Goal: Task Accomplishment & Management: Use online tool/utility

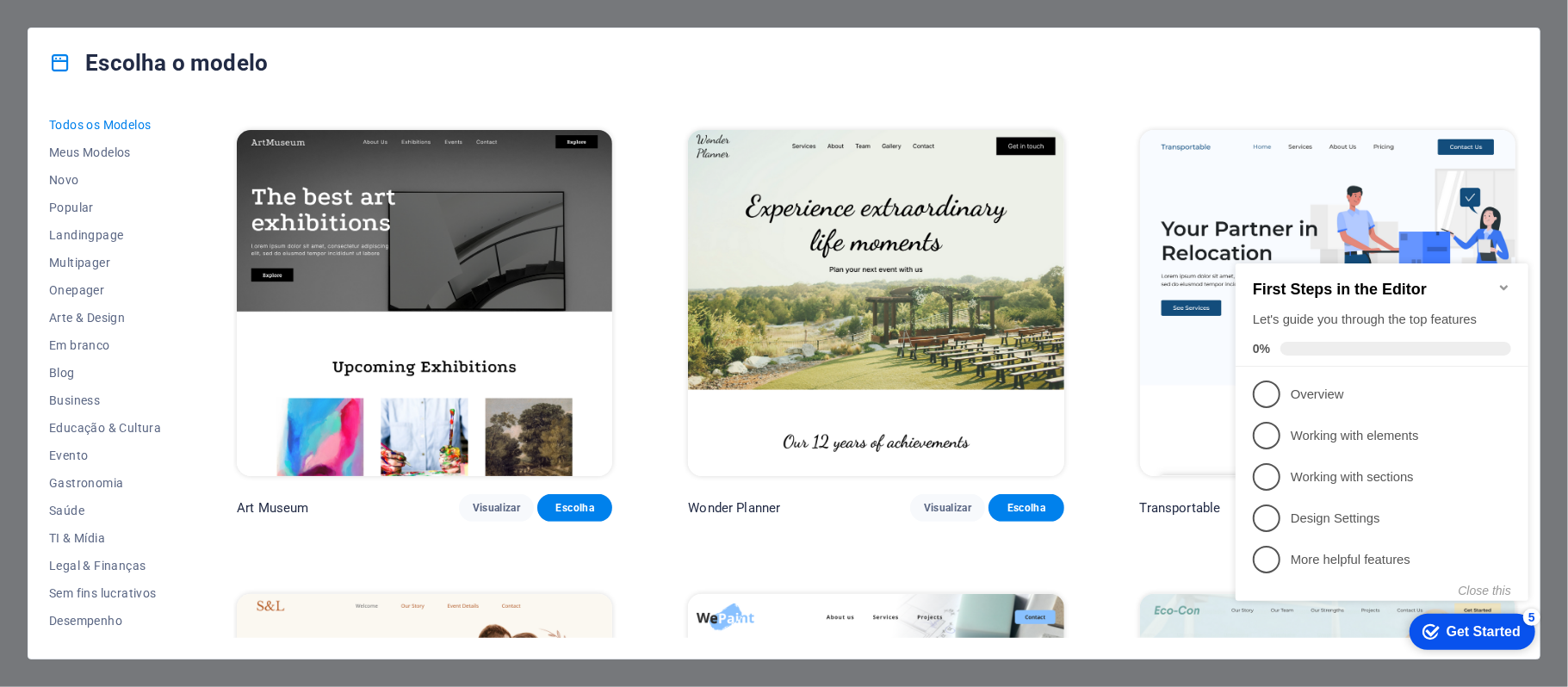
scroll to position [459, 0]
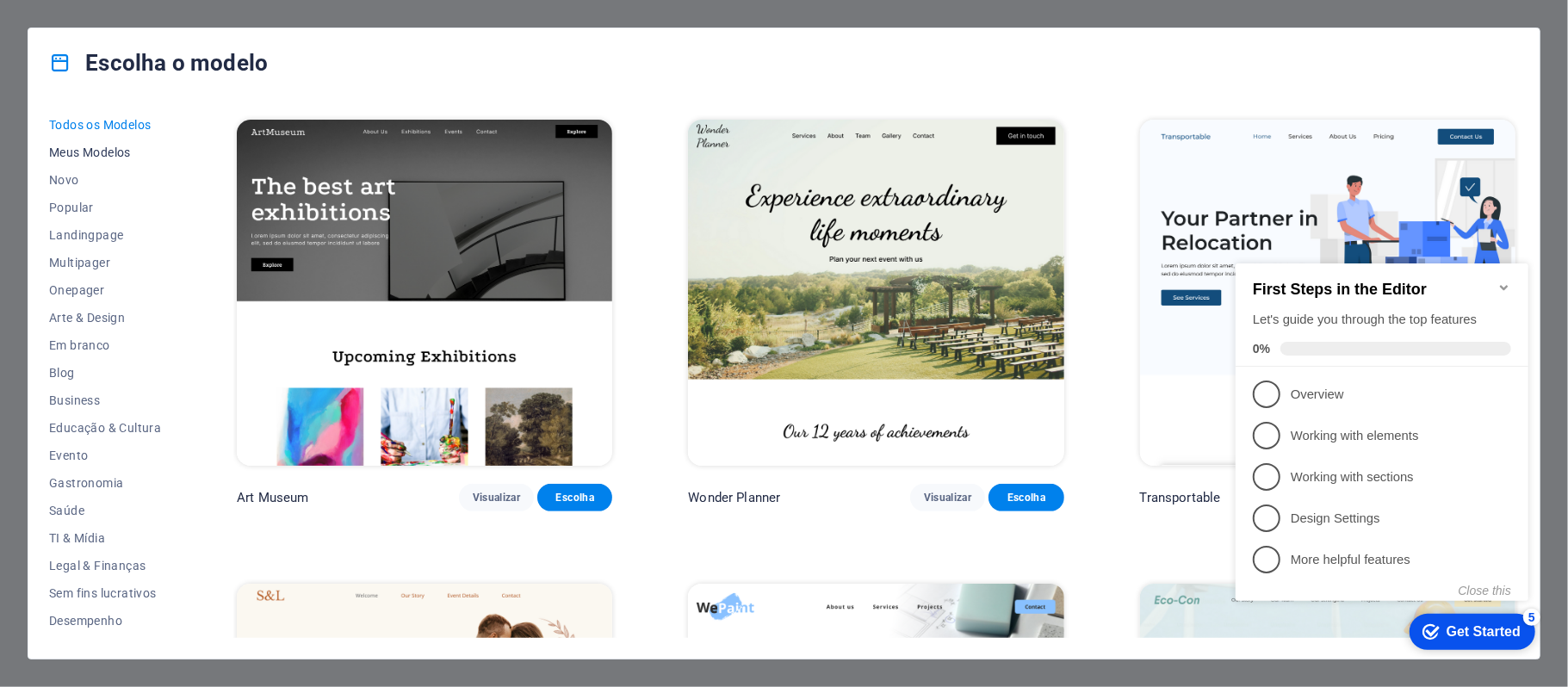
click at [80, 148] on span "Meus Modelos" at bounding box center [106, 152] width 112 height 13
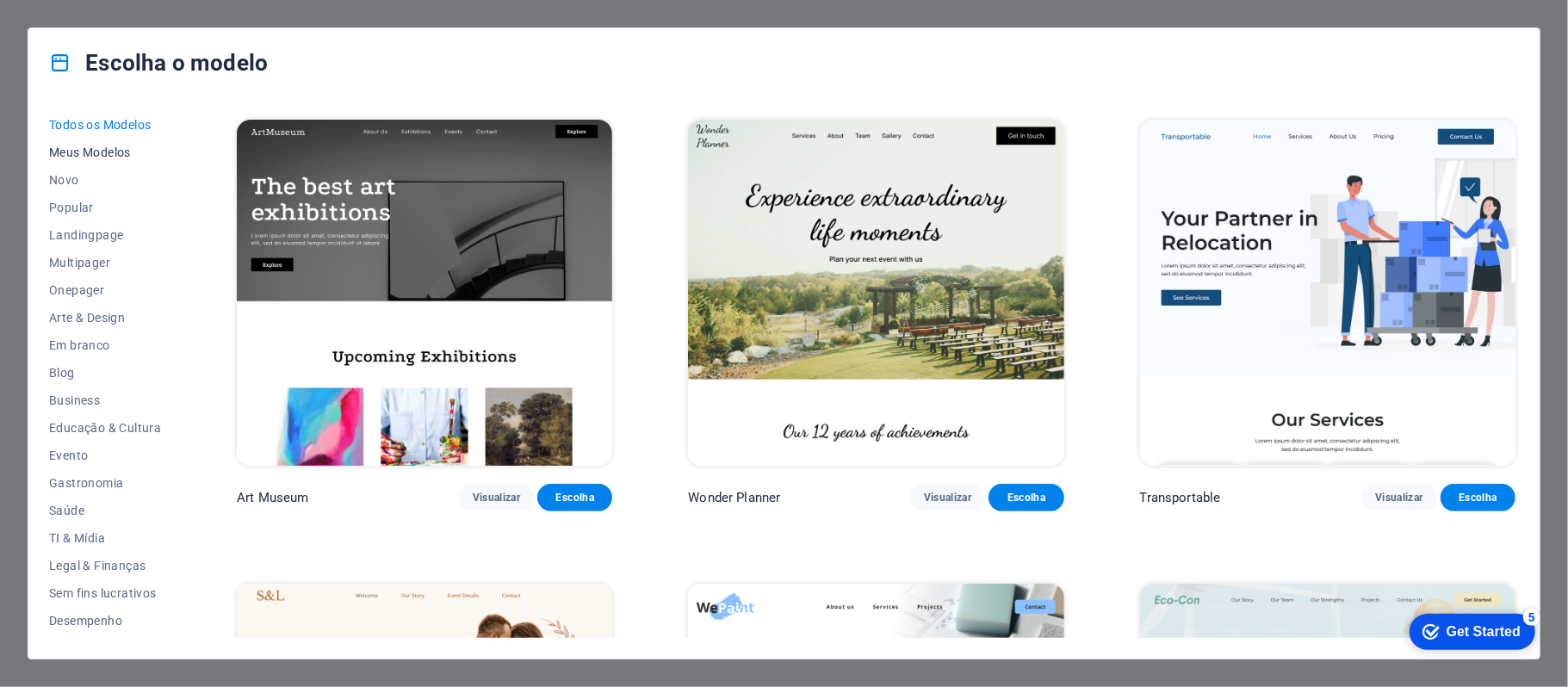
scroll to position [0, 0]
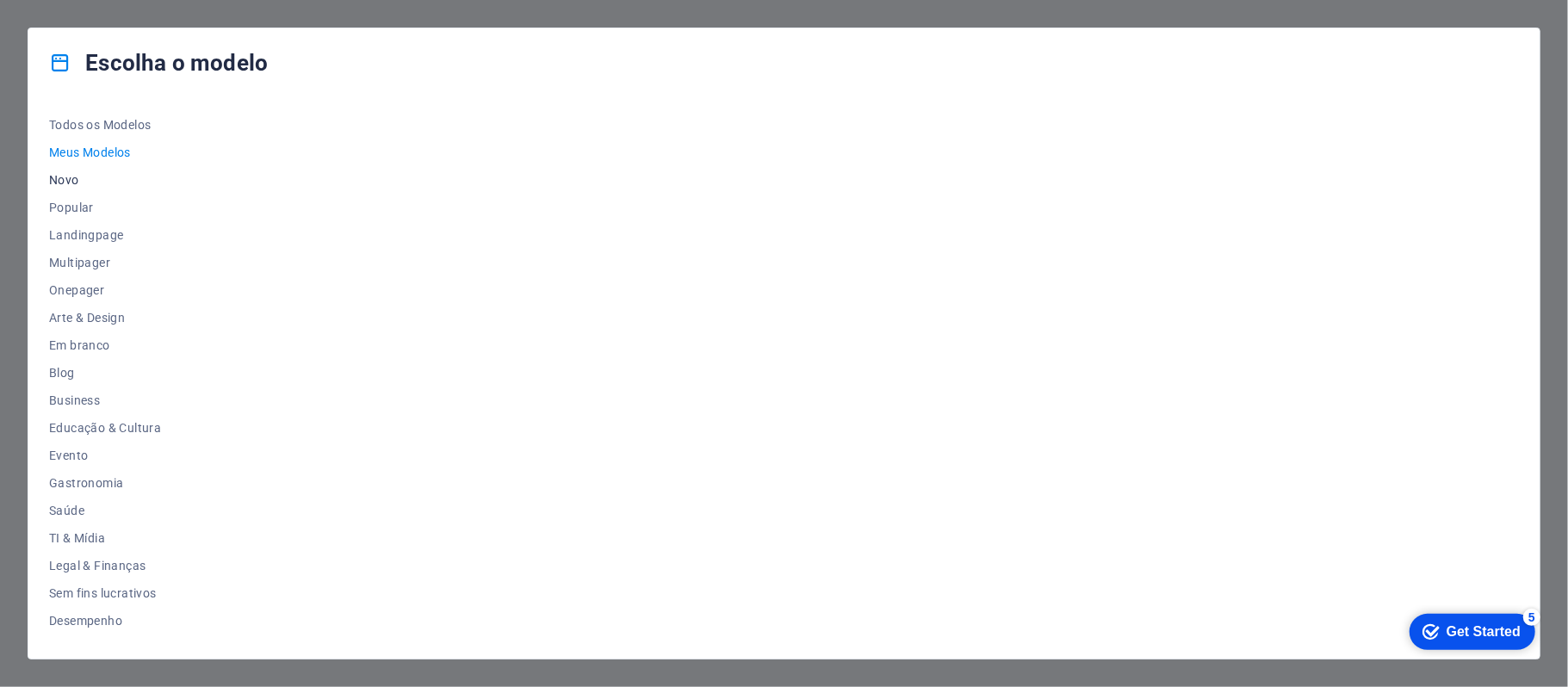
click at [97, 181] on span "Novo" at bounding box center [106, 180] width 112 height 13
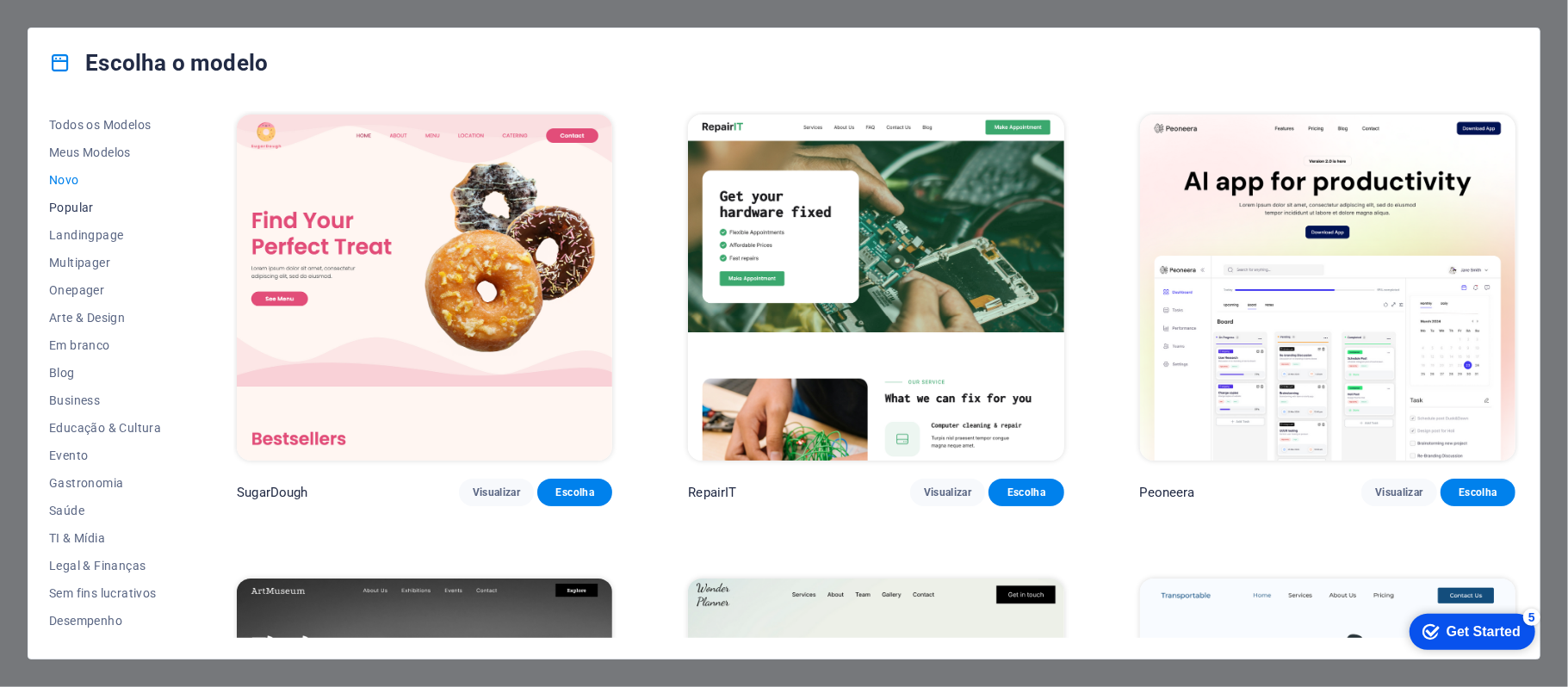
click at [94, 211] on span "Popular" at bounding box center [106, 207] width 112 height 13
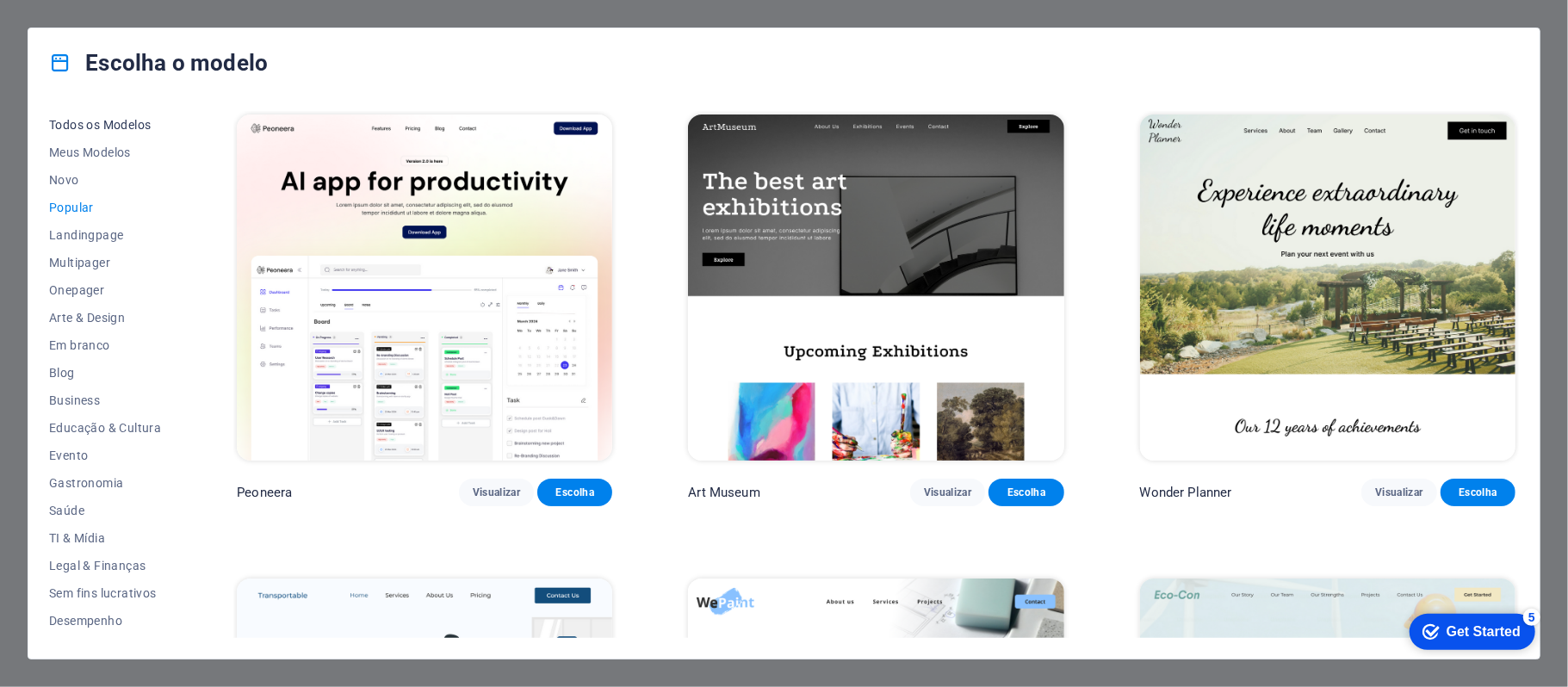
click at [152, 131] on button "Todos os Modelos" at bounding box center [106, 125] width 112 height 28
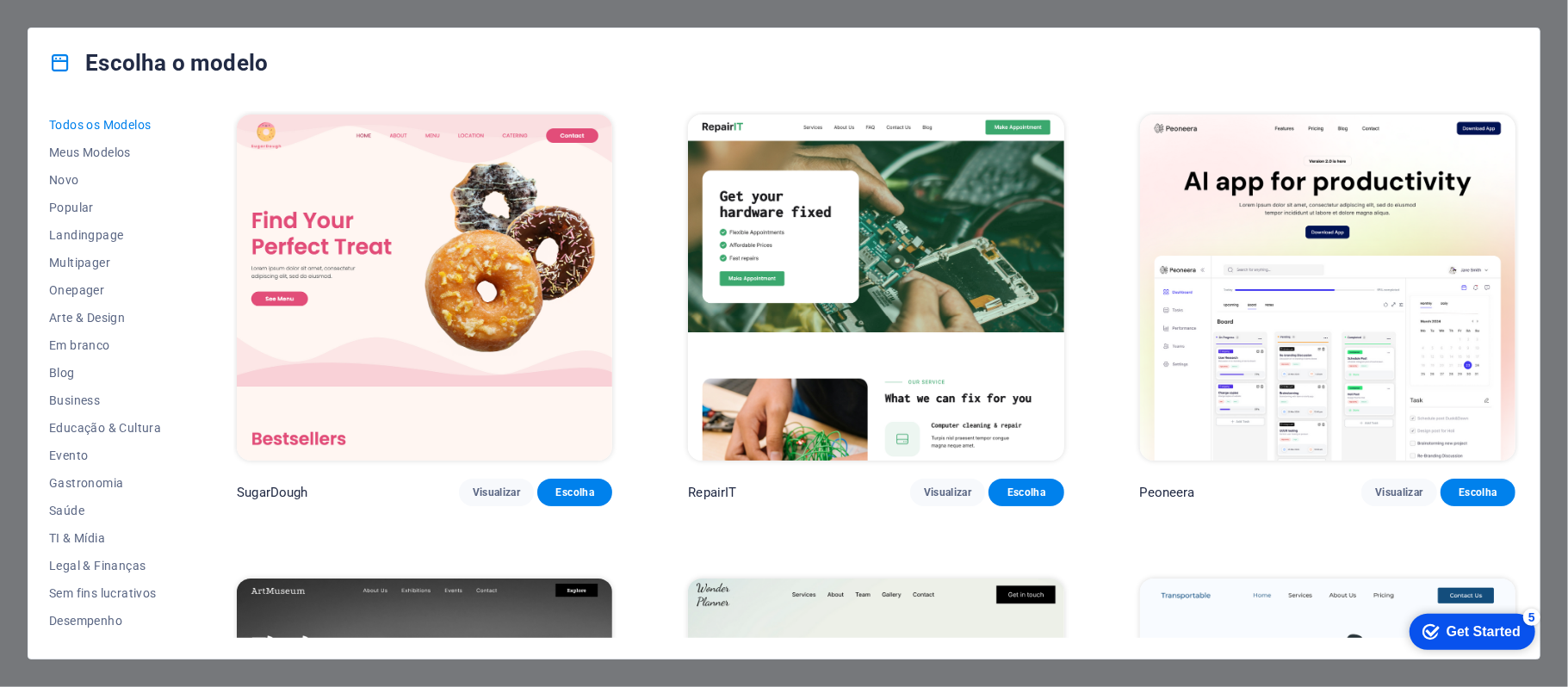
click at [1499, 31] on div "Escolha o modelo" at bounding box center [784, 63] width 1511 height 69
click at [1512, 13] on div "Escolha o modelo Todos os Modelos Meus Modelos Novo Popular Landingpage Multipa…" at bounding box center [784, 344] width 1568 height 687
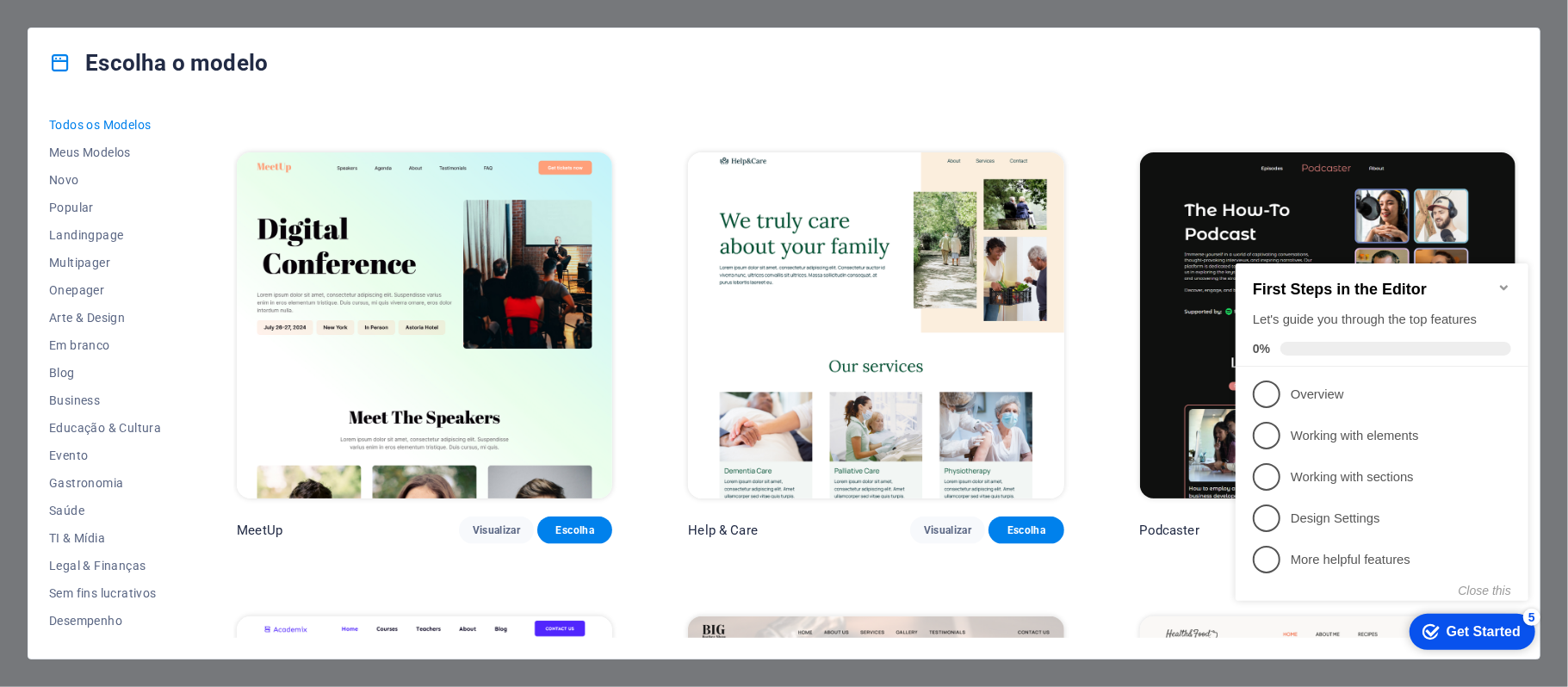
scroll to position [1377, 0]
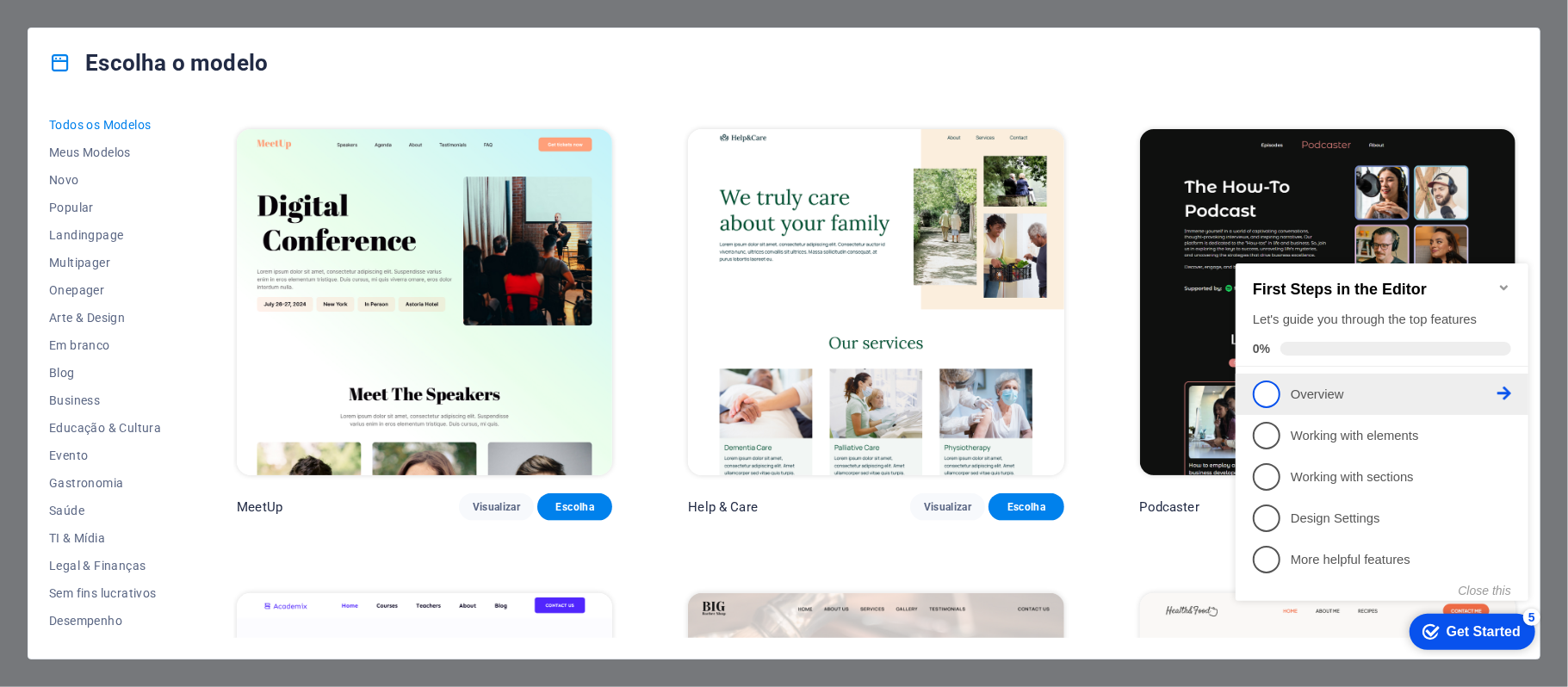
click at [1434, 396] on p "Overview - incomplete" at bounding box center [1393, 393] width 207 height 18
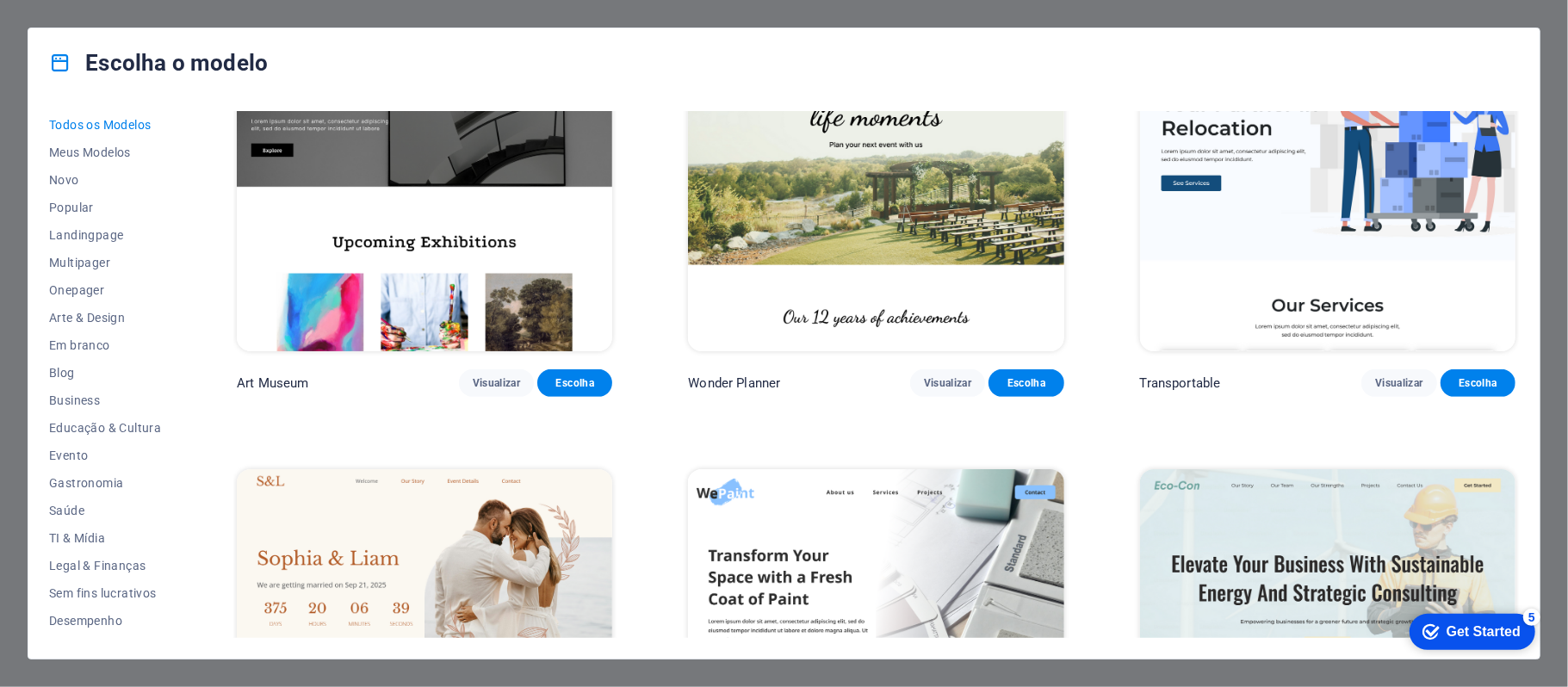
scroll to position [0, 0]
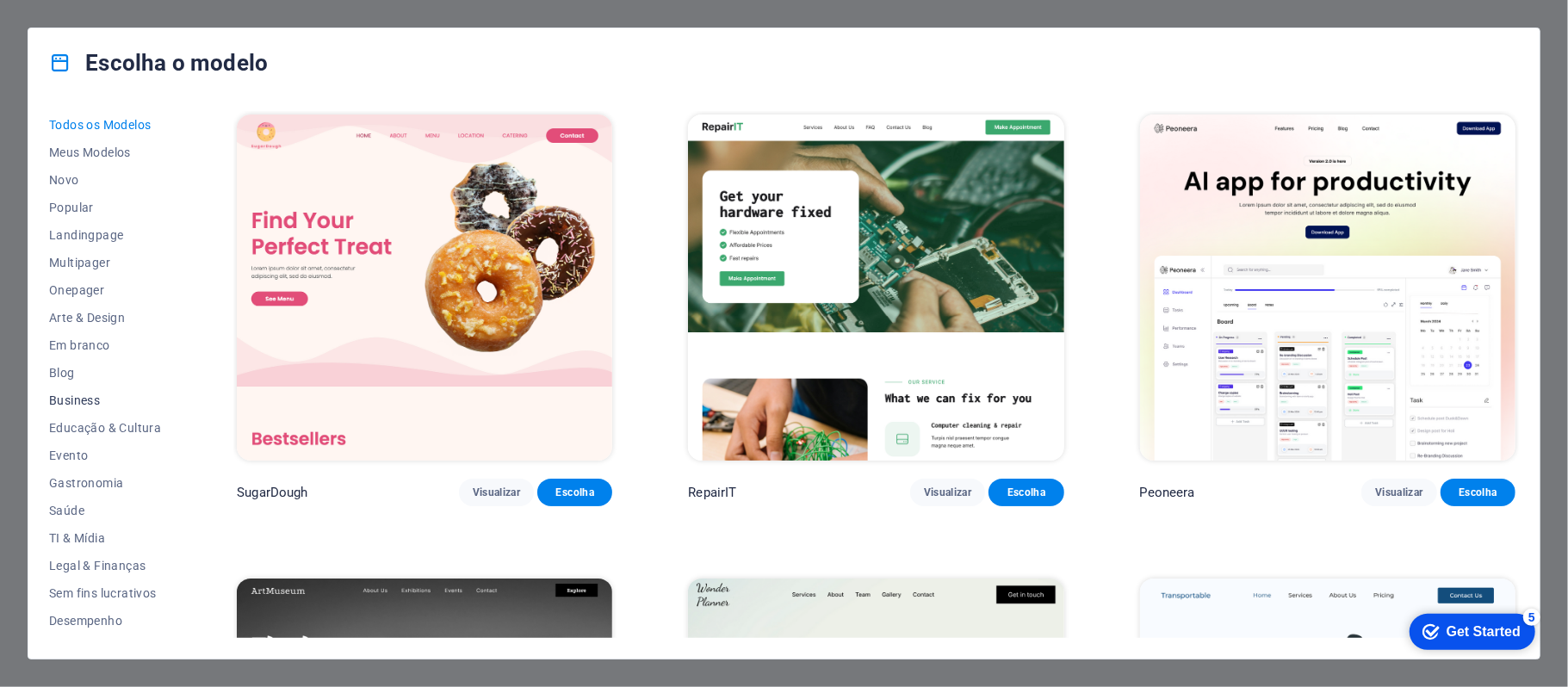
click at [100, 406] on span "Business" at bounding box center [106, 400] width 112 height 13
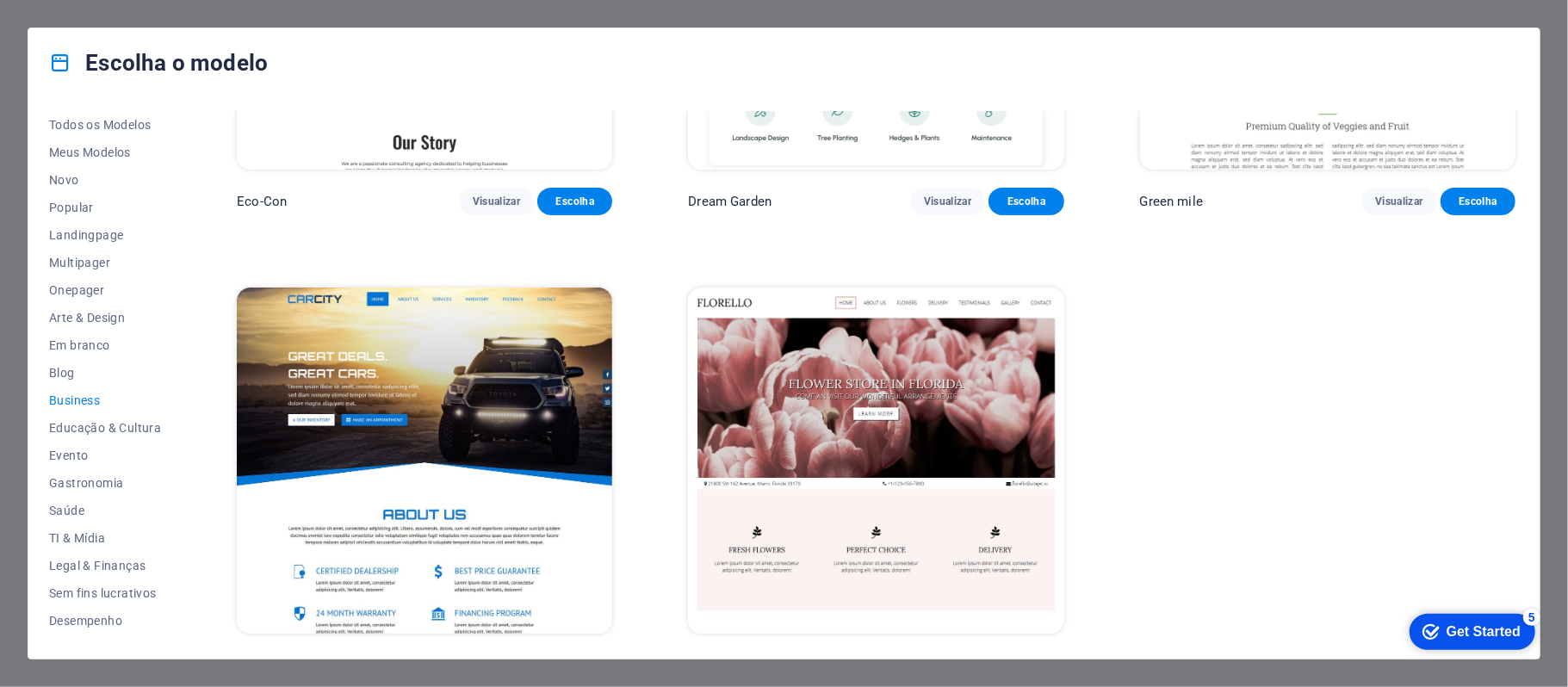
scroll to position [328, 0]
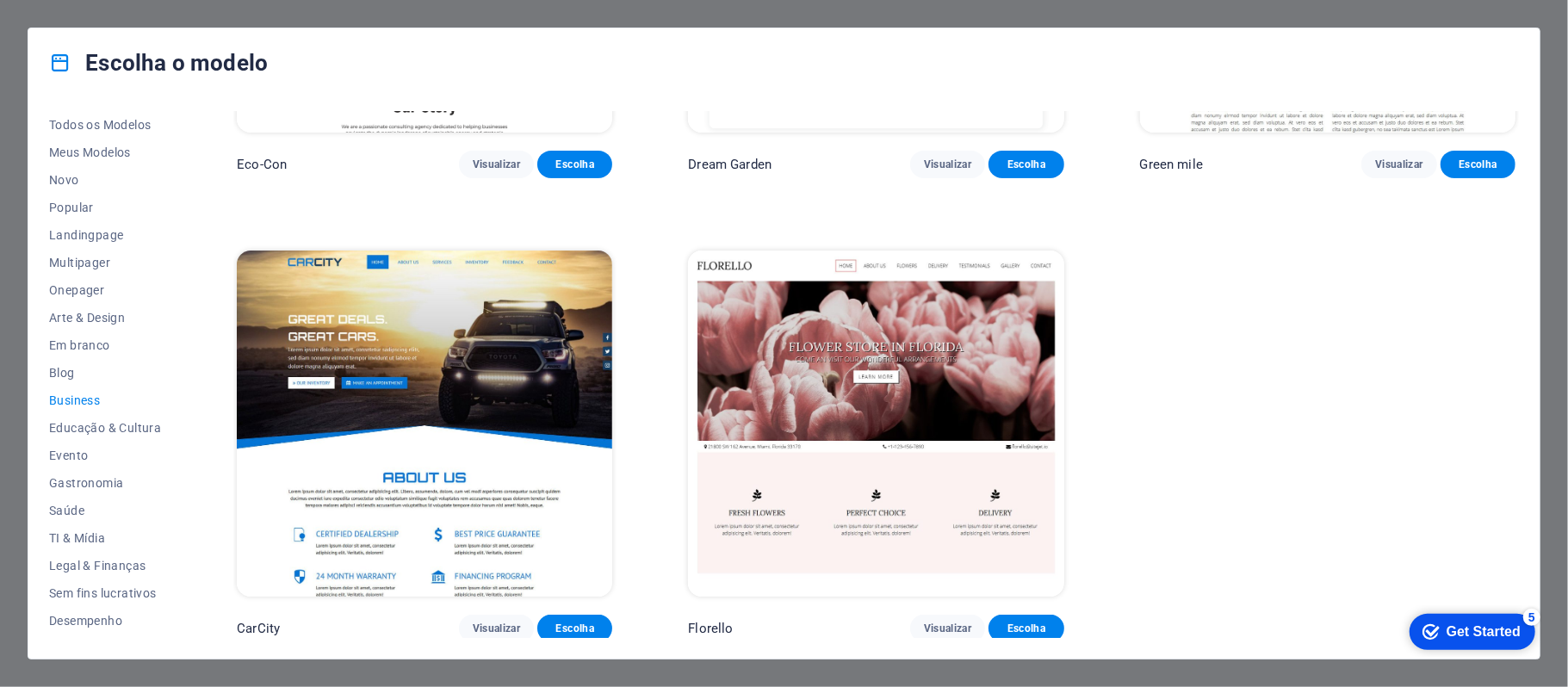
click at [89, 104] on div "Todos os Modelos Meus Modelos Novo Popular Landingpage Multipager Onepager Arte…" at bounding box center [784, 378] width 1511 height 561
click at [77, 128] on span "Todos os Modelos" at bounding box center [106, 125] width 112 height 13
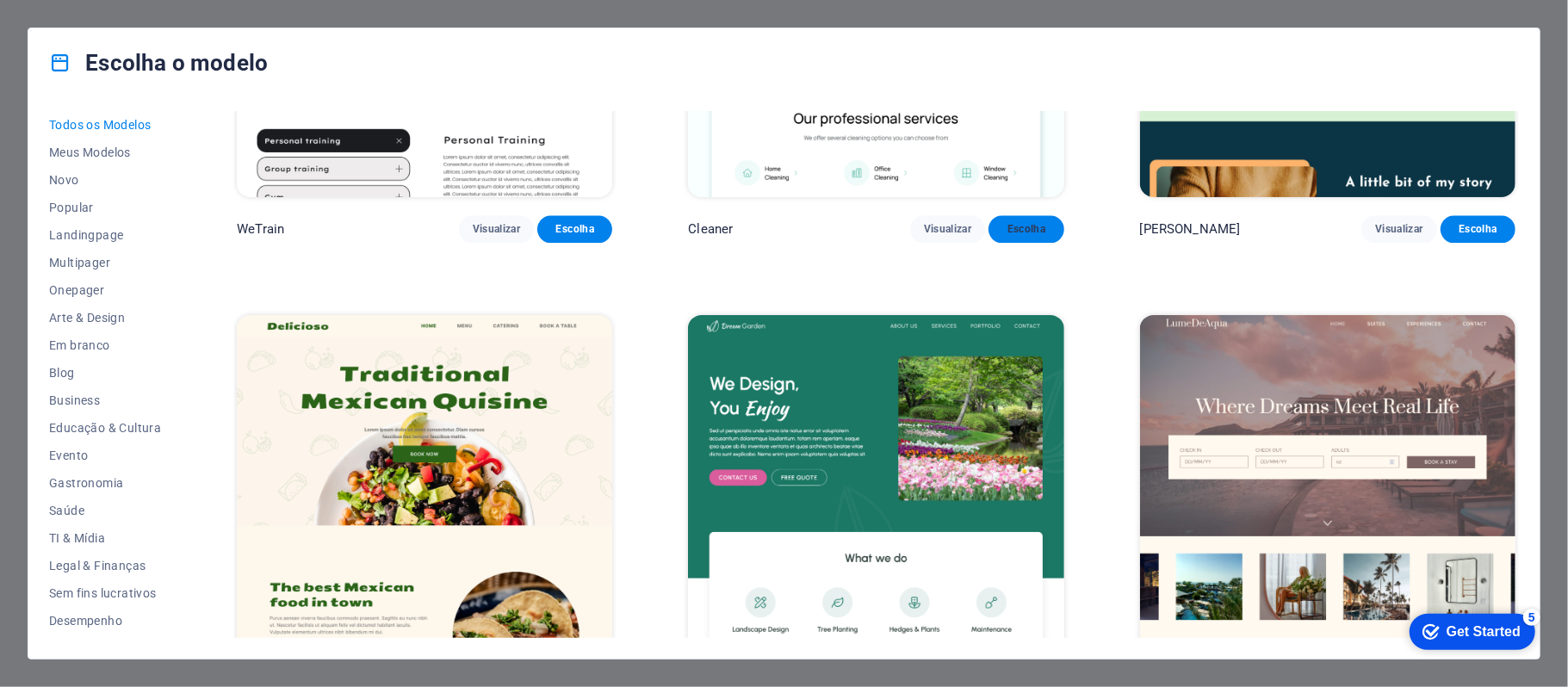
scroll to position [2973, 0]
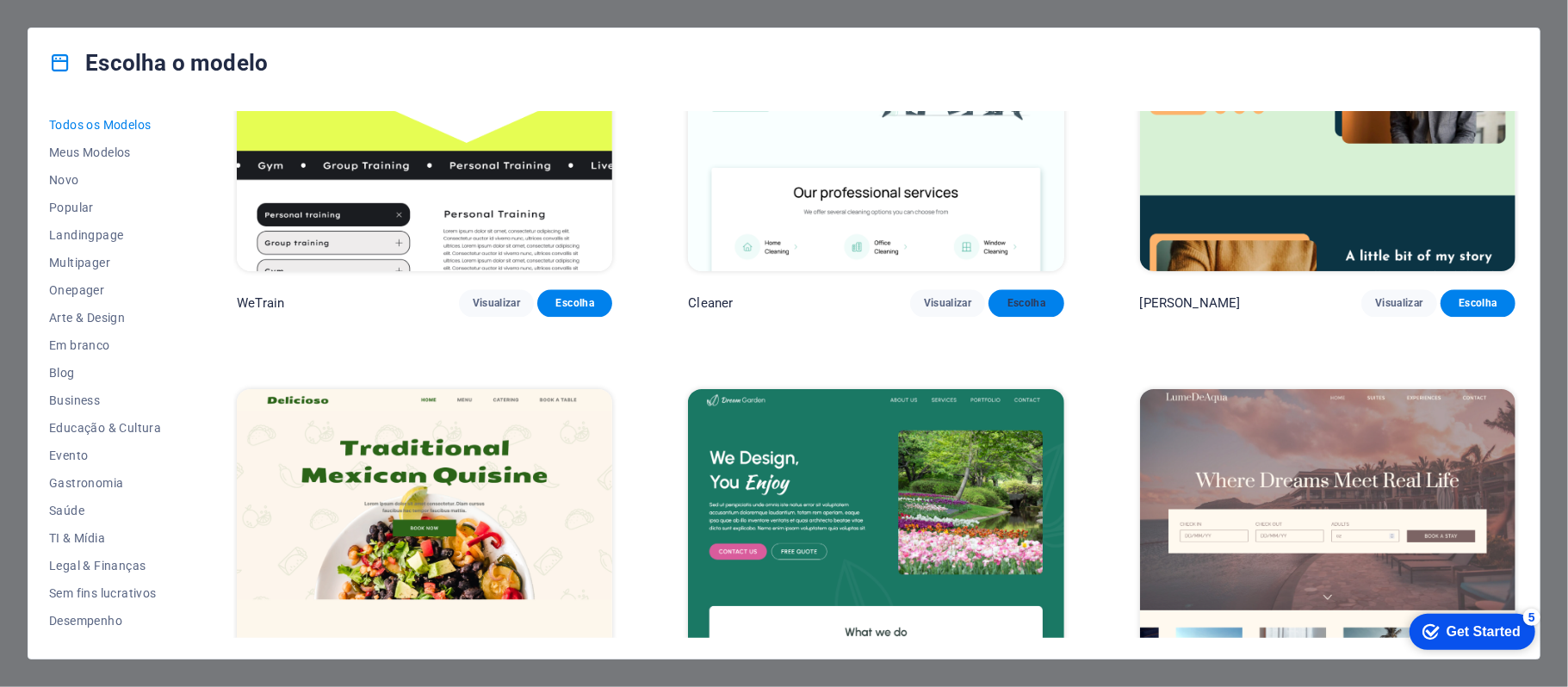
click at [1033, 296] on span "Escolha" at bounding box center [1026, 303] width 48 height 13
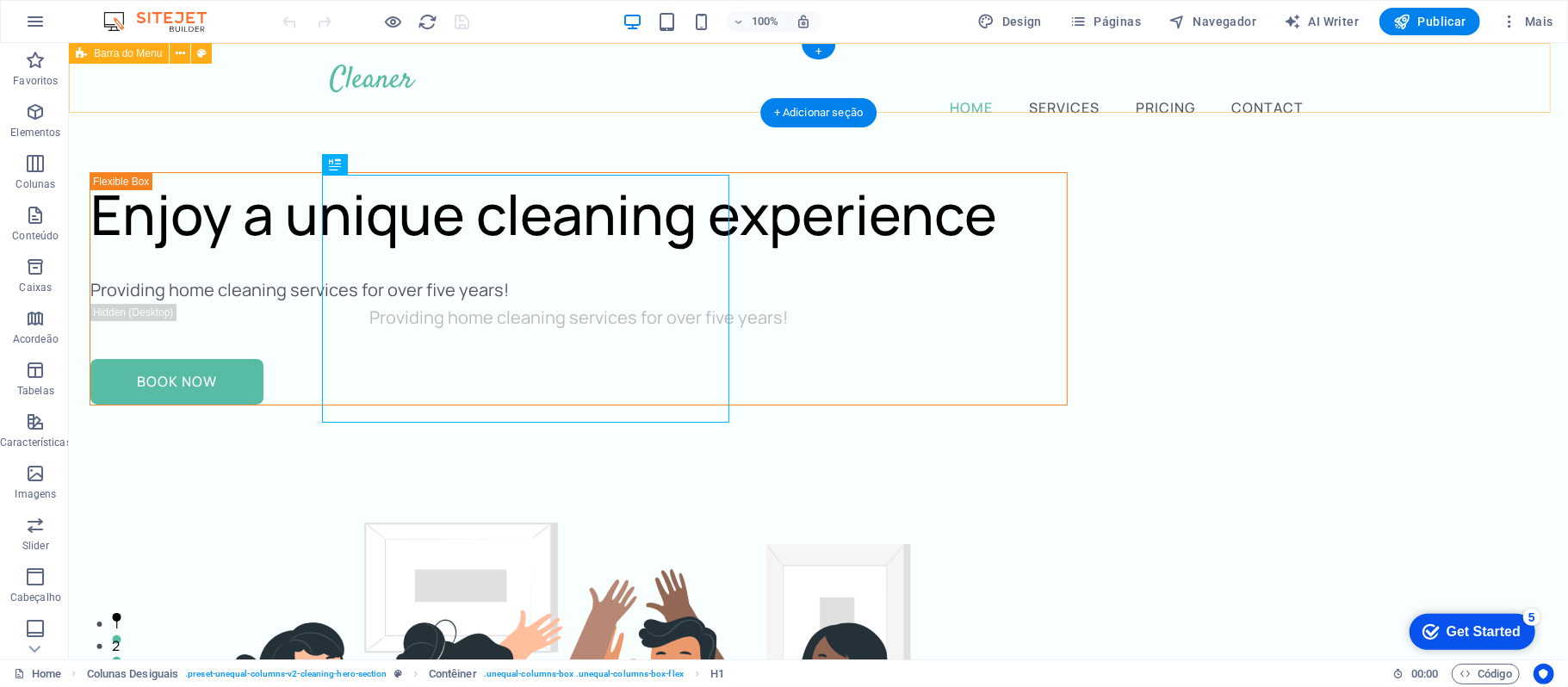
click at [590, 92] on nav "Home Services Pricing Contact" at bounding box center [819, 106] width 979 height 28
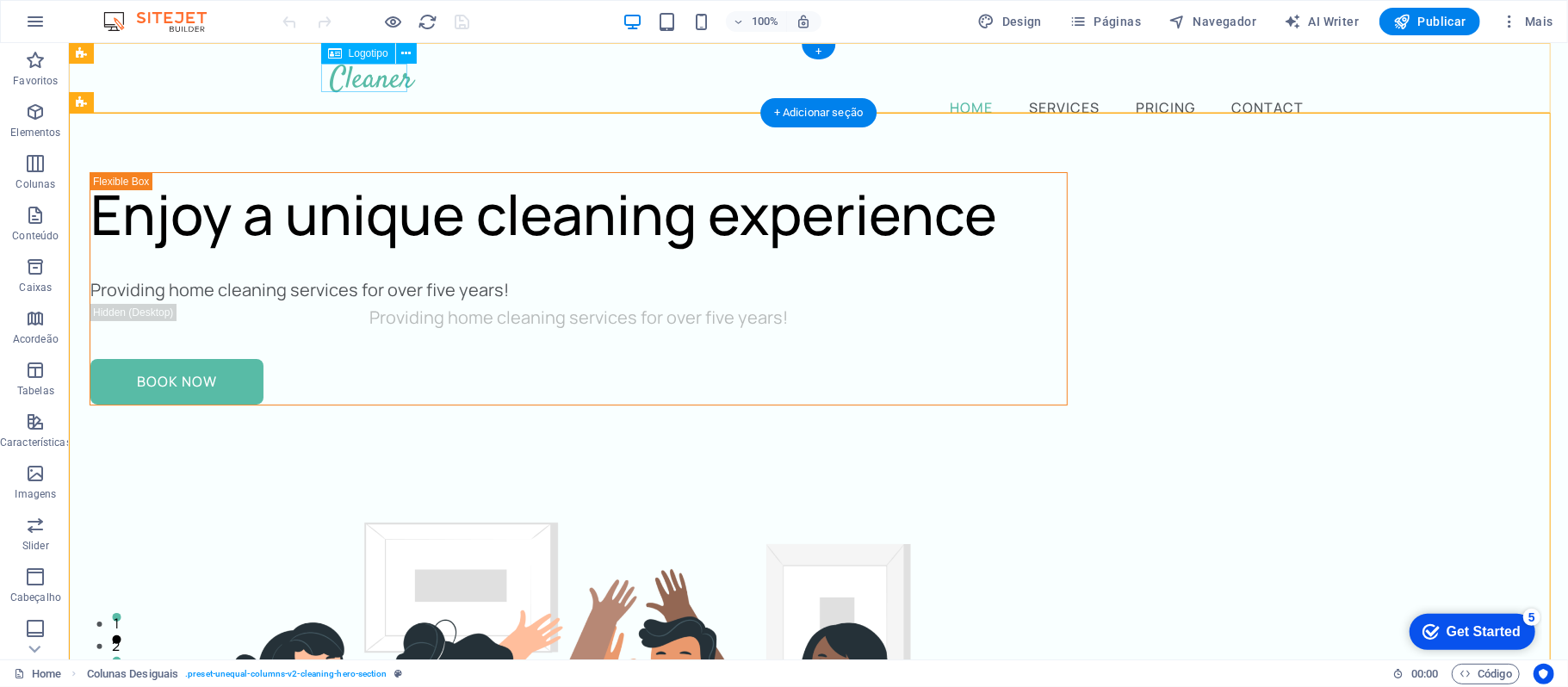
click at [404, 88] on div at bounding box center [819, 77] width 979 height 29
click at [369, 73] on div at bounding box center [819, 77] width 979 height 29
select select "px"
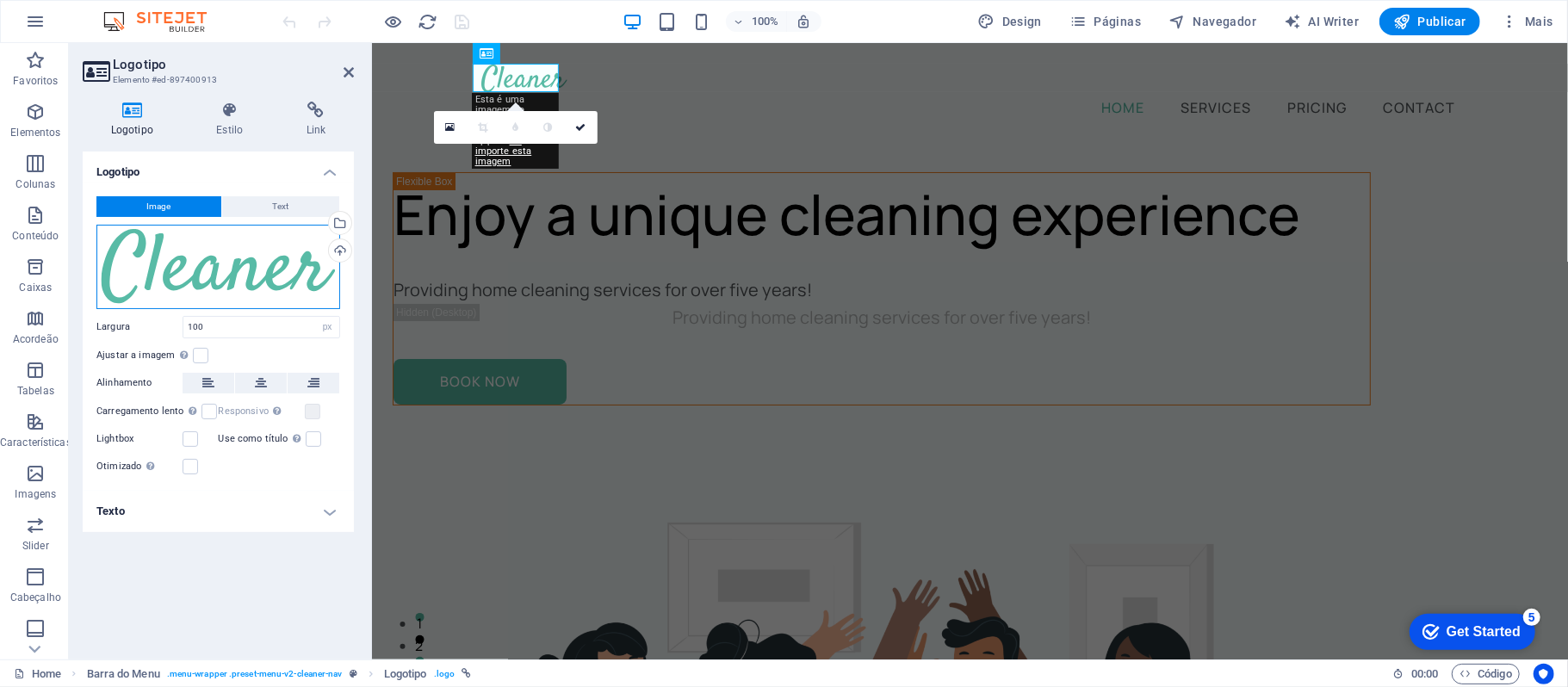
click at [228, 259] on div "Arraste os arquivos aqui, clique para escolher os arquivos ou selecione os arqu…" at bounding box center [218, 266] width 244 height 85
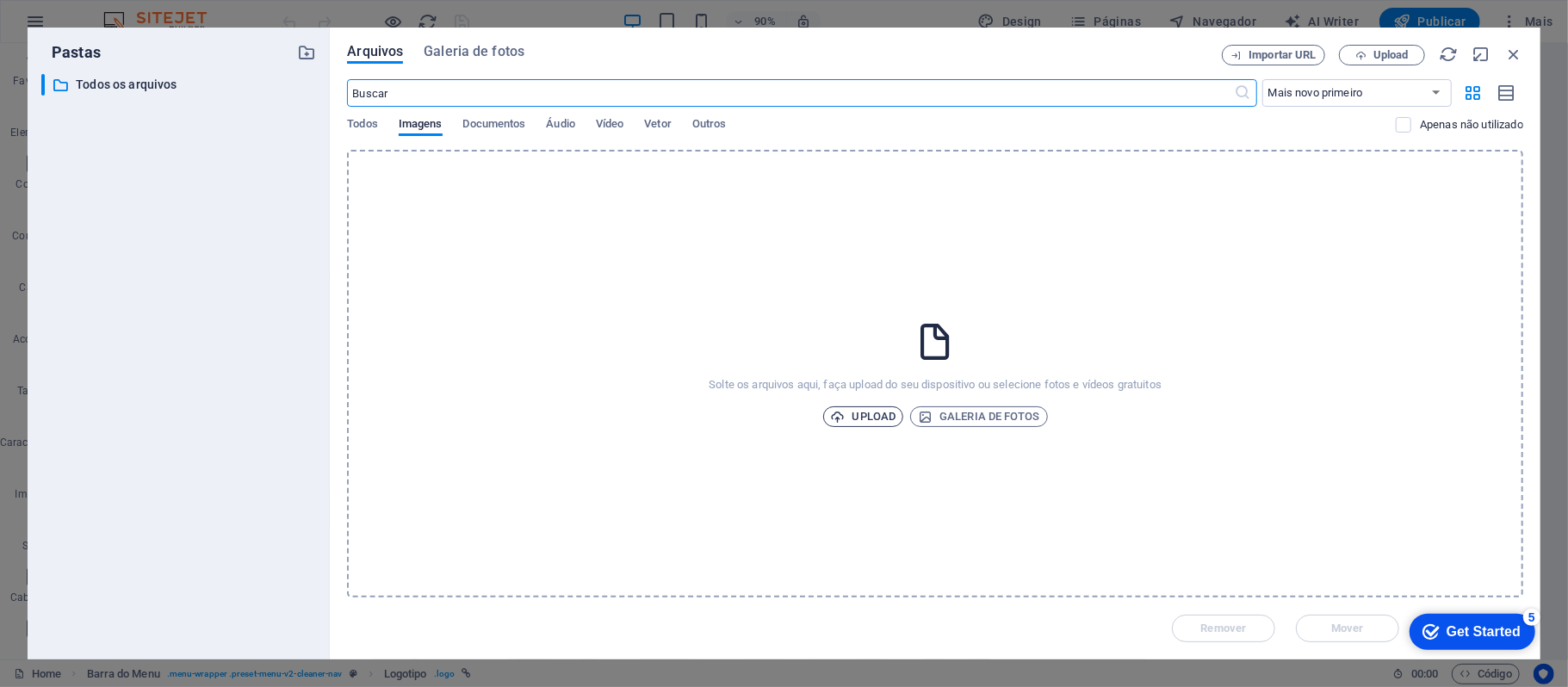
click at [865, 408] on span "Upload" at bounding box center [863, 417] width 66 height 21
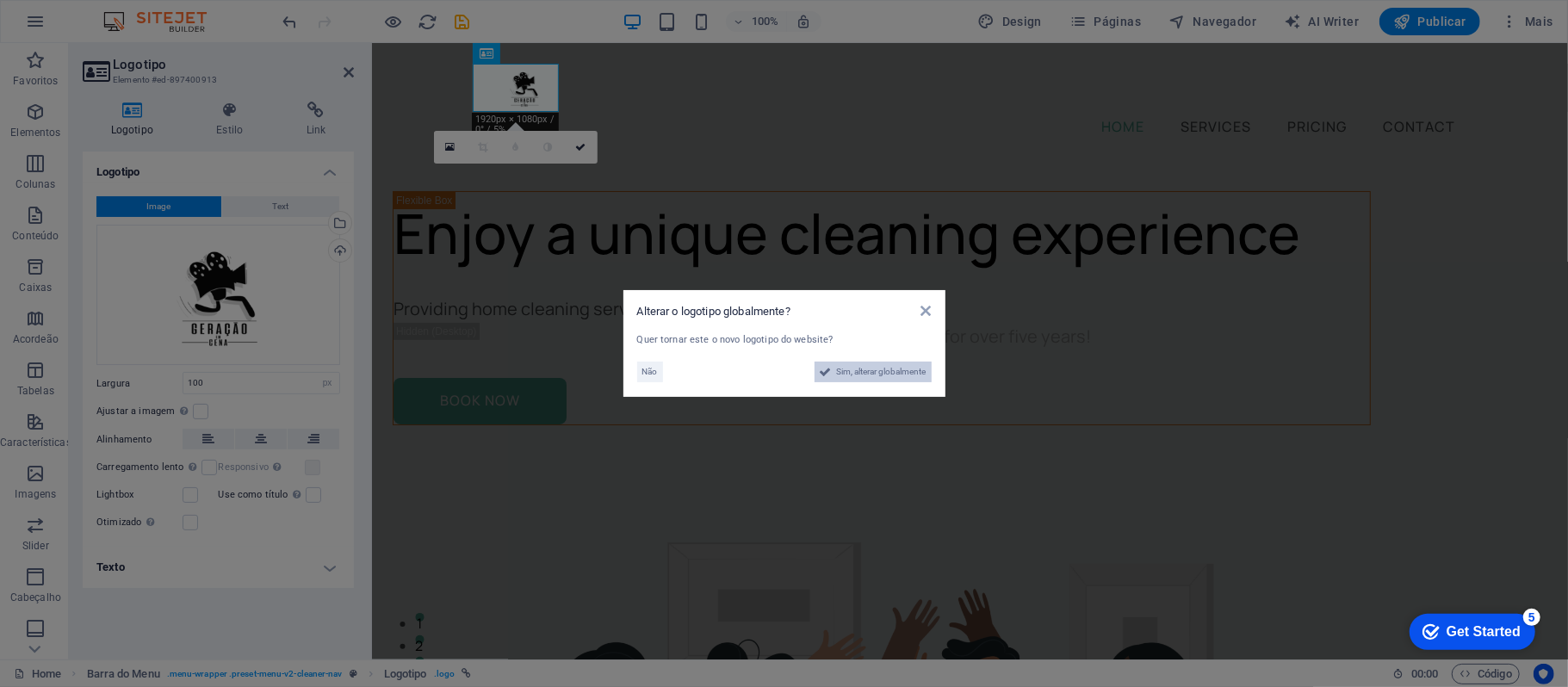
click at [870, 380] on span "Sim, alterar globalmente" at bounding box center [882, 372] width 89 height 21
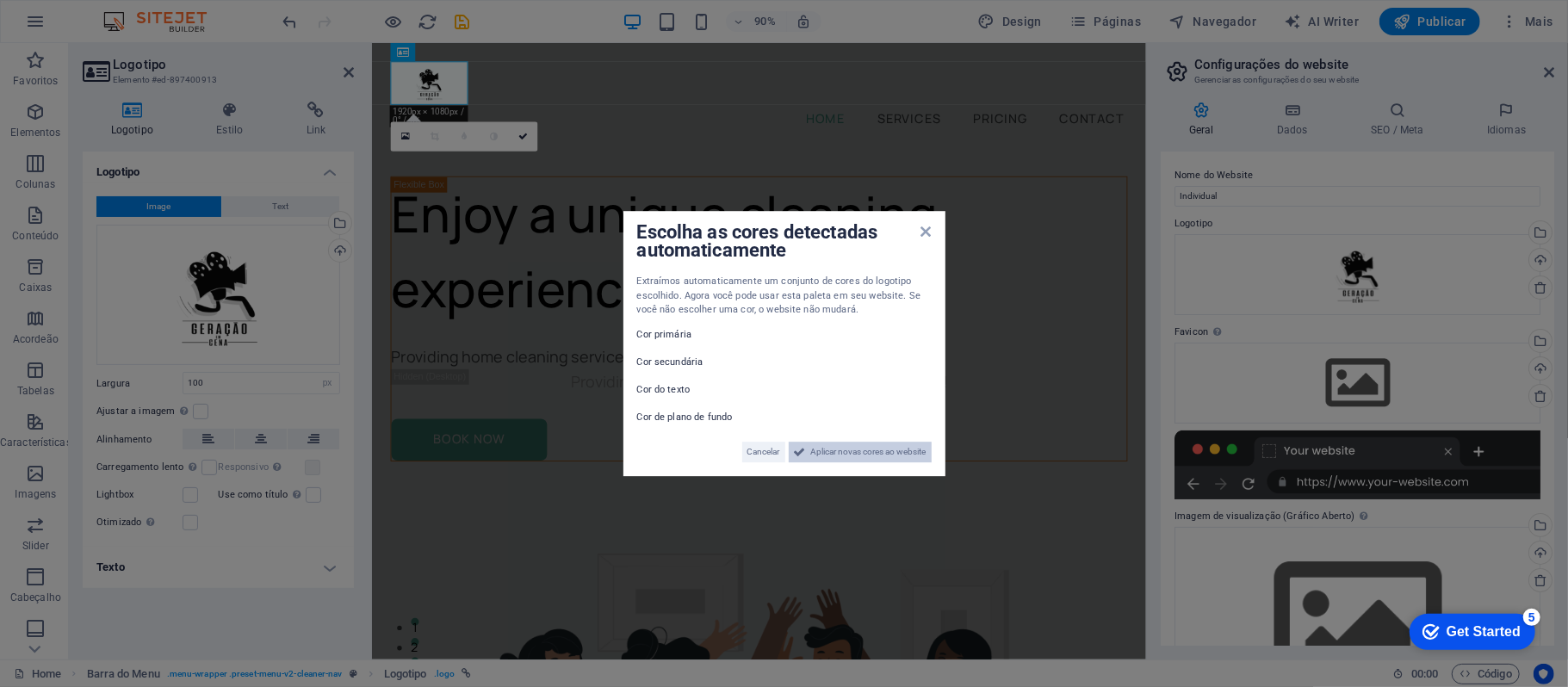
click at [826, 449] on span "Aplicar novas cores ao website" at bounding box center [868, 452] width 115 height 21
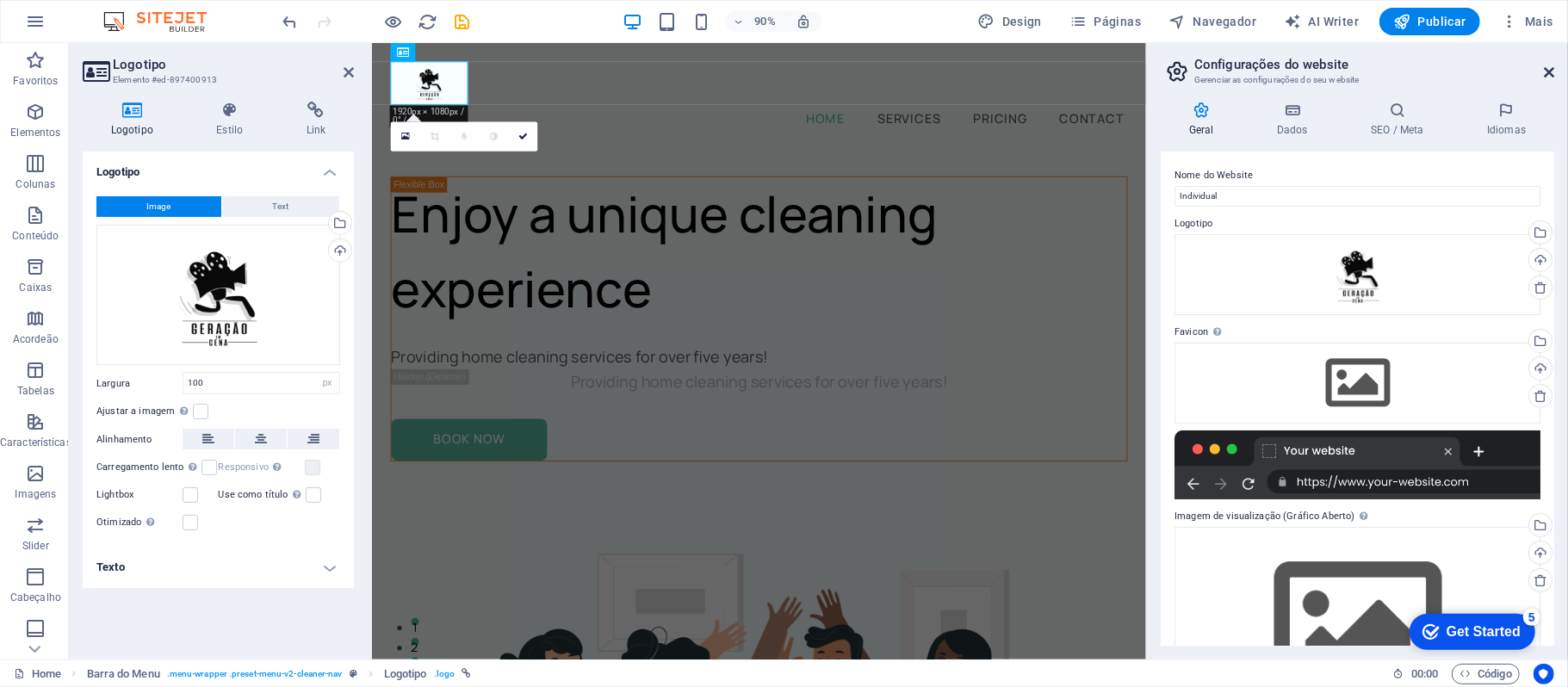
click at [1551, 69] on icon at bounding box center [1549, 72] width 10 height 13
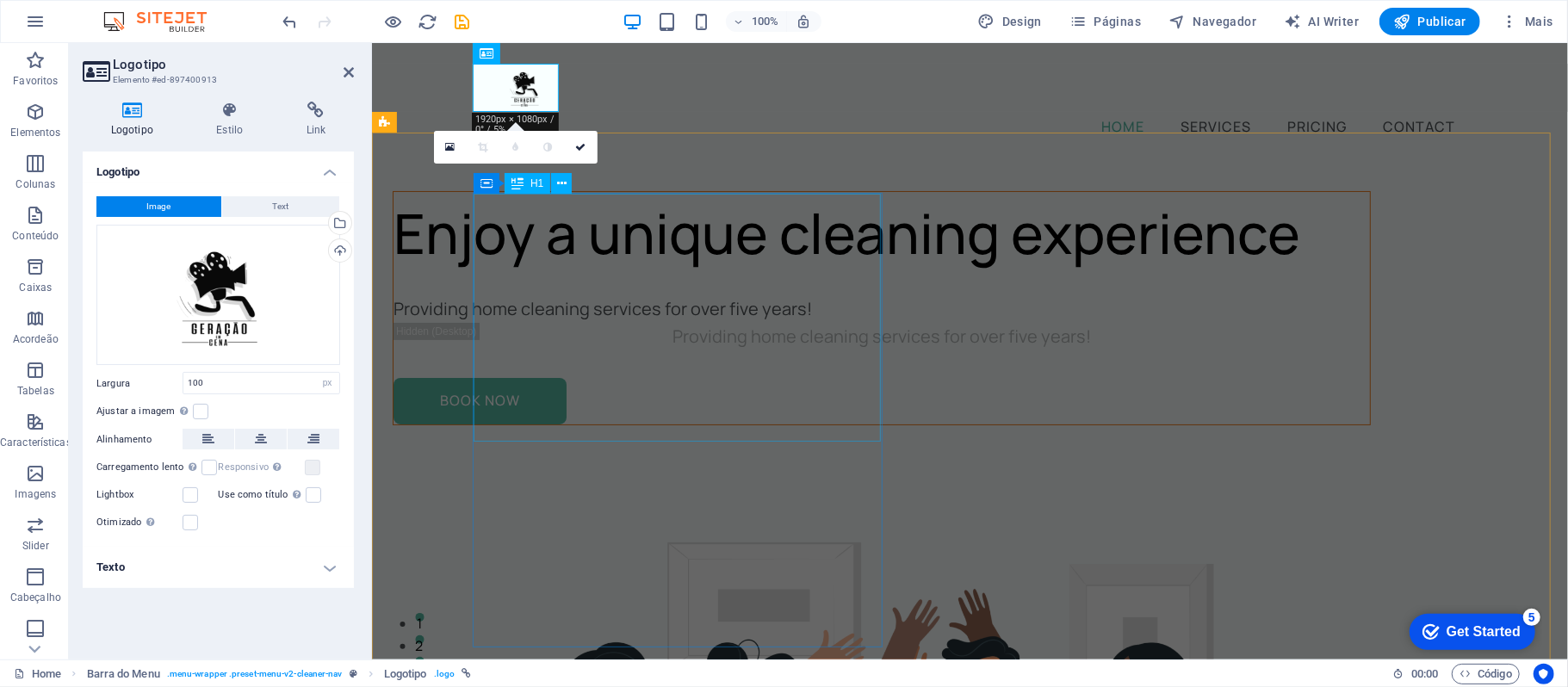
click at [844, 274] on div "Enjoy a unique cleaning experience" at bounding box center [881, 232] width 977 height 83
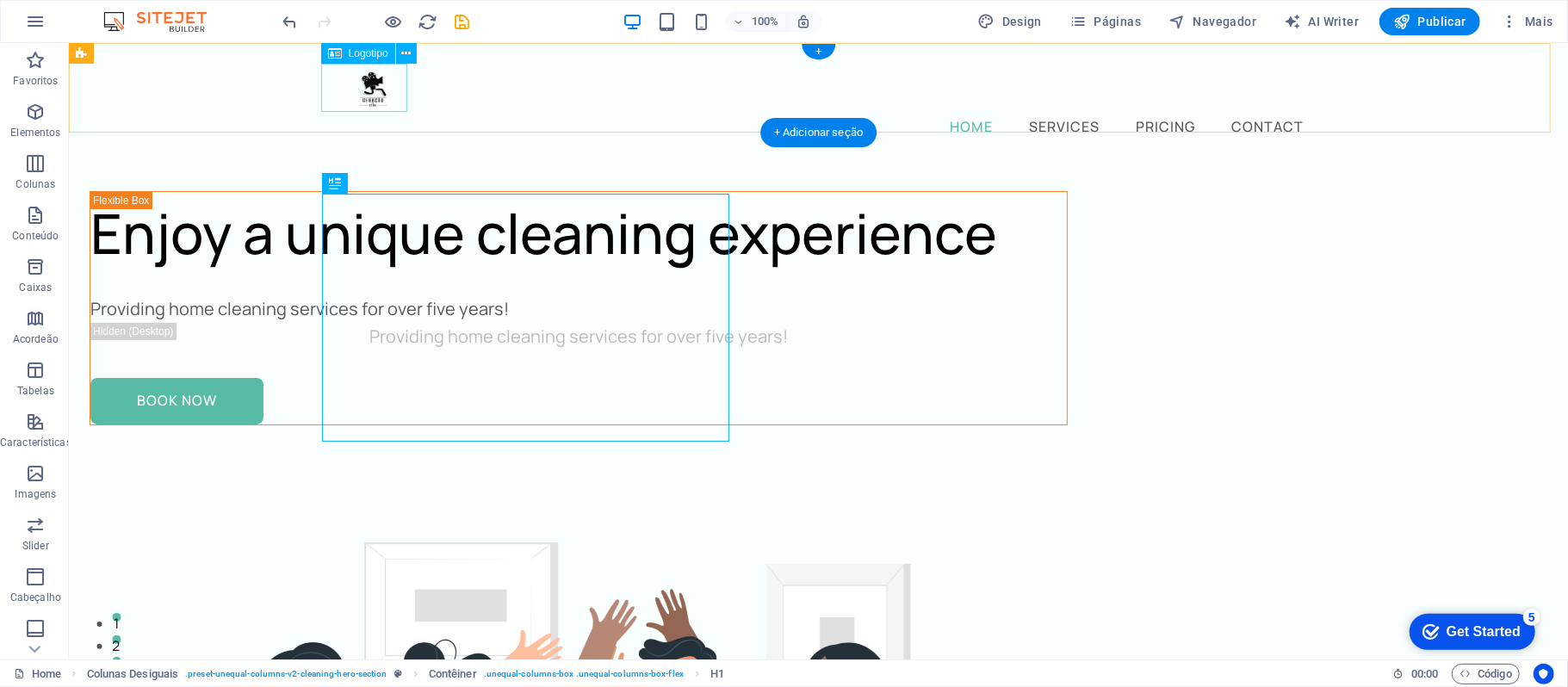
click at [376, 97] on div at bounding box center [819, 87] width 979 height 49
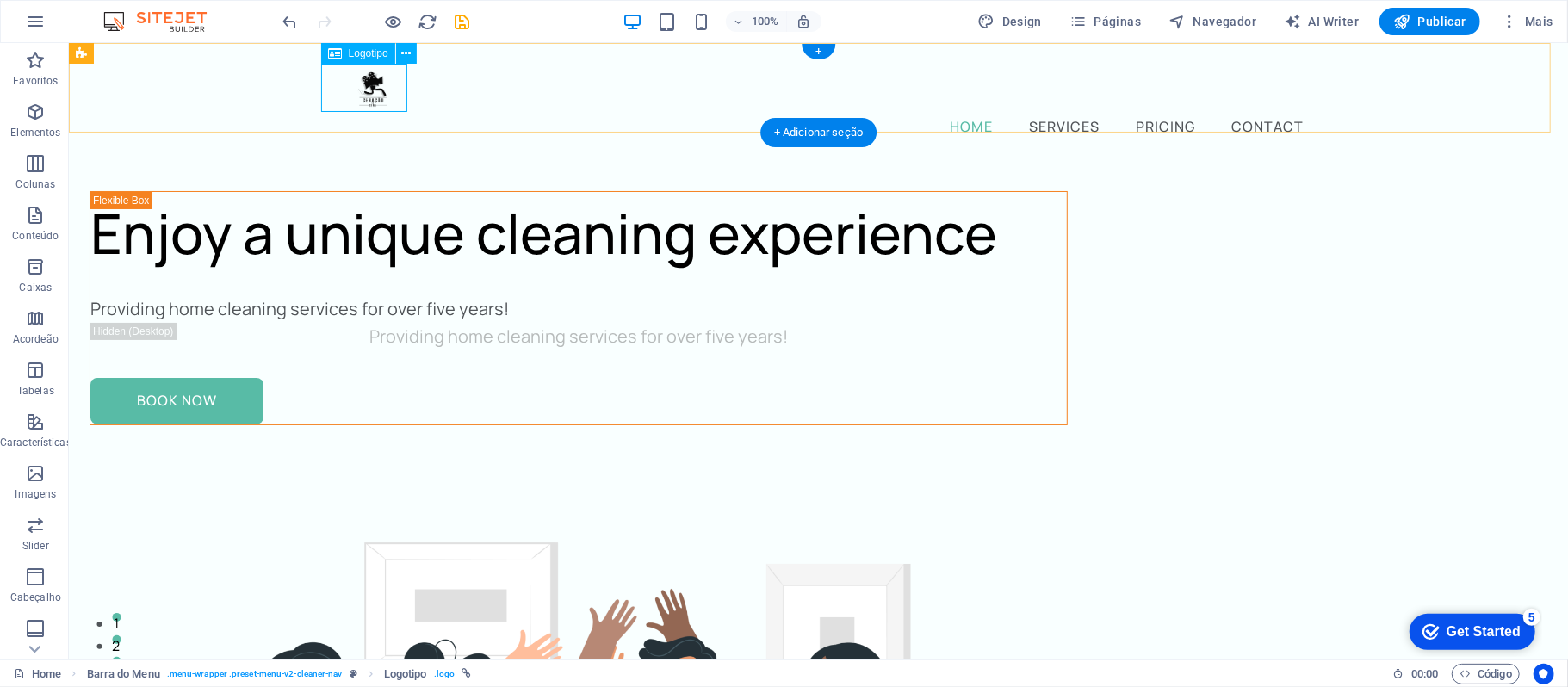
click at [379, 87] on div at bounding box center [819, 87] width 979 height 49
select select "px"
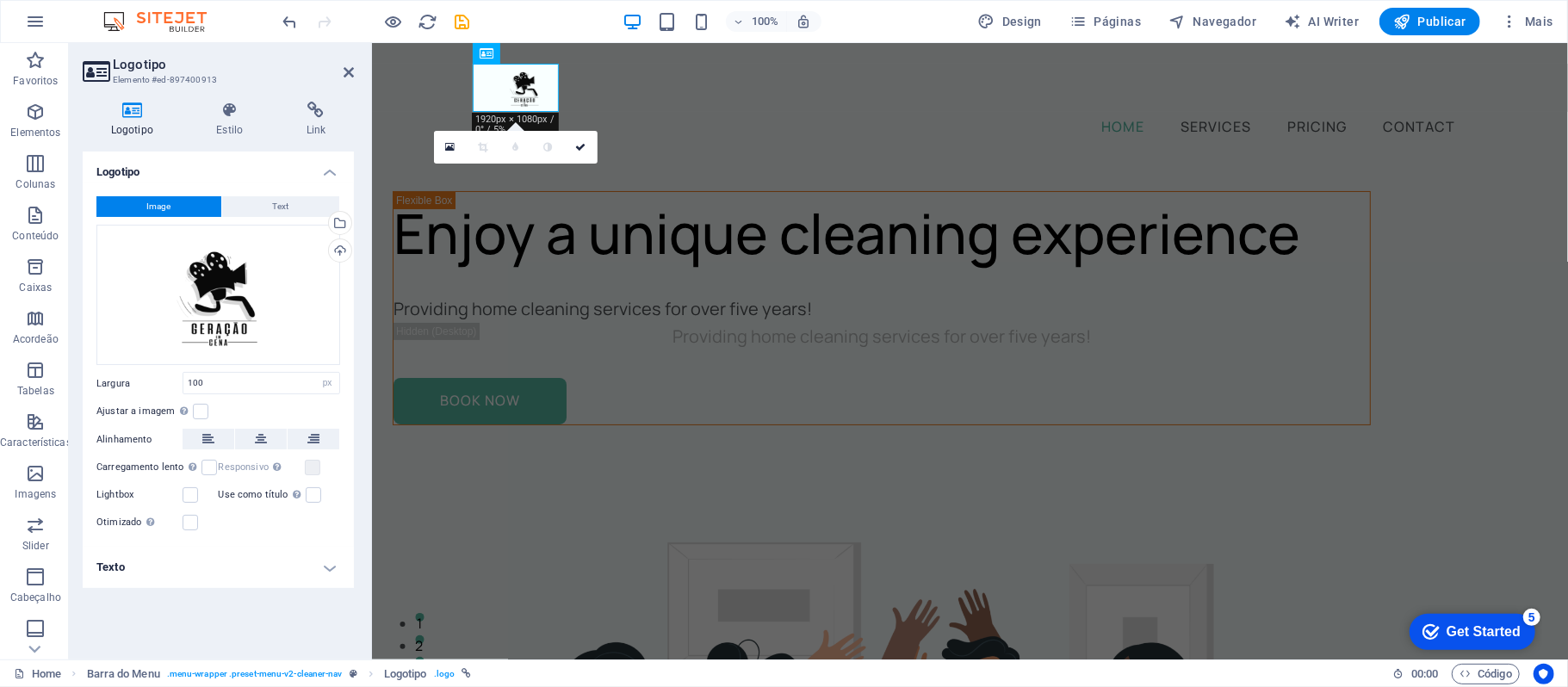
click at [205, 402] on div "Ajustar a imagem Ajustar a imagem automaticamente a uma largura e altura fixas" at bounding box center [218, 412] width 244 height 21
click at [201, 410] on label at bounding box center [201, 411] width 15 height 15
click at [0, 0] on input "Ajustar a imagem Ajustar a imagem automaticamente a uma largura e altura fixas" at bounding box center [0, 0] width 0 height 0
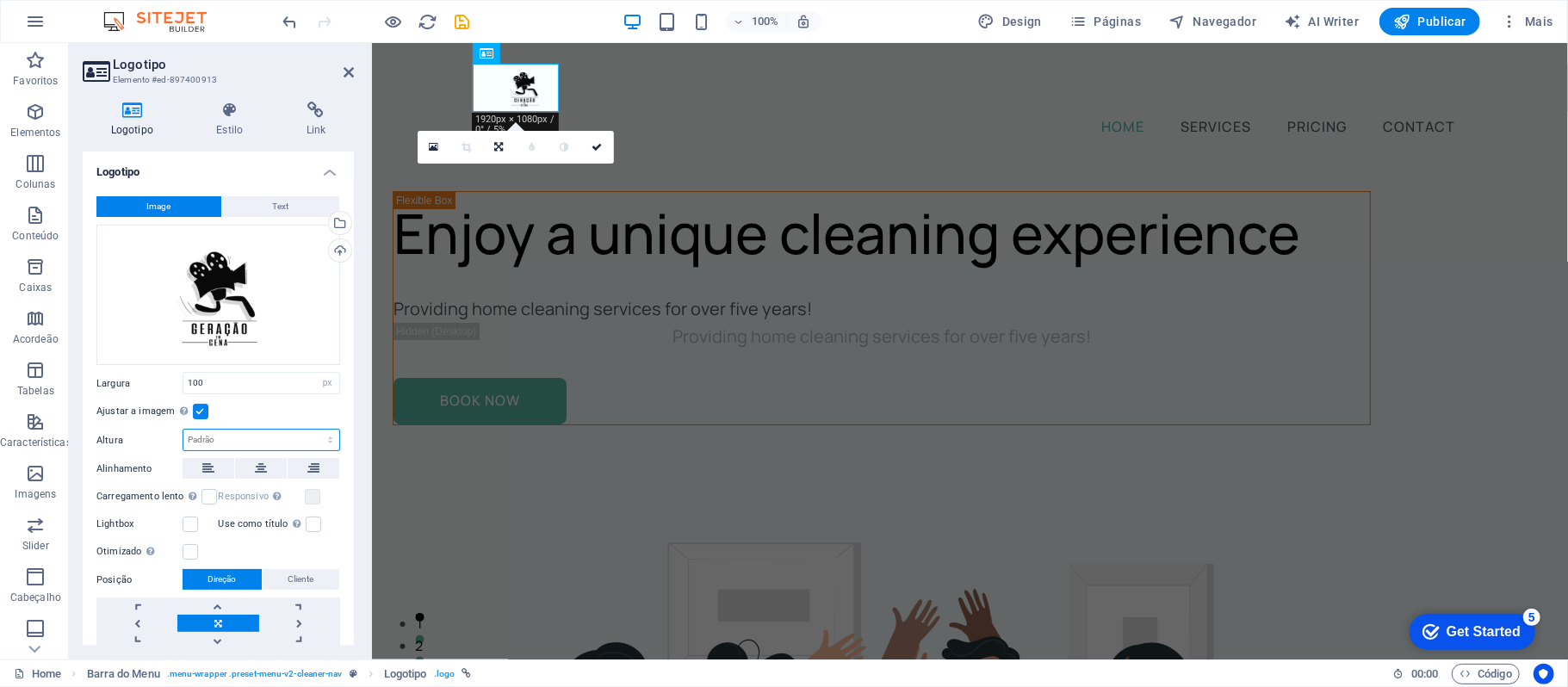
click at [297, 438] on select "Padrão automático px" at bounding box center [262, 440] width 156 height 21
click at [184, 429] on select "Padrão automático px" at bounding box center [262, 440] width 156 height 21
select select "DISABLED_OPTION_VALUE"
click at [277, 379] on input "100" at bounding box center [262, 383] width 156 height 21
type input "1"
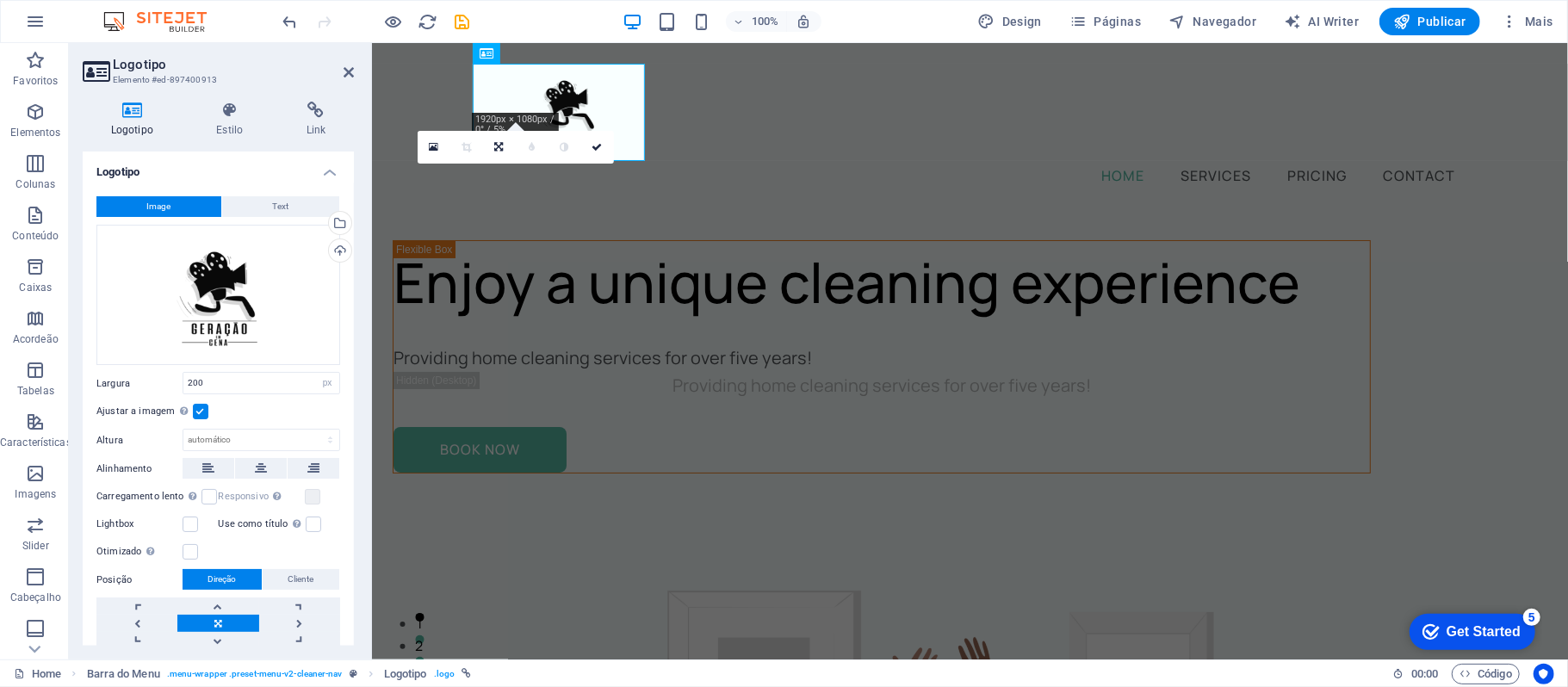
click at [251, 394] on div "Image Text Arraste os arquivos aqui, clique para escolher os arquivos ou seleci…" at bounding box center [218, 423] width 271 height 481
click at [259, 383] on input "200" at bounding box center [262, 383] width 156 height 21
type input "500"
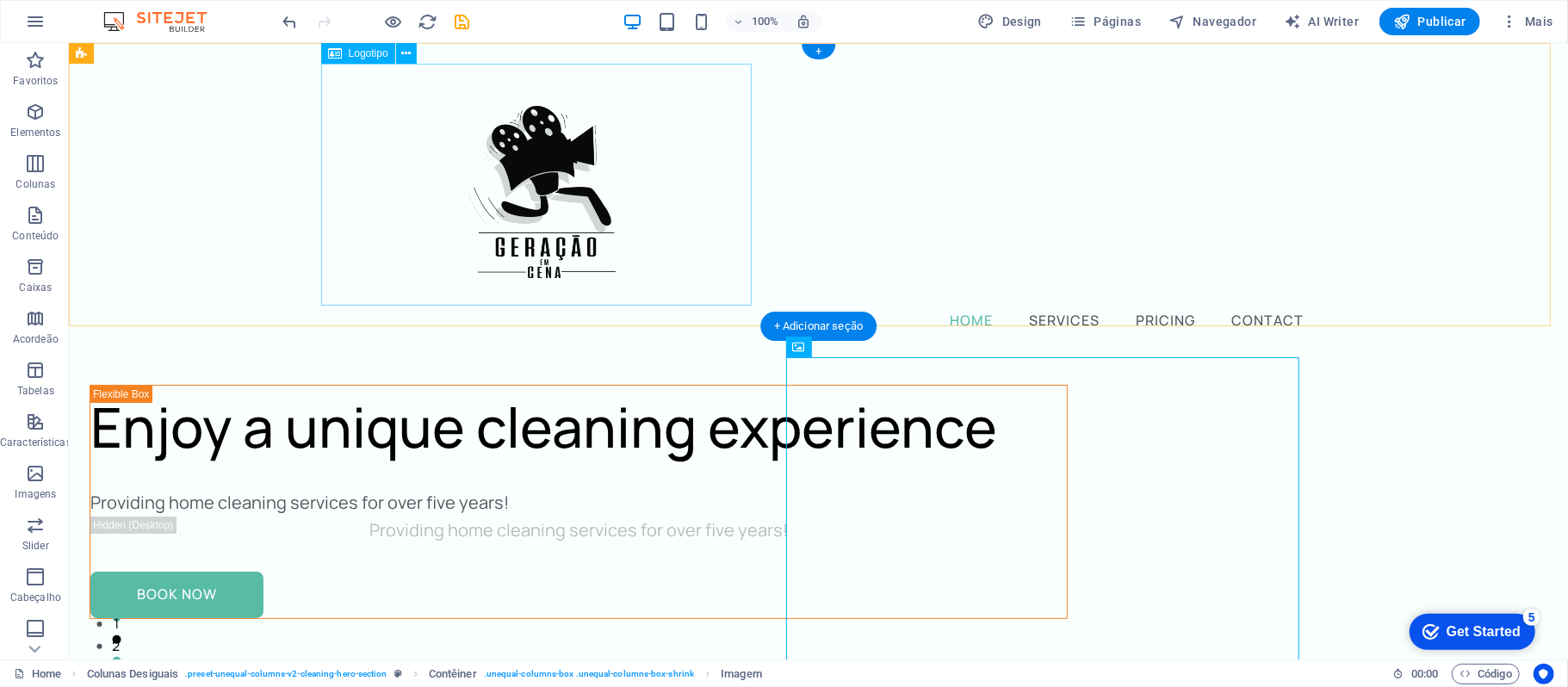
click at [616, 224] on div at bounding box center [819, 184] width 979 height 242
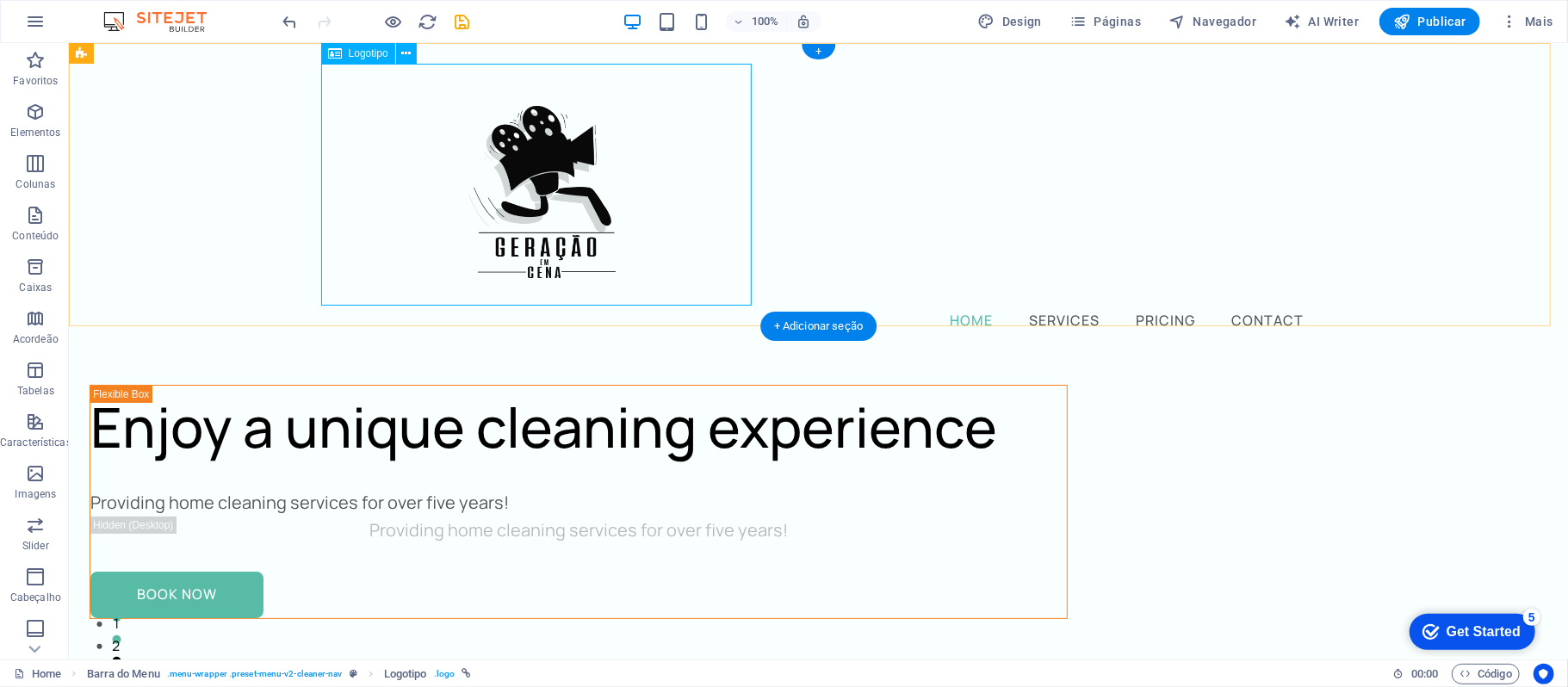
click at [537, 142] on div at bounding box center [819, 184] width 979 height 242
select select "px"
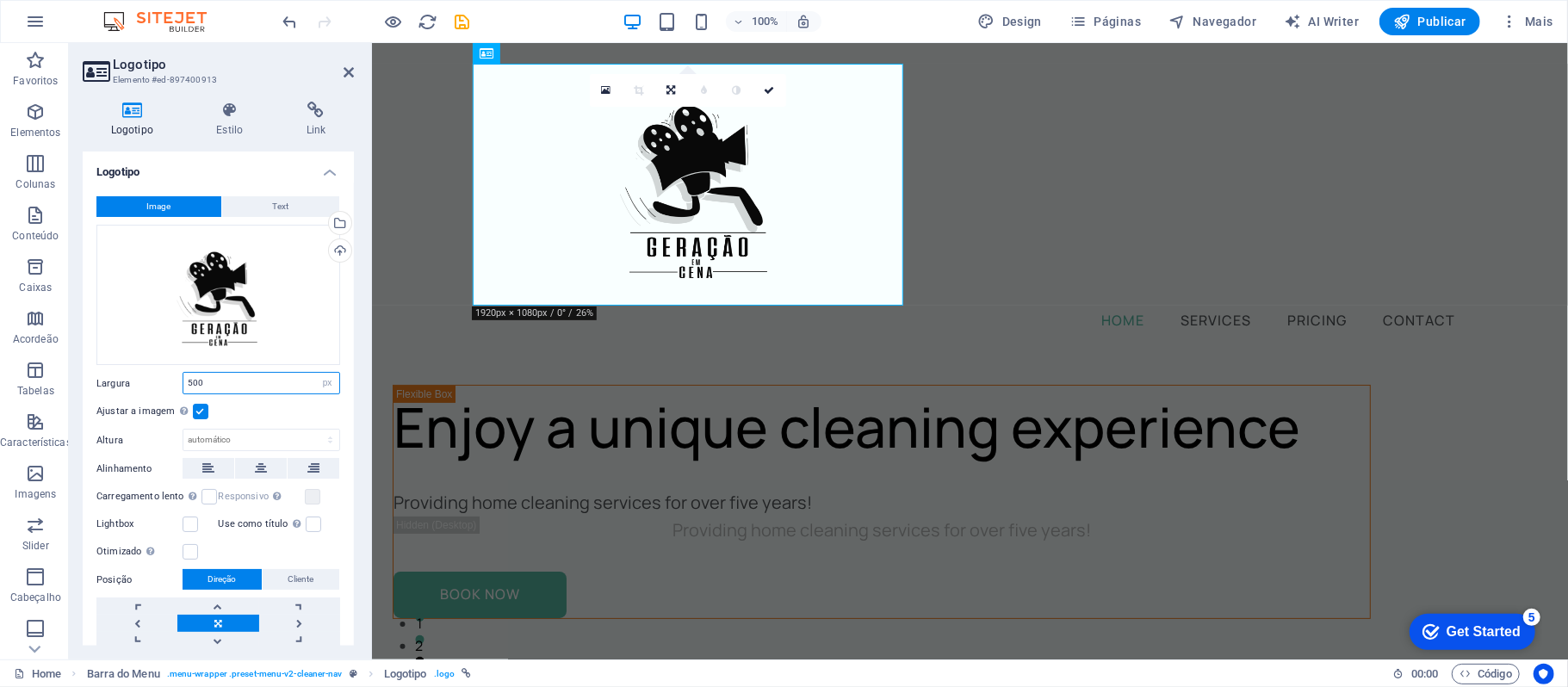
click at [255, 383] on input "500" at bounding box center [262, 383] width 156 height 21
type input "300"
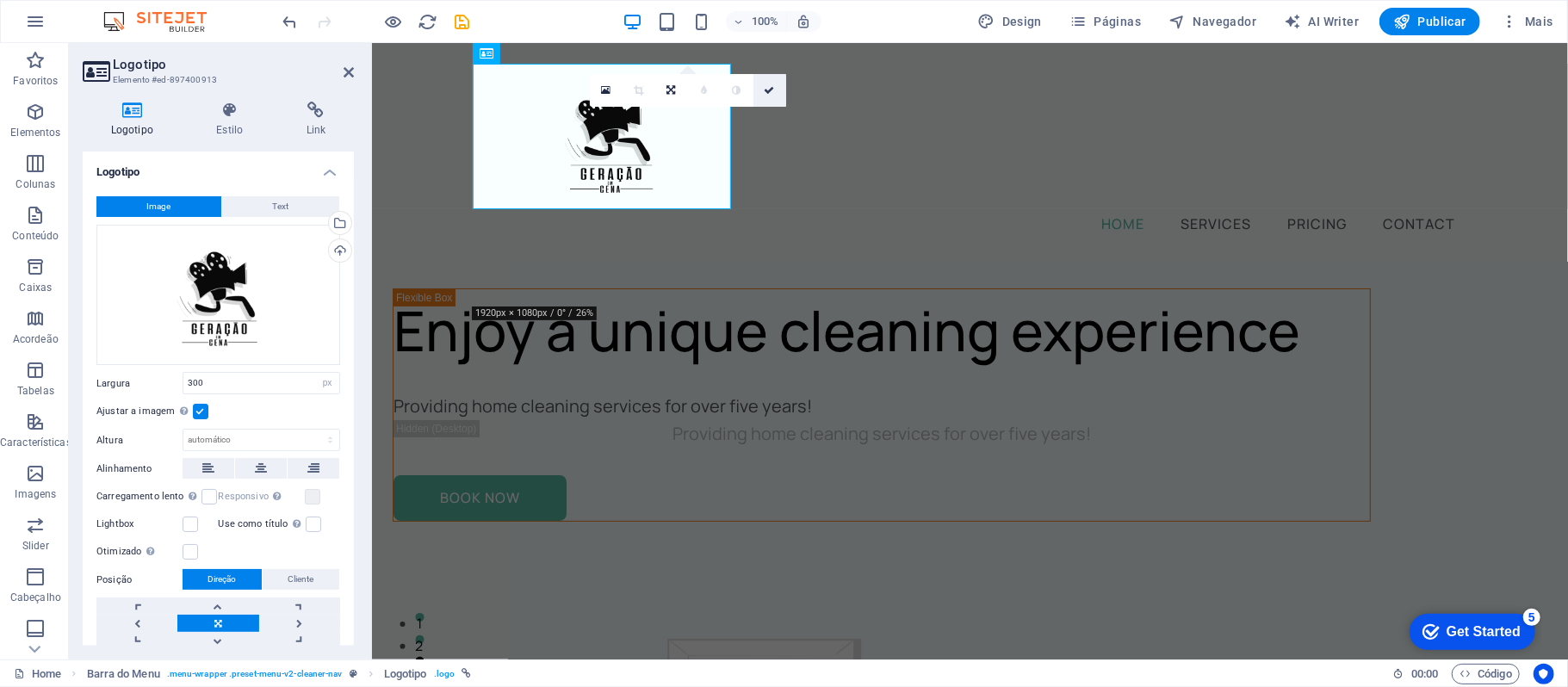
click at [776, 93] on link at bounding box center [769, 90] width 32 height 32
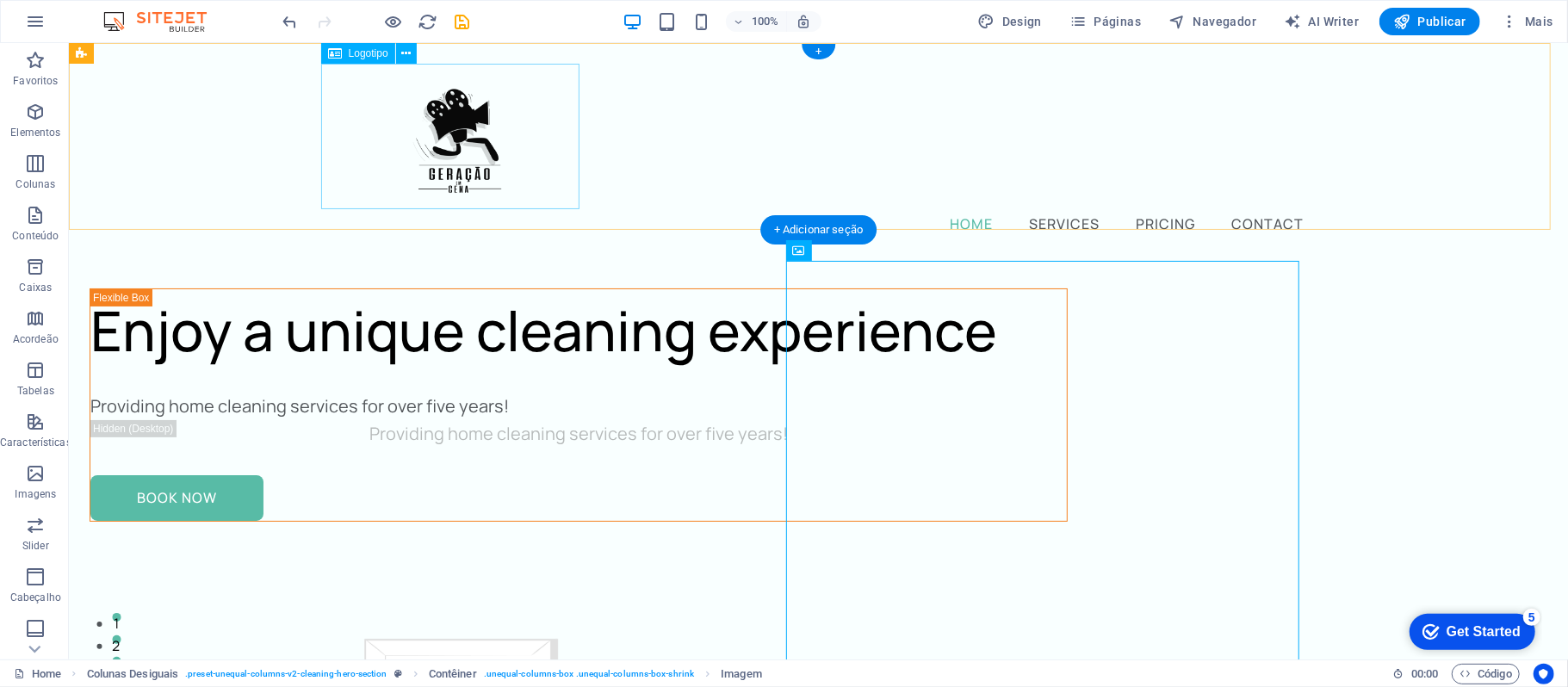
click at [542, 148] on div at bounding box center [819, 135] width 979 height 146
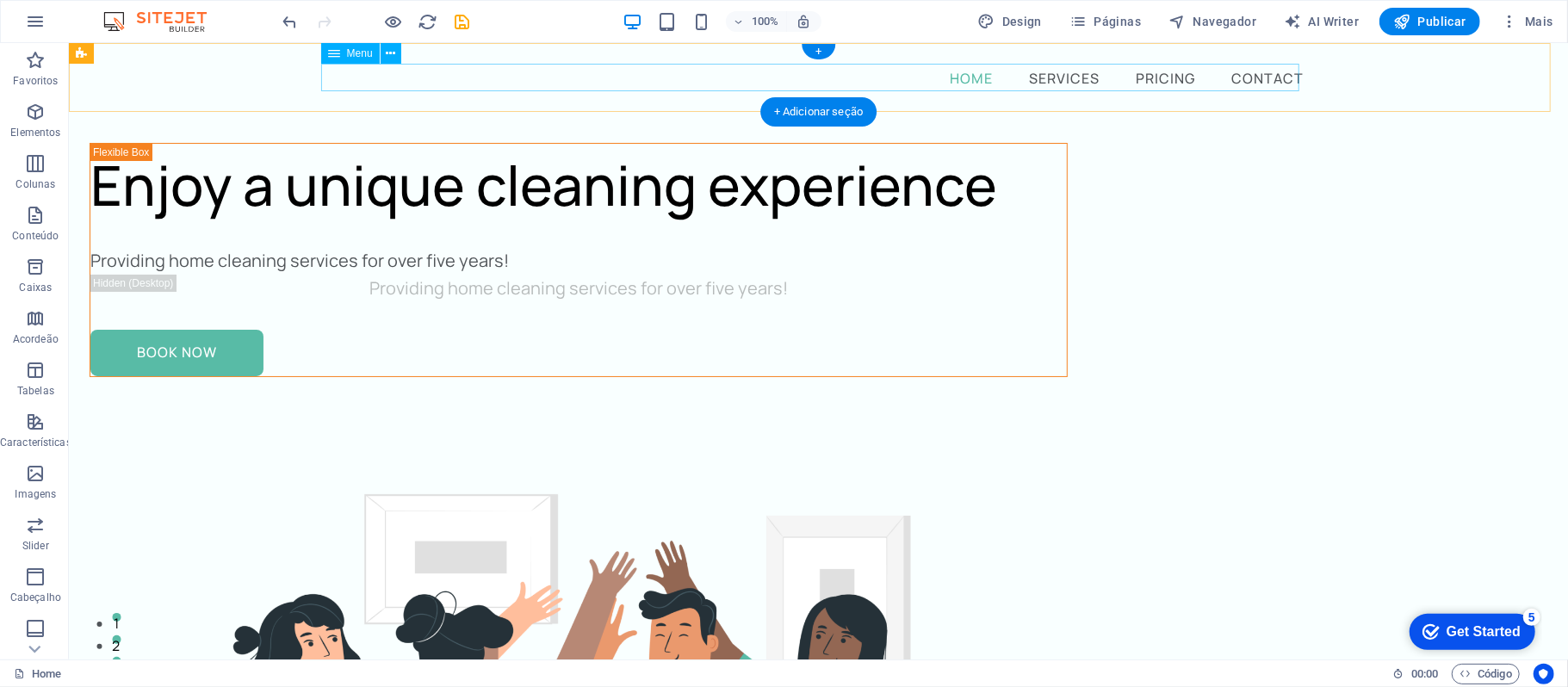
drag, startPoint x: 367, startPoint y: 79, endPoint x: 329, endPoint y: 79, distance: 38.0
click at [366, 79] on nav "Home Services Pricing Contact" at bounding box center [819, 76] width 979 height 28
click at [265, 79] on div "Home Services Pricing Contact" at bounding box center [817, 76] width 1499 height 69
click at [379, 69] on nav "Home Services Pricing Contact" at bounding box center [819, 76] width 979 height 28
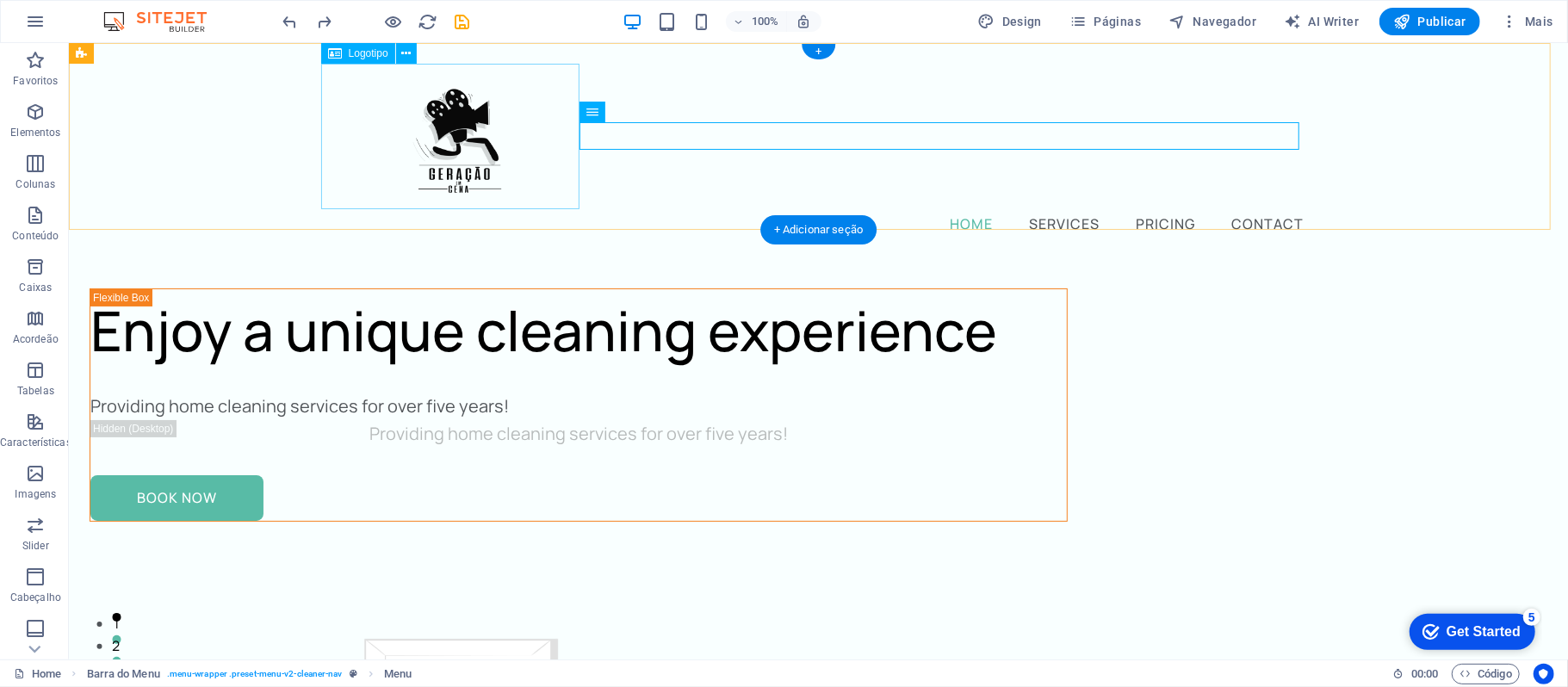
click at [465, 128] on div at bounding box center [819, 135] width 979 height 146
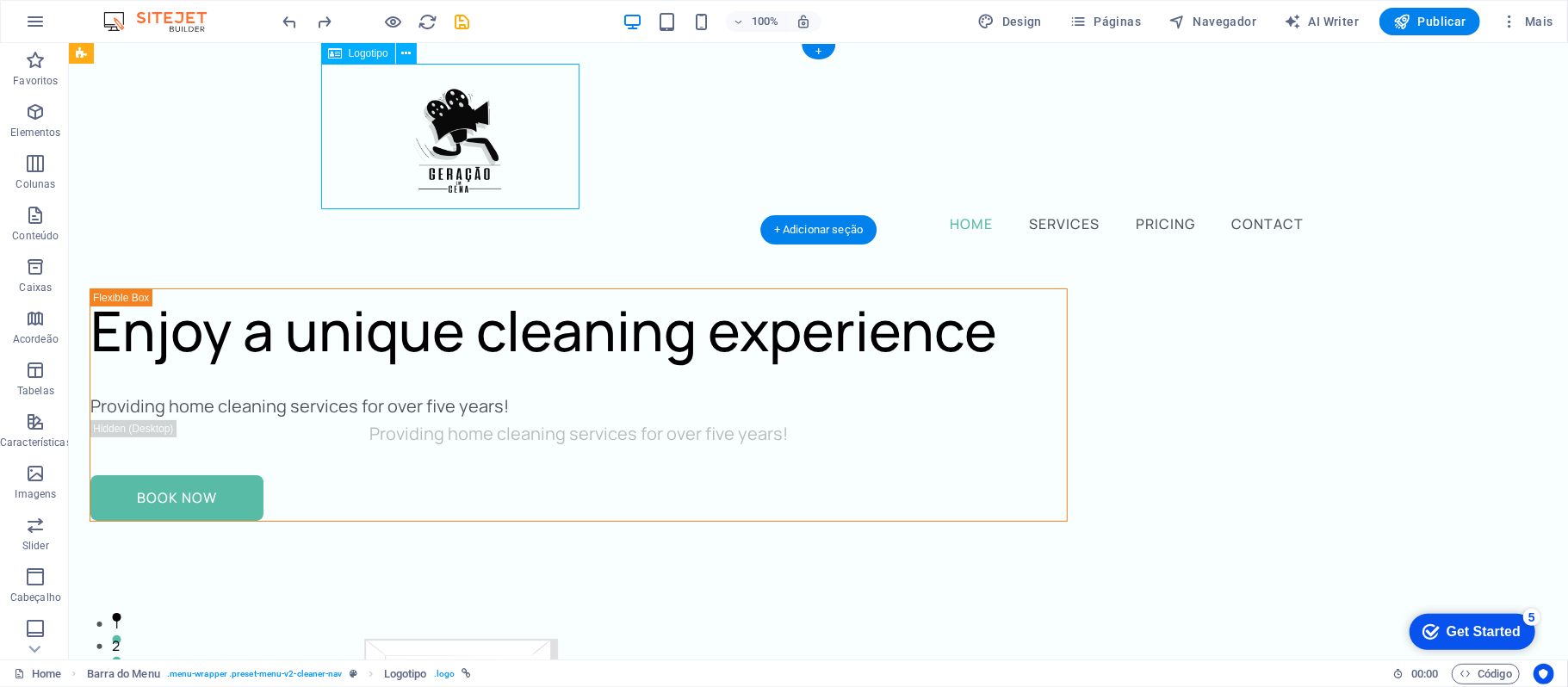
click at [465, 128] on div at bounding box center [819, 135] width 979 height 146
select select "px"
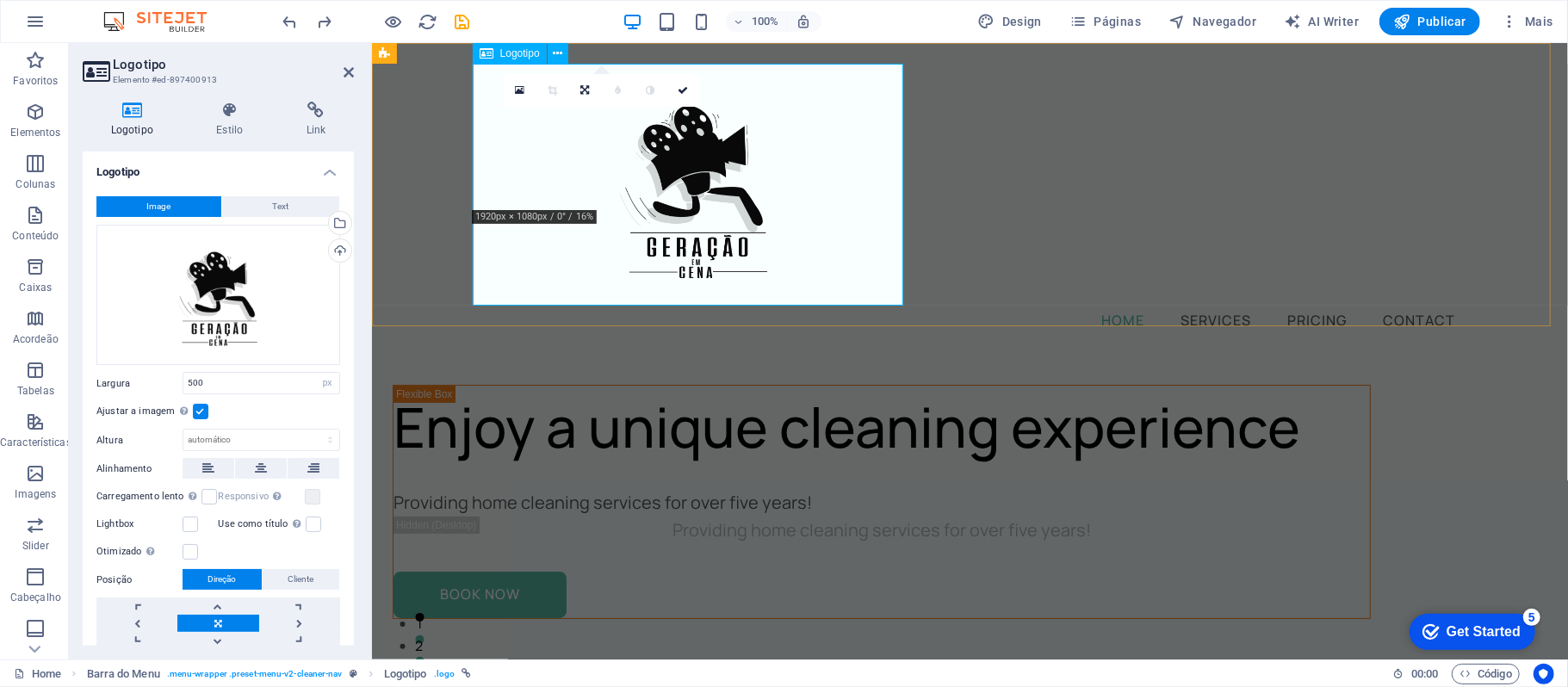
type input "200"
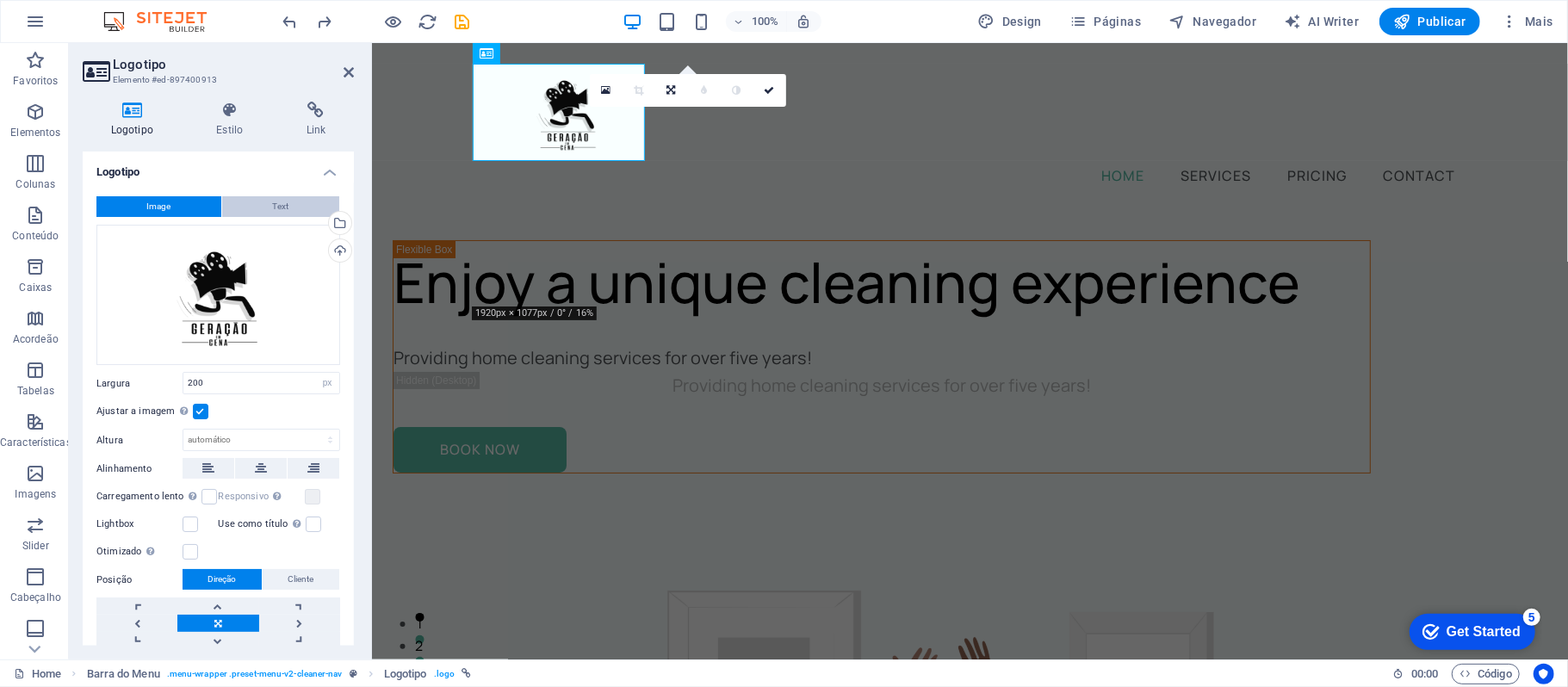
click at [284, 196] on span "Text" at bounding box center [281, 206] width 16 height 21
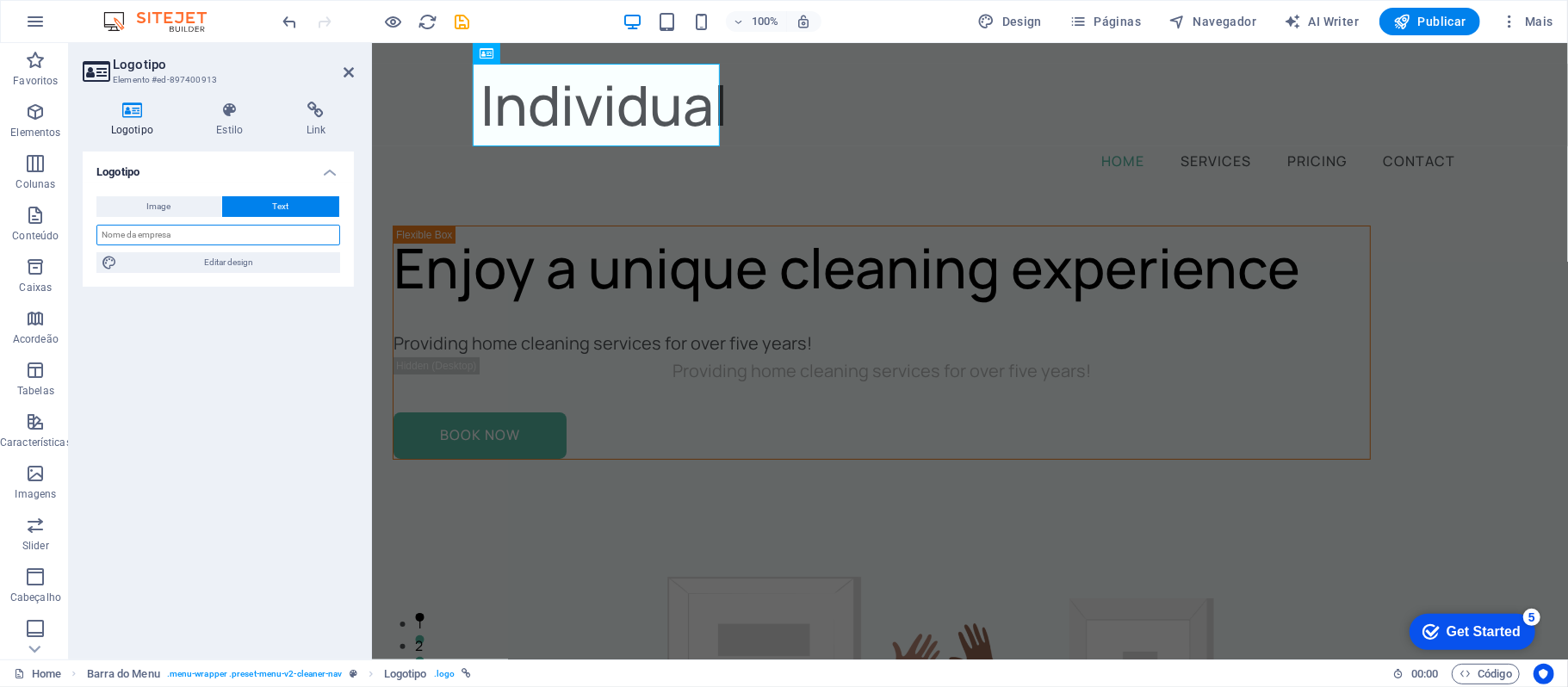
click at [266, 231] on input "text" at bounding box center [218, 235] width 244 height 21
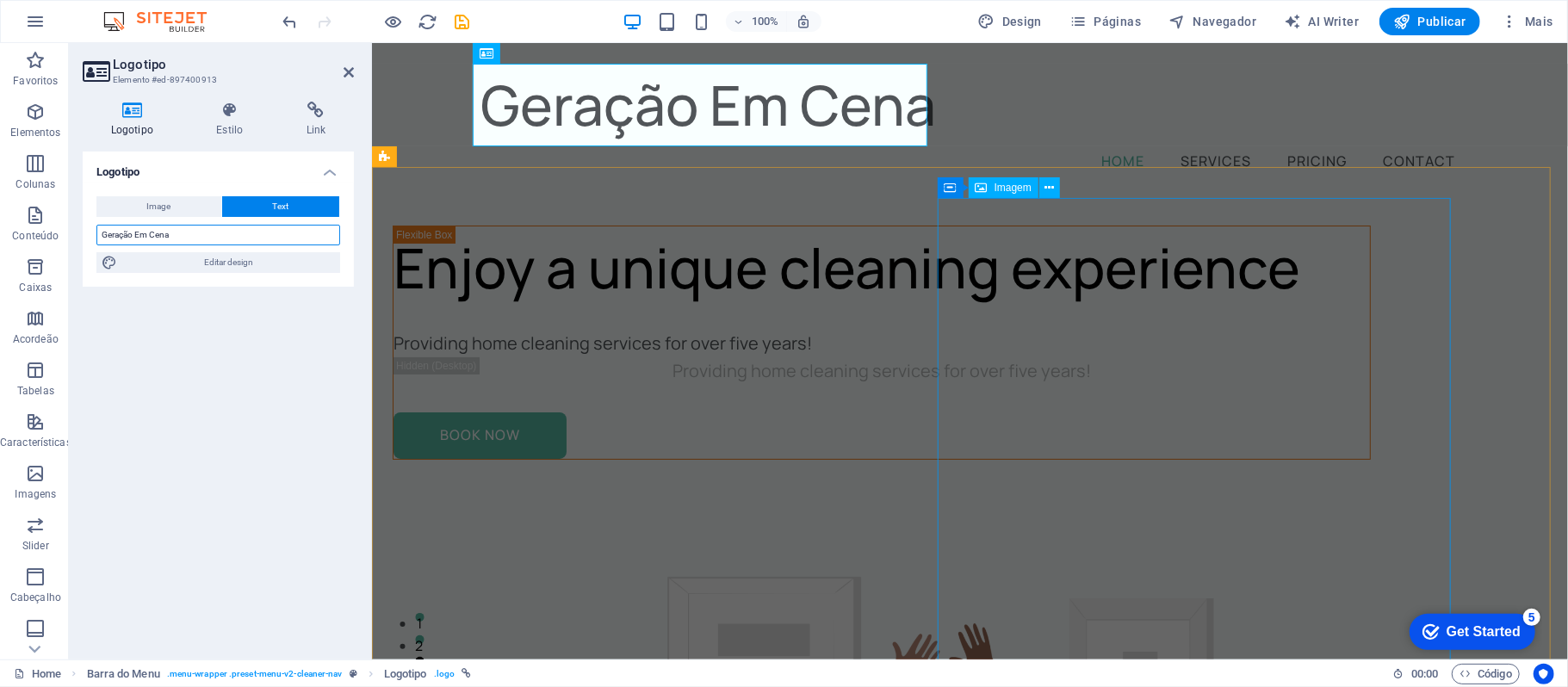
type input "Geração Em Cena"
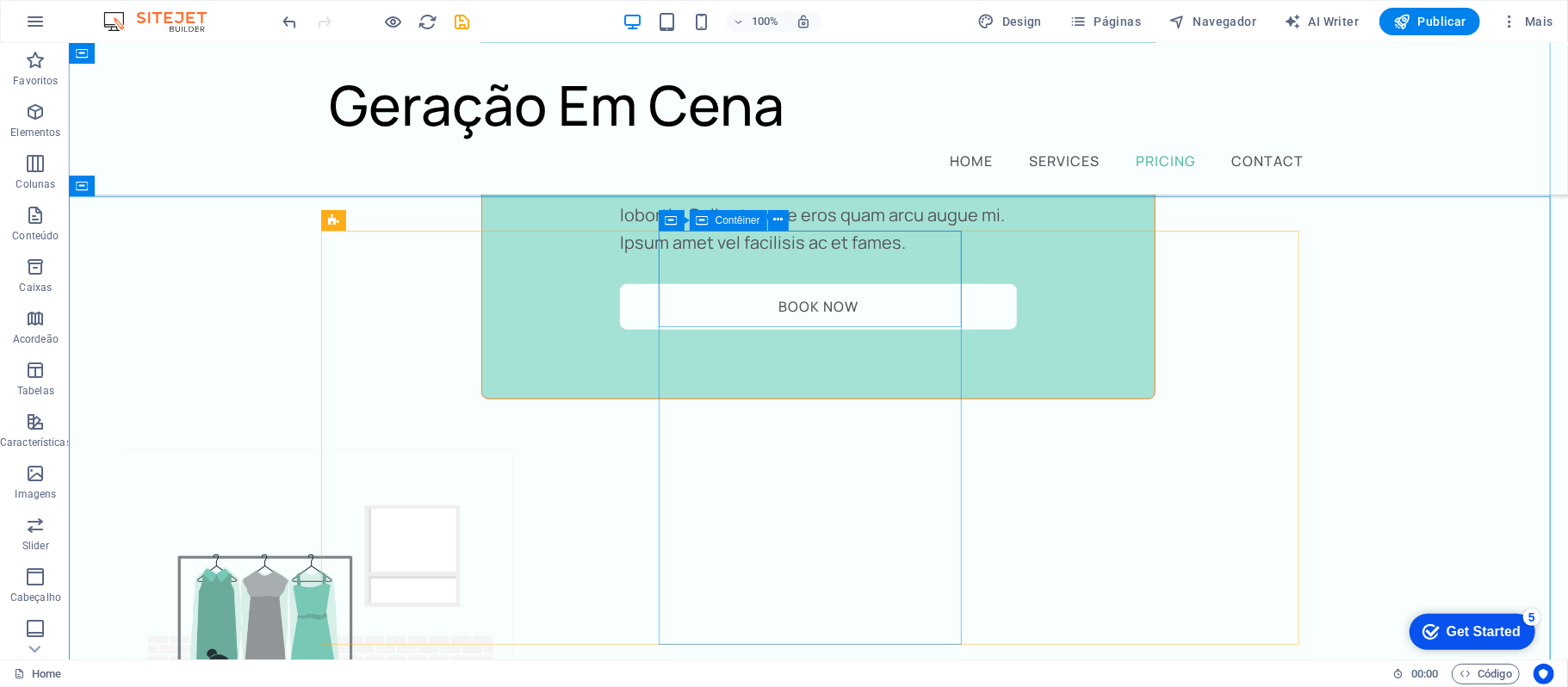
scroll to position [5853, 0]
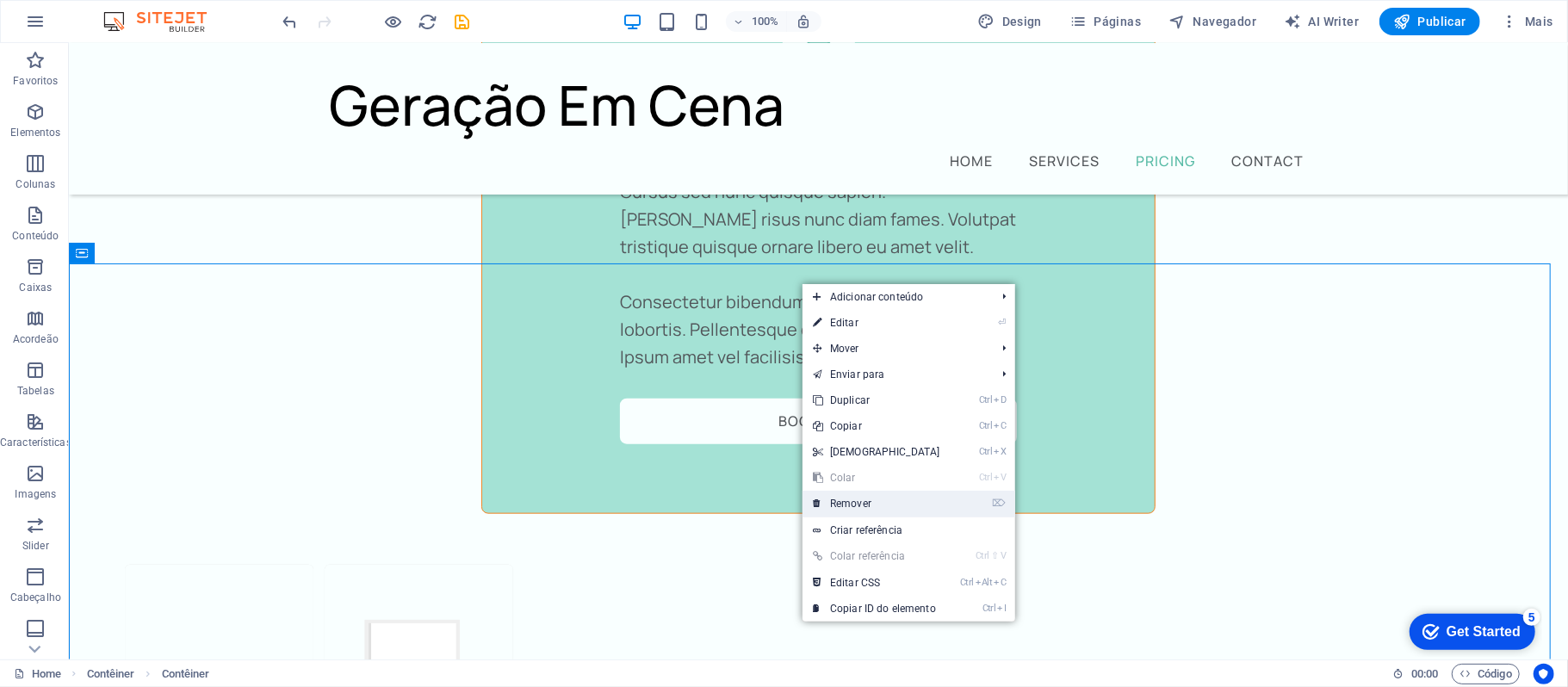
click at [883, 494] on link "⌦ Remover" at bounding box center [877, 503] width 149 height 26
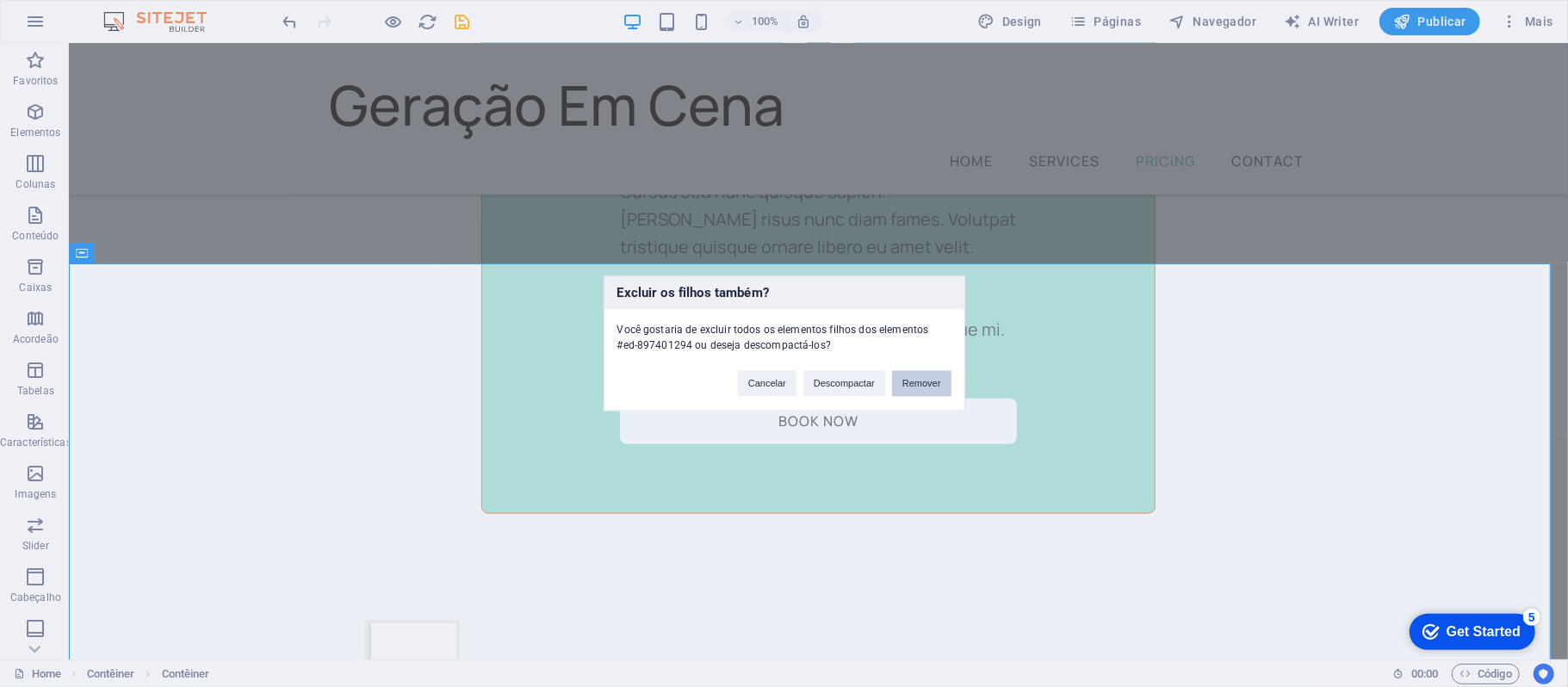
drag, startPoint x: 851, startPoint y: 338, endPoint x: 920, endPoint y: 381, distance: 81.3
click at [920, 381] on button "Remover" at bounding box center [922, 383] width 59 height 26
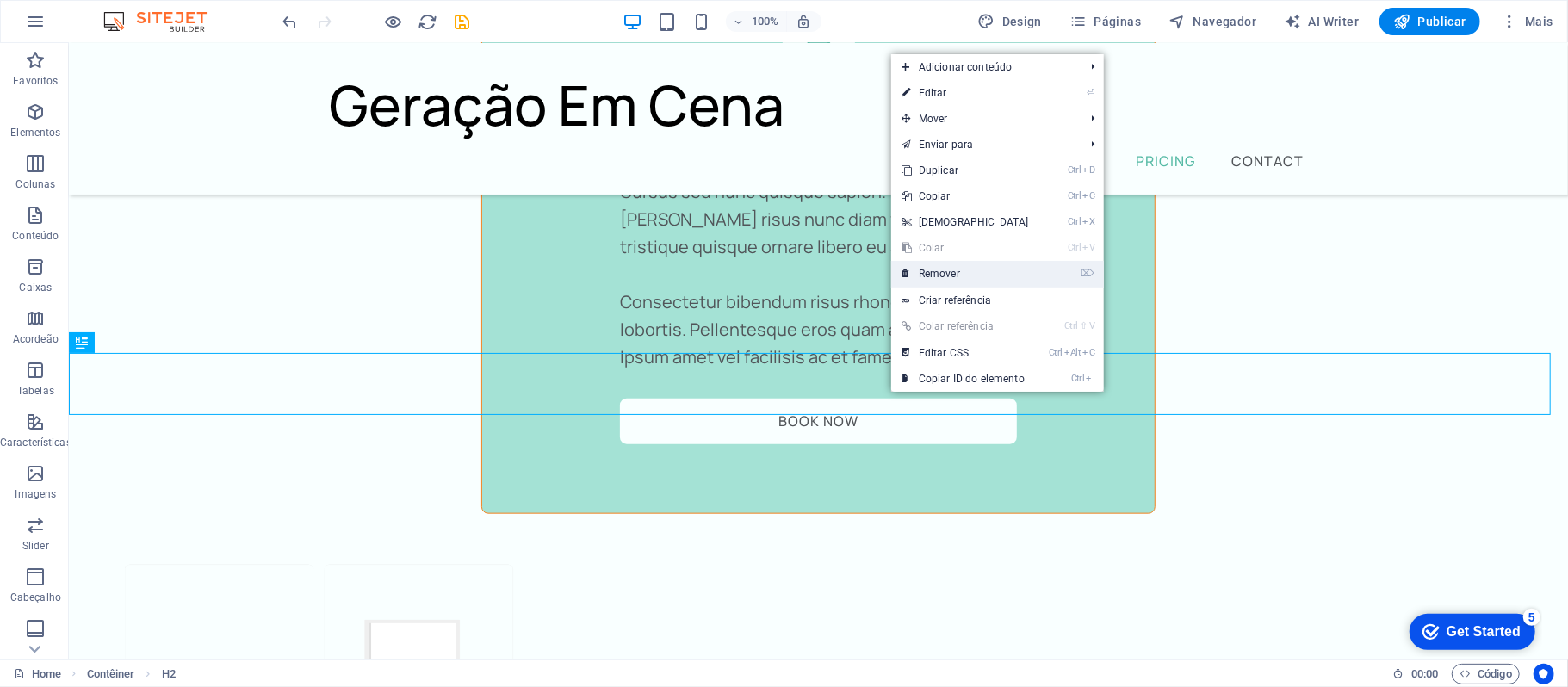
click at [937, 265] on link "⌦ Remover" at bounding box center [965, 273] width 149 height 26
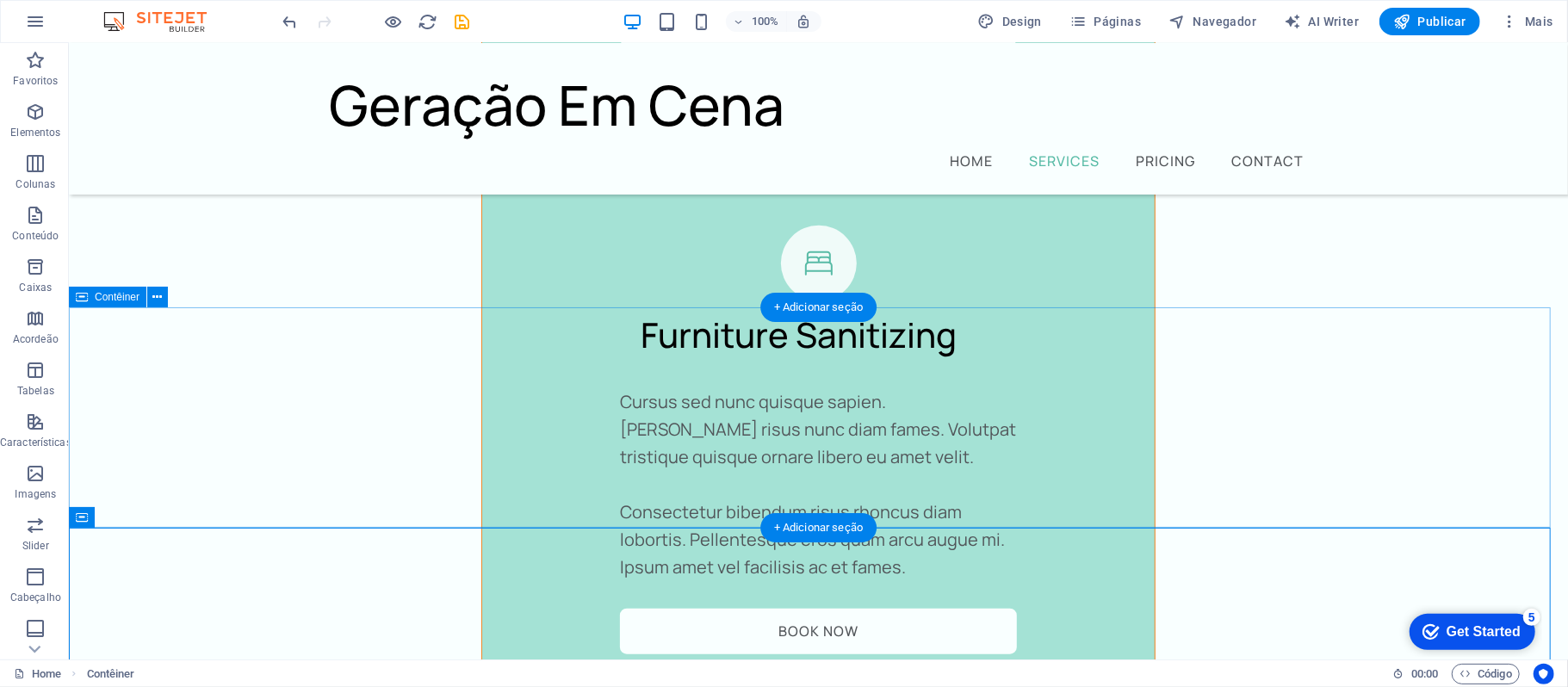
scroll to position [5623, 0]
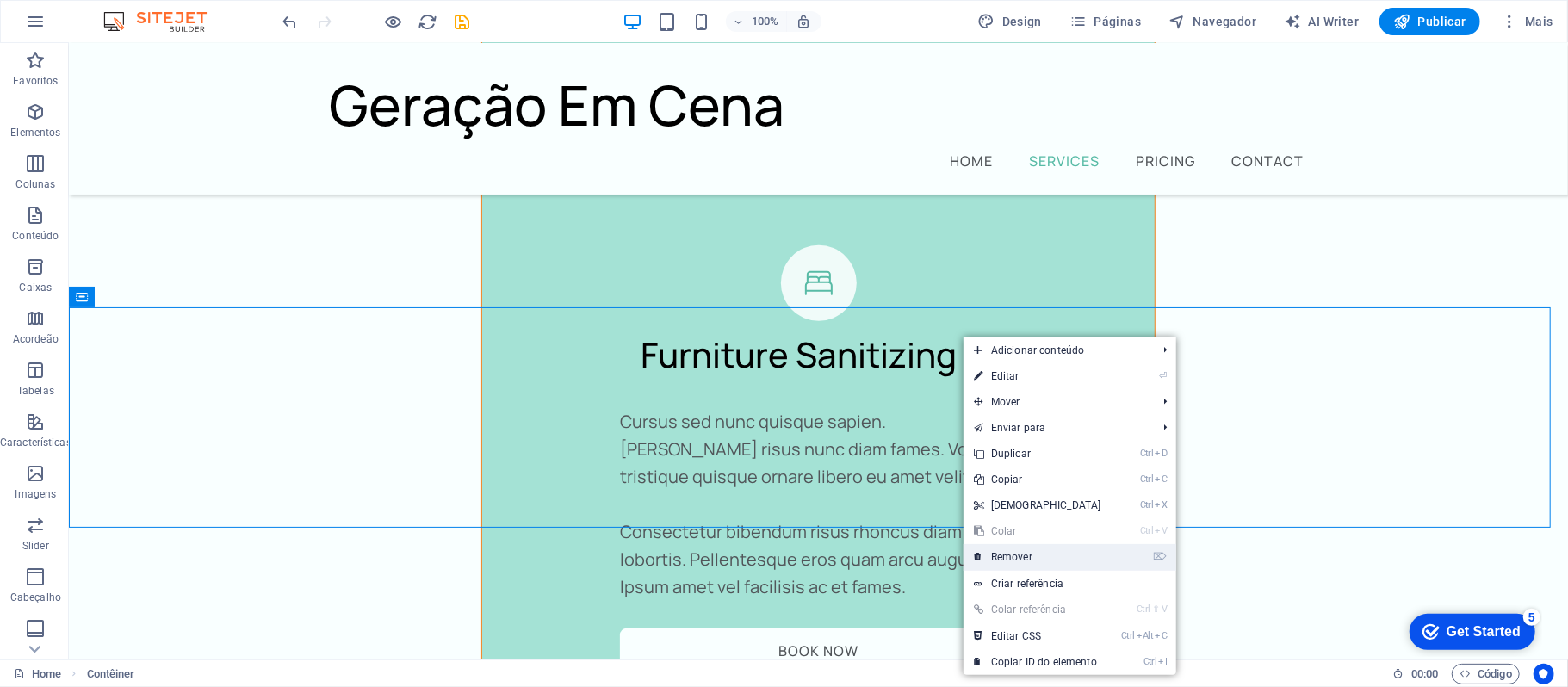
click at [1028, 561] on link "⌦ Remover" at bounding box center [1038, 557] width 149 height 26
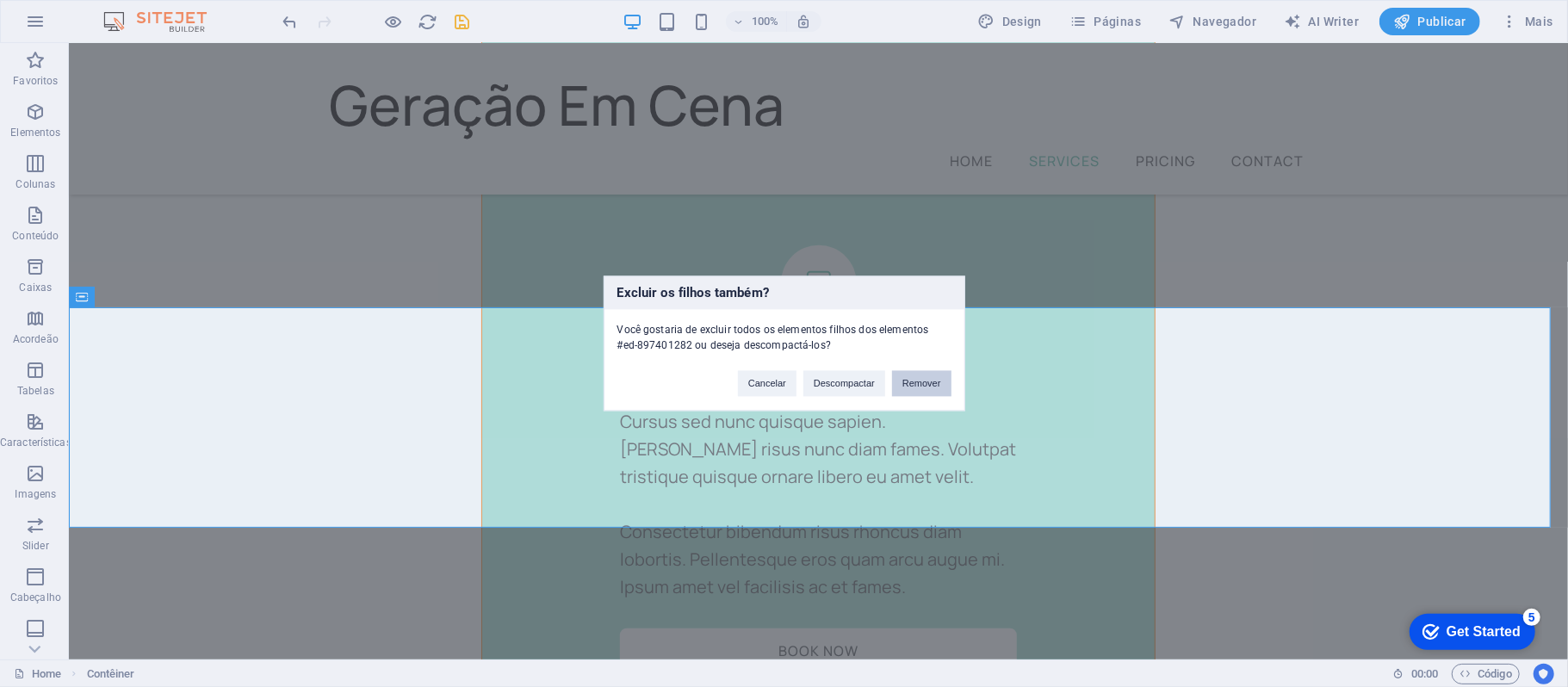
click at [914, 377] on button "Remover" at bounding box center [922, 383] width 59 height 26
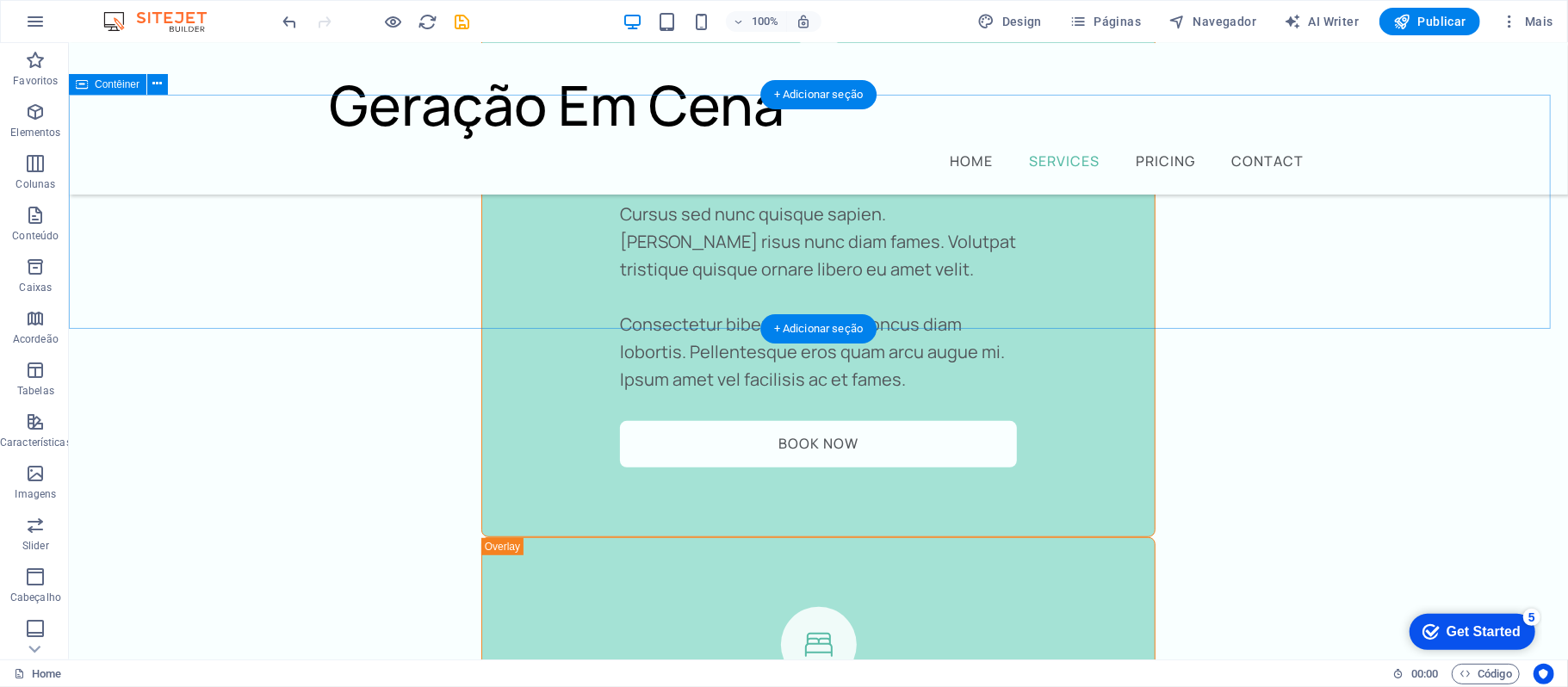
scroll to position [5049, 0]
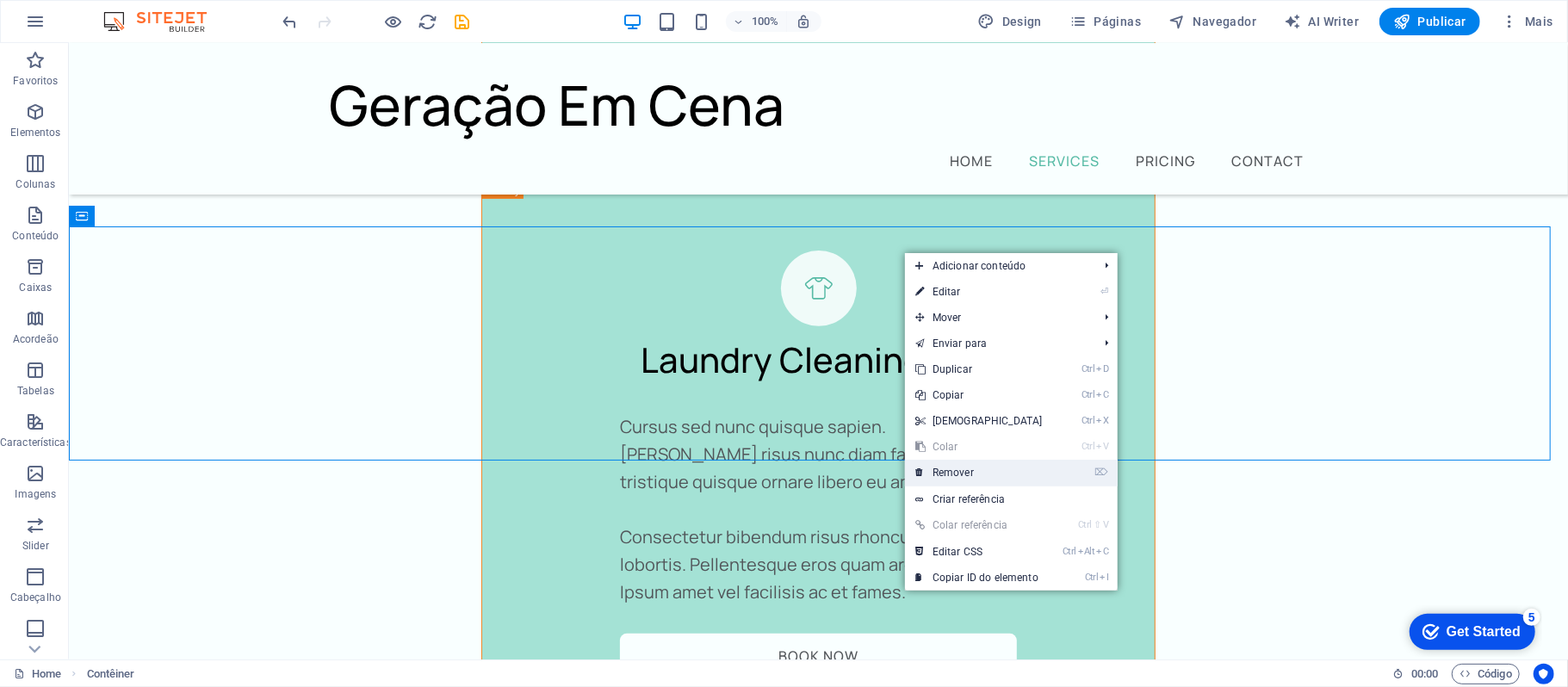
click at [966, 479] on link "⌦ Remover" at bounding box center [980, 472] width 149 height 26
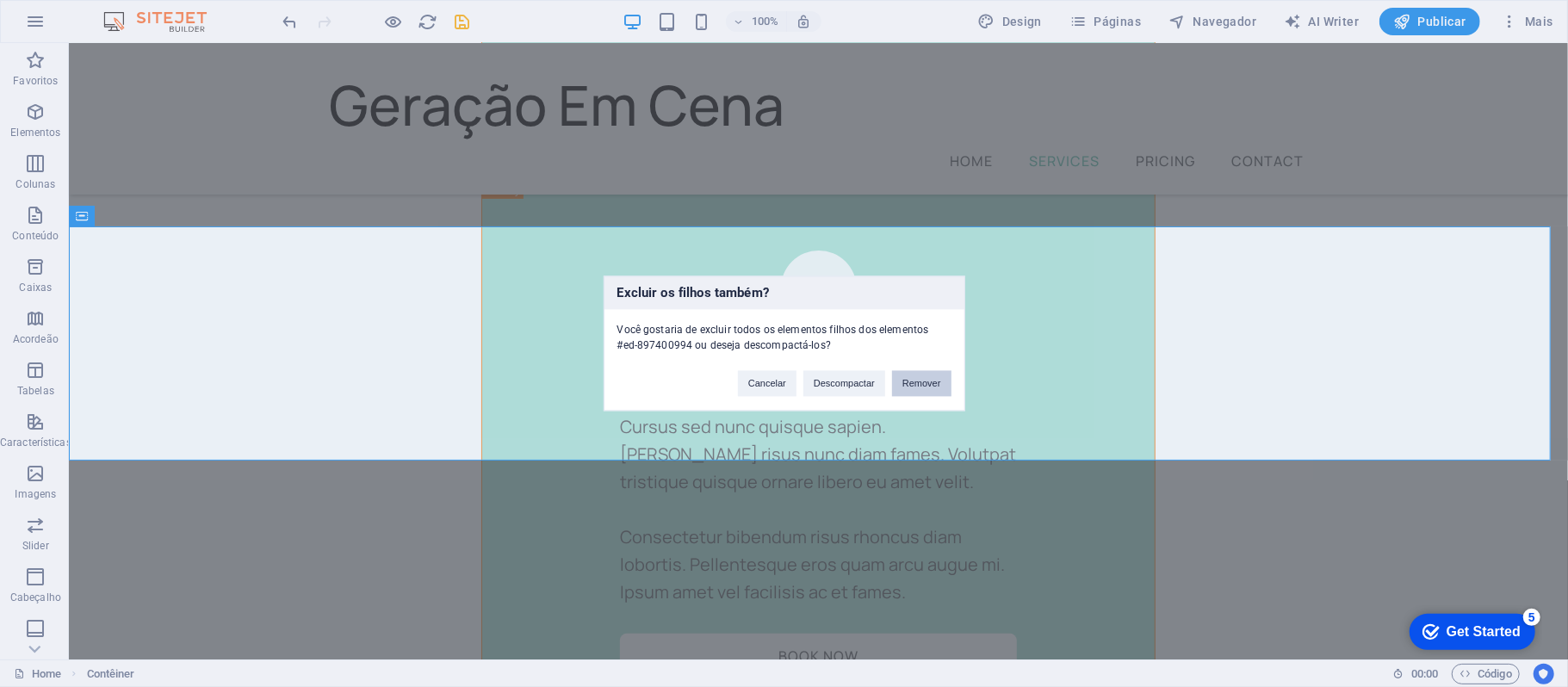
click at [921, 371] on button "Remover" at bounding box center [922, 383] width 59 height 26
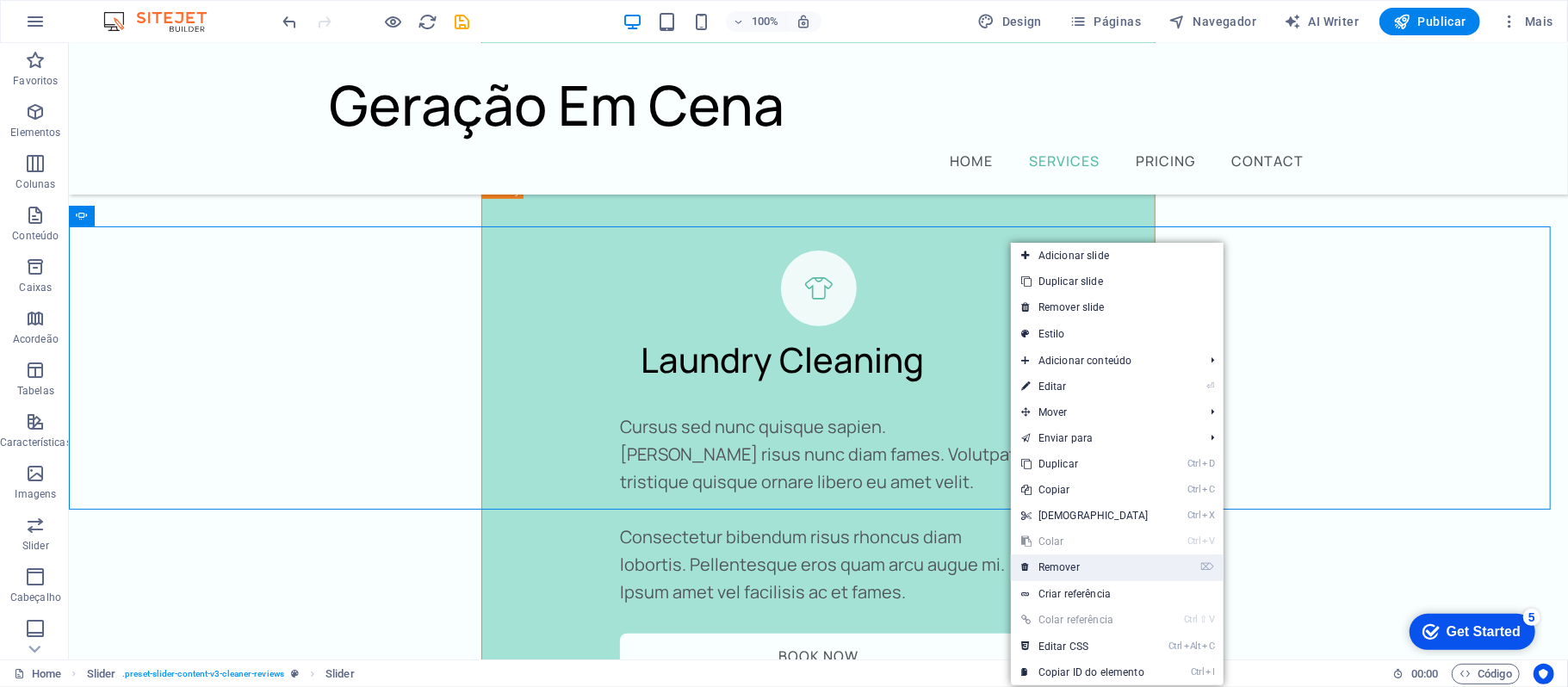
click at [1072, 572] on link "⌦ Remover" at bounding box center [1085, 567] width 149 height 26
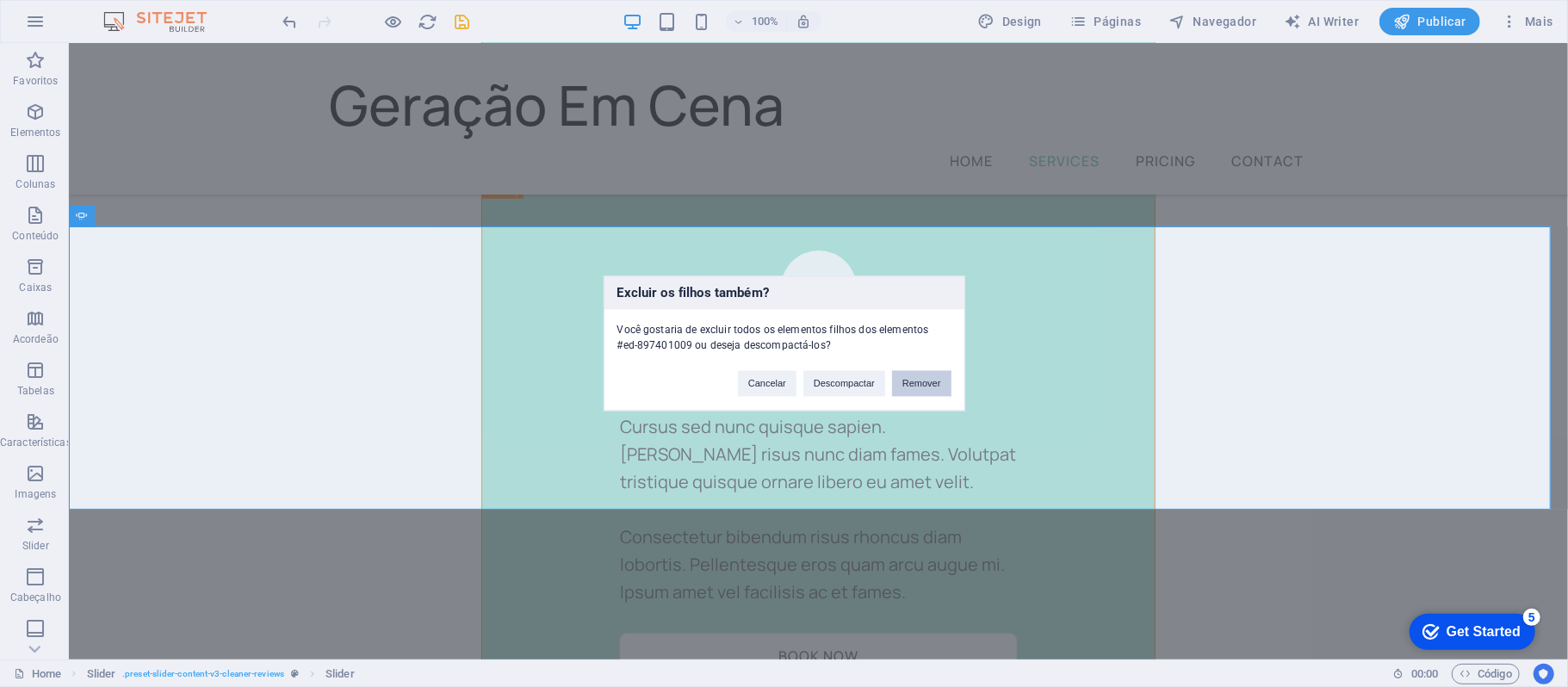
drag, startPoint x: 941, startPoint y: 391, endPoint x: 872, endPoint y: 347, distance: 81.8
click at [941, 391] on button "Remover" at bounding box center [922, 383] width 59 height 26
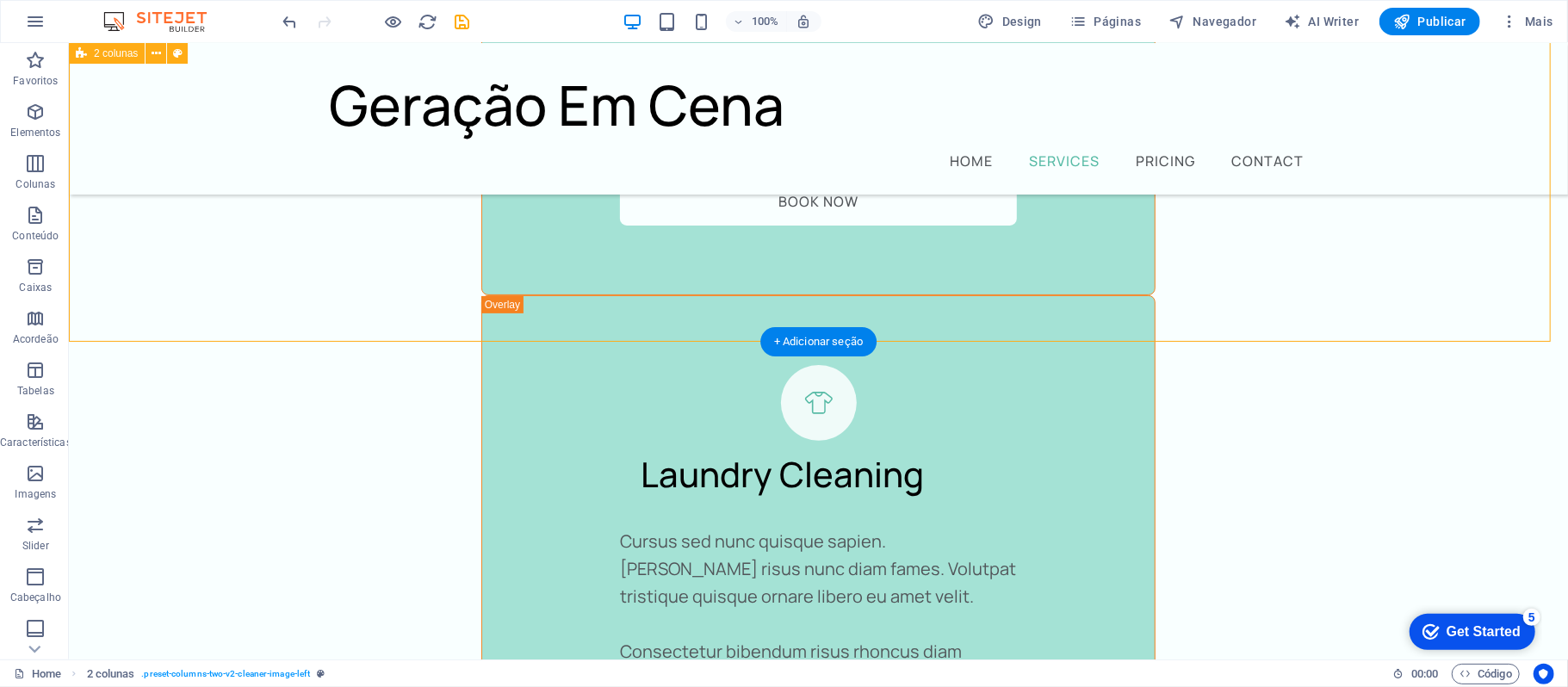
scroll to position [4590, 0]
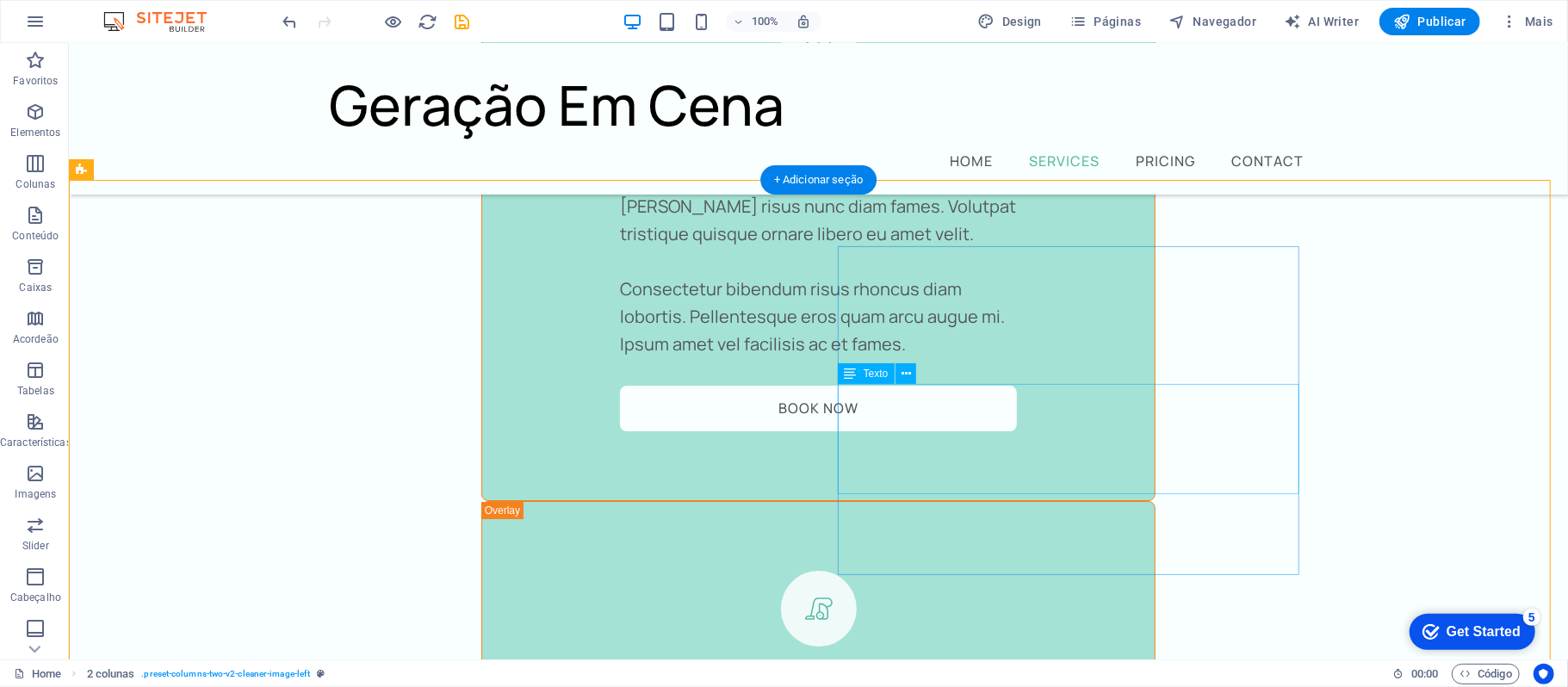
scroll to position [4132, 0]
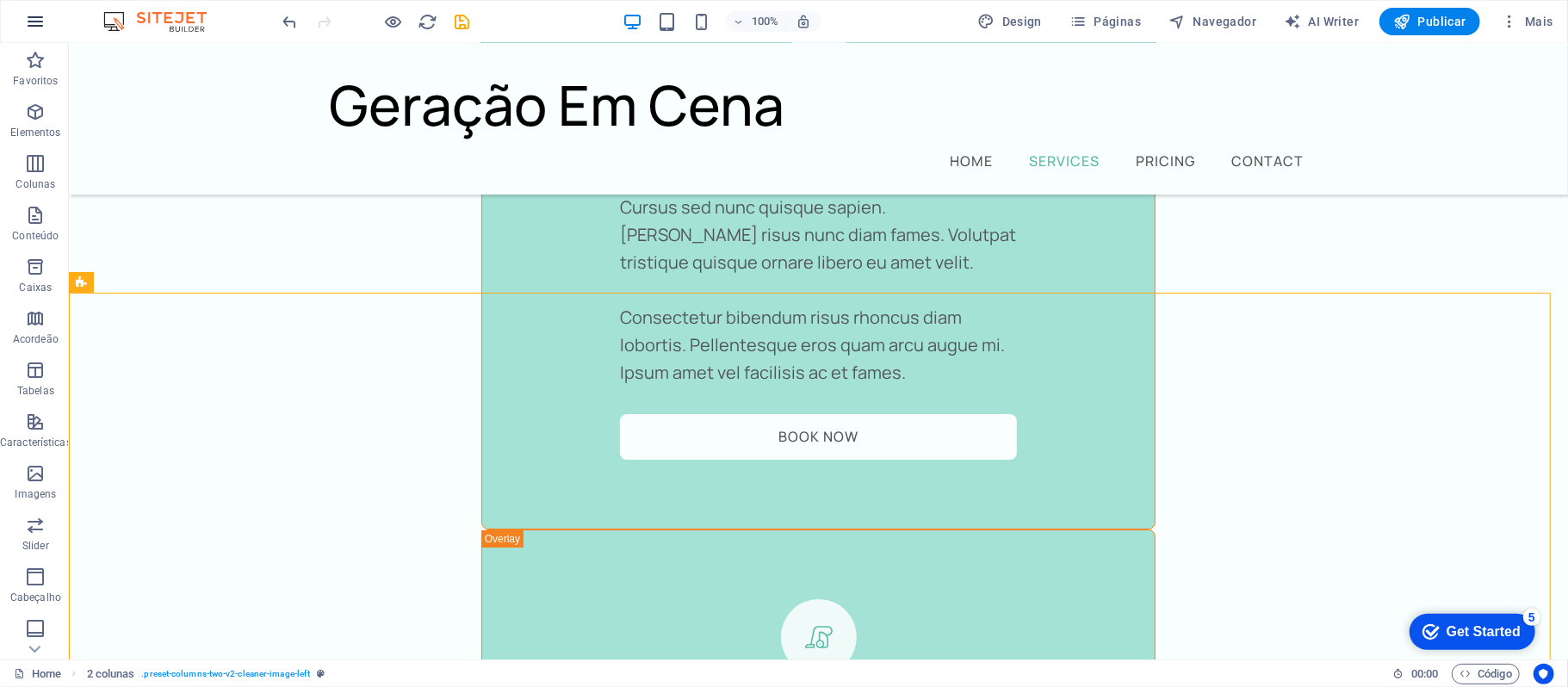
click at [40, 34] on button "button" at bounding box center [34, 21] width 41 height 41
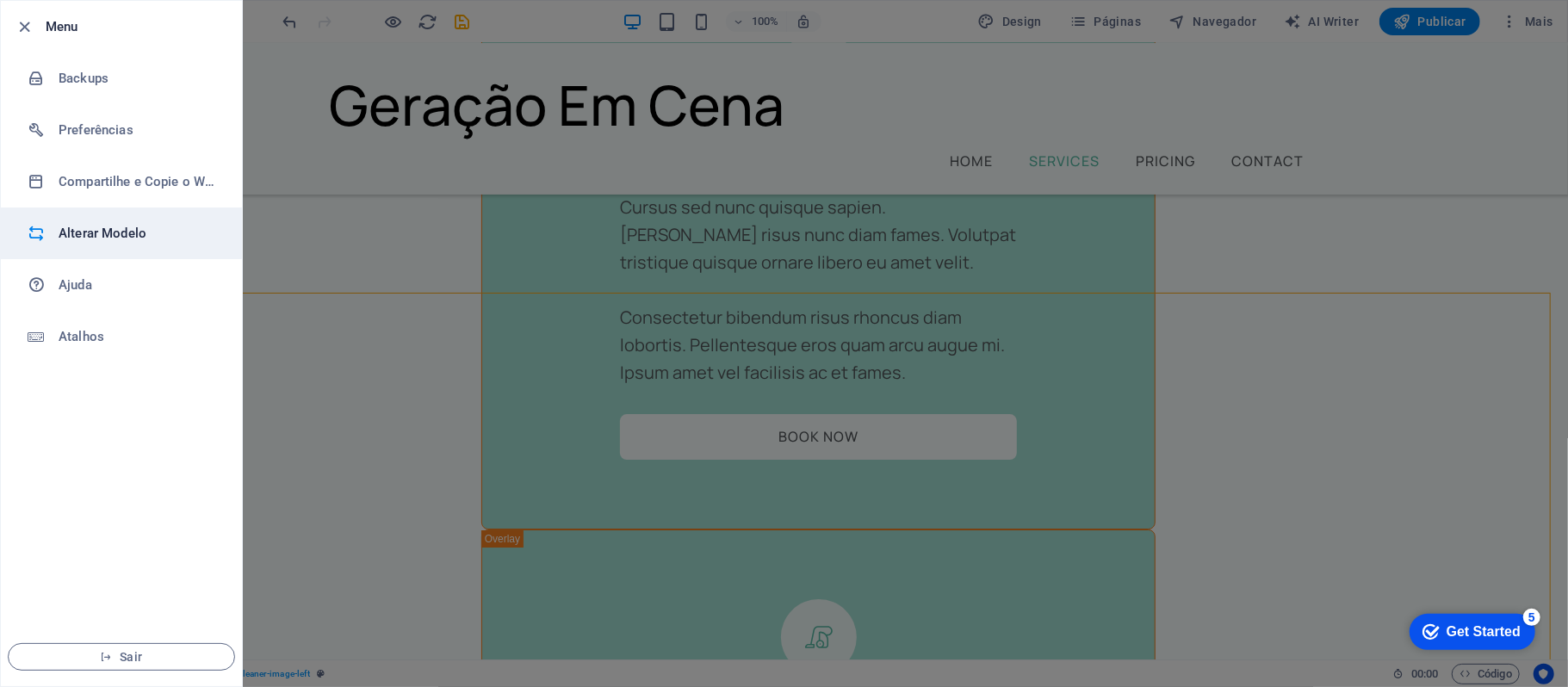
click at [174, 231] on h6 "Alterar Modelo" at bounding box center [138, 233] width 159 height 21
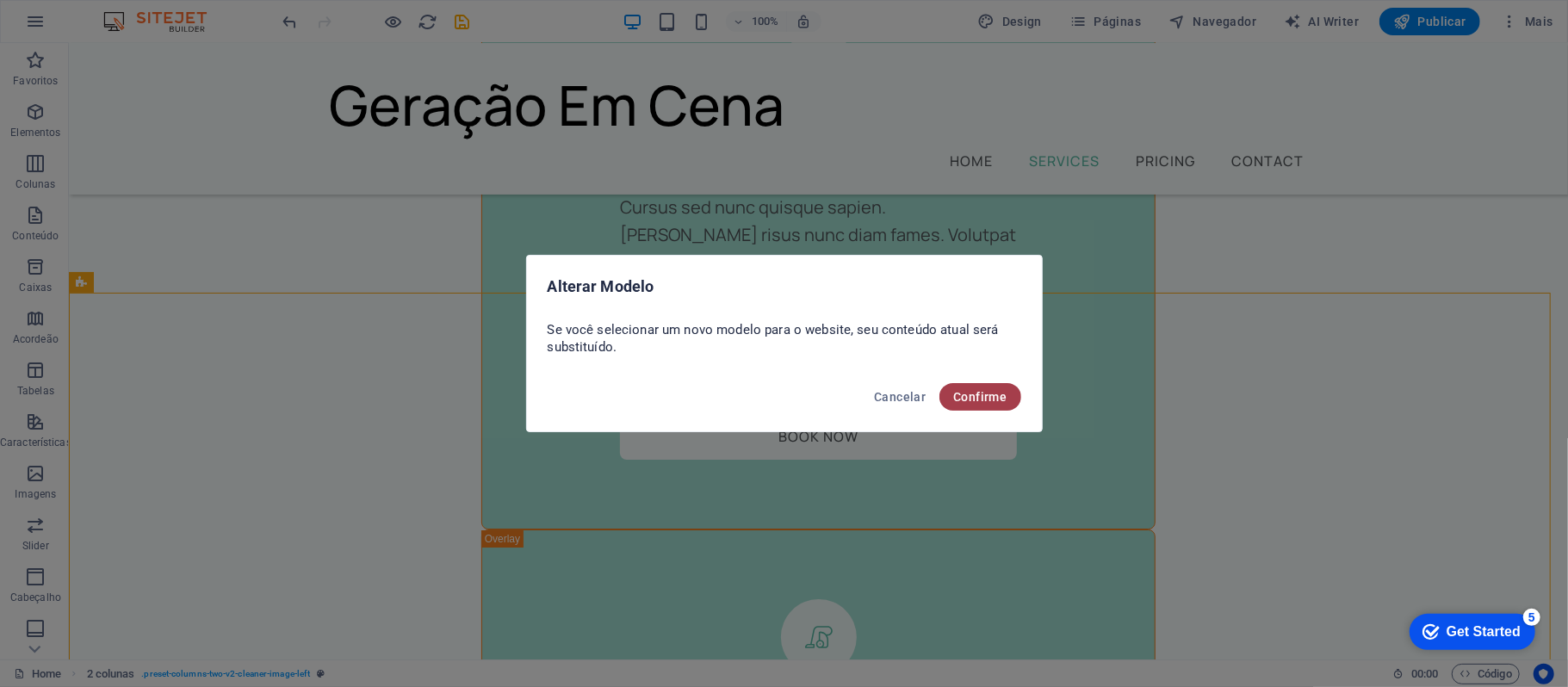
click at [986, 401] on span "Confirme" at bounding box center [980, 397] width 53 height 13
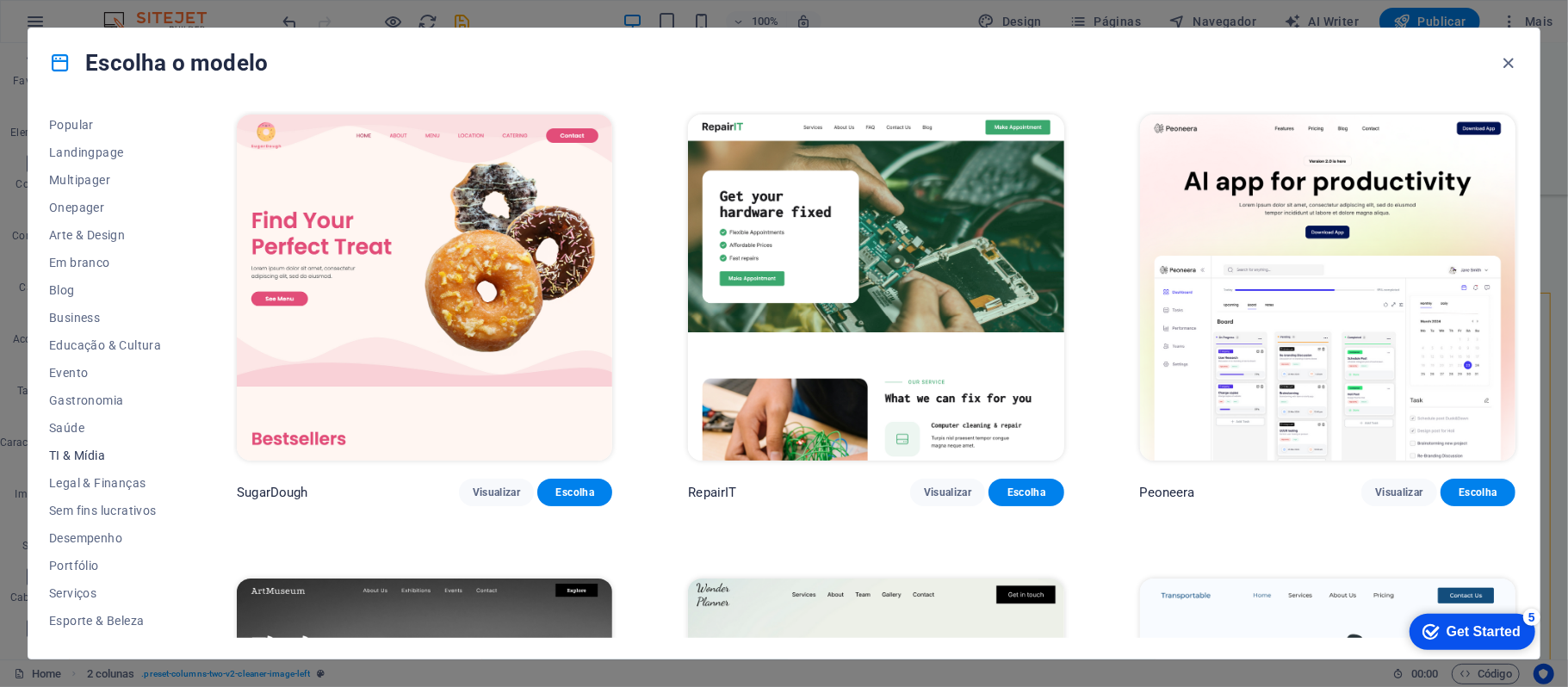
scroll to position [162, 0]
click at [1467, 625] on div "Get Started" at bounding box center [1483, 631] width 74 height 15
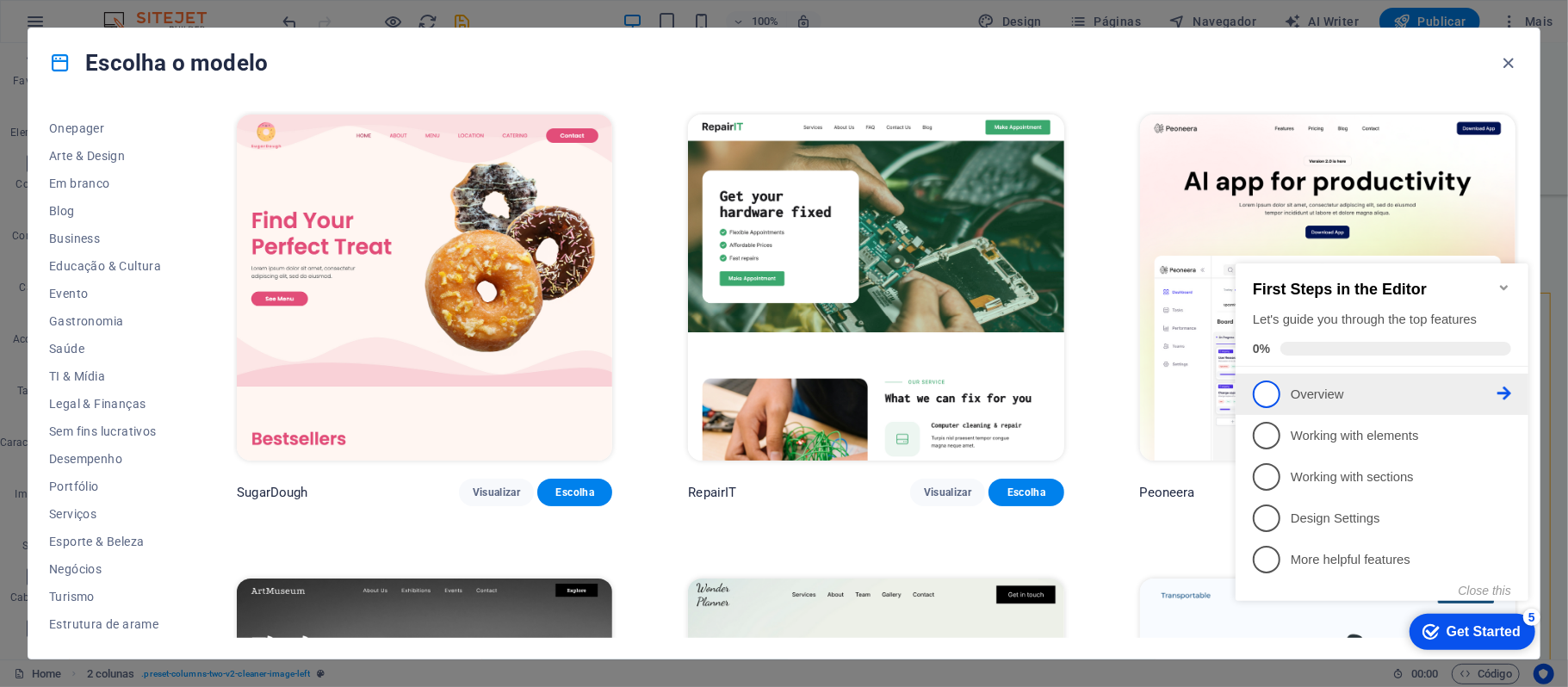
click at [1500, 388] on icon at bounding box center [1503, 392] width 13 height 13
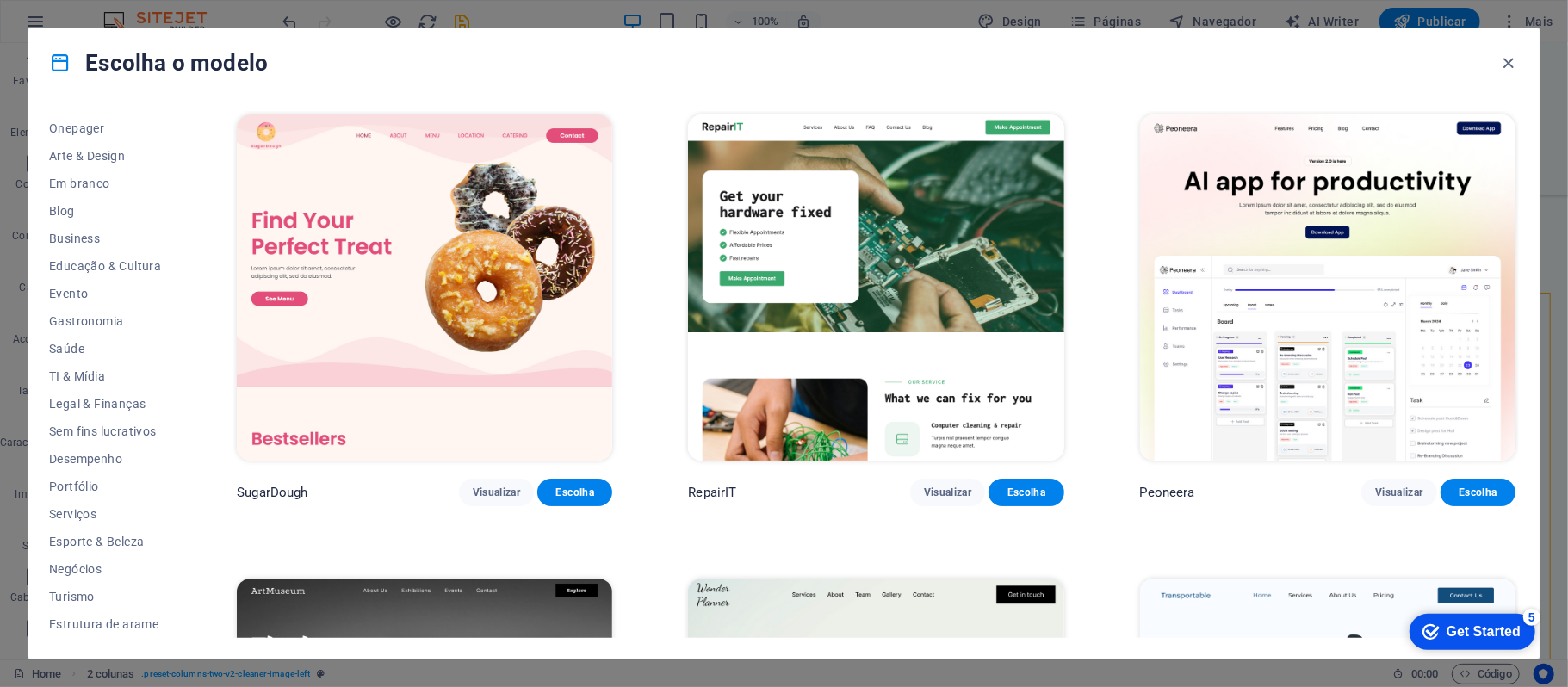
scroll to position [0, 0]
click at [1473, 630] on div "Get Started" at bounding box center [1483, 631] width 74 height 15
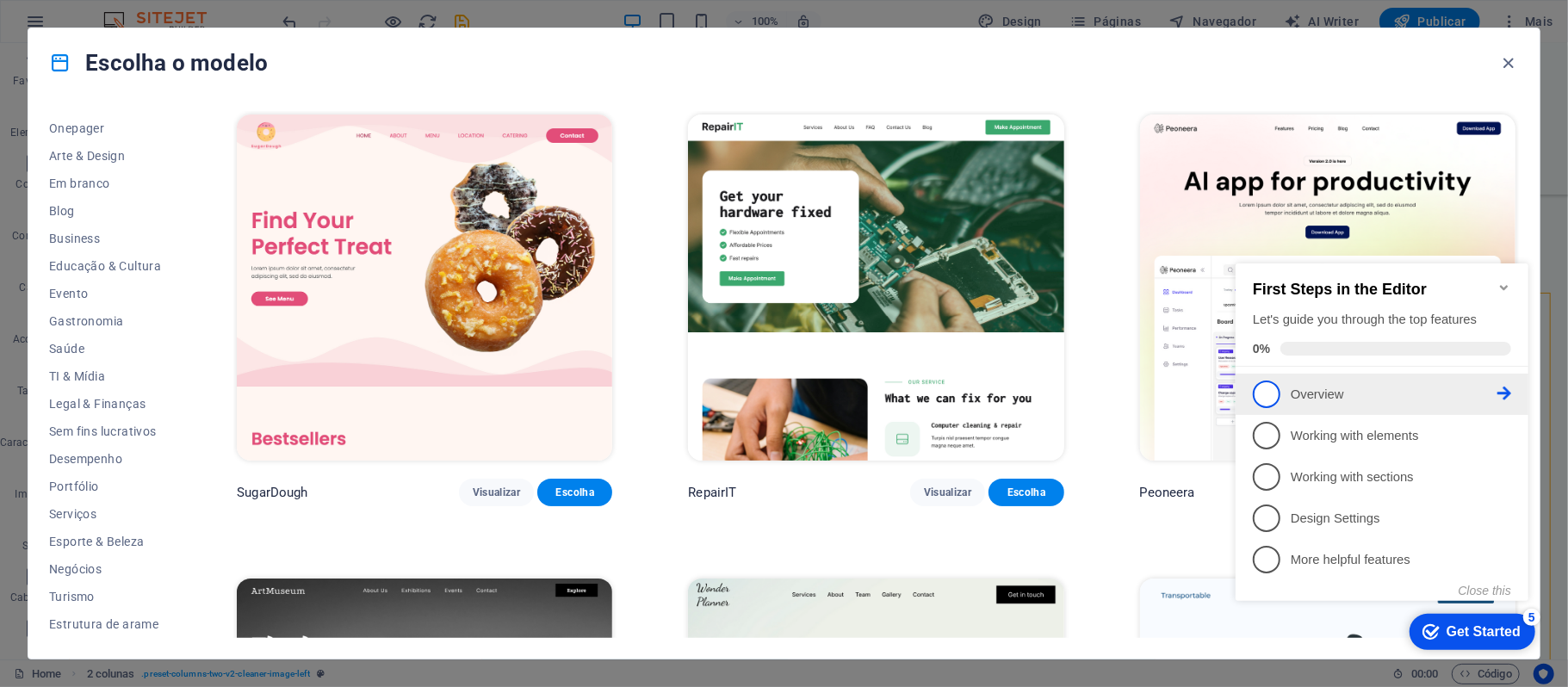
click at [1269, 399] on span "1" at bounding box center [1265, 393] width 28 height 28
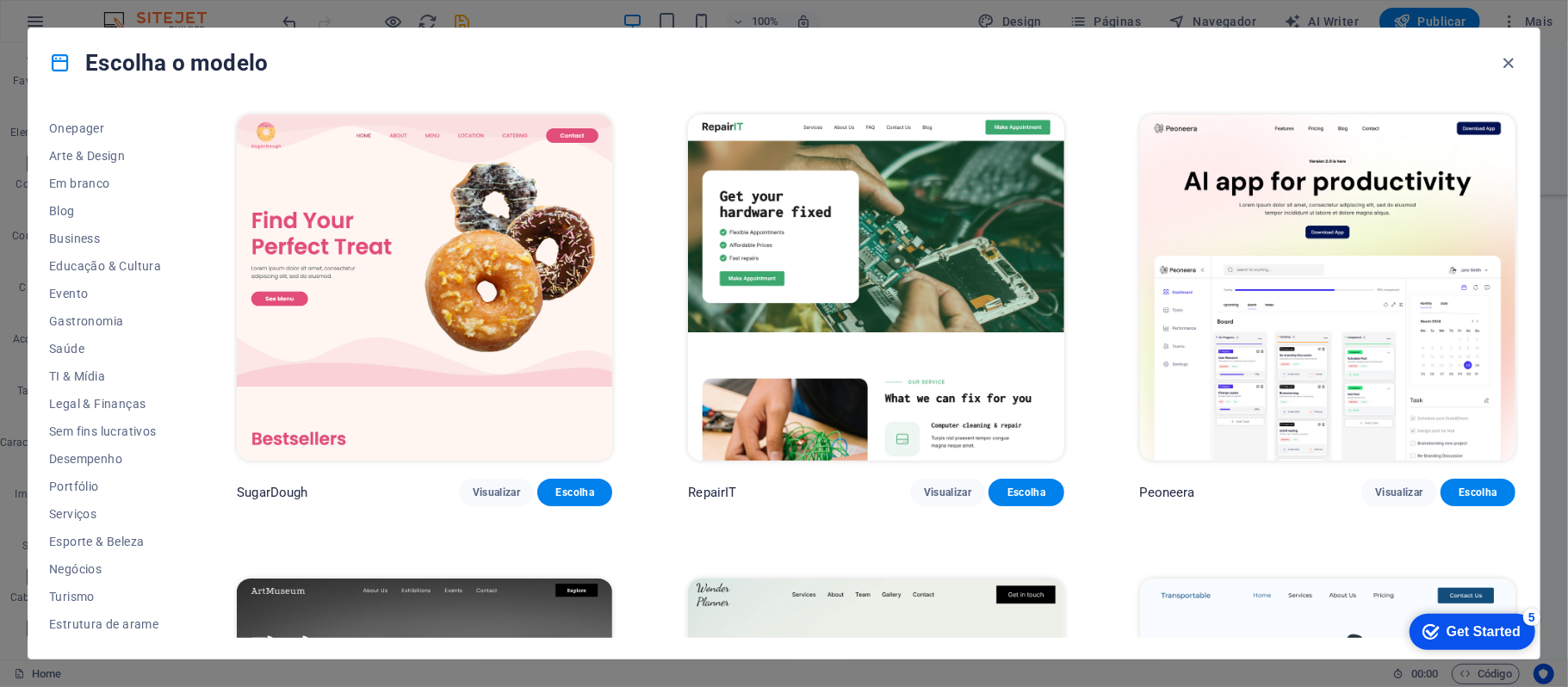
click at [573, 31] on div "Escolha o modelo" at bounding box center [784, 63] width 1511 height 69
click at [804, 9] on div "Escolha o modelo Todos os Modelos Meus Modelos Novo Popular Landingpage Multipa…" at bounding box center [784, 344] width 1568 height 687
click at [1513, 55] on icon "button" at bounding box center [1509, 63] width 20 height 20
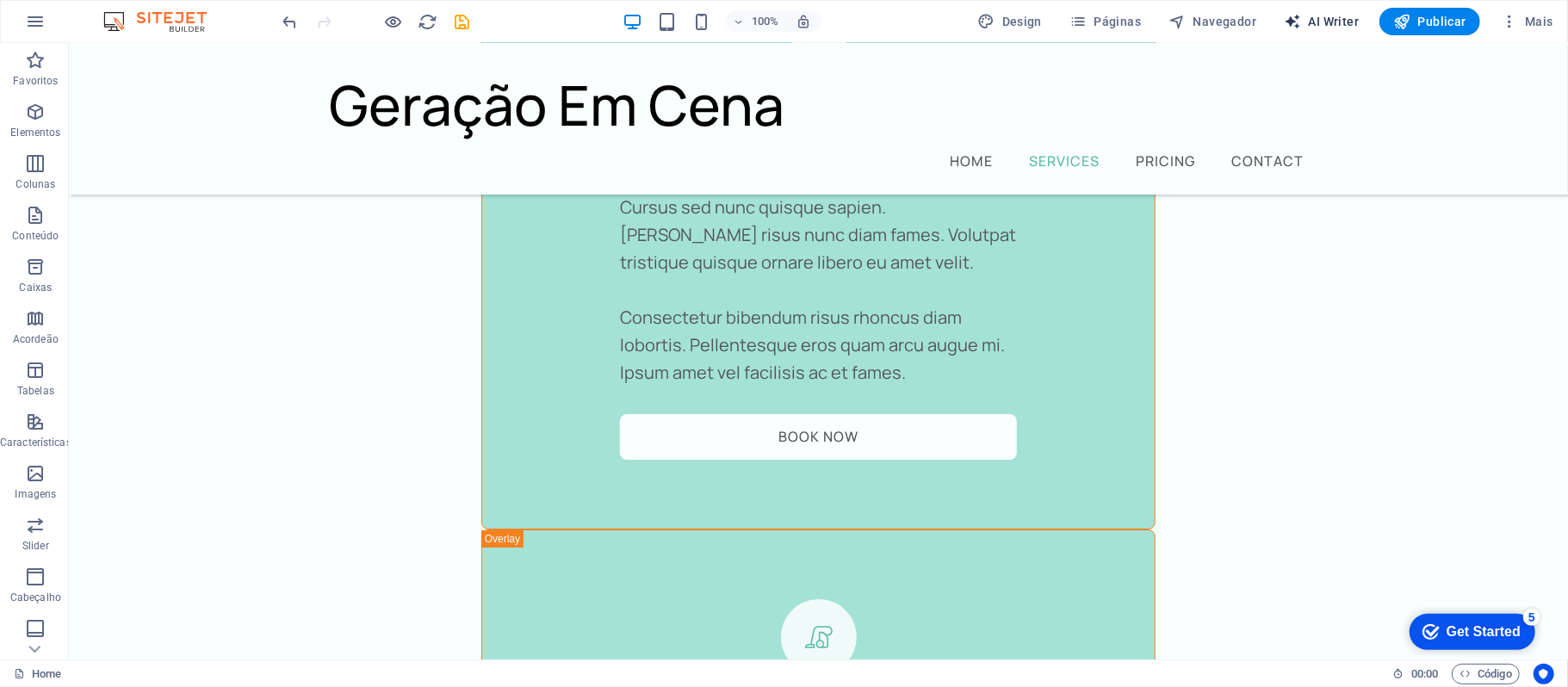
click at [1320, 24] on span "AI Writer" at bounding box center [1321, 22] width 75 height 17
select select "English"
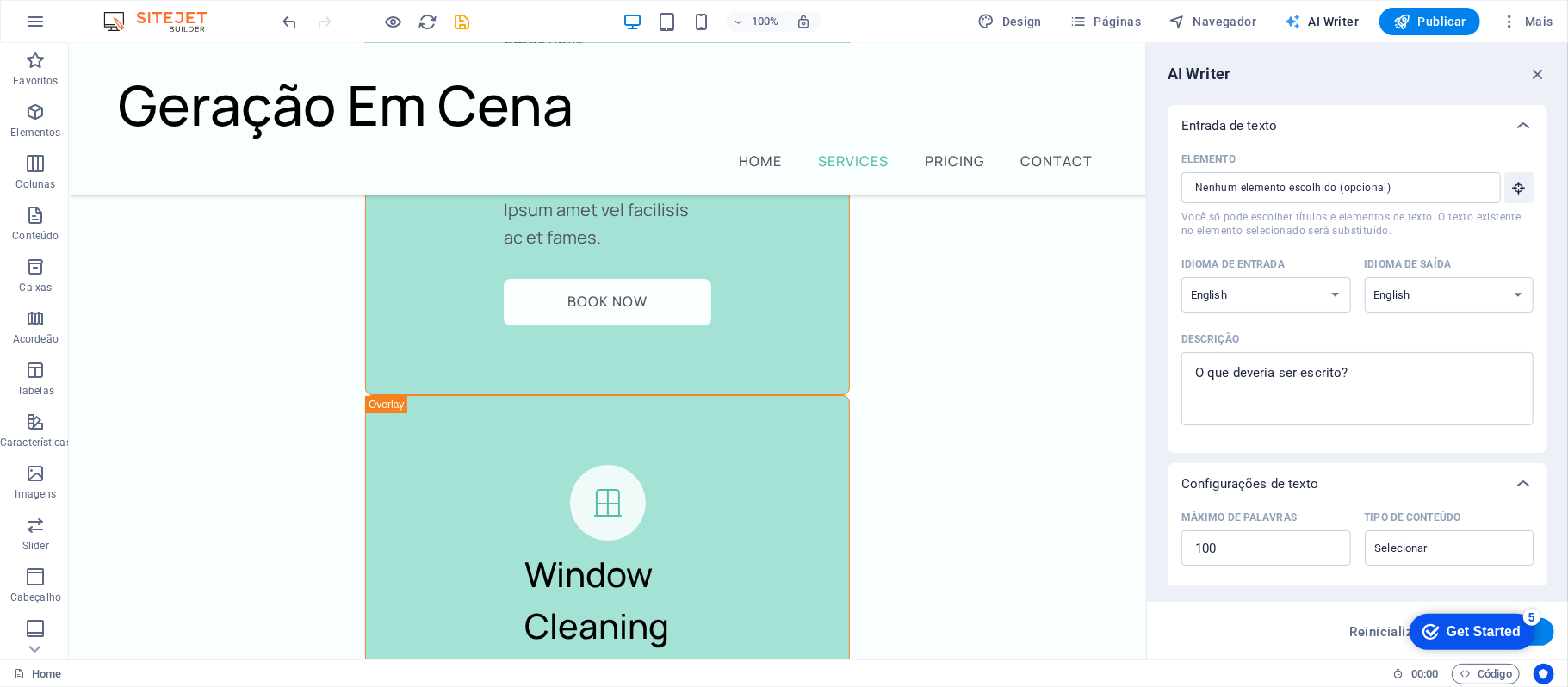
click at [1320, 24] on span "AI Writer" at bounding box center [1321, 22] width 75 height 17
click at [34, 19] on icon "button" at bounding box center [35, 22] width 21 height 21
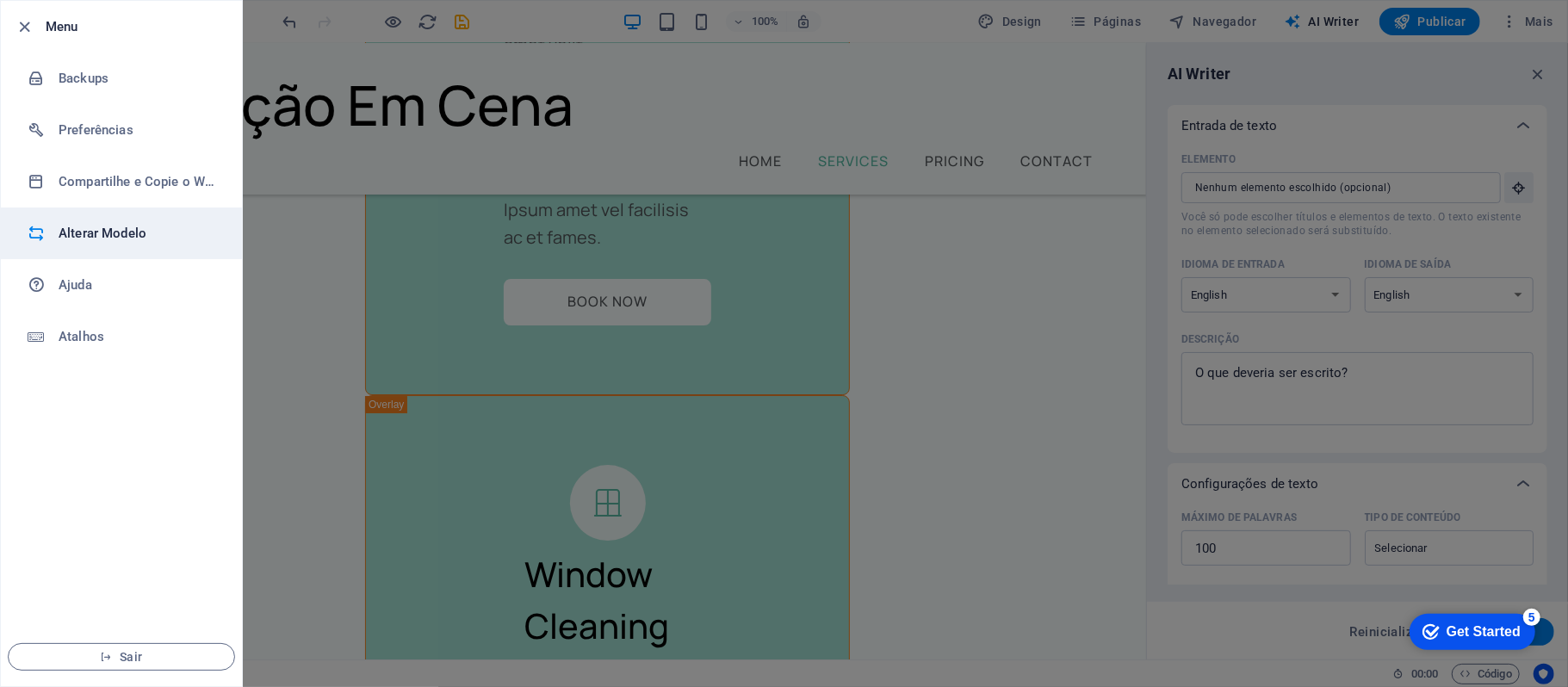
click at [139, 235] on h6 "Alterar Modelo" at bounding box center [138, 233] width 159 height 21
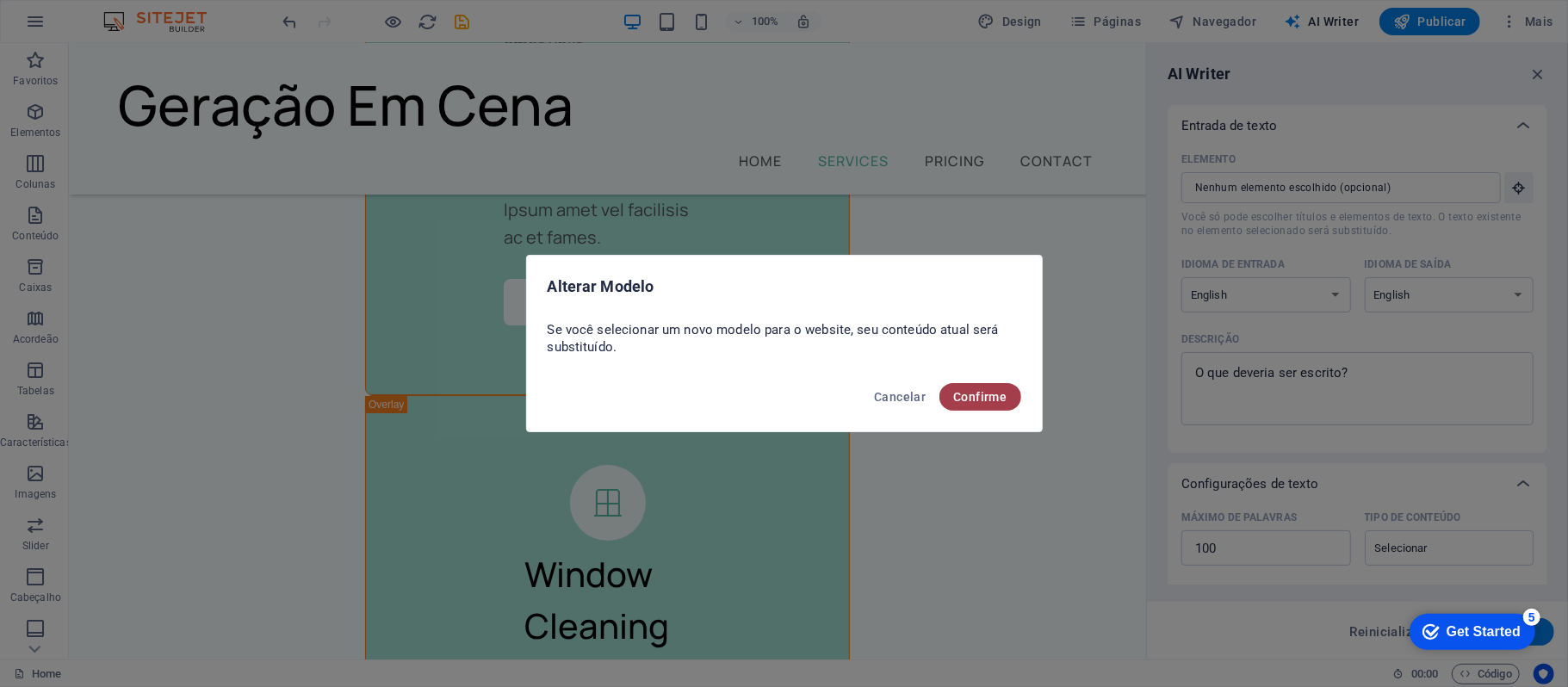
click at [1001, 400] on span "Confirme" at bounding box center [980, 397] width 53 height 13
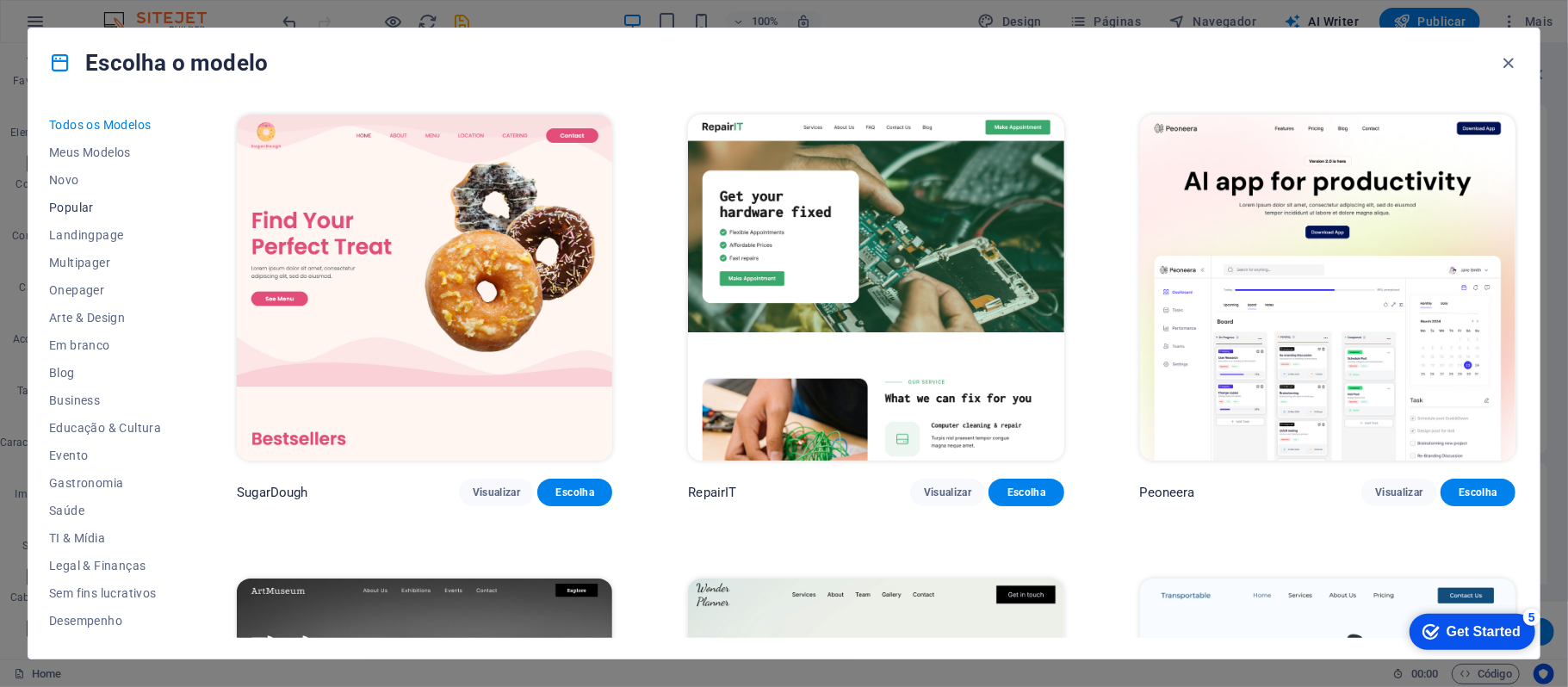
click at [94, 198] on button "Popular" at bounding box center [106, 207] width 112 height 28
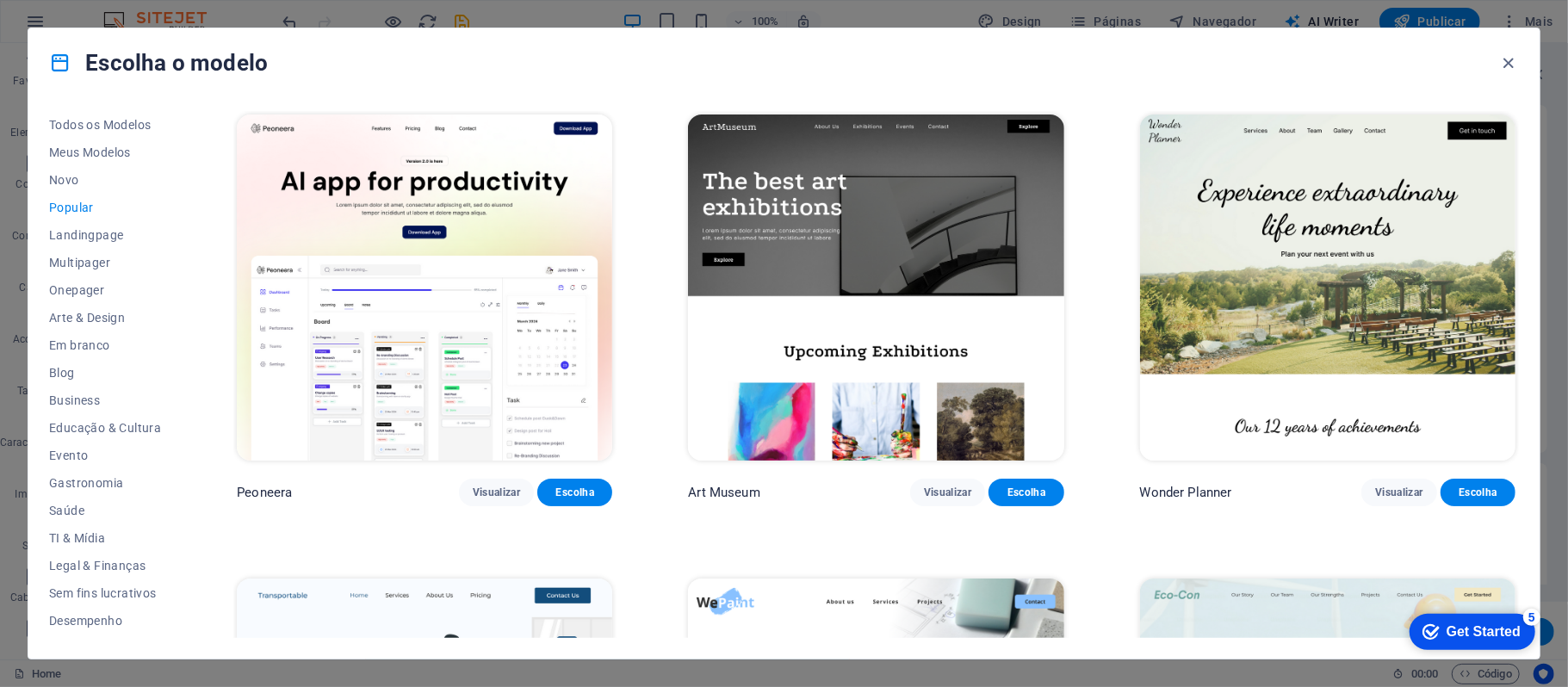
scroll to position [114, 0]
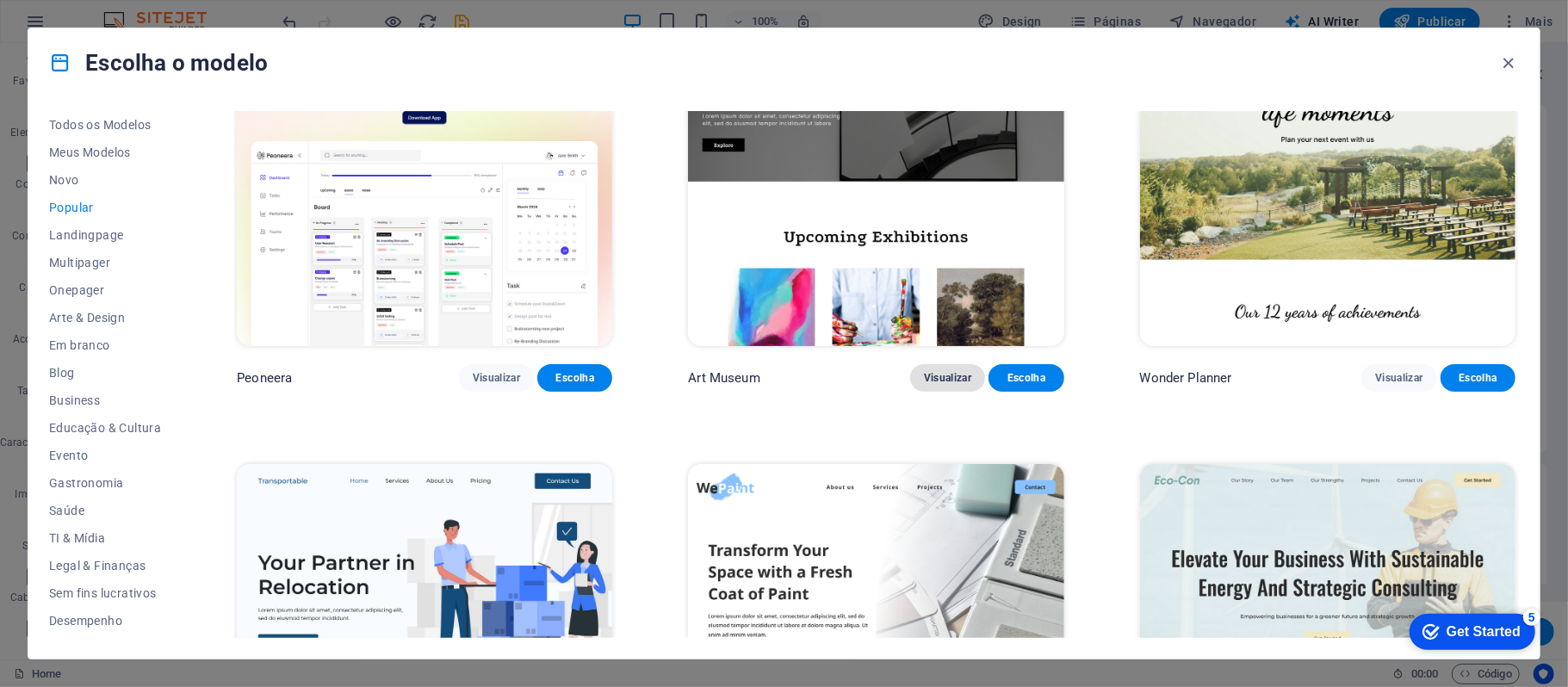
click at [976, 379] on button "Visualizar" at bounding box center [947, 378] width 75 height 28
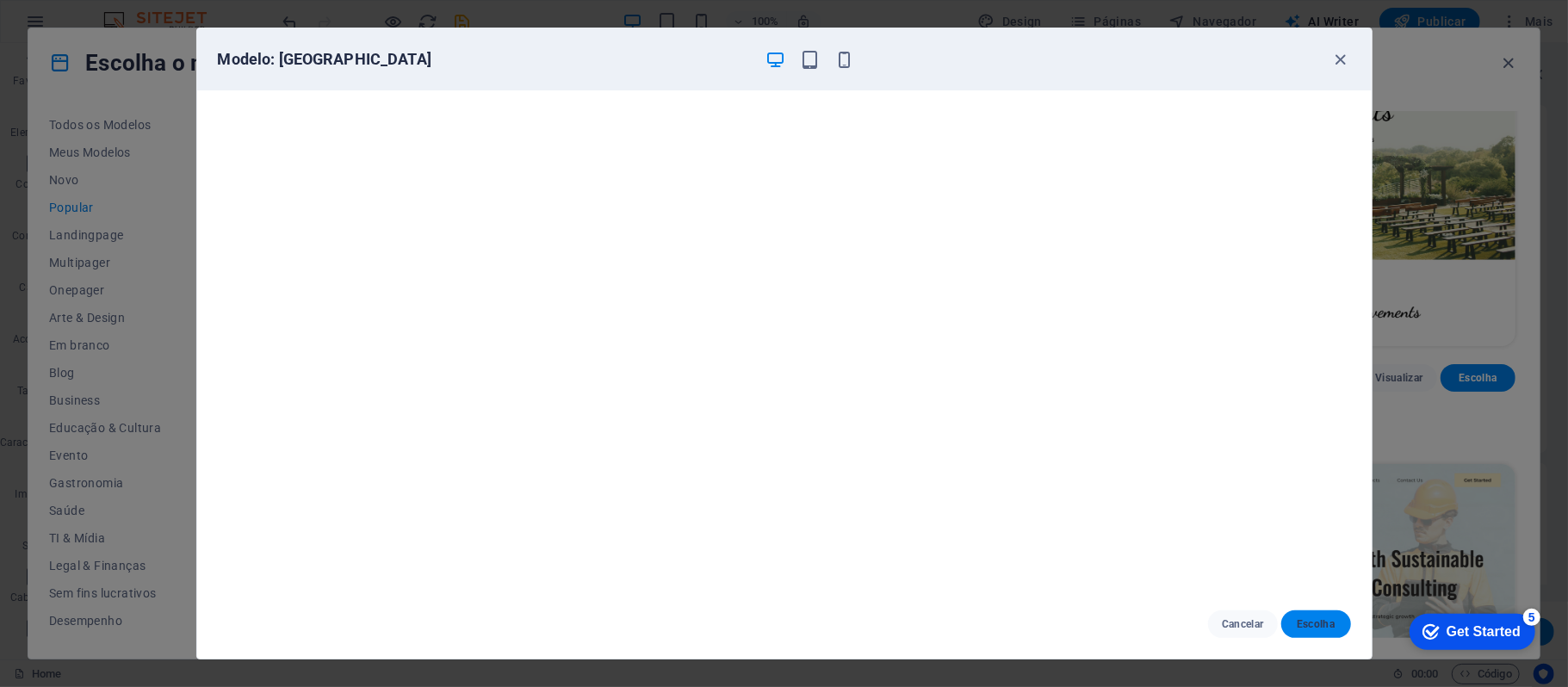
click at [1337, 631] on button "Escolha" at bounding box center [1316, 623] width 69 height 28
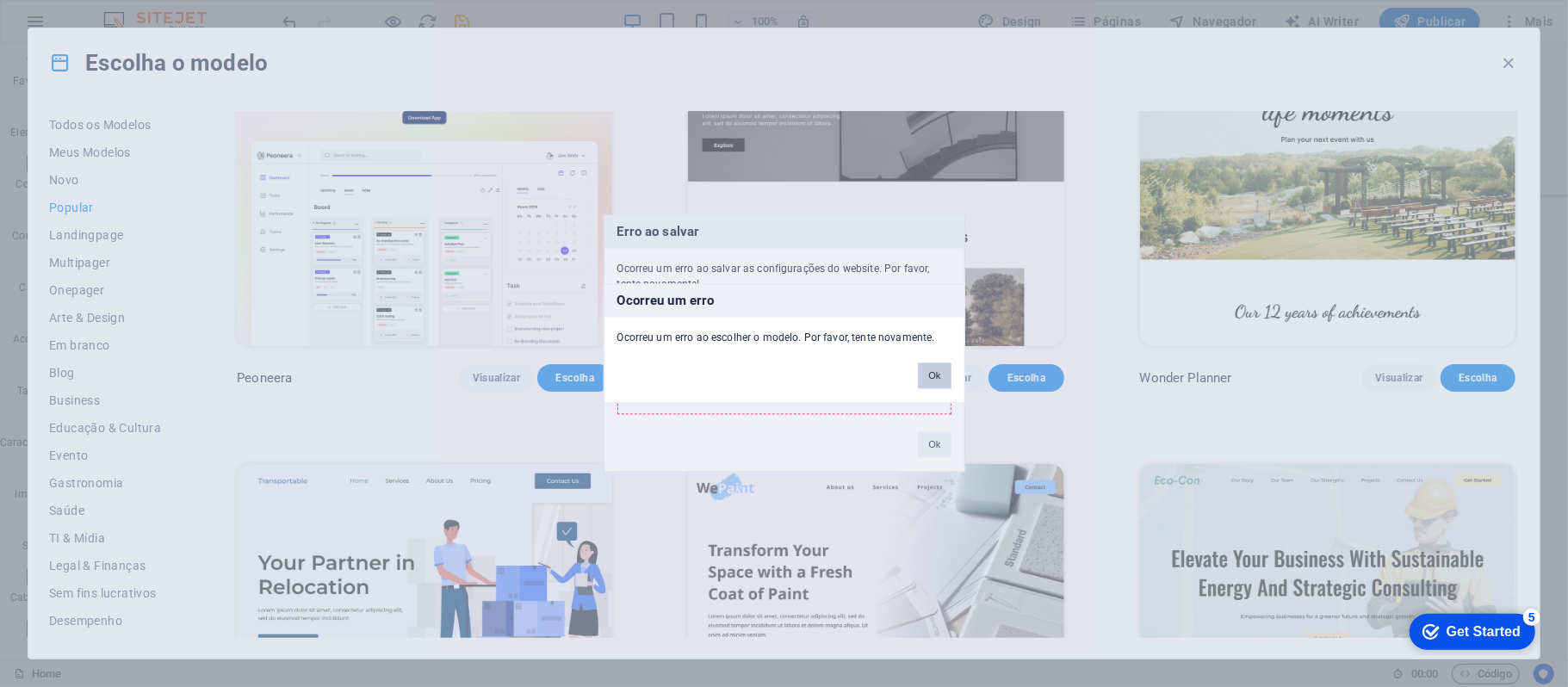
click at [928, 381] on button "Ok" at bounding box center [934, 376] width 32 height 26
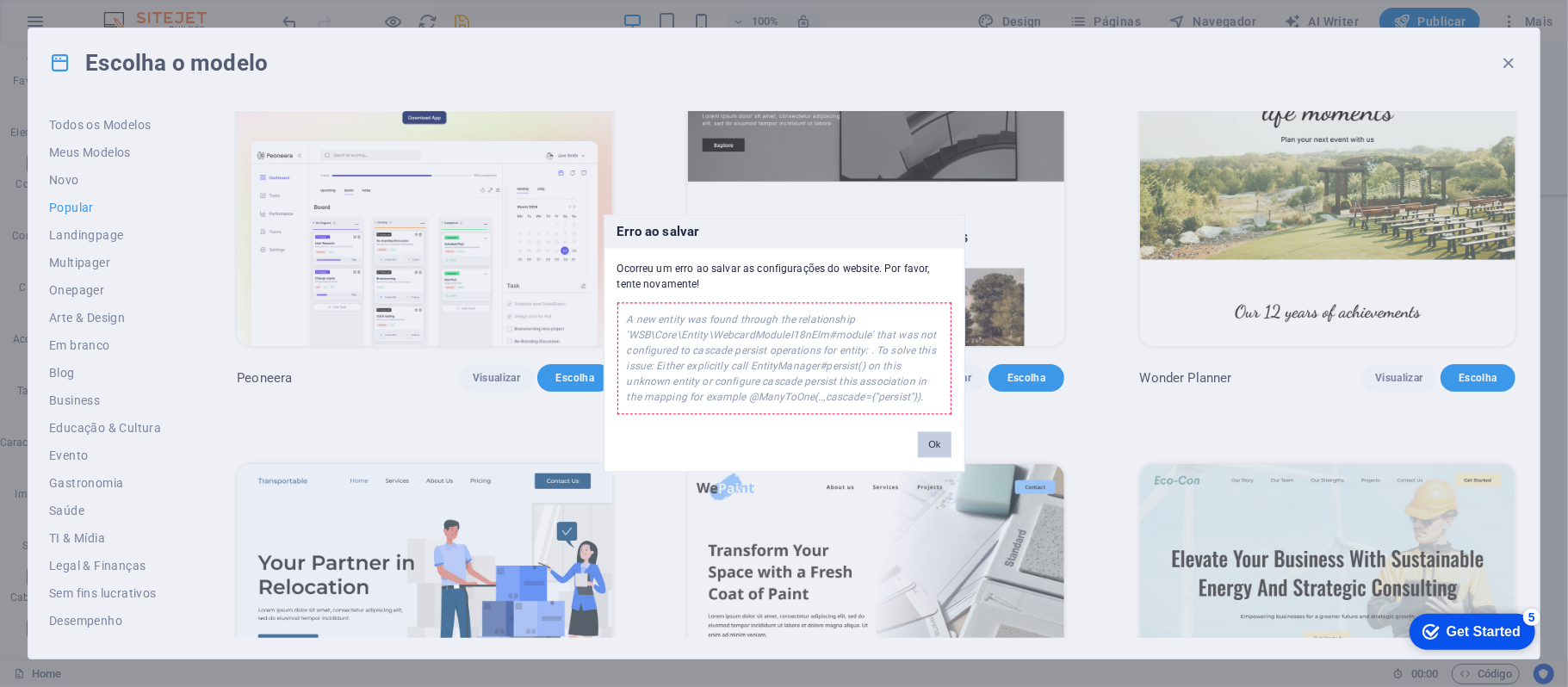
click at [939, 439] on button "Ok" at bounding box center [934, 444] width 32 height 26
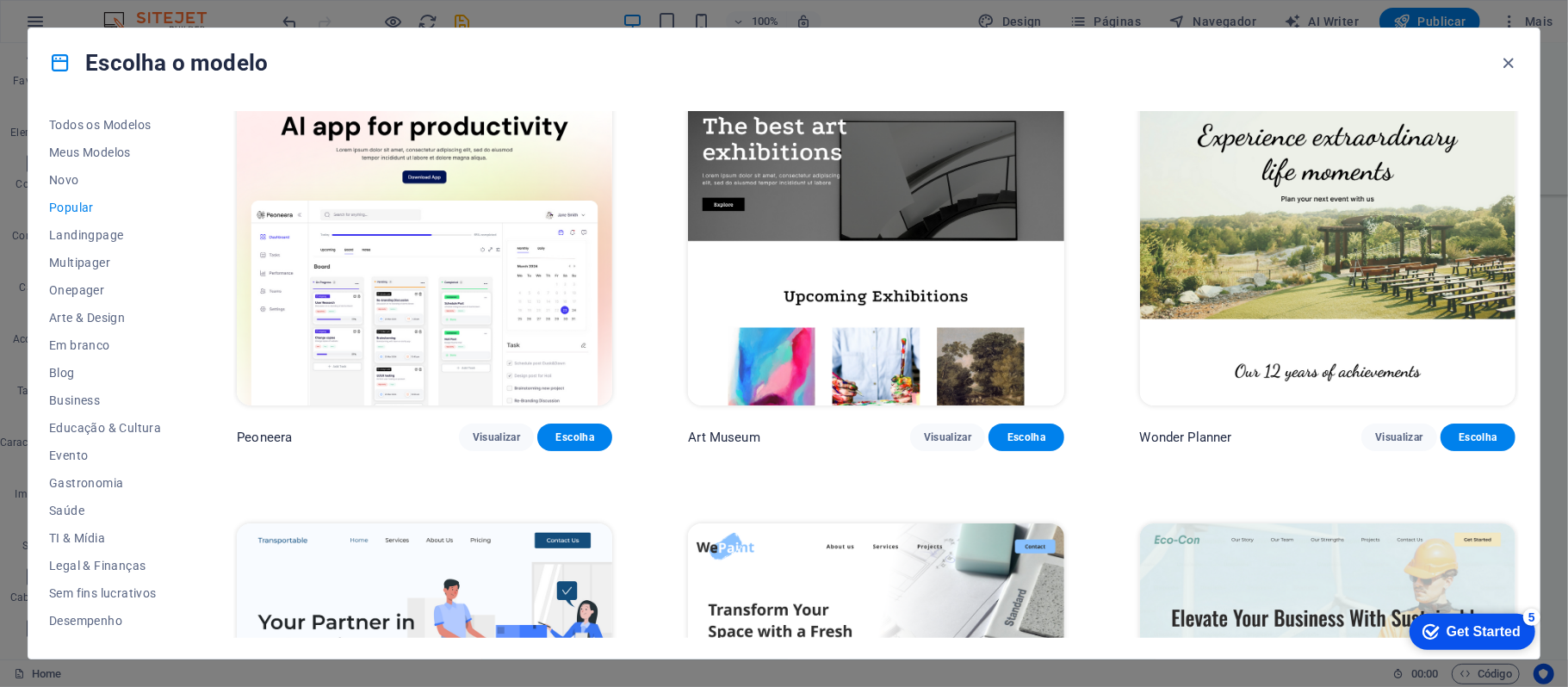
scroll to position [0, 0]
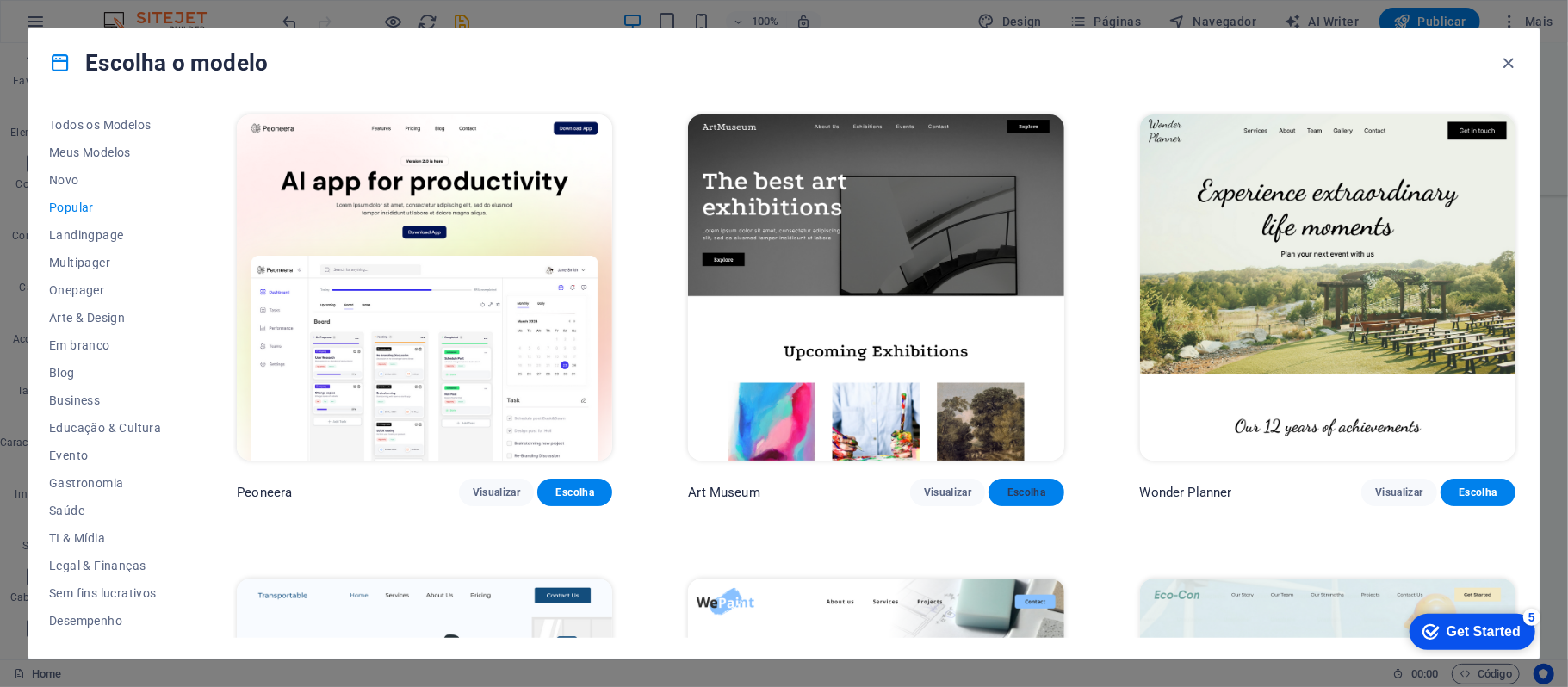
click at [1042, 491] on span "Escolha" at bounding box center [1026, 492] width 48 height 13
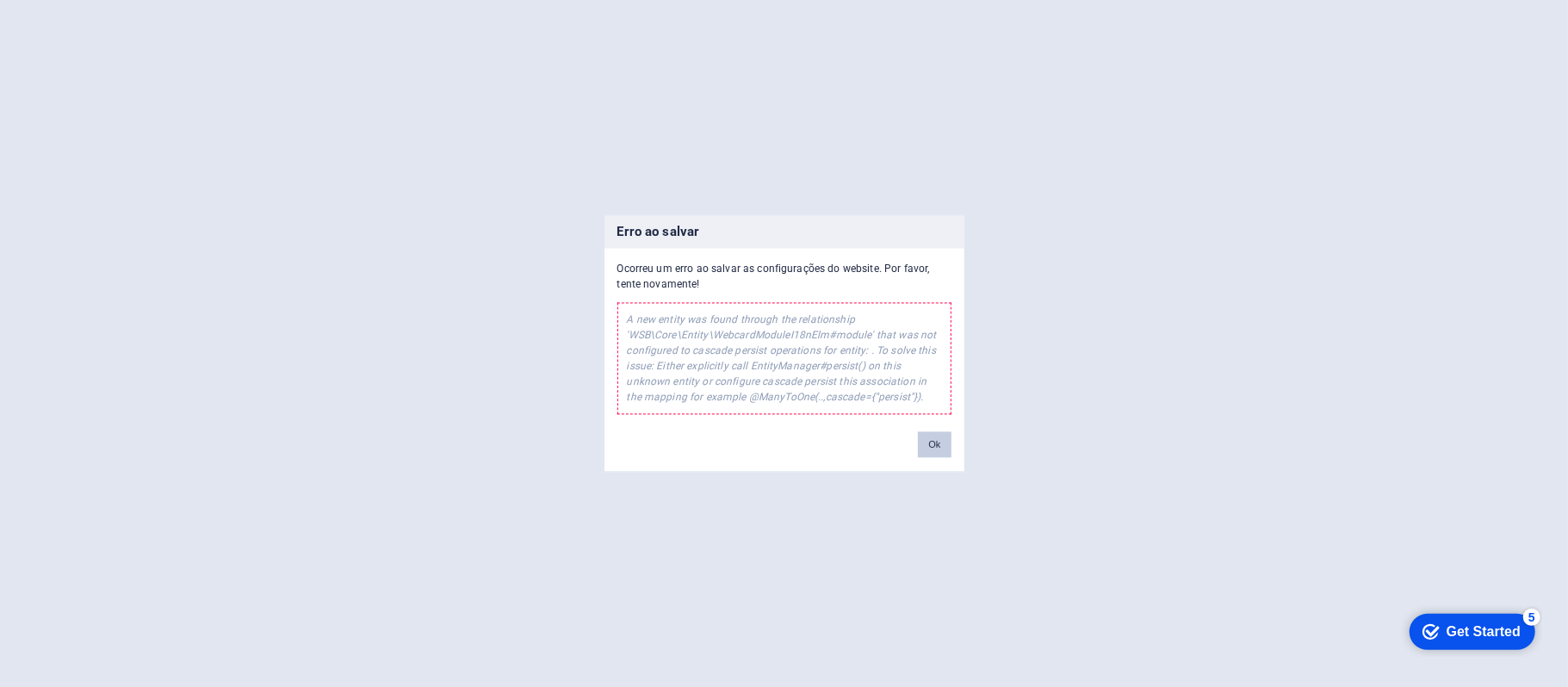
click at [935, 446] on button "Ok" at bounding box center [934, 444] width 32 height 26
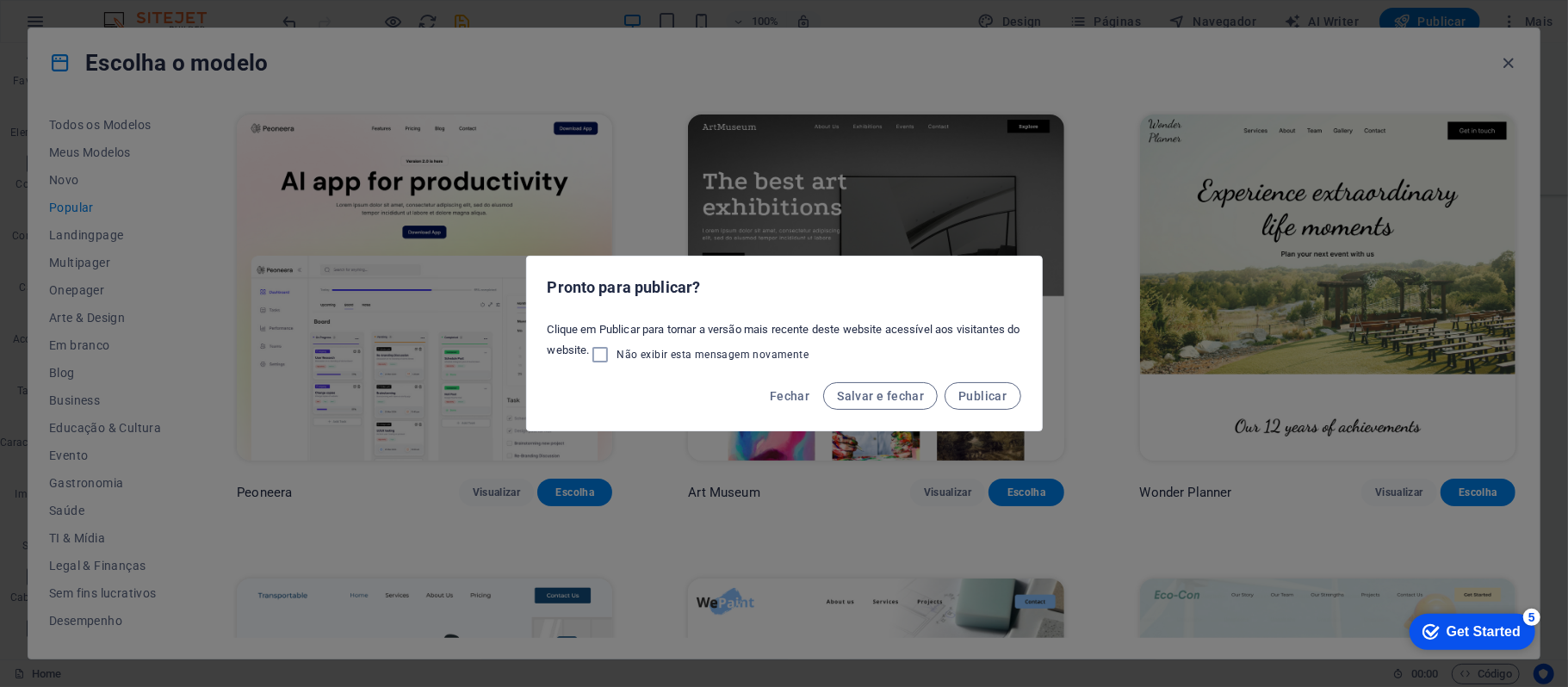
click at [769, 359] on span "Não exibir esta mensagem novamente" at bounding box center [714, 354] width 192 height 13
click at [618, 359] on input "Não exibir esta mensagem novamente" at bounding box center [604, 355] width 28 height 21
checkbox input "true"
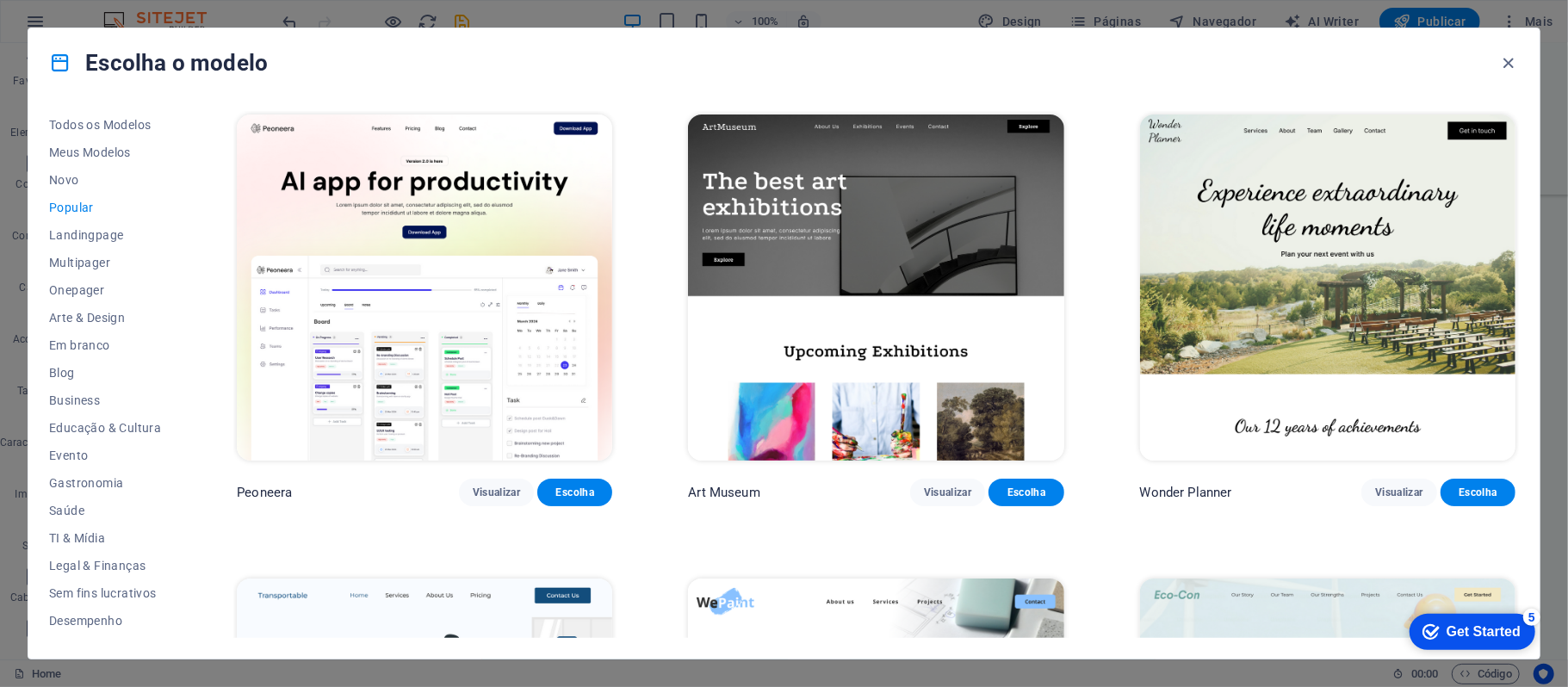
click at [318, 7] on div "Escolha o modelo Todos os Modelos Meus Modelos Novo Popular Landingpage Multipa…" at bounding box center [784, 344] width 1568 height 687
click at [1513, 62] on icon "button" at bounding box center [1509, 63] width 20 height 20
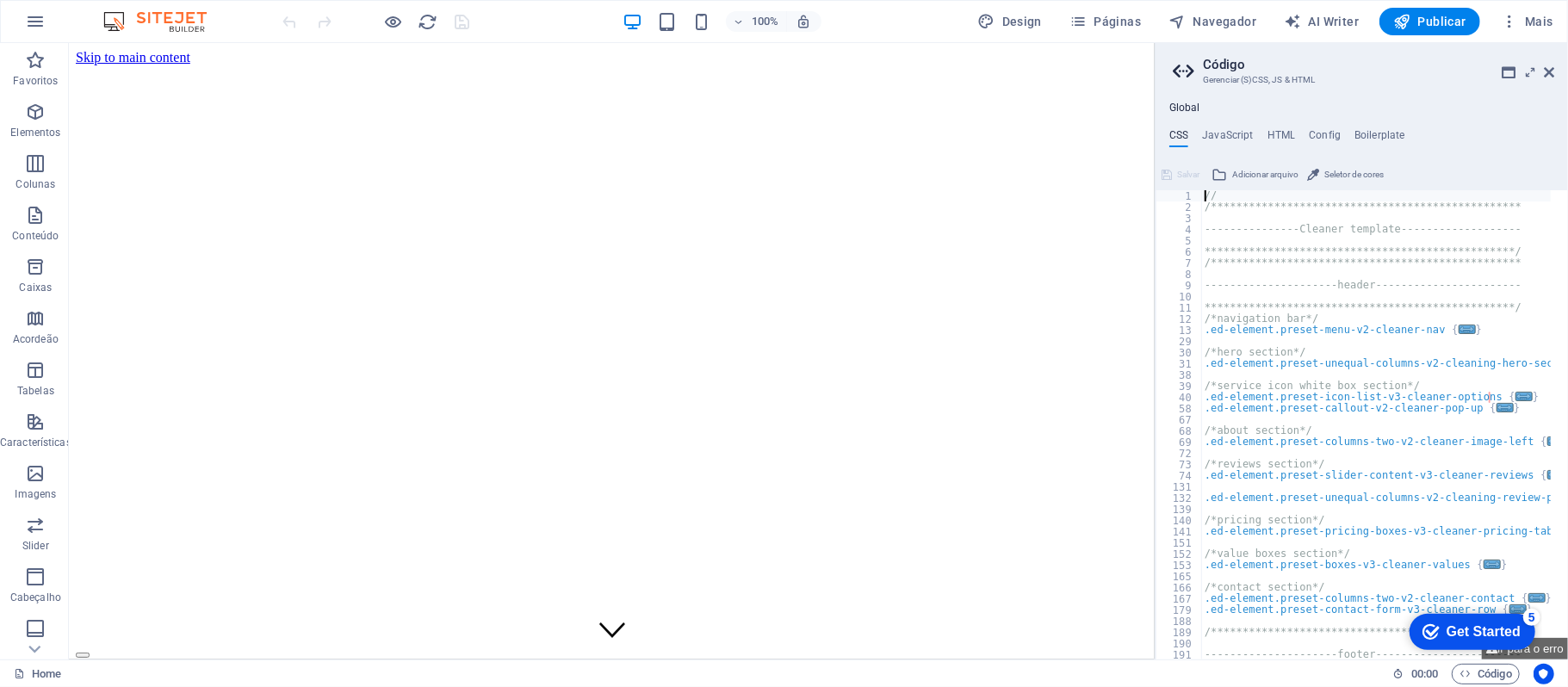
click at [1558, 67] on aside "**********" at bounding box center [1361, 351] width 413 height 617
click at [1556, 67] on aside "**********" at bounding box center [1361, 351] width 413 height 617
click at [1555, 69] on aside "**********" at bounding box center [1361, 351] width 413 height 617
click at [1548, 69] on icon at bounding box center [1549, 72] width 10 height 13
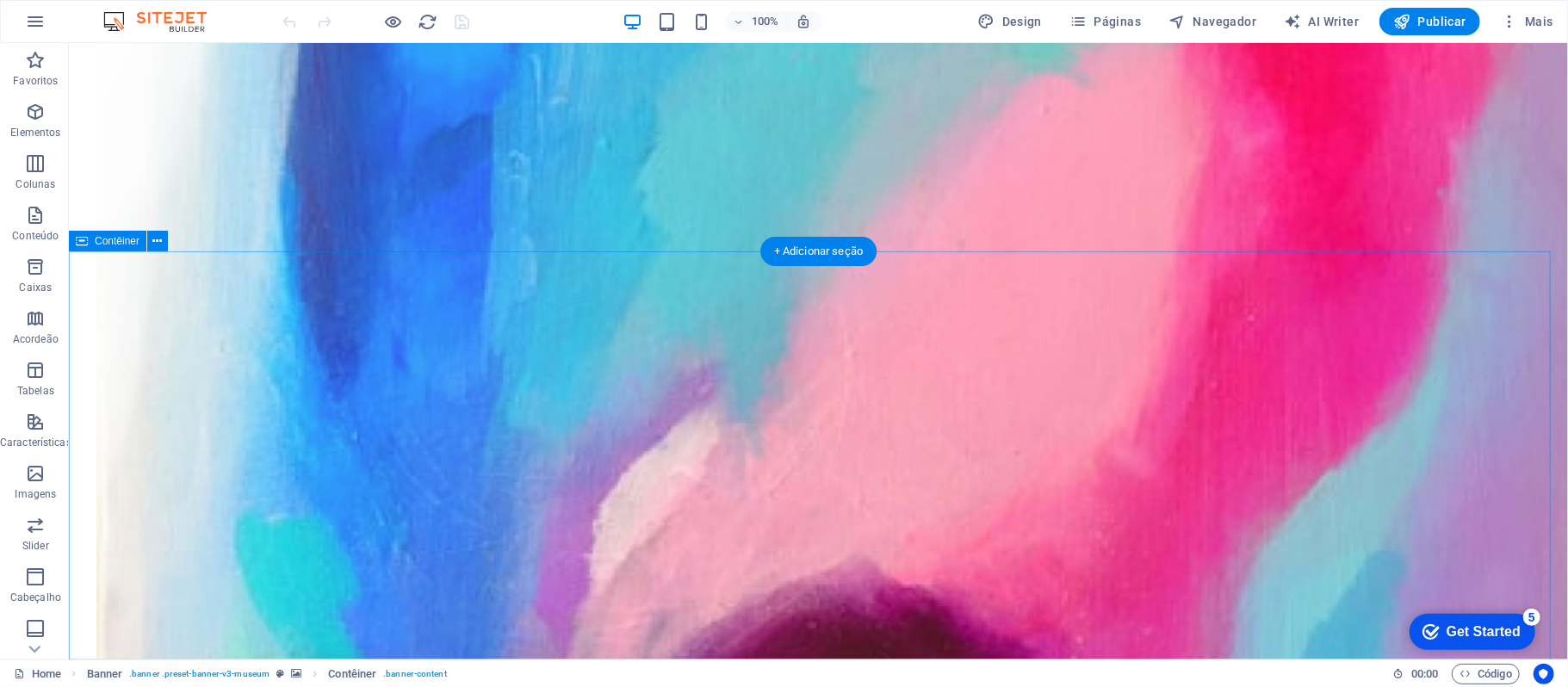
scroll to position [1606, 0]
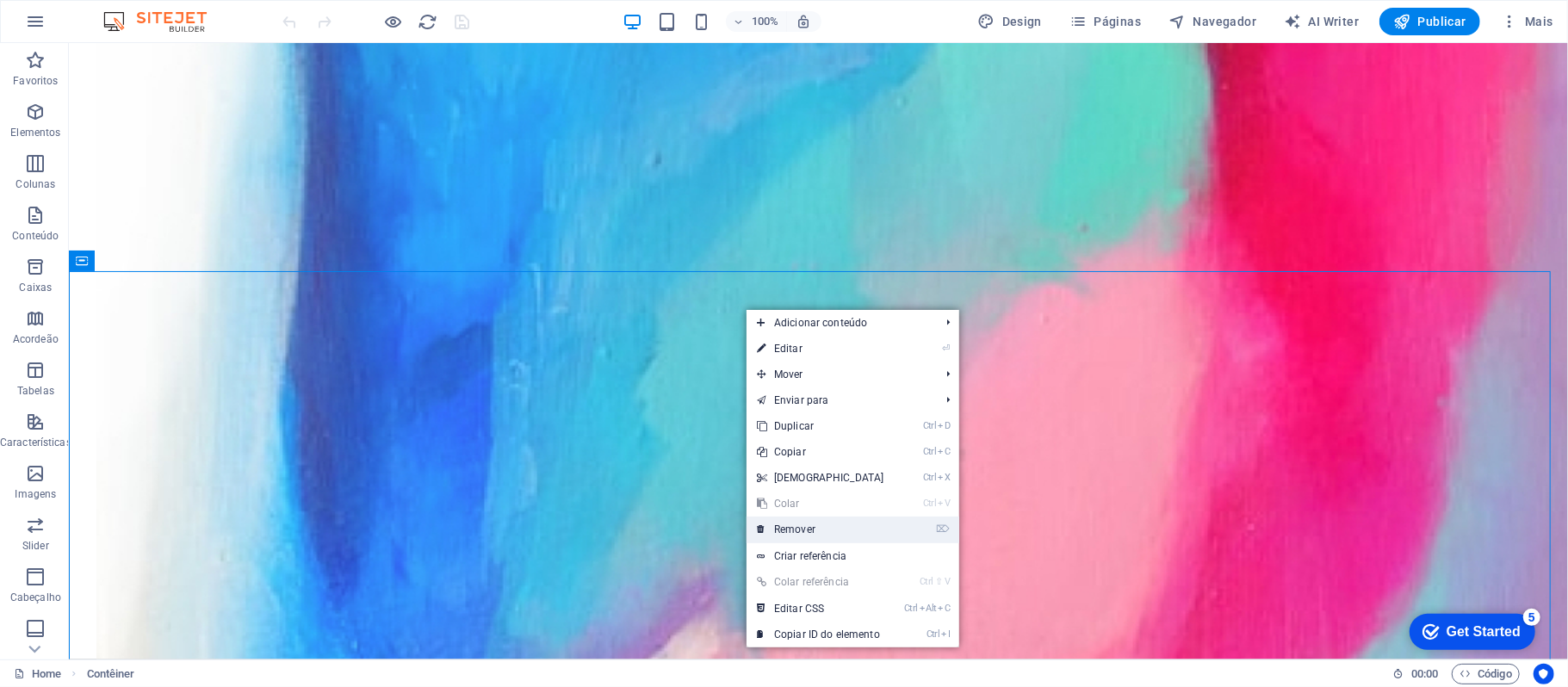
click at [827, 521] on link "⌦ Remover" at bounding box center [821, 529] width 149 height 26
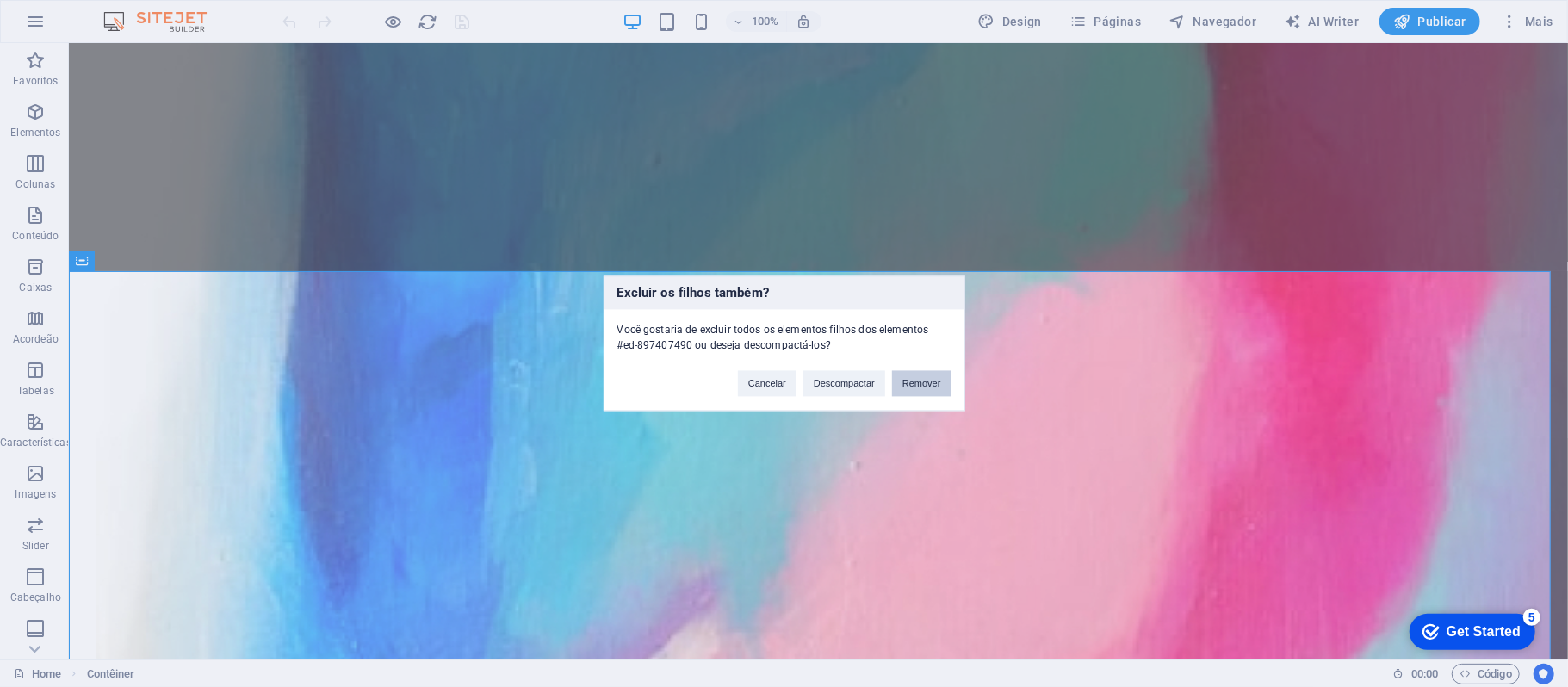
click at [937, 383] on button "Remover" at bounding box center [922, 383] width 59 height 26
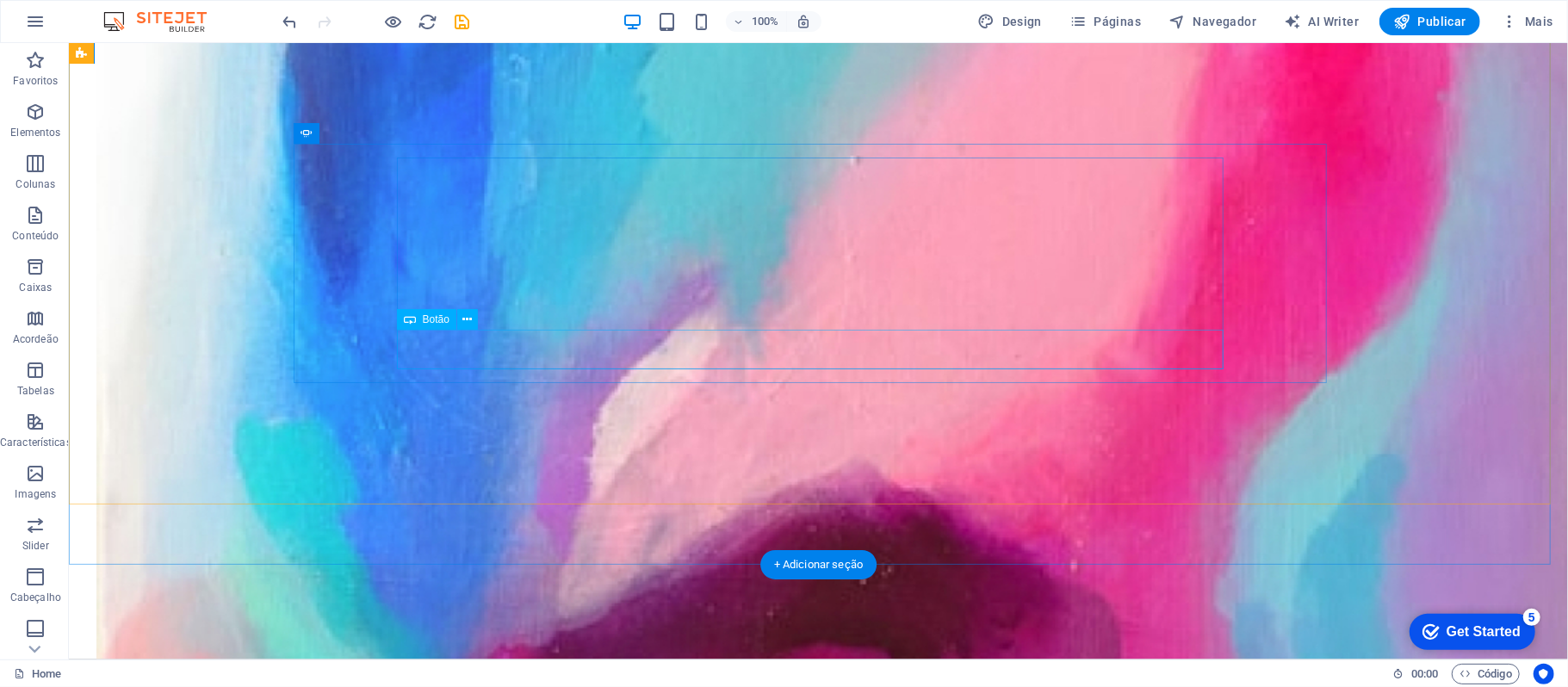
scroll to position [1721, 0]
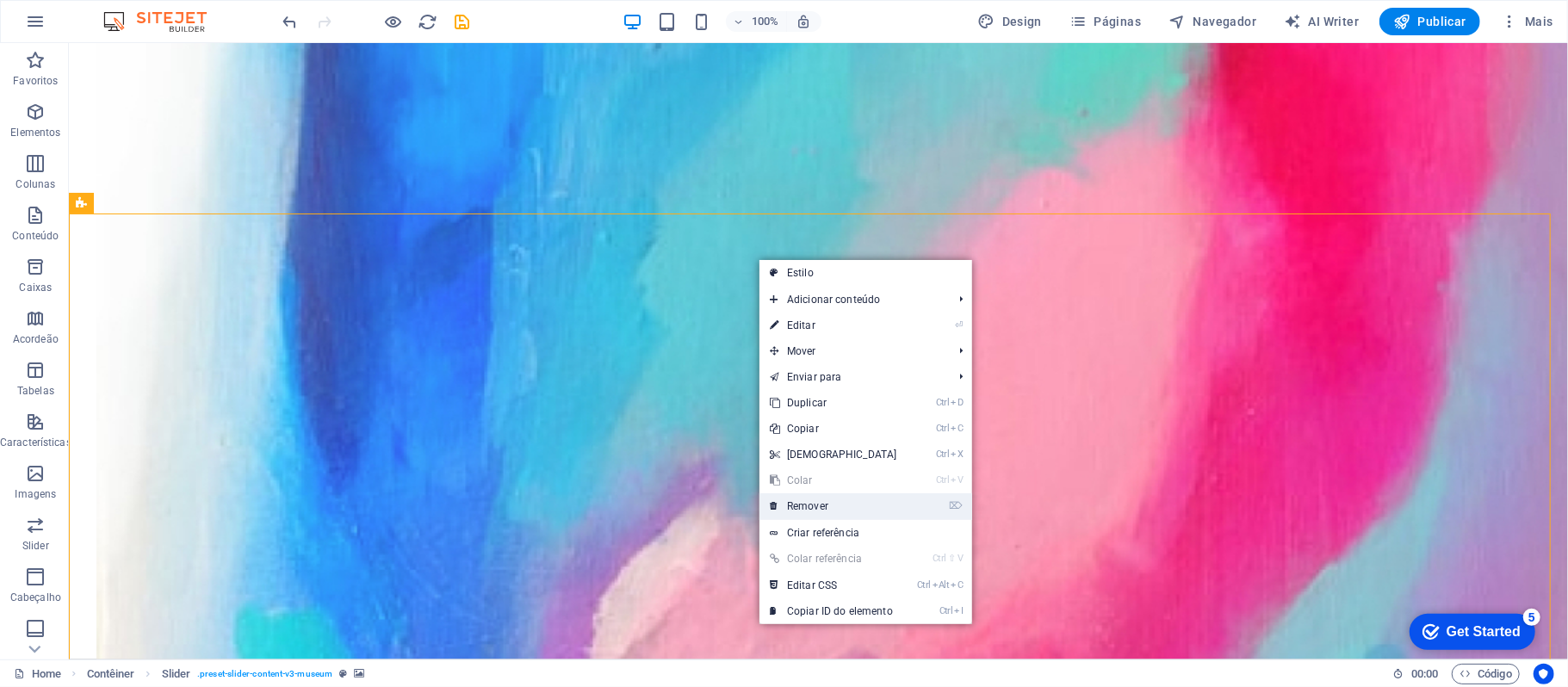
click at [851, 503] on link "⌦ Remover" at bounding box center [834, 505] width 149 height 26
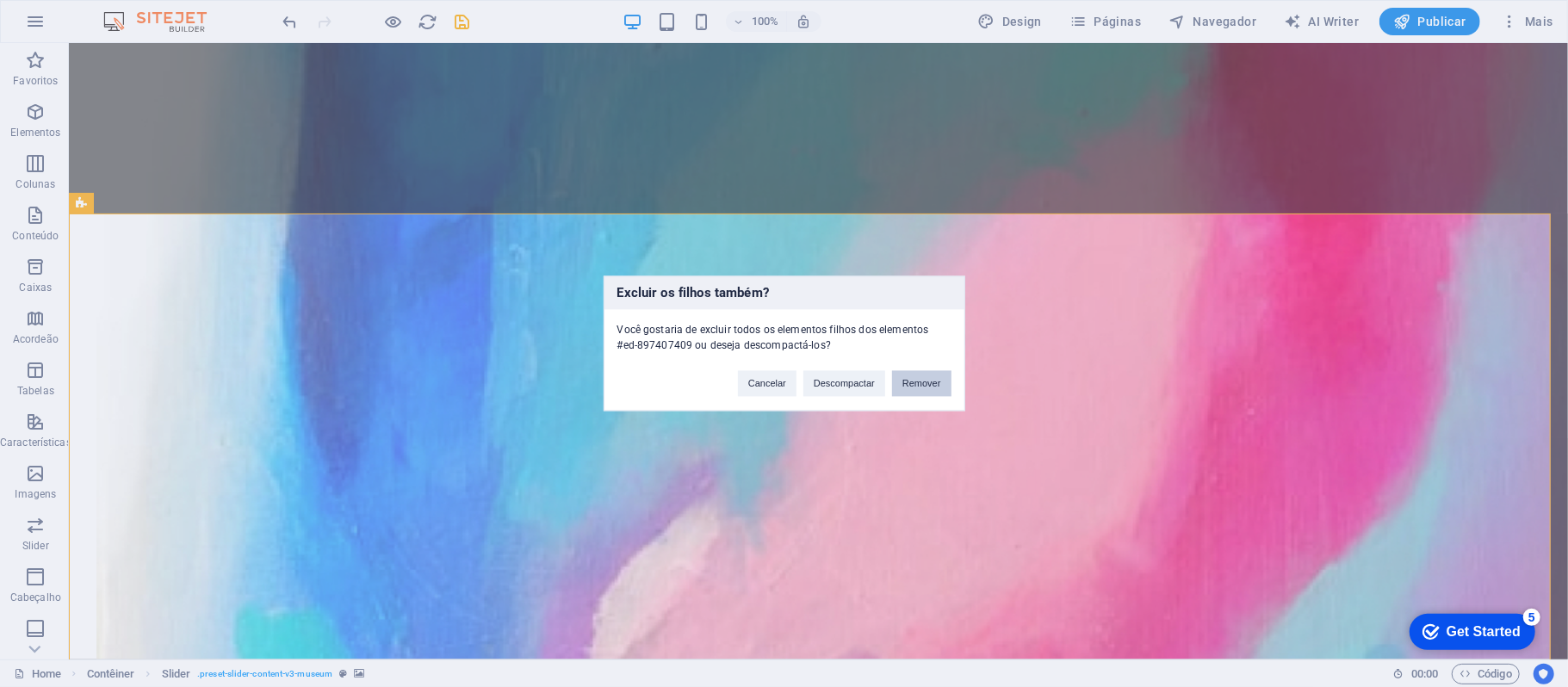
click at [918, 374] on button "Remover" at bounding box center [922, 383] width 59 height 26
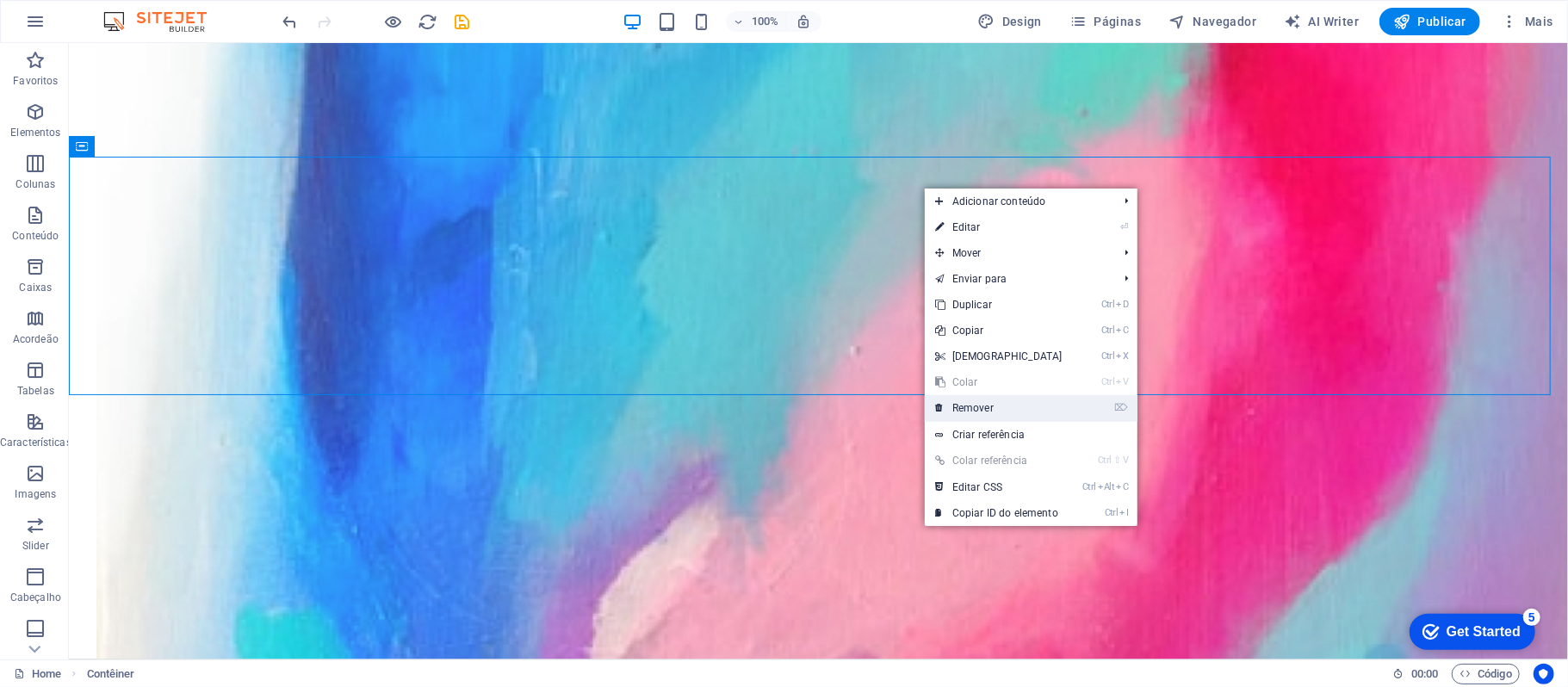
click at [961, 413] on link "⌦ Remover" at bounding box center [999, 407] width 149 height 26
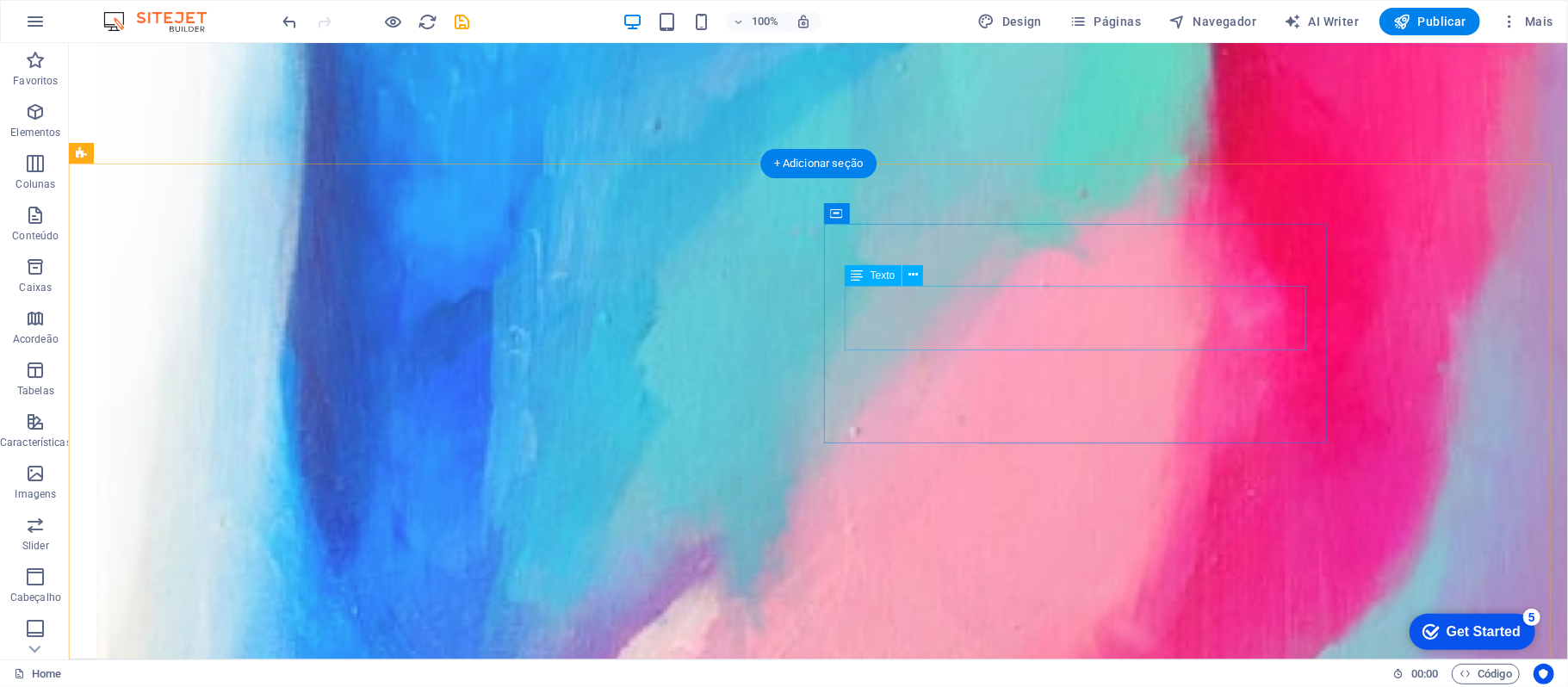
scroll to position [1606, 0]
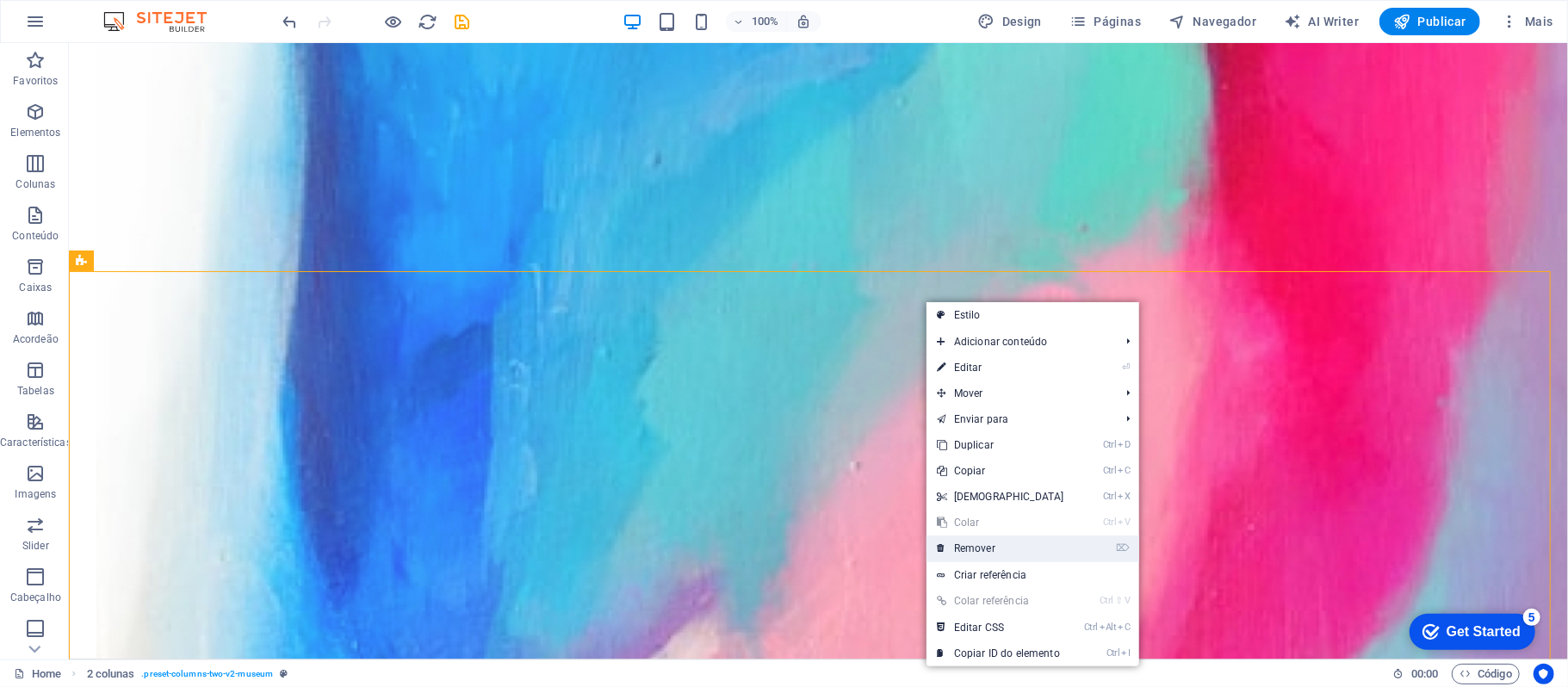
click at [980, 538] on link "⌦ Remover" at bounding box center [1001, 548] width 149 height 26
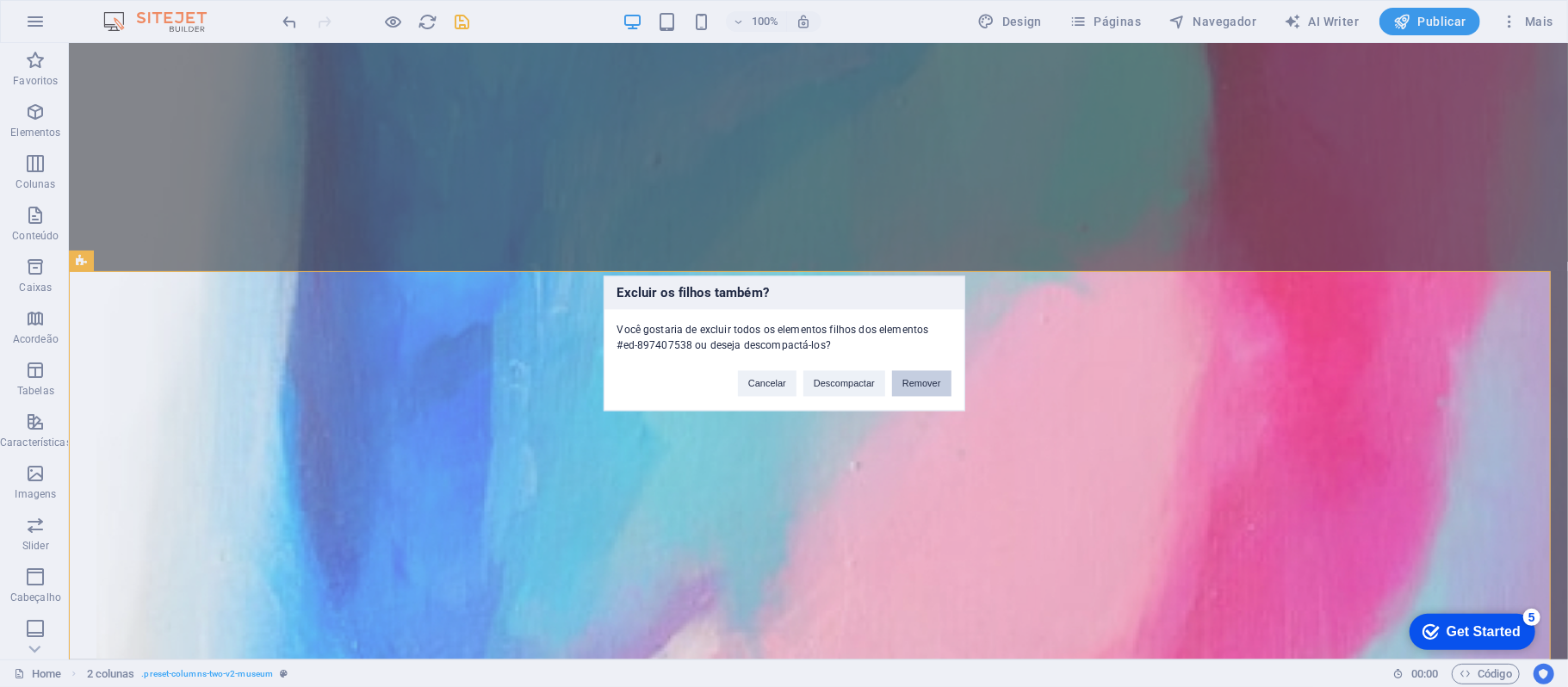
drag, startPoint x: 911, startPoint y: 379, endPoint x: 843, endPoint y: 337, distance: 79.9
click at [911, 379] on button "Remover" at bounding box center [922, 383] width 59 height 26
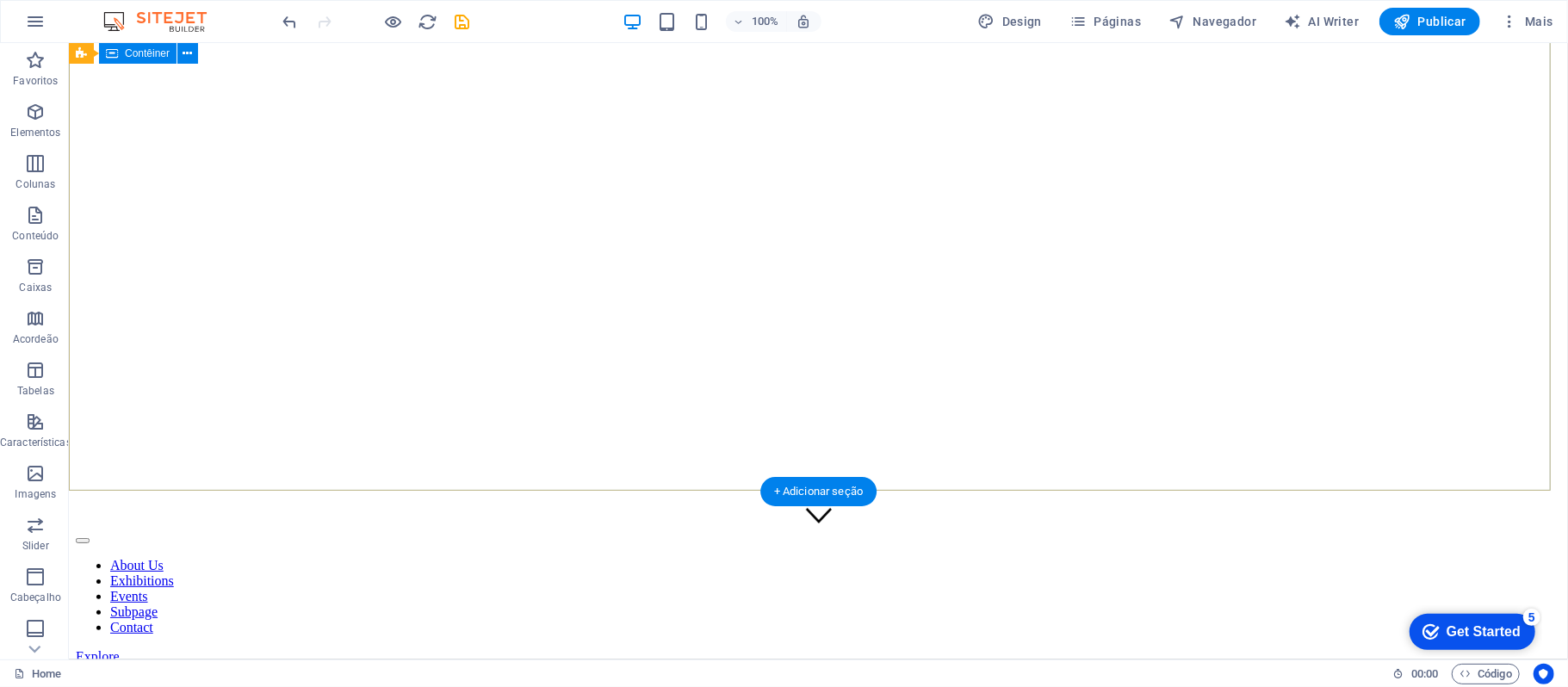
scroll to position [0, 0]
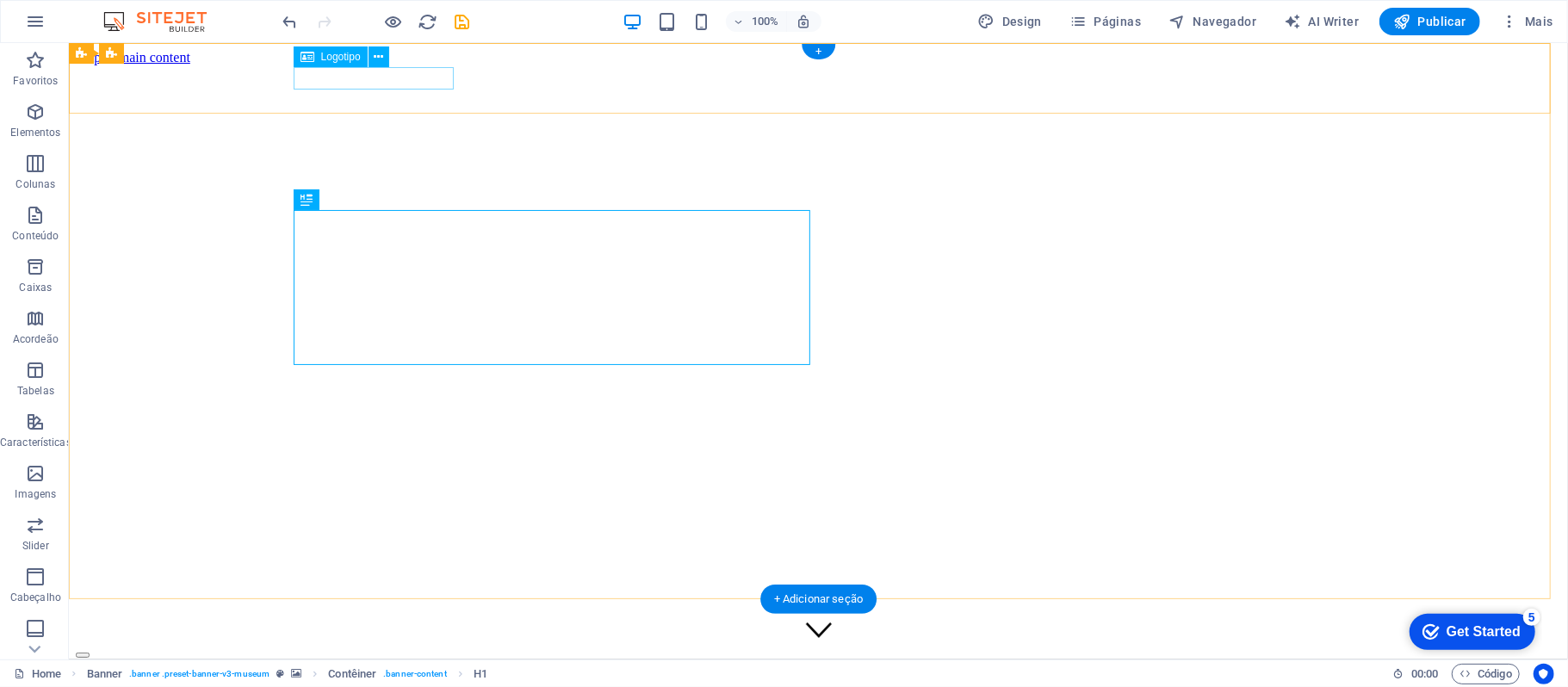
click at [430, 620] on div at bounding box center [818, 631] width 1485 height 22
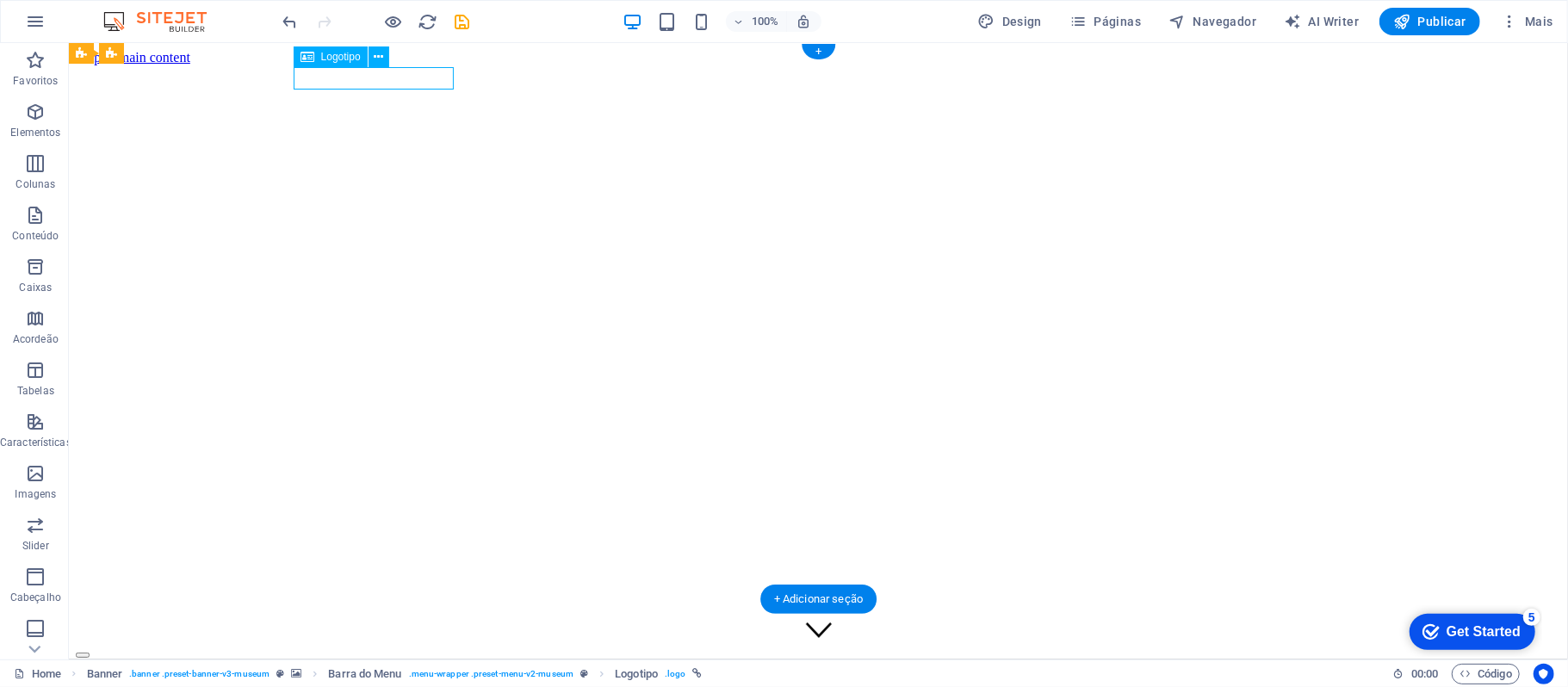
click at [430, 620] on div at bounding box center [818, 631] width 1485 height 22
select select "px"
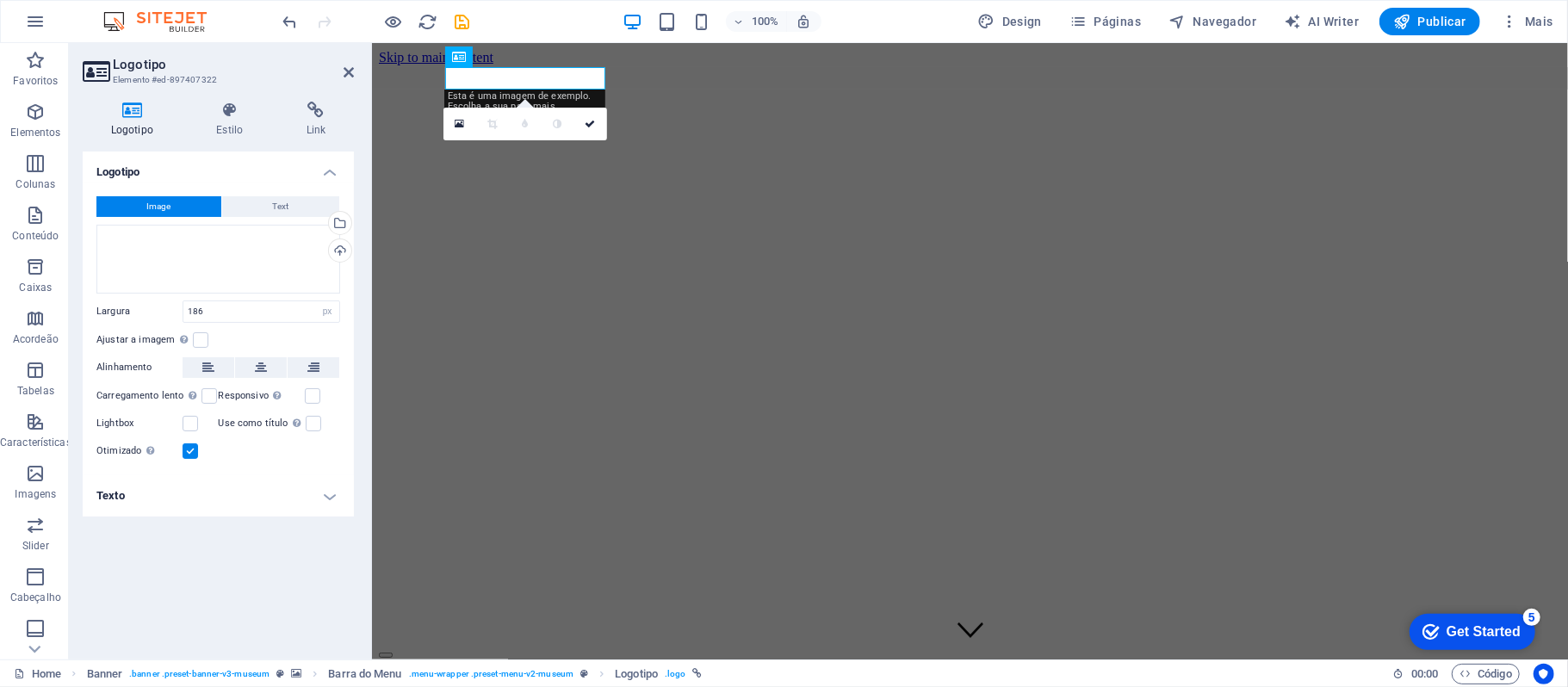
click at [294, 184] on div "Image Text Arraste os arquivos aqui, clique para escolher os arquivos ou seleci…" at bounding box center [218, 329] width 271 height 293
click at [277, 201] on span "Text" at bounding box center [281, 206] width 16 height 21
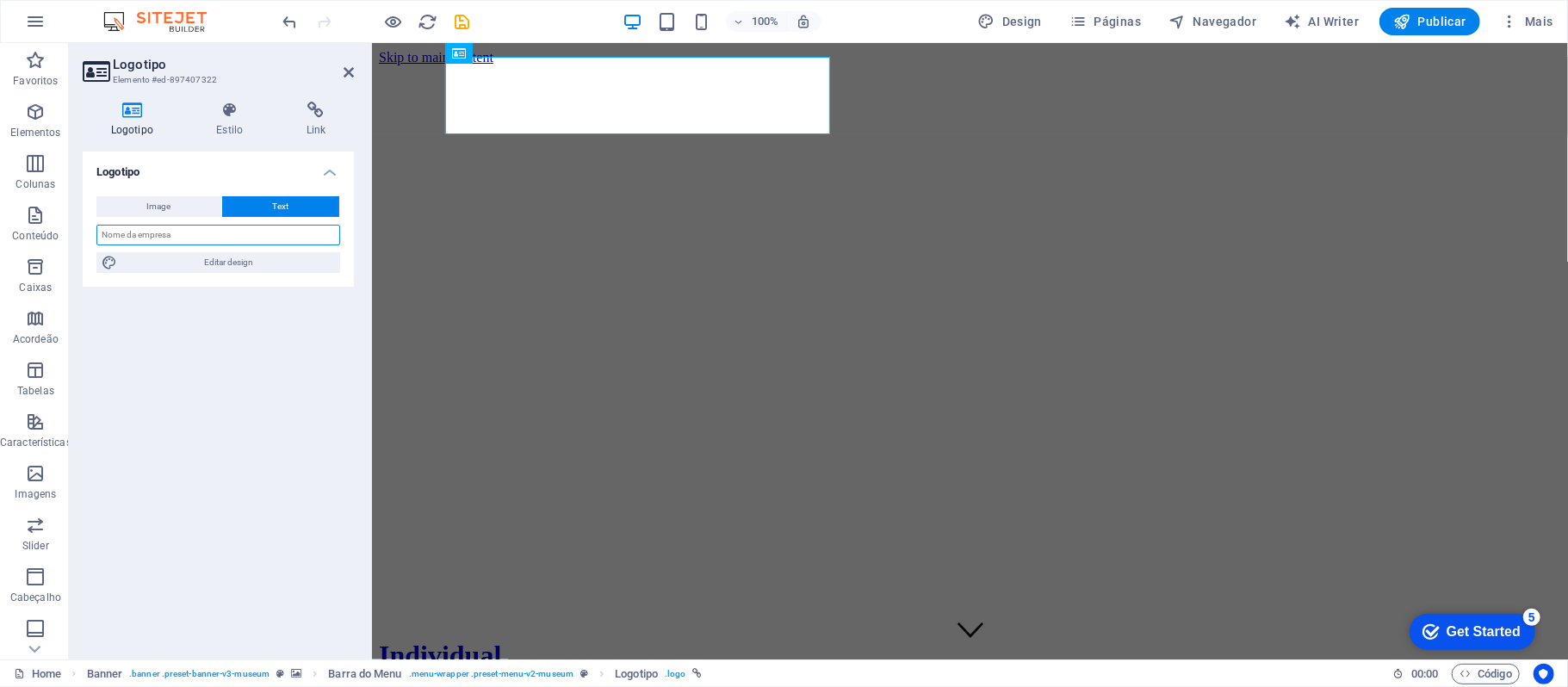
click at [241, 239] on input "text" at bounding box center [218, 235] width 244 height 21
type input "A"
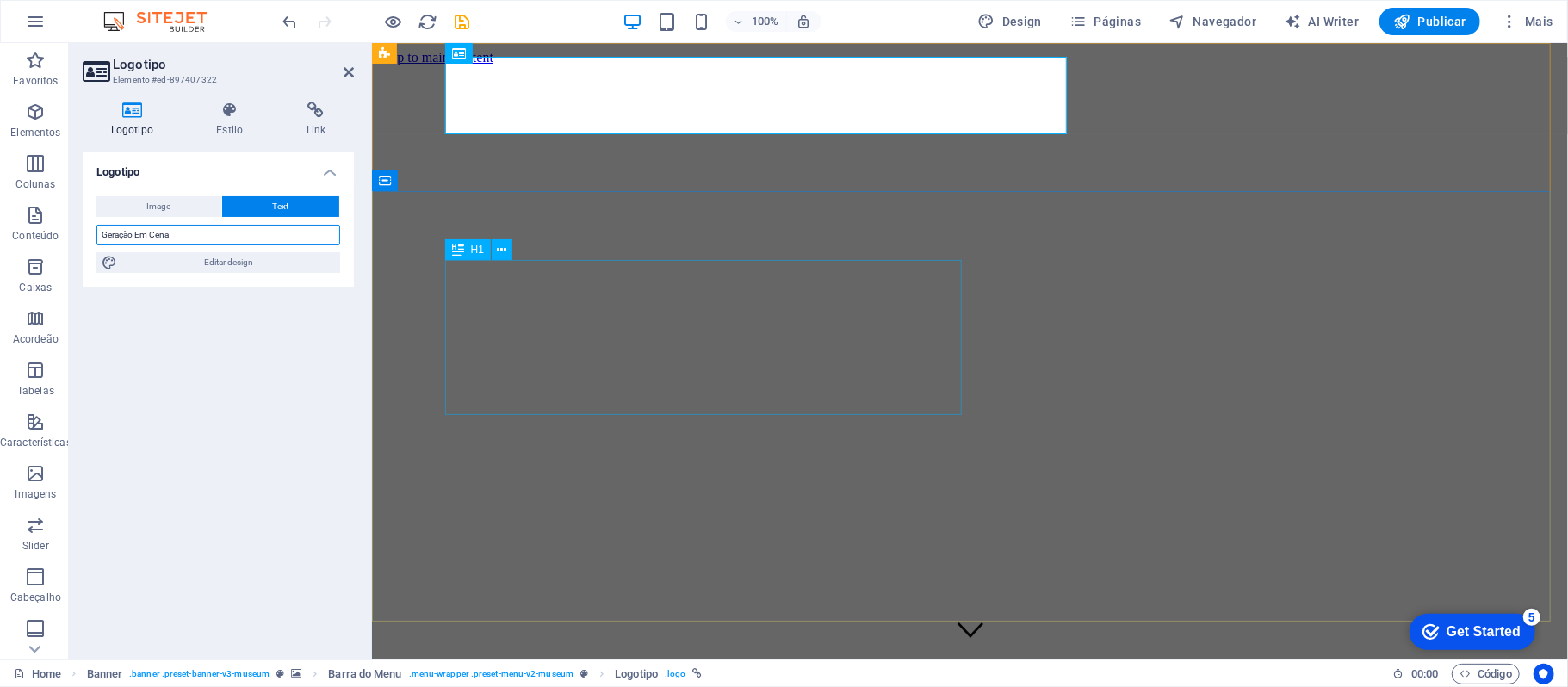
type input "Geração Em Cena"
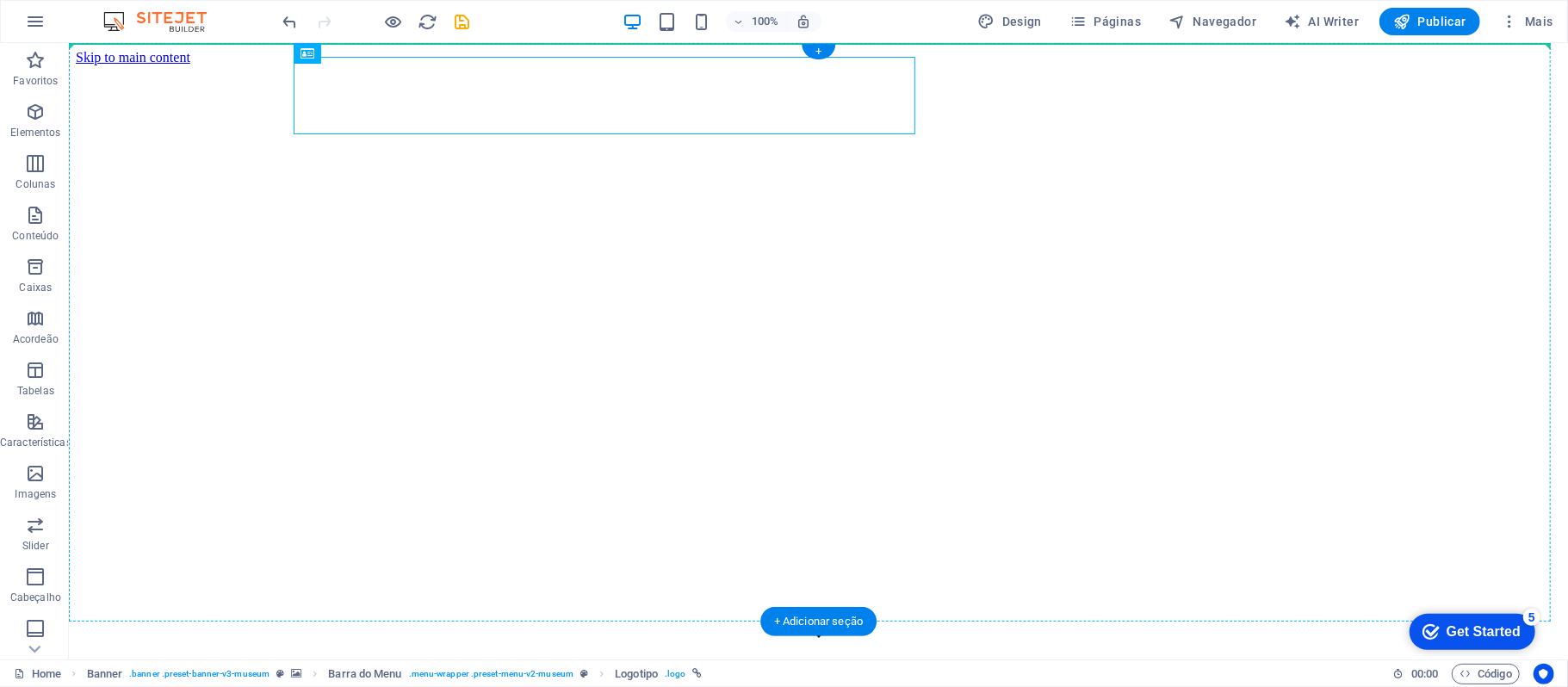
drag, startPoint x: 750, startPoint y: 87, endPoint x: 130, endPoint y: 154, distance: 623.6
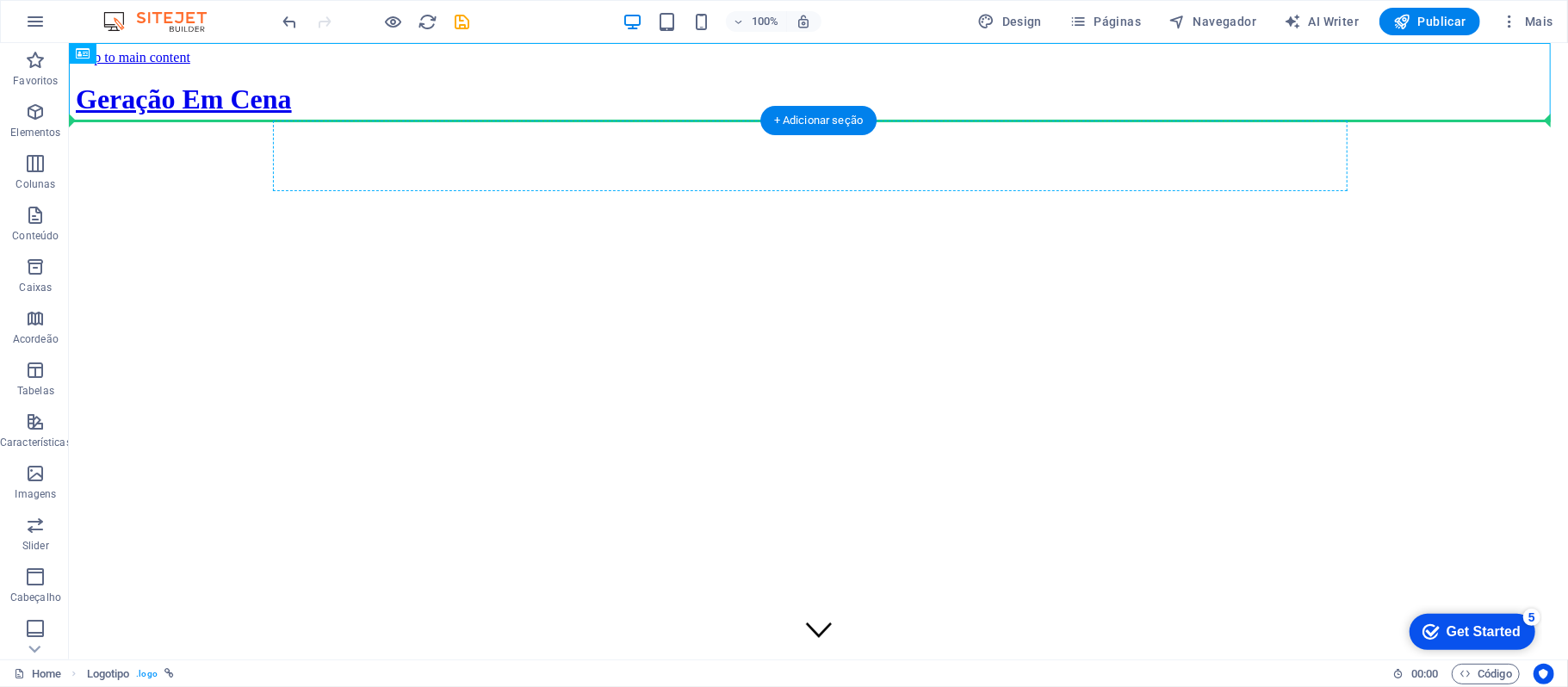
drag, startPoint x: 824, startPoint y: 89, endPoint x: 358, endPoint y: 158, distance: 471.1
drag, startPoint x: 757, startPoint y: 100, endPoint x: 428, endPoint y: 151, distance: 332.9
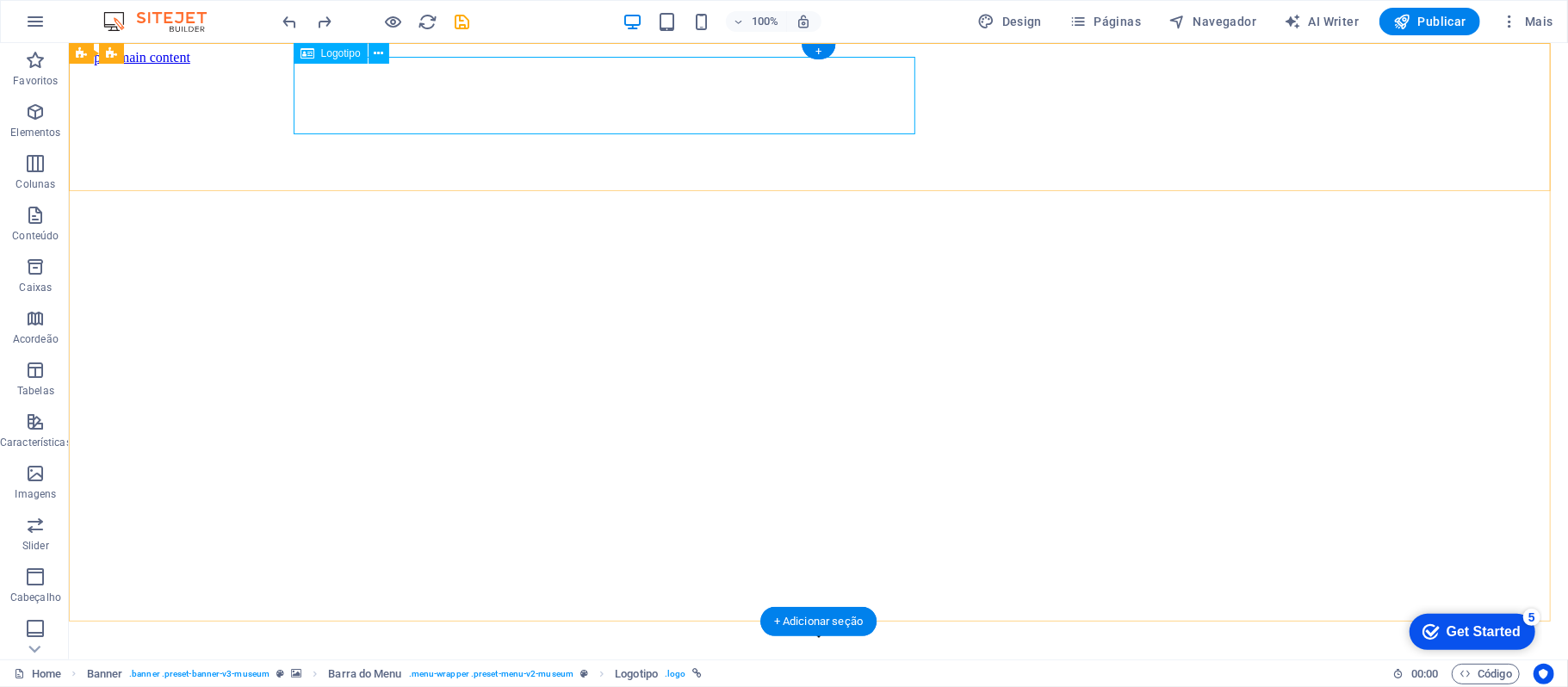
click at [806, 661] on div "Geração Em Cena" at bounding box center [818, 677] width 1485 height 31
click at [546, 661] on div "Geração Em Cena" at bounding box center [818, 677] width 1485 height 31
click at [372, 53] on button at bounding box center [379, 53] width 21 height 21
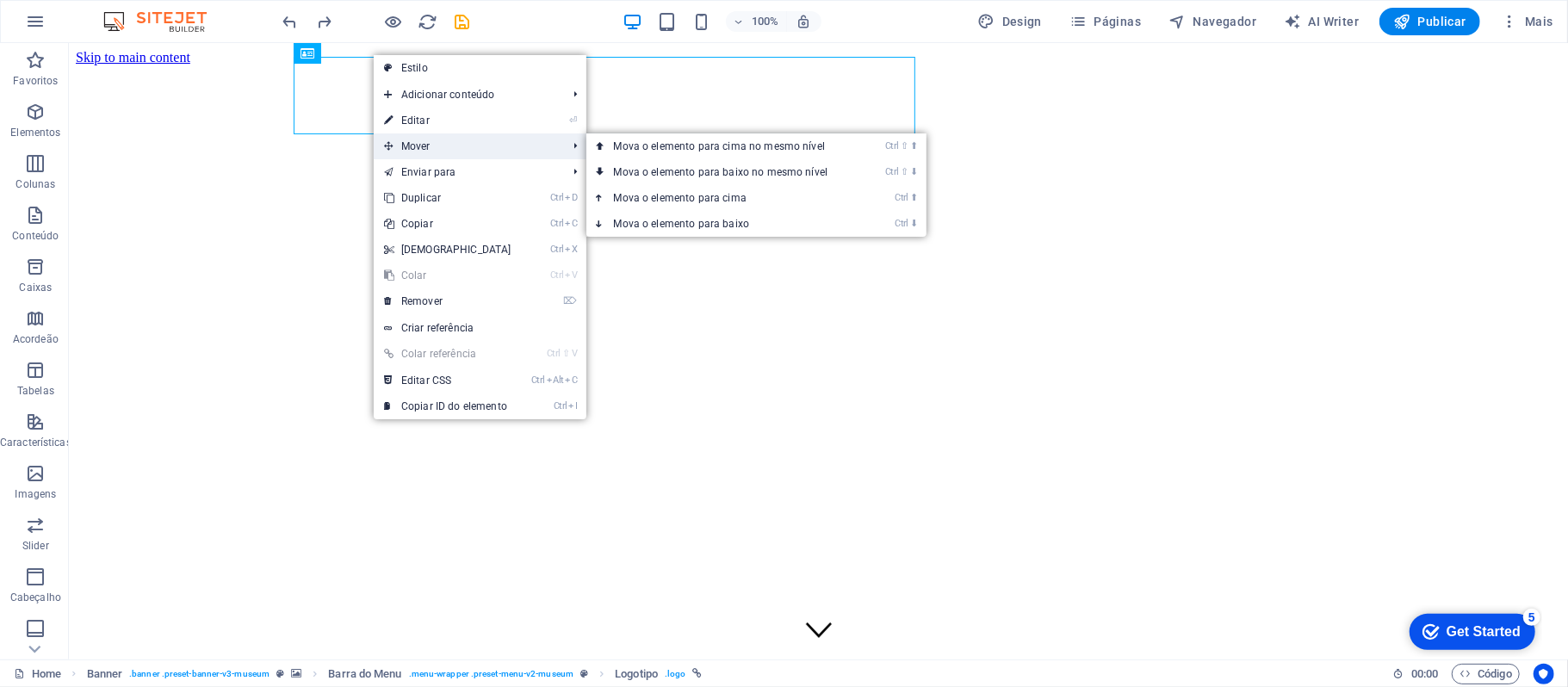
click at [455, 138] on span "Mover" at bounding box center [467, 146] width 187 height 26
click at [815, 166] on link "Ctrl ⇧ ⬇ Mova o elemento para baixo no mesmo nível" at bounding box center [724, 171] width 276 height 26
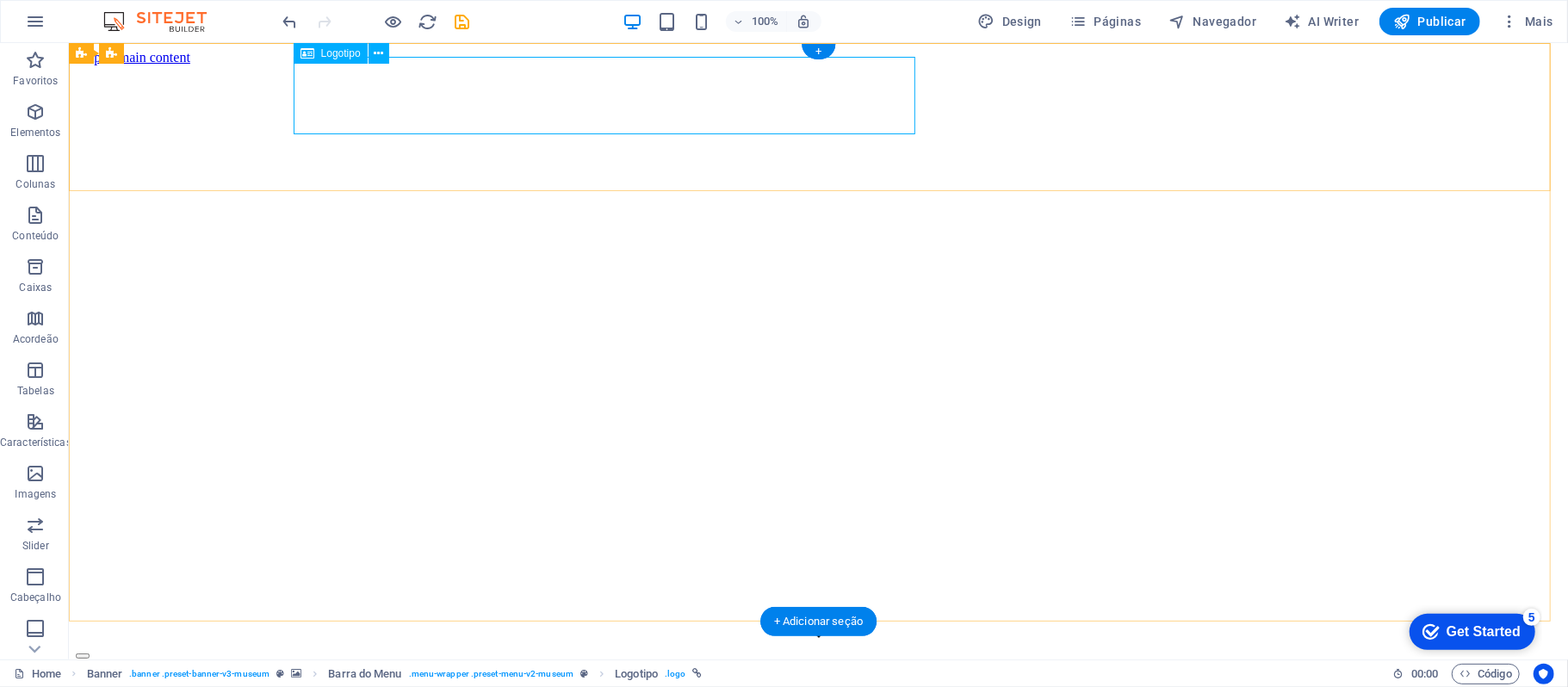
click at [507, 677] on div "Geração Em Cena" at bounding box center [818, 692] width 1485 height 31
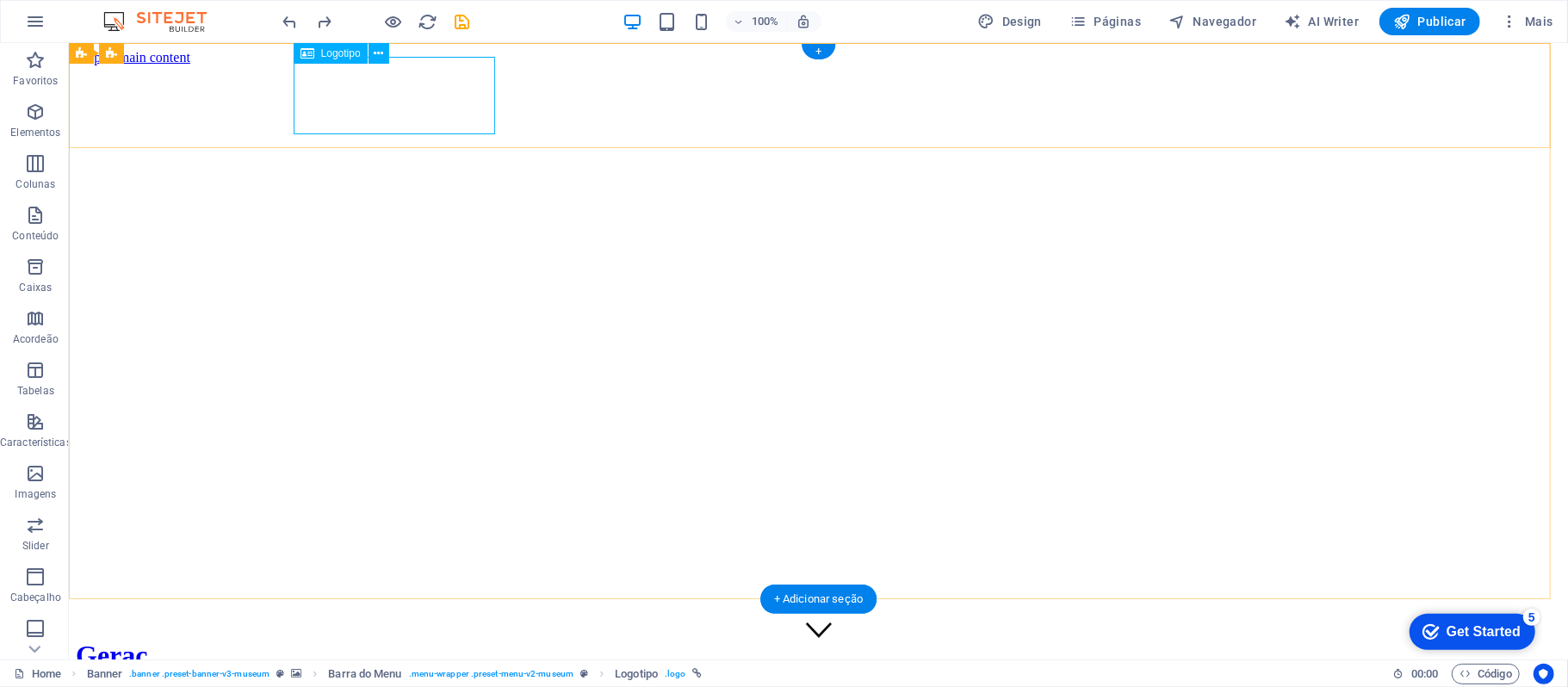
click at [475, 638] on div "Geraç" at bounding box center [818, 654] width 1485 height 31
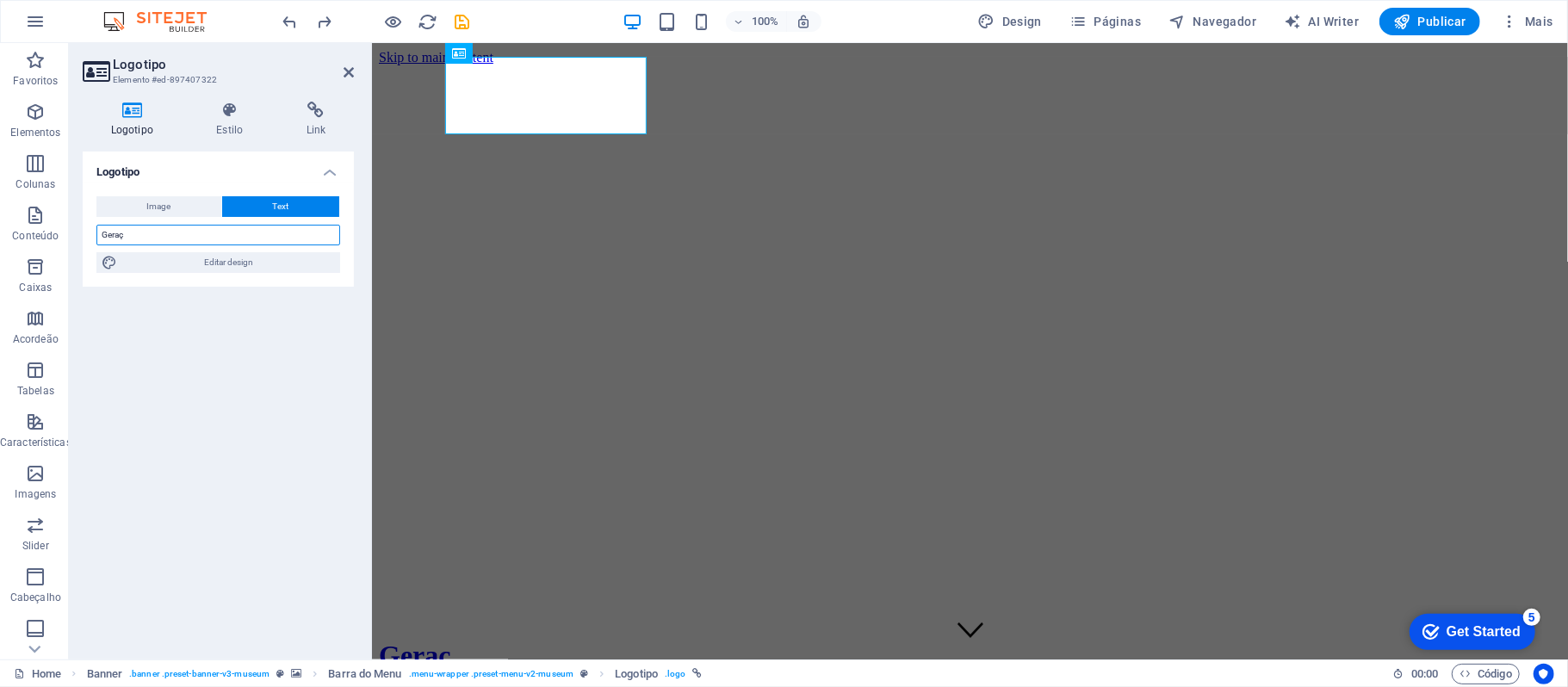
click at [274, 232] on input "Geraç" at bounding box center [218, 235] width 244 height 21
type input "Geração Em Cena"
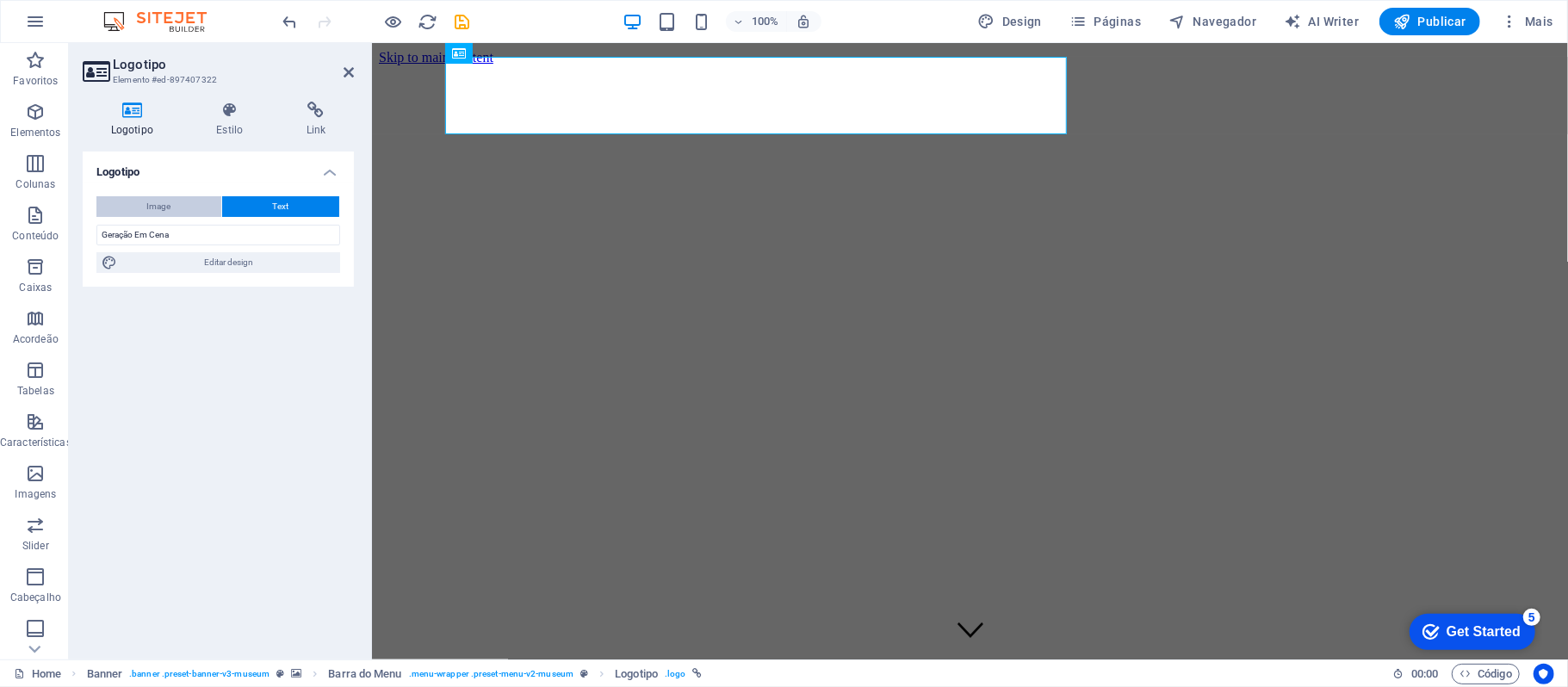
click at [167, 196] on span "Image" at bounding box center [159, 206] width 24 height 21
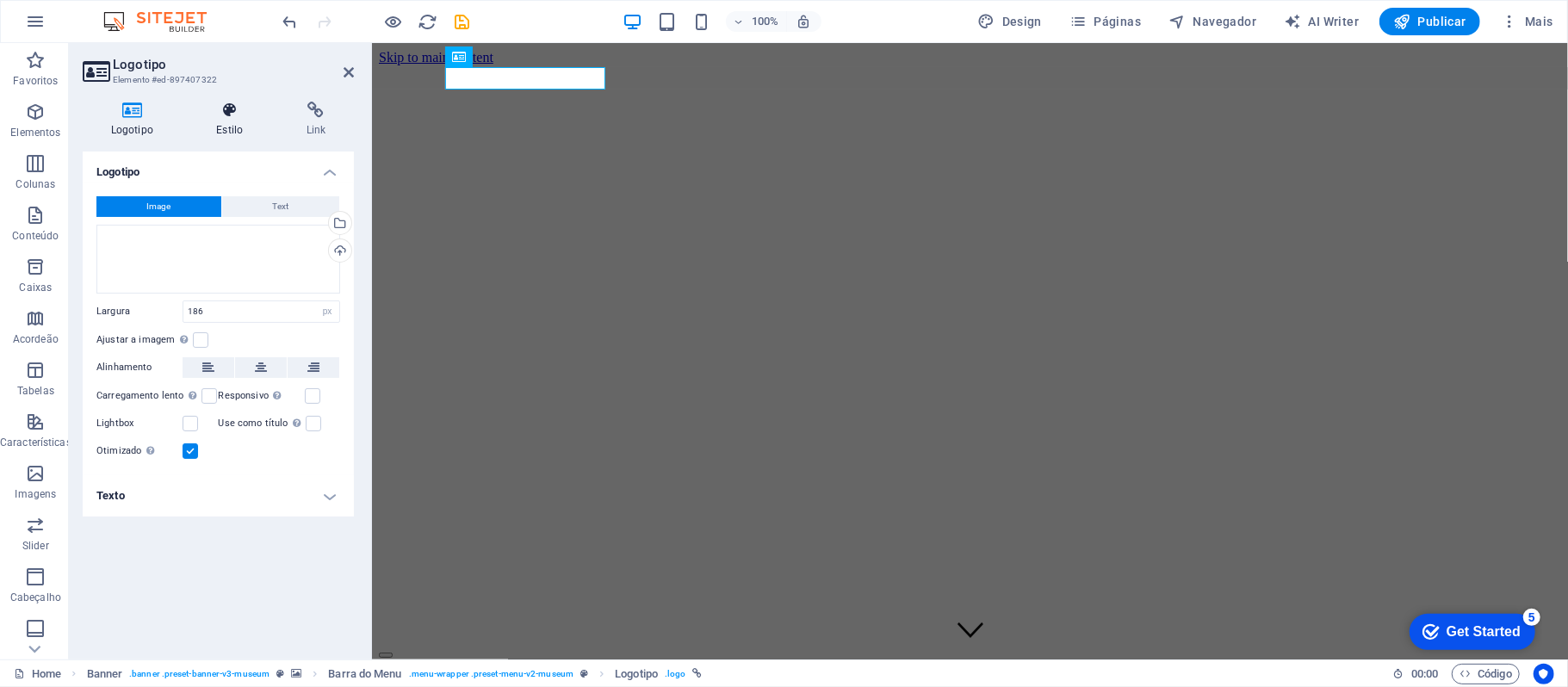
click at [247, 119] on h4 "Estilo" at bounding box center [233, 120] width 89 height 36
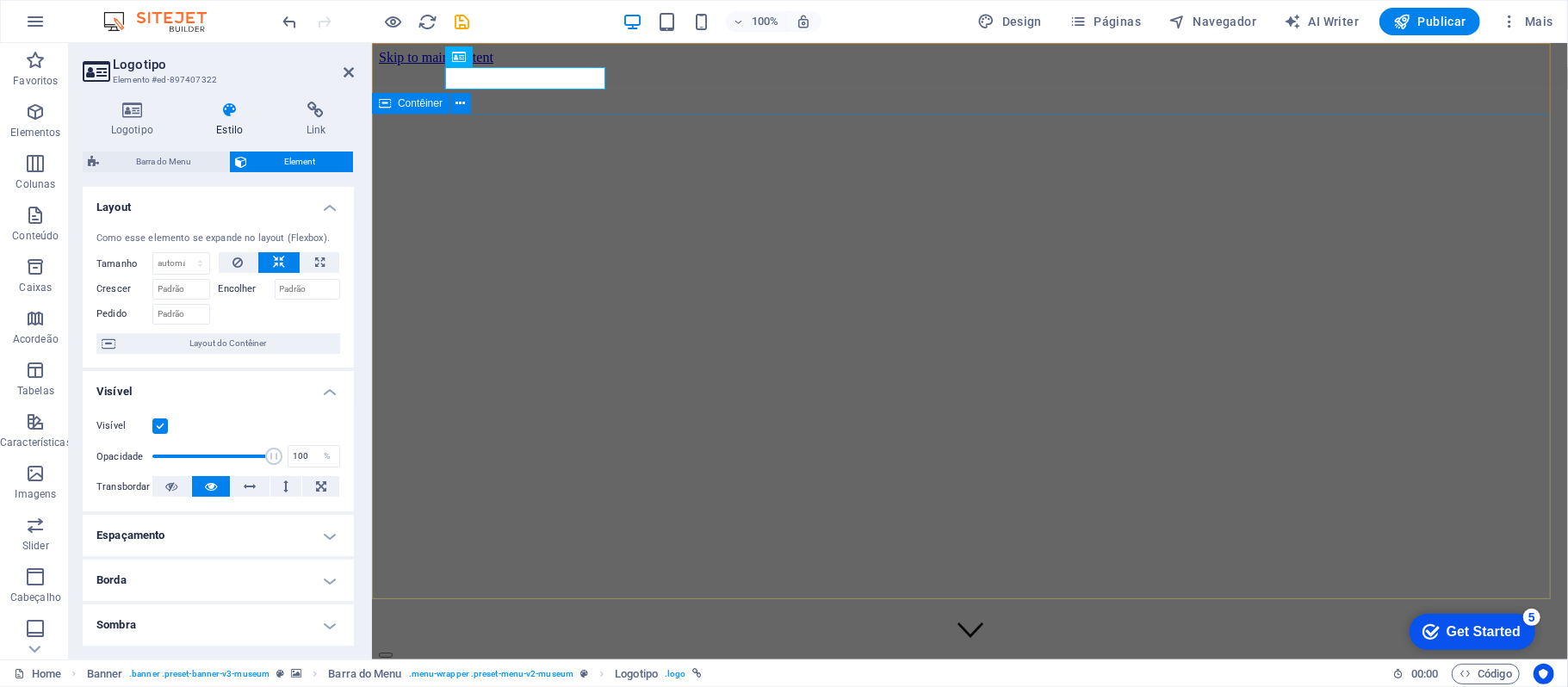
drag, startPoint x: 638, startPoint y: 501, endPoint x: 374, endPoint y: 464, distance: 266.6
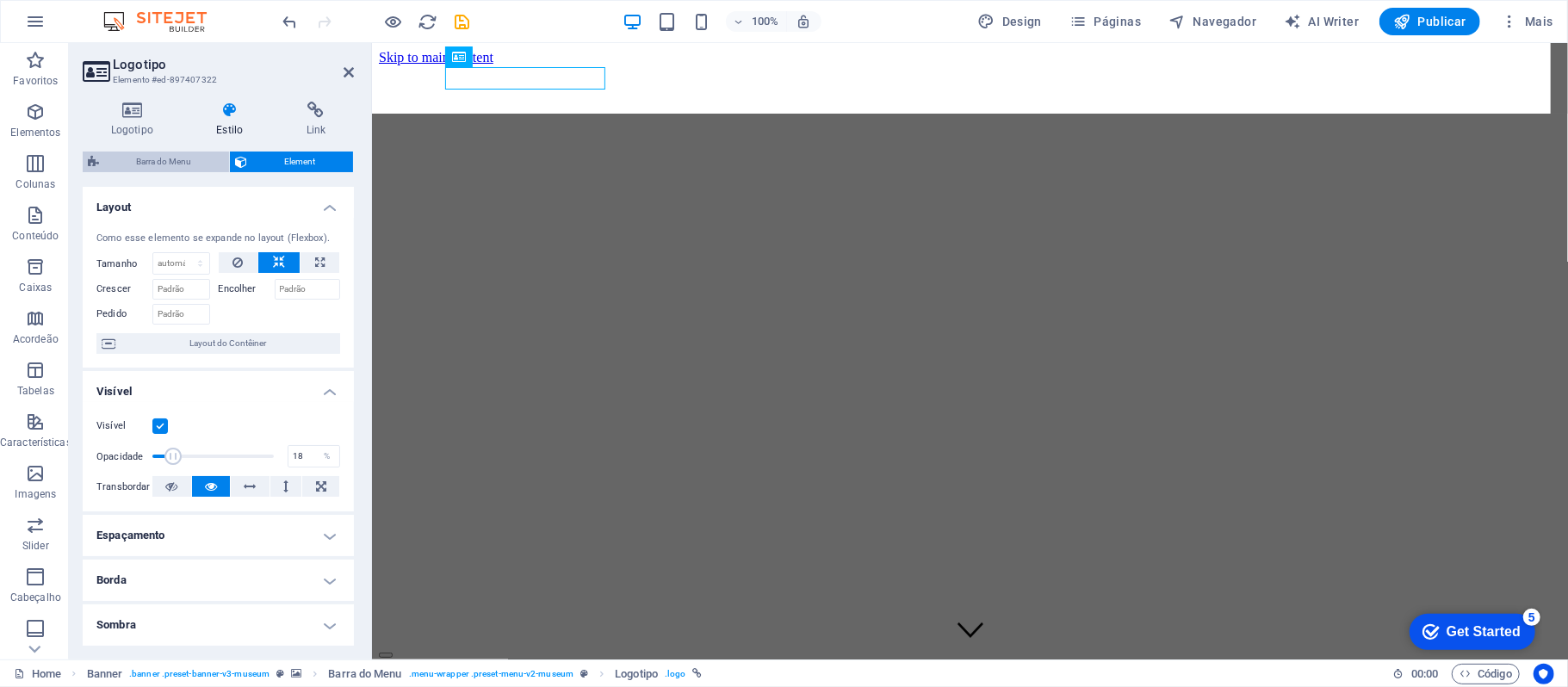
type input "19"
click at [174, 163] on span "Barra do Menu" at bounding box center [164, 162] width 120 height 21
select select "rem"
select select
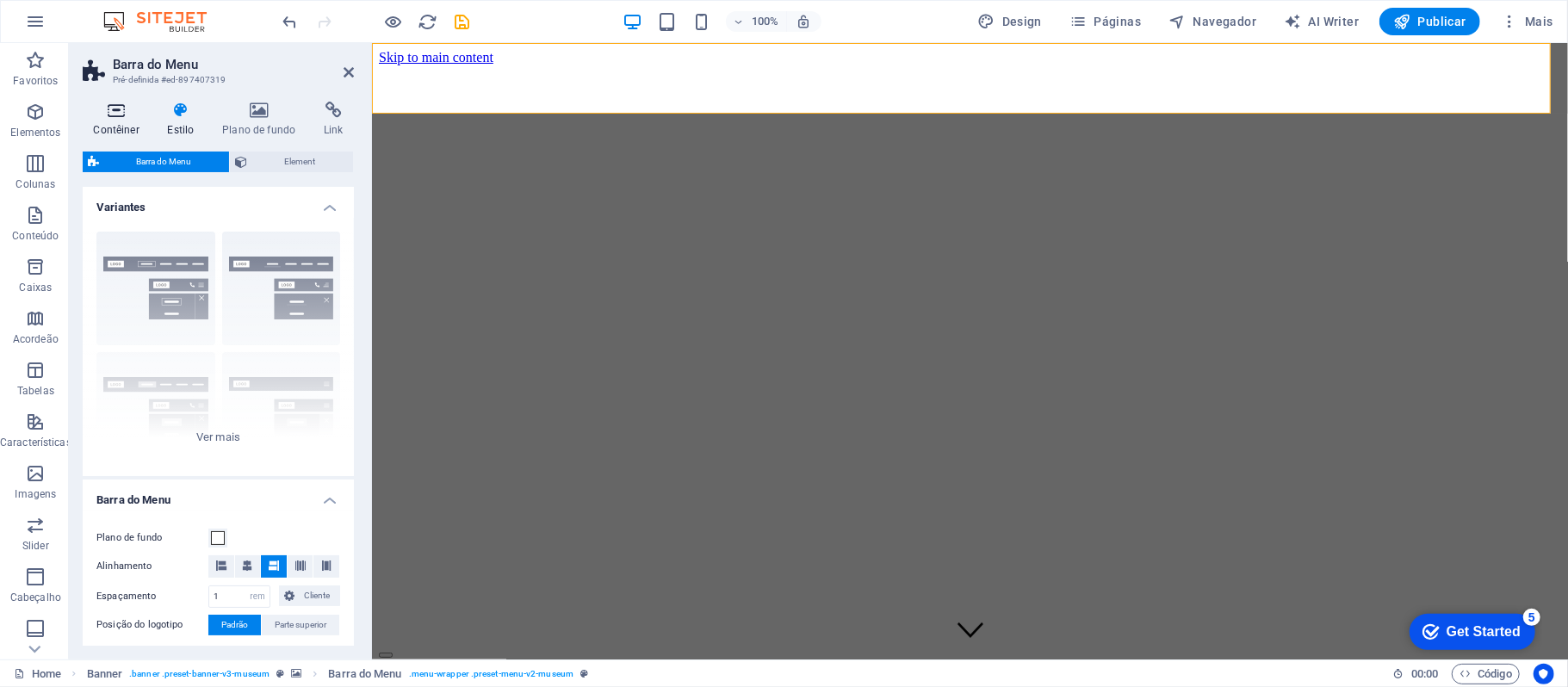
click at [146, 117] on icon at bounding box center [116, 110] width 68 height 17
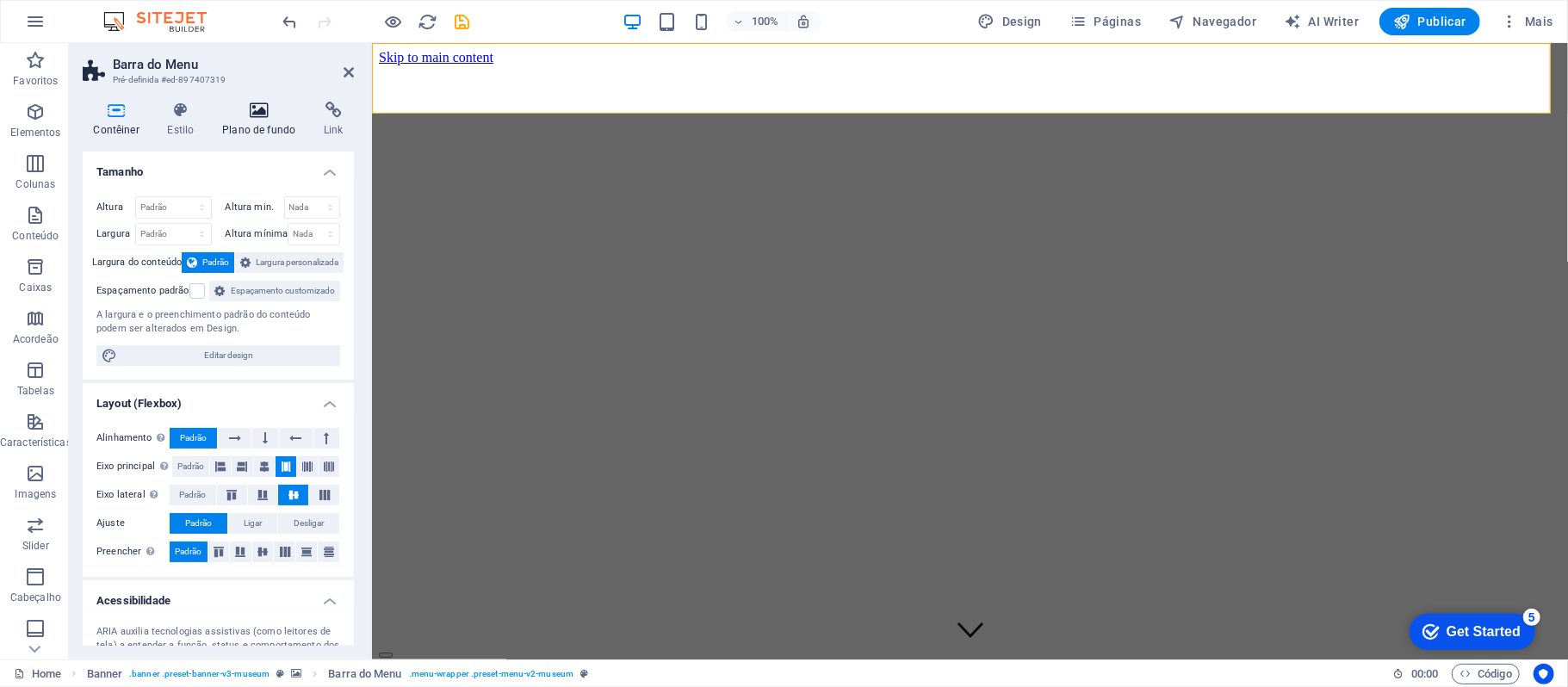
click at [228, 135] on h4 "Plano de fundo" at bounding box center [263, 120] width 102 height 36
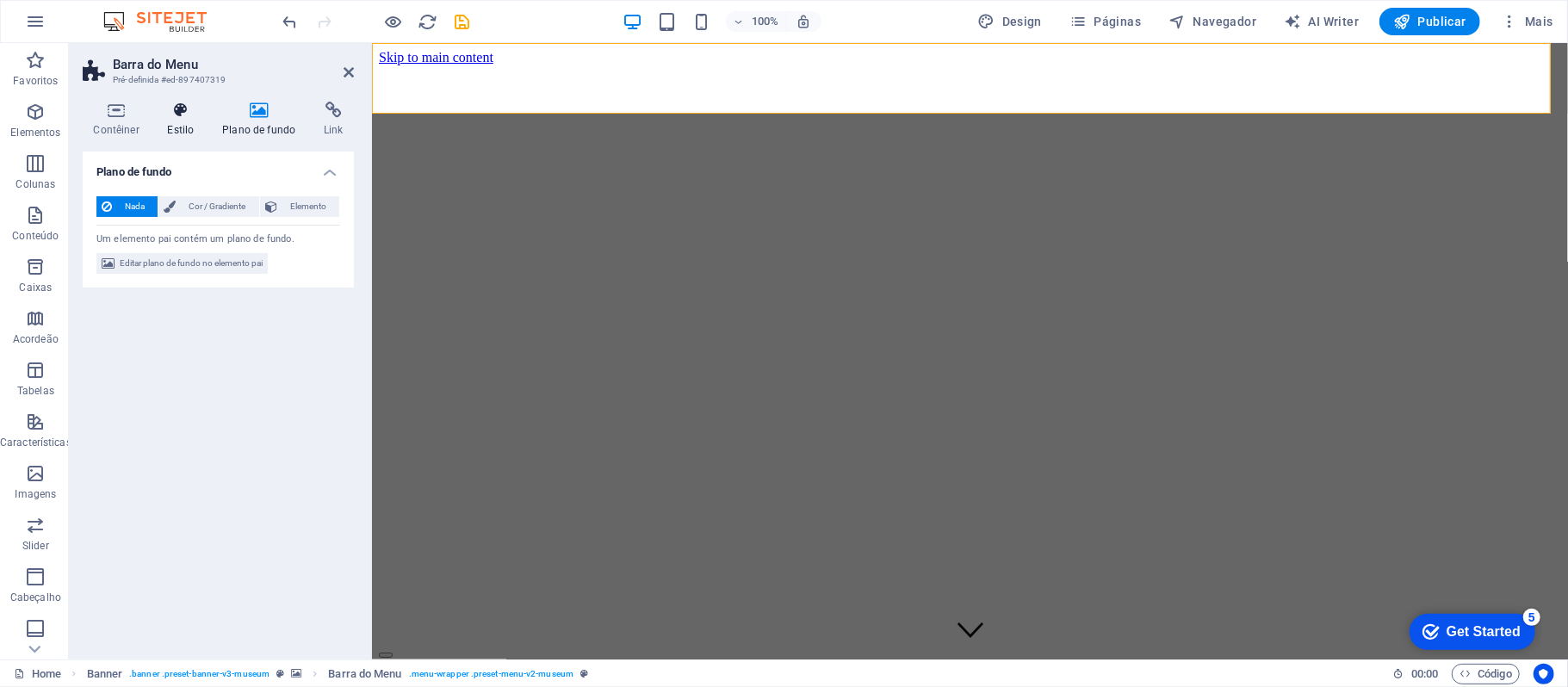
click at [198, 129] on h4 "Estilo" at bounding box center [185, 120] width 55 height 36
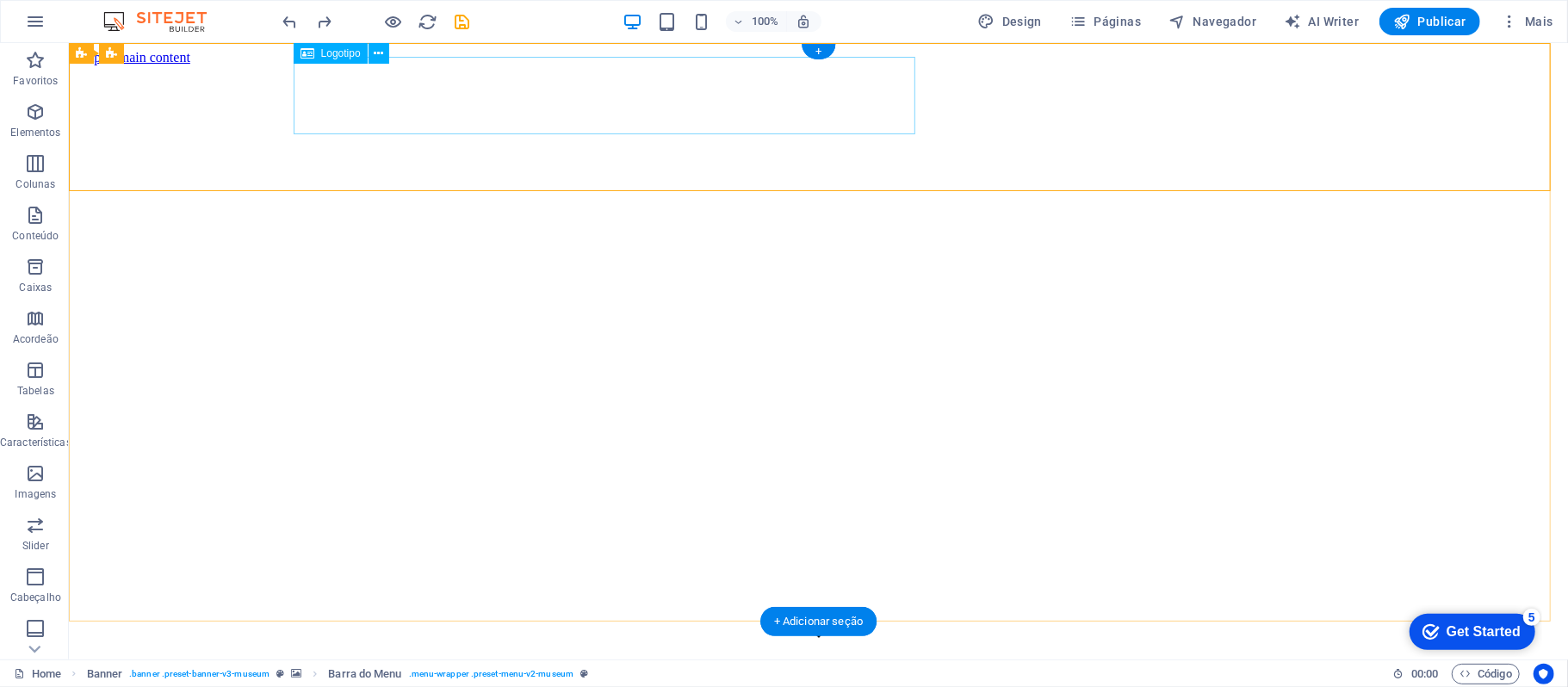
click at [799, 661] on div "Geração Em Cena" at bounding box center [818, 677] width 1485 height 31
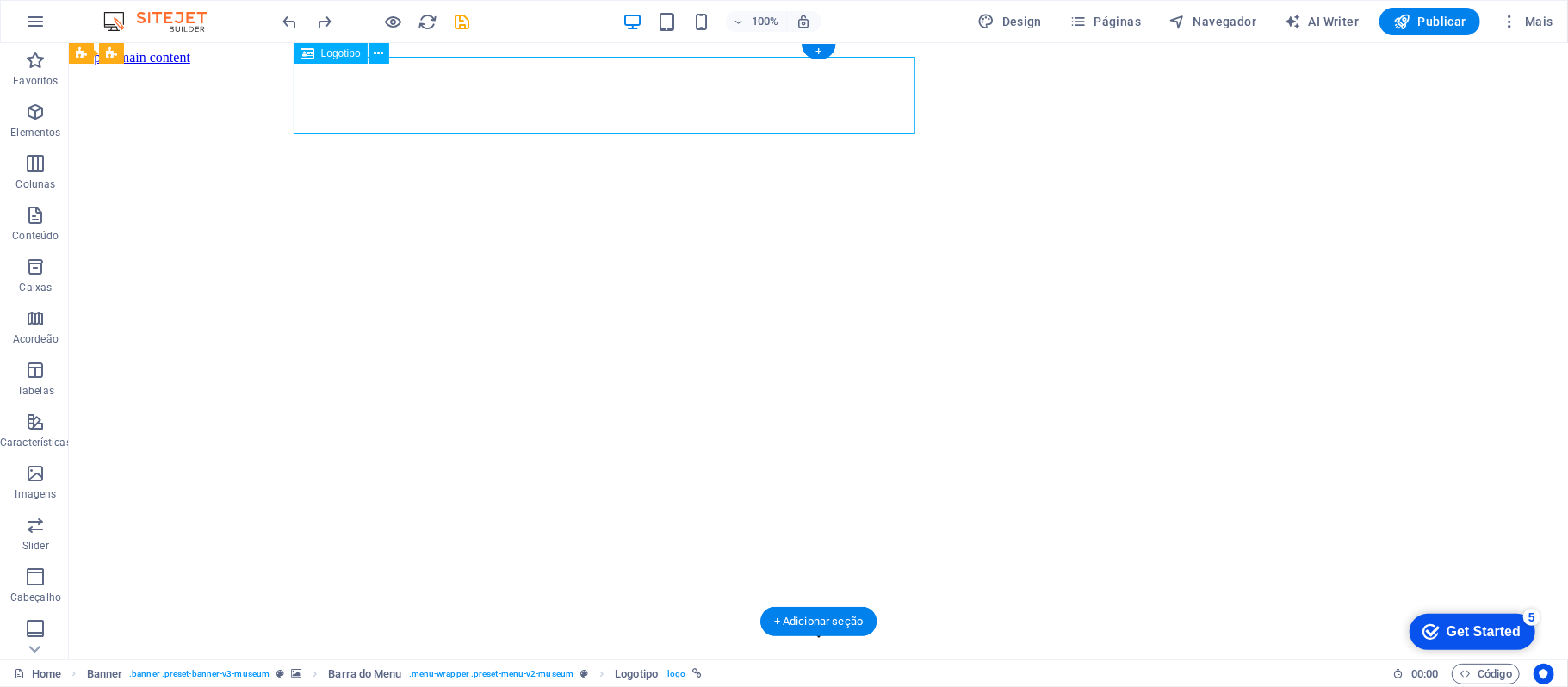
click at [730, 661] on div "Geração Em Cena" at bounding box center [818, 677] width 1485 height 31
click at [735, 661] on div "Geração Em Cena" at bounding box center [818, 677] width 1485 height 31
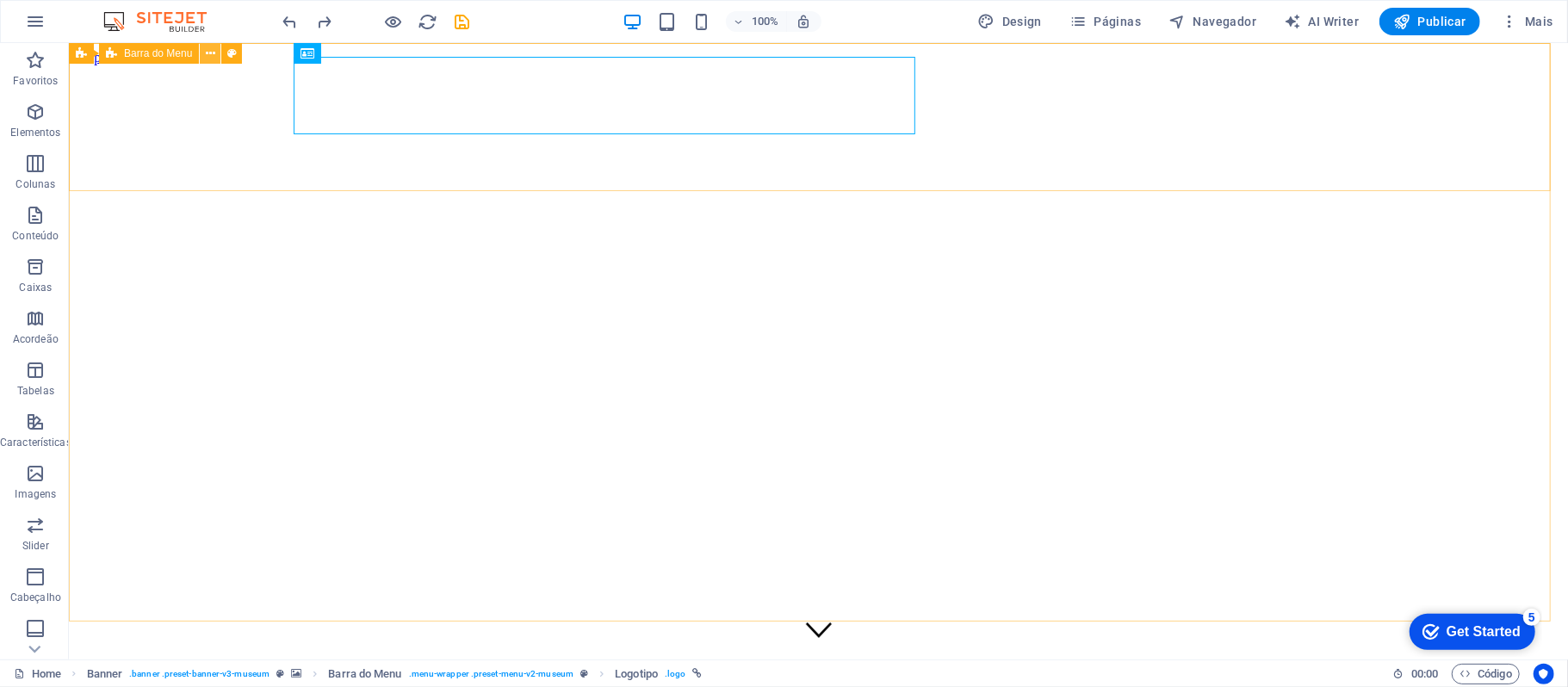
click at [210, 56] on icon at bounding box center [210, 53] width 10 height 18
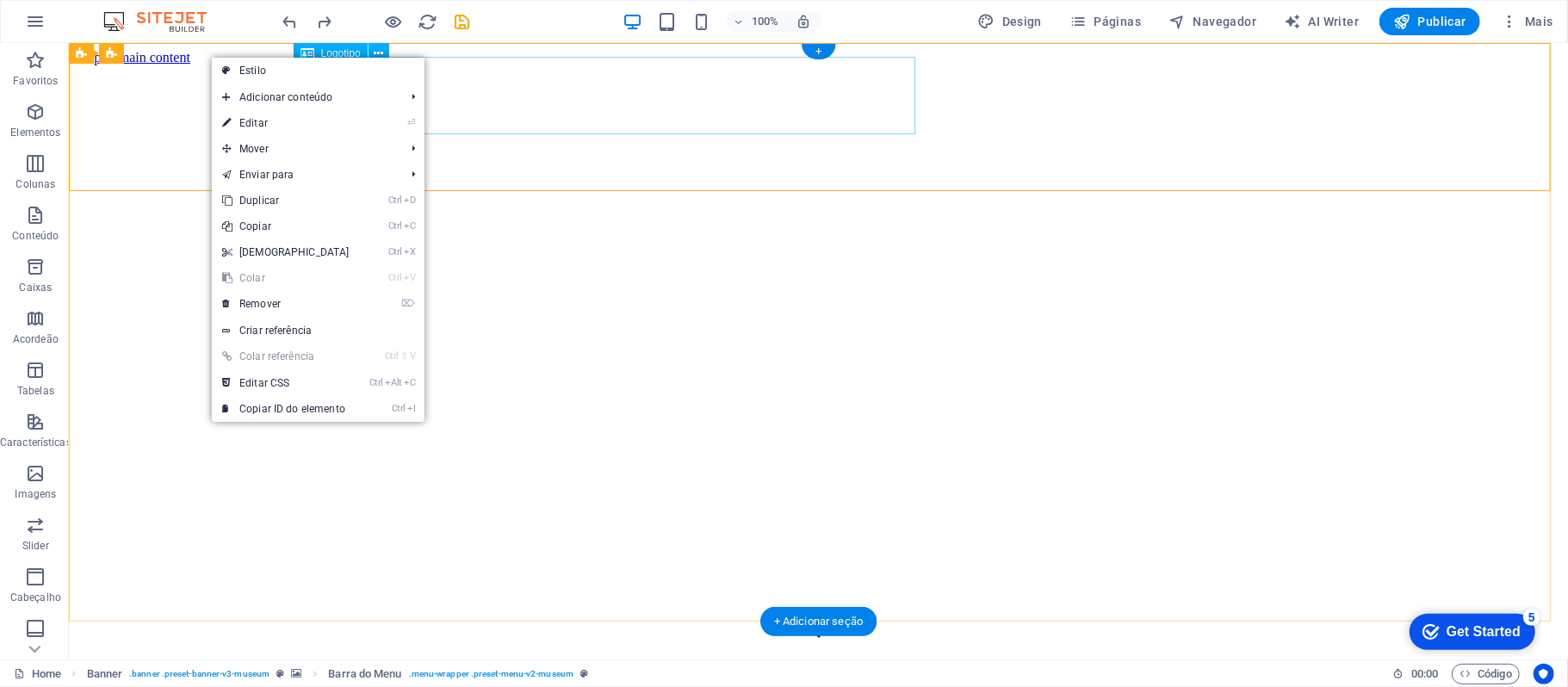
click at [502, 661] on div "Geração Em Cena" at bounding box center [818, 677] width 1485 height 31
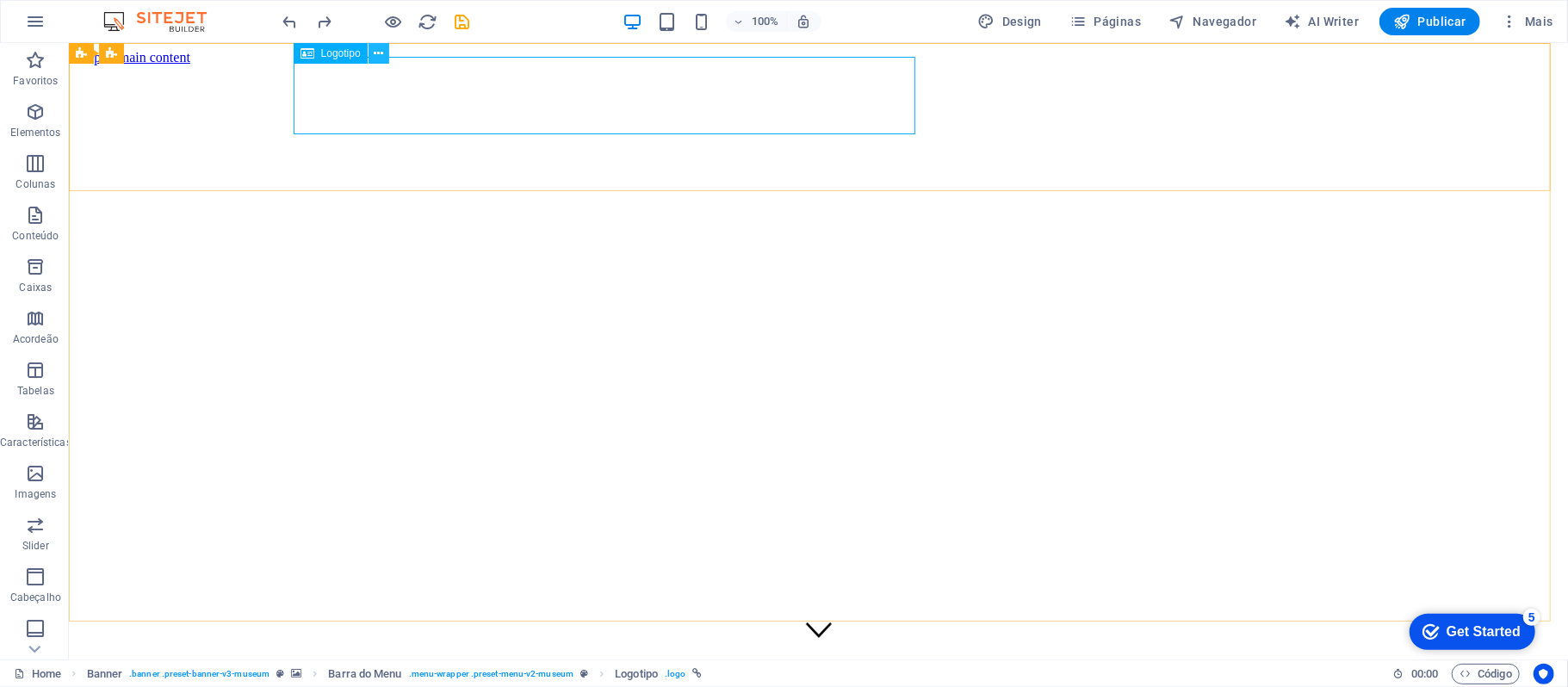
click at [377, 49] on icon at bounding box center [379, 53] width 10 height 18
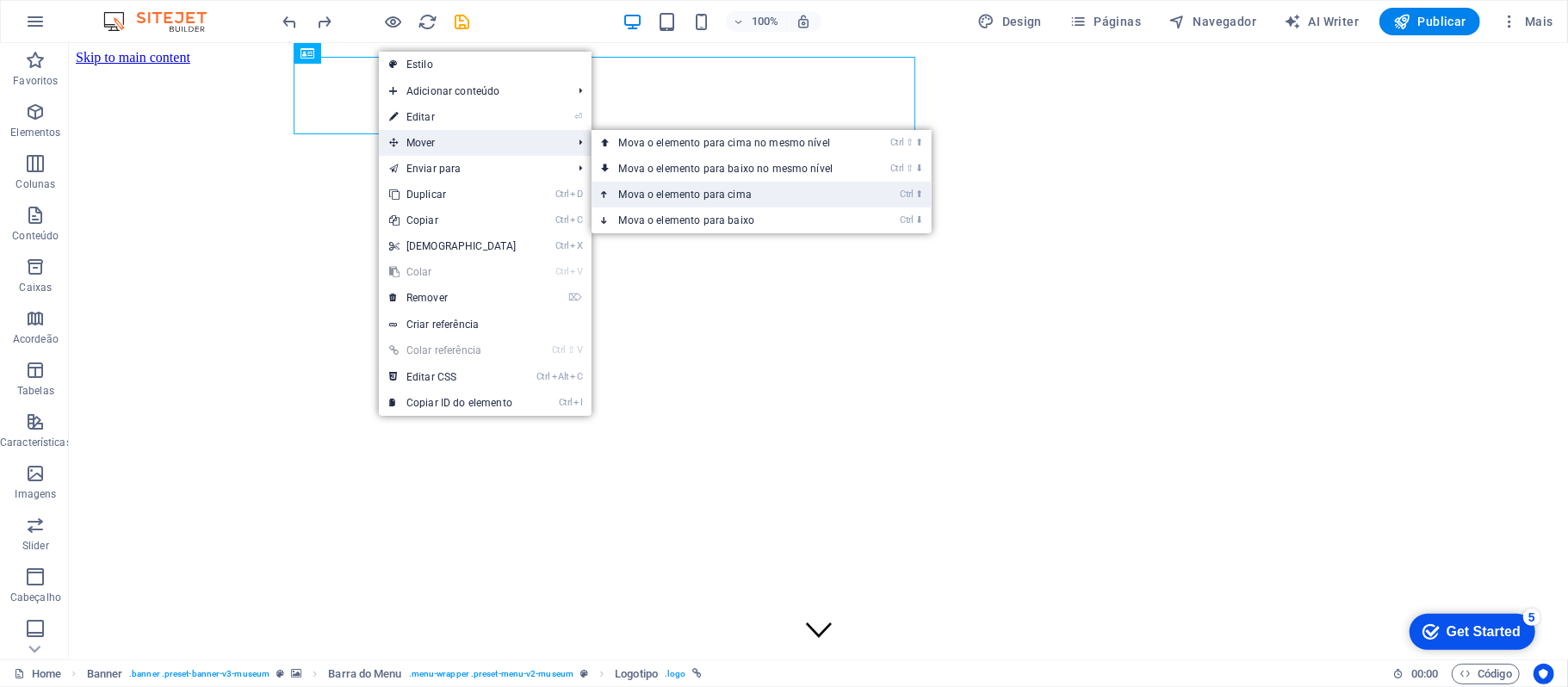
click at [797, 189] on link "Ctrl ⬆ Mova o elemento para cima" at bounding box center [729, 194] width 276 height 26
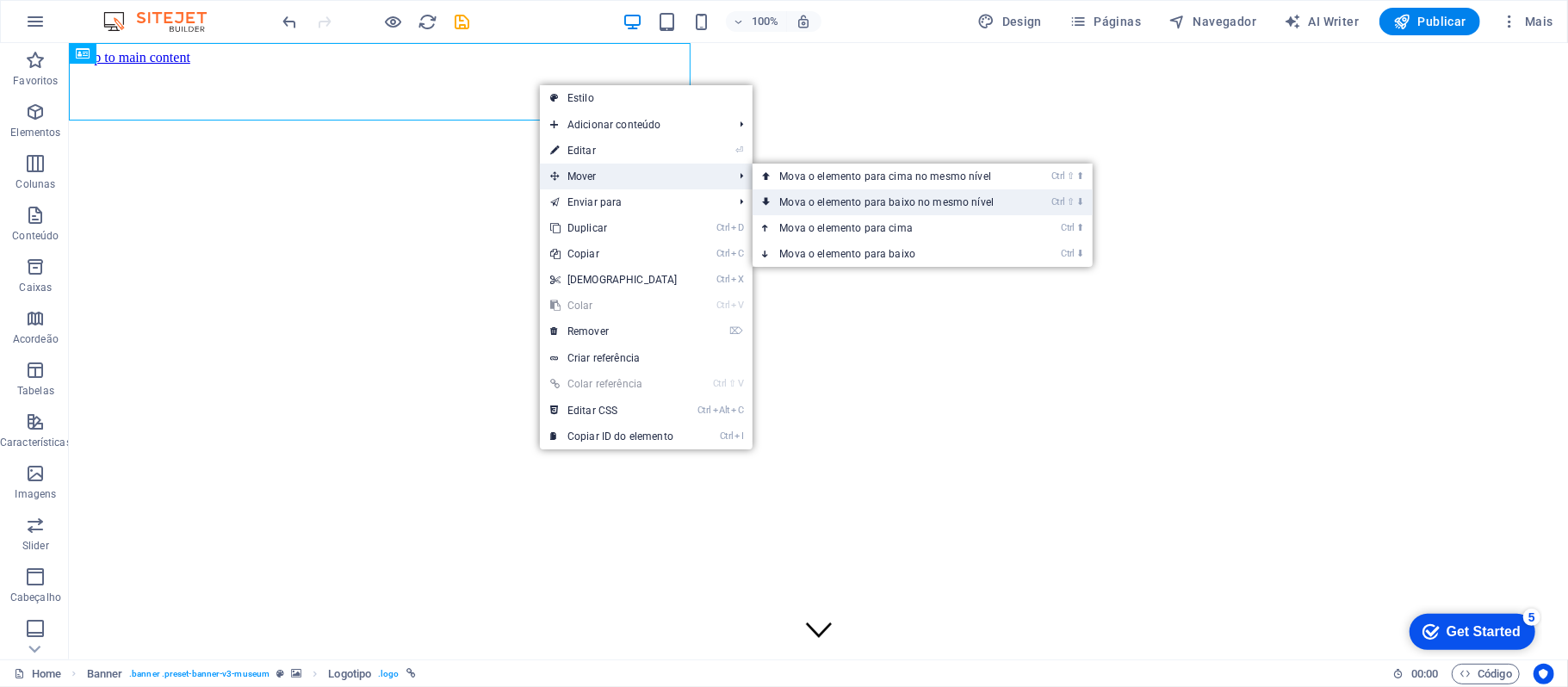
click at [1000, 203] on link "Ctrl ⇧ ⬇ Mova o elemento para baixo no mesmo nível" at bounding box center [891, 202] width 276 height 26
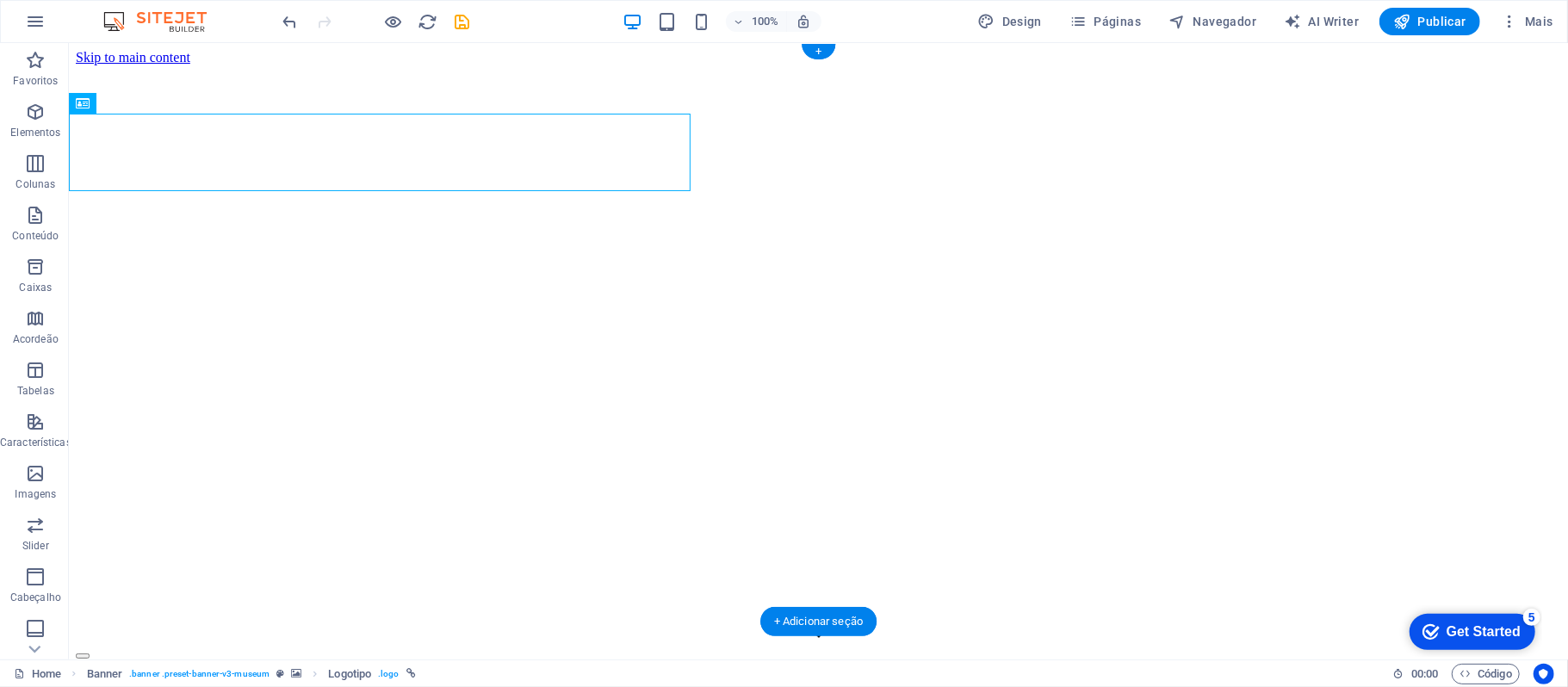
click at [1120, 65] on figure at bounding box center [818, 65] width 1485 height 0
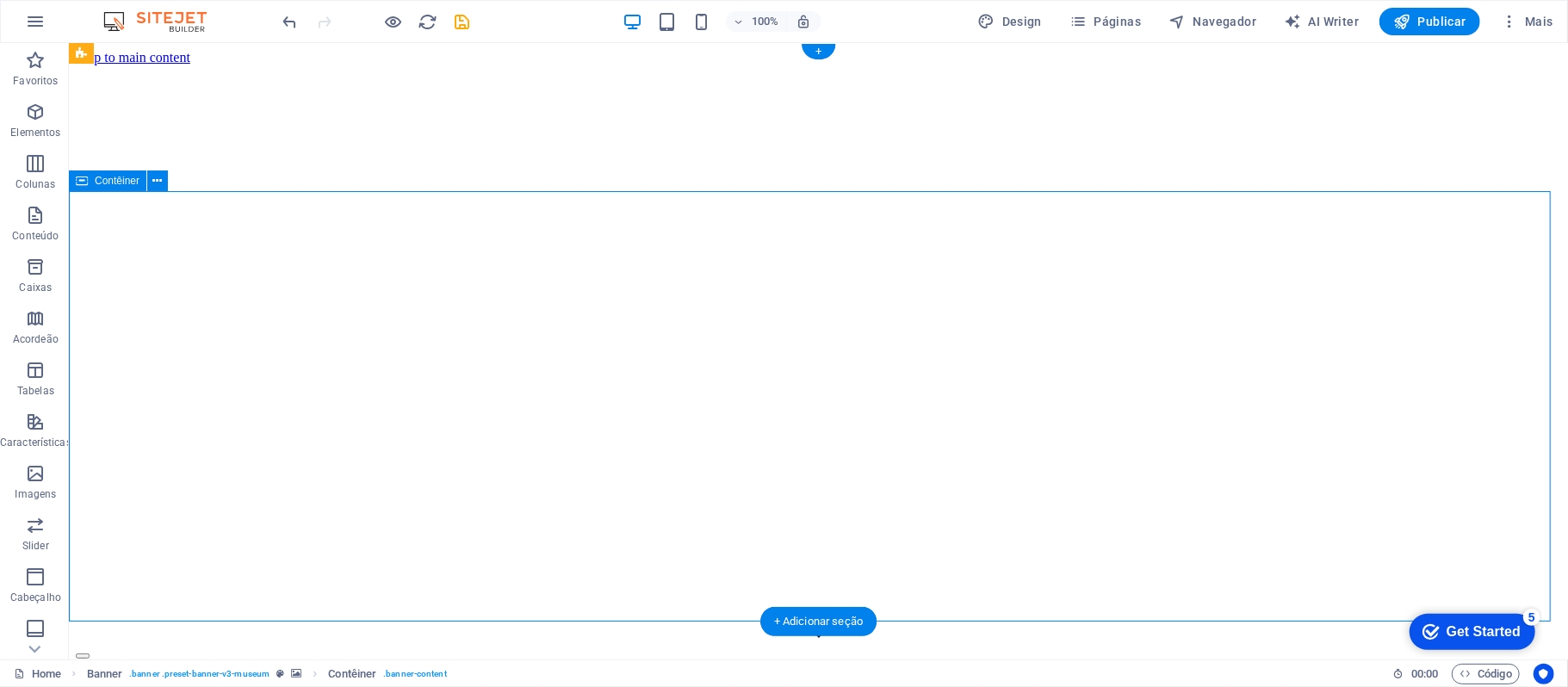
drag, startPoint x: 638, startPoint y: 233, endPoint x: 630, endPoint y: 220, distance: 15.3
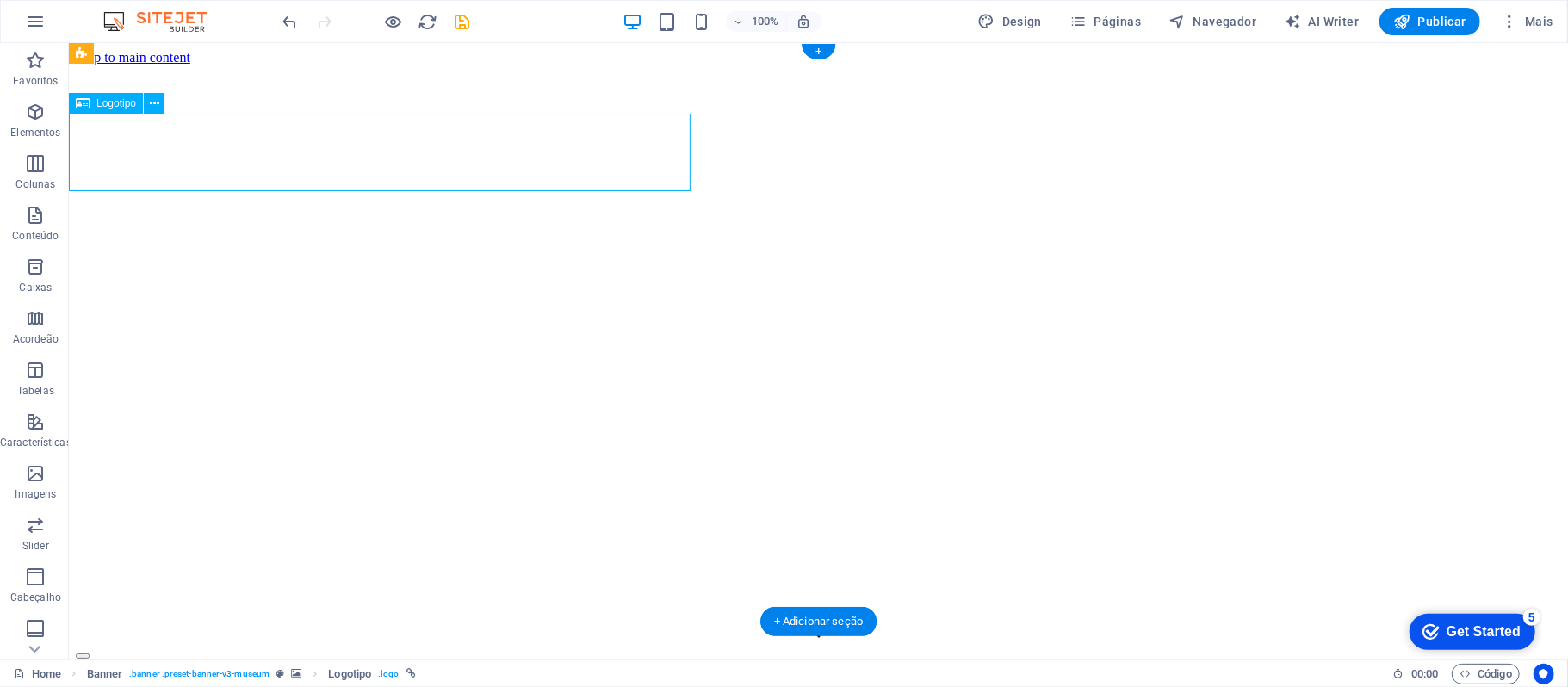
click at [152, 108] on icon at bounding box center [154, 103] width 10 height 18
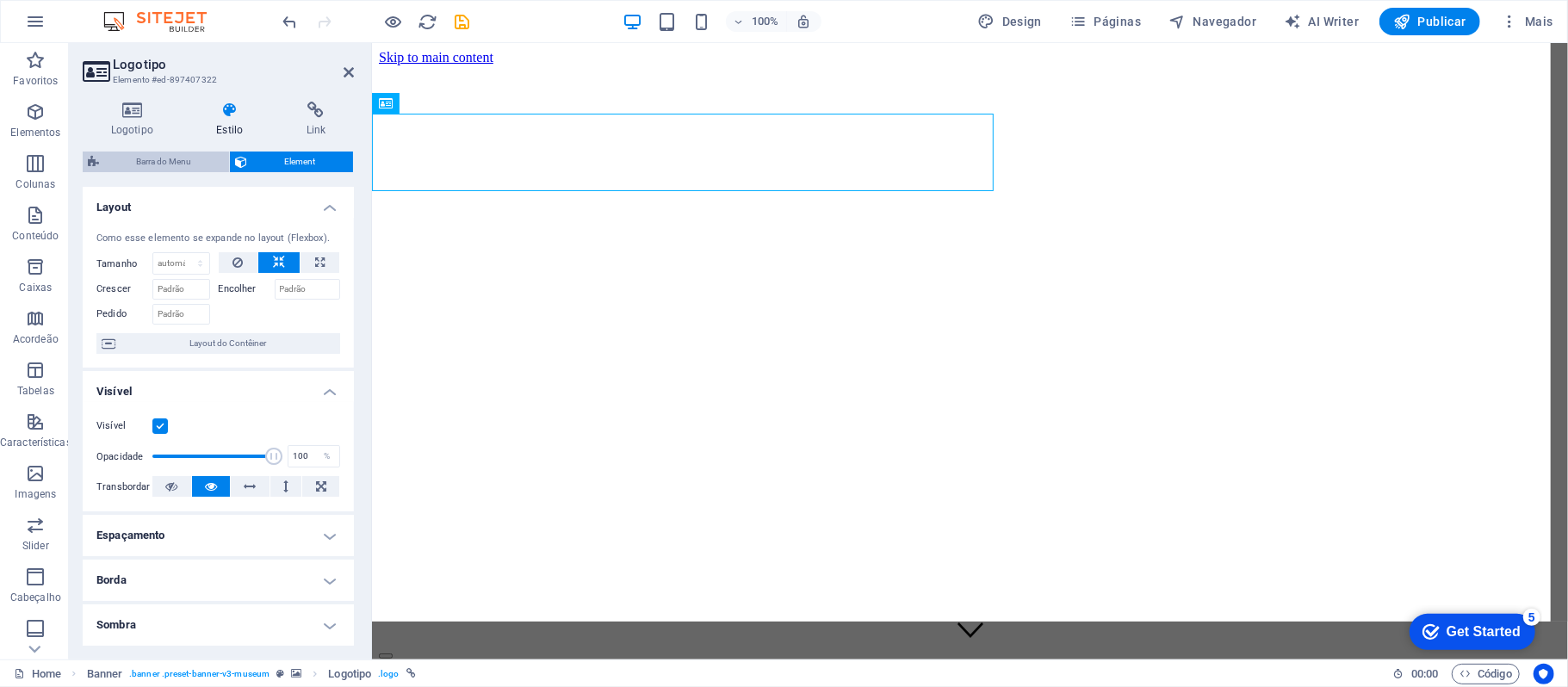
click at [179, 162] on span "Barra do Menu" at bounding box center [164, 162] width 120 height 21
select select "vh"
select select "header"
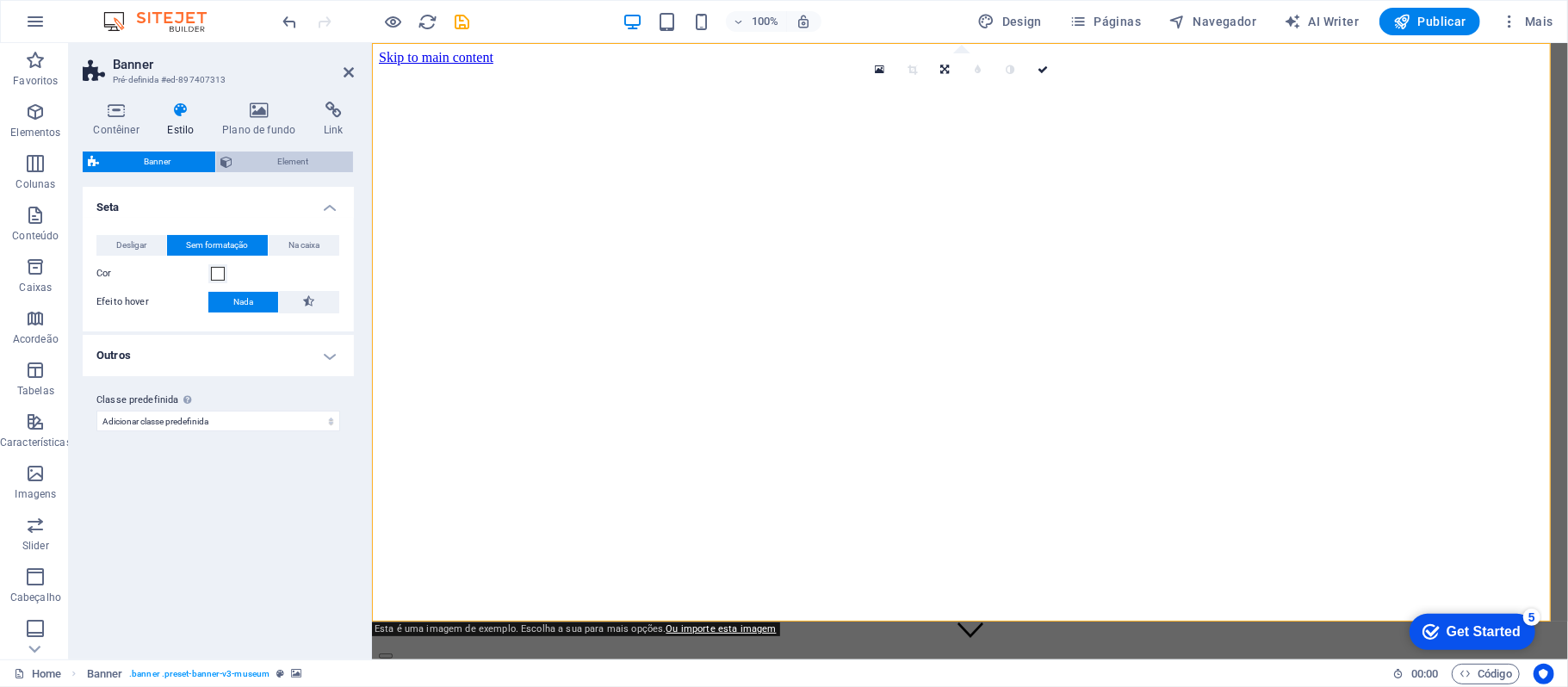
click at [263, 156] on span "Element" at bounding box center [294, 162] width 110 height 21
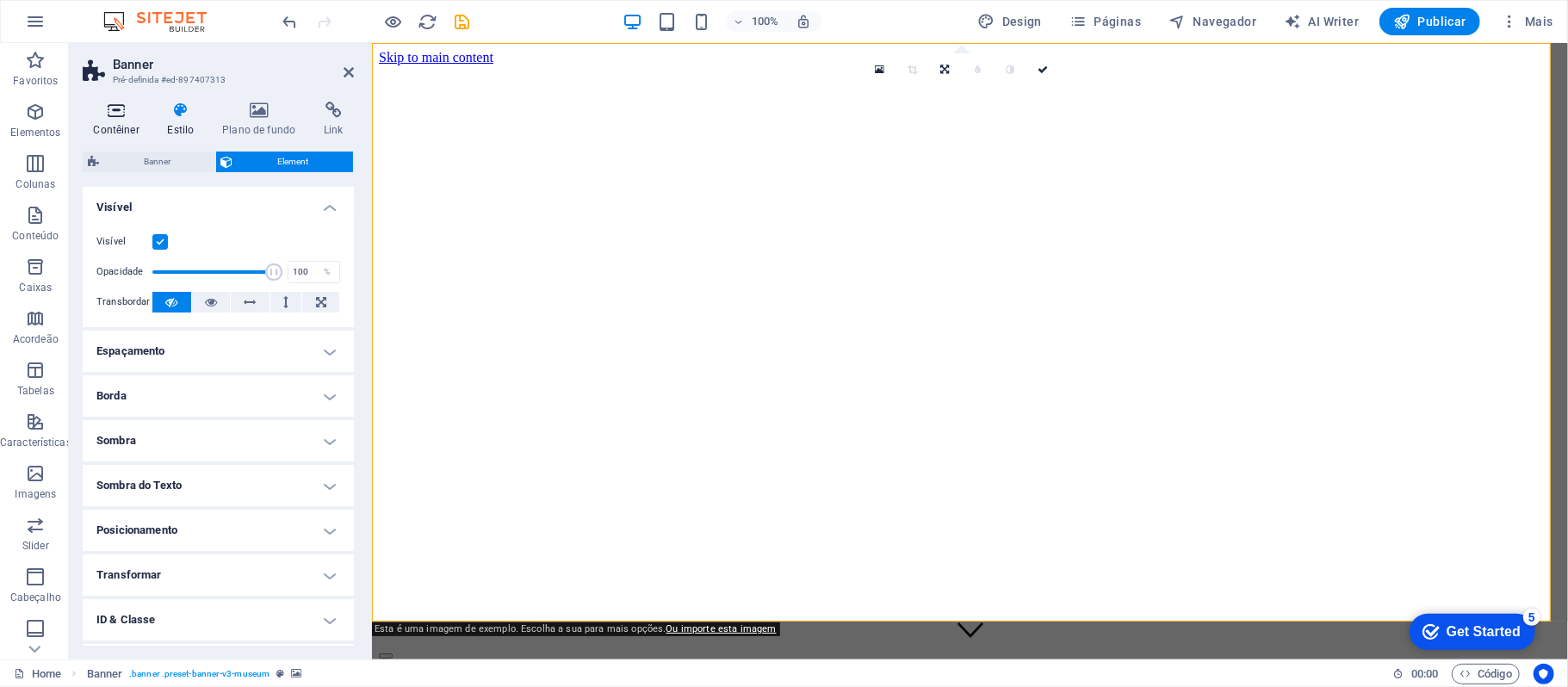
click at [129, 119] on h4 "Contêiner" at bounding box center [120, 120] width 74 height 36
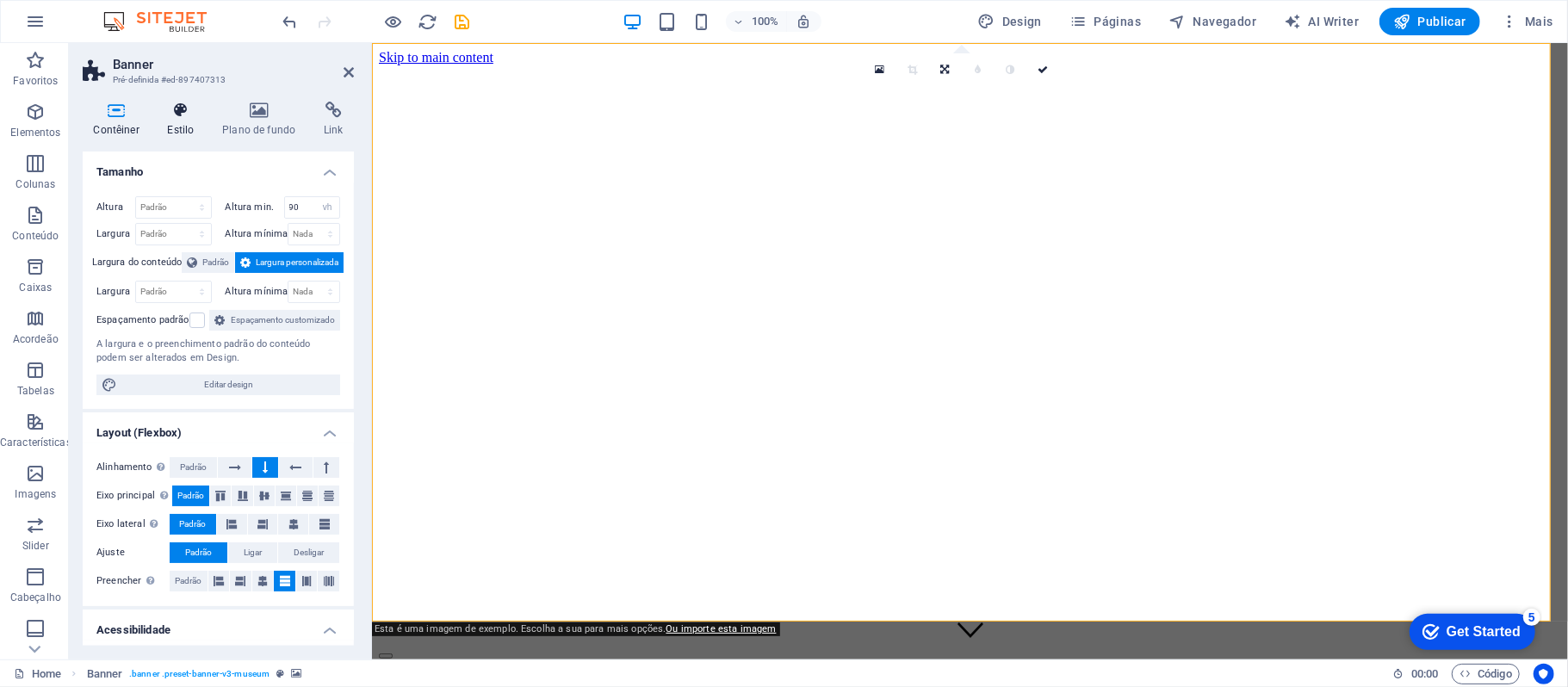
click at [186, 128] on h4 "Estilo" at bounding box center [185, 120] width 55 height 36
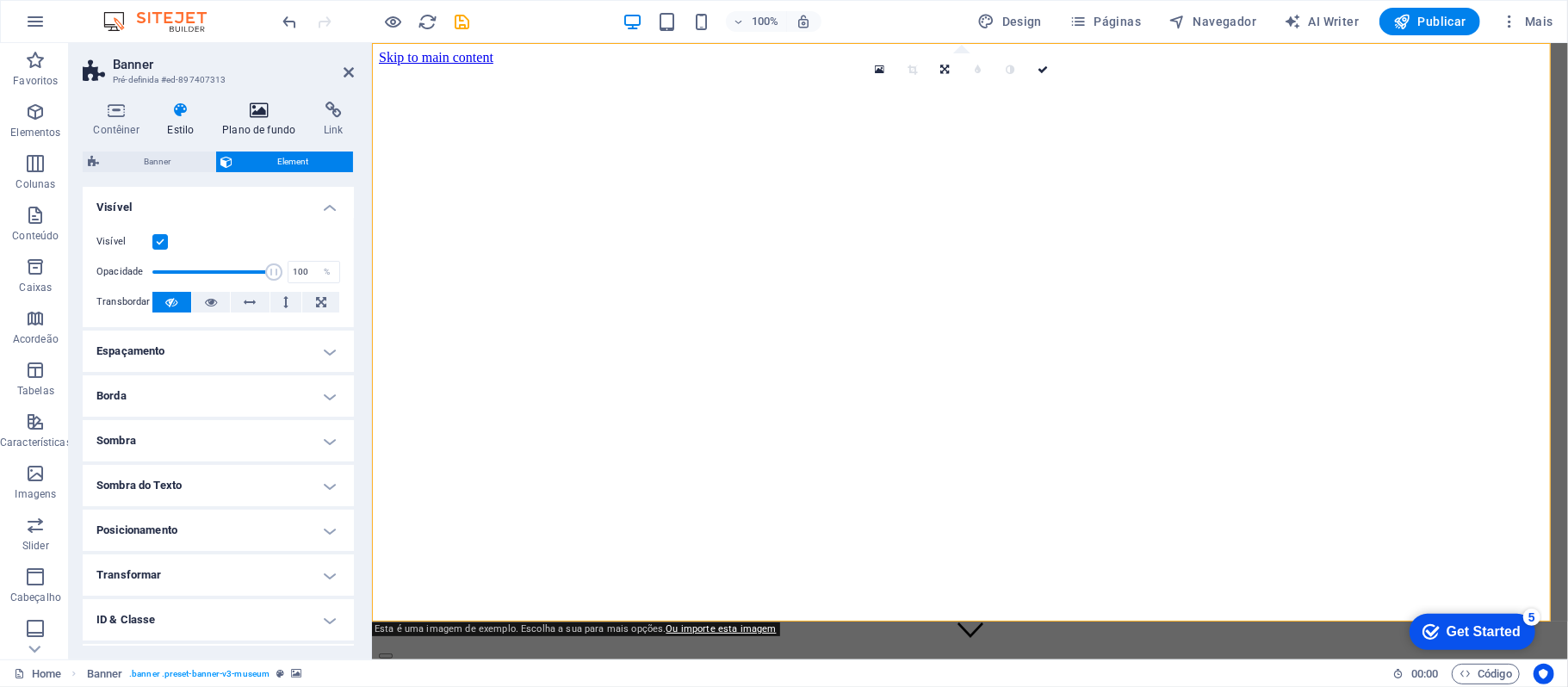
click at [239, 107] on icon at bounding box center [259, 110] width 94 height 17
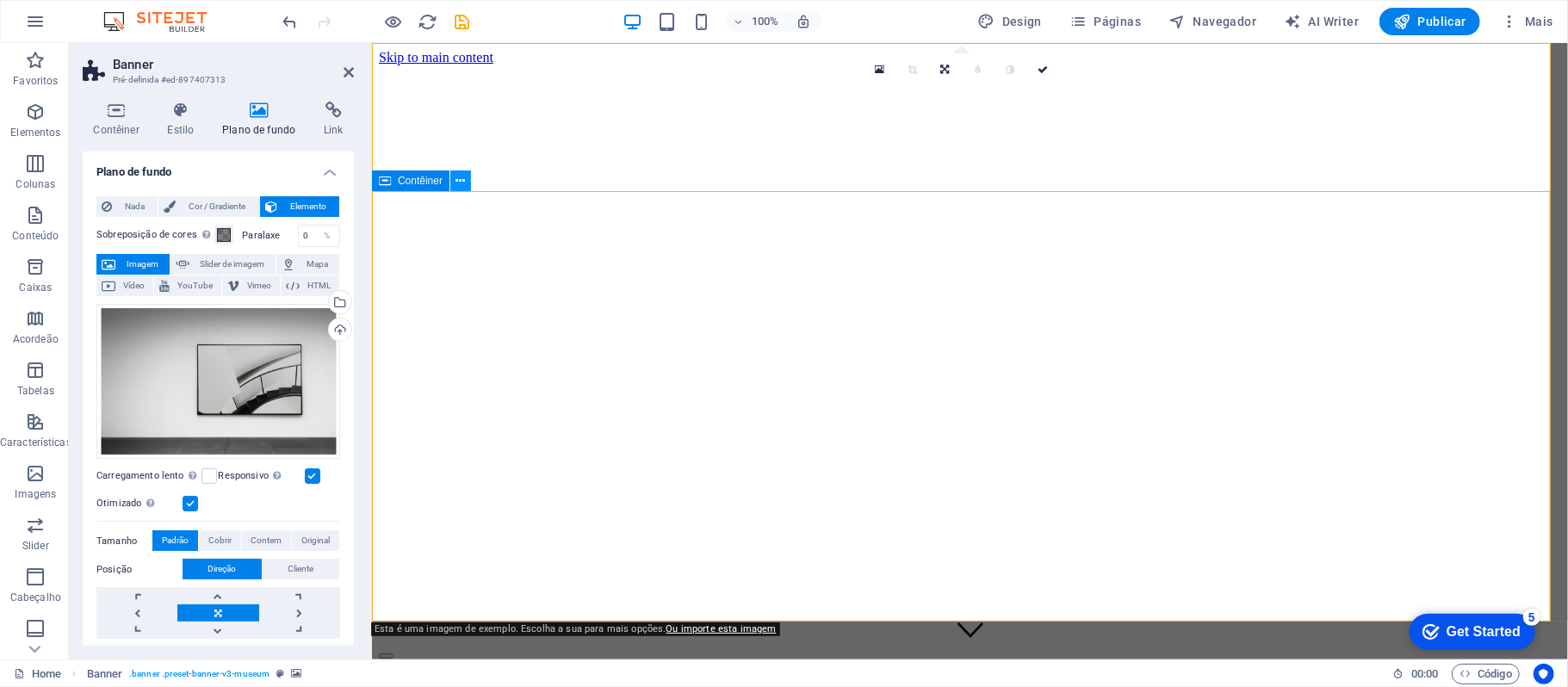
click at [456, 173] on button at bounding box center [461, 181] width 21 height 21
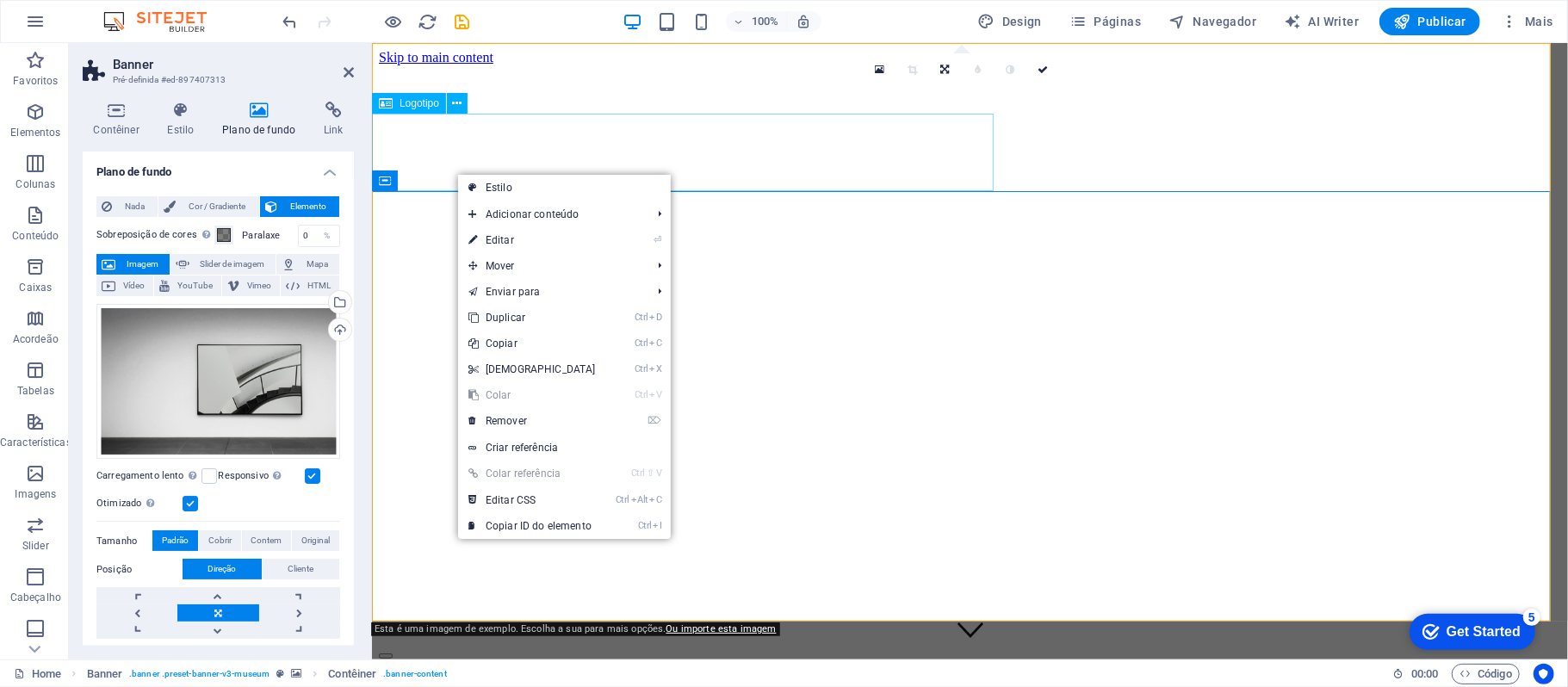
drag, startPoint x: 514, startPoint y: 148, endPoint x: 819, endPoint y: 148, distance: 305.0
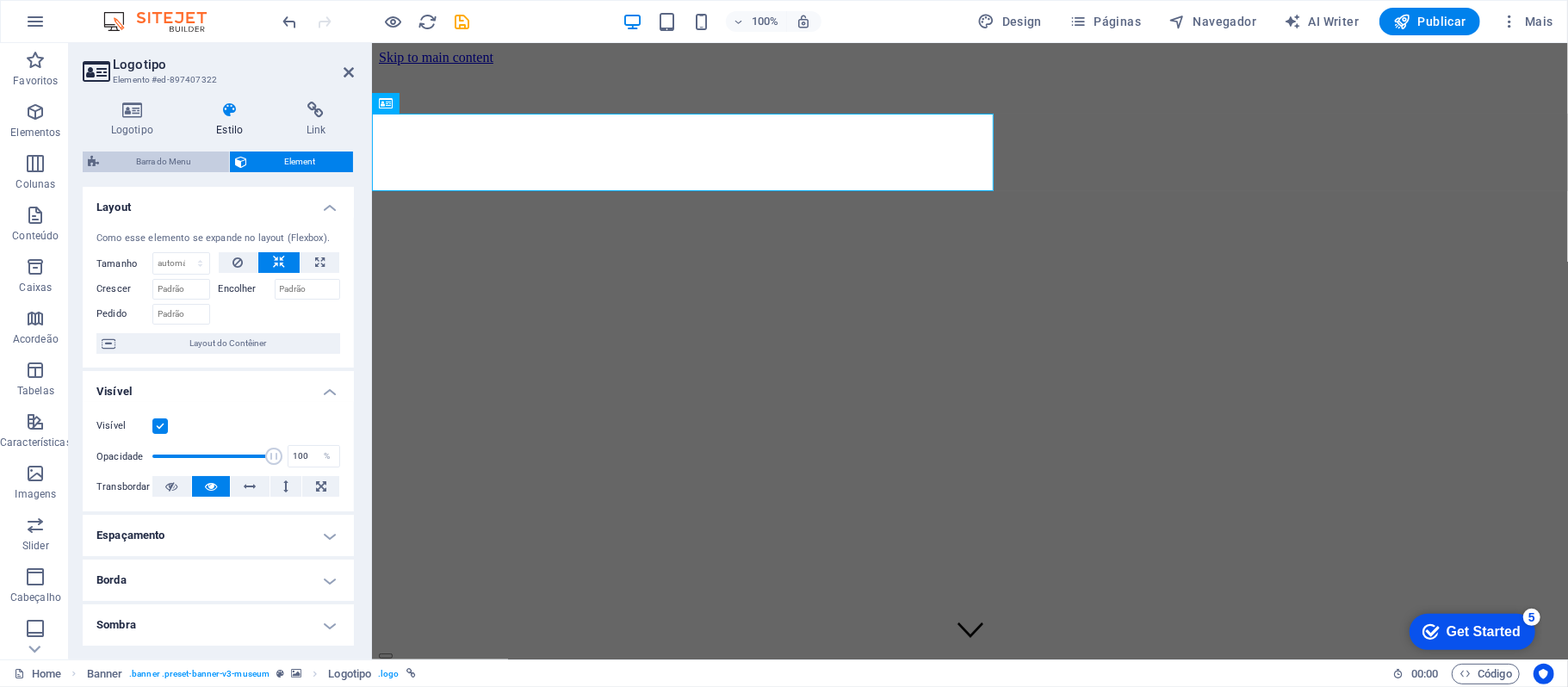
click at [193, 163] on span "Barra do Menu" at bounding box center [164, 162] width 120 height 21
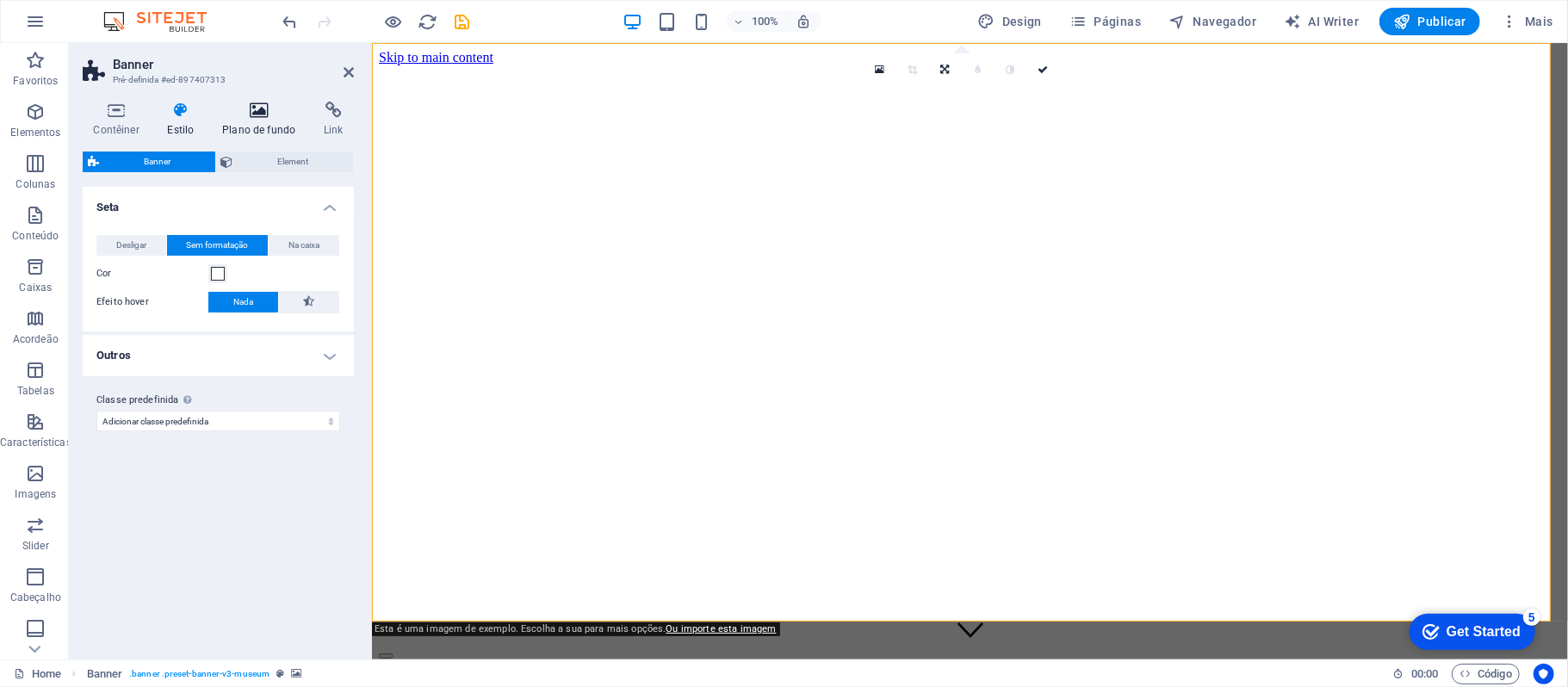
click at [268, 124] on h4 "Plano de fundo" at bounding box center [263, 120] width 102 height 36
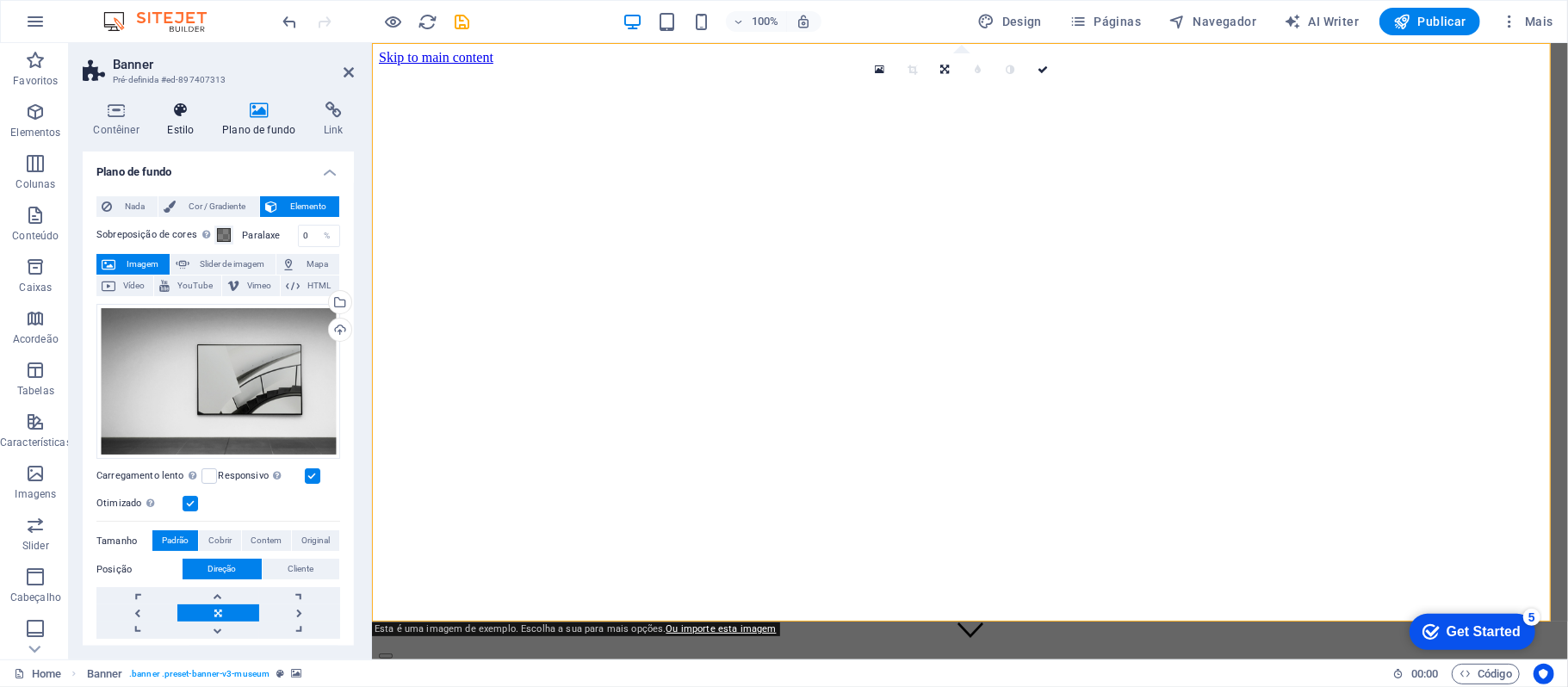
click at [210, 108] on h4 "Estilo" at bounding box center [185, 120] width 55 height 36
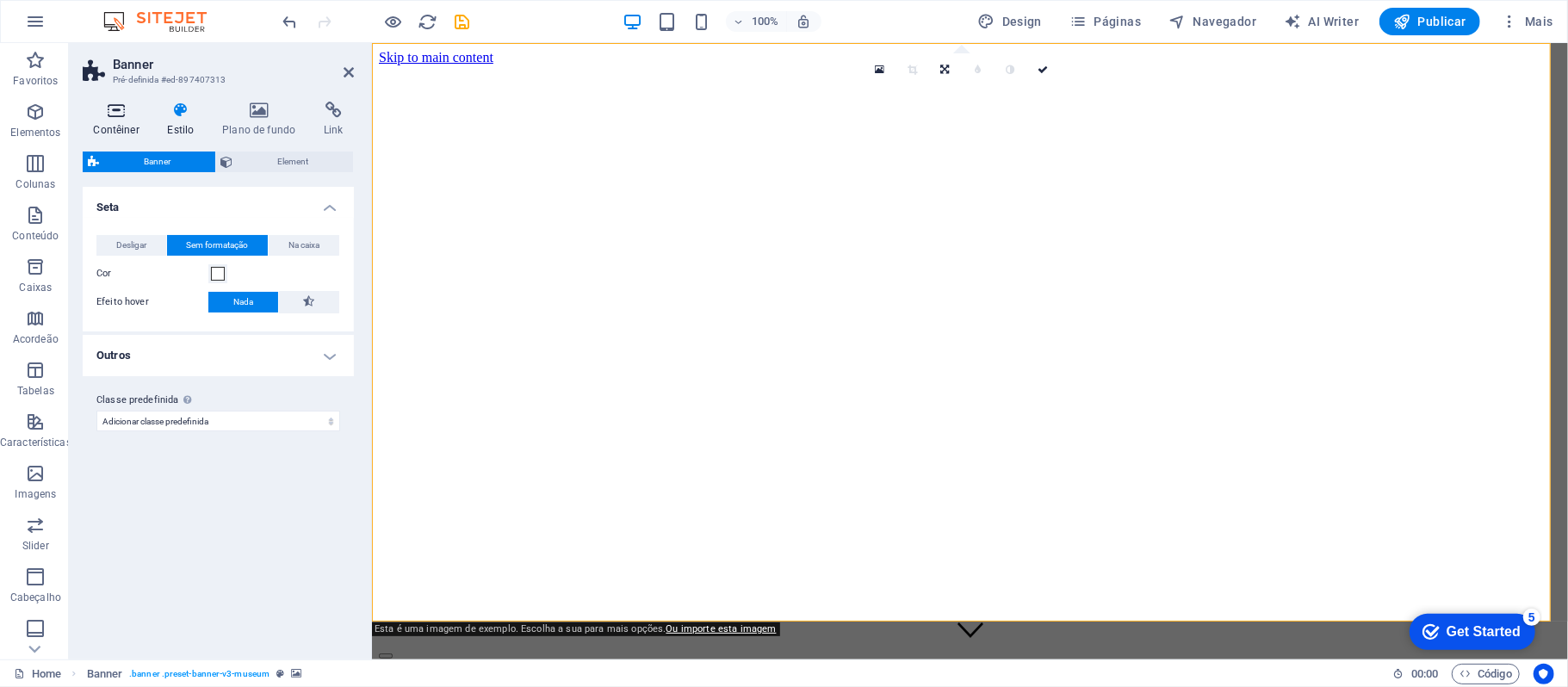
click at [124, 112] on icon at bounding box center [116, 110] width 68 height 17
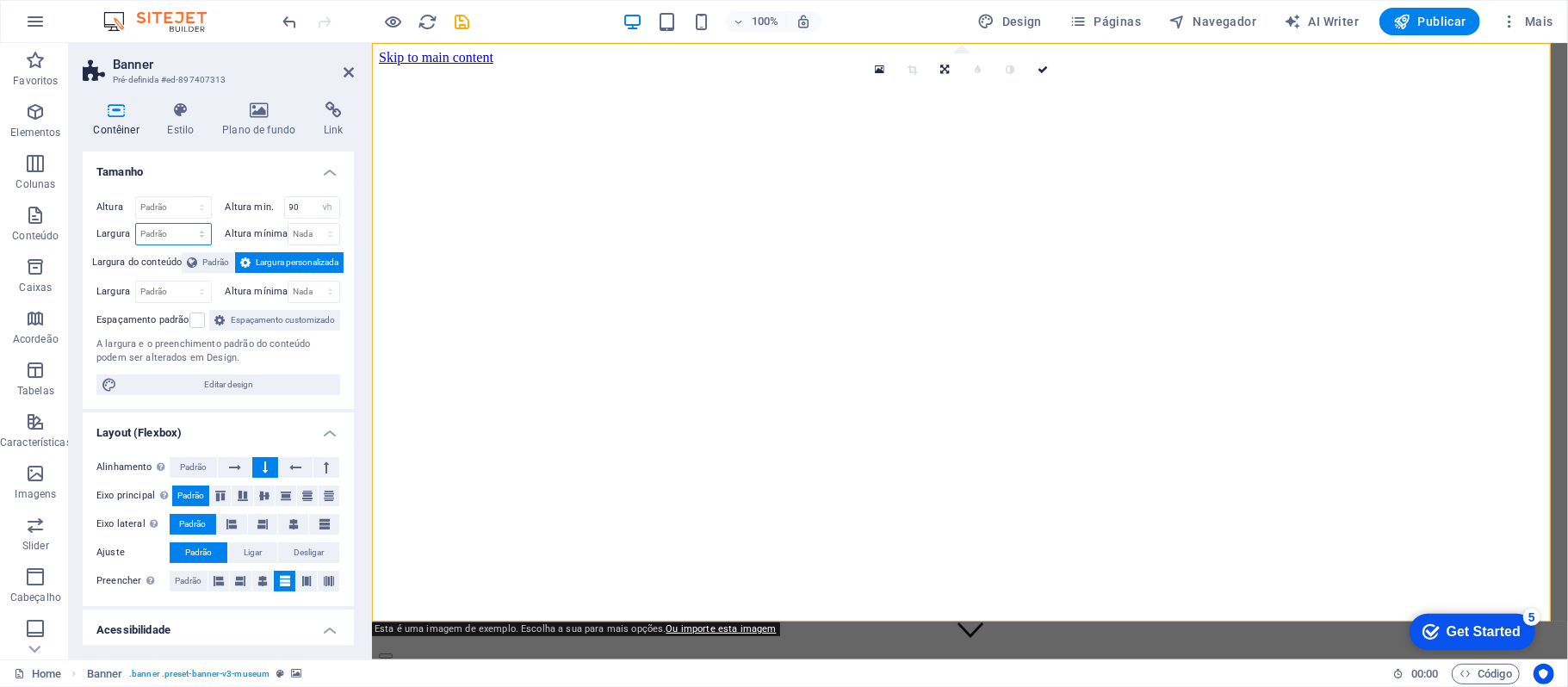
click at [207, 235] on select "Padrão px rem % em vh vw" at bounding box center [173, 234] width 75 height 21
click at [136, 224] on select "Padrão px rem % em vh vw" at bounding box center [173, 234] width 75 height 21
select select "DISABLED_OPTION_VALUE"
click at [281, 115] on icon at bounding box center [259, 110] width 94 height 17
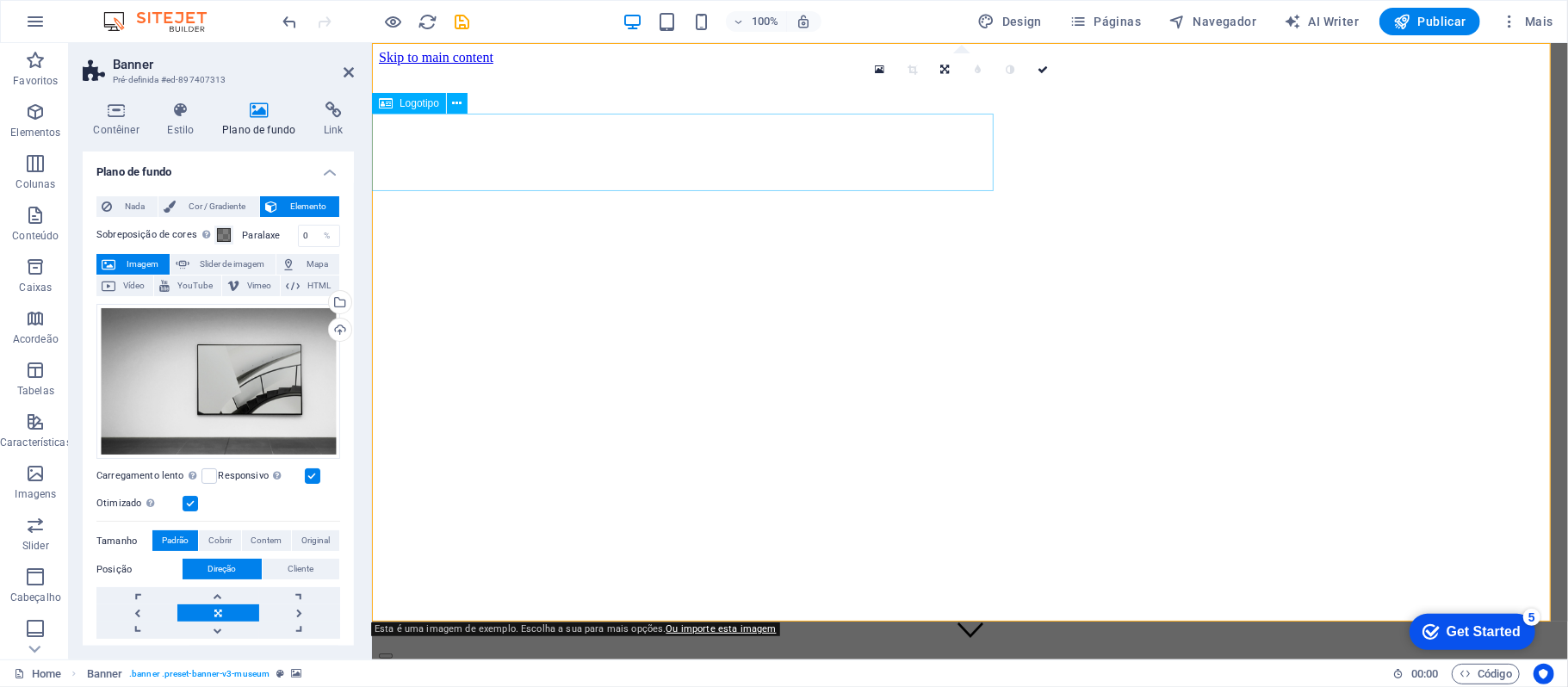
click at [459, 102] on icon at bounding box center [458, 103] width 10 height 18
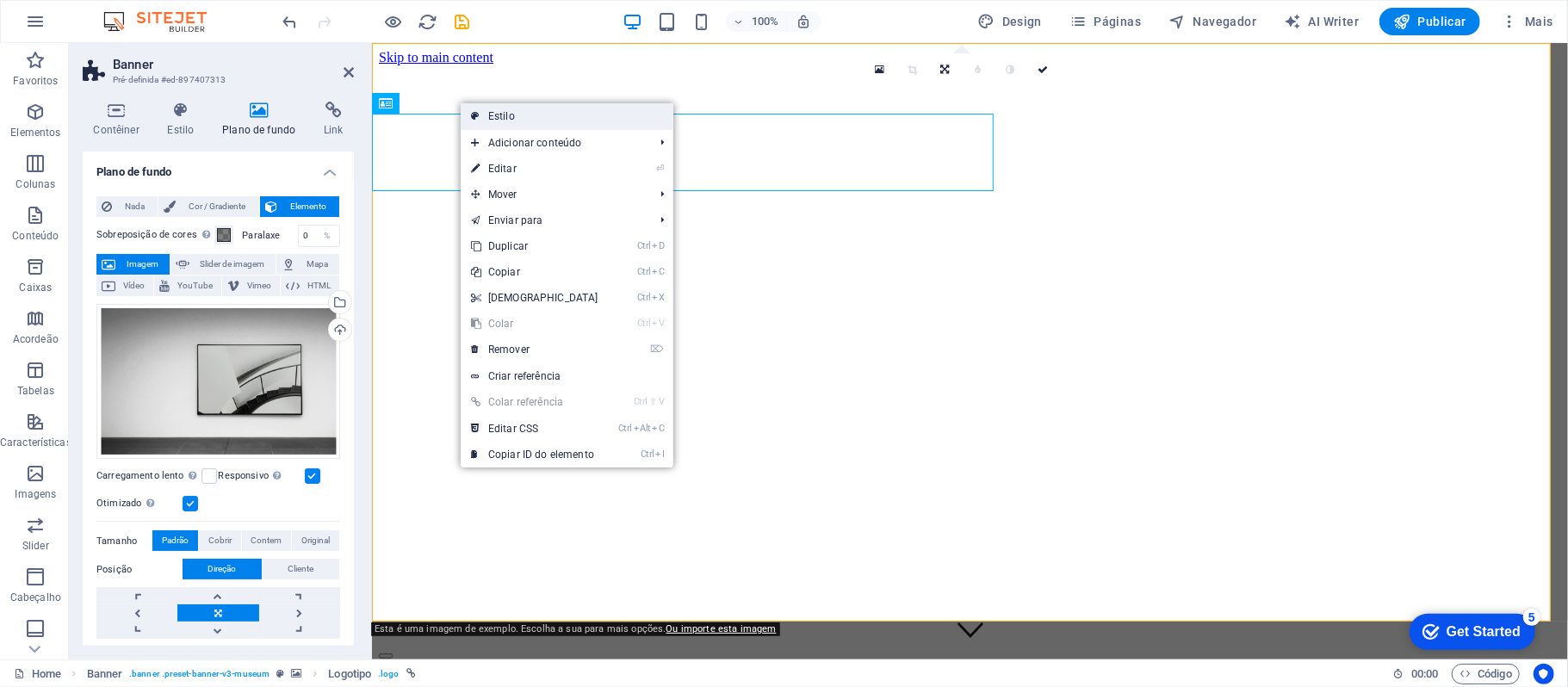
click at [528, 124] on link "Estilo" at bounding box center [566, 116] width 212 height 26
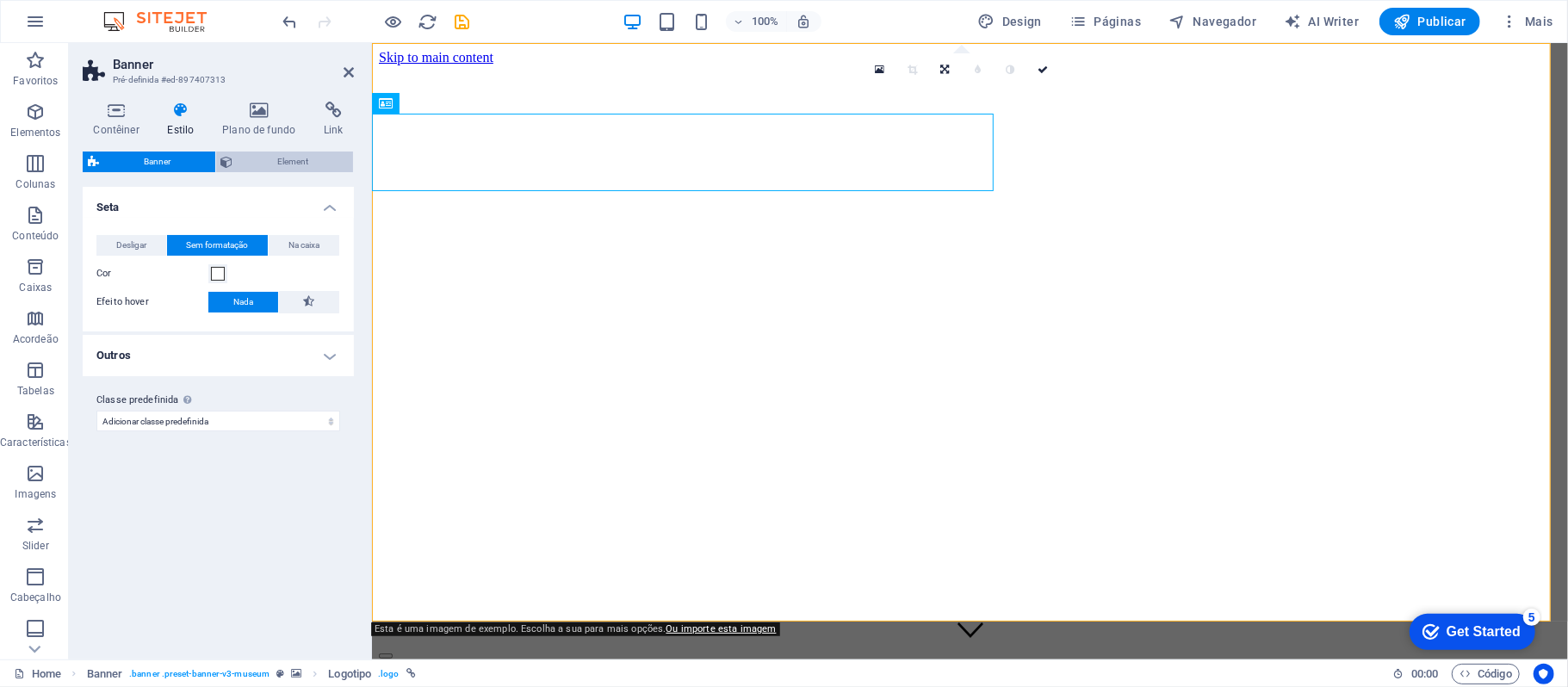
click at [260, 167] on span "Element" at bounding box center [294, 162] width 110 height 21
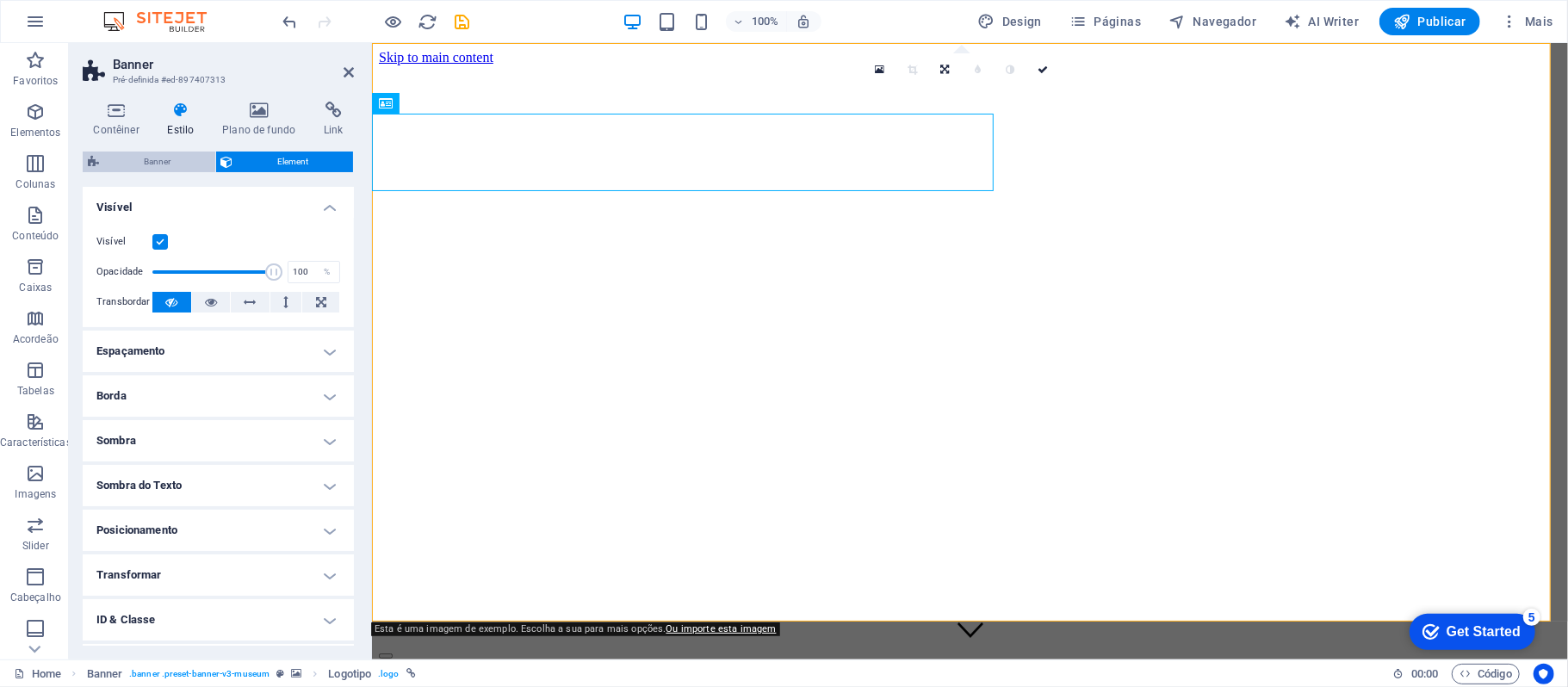
click at [200, 163] on span "Banner" at bounding box center [156, 162] width 106 height 21
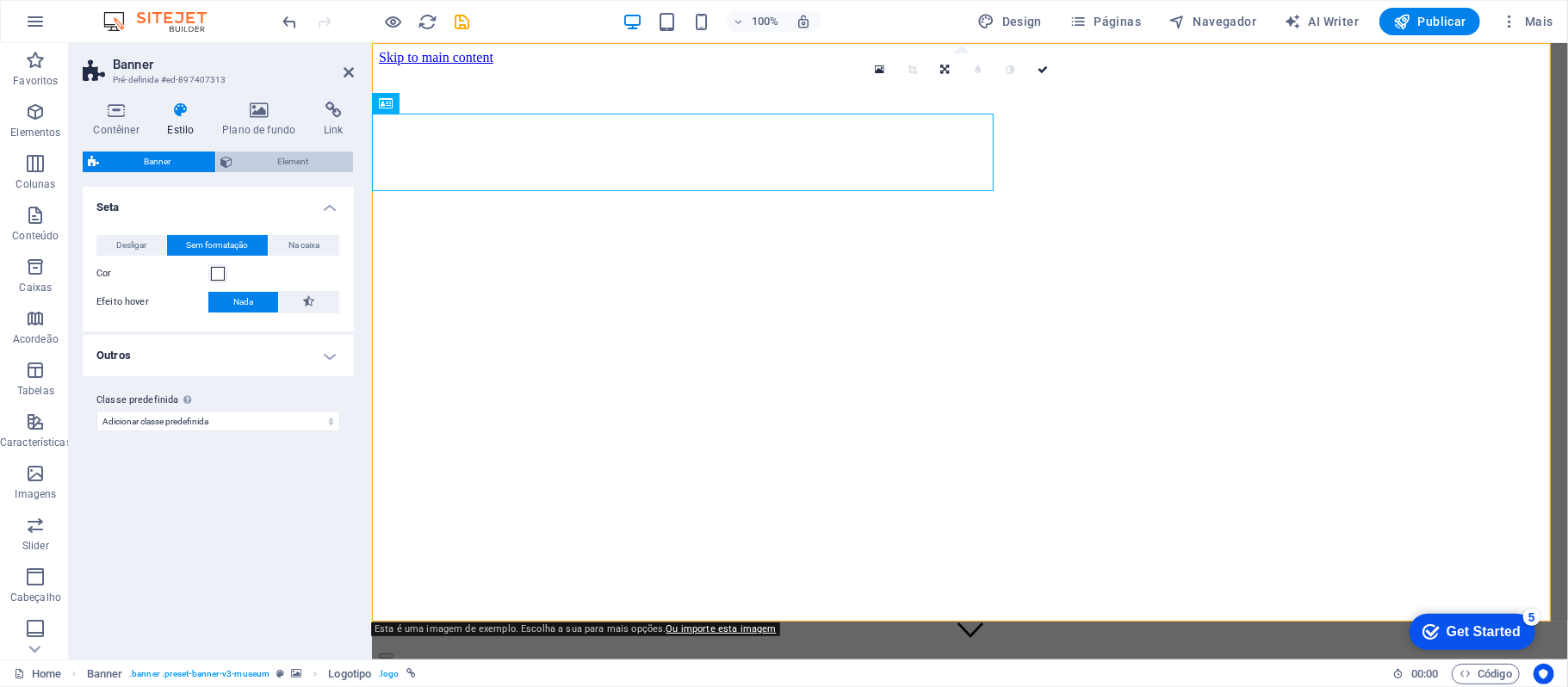
click at [272, 158] on span "Element" at bounding box center [294, 162] width 110 height 21
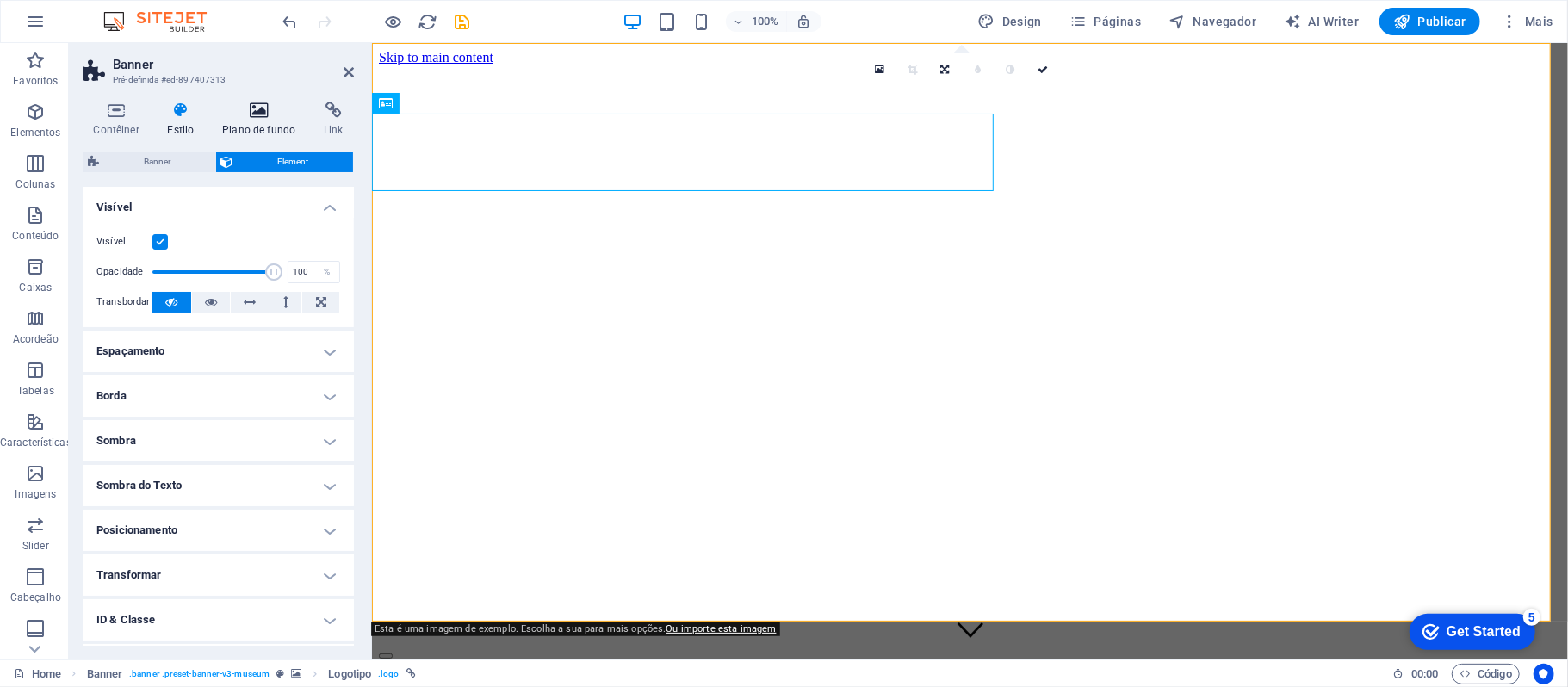
click at [251, 134] on h4 "Plano de fundo" at bounding box center [263, 120] width 102 height 36
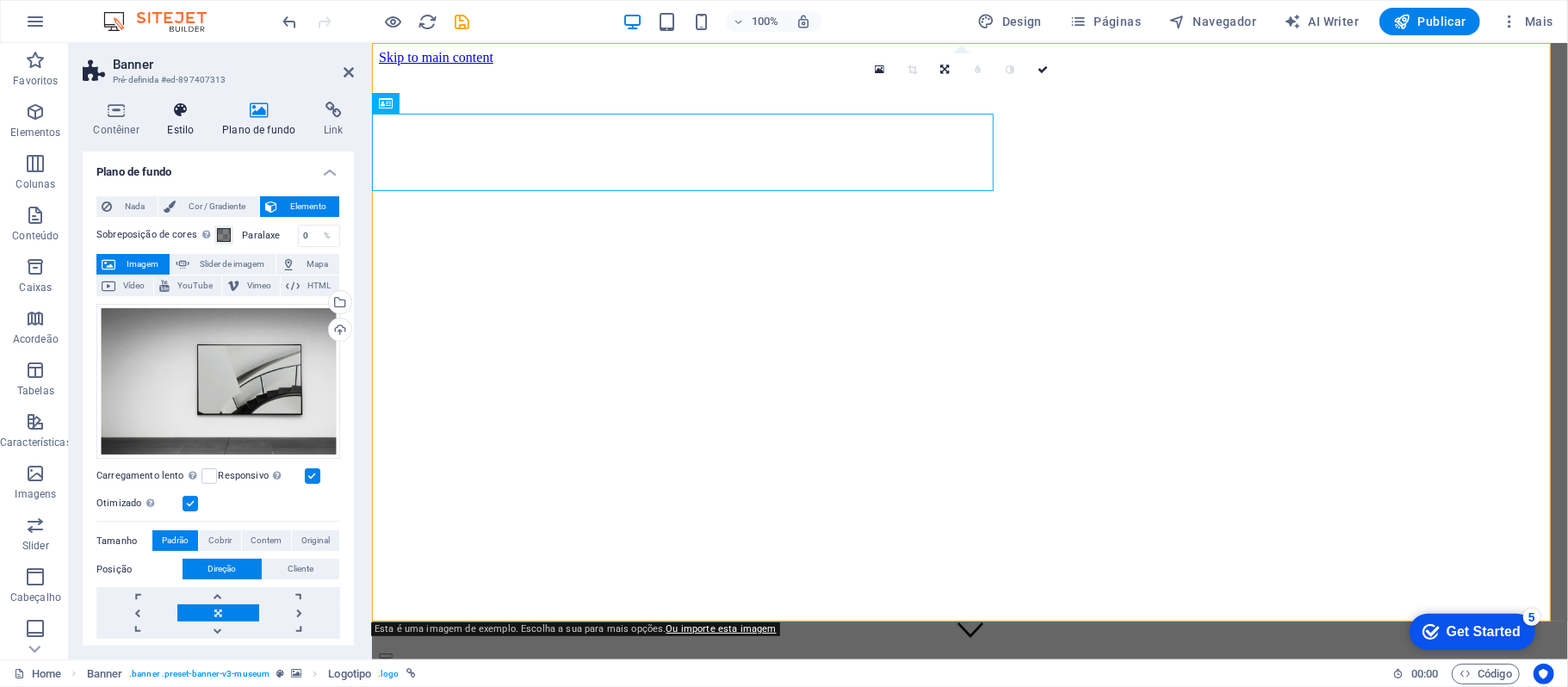
click at [187, 125] on h4 "Estilo" at bounding box center [185, 120] width 55 height 36
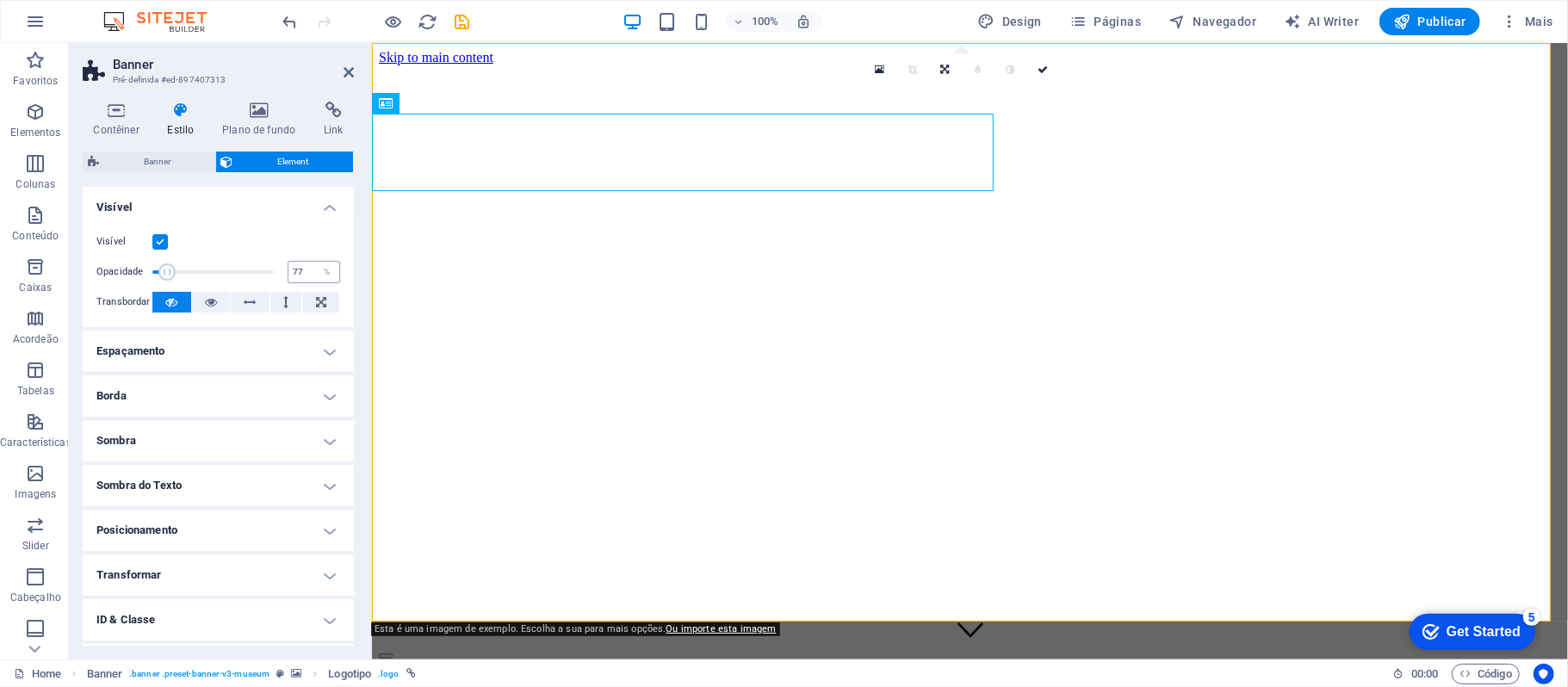
type input "100"
drag, startPoint x: 273, startPoint y: 273, endPoint x: 356, endPoint y: 265, distance: 83.4
click at [356, 265] on div "Contêiner Estilo Plano de fundo Link Tamanho Altura Padrão px rem % vh vw Altur…" at bounding box center [218, 373] width 299 height 572
click at [358, 230] on div "Contêiner Estilo Plano de fundo Link Tamanho Altura Padrão px rem % vh vw Altur…" at bounding box center [218, 373] width 299 height 572
click at [286, 125] on h4 "Plano de fundo" at bounding box center [263, 120] width 102 height 36
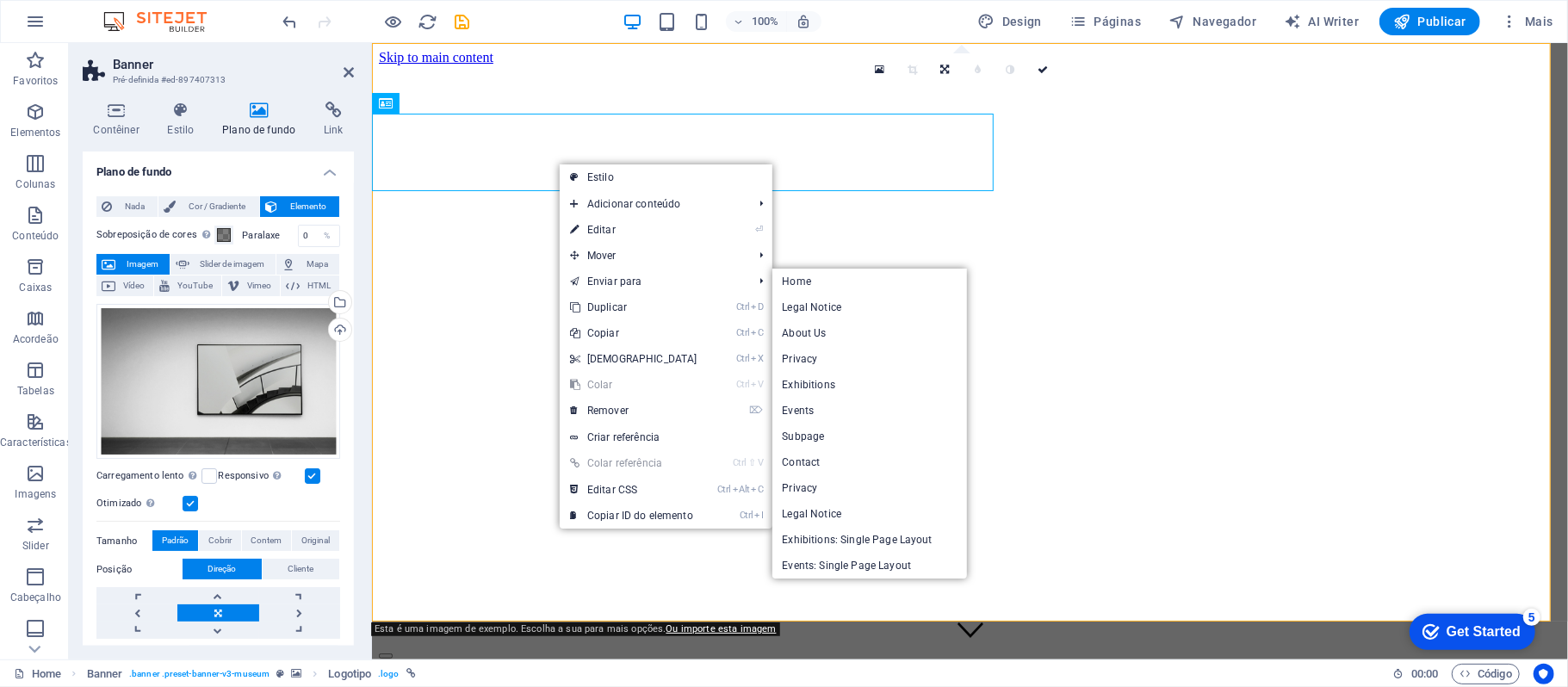
click at [1102, 65] on figure at bounding box center [969, 65] width 1182 height 0
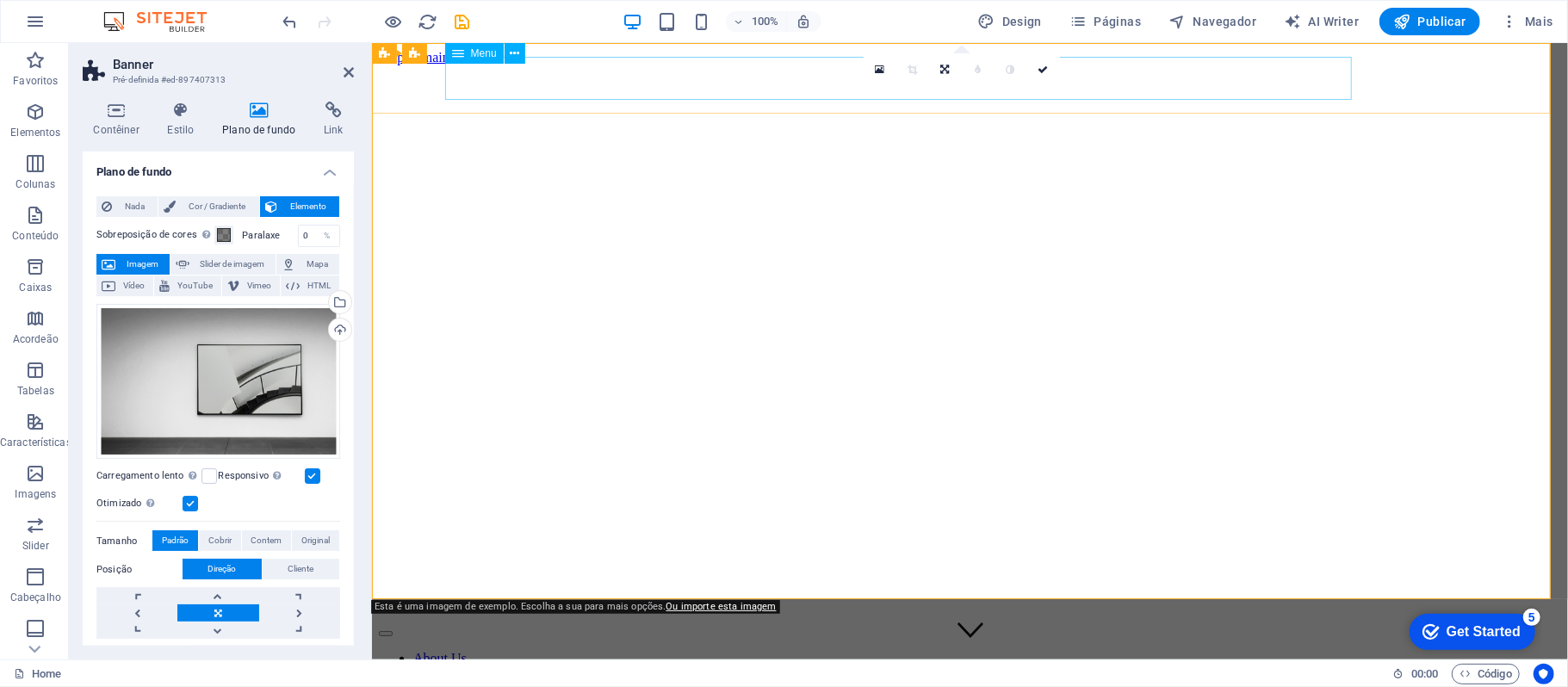
click at [1199, 650] on nav "About Us Exhibitions Events Subpage Contact" at bounding box center [969, 688] width 1182 height 77
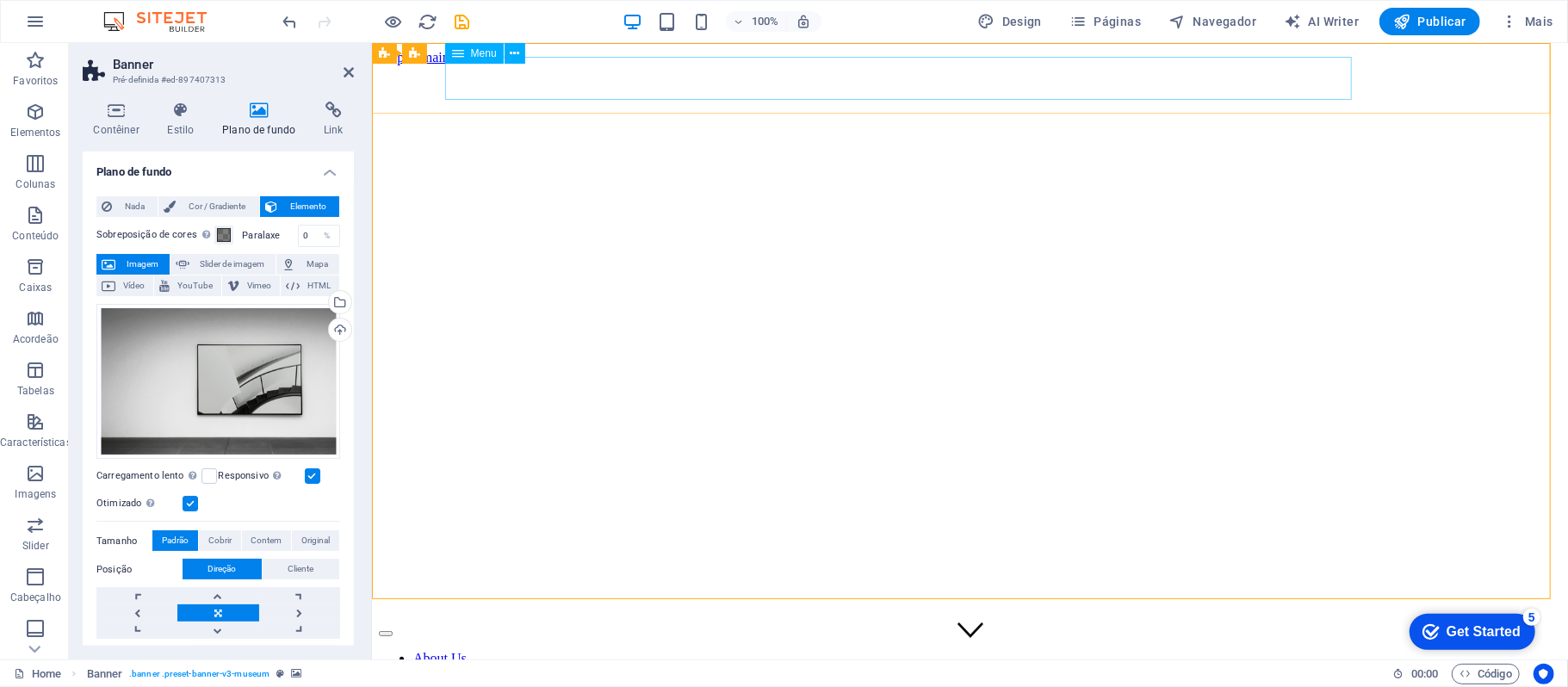
click at [576, 650] on nav "About Us Exhibitions Events Subpage Contact" at bounding box center [969, 688] width 1182 height 77
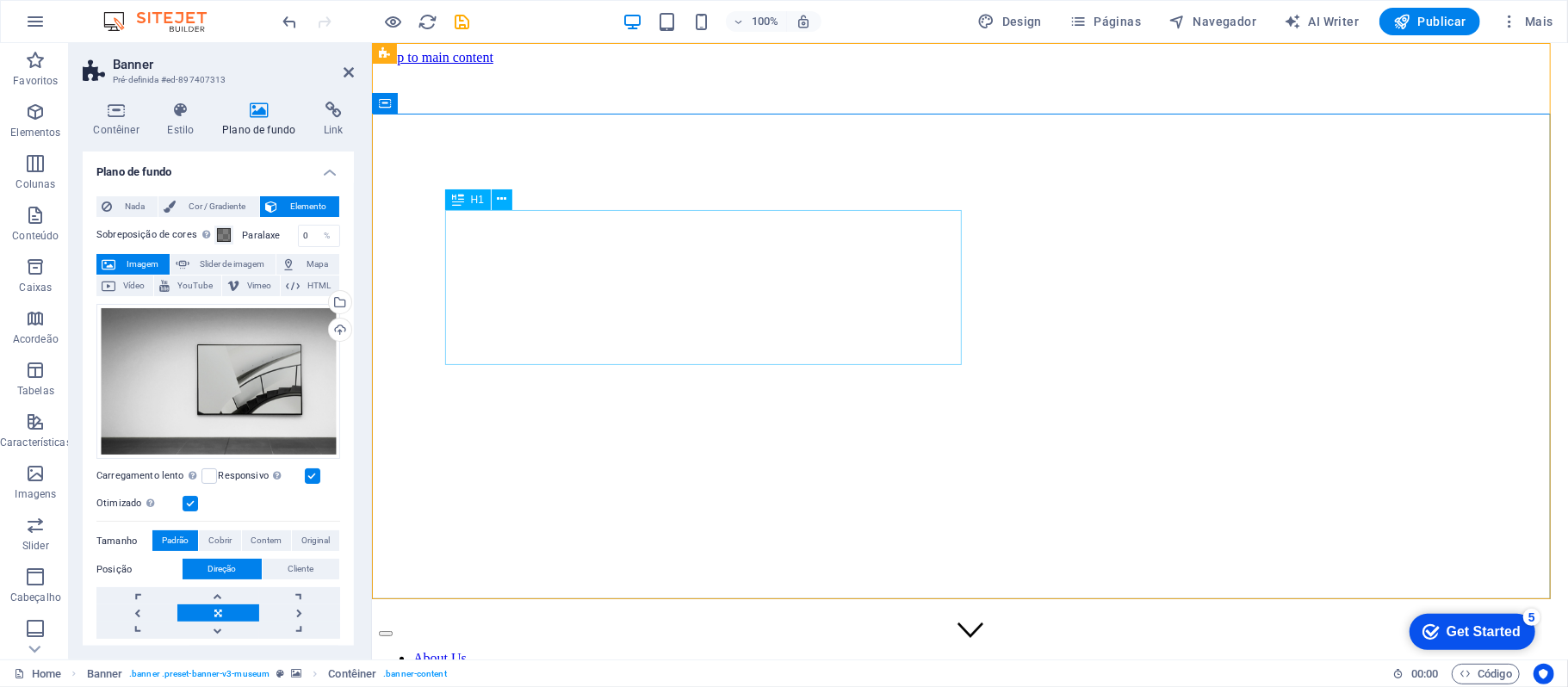
drag, startPoint x: 712, startPoint y: 299, endPoint x: 1014, endPoint y: 299, distance: 302.0
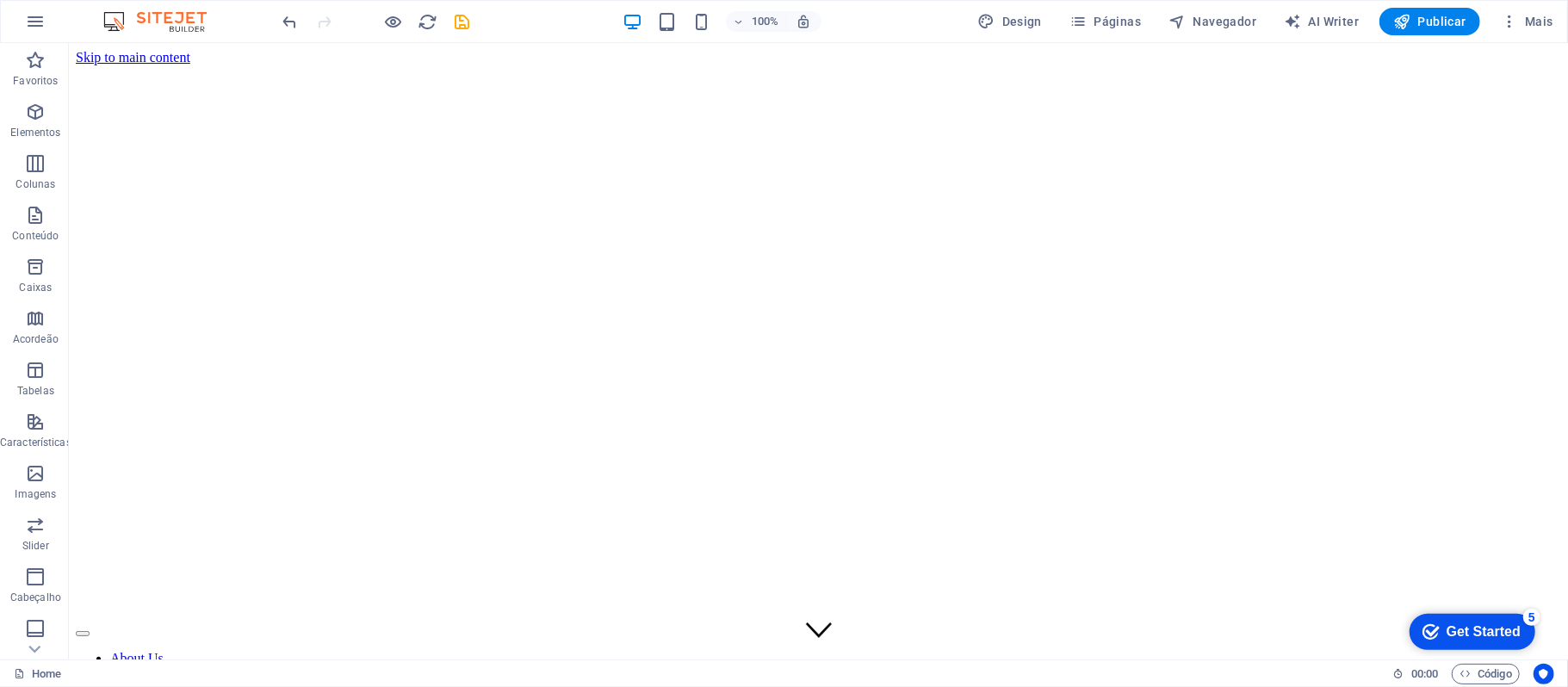
drag, startPoint x: 349, startPoint y: 39, endPoint x: 319, endPoint y: 62, distance: 37.8
click at [351, 40] on div "100% Design Páginas Navegador AI Writer Publicar Mais" at bounding box center [784, 21] width 1566 height 41
click at [248, 620] on div "About Us Exhibitions Events Subpage Contact Explore" at bounding box center [818, 688] width 1485 height 136
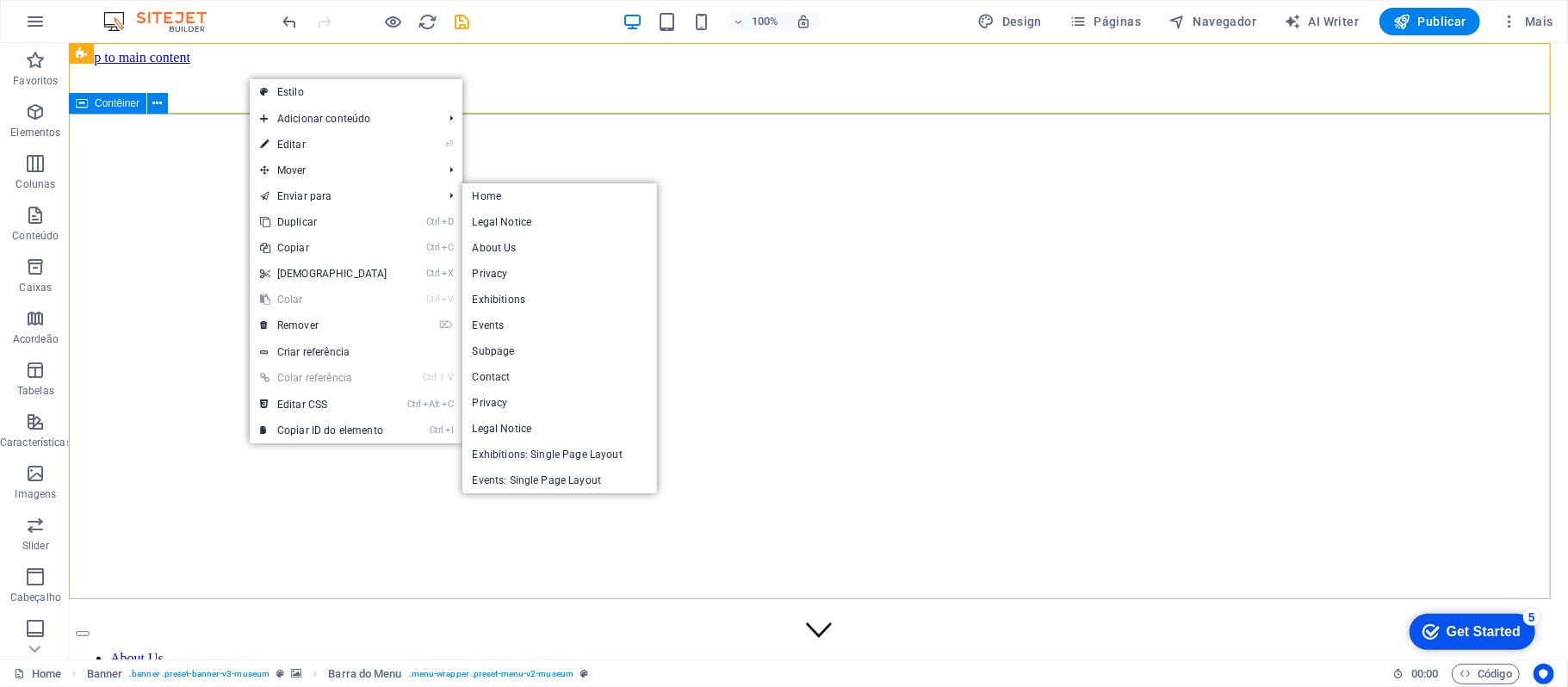
click at [201, 620] on div "About Us Exhibitions Events Subpage Contact Explore" at bounding box center [818, 688] width 1485 height 136
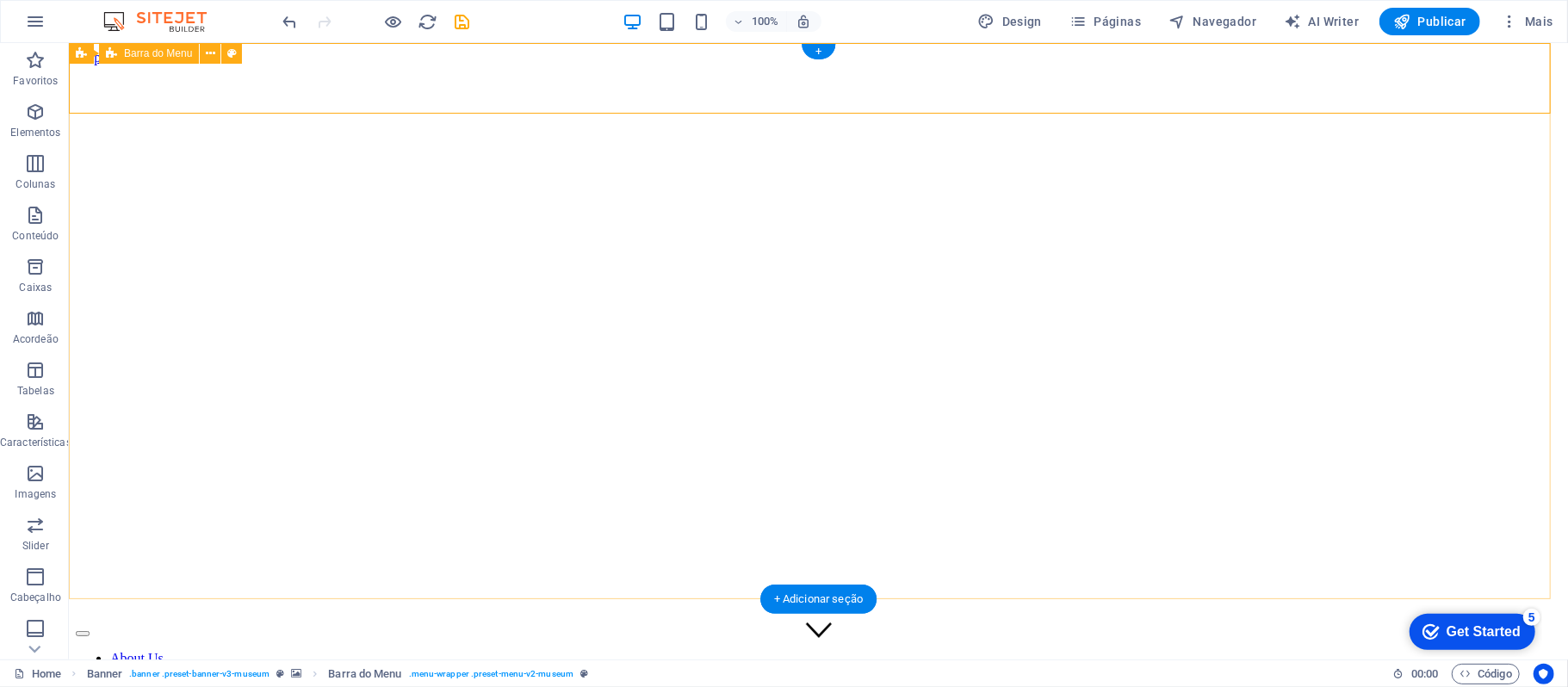
click at [201, 620] on div "About Us Exhibitions Events Subpage Contact Explore" at bounding box center [818, 688] width 1485 height 136
select select "rem"
select select
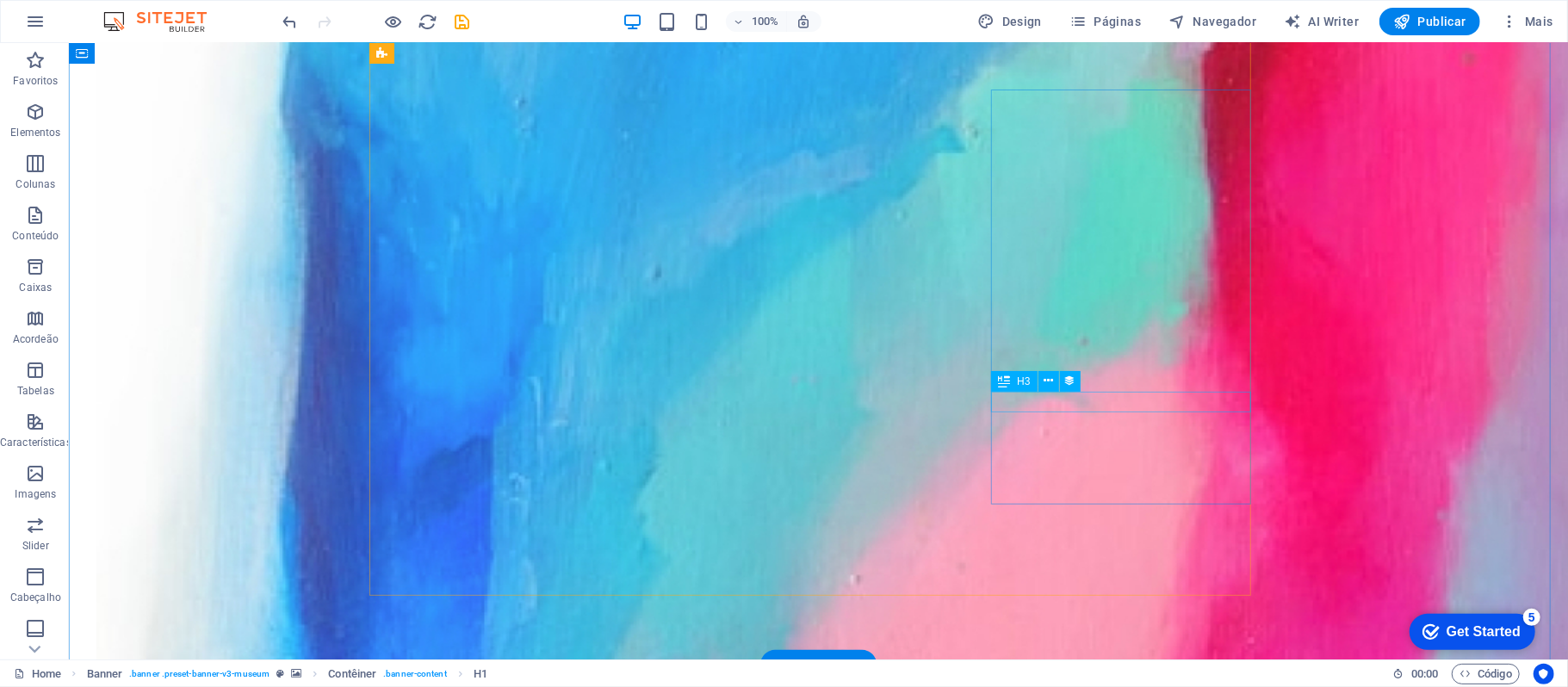
scroll to position [1148, 0]
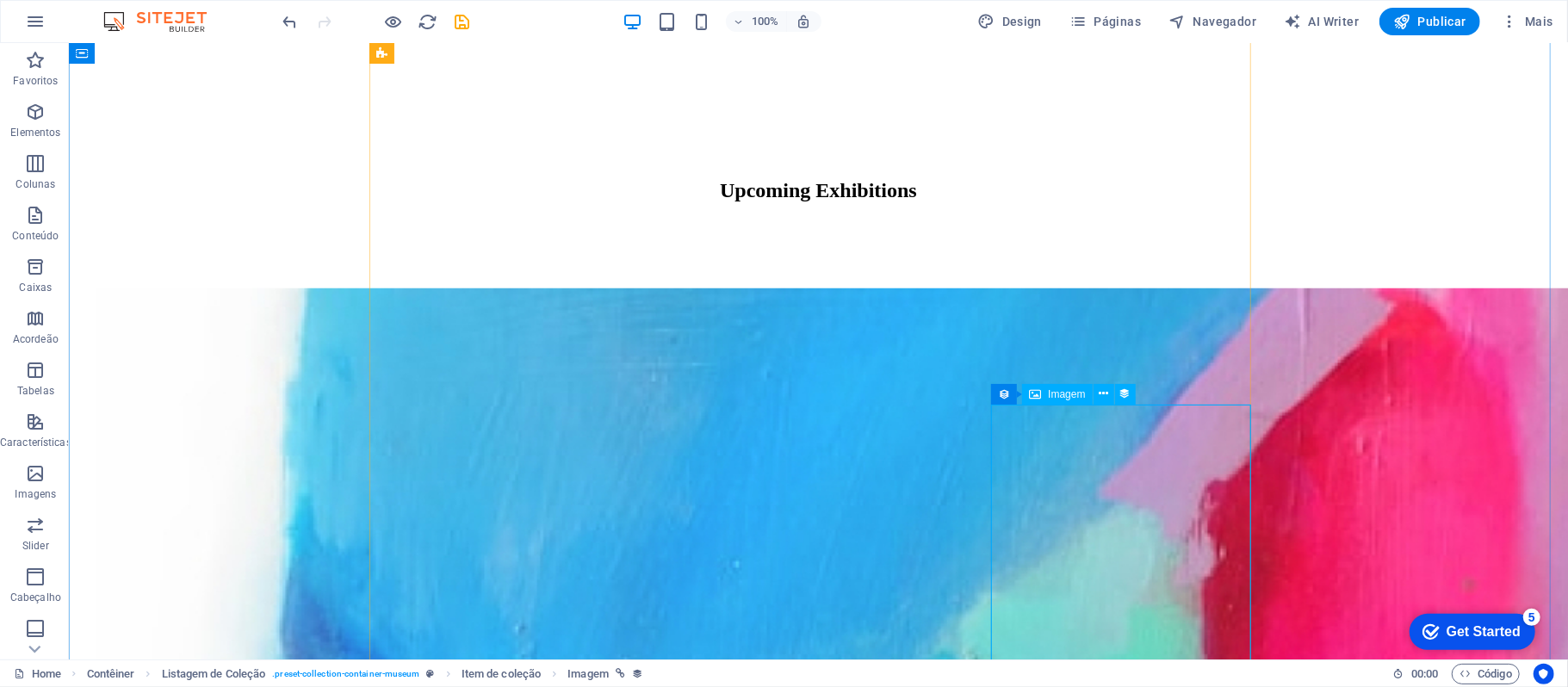
scroll to position [803, 0]
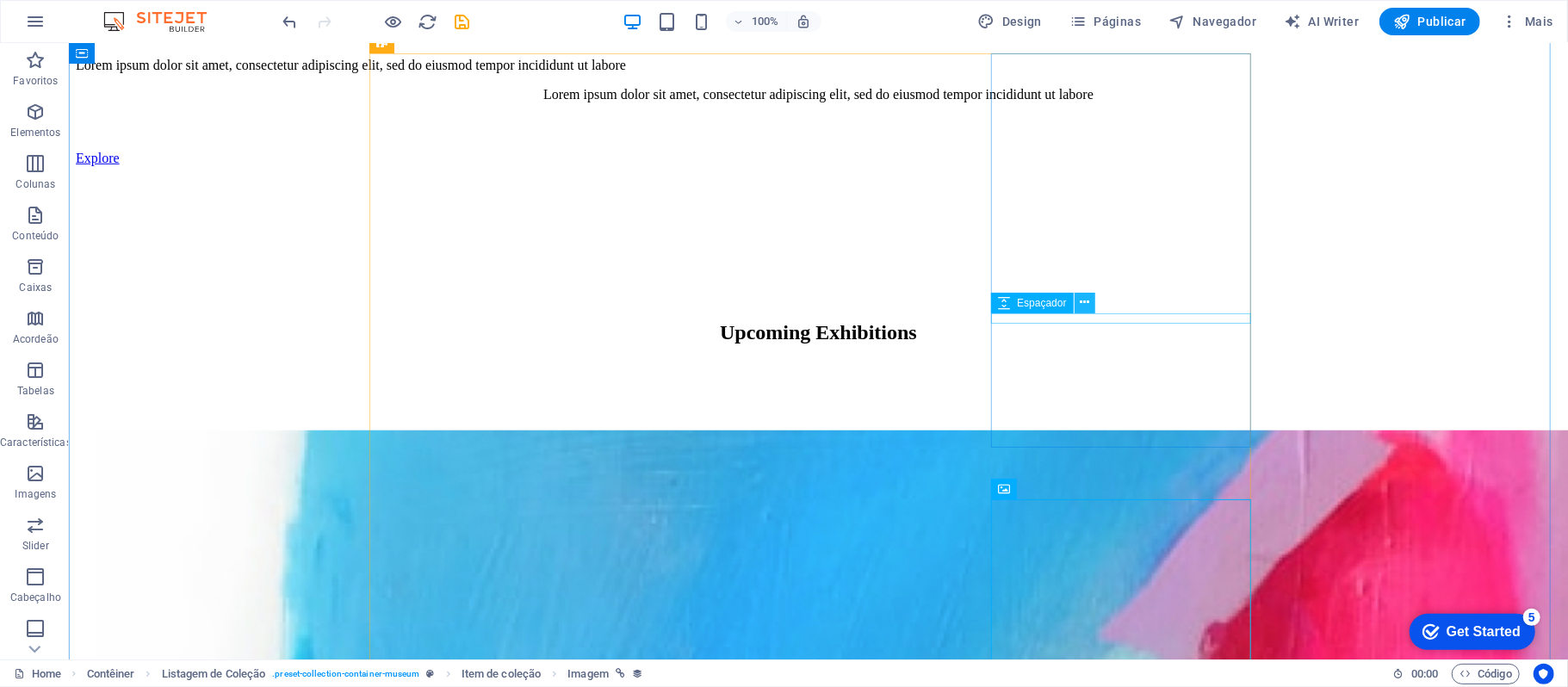
click at [1078, 303] on button at bounding box center [1085, 304] width 21 height 21
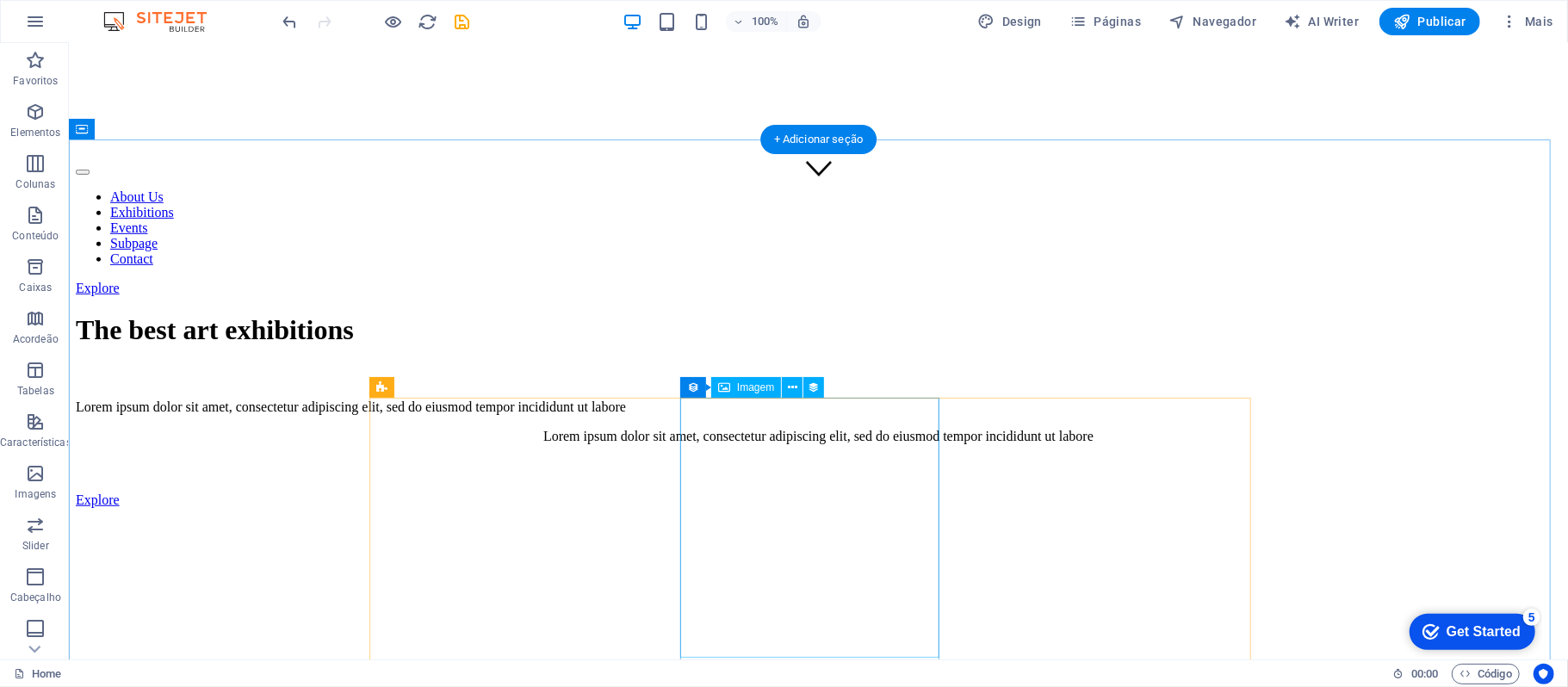
scroll to position [0, 0]
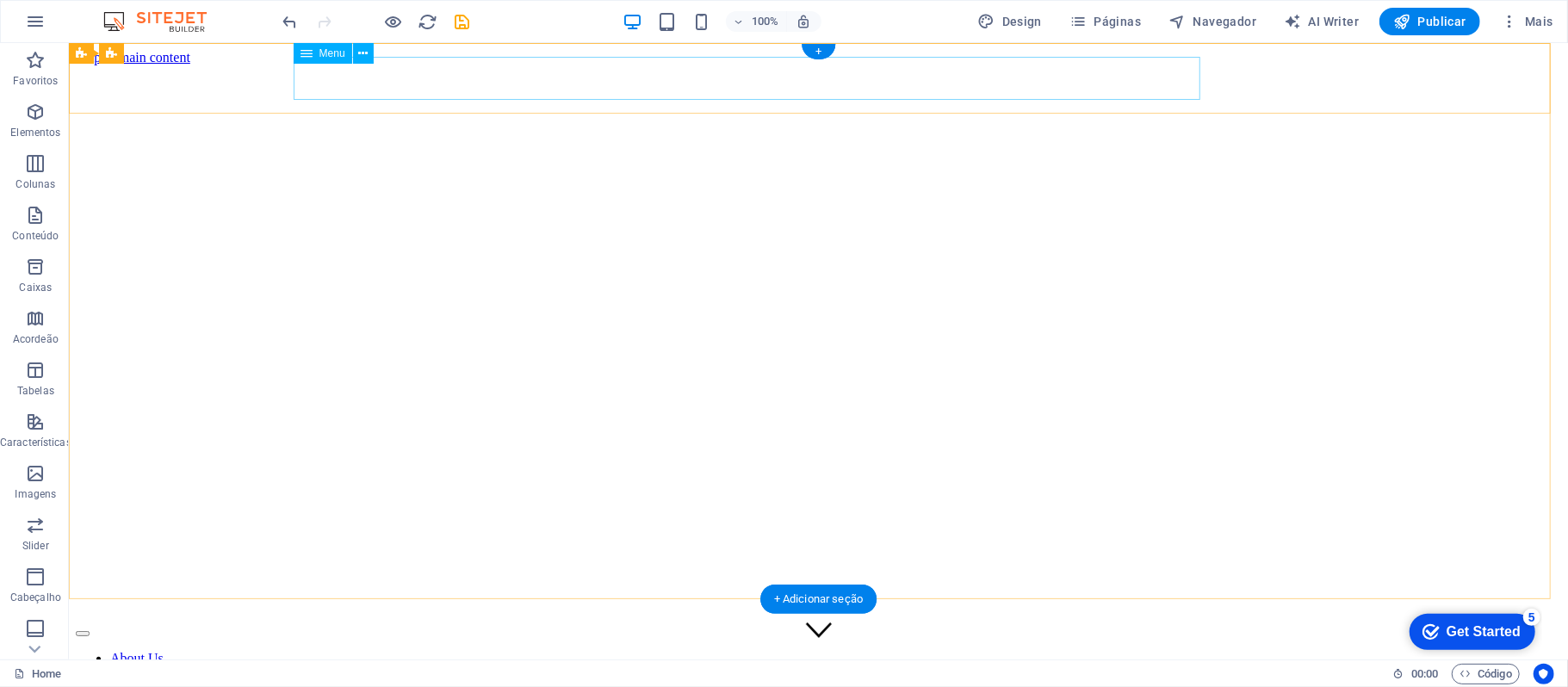
click at [387, 650] on nav "About Us Exhibitions Events Subpage Contact" at bounding box center [818, 688] width 1485 height 77
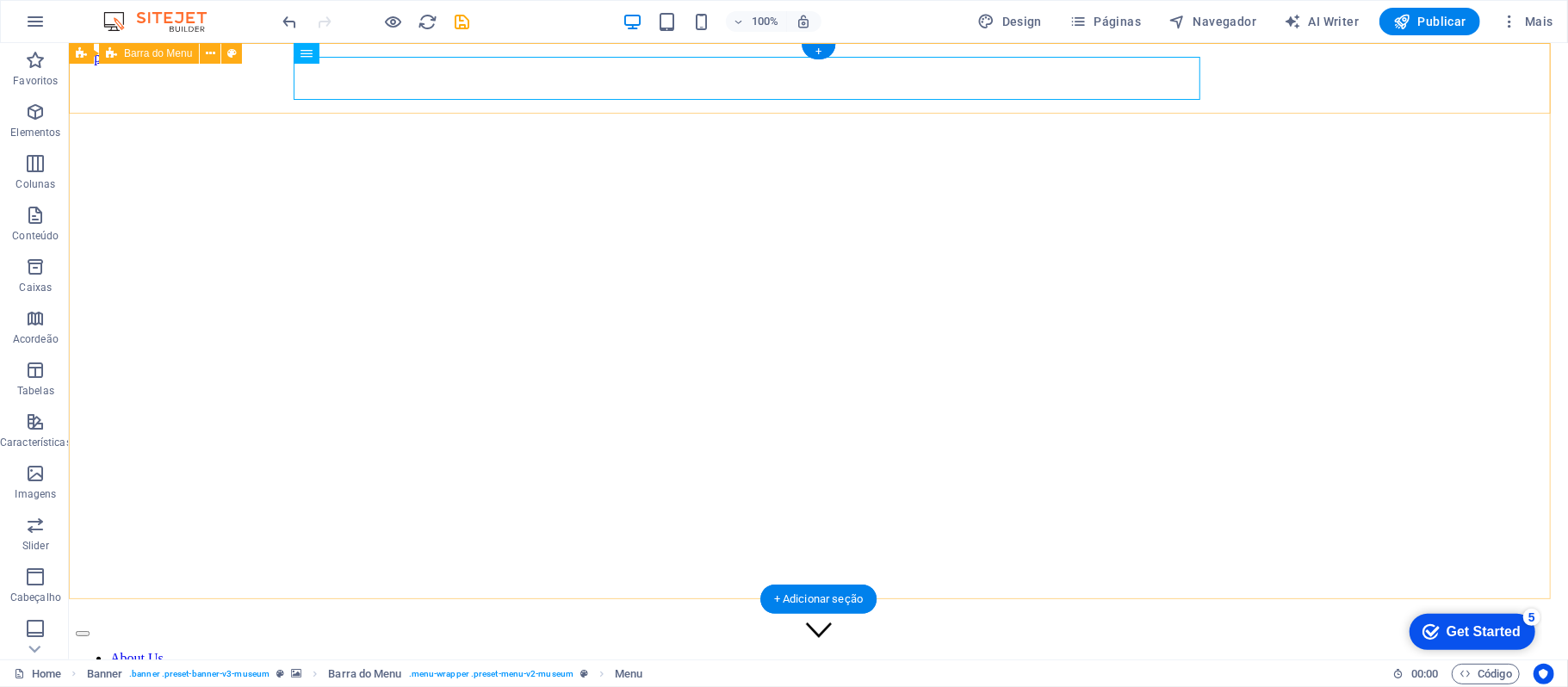
click at [217, 620] on div "About Us Exhibitions Events Subpage Contact Explore" at bounding box center [818, 688] width 1485 height 136
click at [310, 650] on nav "About Us Exhibitions Events Subpage Contact" at bounding box center [818, 688] width 1485 height 77
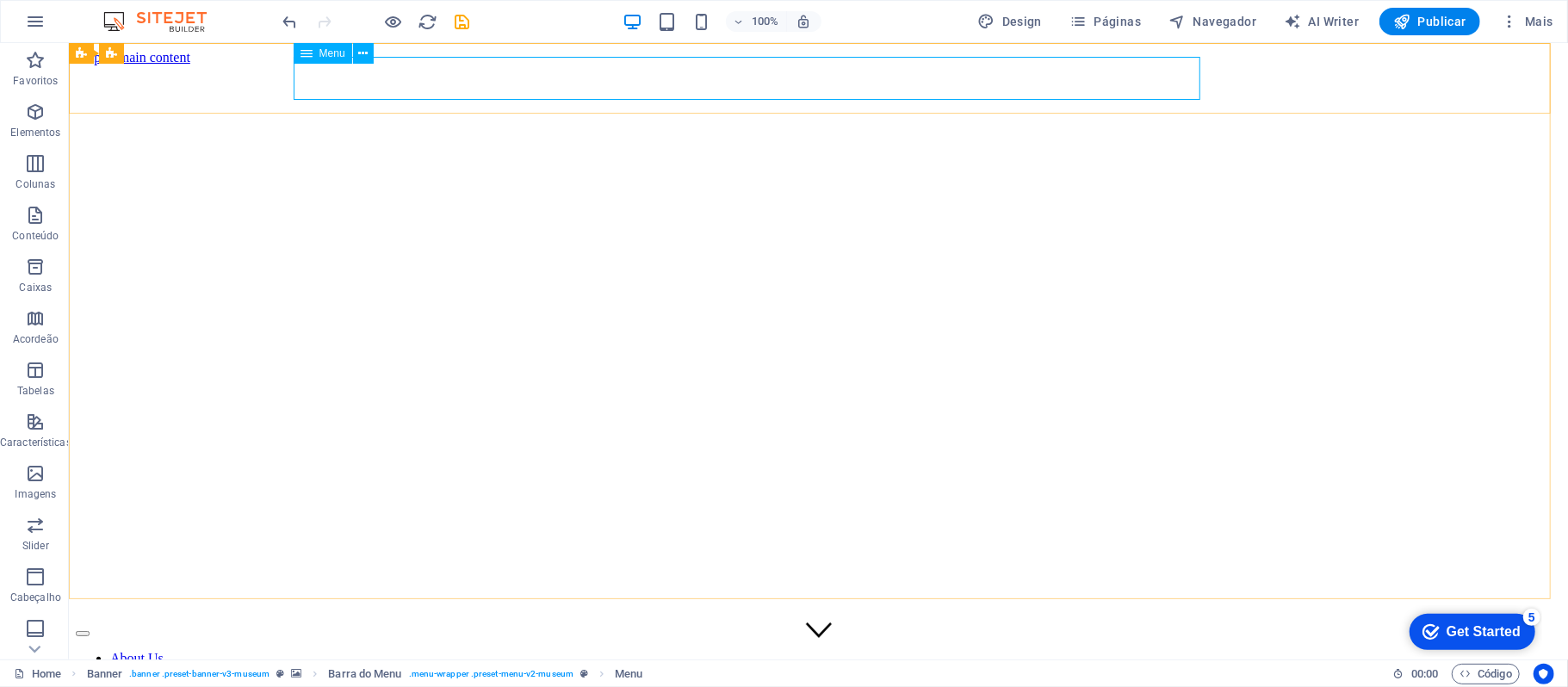
click at [320, 55] on span "Menu" at bounding box center [332, 53] width 26 height 10
click at [359, 57] on icon at bounding box center [363, 53] width 10 height 18
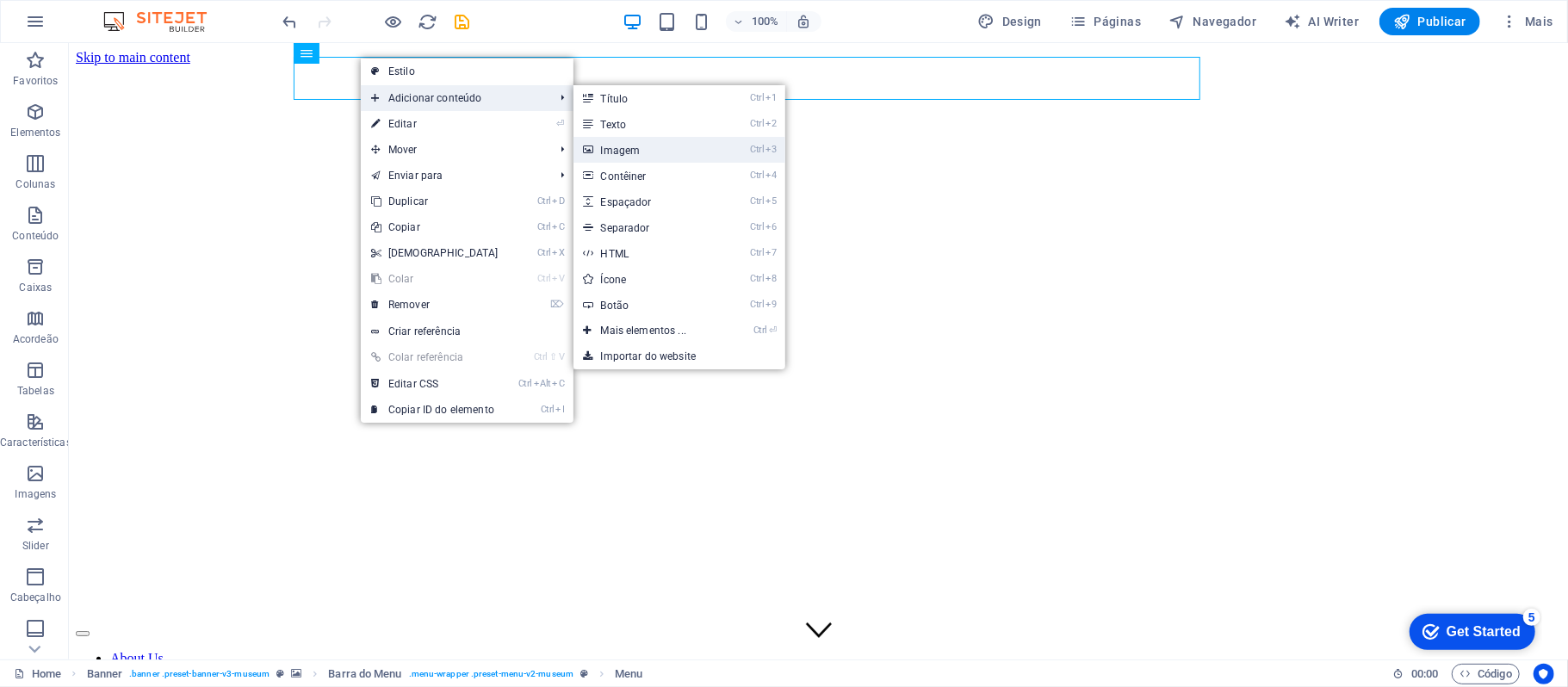
click at [685, 148] on link "Ctrl 3 Imagem" at bounding box center [647, 149] width 149 height 26
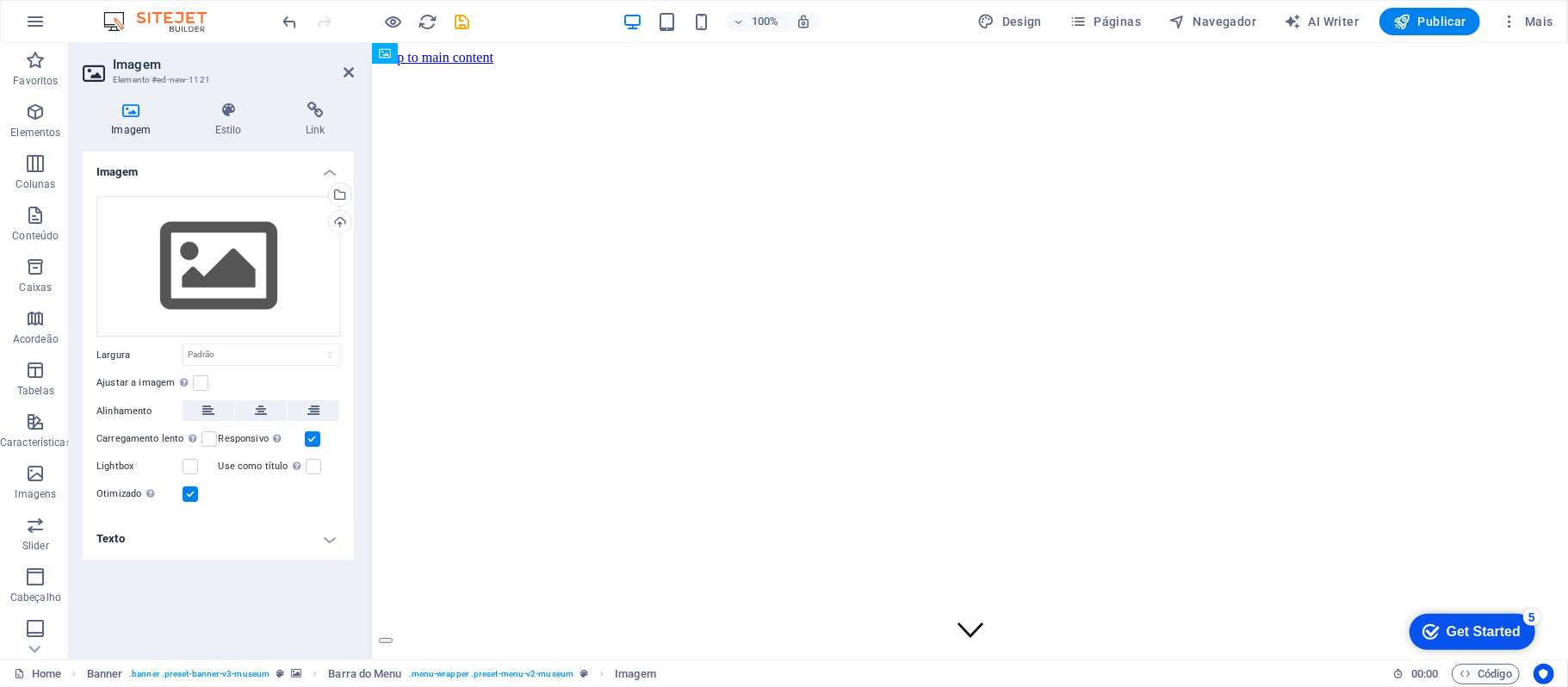
drag, startPoint x: 509, startPoint y: 190, endPoint x: 458, endPoint y: 151, distance: 64.2
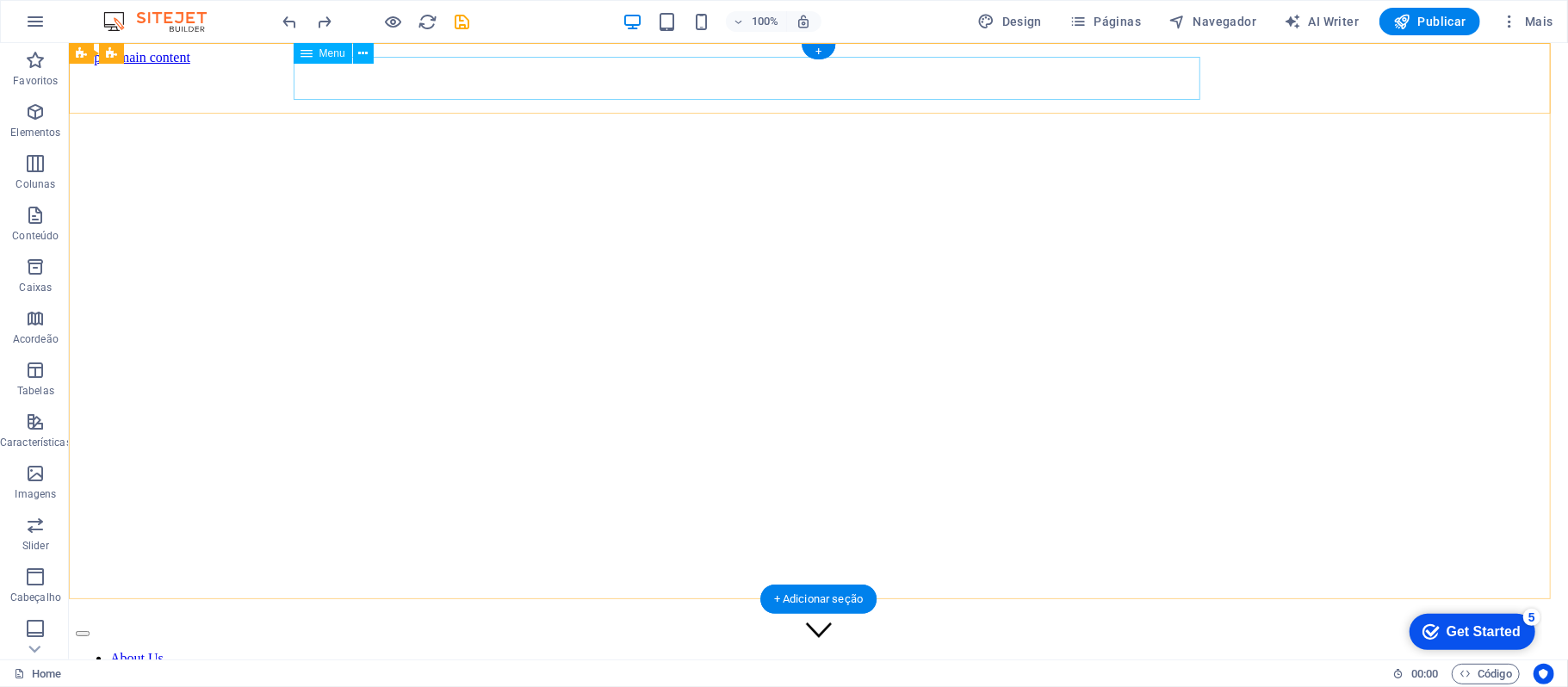
click at [424, 650] on nav "About Us Exhibitions Events Subpage Contact" at bounding box center [818, 688] width 1485 height 77
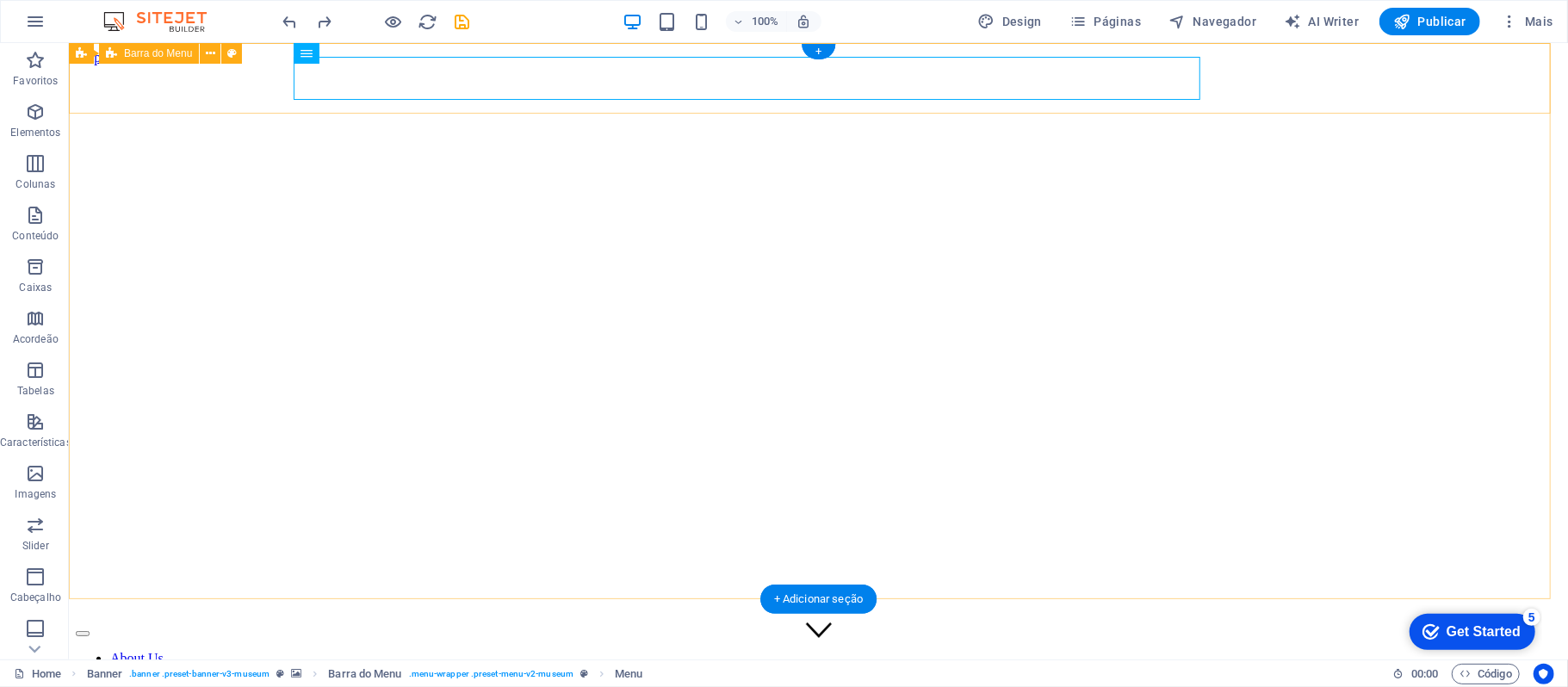
click at [206, 620] on div "About Us Exhibitions Events Subpage Contact Explore" at bounding box center [818, 688] width 1485 height 136
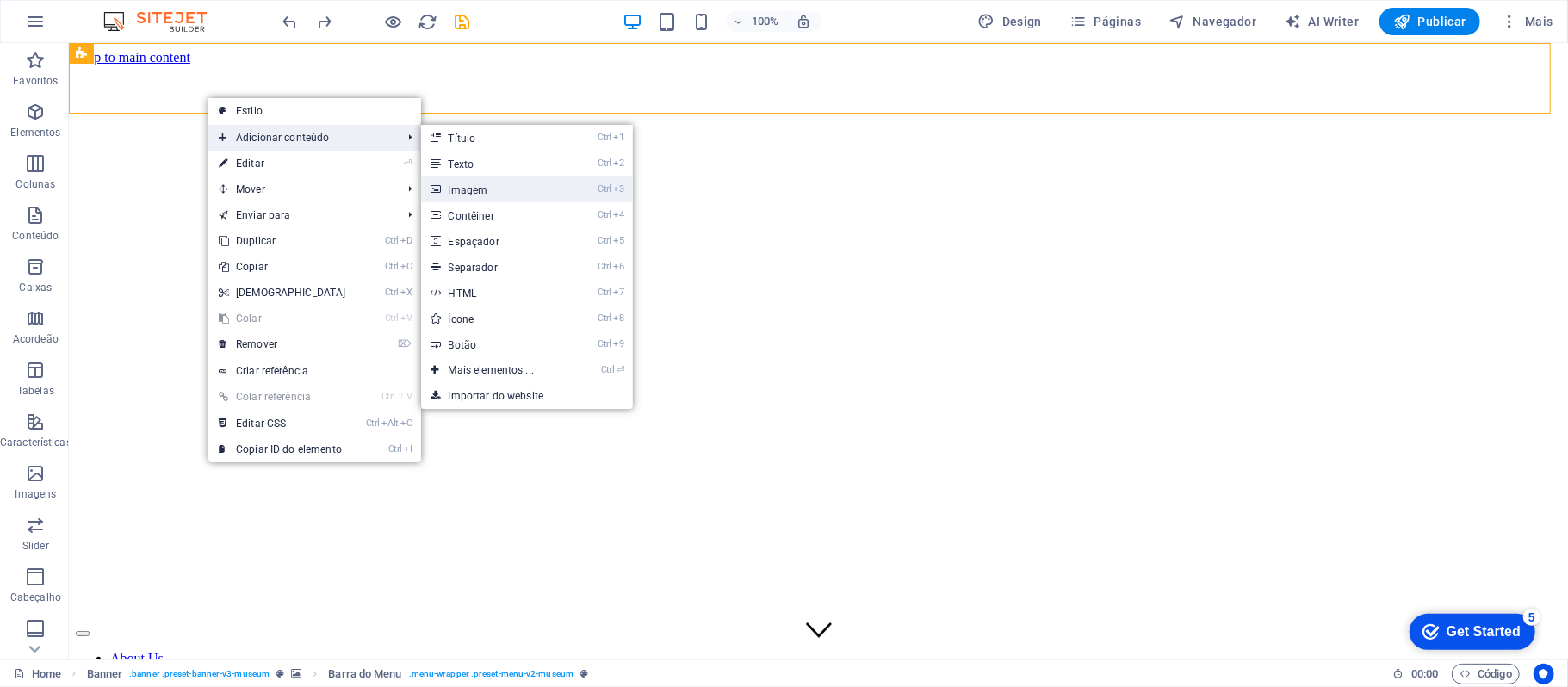
click at [470, 191] on link "Ctrl 3 Imagem" at bounding box center [495, 188] width 149 height 26
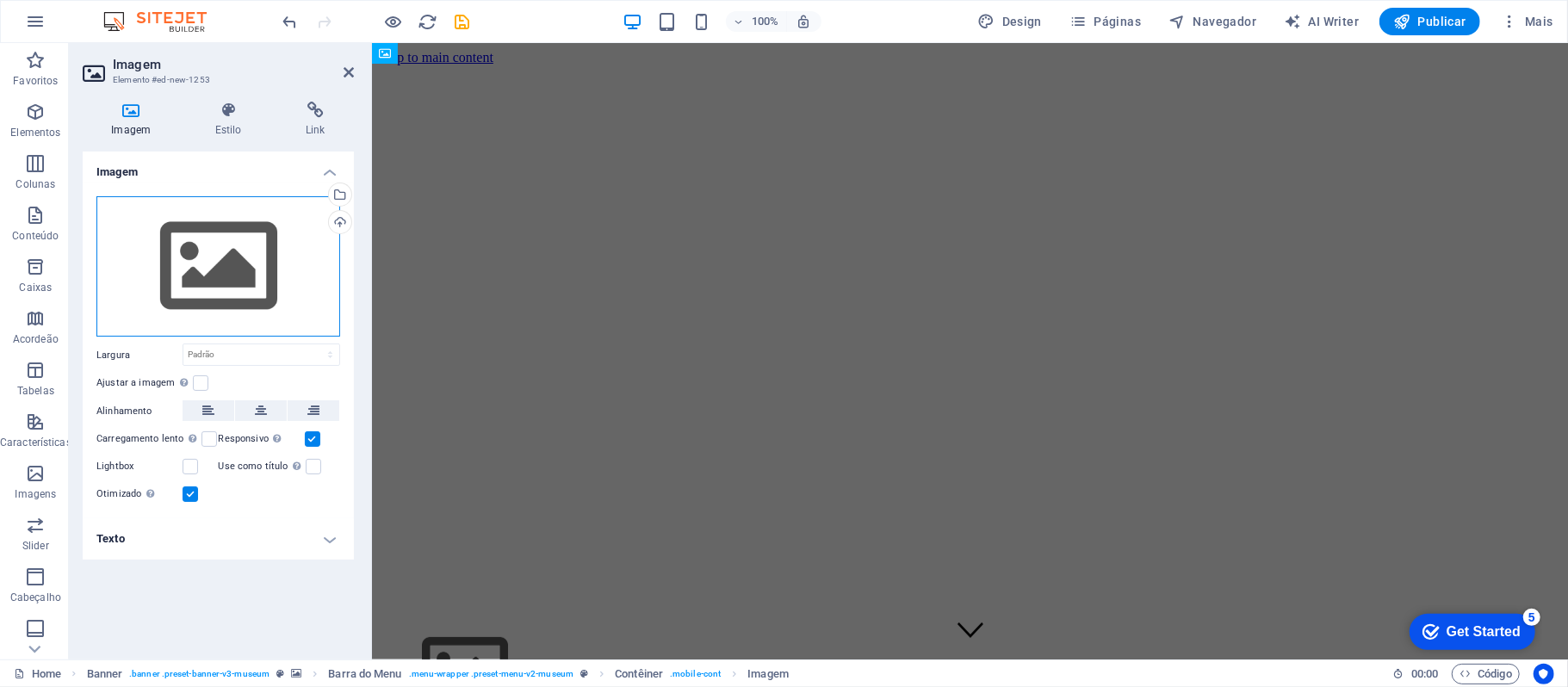
click at [279, 266] on div "Arraste os arquivos aqui, clique para escolher os arquivos ou selecione os arqu…" at bounding box center [218, 266] width 244 height 141
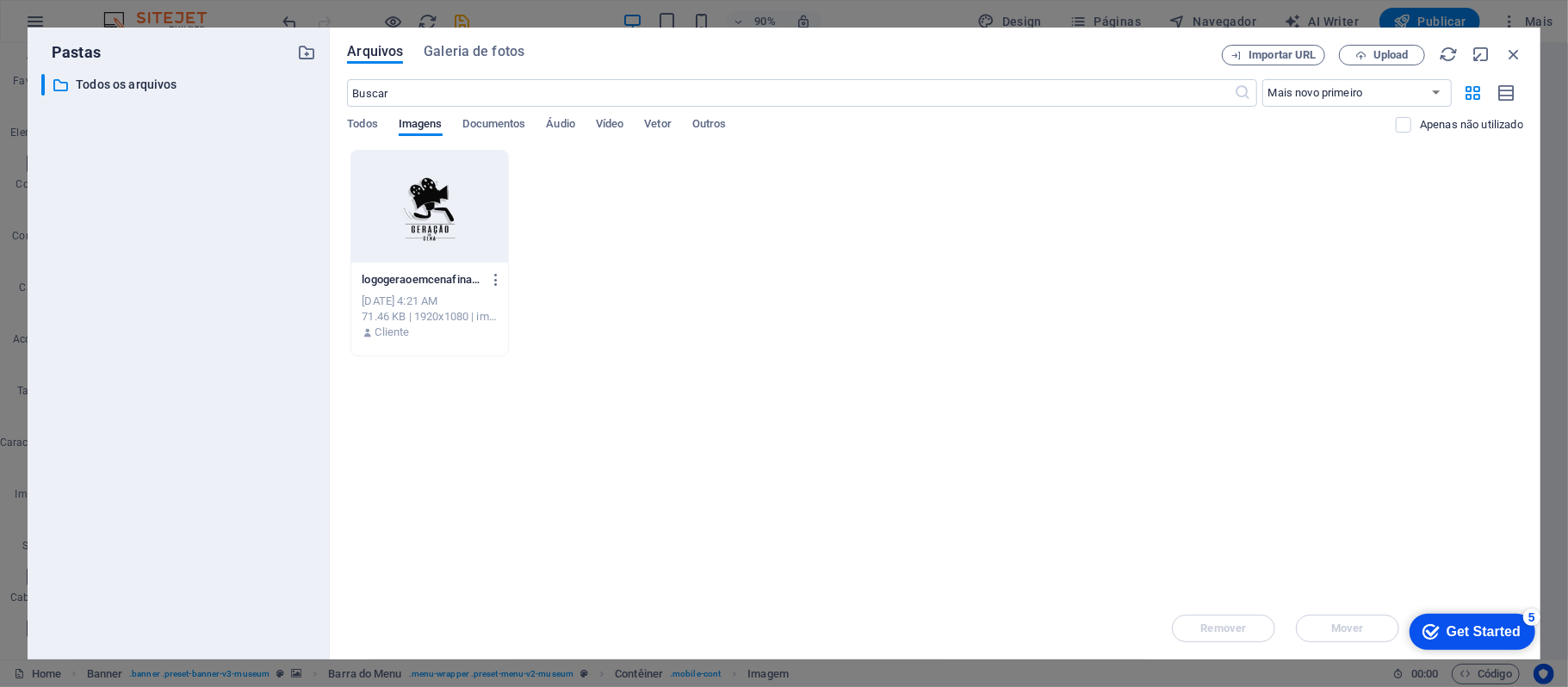
click at [279, 266] on div "​ Todos os arquivos Todos os arquivos" at bounding box center [178, 360] width 275 height 572
click at [420, 218] on div at bounding box center [429, 206] width 157 height 112
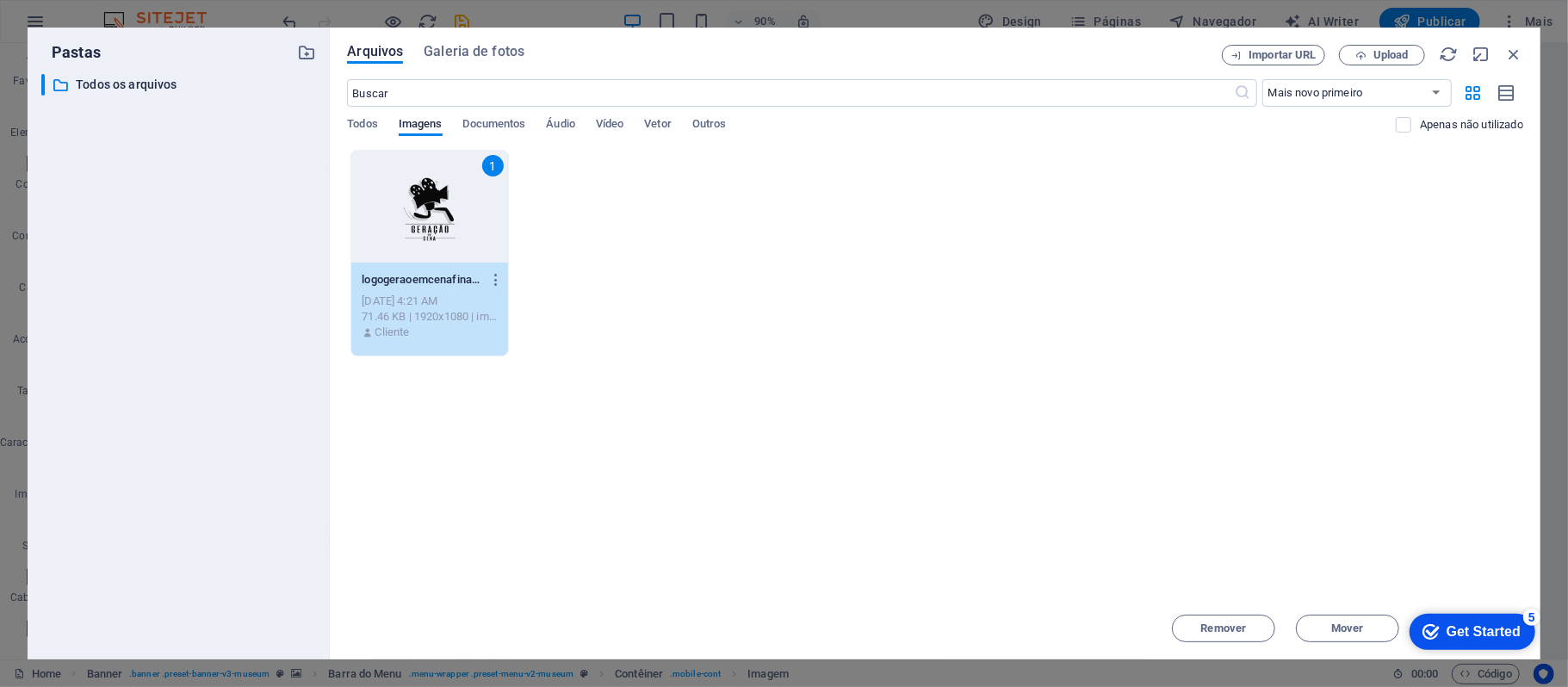
click at [420, 218] on div "1" at bounding box center [429, 206] width 157 height 112
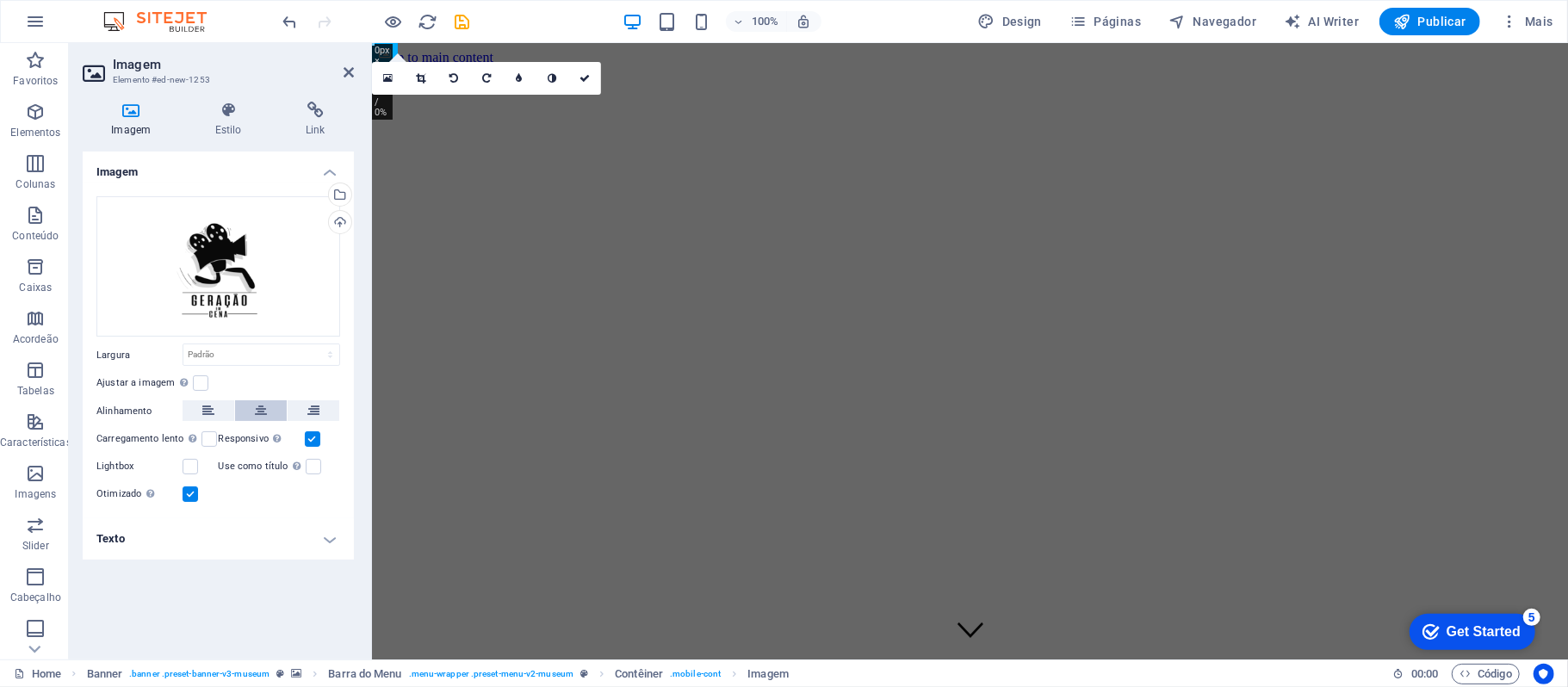
click at [255, 410] on icon at bounding box center [261, 411] width 12 height 21
click at [546, 94] on div "16:10 16:9 4:3 1:1 1:2 0" at bounding box center [486, 78] width 229 height 32
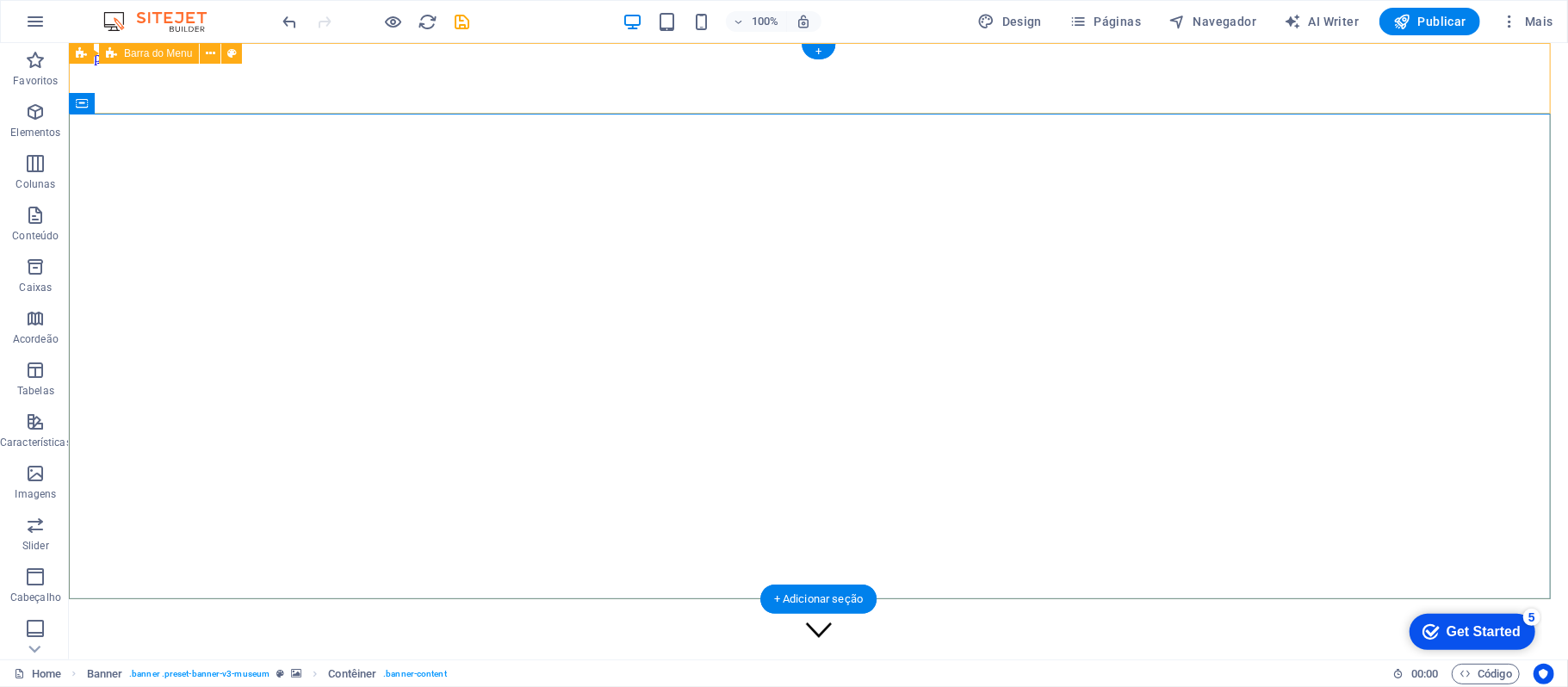
select select "rem"
select select
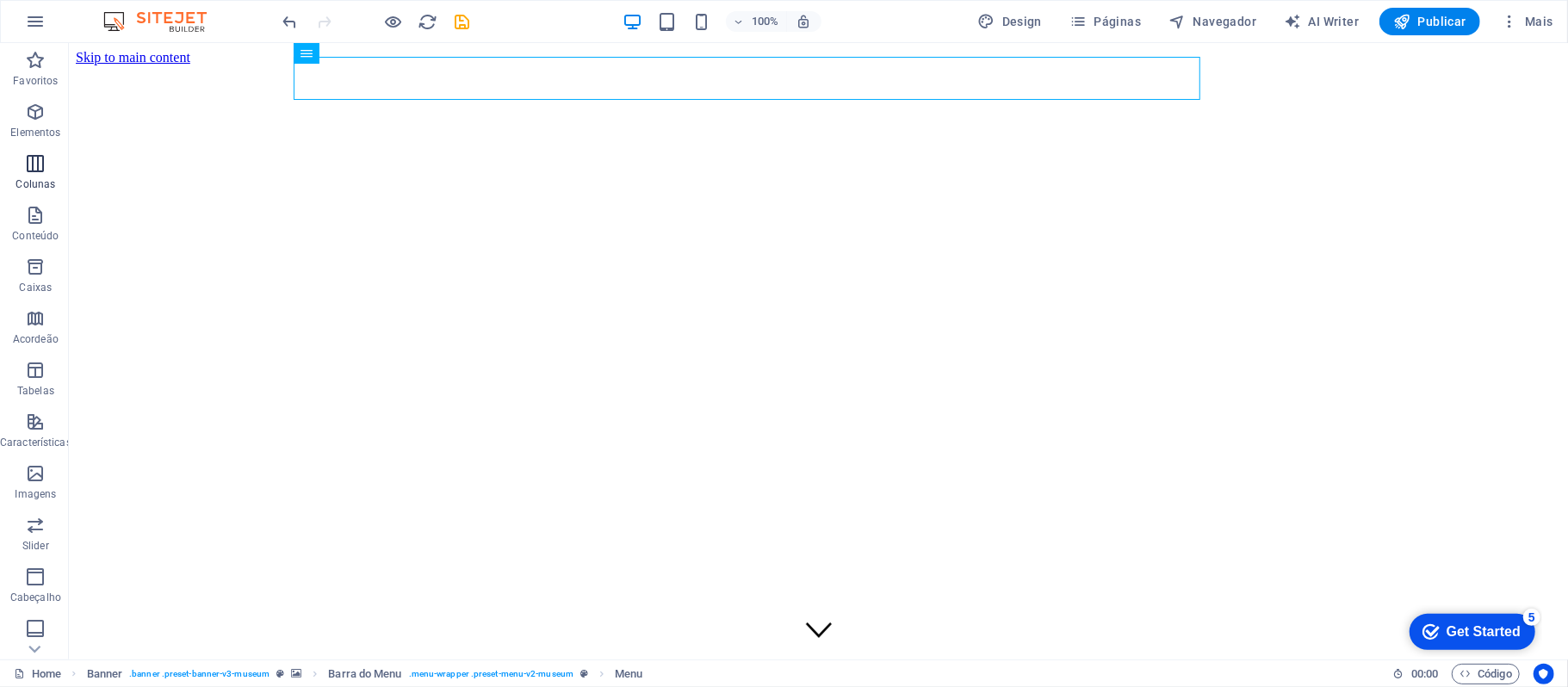
click at [39, 186] on p "Colunas" at bounding box center [35, 184] width 40 height 13
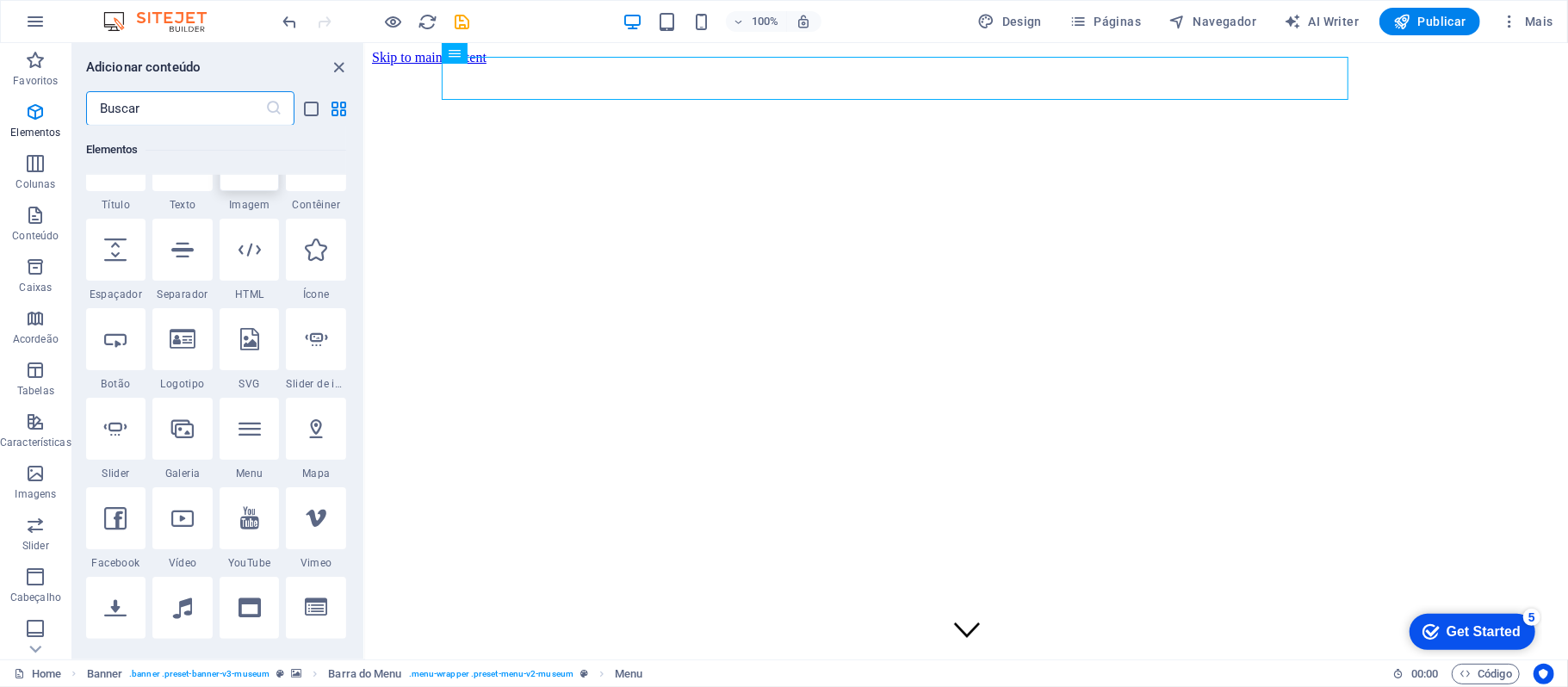
scroll to position [114, 0]
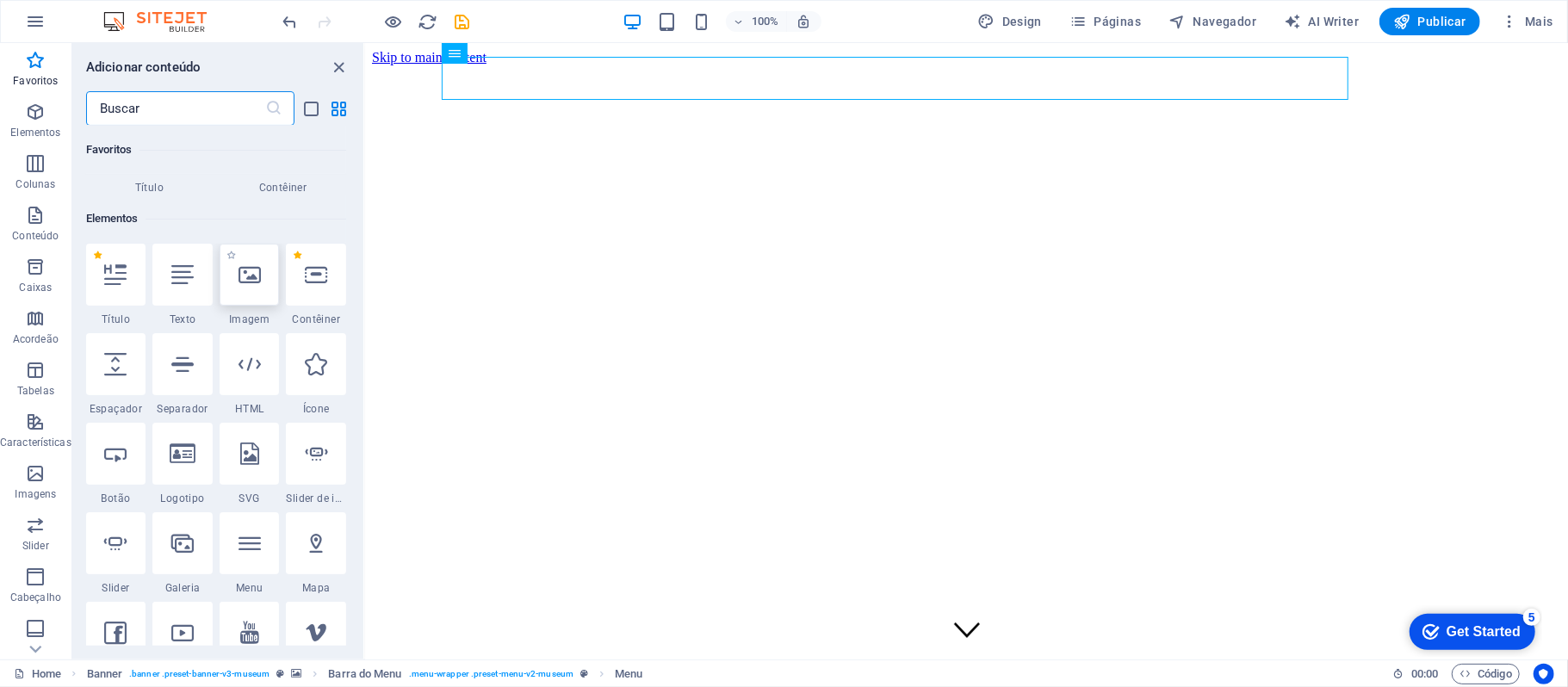
click at [252, 270] on icon at bounding box center [250, 275] width 23 height 23
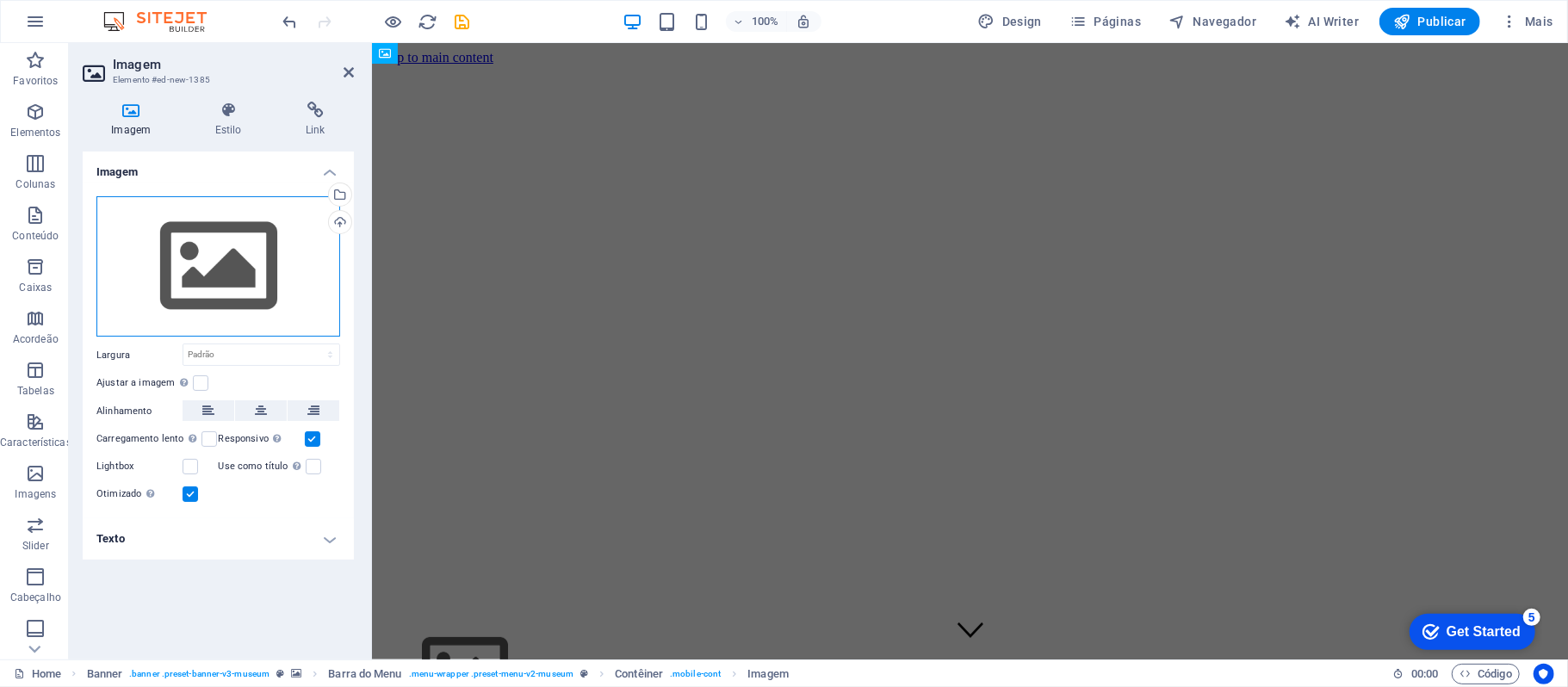
click at [268, 284] on div "Arraste os arquivos aqui, clique para escolher os arquivos ou selecione os arqu…" at bounding box center [218, 266] width 244 height 141
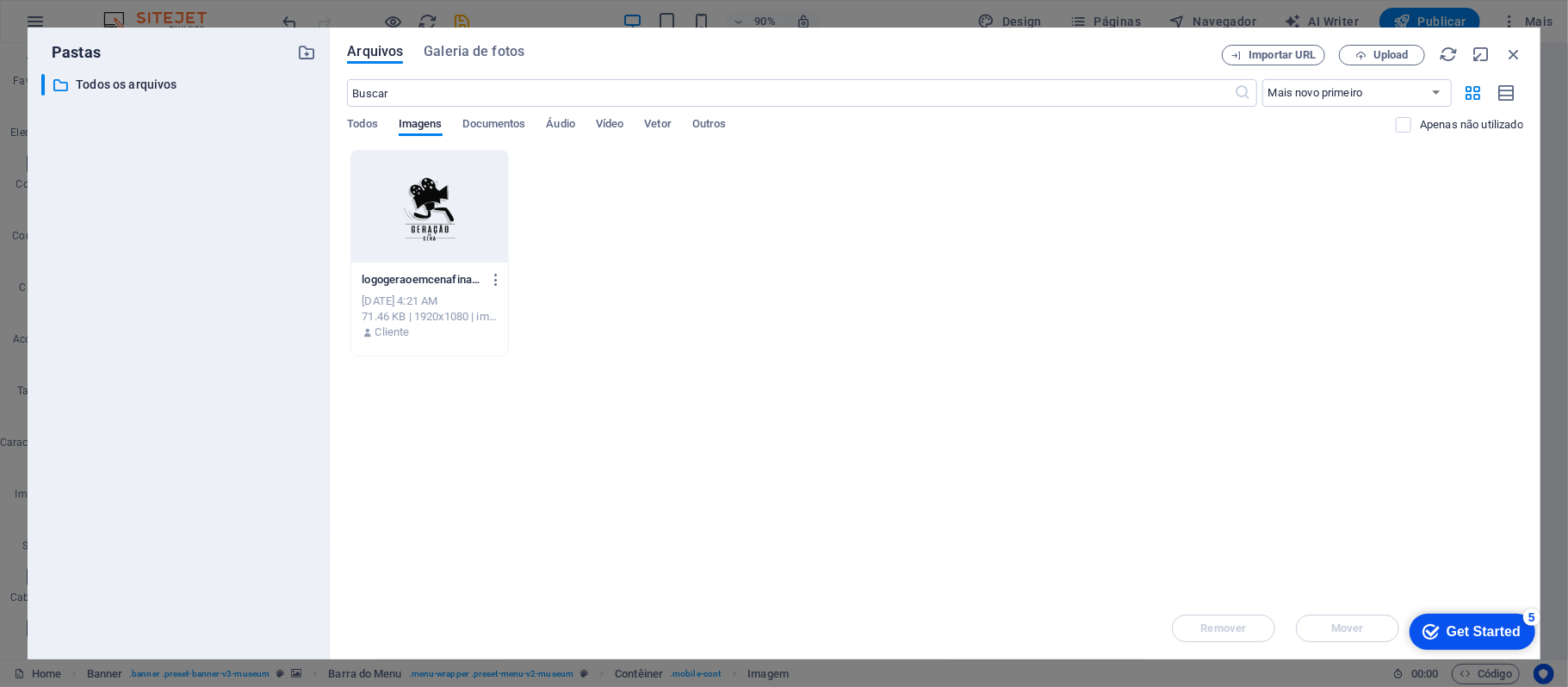
click at [268, 284] on div "​ Todos os arquivos Todos os arquivos" at bounding box center [178, 360] width 275 height 572
click at [430, 213] on div at bounding box center [429, 206] width 157 height 112
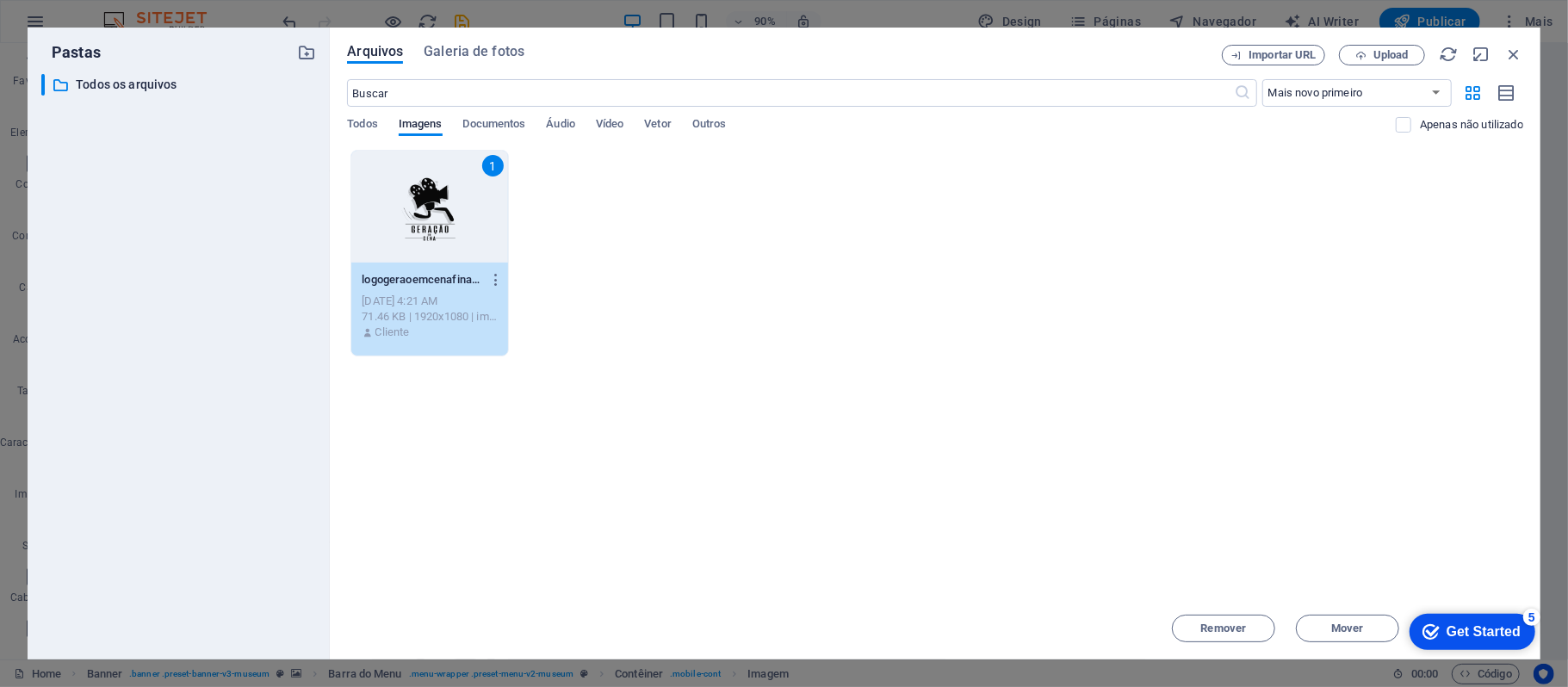
click at [430, 213] on div "1" at bounding box center [429, 206] width 157 height 112
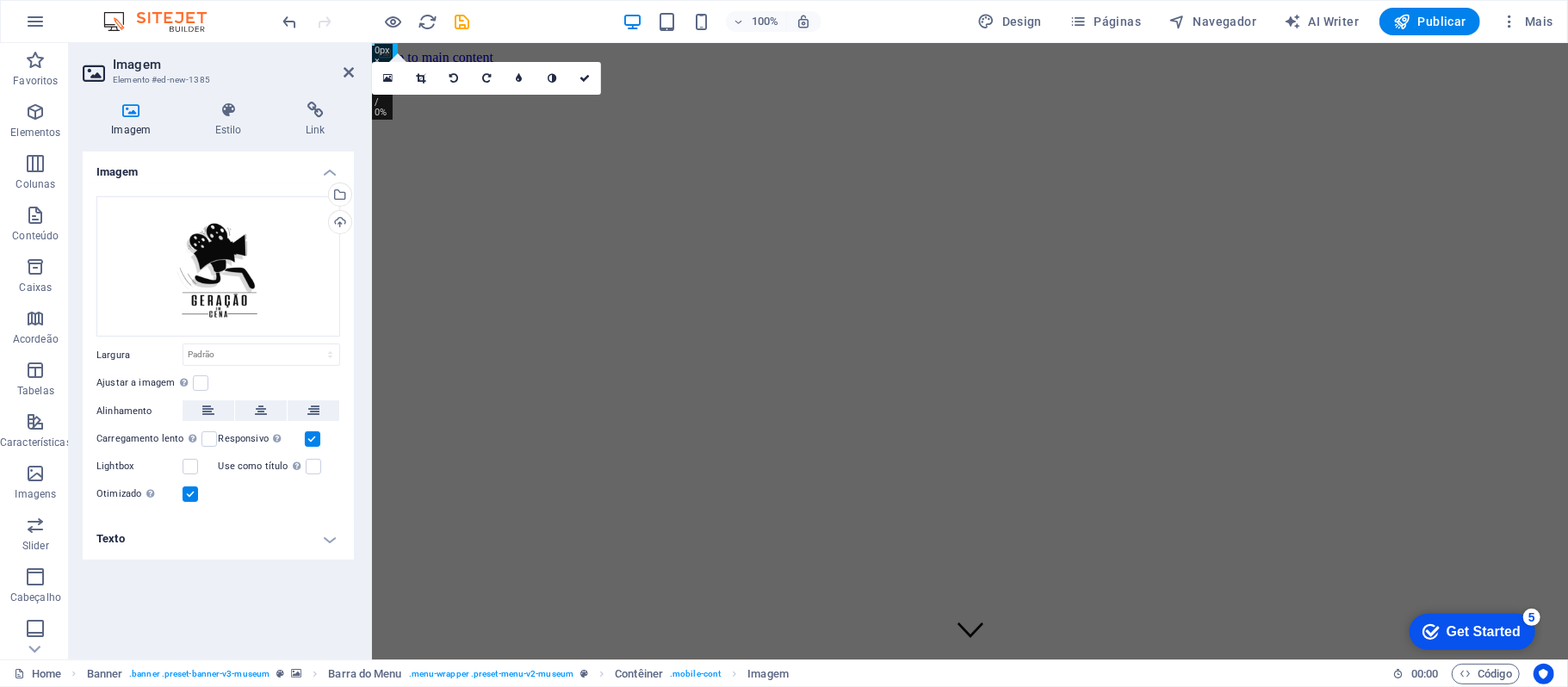
click at [384, 94] on div "16:10 16:9 4:3 1:1 1:2 0" at bounding box center [486, 78] width 229 height 32
click at [390, 81] on icon at bounding box center [388, 78] width 10 height 12
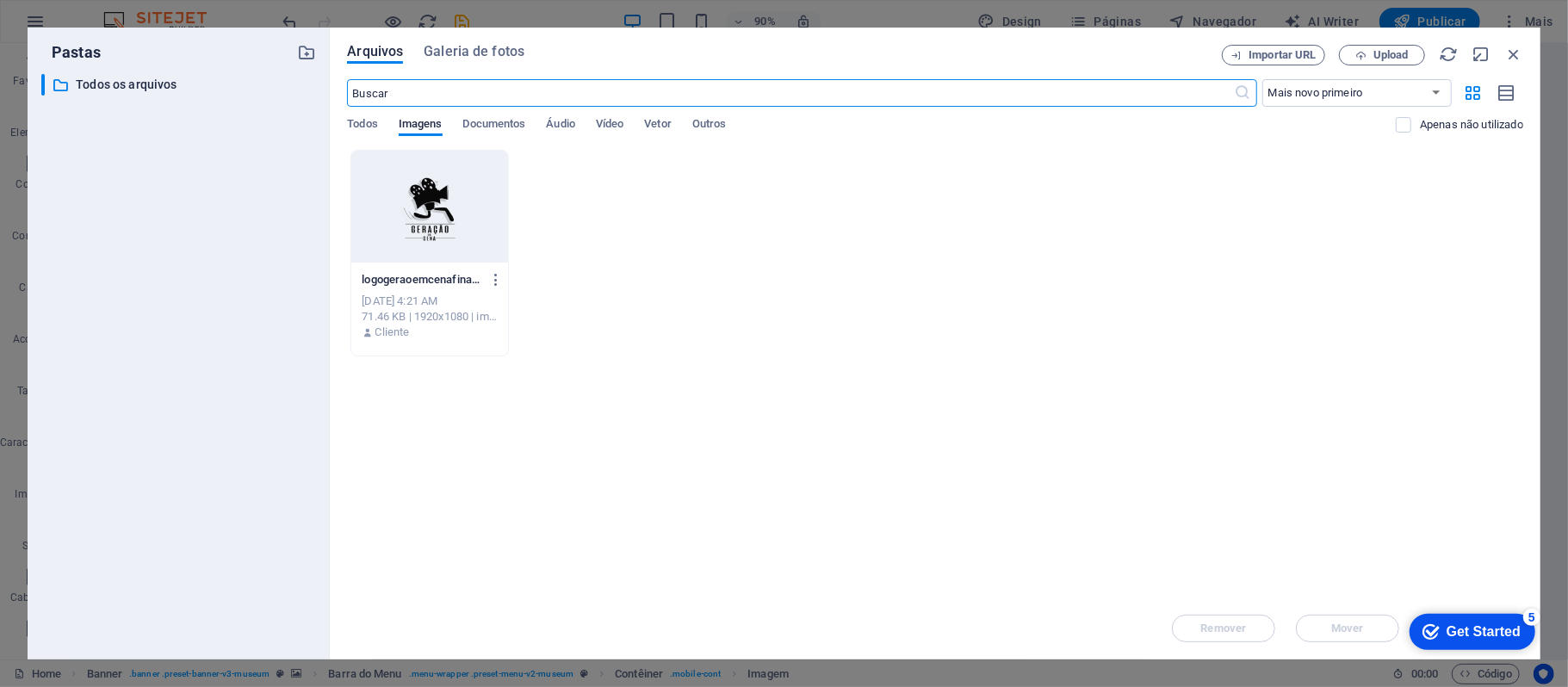
click at [413, 205] on div at bounding box center [429, 206] width 157 height 112
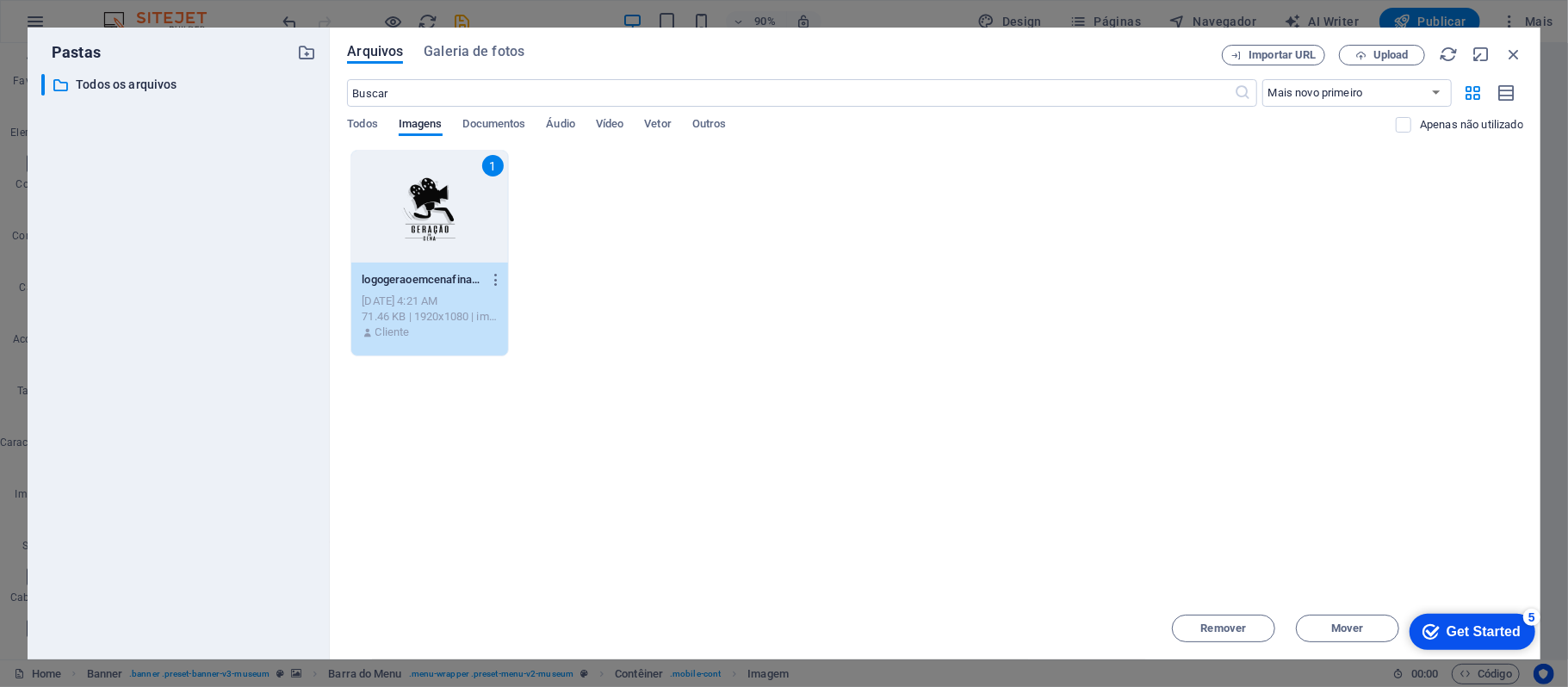
click at [413, 205] on div "1" at bounding box center [429, 206] width 157 height 112
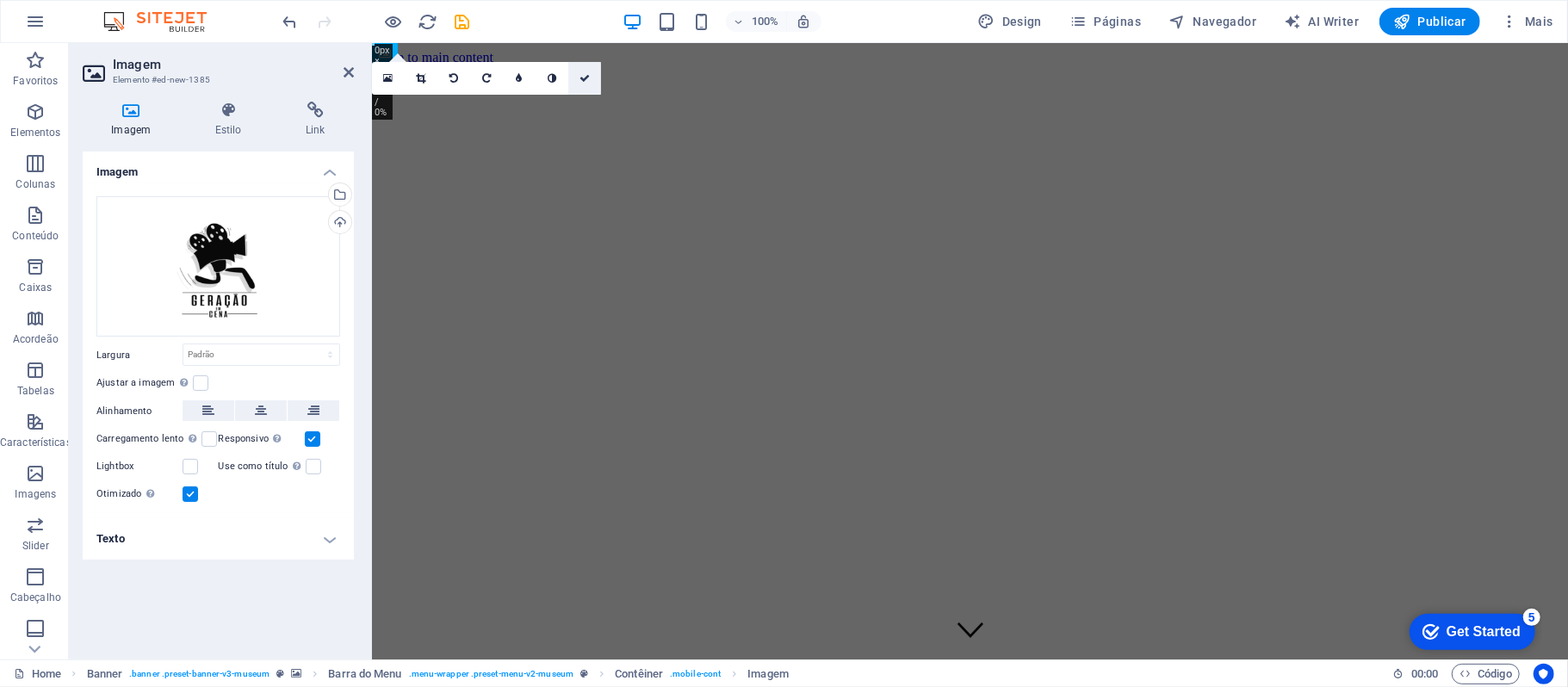
click at [594, 80] on link at bounding box center [585, 78] width 32 height 32
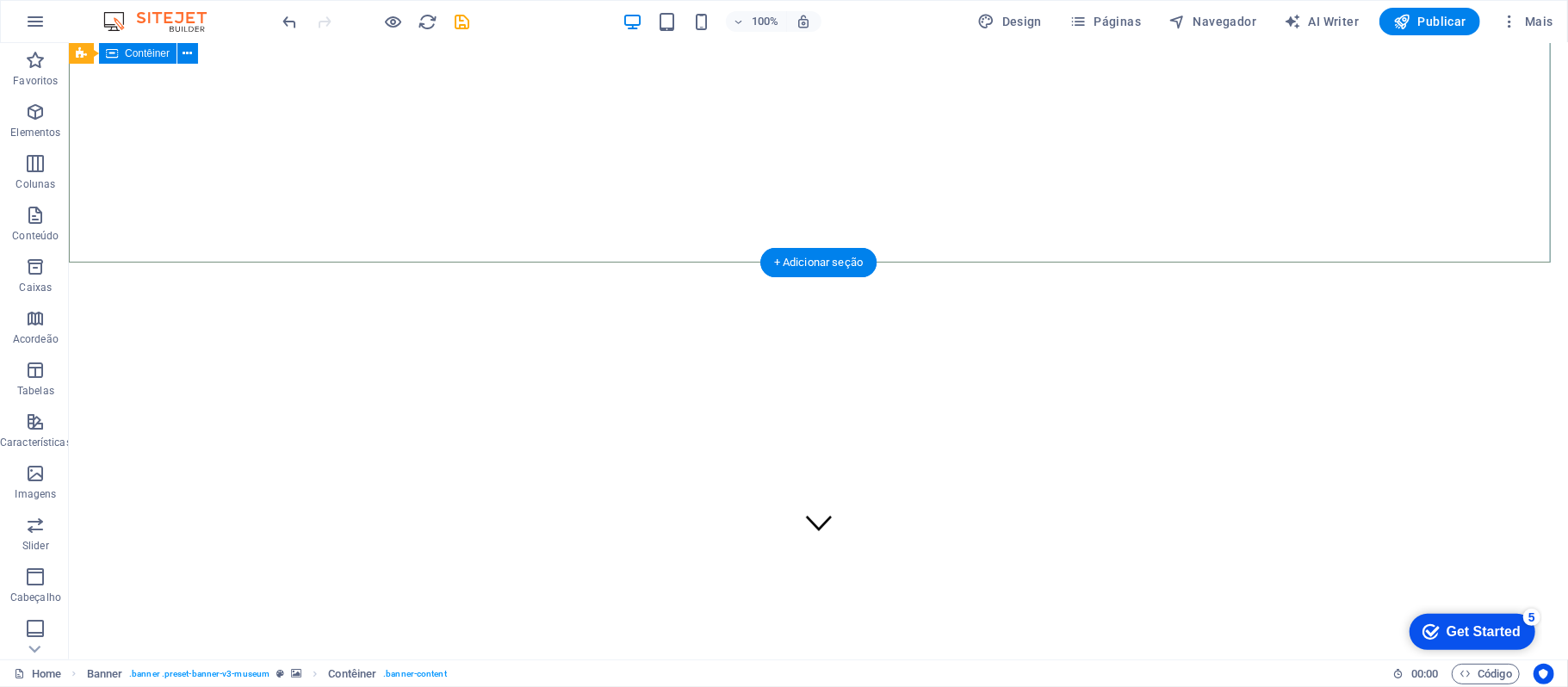
scroll to position [0, 0]
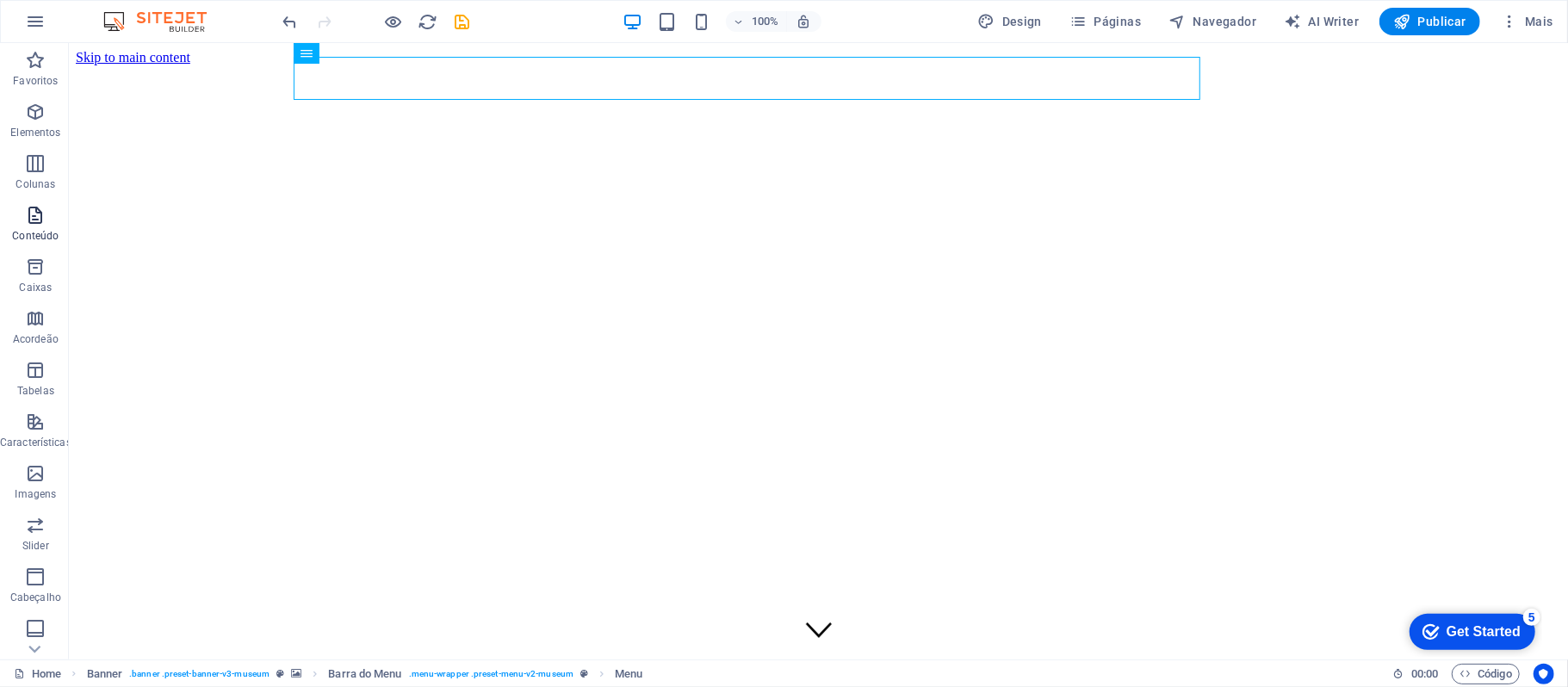
click at [46, 239] on p "Conteúdo" at bounding box center [35, 236] width 47 height 13
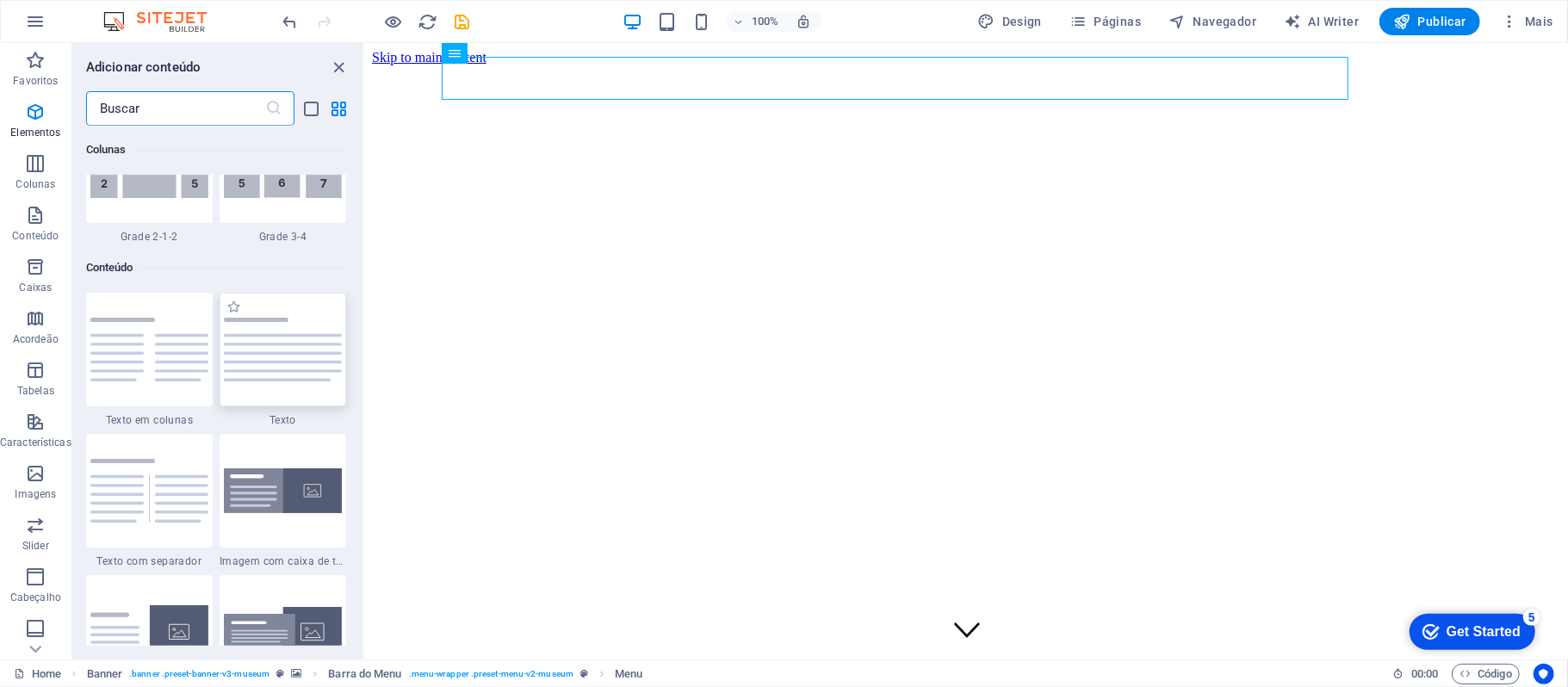
scroll to position [3011, 0]
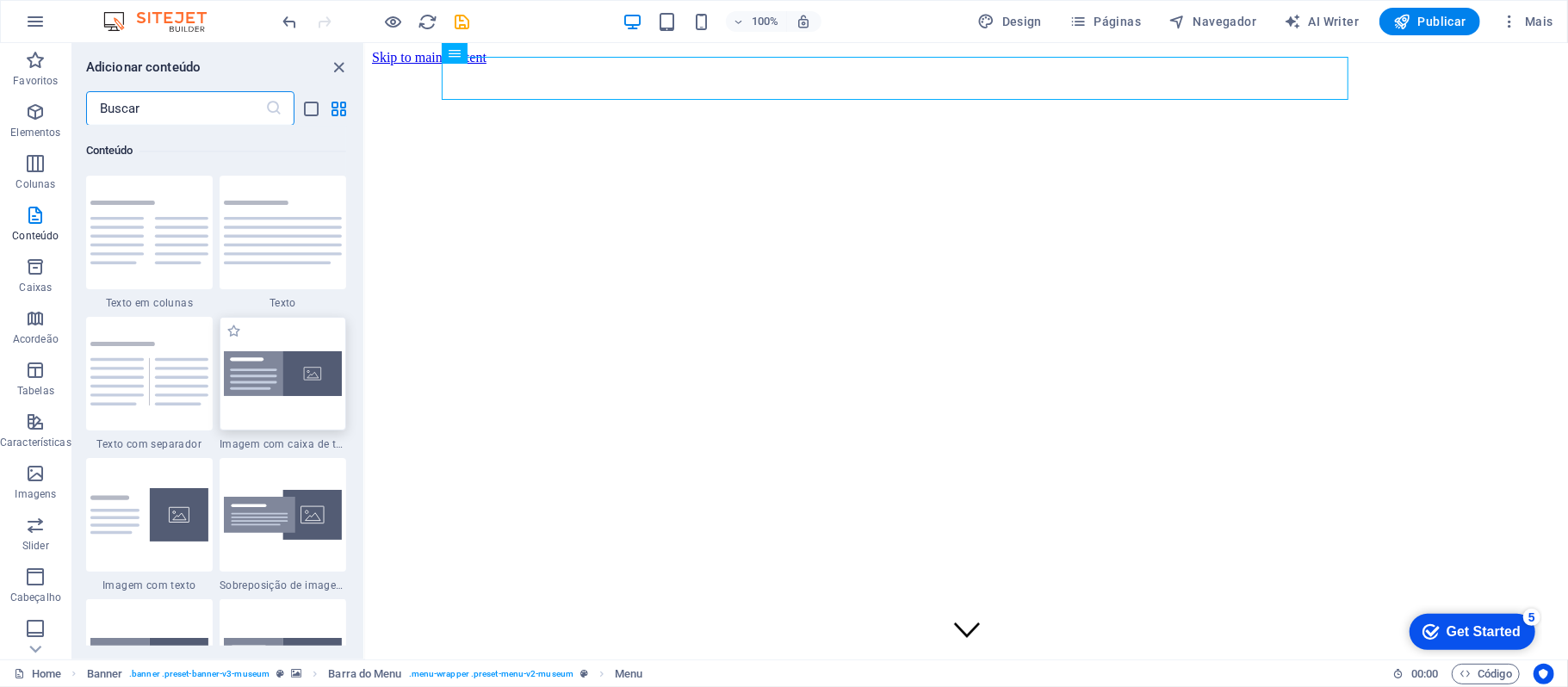
click at [274, 365] on img at bounding box center [283, 373] width 118 height 45
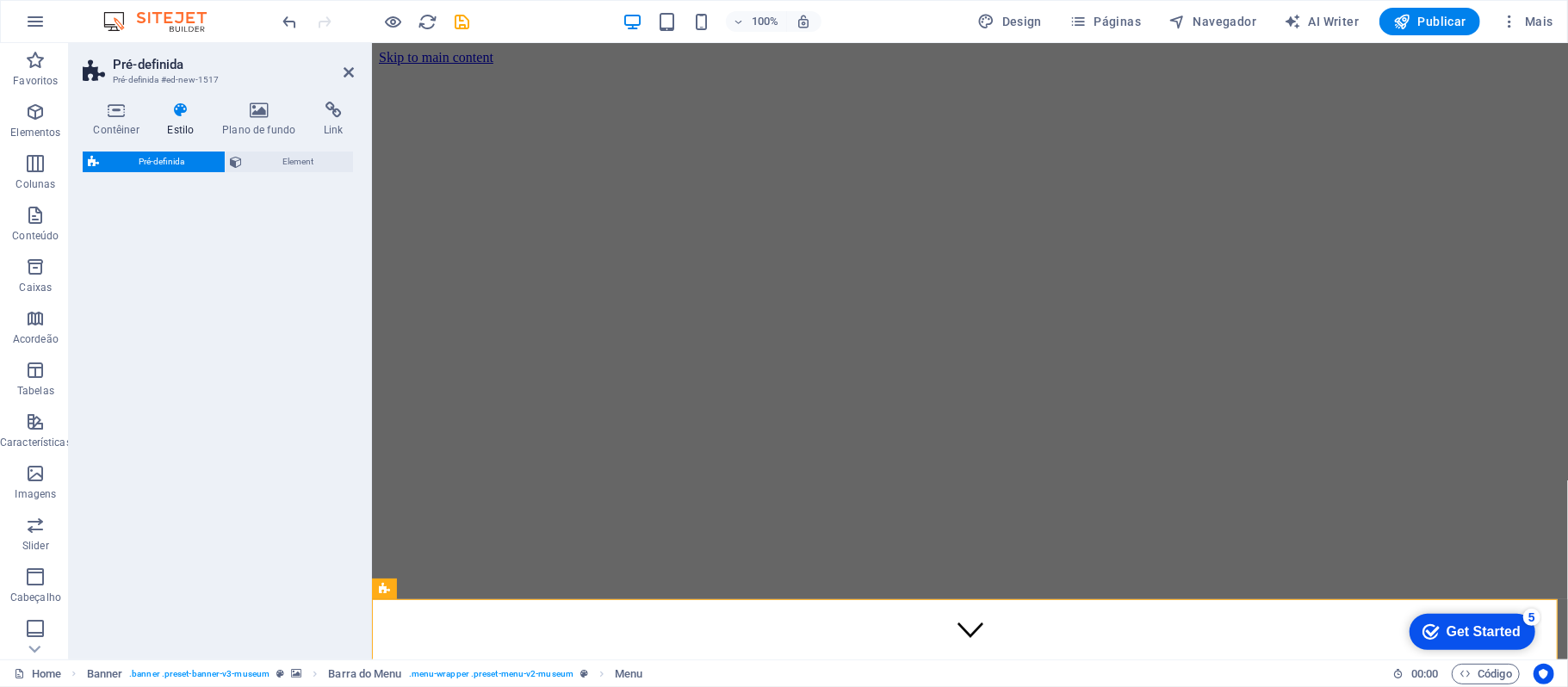
select select "rem"
select select "px"
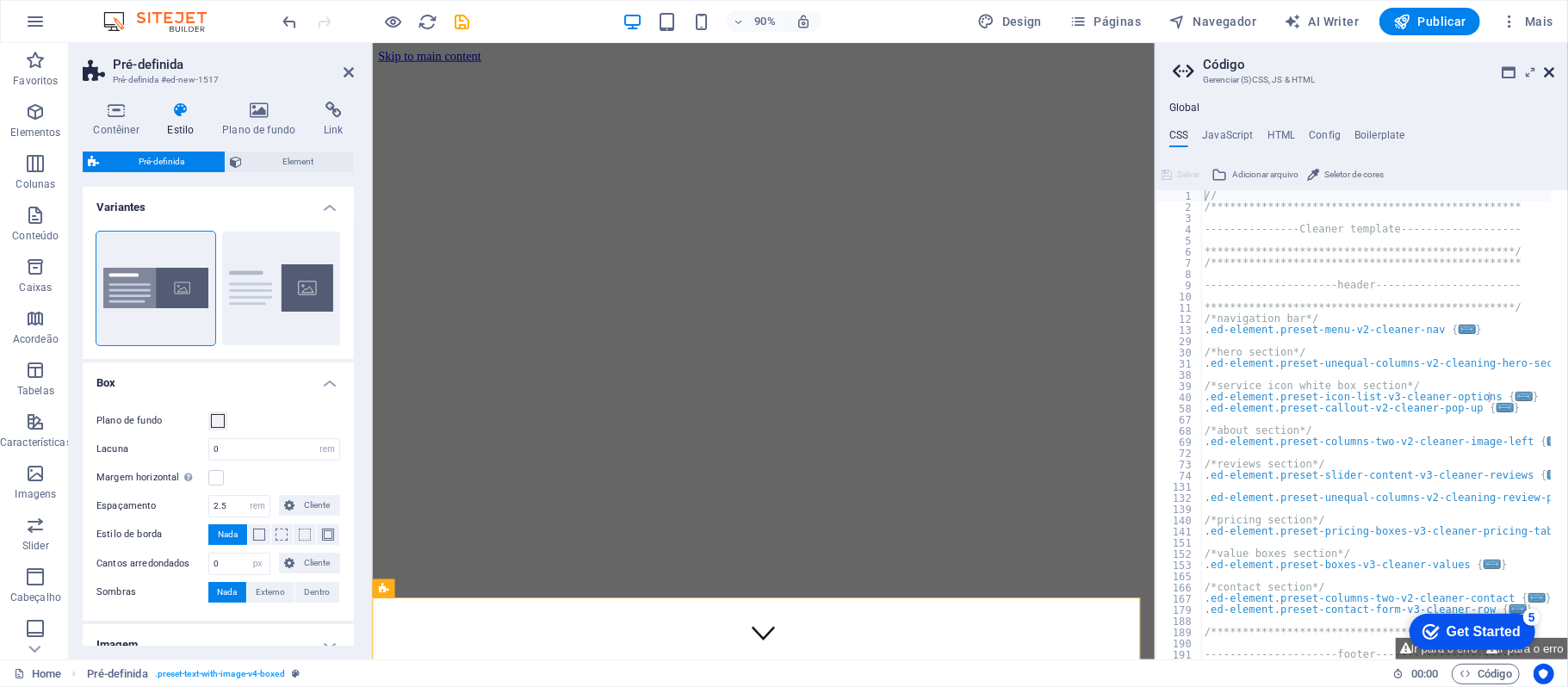
click at [1550, 77] on icon at bounding box center [1549, 72] width 10 height 13
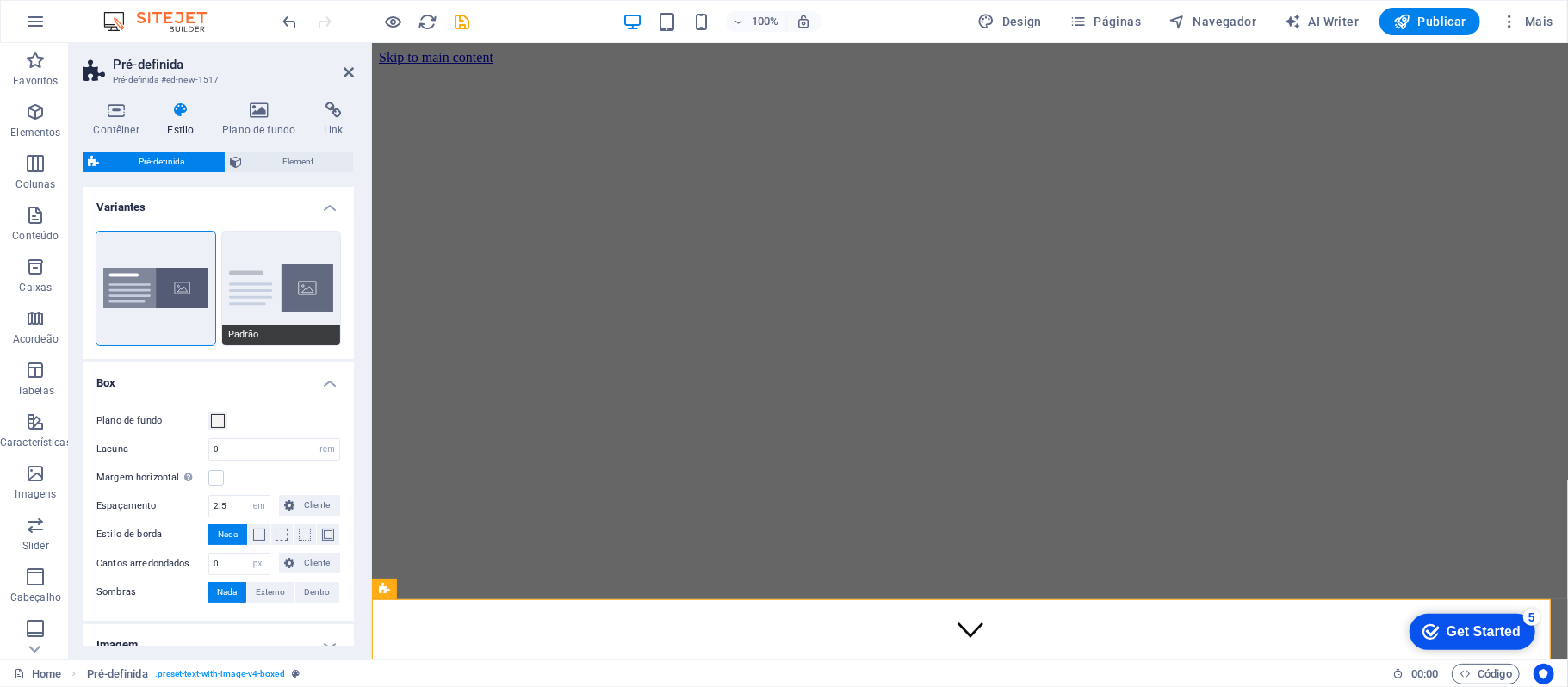
click at [221, 236] on div "Boxed Padrão" at bounding box center [218, 288] width 271 height 141
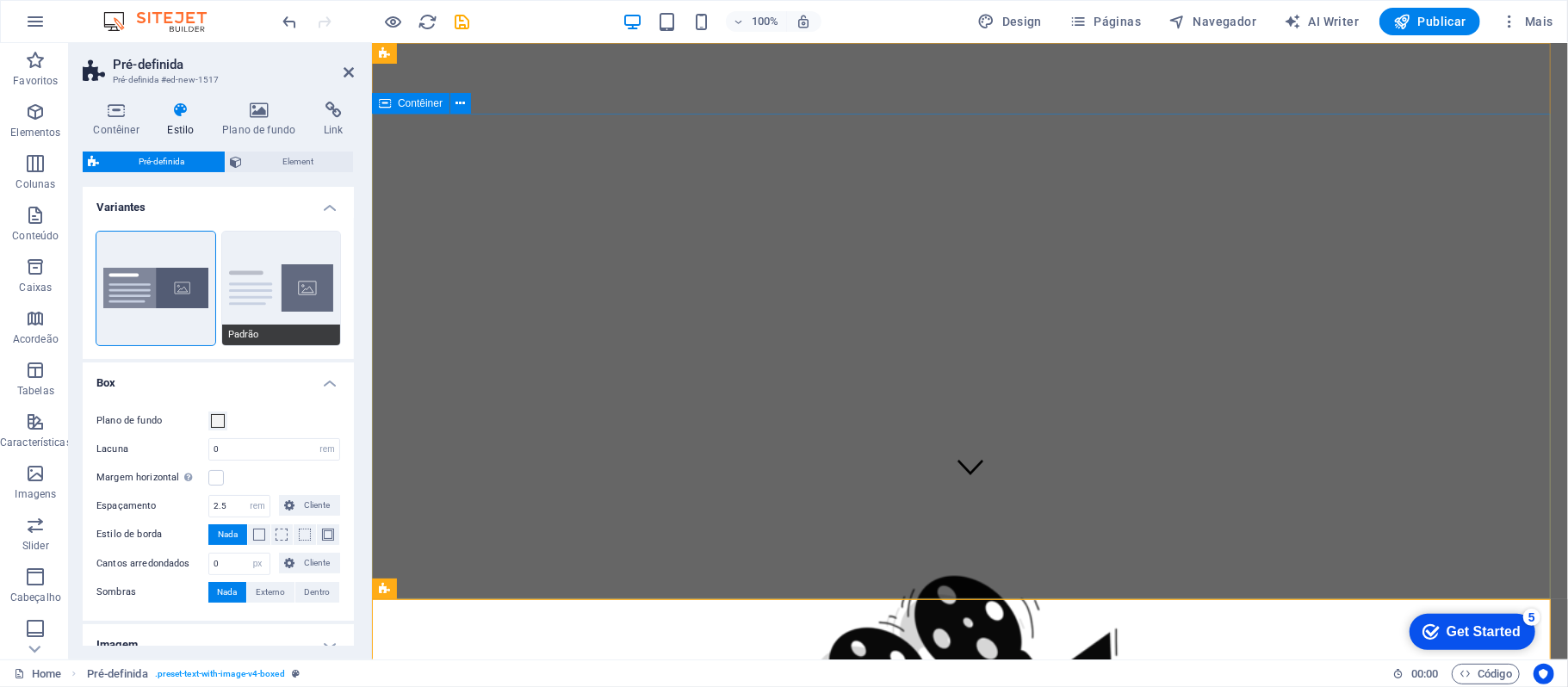
scroll to position [344, 0]
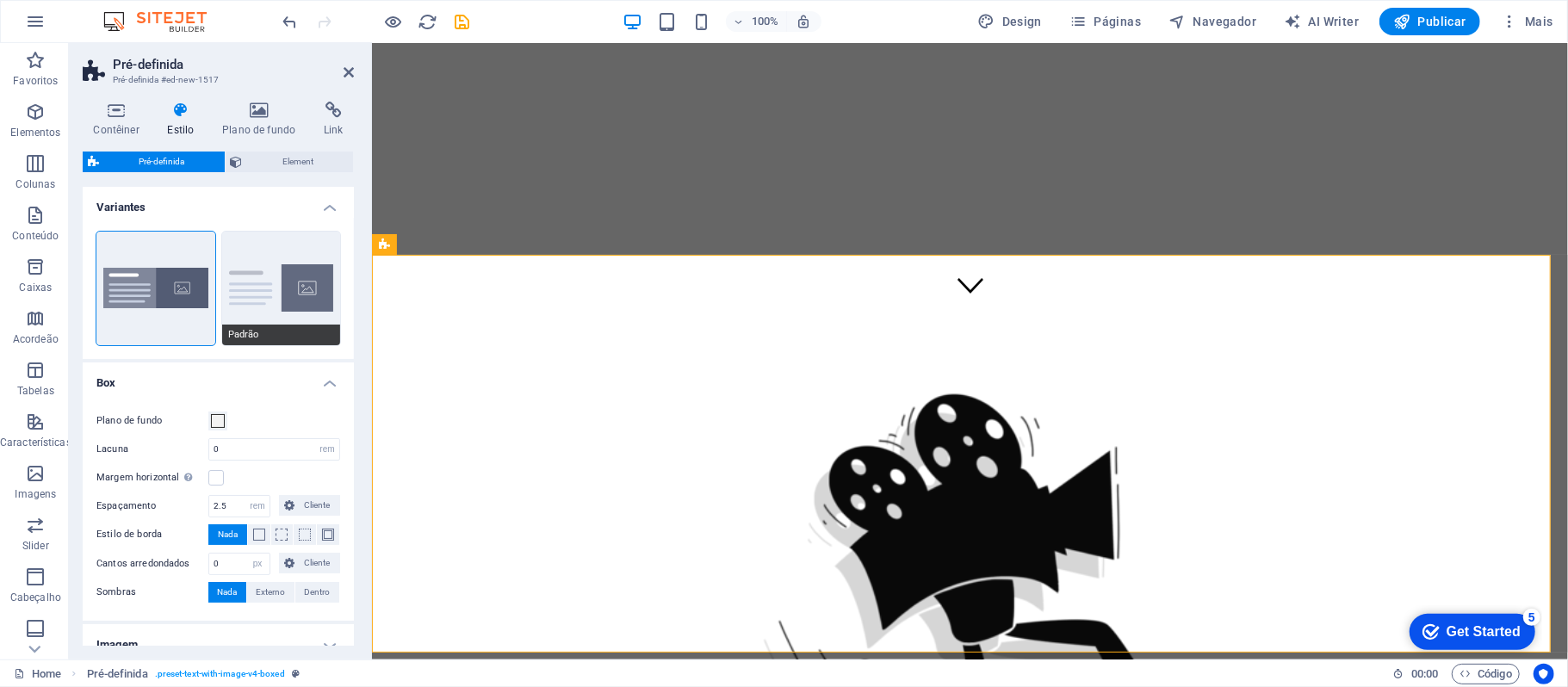
click at [297, 256] on button "Padrão" at bounding box center [281, 287] width 119 height 113
type input "2"
type input "0"
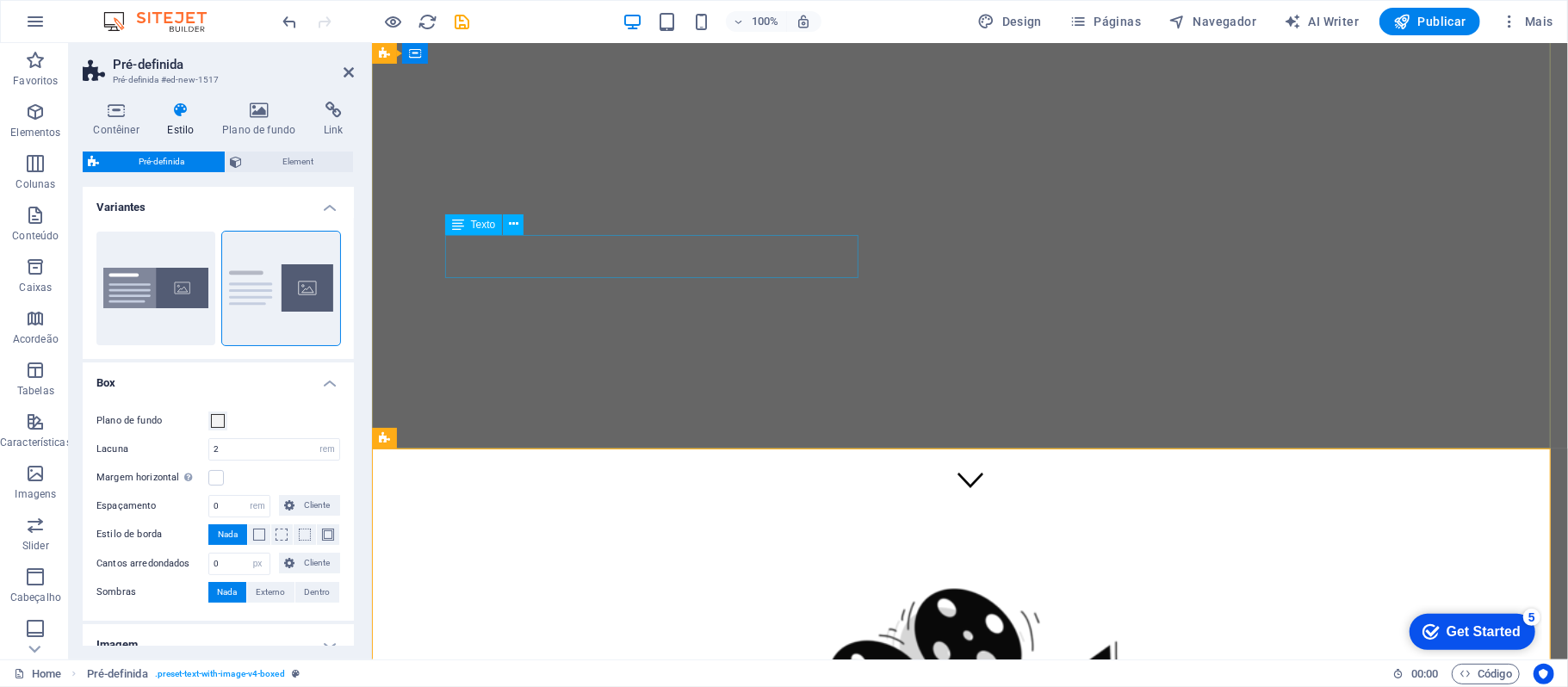
scroll to position [0, 0]
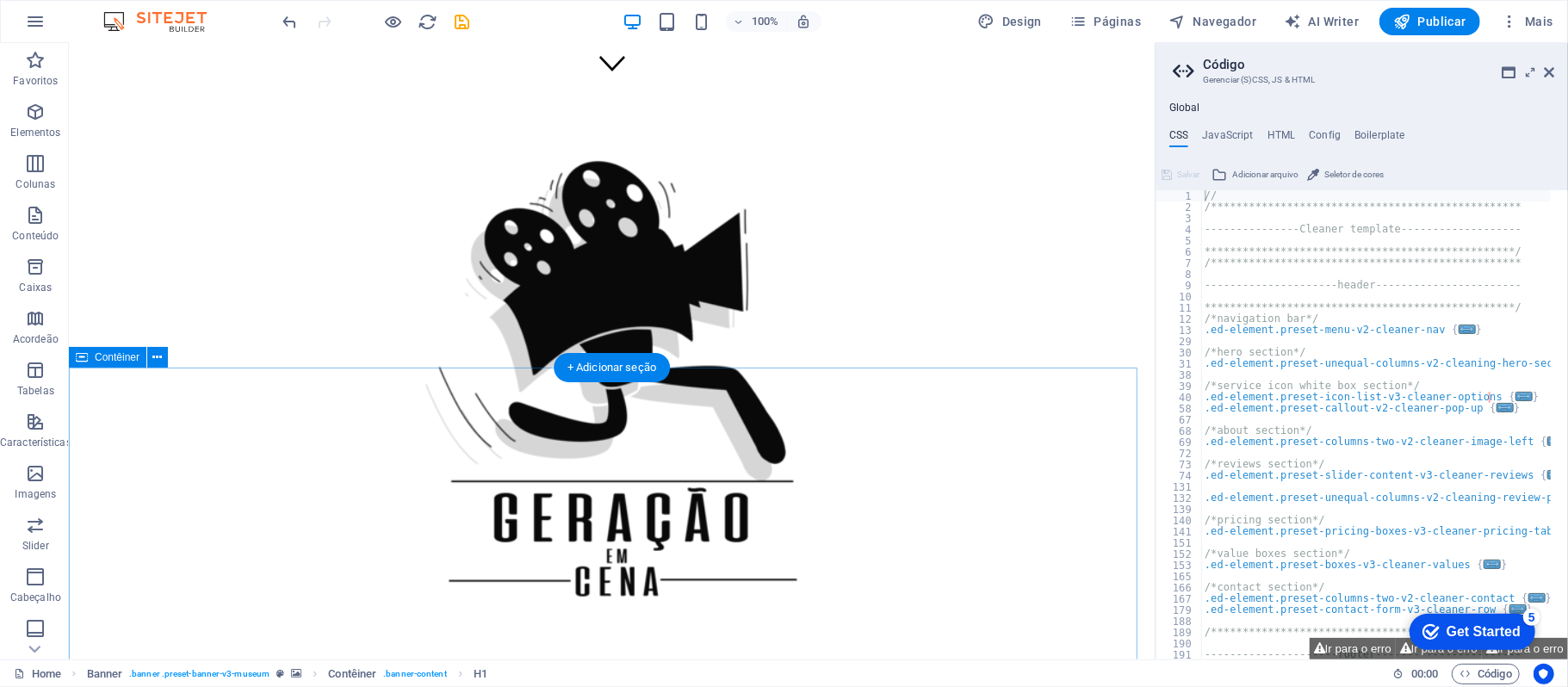
scroll to position [672, 0]
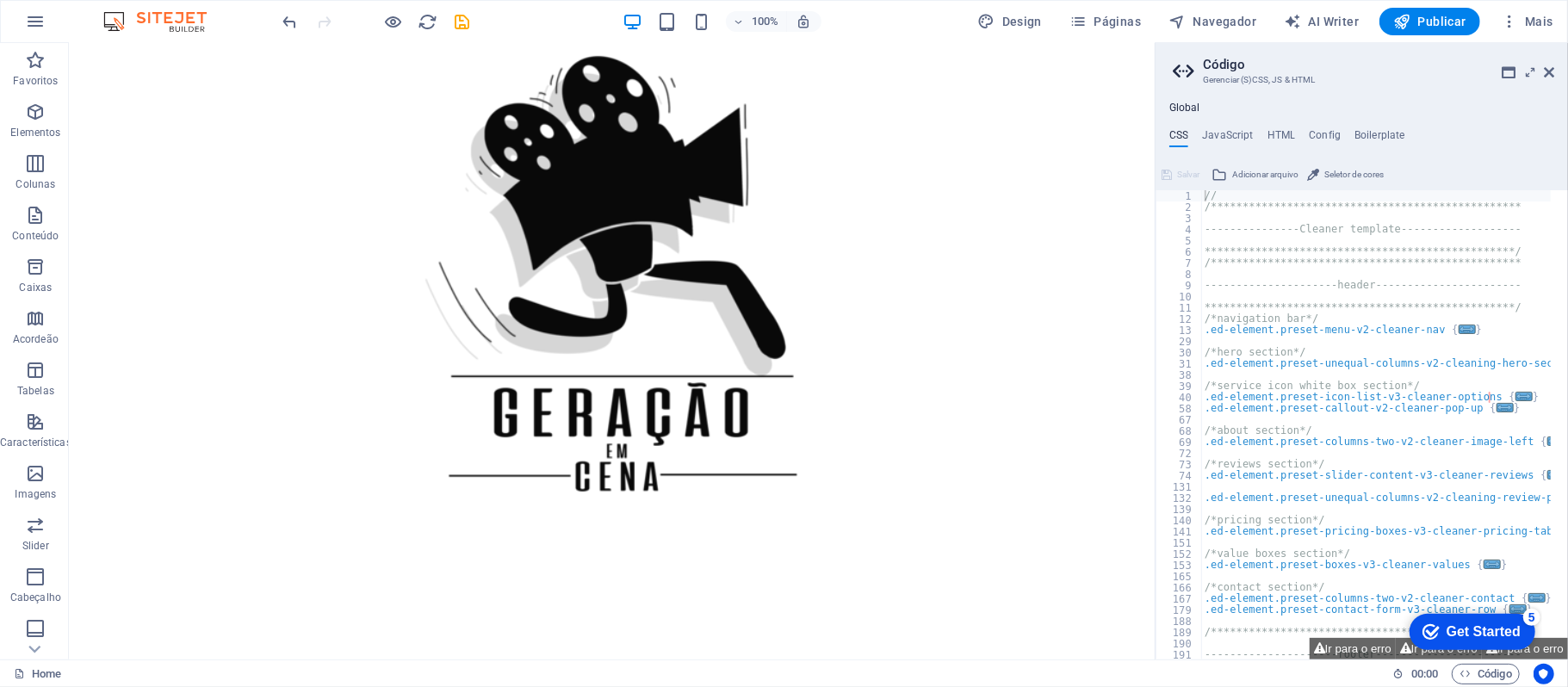
click at [1547, 80] on header "Código Gerenciar (S)CSS, JS & HTML" at bounding box center [1363, 65] width 382 height 45
click at [1541, 81] on header "Código Gerenciar (S)CSS, JS & HTML" at bounding box center [1363, 65] width 382 height 45
click at [1547, 74] on icon at bounding box center [1549, 72] width 10 height 13
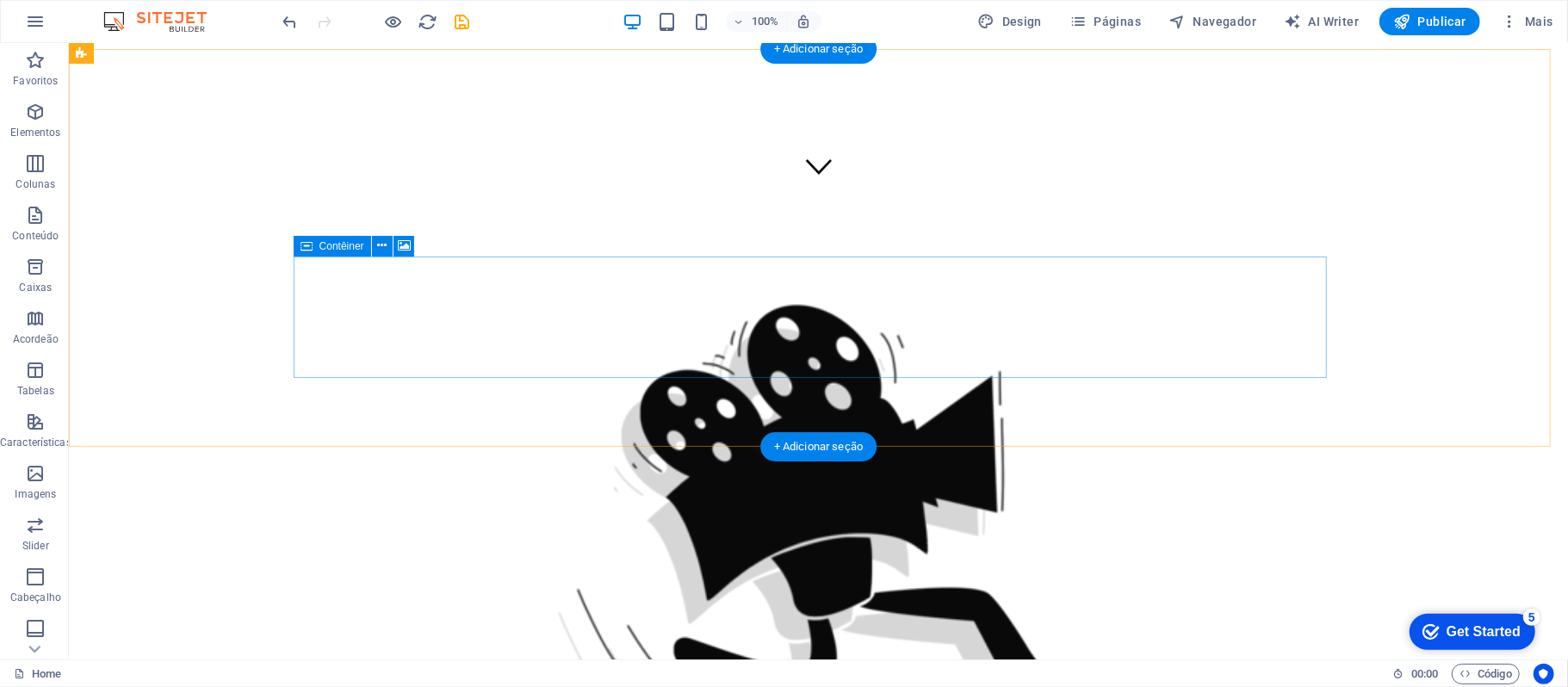
scroll to position [327, 0]
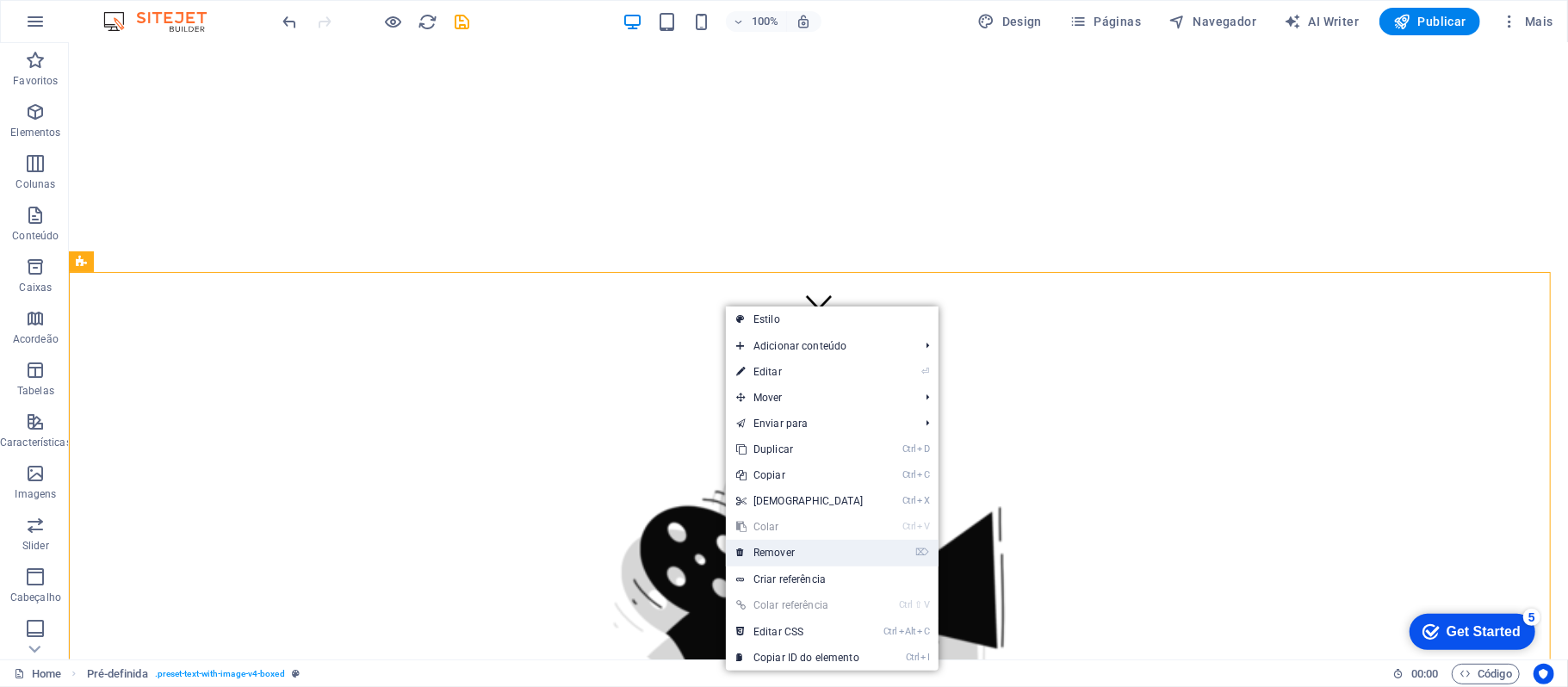
click at [807, 562] on link "⌦ Remover" at bounding box center [801, 552] width 149 height 26
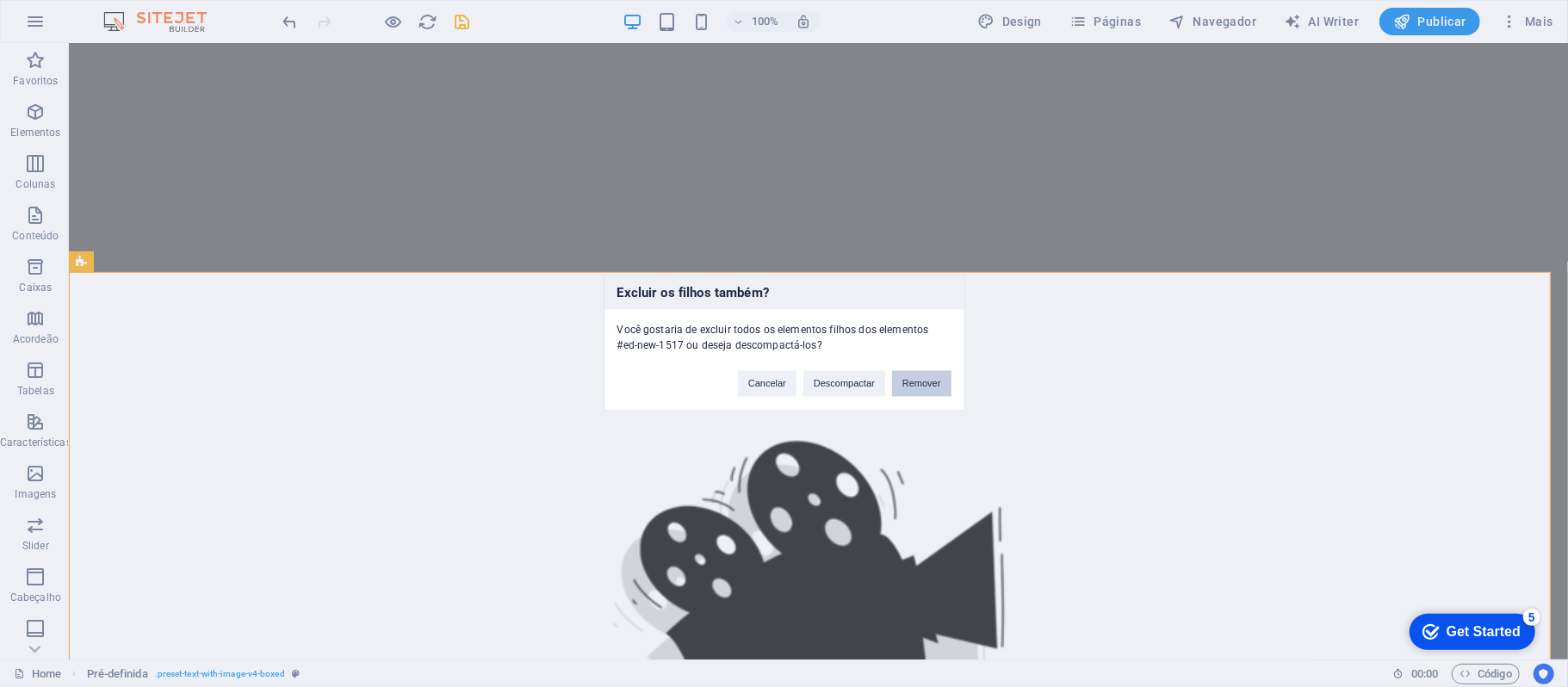
click at [900, 381] on button "Remover" at bounding box center [922, 383] width 59 height 26
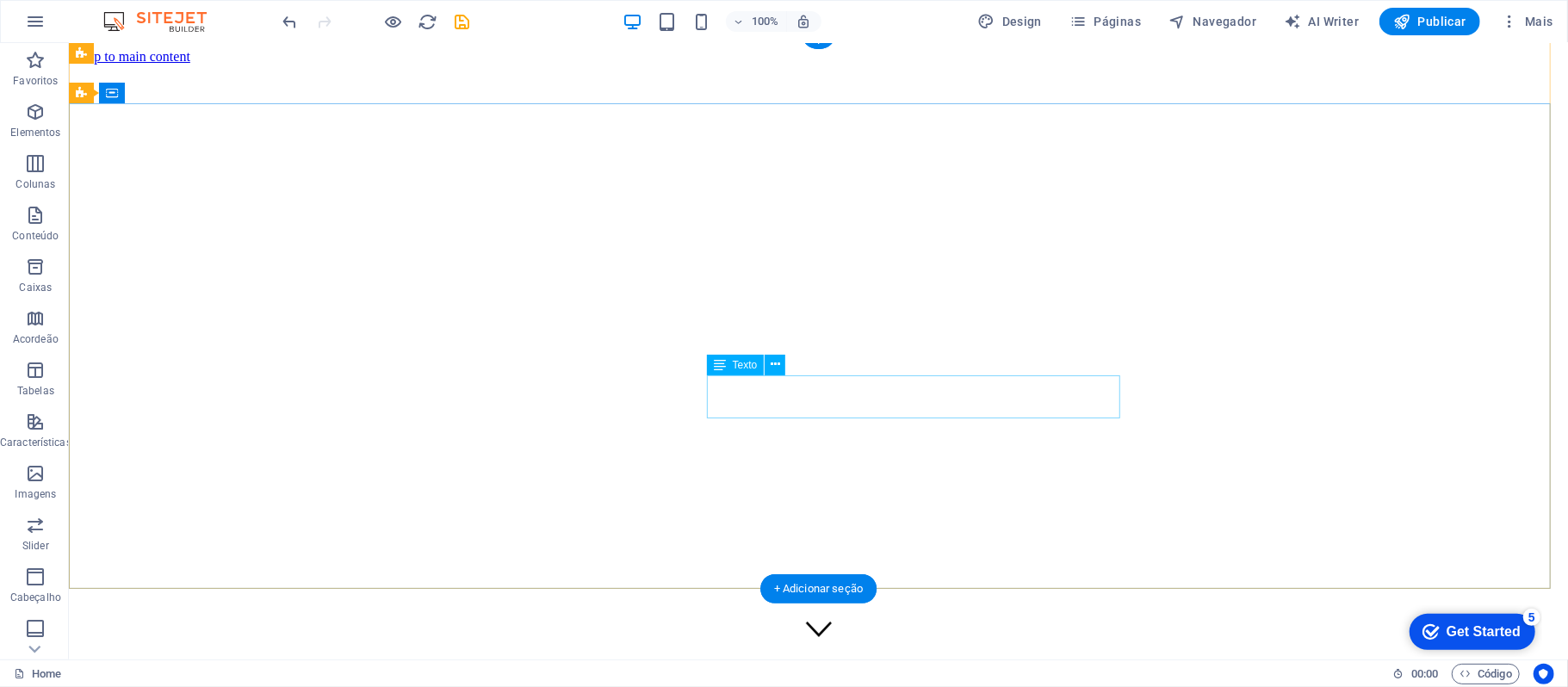
scroll to position [0, 0]
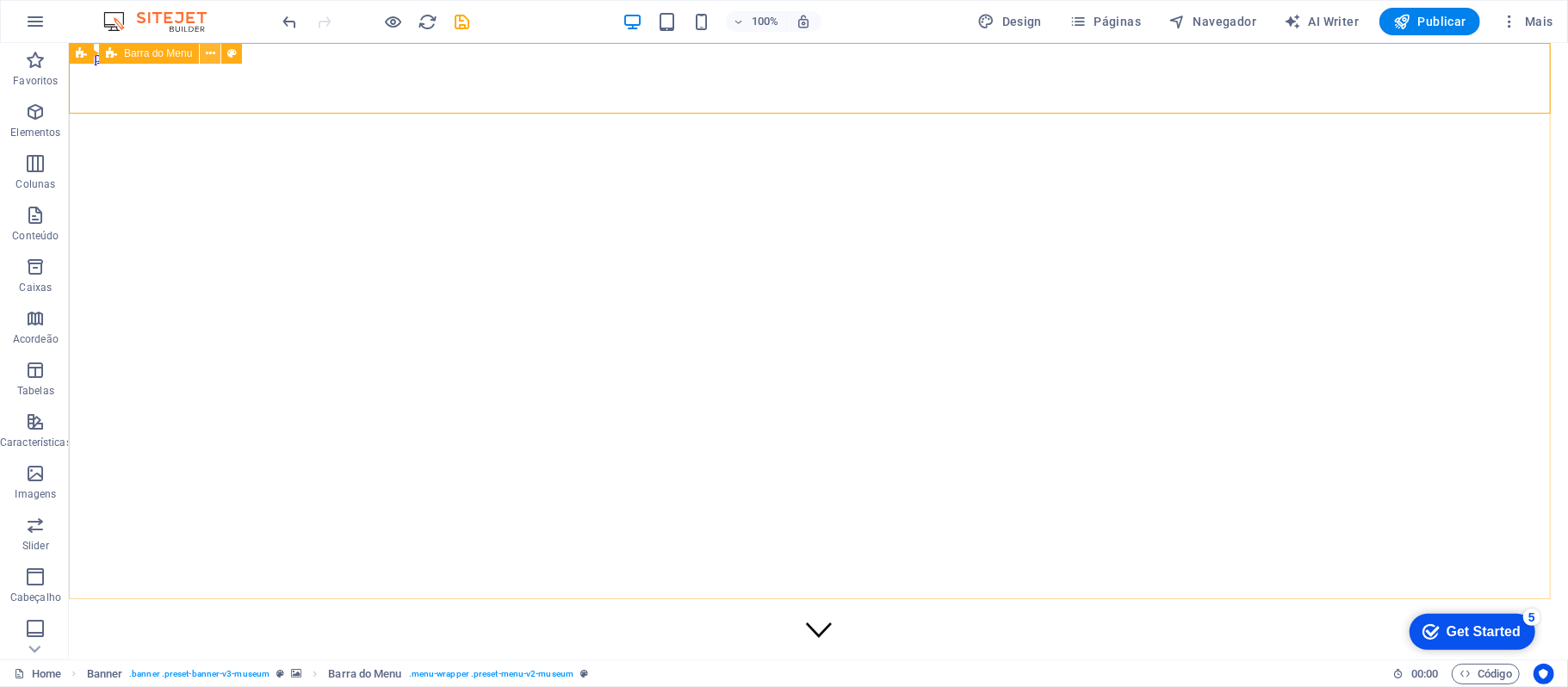
click at [217, 55] on button at bounding box center [210, 53] width 21 height 21
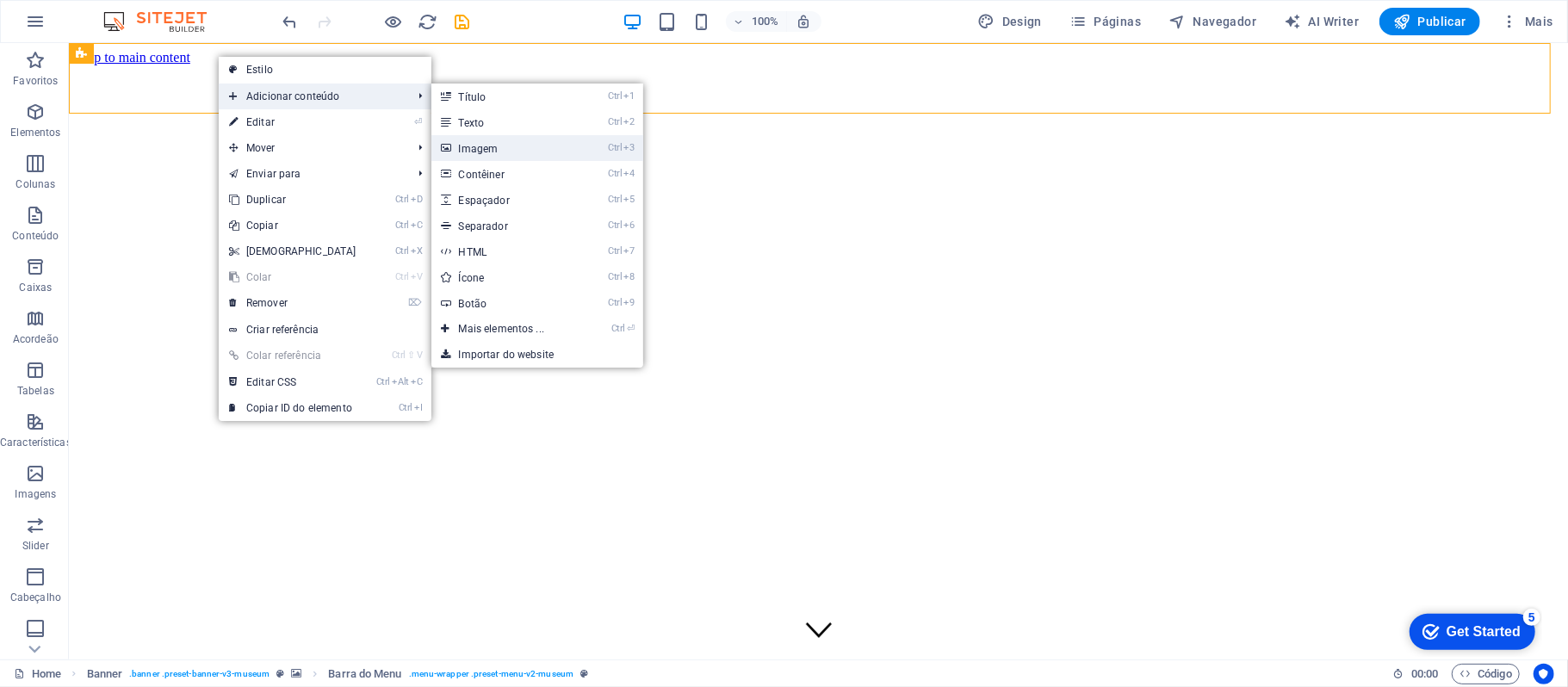
click at [572, 145] on link "Ctrl 3 Imagem" at bounding box center [506, 147] width 149 height 26
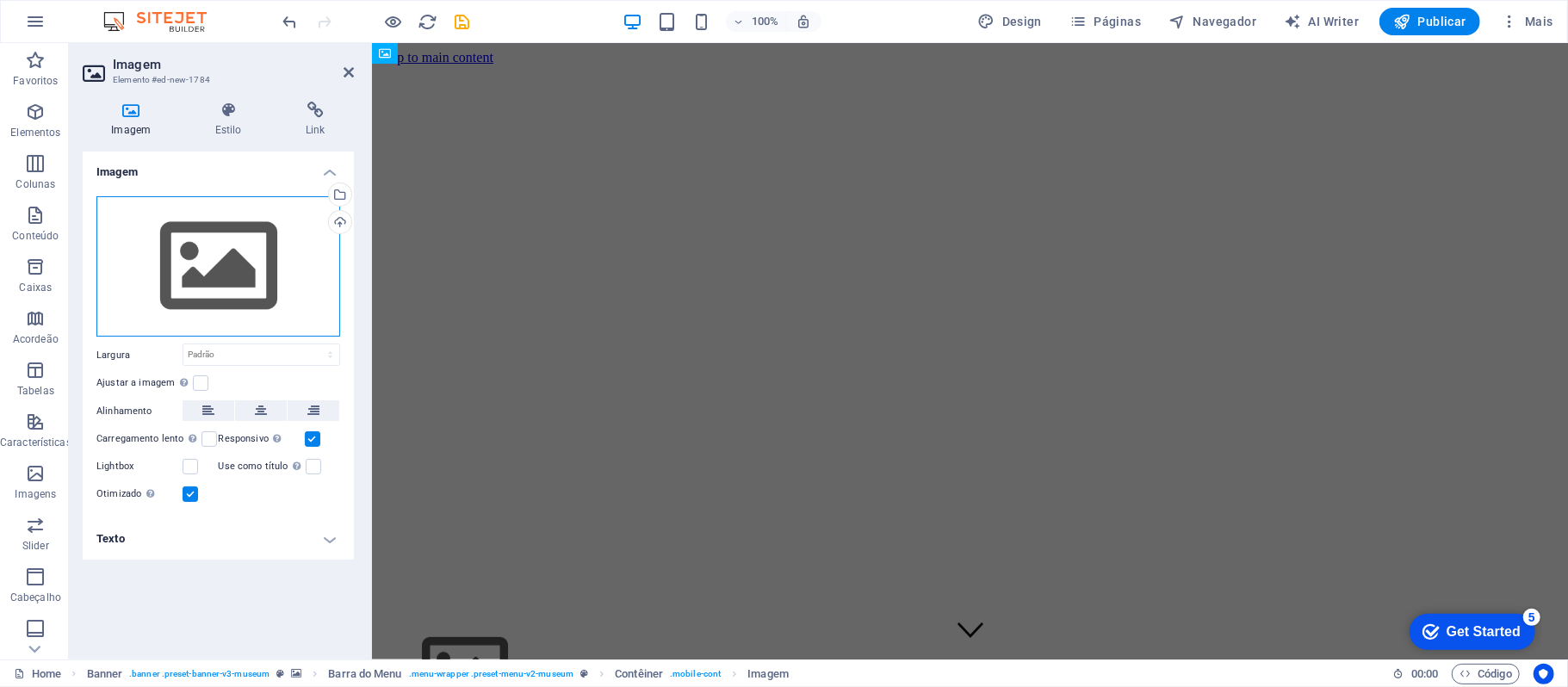
click at [239, 298] on div "Arraste os arquivos aqui, clique para escolher os arquivos ou selecione os arqu…" at bounding box center [218, 266] width 244 height 141
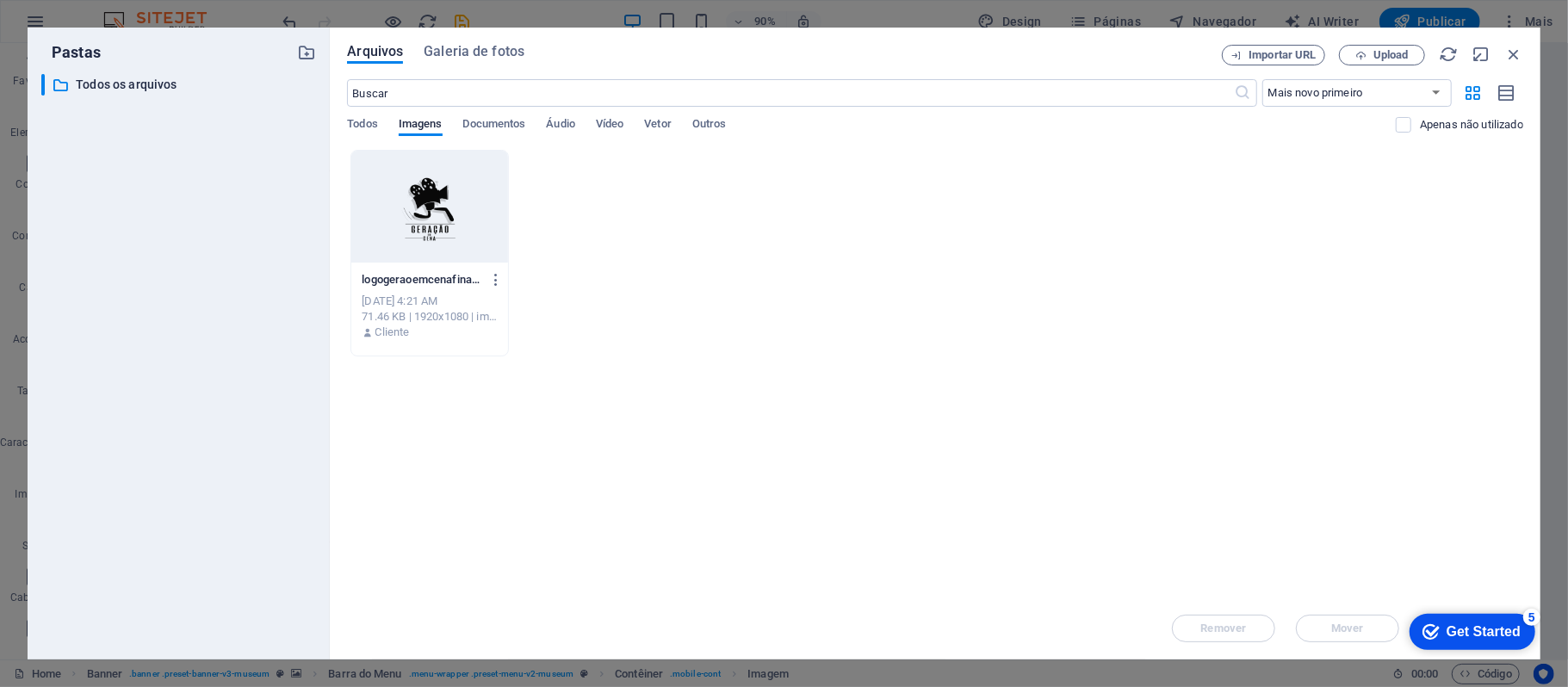
click at [239, 298] on div "​ Todos os arquivos Todos os arquivos" at bounding box center [178, 360] width 275 height 572
click at [451, 185] on div at bounding box center [429, 206] width 157 height 112
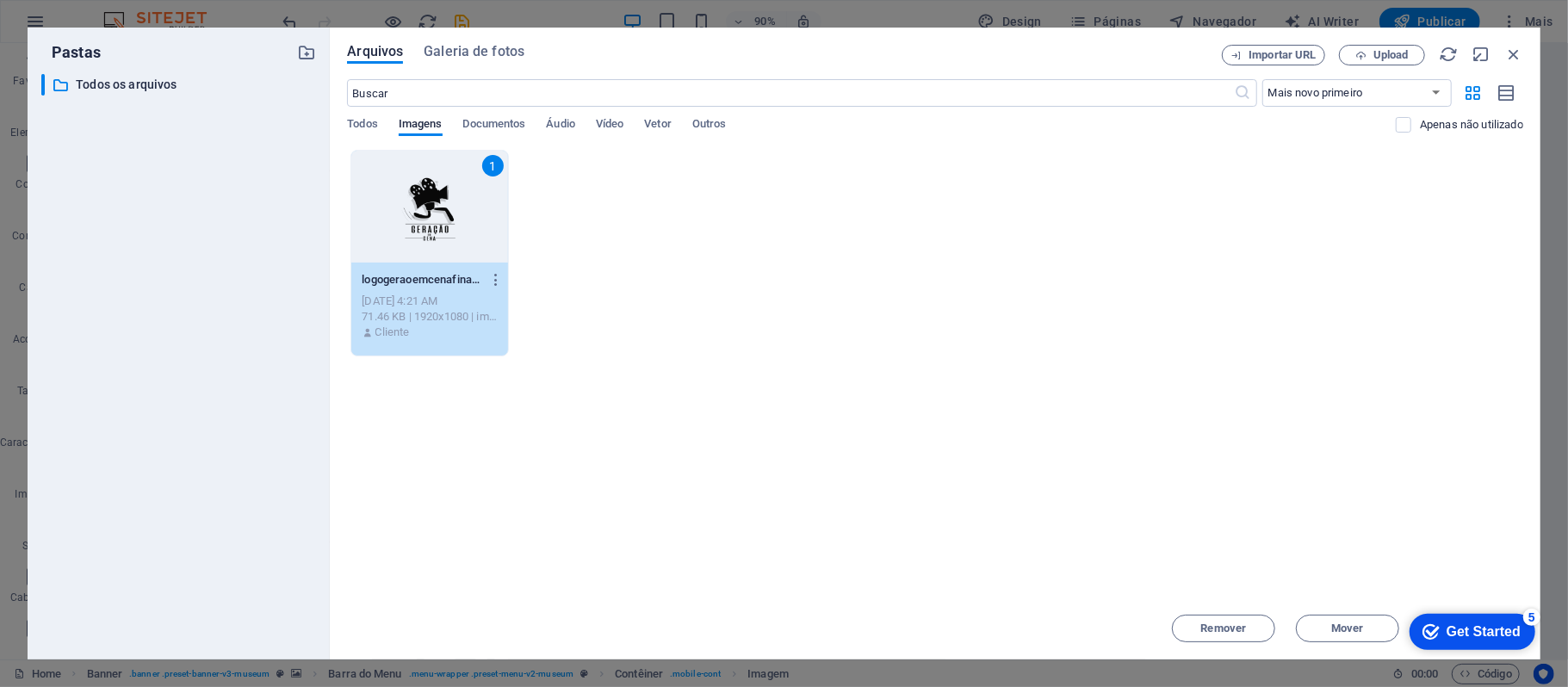
click at [451, 185] on div "1" at bounding box center [429, 206] width 157 height 112
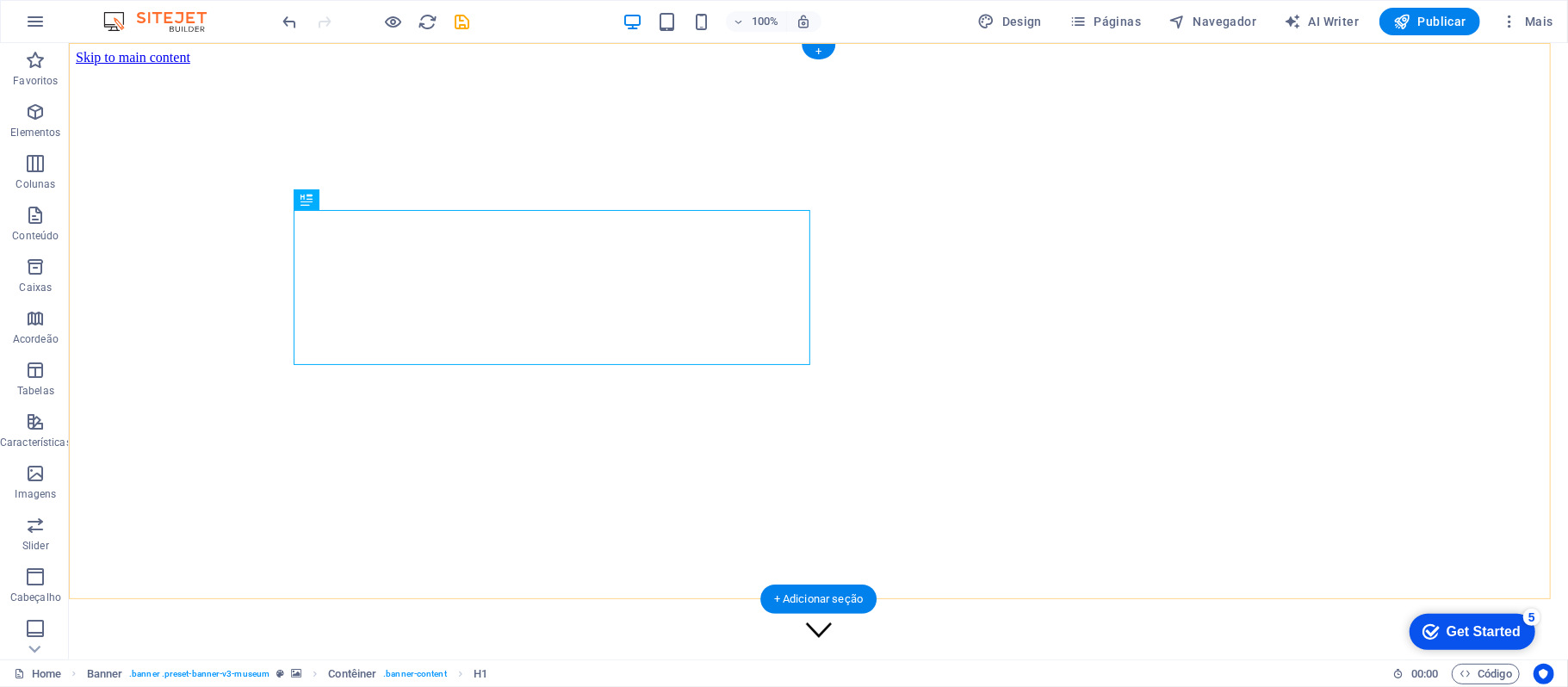
click at [816, 49] on div "+" at bounding box center [818, 51] width 33 height 15
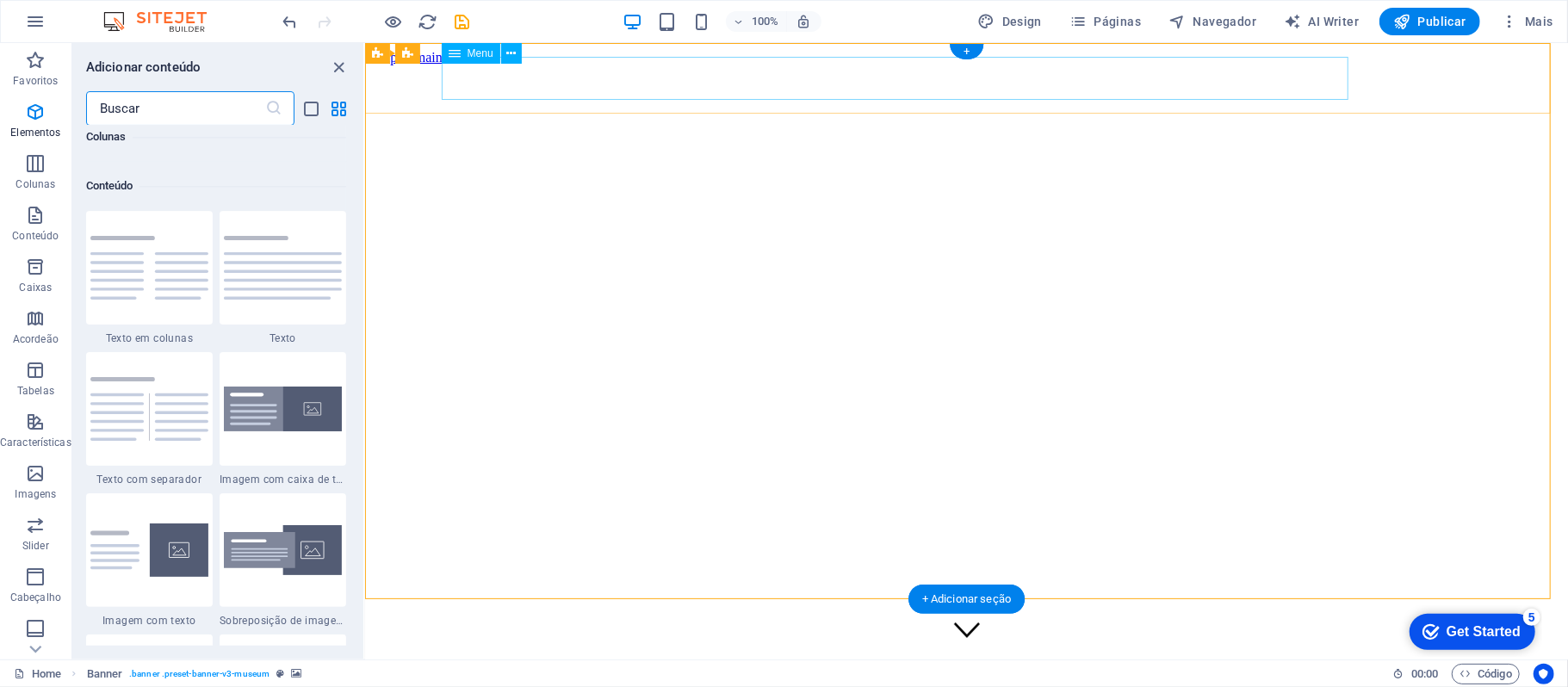
scroll to position [3011, 0]
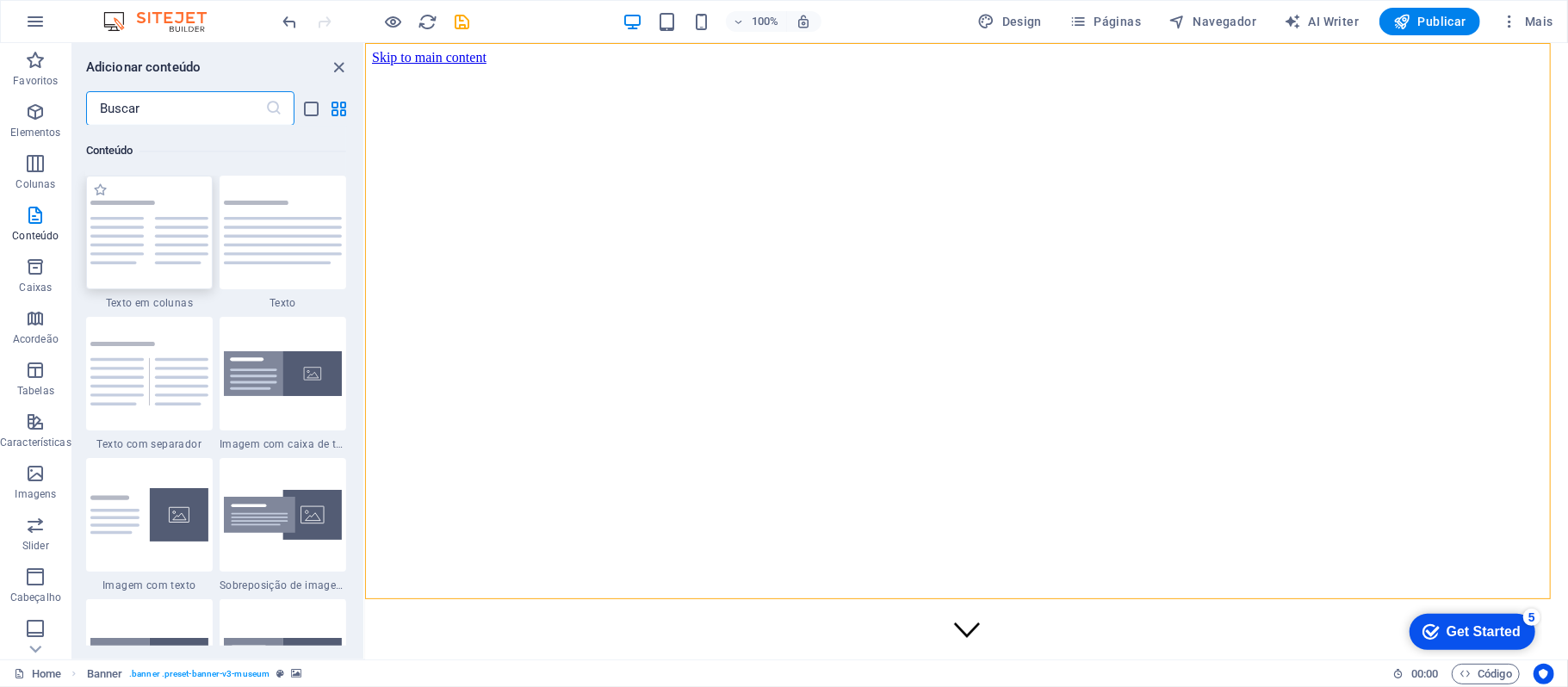
click at [176, 246] on img at bounding box center [149, 232] width 118 height 63
click at [366, 246] on div "H1 Banner Contêiner Texto Espaçador Contêiner Banner Barra do Menu H2 Item de c…" at bounding box center [967, 351] width 1203 height 617
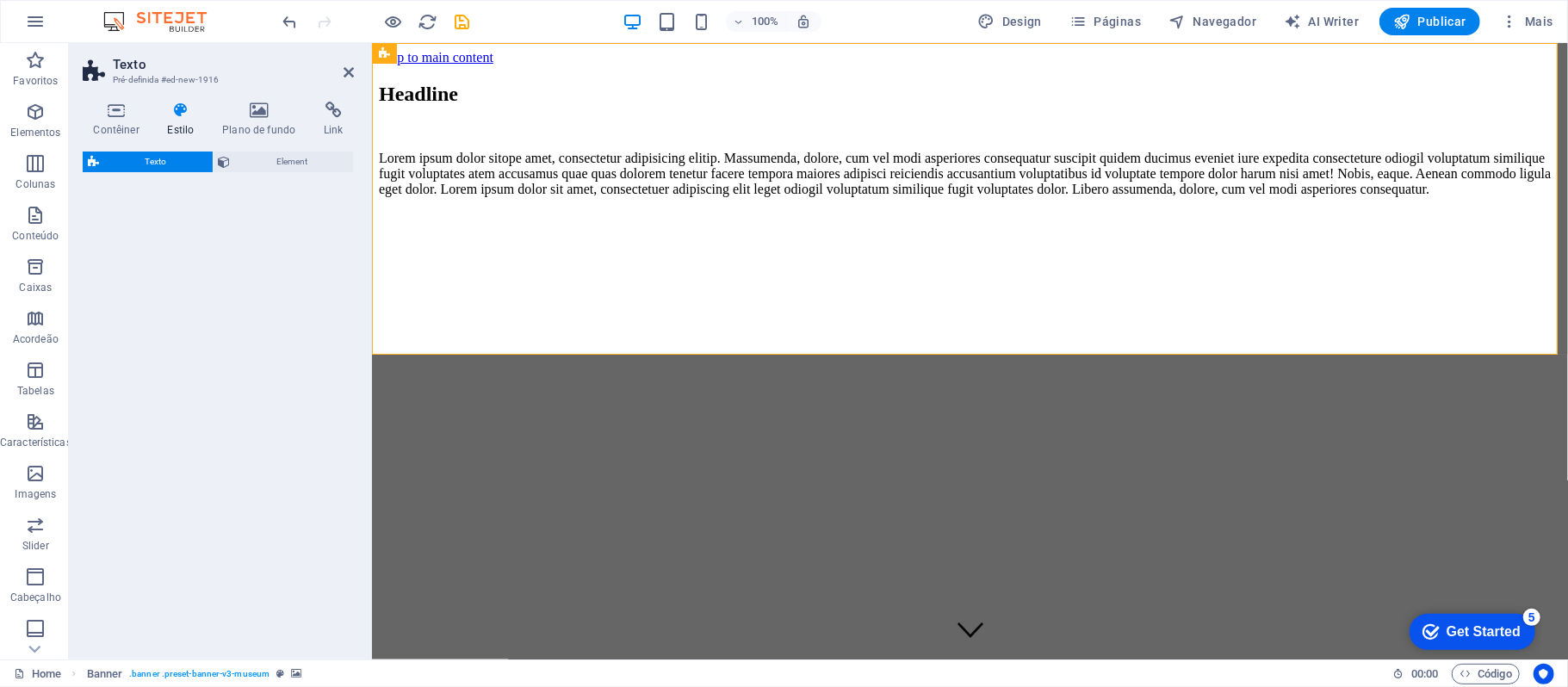
select select "rem"
select select "preset-text-v2-columns"
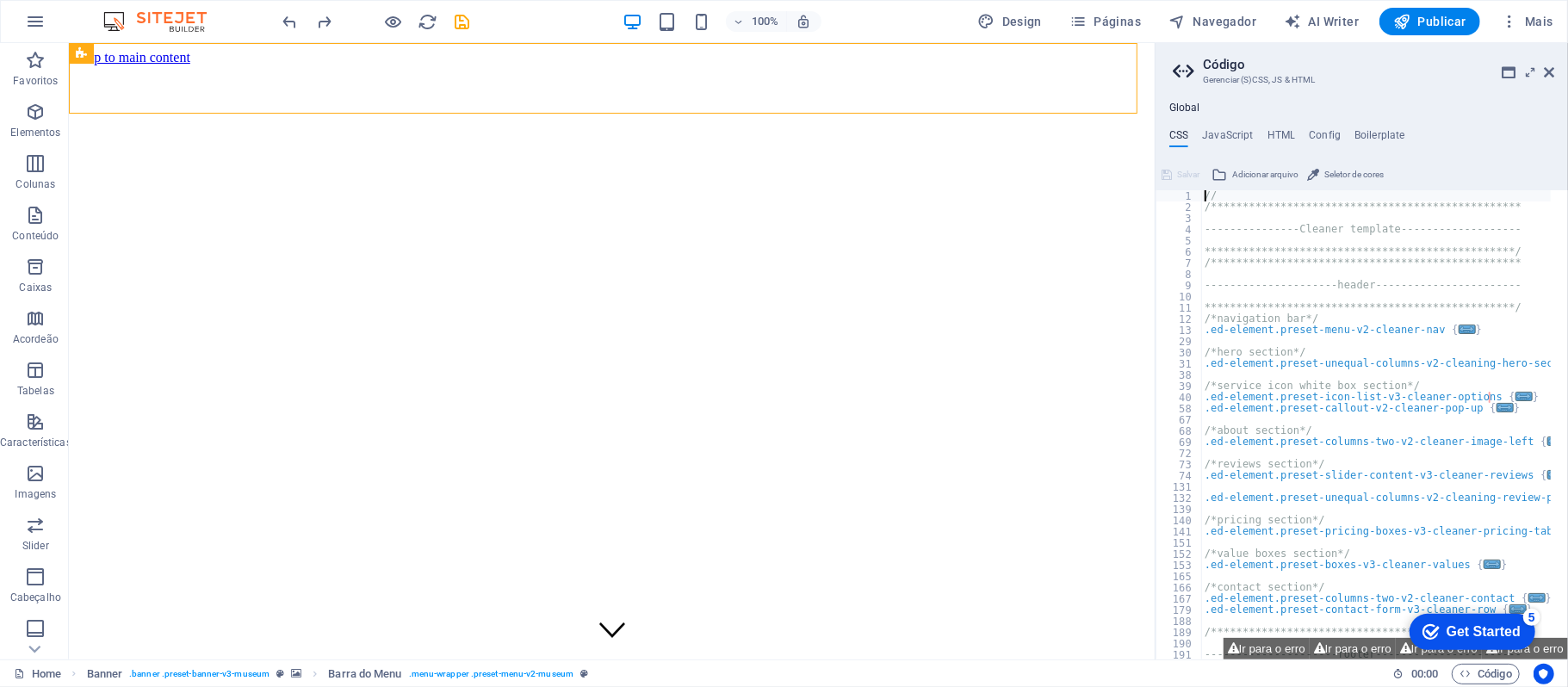
click at [1544, 63] on h2 "Código" at bounding box center [1379, 65] width 351 height 15
click at [1530, 69] on icon at bounding box center [1530, 72] width 0 height 13
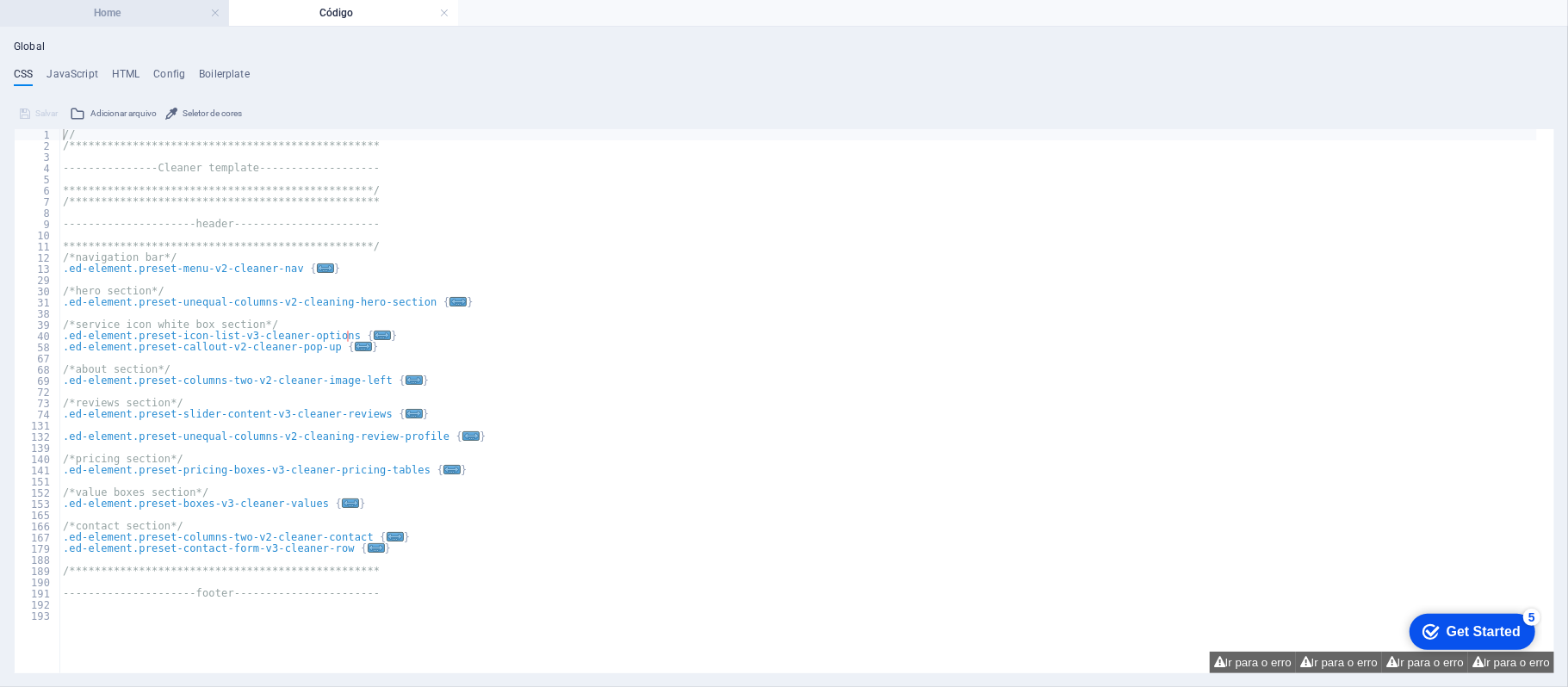
click at [31, 15] on h4 "Home" at bounding box center [114, 13] width 229 height 19
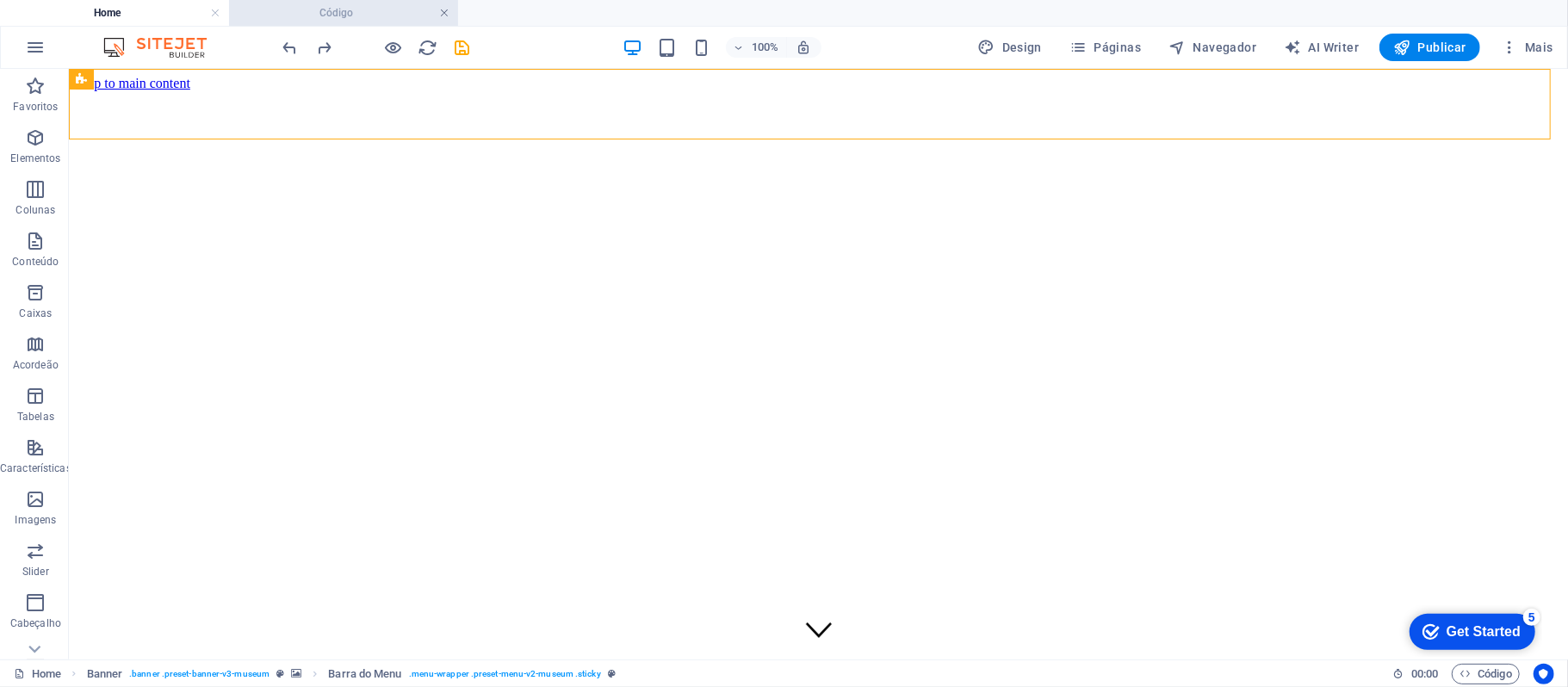
click at [446, 11] on link at bounding box center [444, 12] width 10 height 16
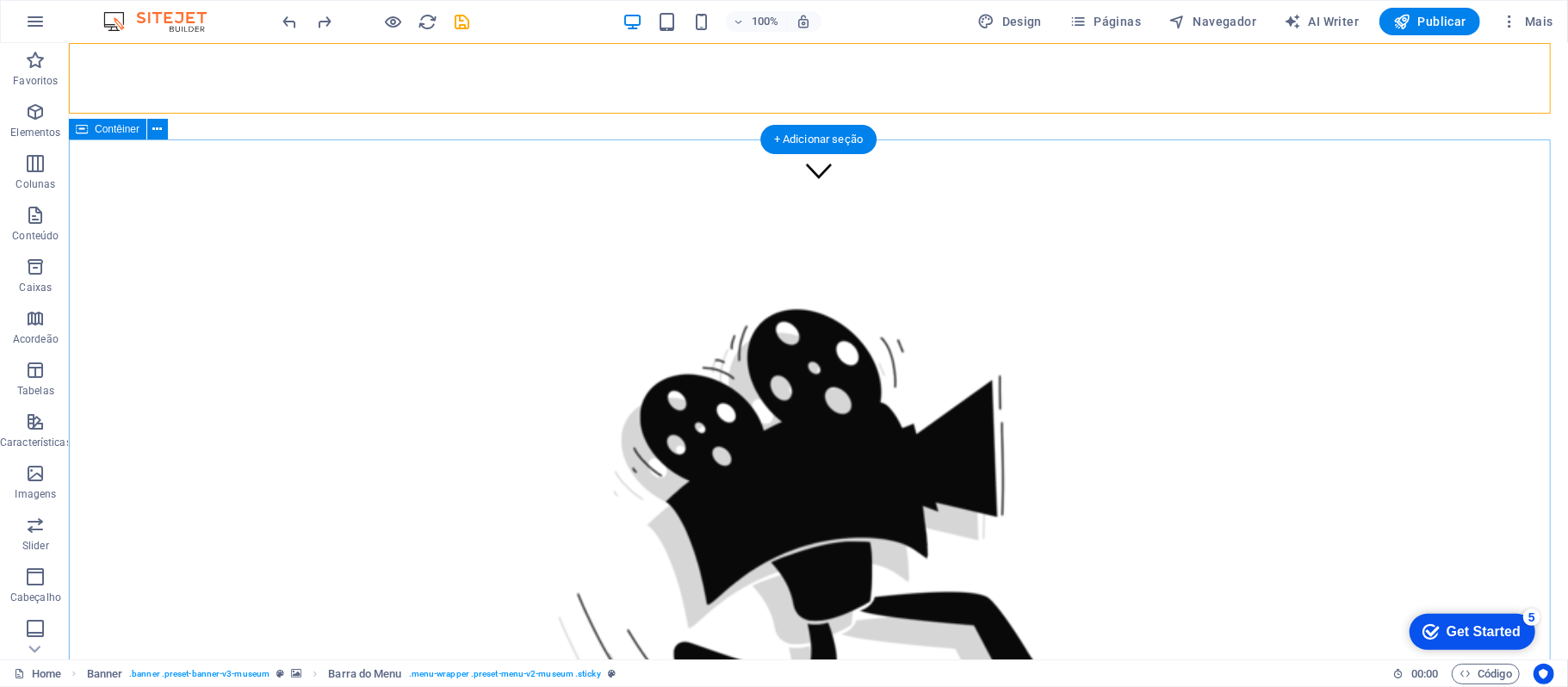
scroll to position [0, 0]
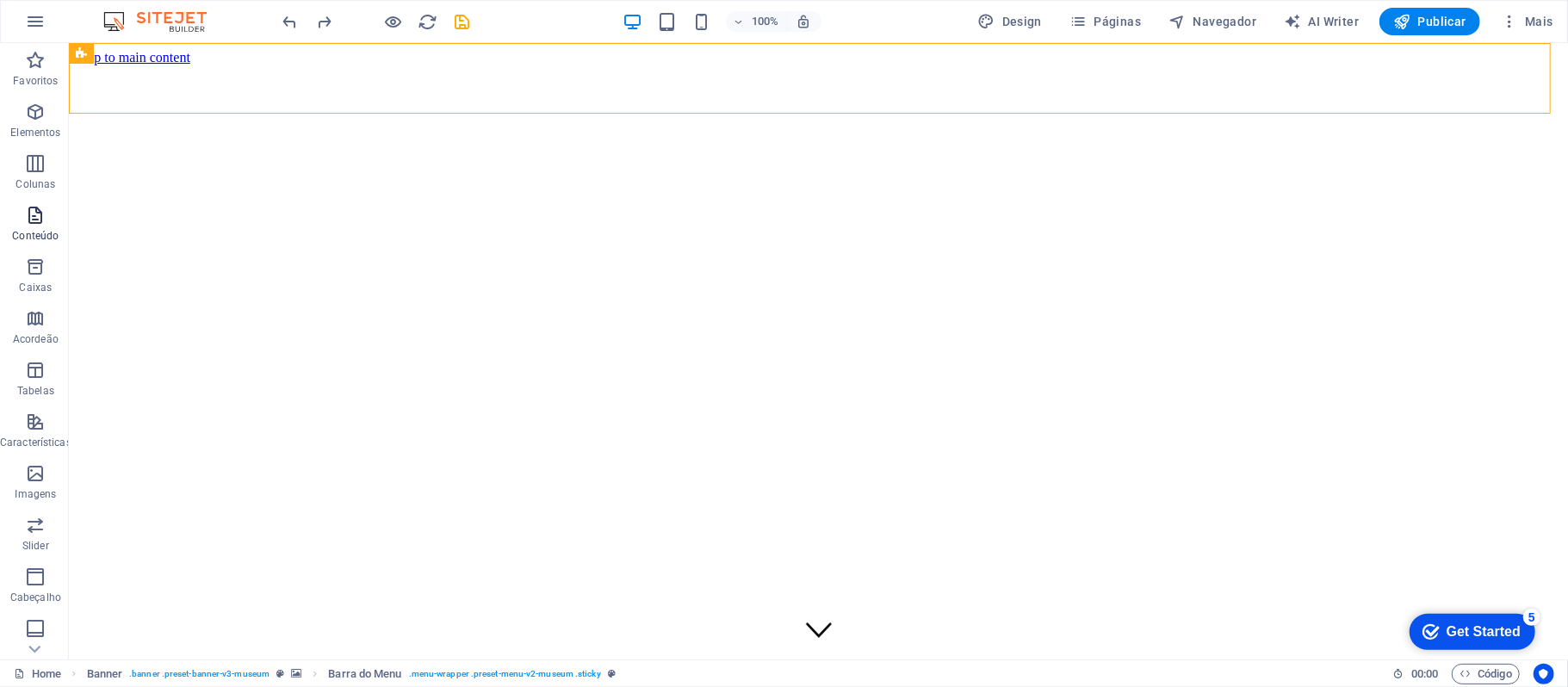
click at [31, 221] on icon "button" at bounding box center [35, 215] width 21 height 21
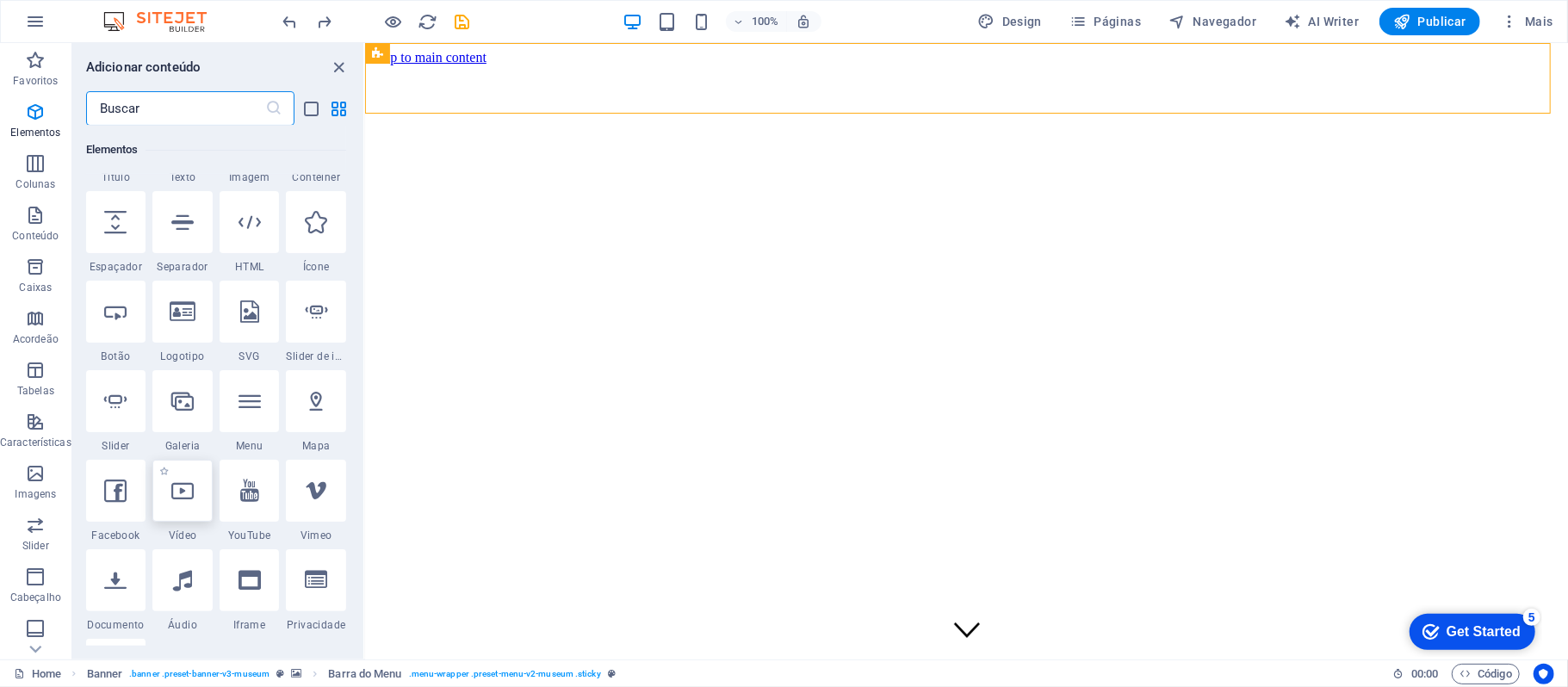
scroll to position [372, 0]
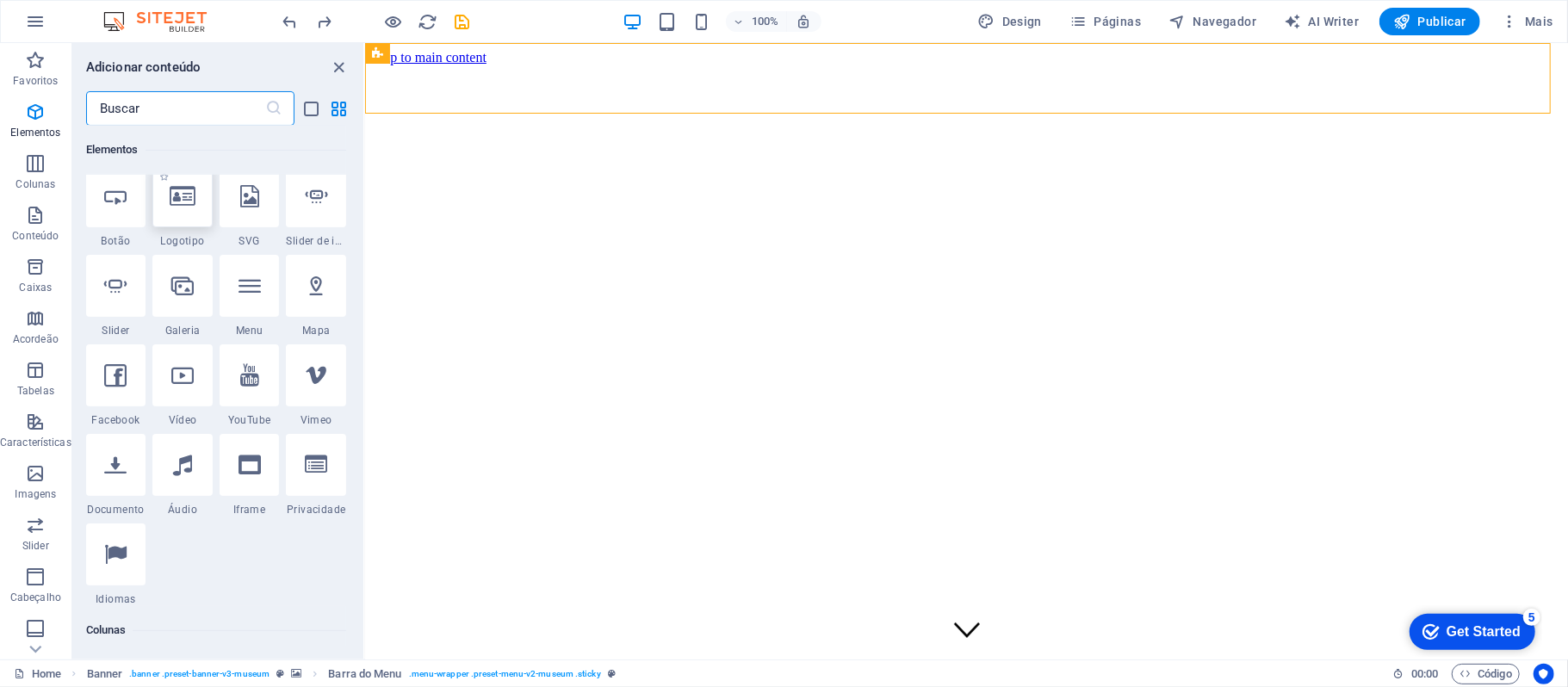
click at [202, 221] on div at bounding box center [182, 196] width 60 height 62
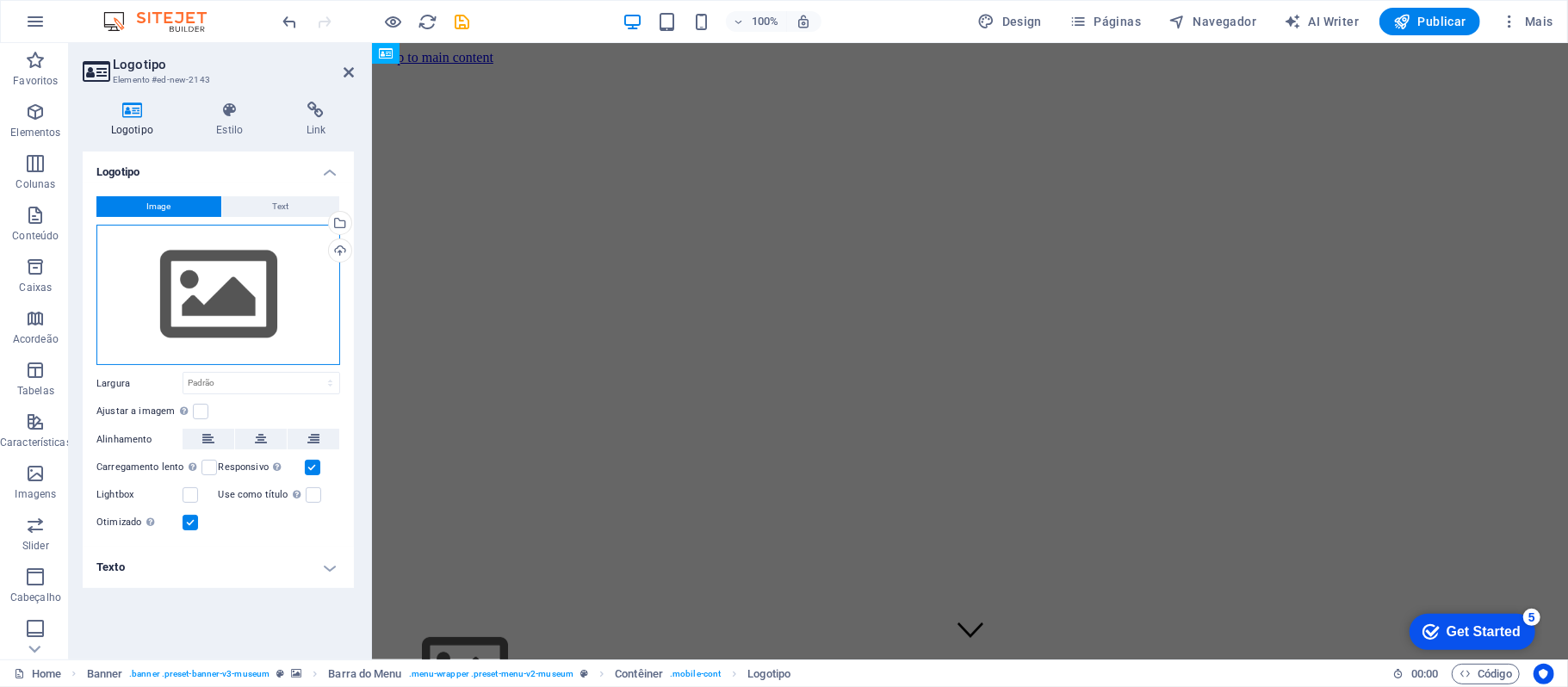
click at [226, 313] on div "Arraste os arquivos aqui, clique para escolher os arquivos ou selecione os arqu…" at bounding box center [218, 295] width 244 height 141
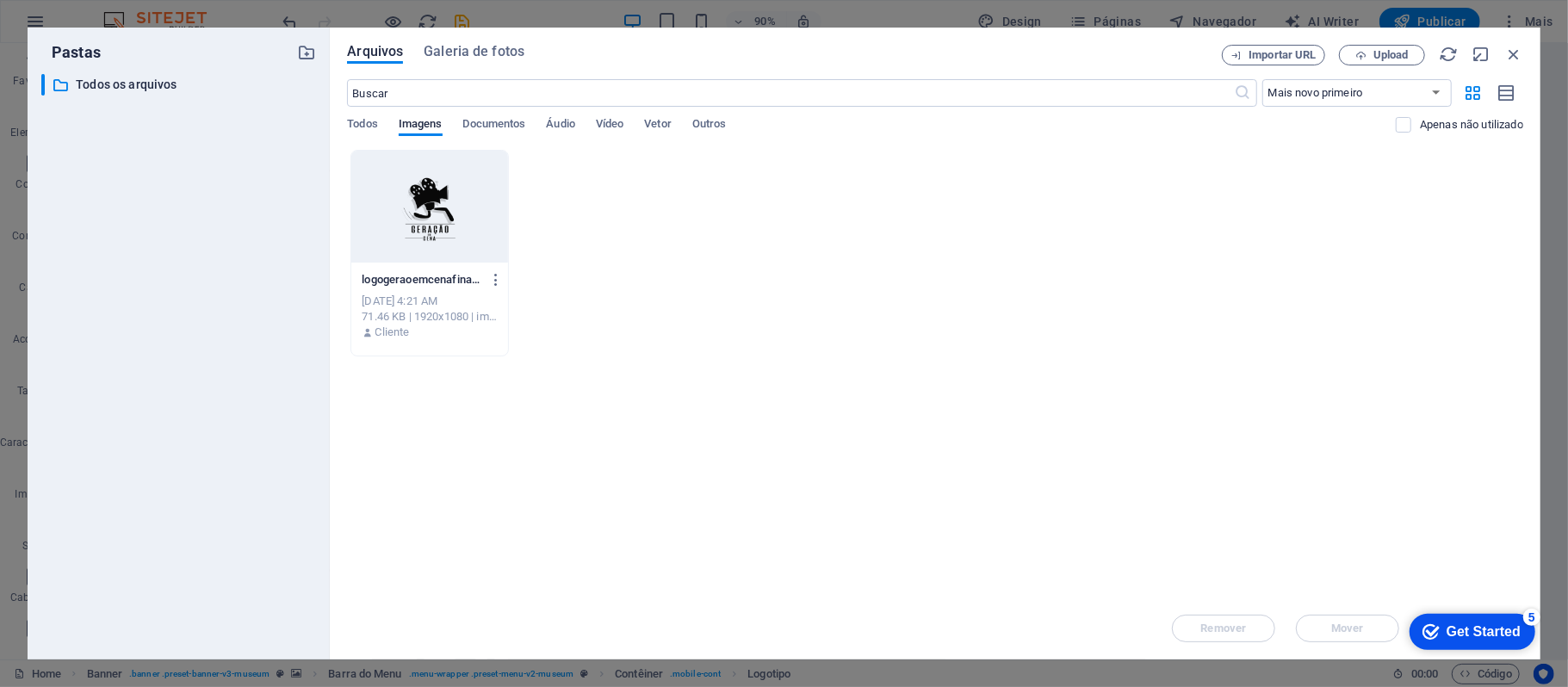
click at [405, 207] on div at bounding box center [429, 206] width 157 height 112
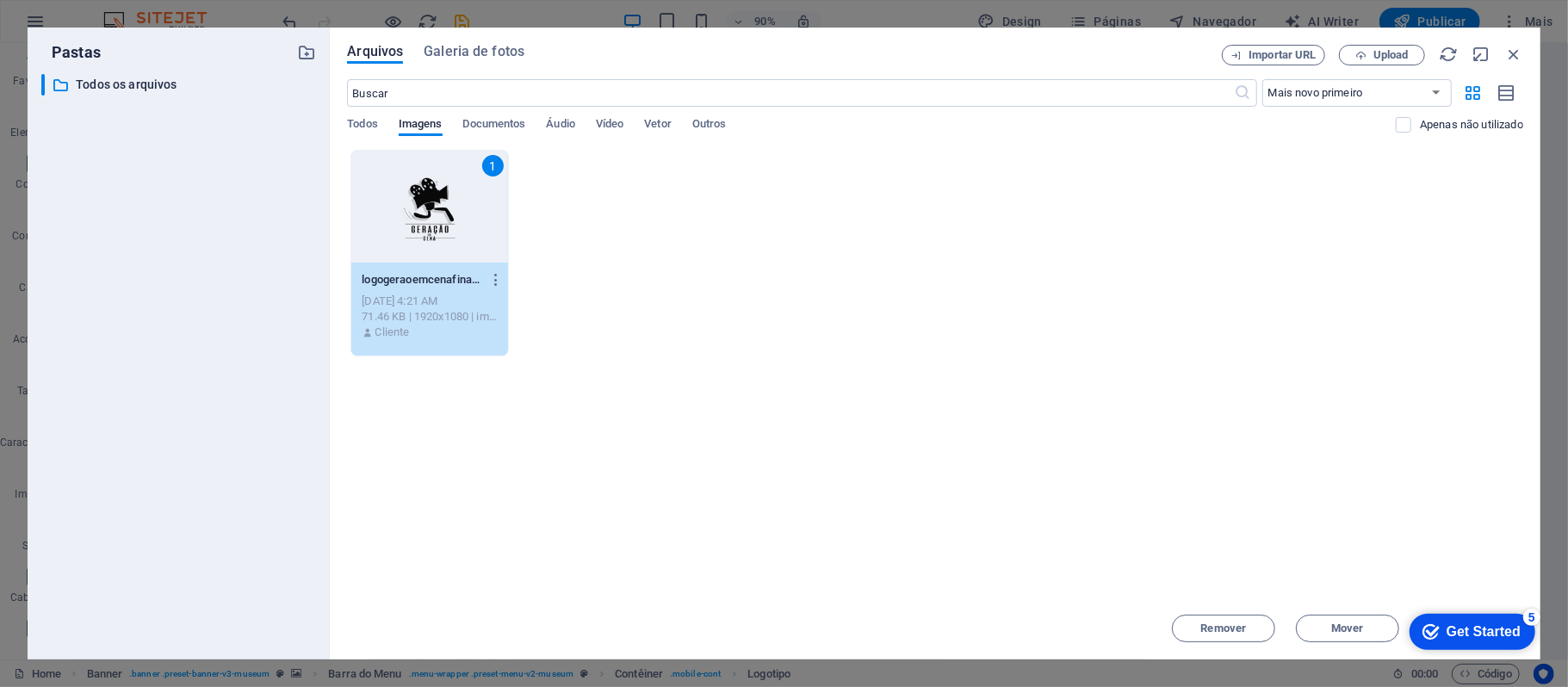
click at [405, 207] on div "1" at bounding box center [429, 206] width 157 height 112
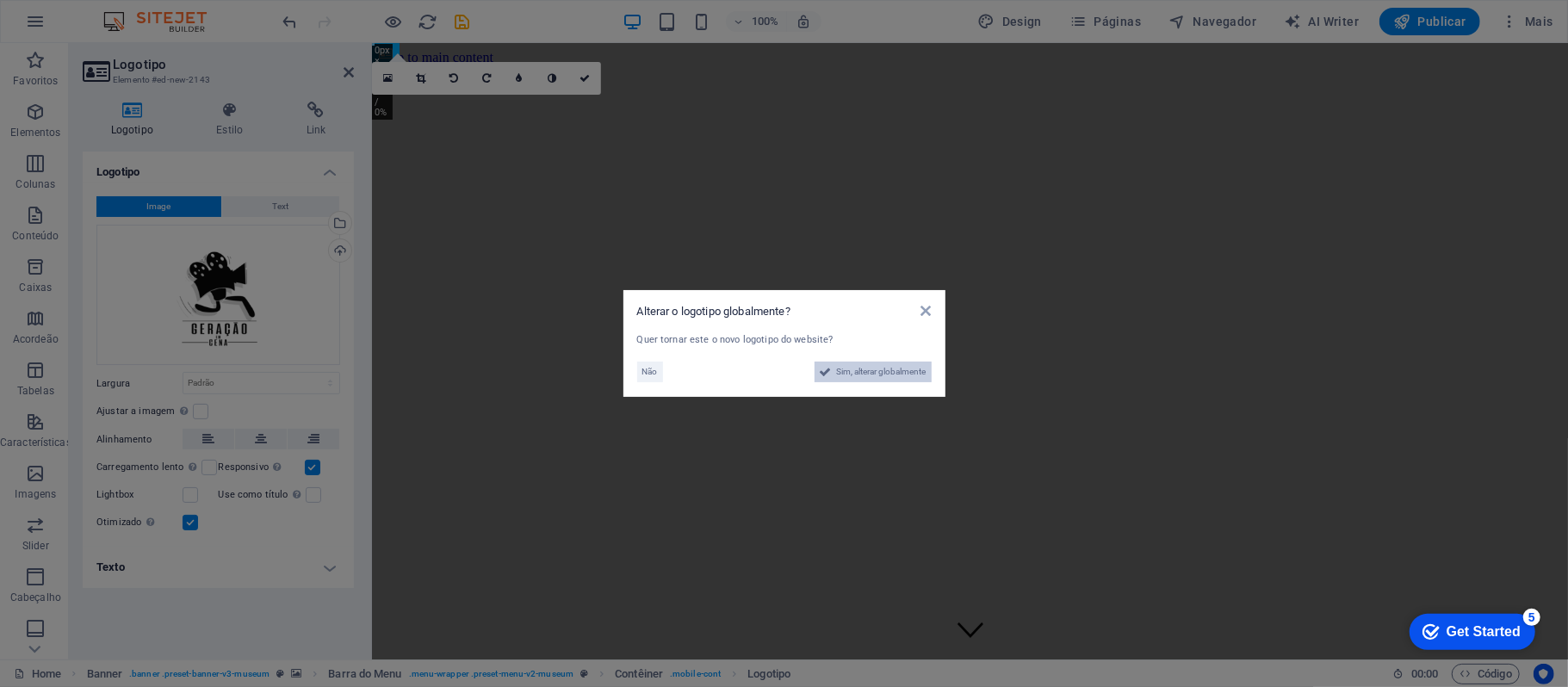
click at [866, 372] on span "Sim, alterar globalmente" at bounding box center [882, 372] width 89 height 21
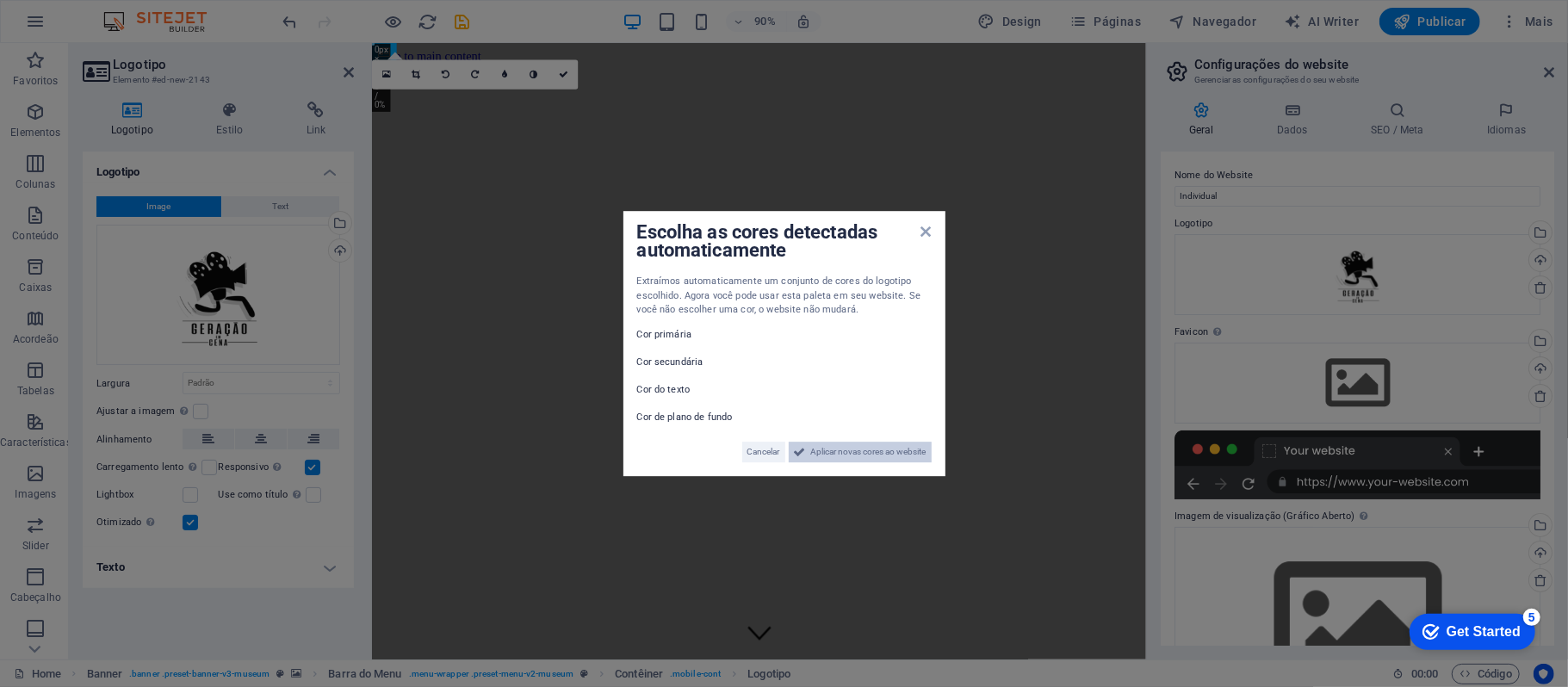
click at [880, 456] on span "Aplicar novas cores ao website" at bounding box center [868, 452] width 115 height 21
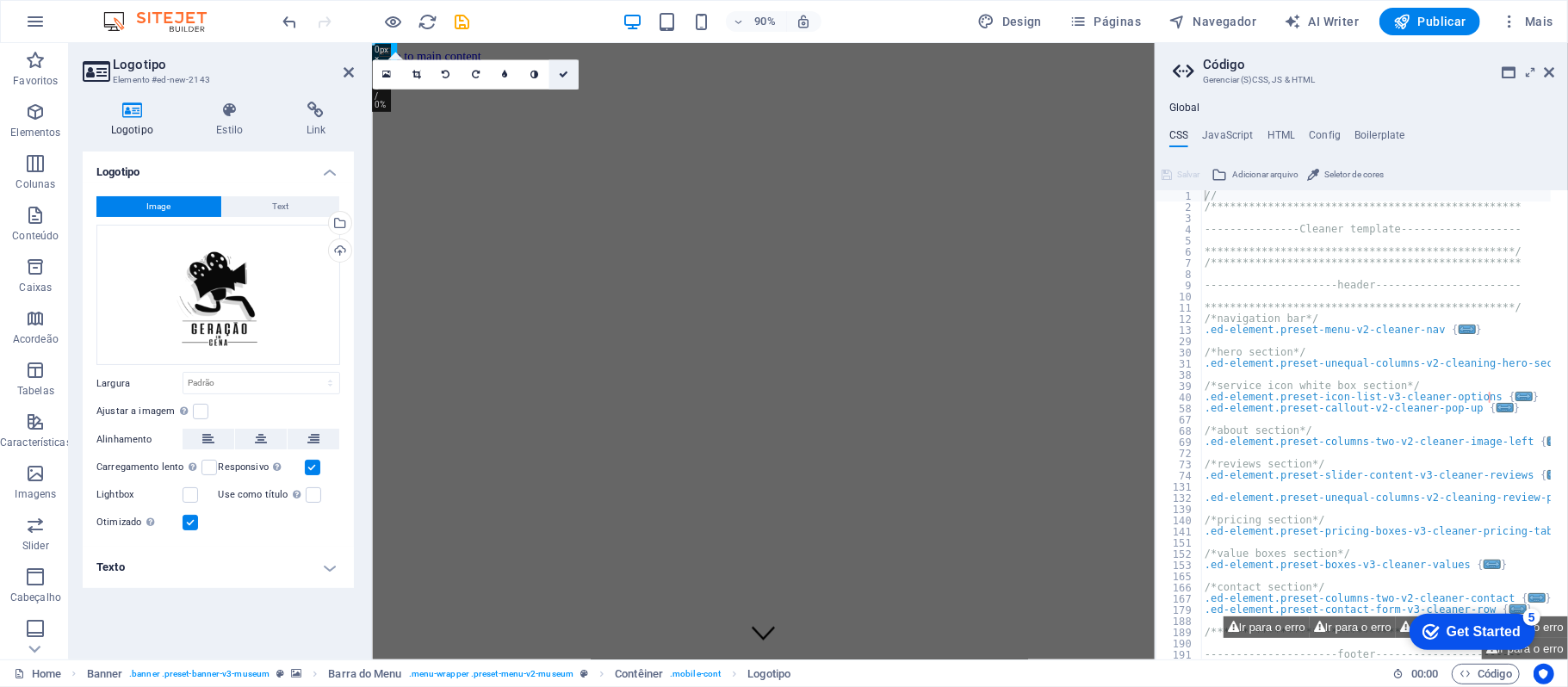
click at [566, 83] on link at bounding box center [563, 74] width 30 height 29
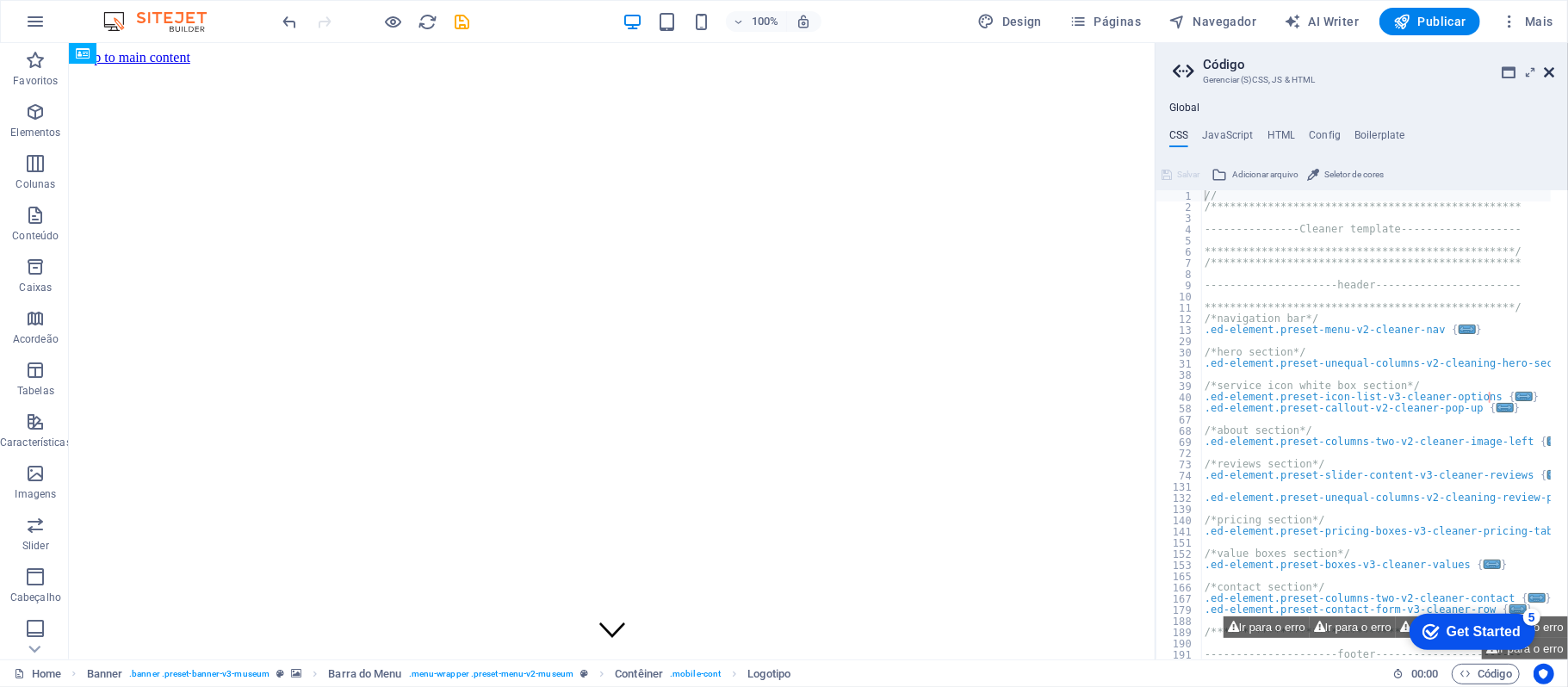
click at [1544, 72] on icon at bounding box center [1549, 72] width 10 height 13
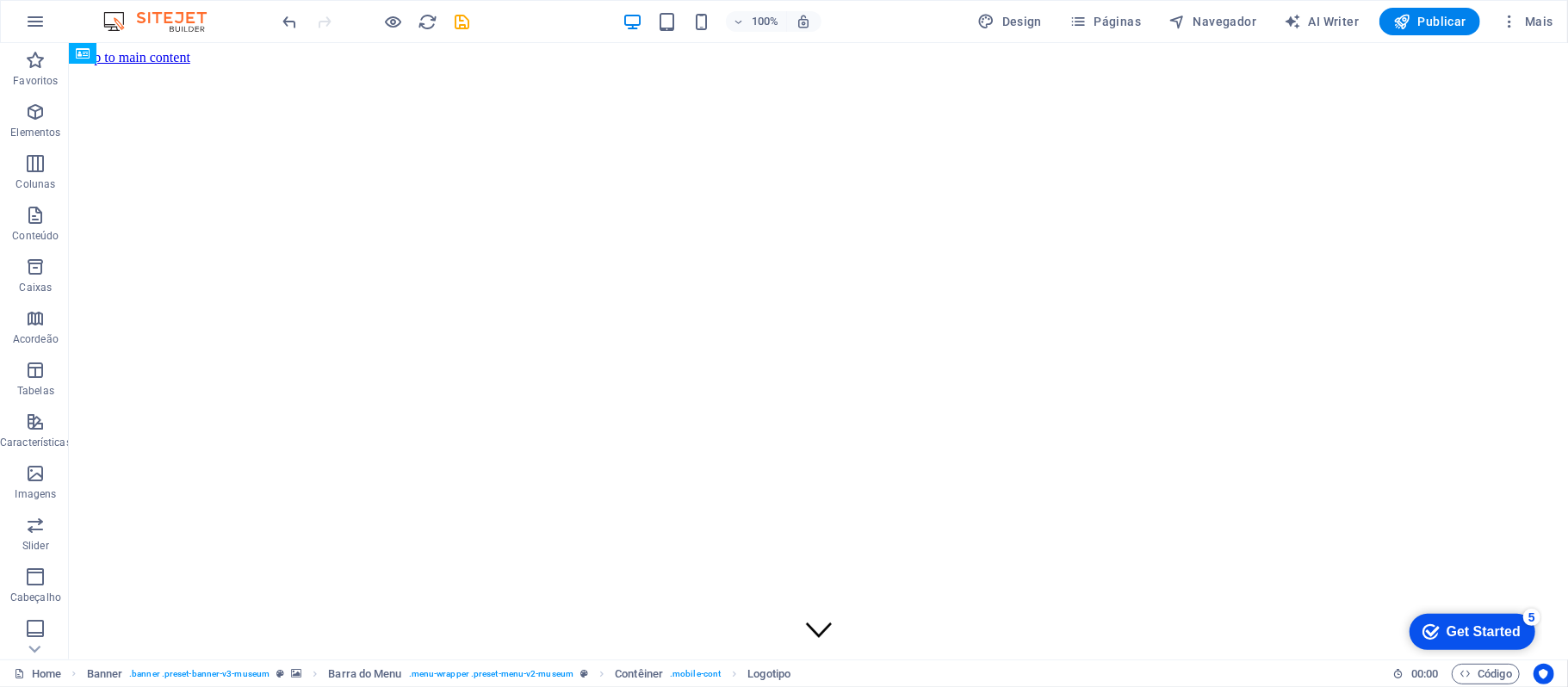
click at [1421, 622] on icon "checkmark" at bounding box center [1430, 631] width 17 height 17
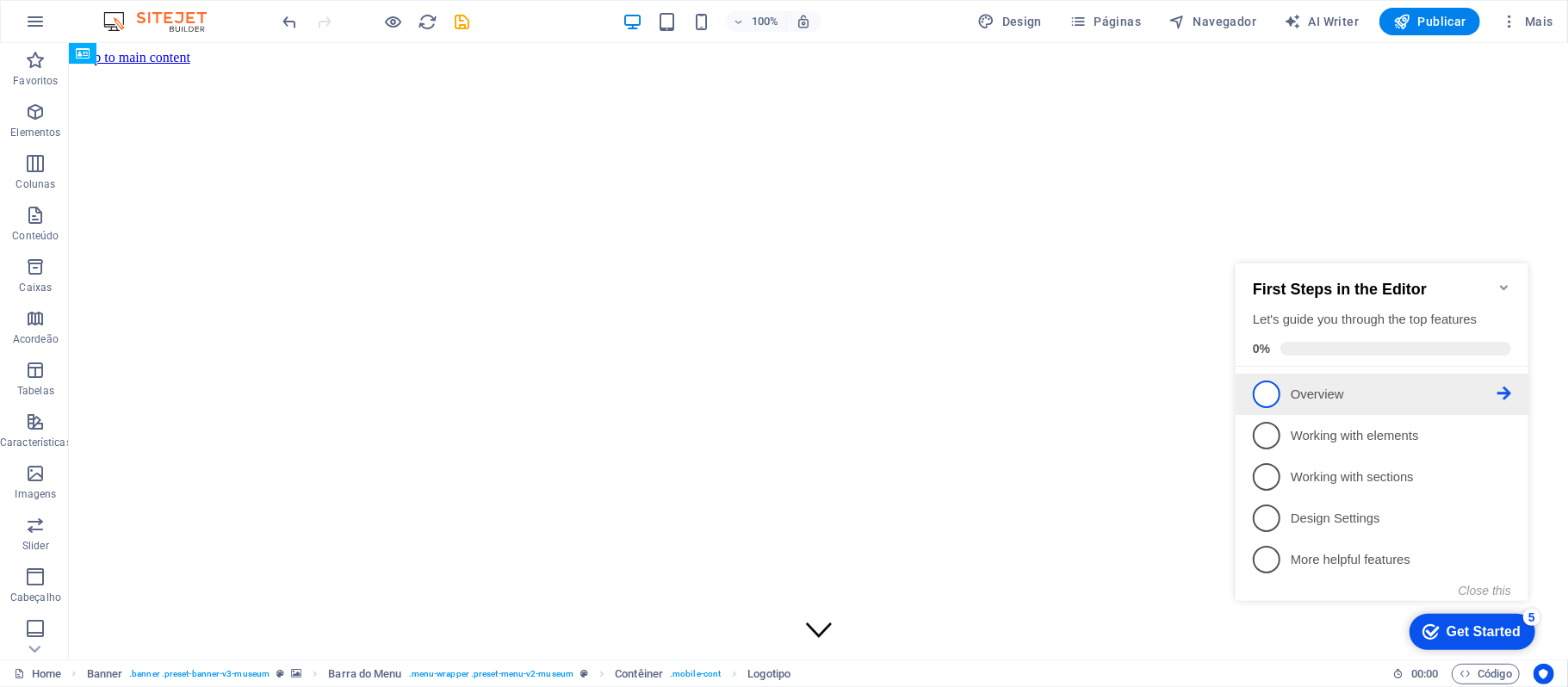
click at [1499, 392] on icon at bounding box center [1503, 392] width 13 height 13
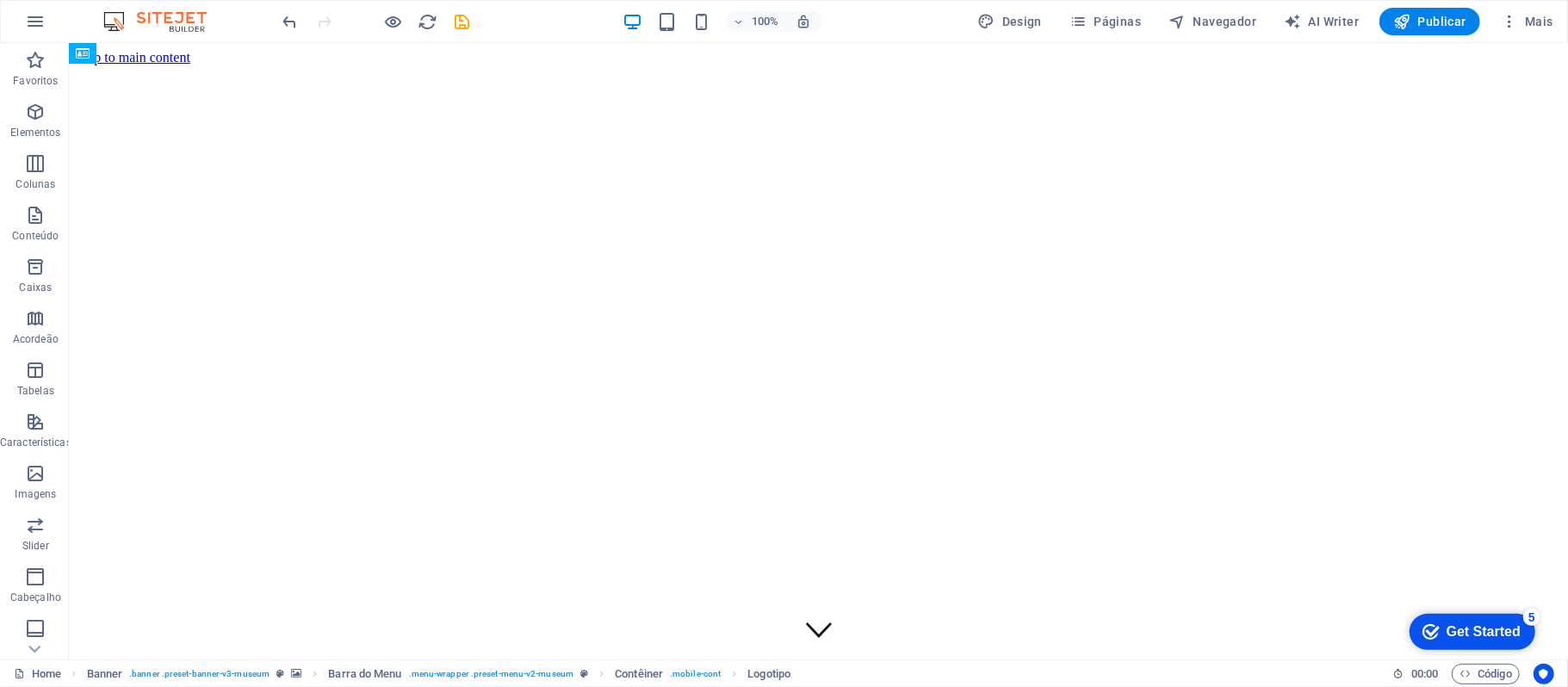
scroll to position [0, 0]
click at [1535, 649] on div "checkmark Get Started 5" at bounding box center [1472, 631] width 126 height 36
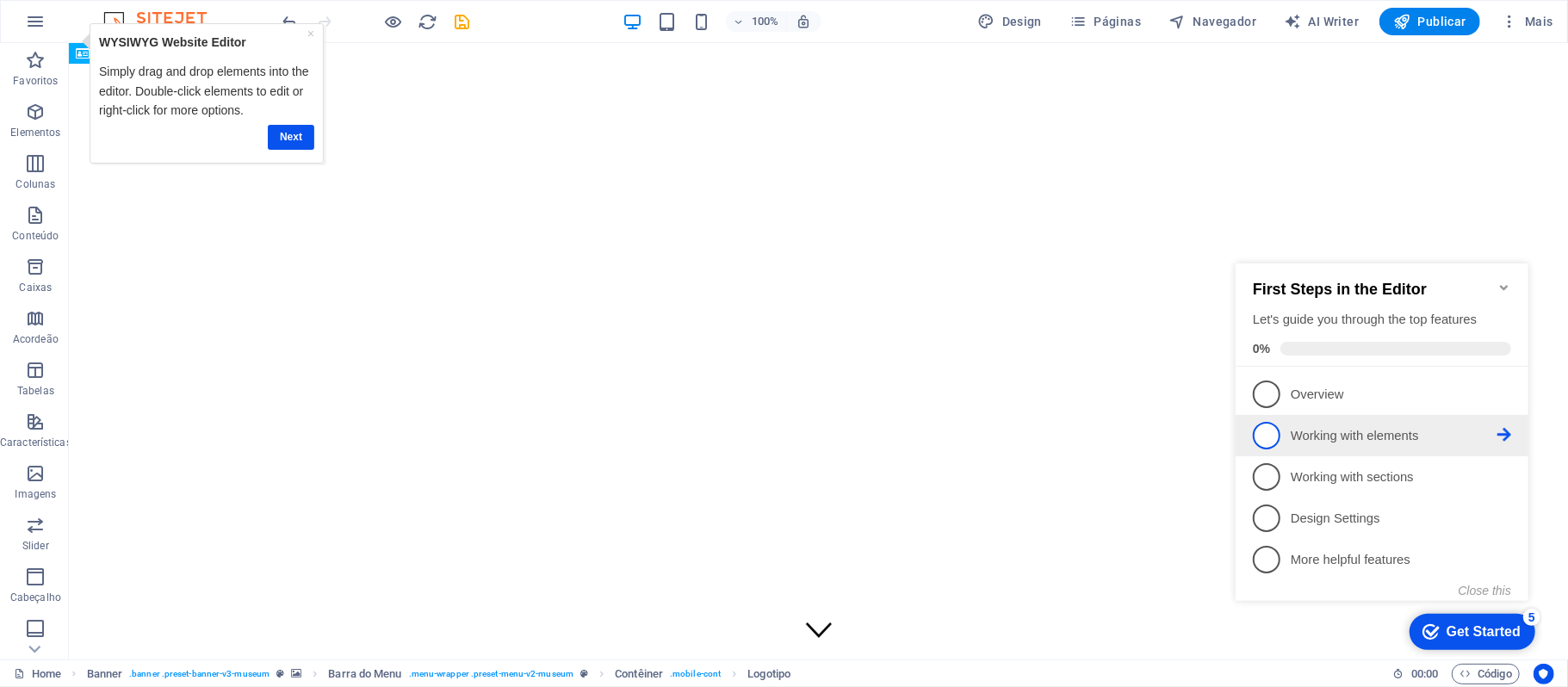
click at [1364, 437] on p "Working with elements - incomplete" at bounding box center [1393, 435] width 207 height 18
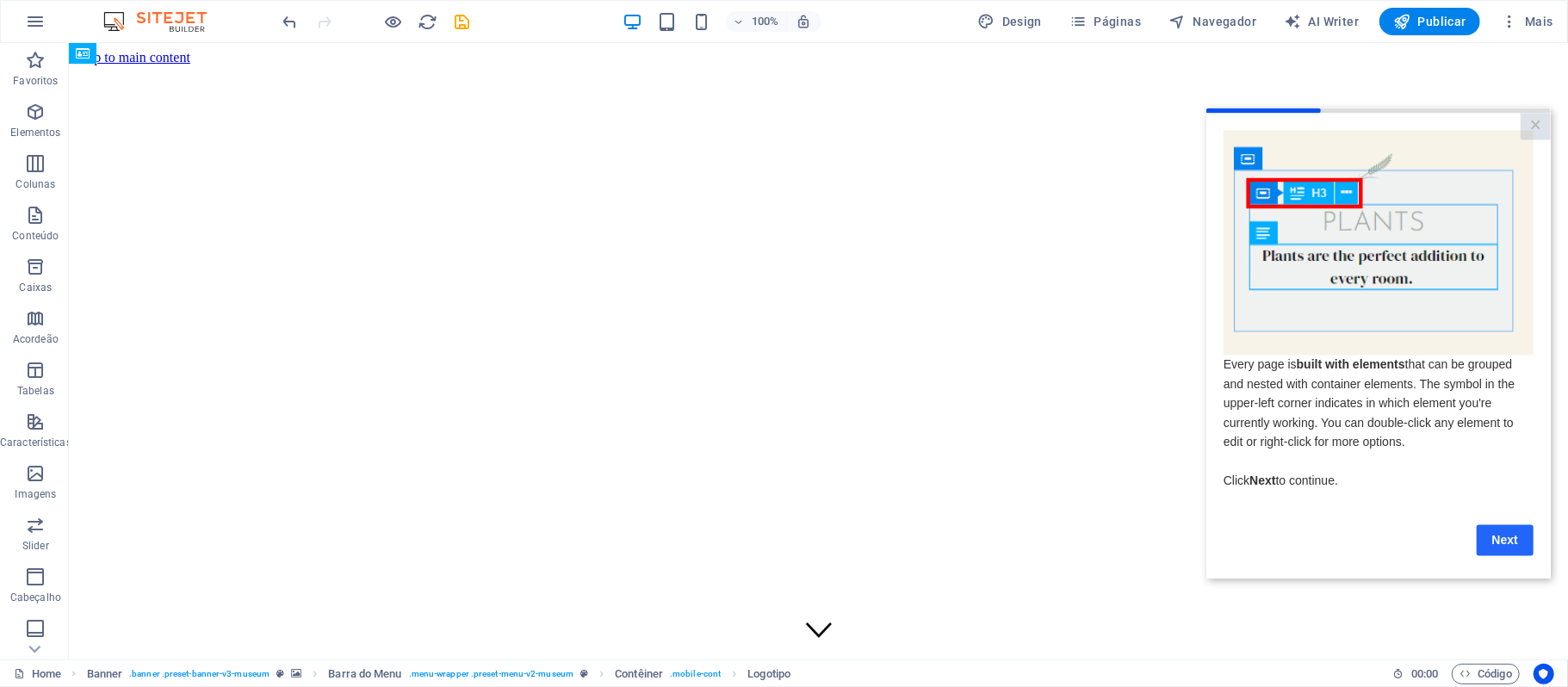
click at [1519, 544] on link "Next" at bounding box center [1504, 540] width 57 height 31
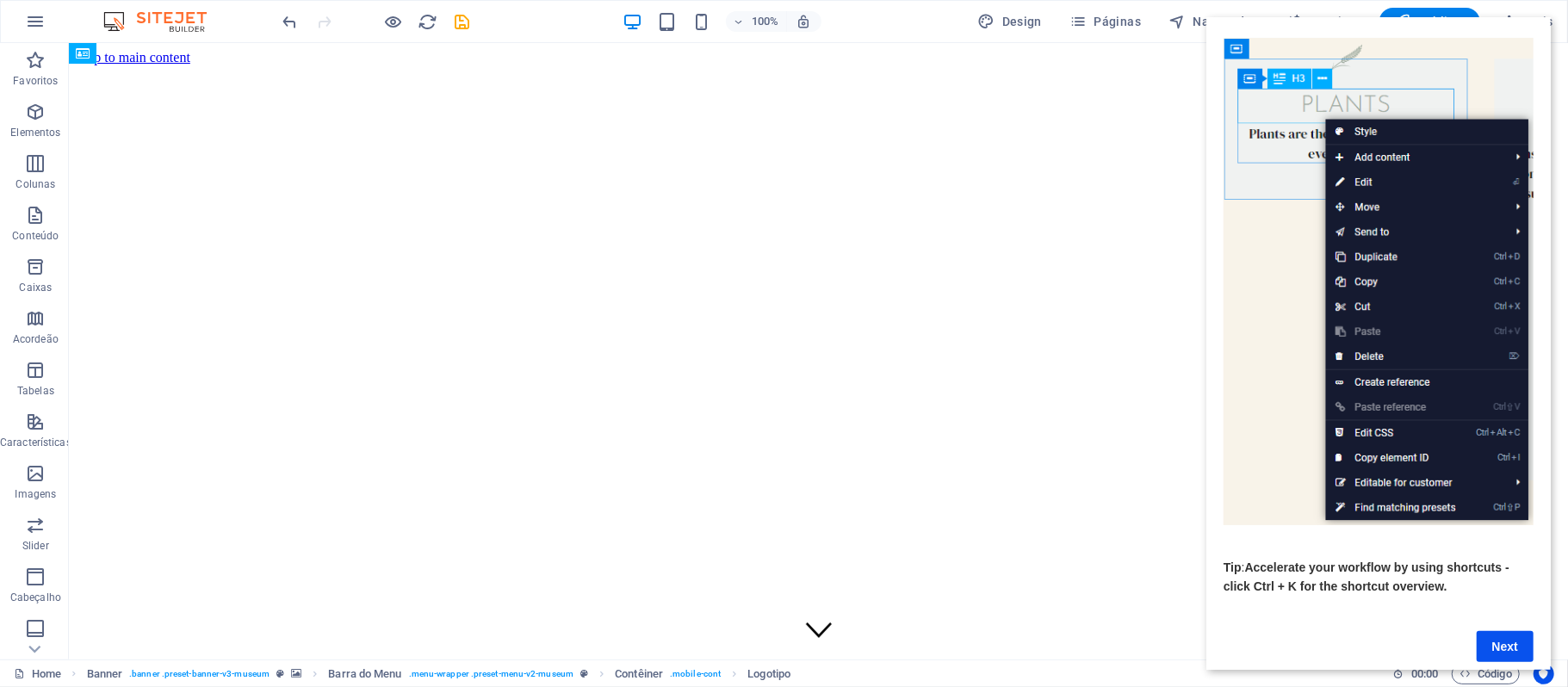
scroll to position [97, 0]
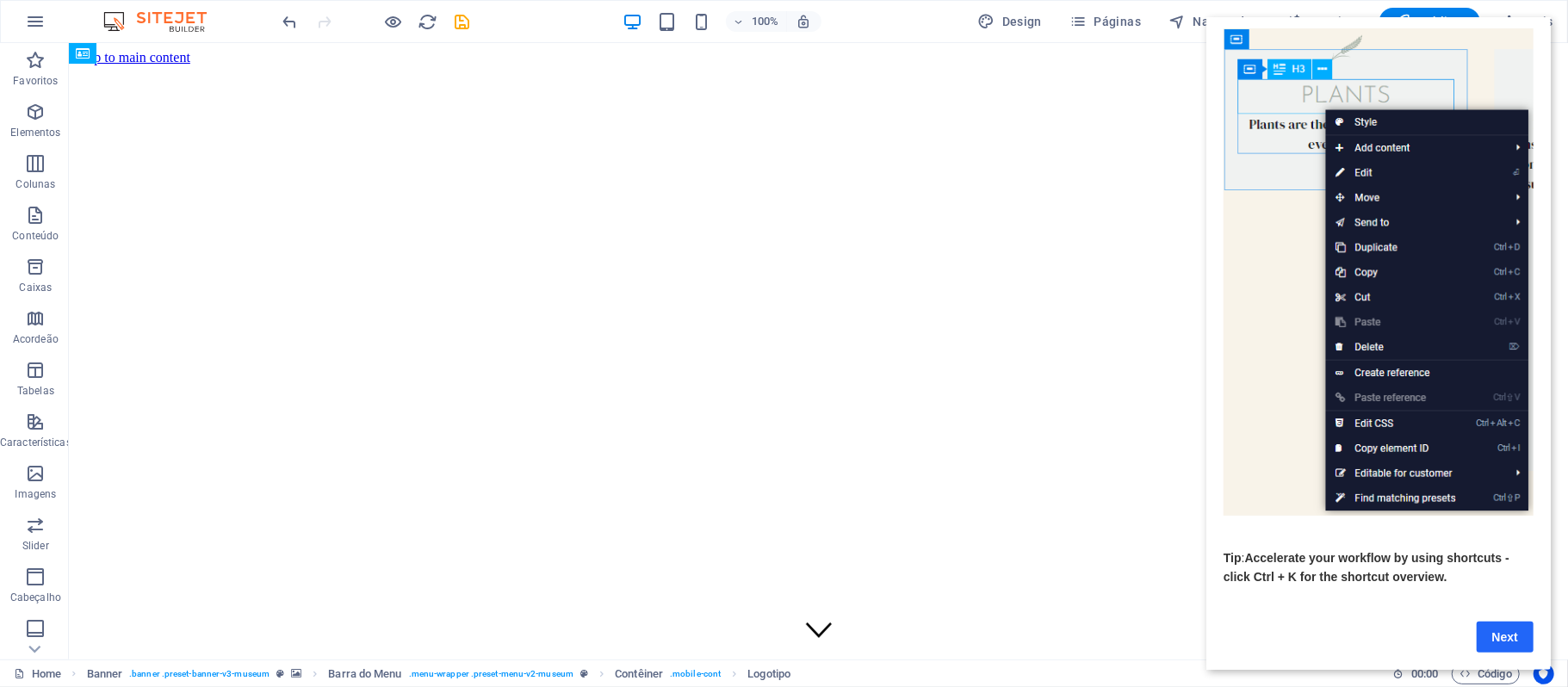
click at [1502, 621] on link "Next" at bounding box center [1504, 637] width 57 height 31
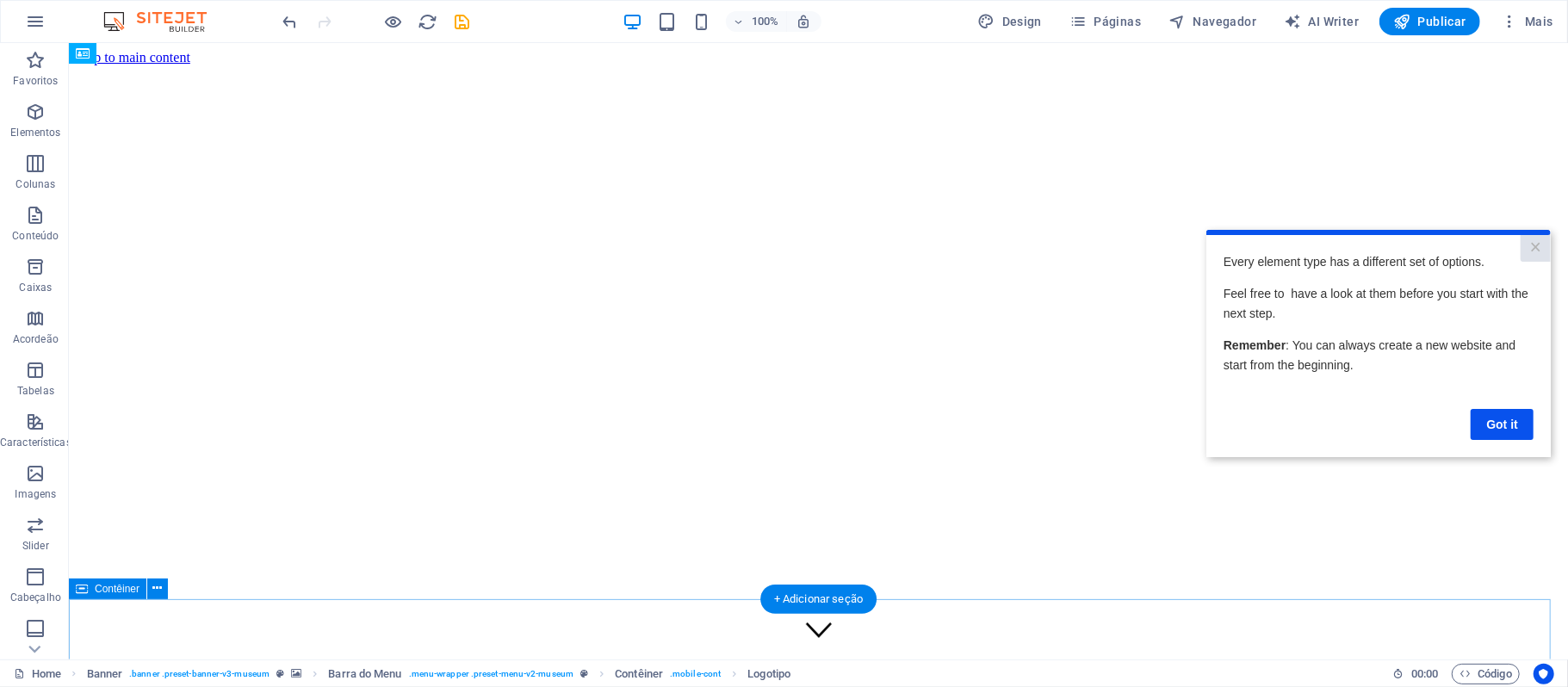
scroll to position [0, 0]
click at [1502, 413] on link "Got it" at bounding box center [1501, 423] width 63 height 31
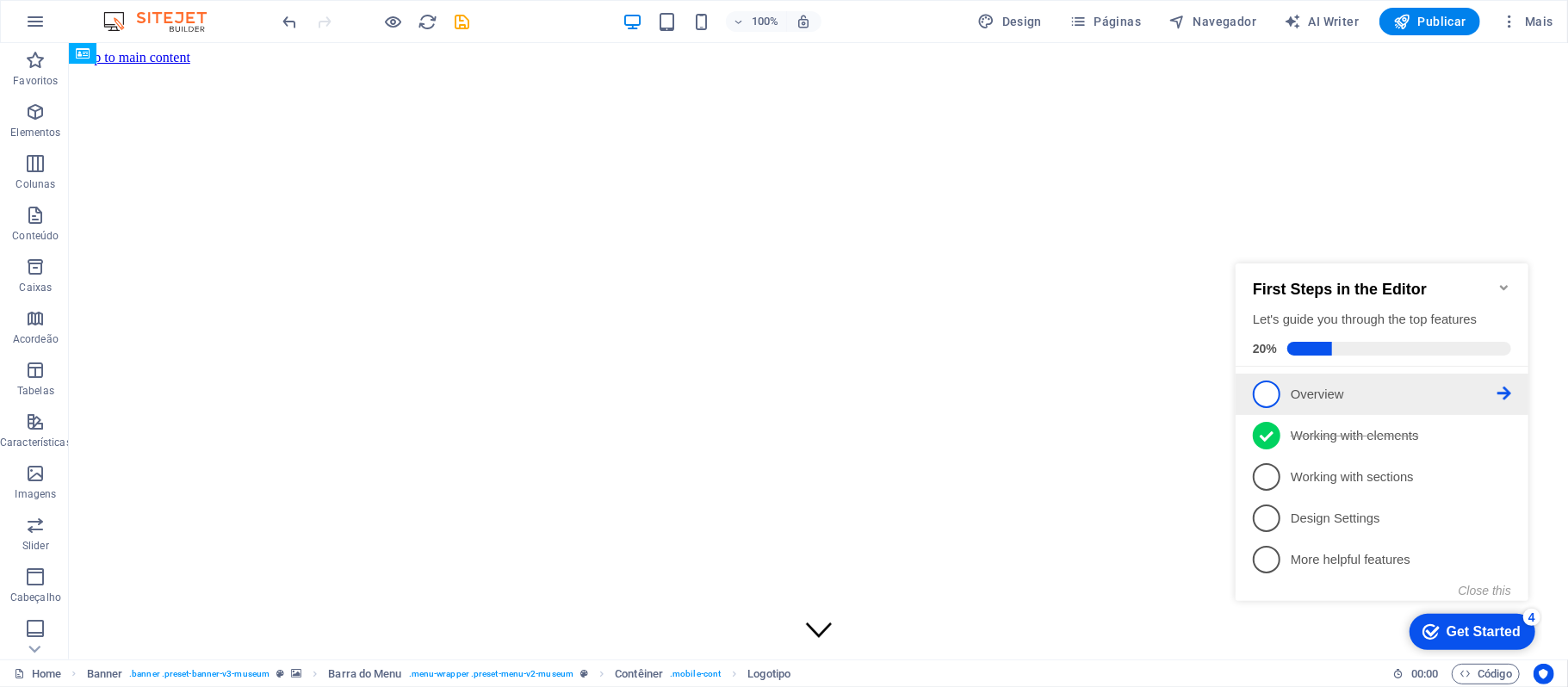
click at [1385, 402] on link "1 Overview - incomplete" at bounding box center [1380, 393] width 258 height 28
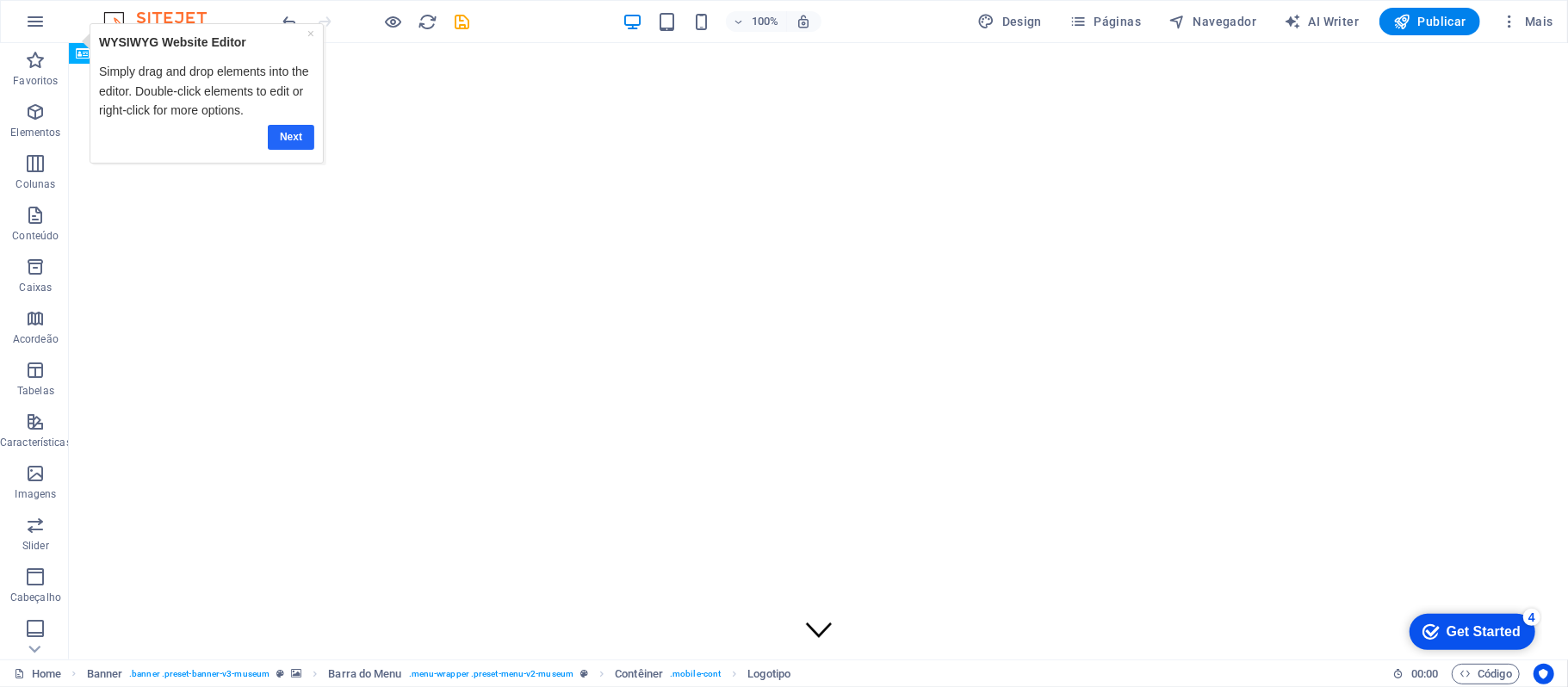
click at [286, 137] on link "Next" at bounding box center [289, 137] width 47 height 25
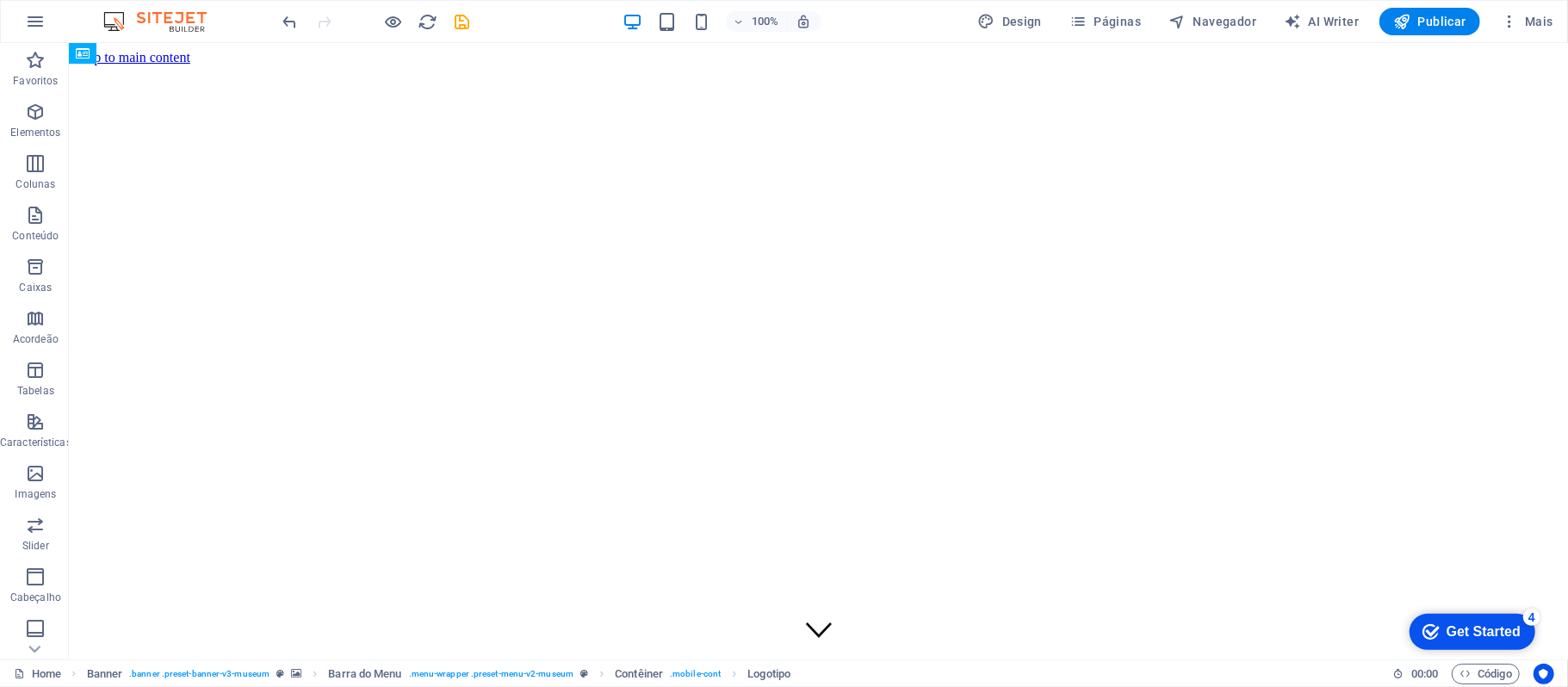
click at [1479, 623] on div "Get Started" at bounding box center [1483, 631] width 74 height 15
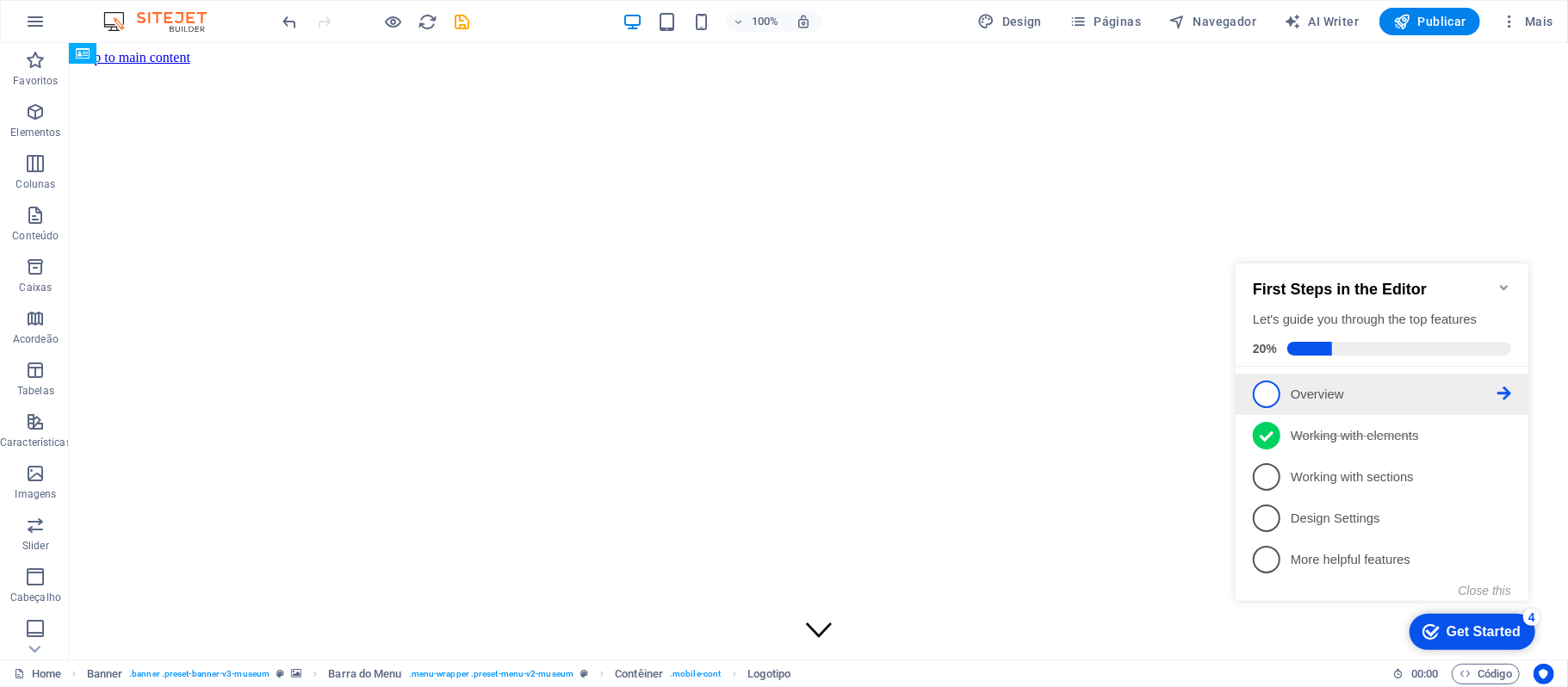
click at [1285, 395] on link "1 Overview - incomplete" at bounding box center [1380, 393] width 258 height 28
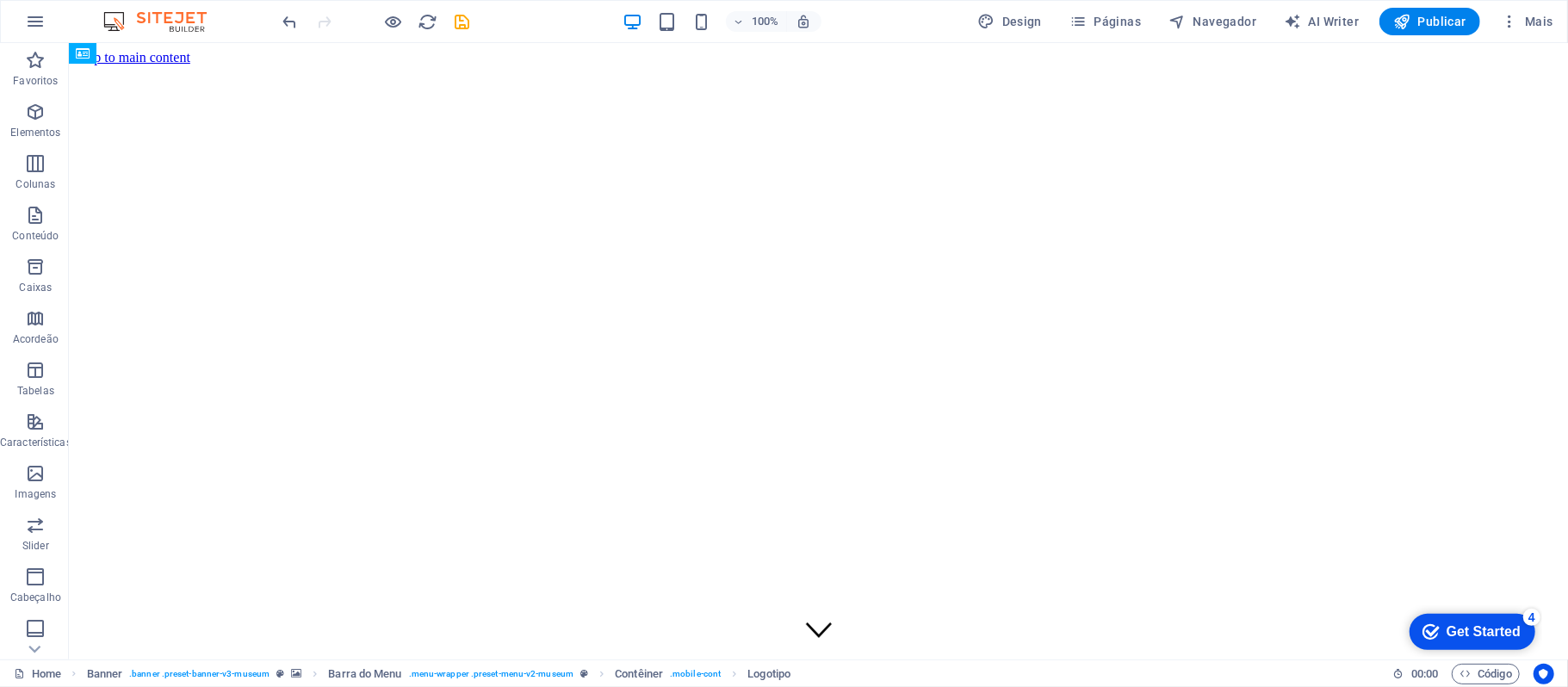
click at [1503, 623] on div "Get Started" at bounding box center [1483, 631] width 74 height 15
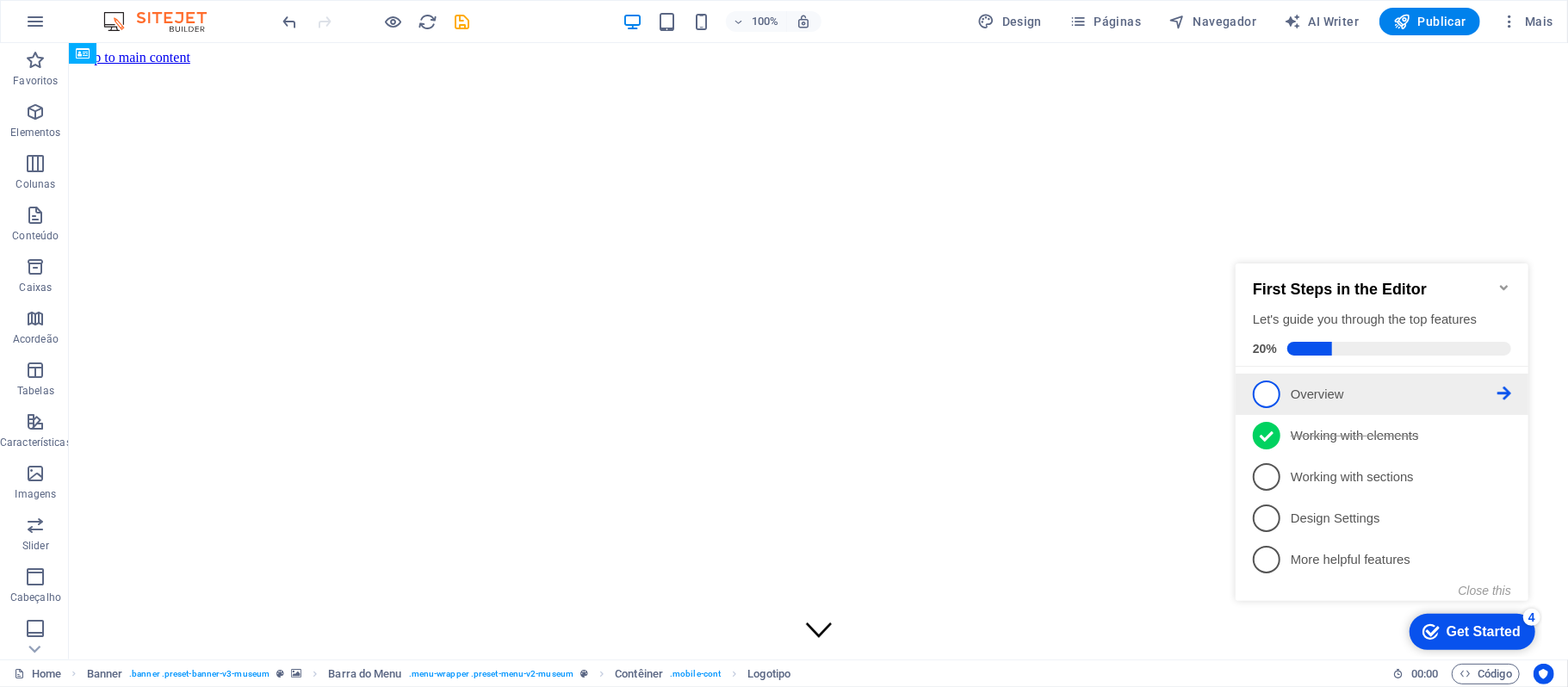
click at [1509, 392] on icon at bounding box center [1503, 392] width 13 height 13
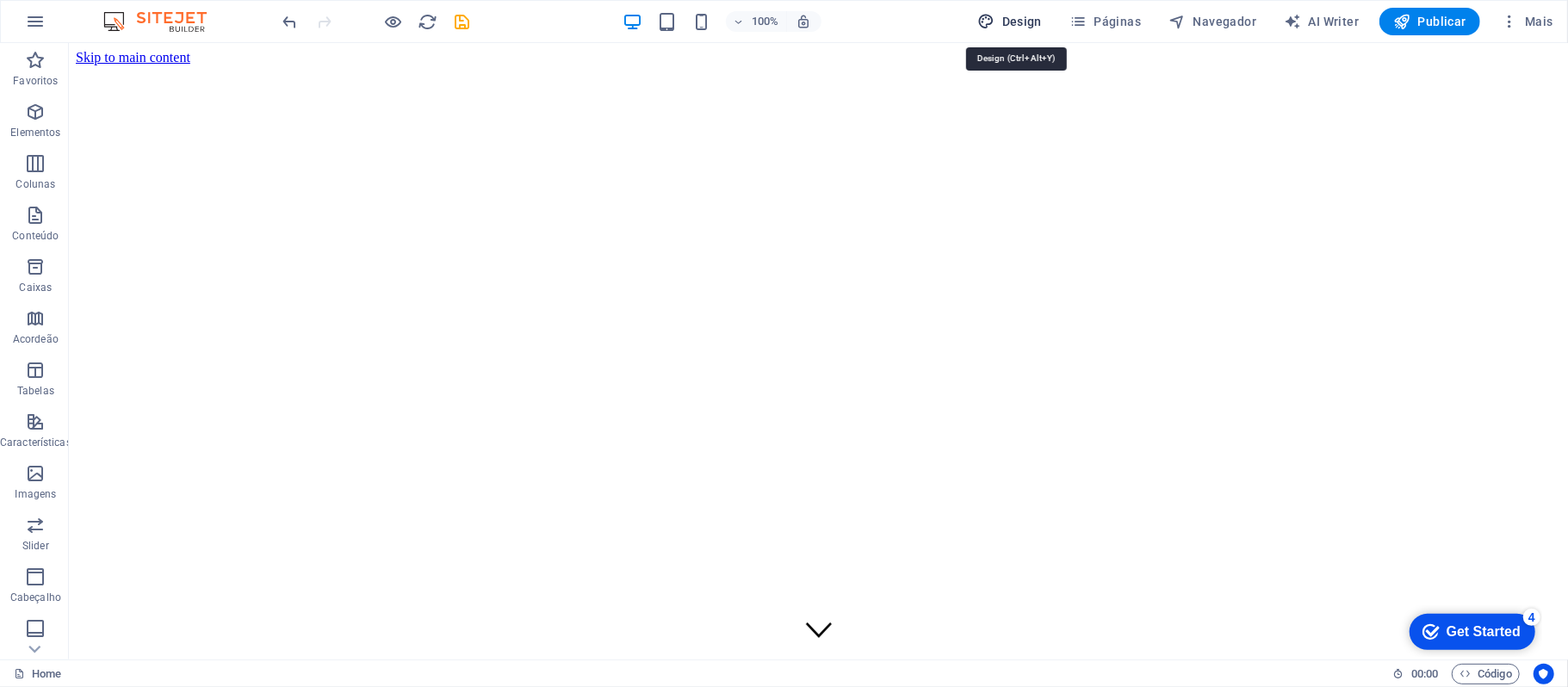
click at [1023, 22] on span "Design" at bounding box center [1010, 22] width 65 height 17
select select "px"
select select "300"
select select "px"
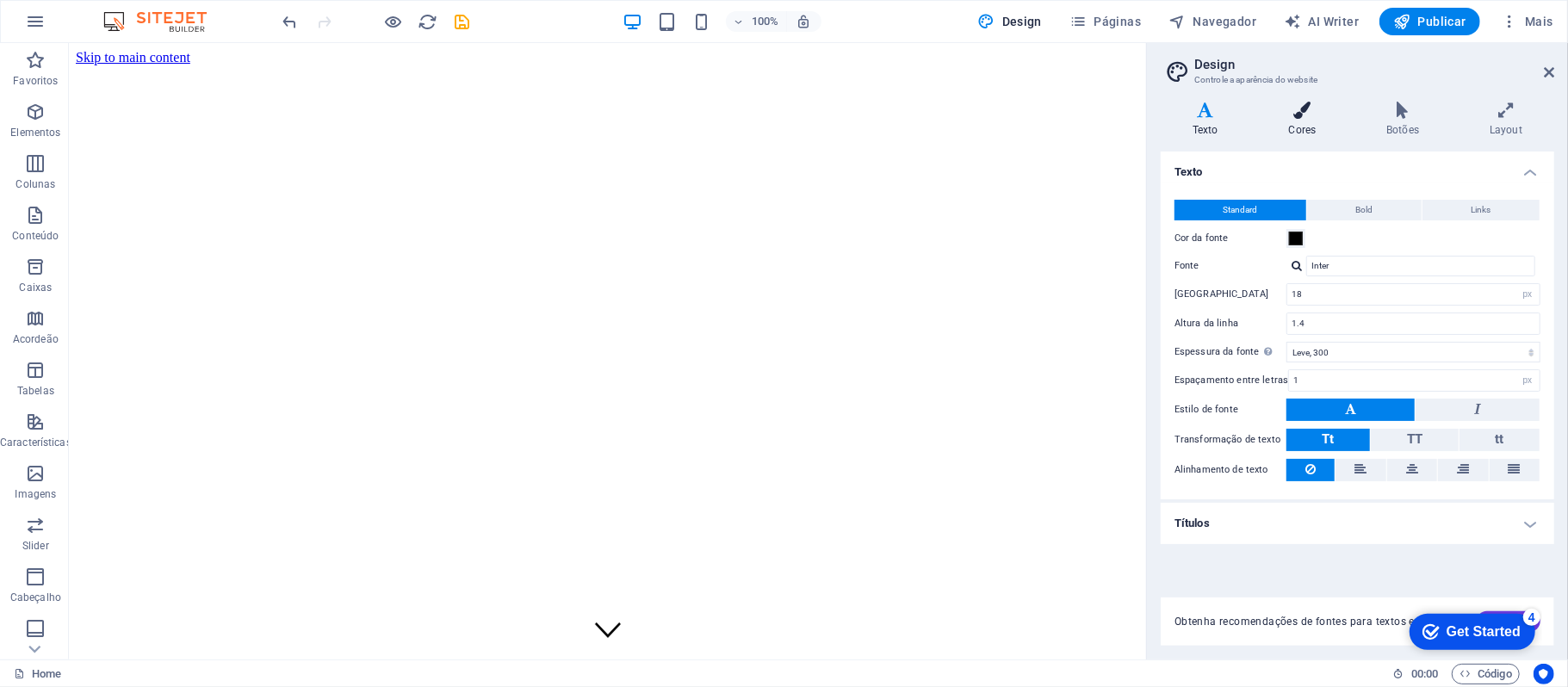
click at [1268, 110] on icon at bounding box center [1303, 110] width 91 height 17
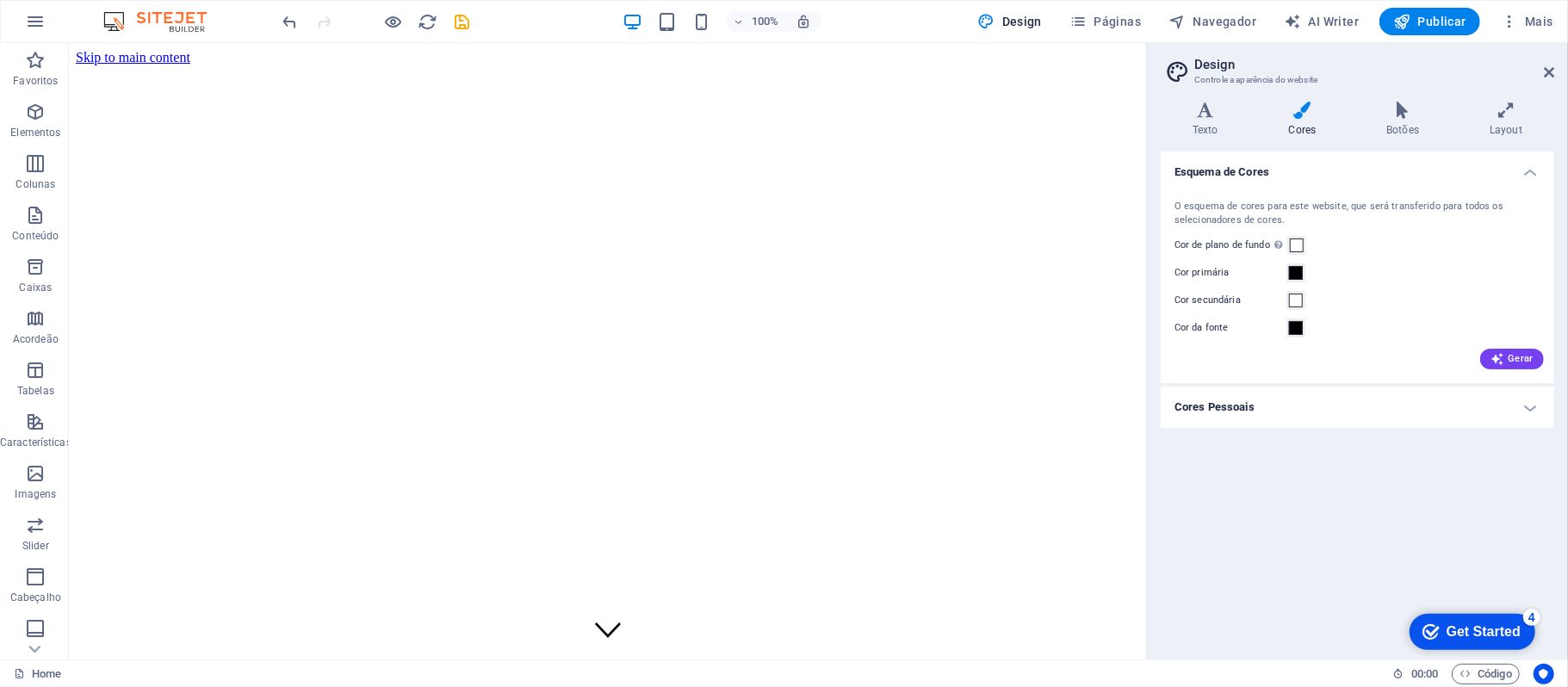
click at [1558, 73] on aside "Design Controle a aparência do website Variantes Texto Cores Botões Layout Text…" at bounding box center [1357, 351] width 422 height 617
click at [1552, 72] on icon at bounding box center [1549, 72] width 10 height 13
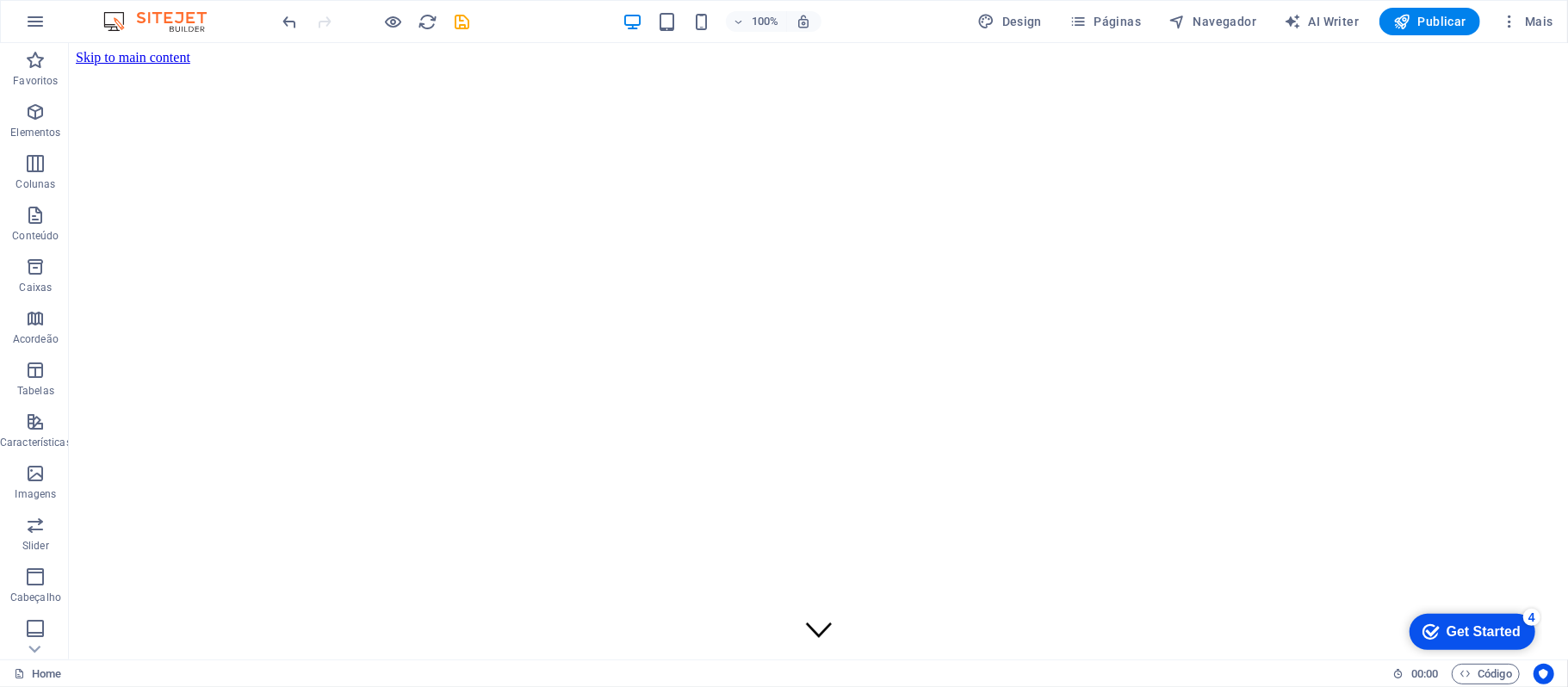
click at [647, 23] on div "100%" at bounding box center [722, 21] width 199 height 28
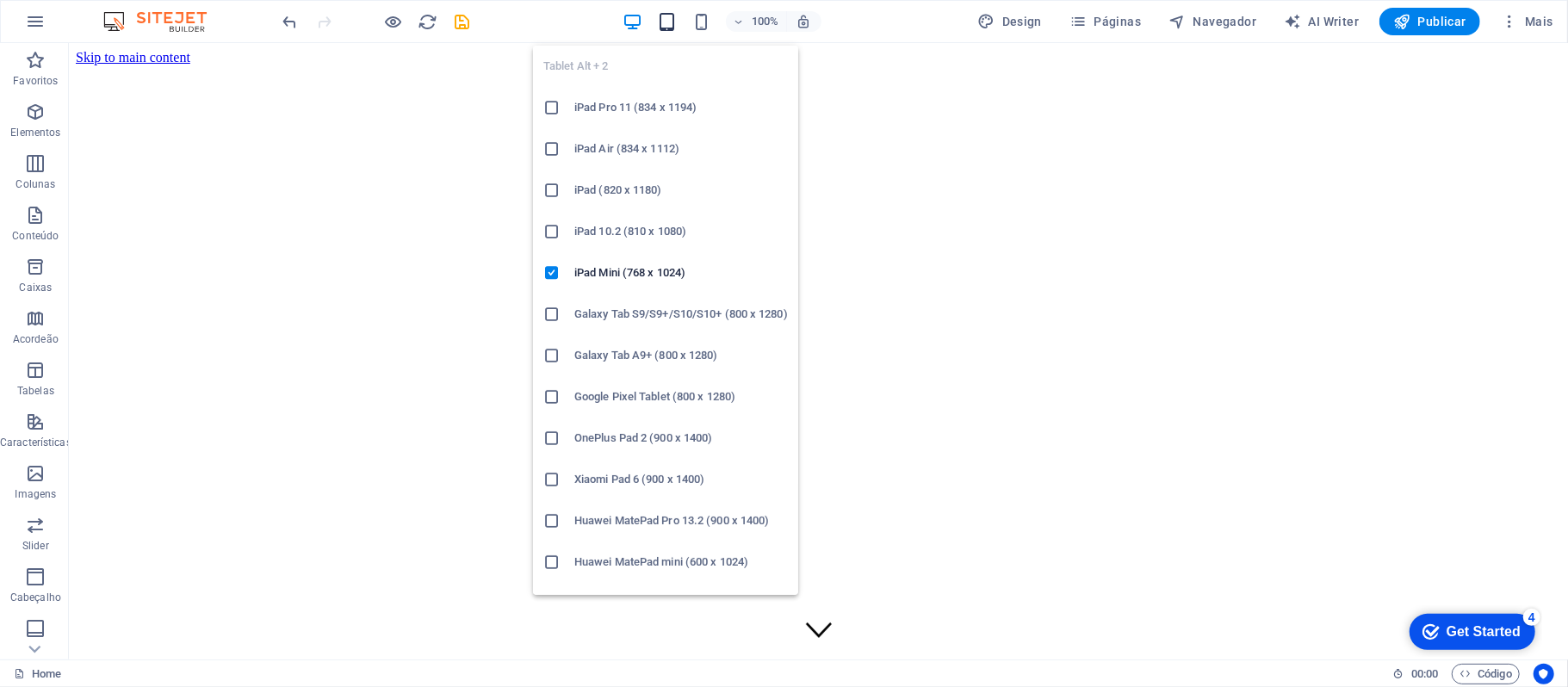
click at [660, 24] on icon "button" at bounding box center [666, 22] width 20 height 20
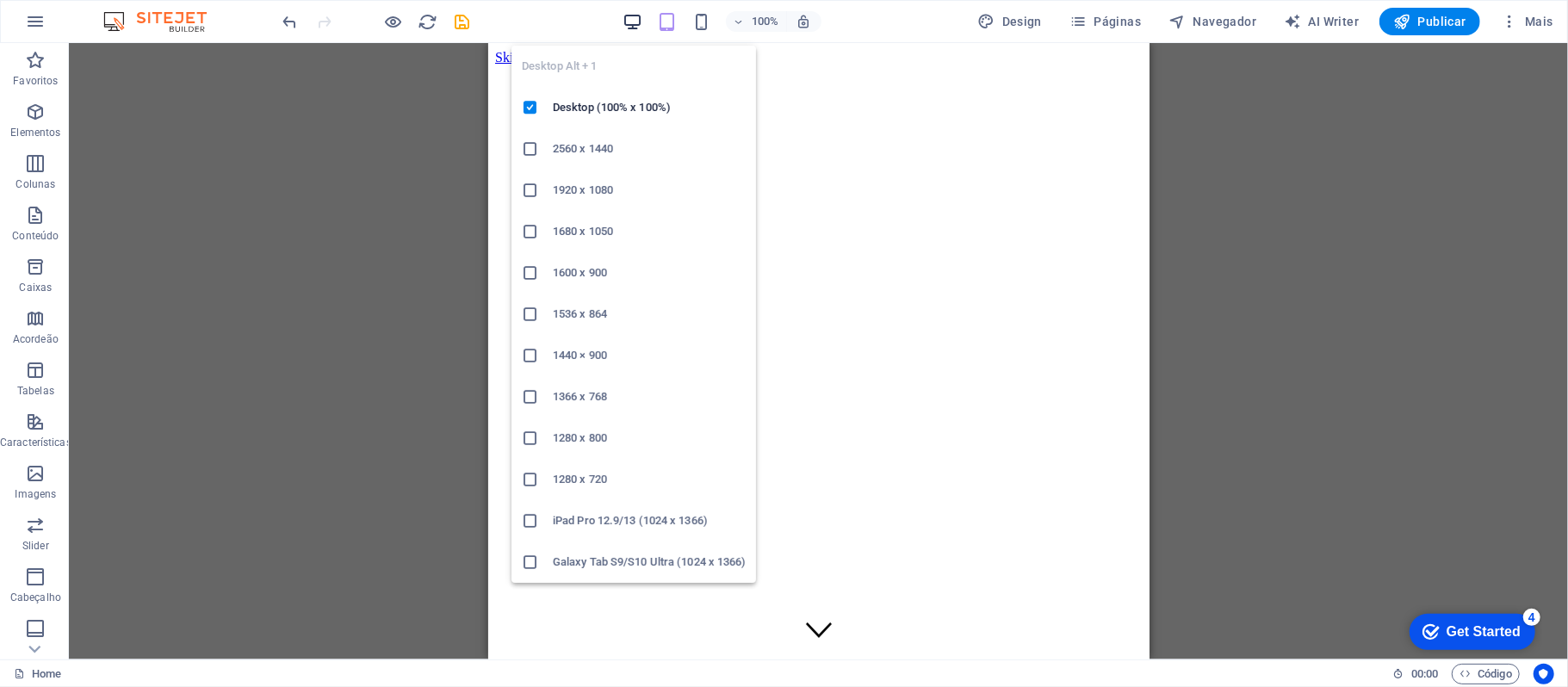
click at [642, 17] on icon "button" at bounding box center [632, 22] width 20 height 20
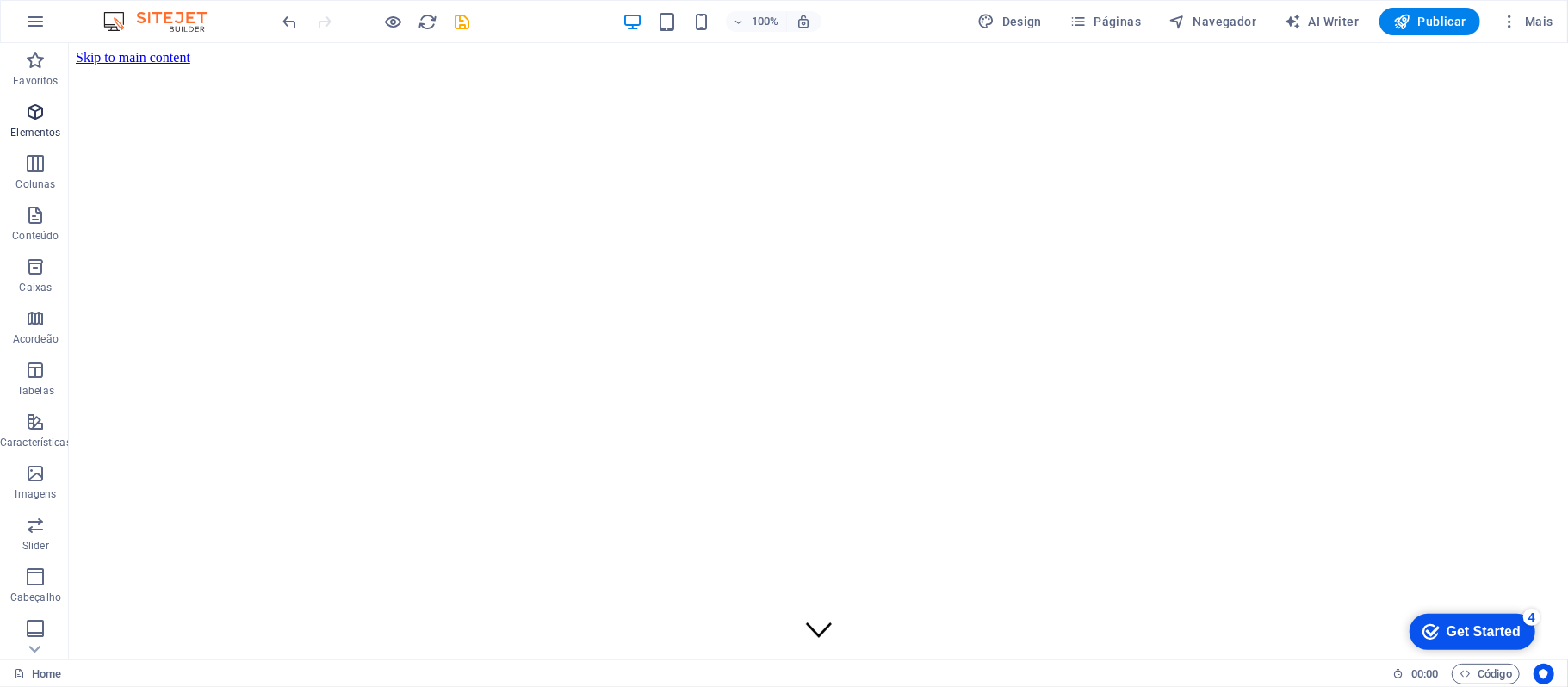
click at [34, 117] on icon "button" at bounding box center [35, 112] width 21 height 21
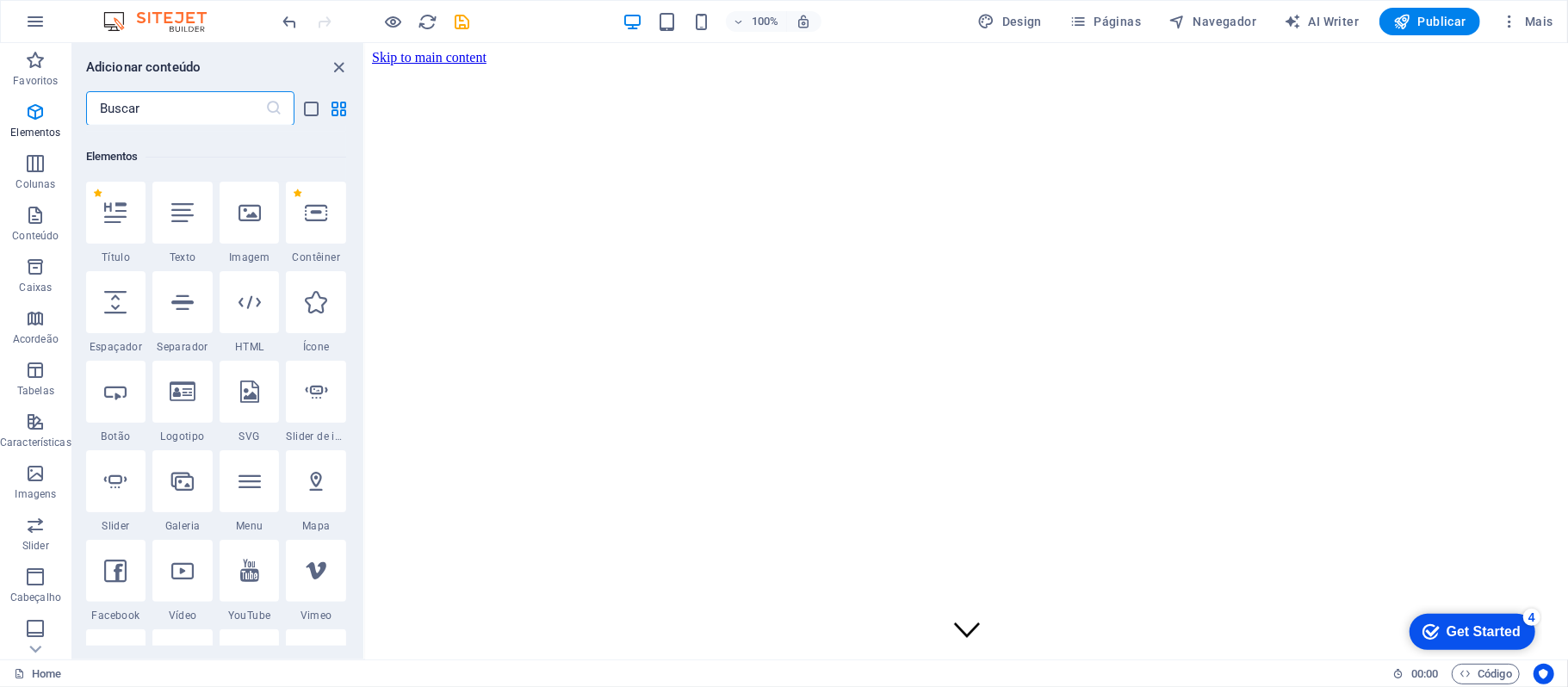
scroll to position [184, 0]
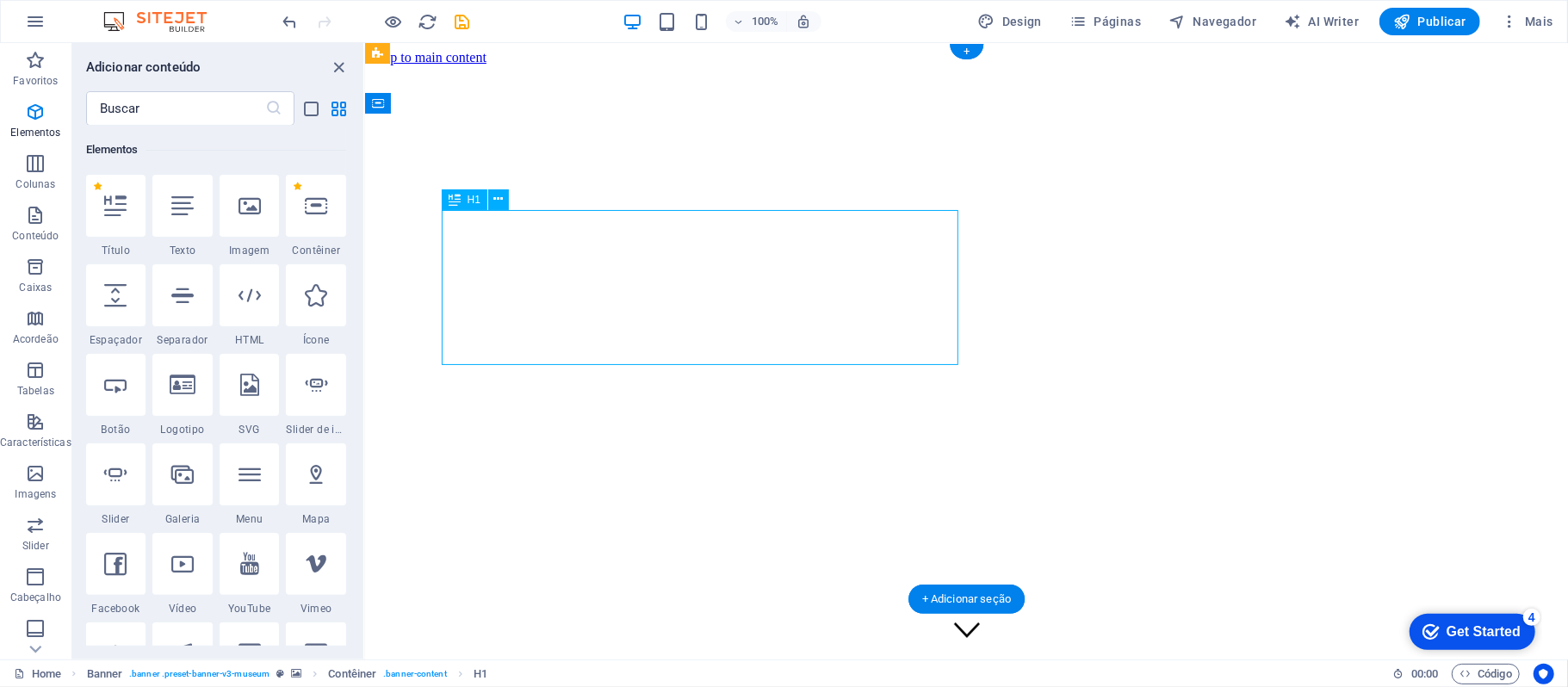
click at [257, 207] on icon at bounding box center [250, 206] width 23 height 23
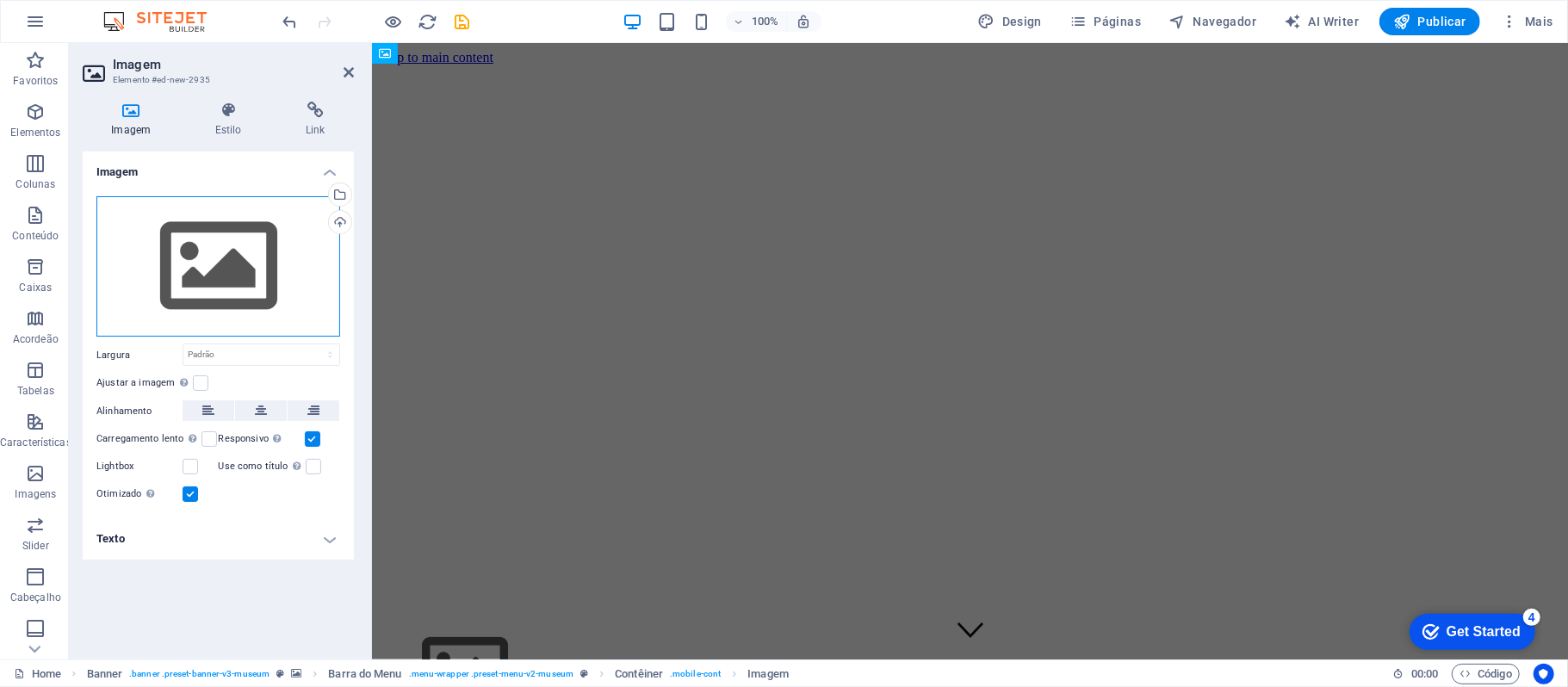
drag, startPoint x: 235, startPoint y: 239, endPoint x: 302, endPoint y: 232, distance: 67.4
click at [248, 236] on div "Arraste os arquivos aqui, clique para escolher os arquivos ou selecione os arqu…" at bounding box center [218, 266] width 244 height 141
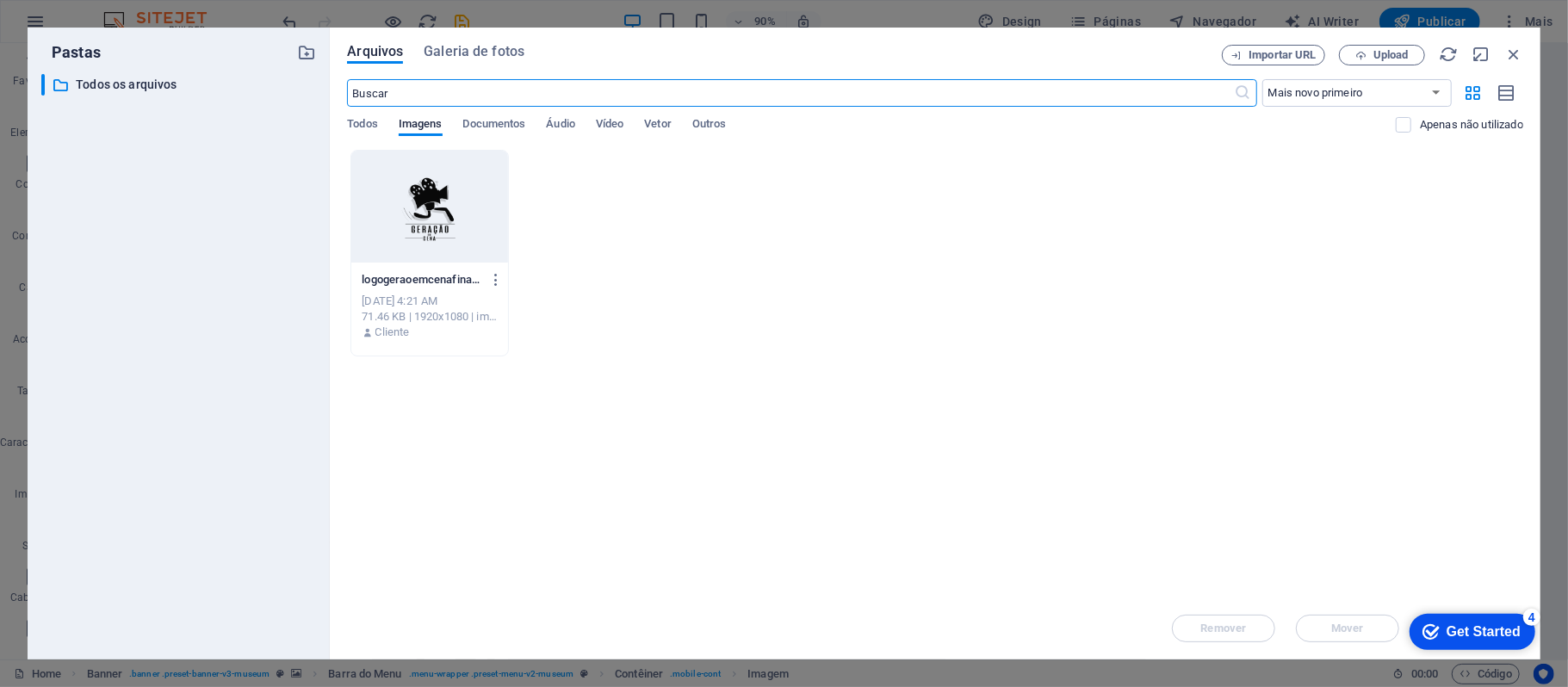
click at [475, 183] on div at bounding box center [429, 206] width 157 height 112
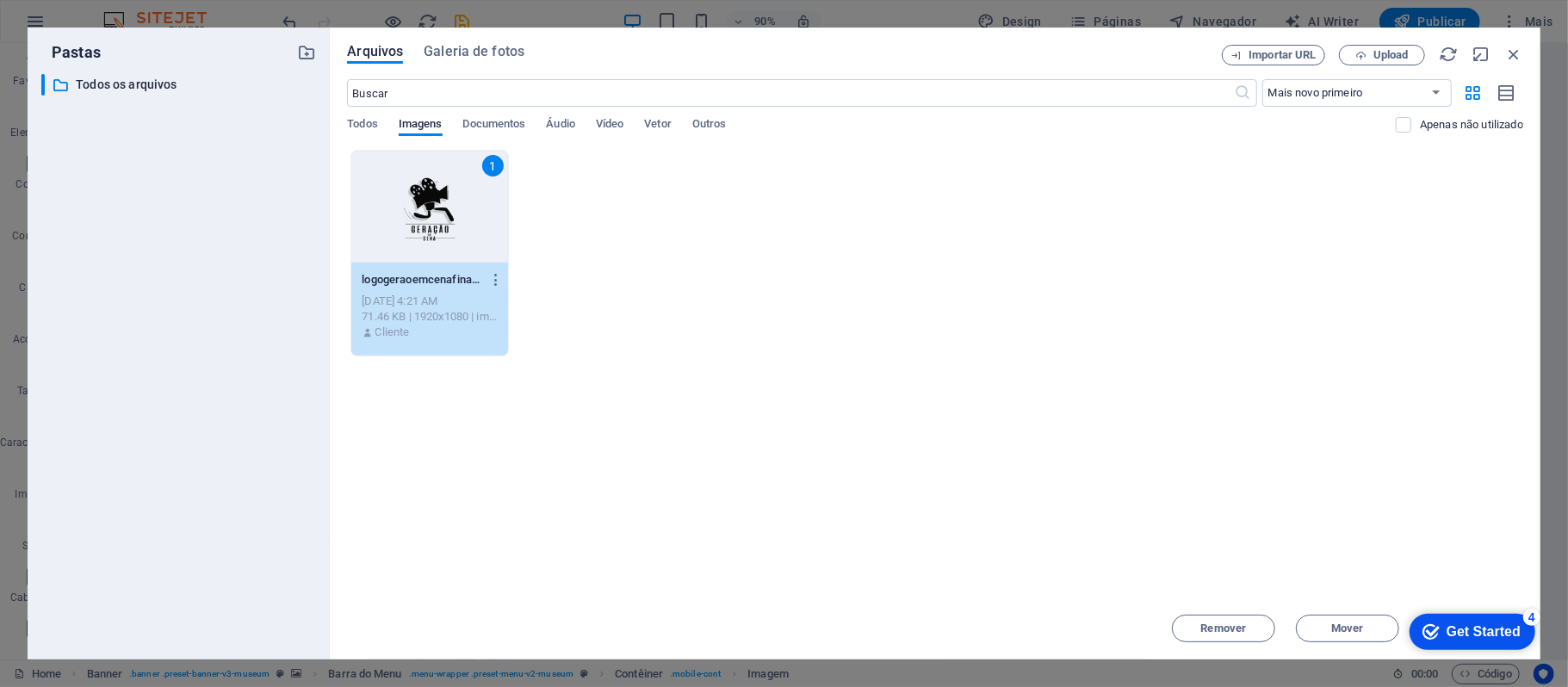
click at [475, 183] on div "1" at bounding box center [429, 206] width 157 height 112
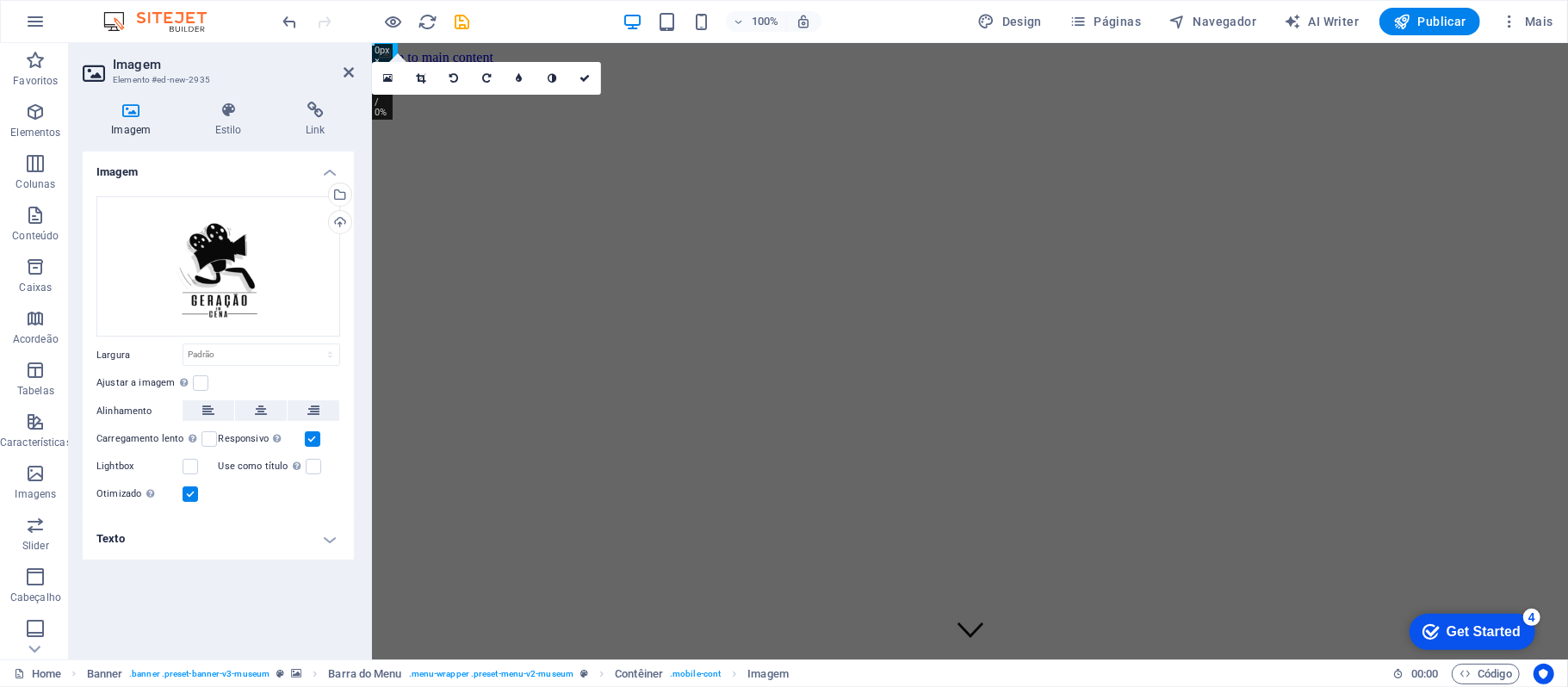
click at [356, 67] on aside "Imagem Elemento #ed-new-2935 Imagem Estilo Link Imagem Arraste os arquivos aqui…" at bounding box center [220, 351] width 303 height 617
click at [344, 77] on icon at bounding box center [348, 72] width 10 height 13
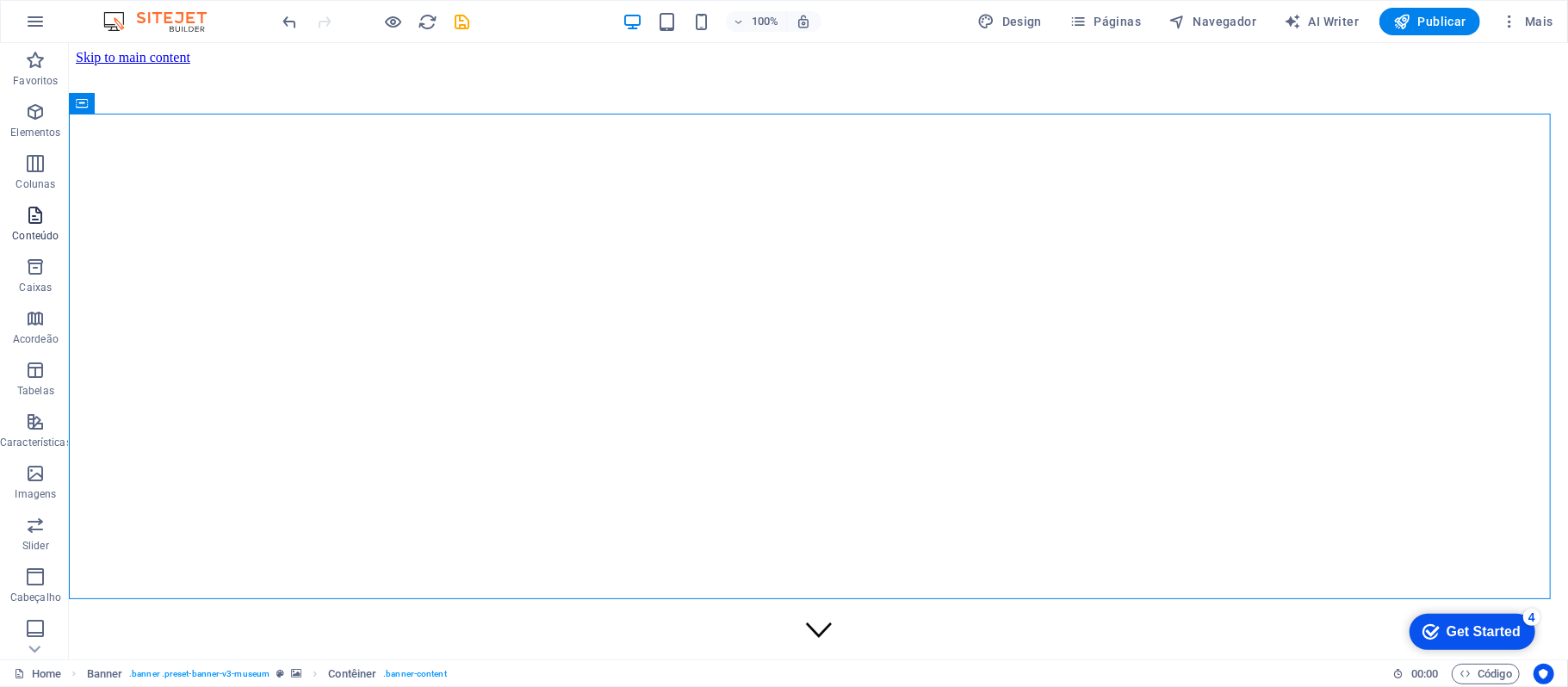
click at [53, 212] on span "Conteúdo" at bounding box center [35, 225] width 71 height 41
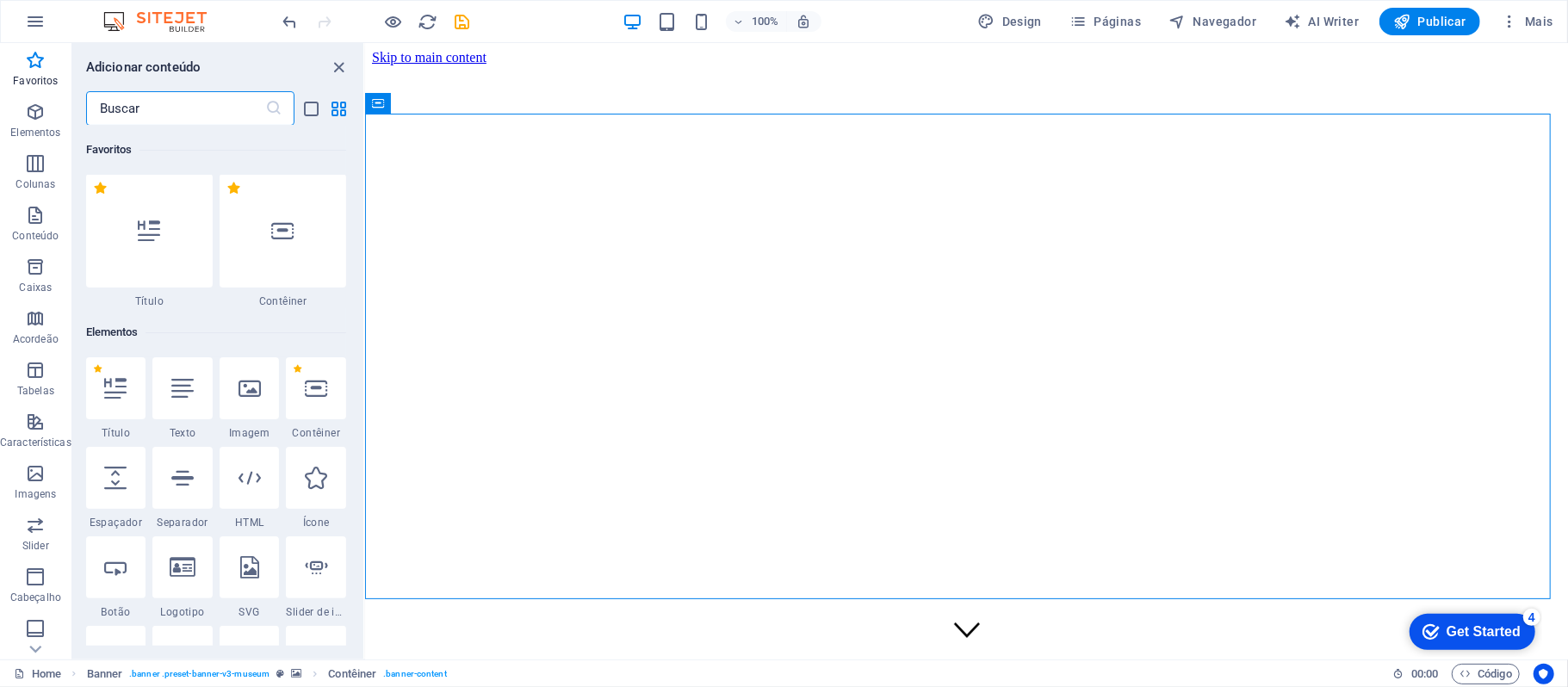
scroll to position [0, 0]
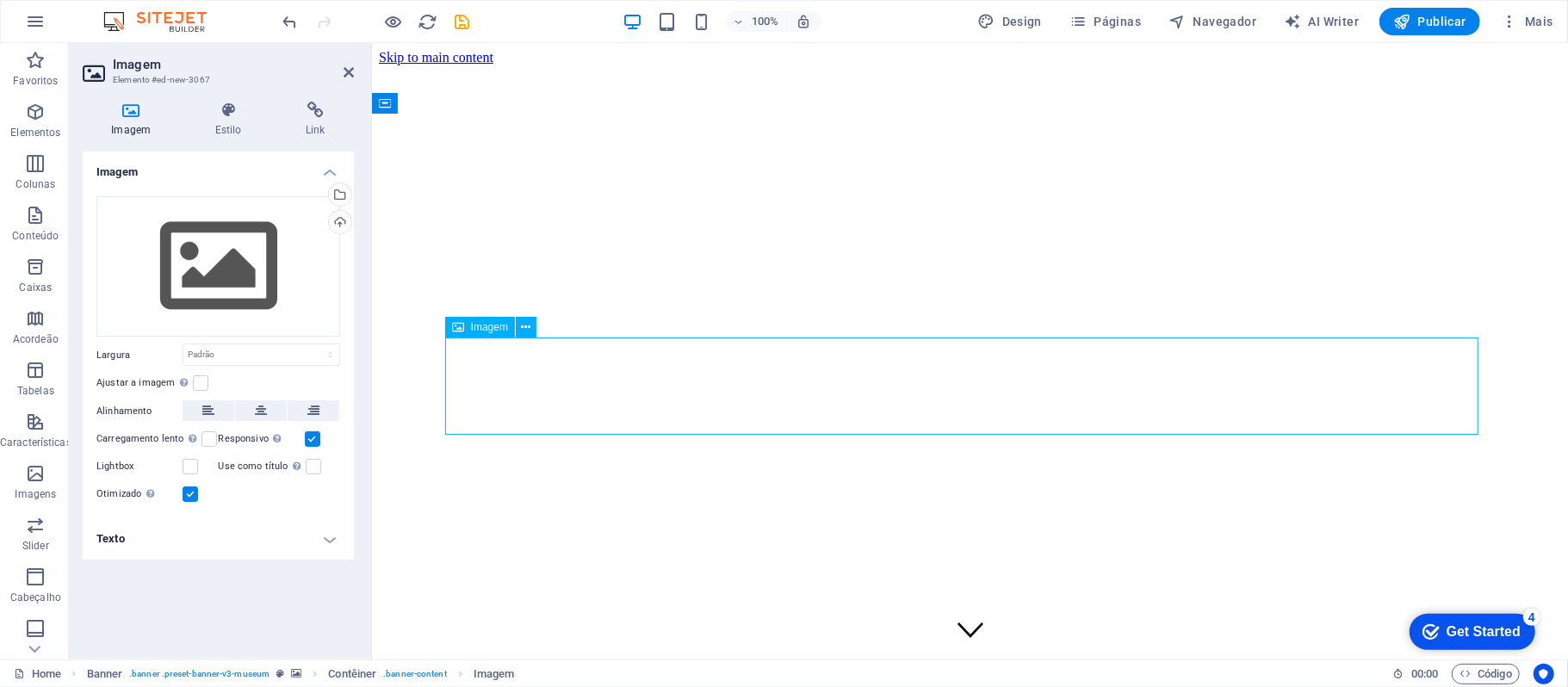
click at [194, 263] on div "Arraste os arquivos aqui, clique para escolher os arquivos ou selecione os arqu…" at bounding box center [218, 266] width 244 height 141
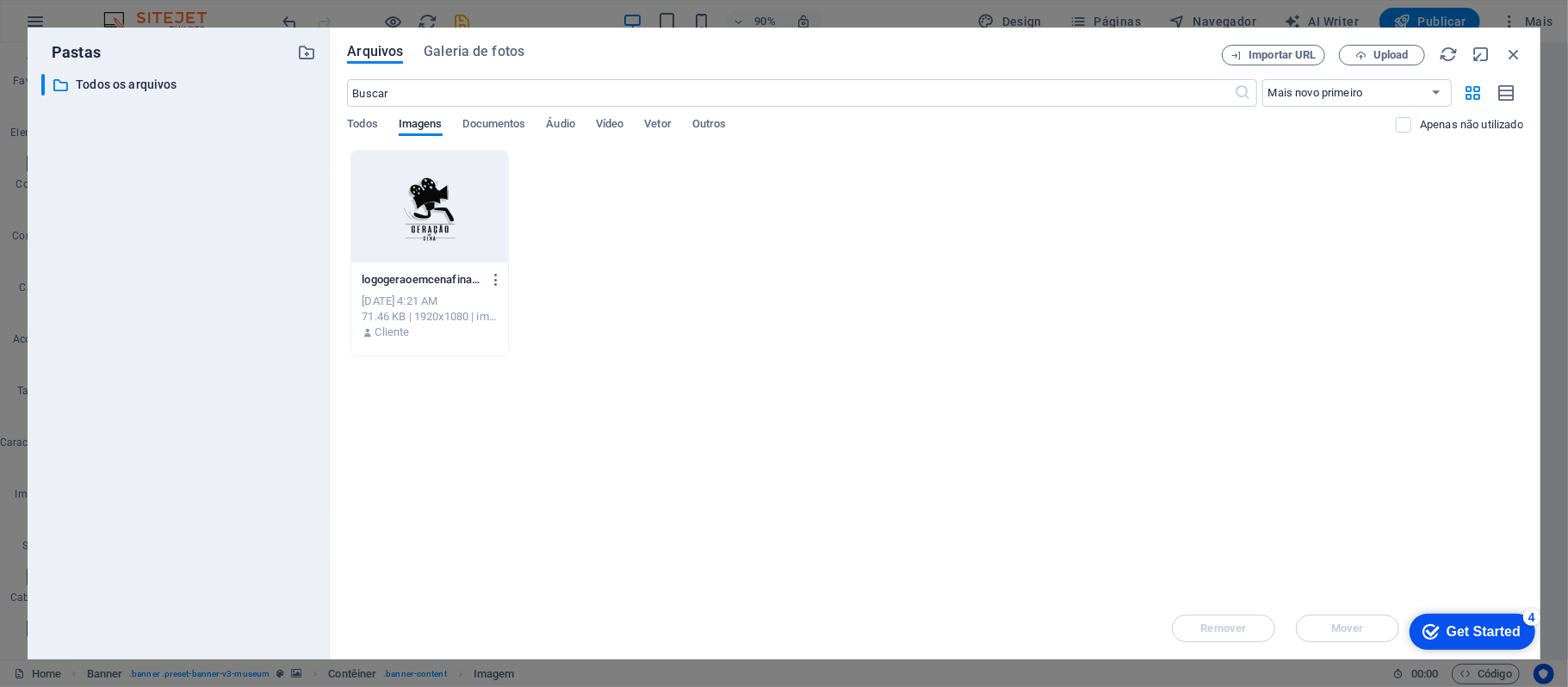
click at [408, 229] on div at bounding box center [429, 206] width 157 height 112
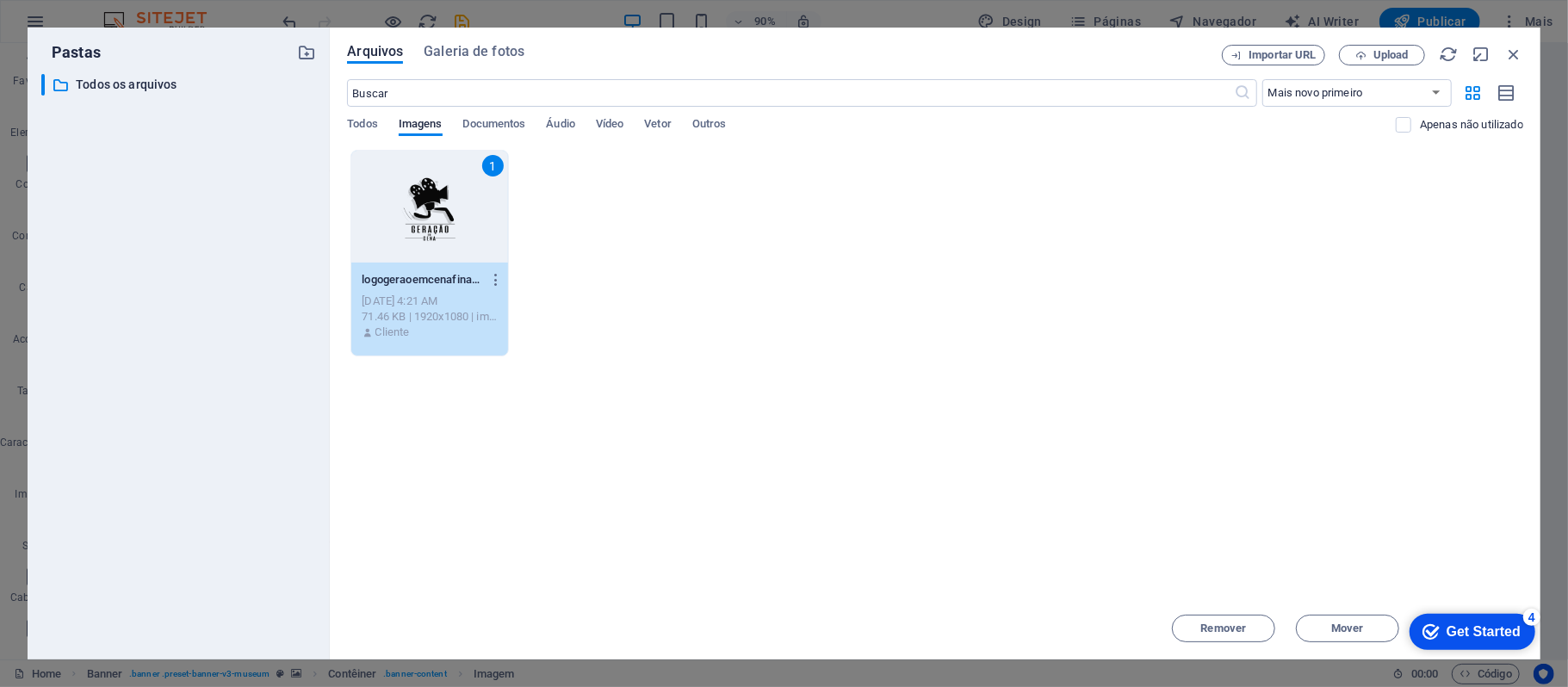
click at [407, 229] on div "1" at bounding box center [429, 206] width 157 height 112
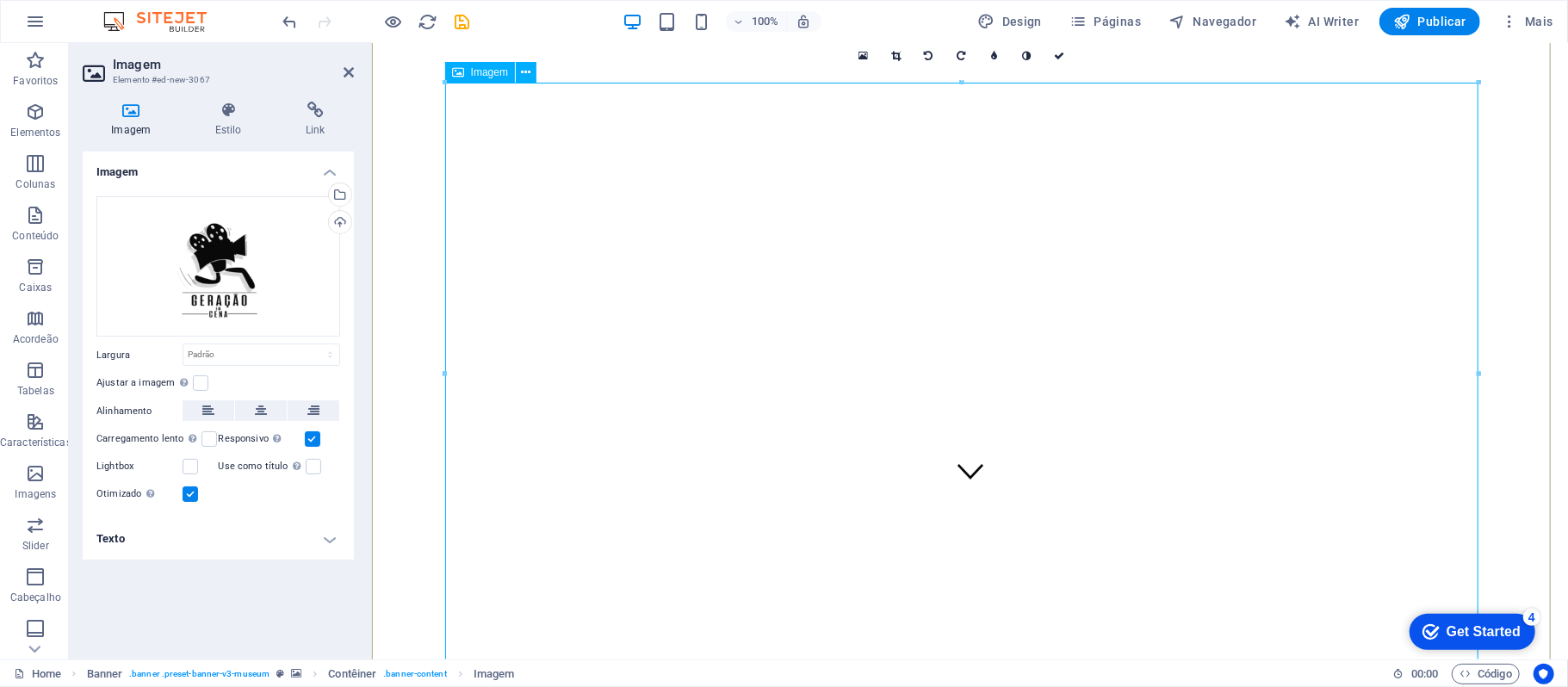
scroll to position [344, 0]
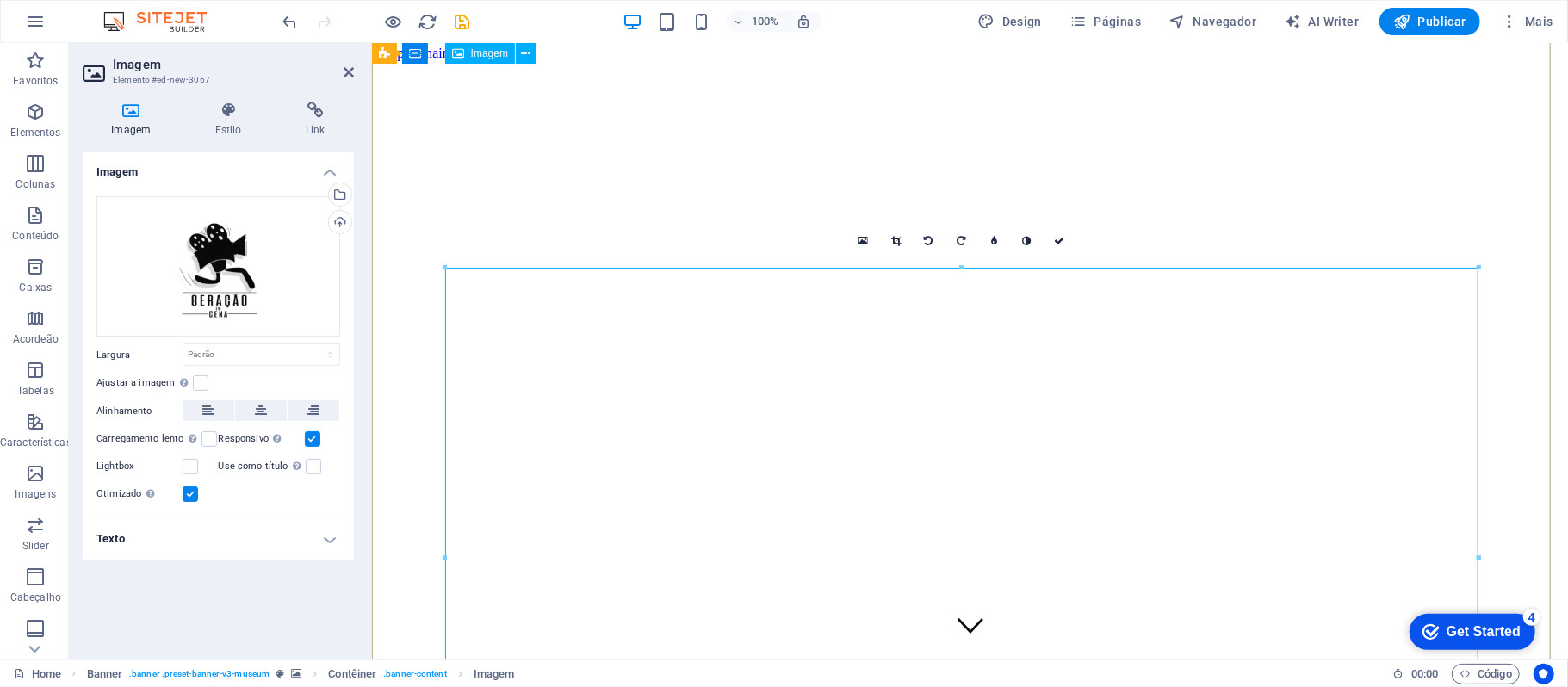
scroll to position [0, 0]
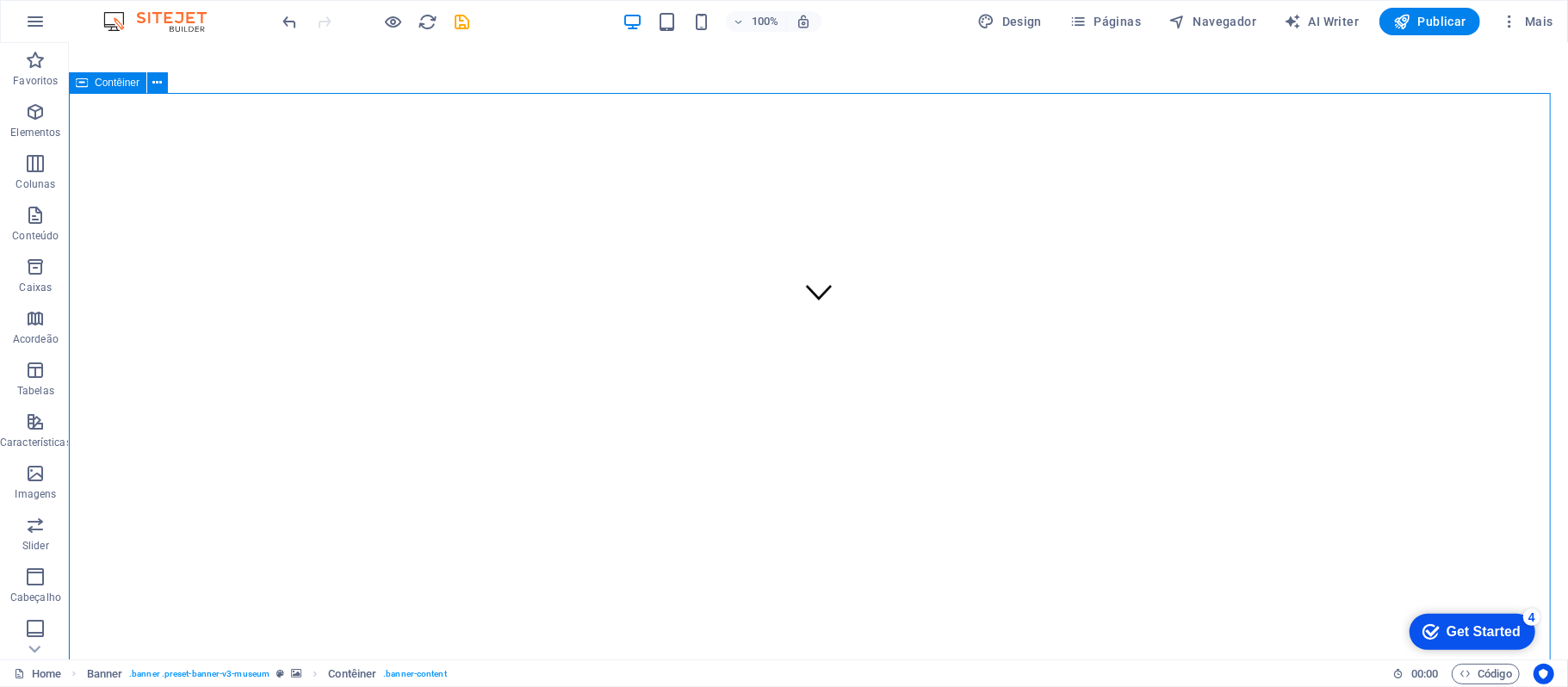
scroll to position [344, 0]
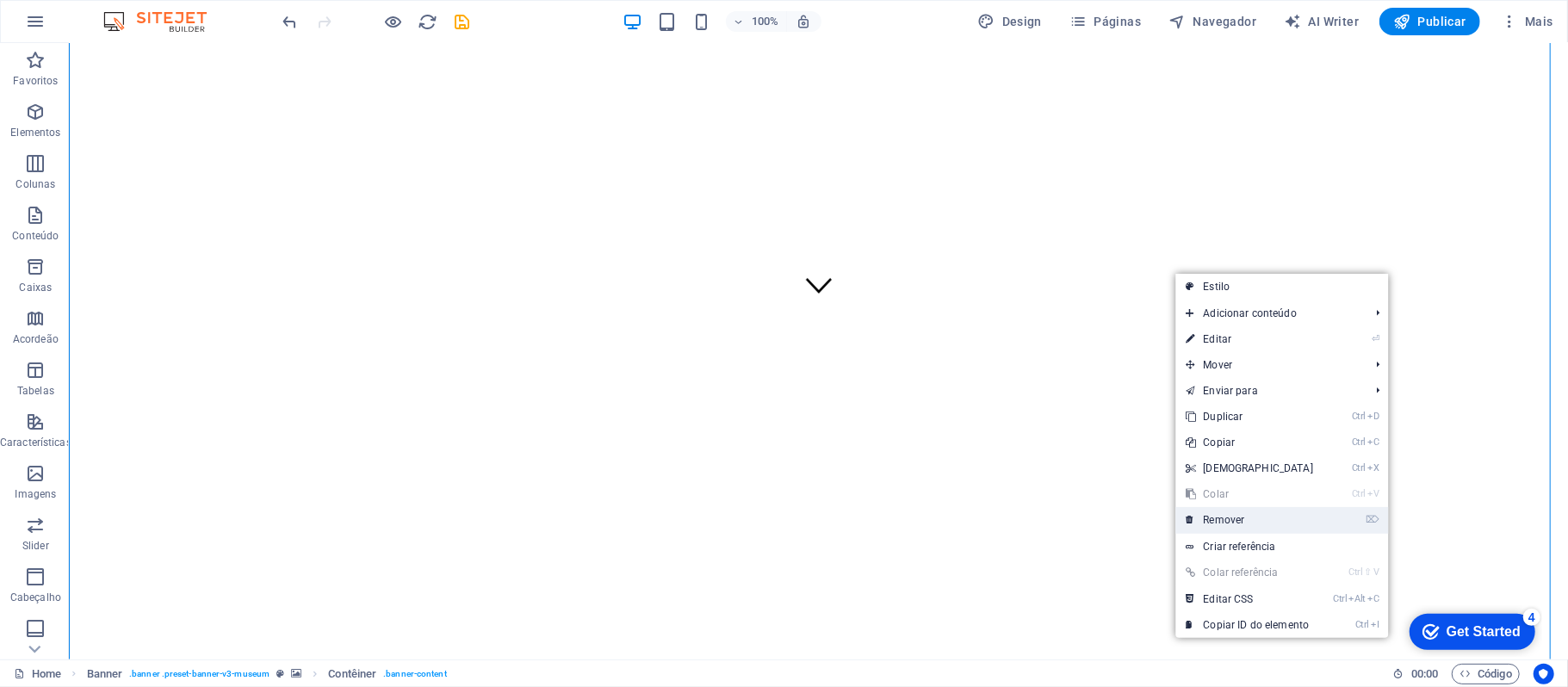
click at [1269, 520] on link "⌦ Remover" at bounding box center [1250, 520] width 149 height 26
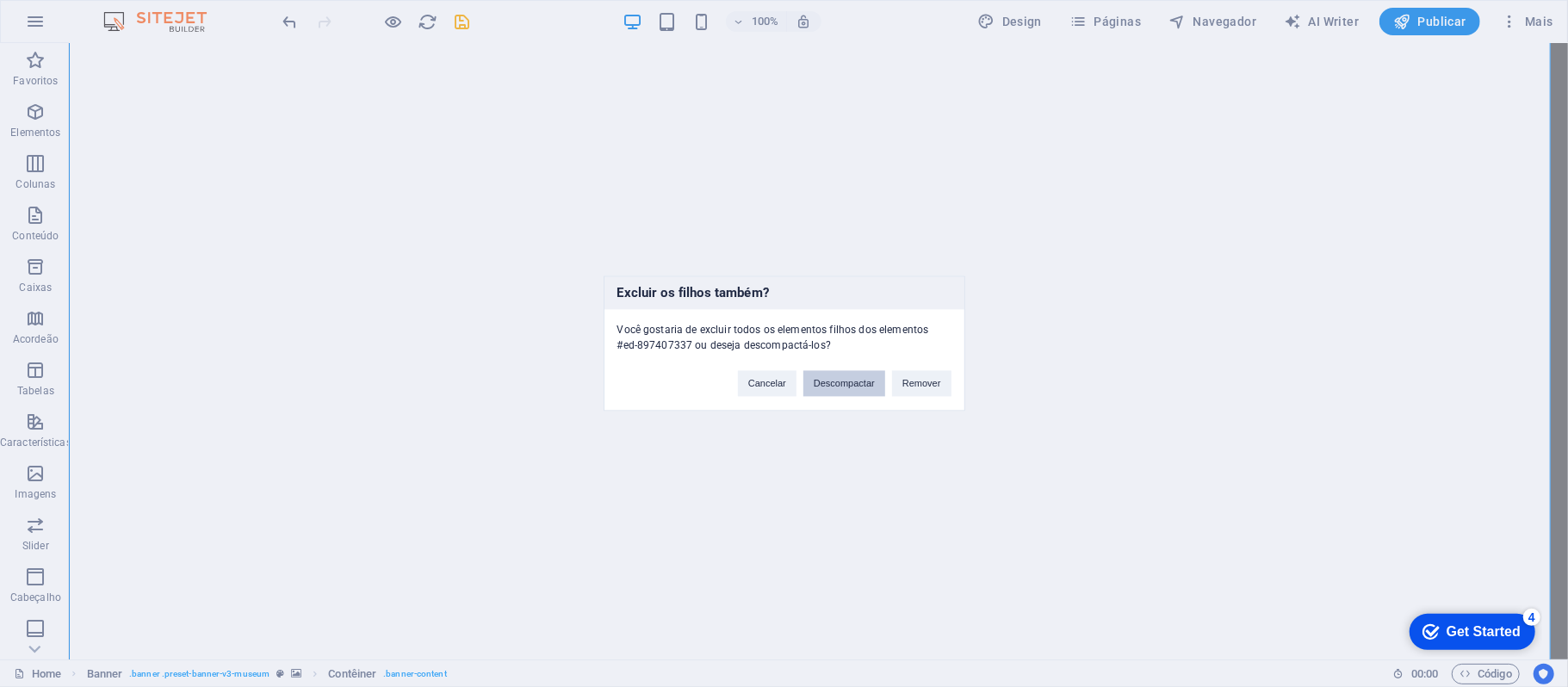
click at [843, 390] on button "Descompactar" at bounding box center [844, 383] width 82 height 26
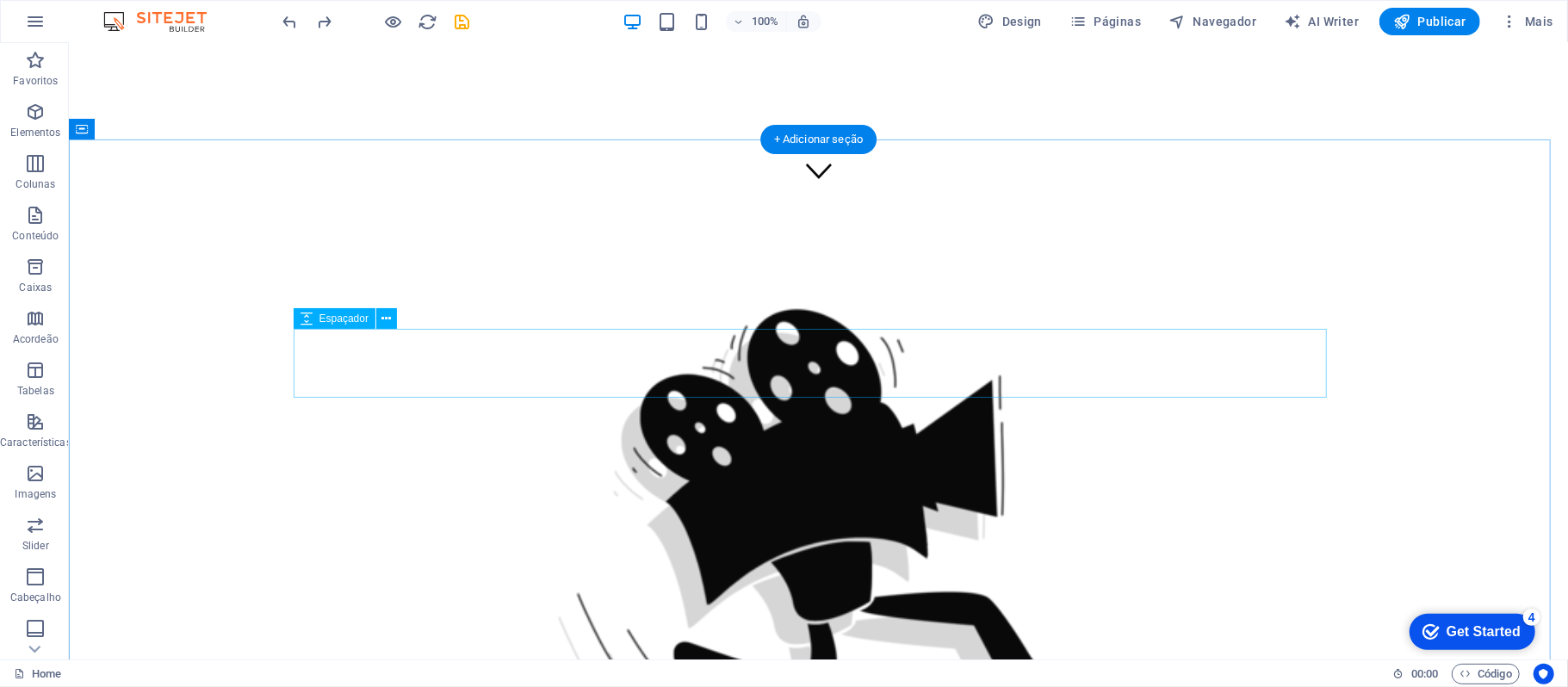
scroll to position [0, 0]
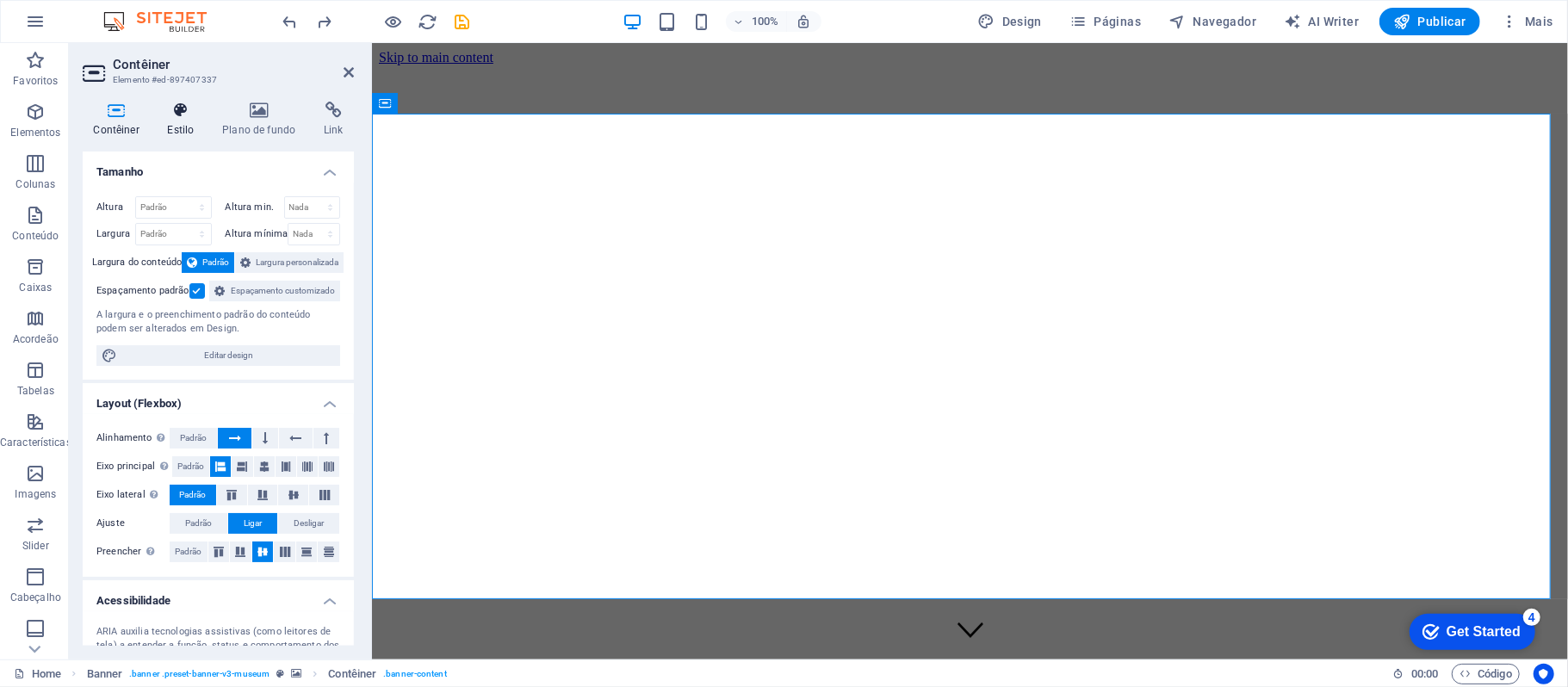
click at [188, 128] on h4 "Estilo" at bounding box center [185, 120] width 55 height 36
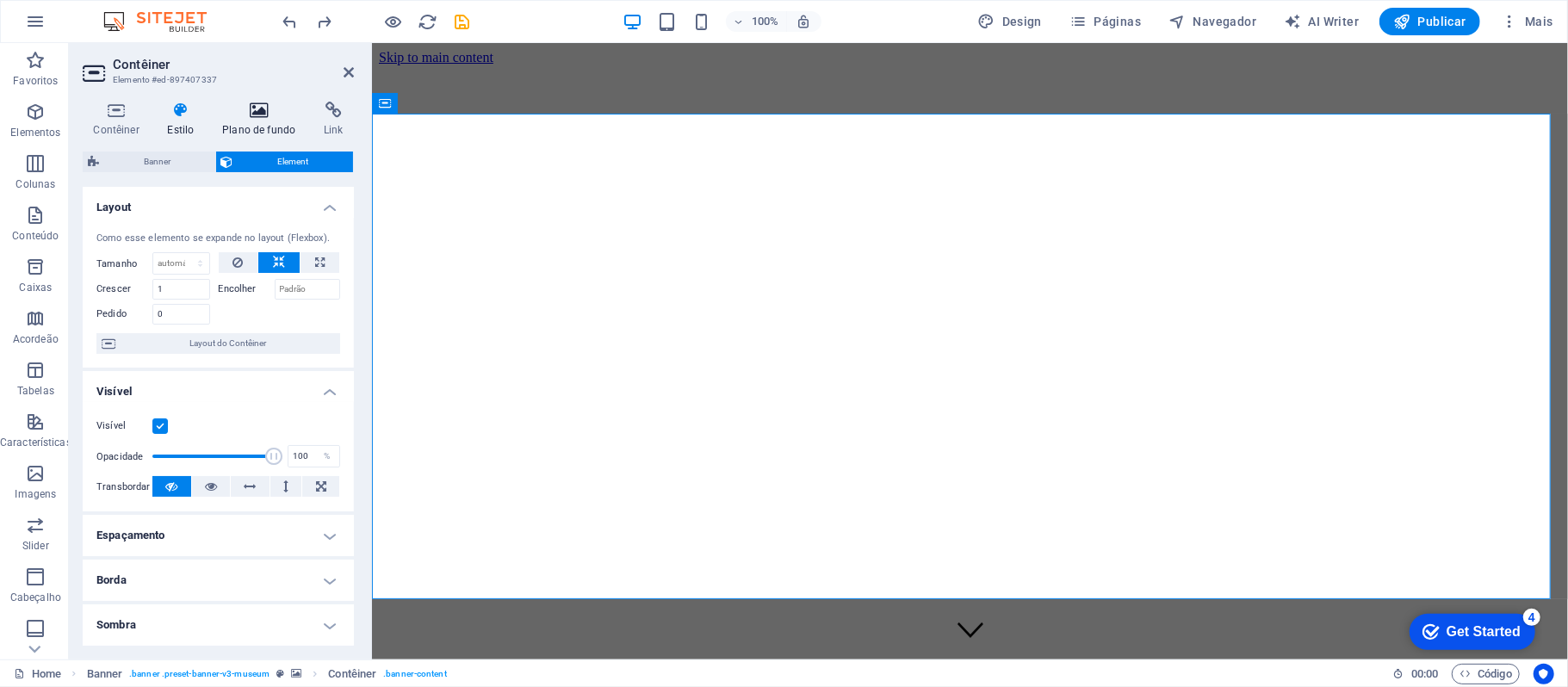
click at [266, 117] on icon at bounding box center [259, 110] width 94 height 17
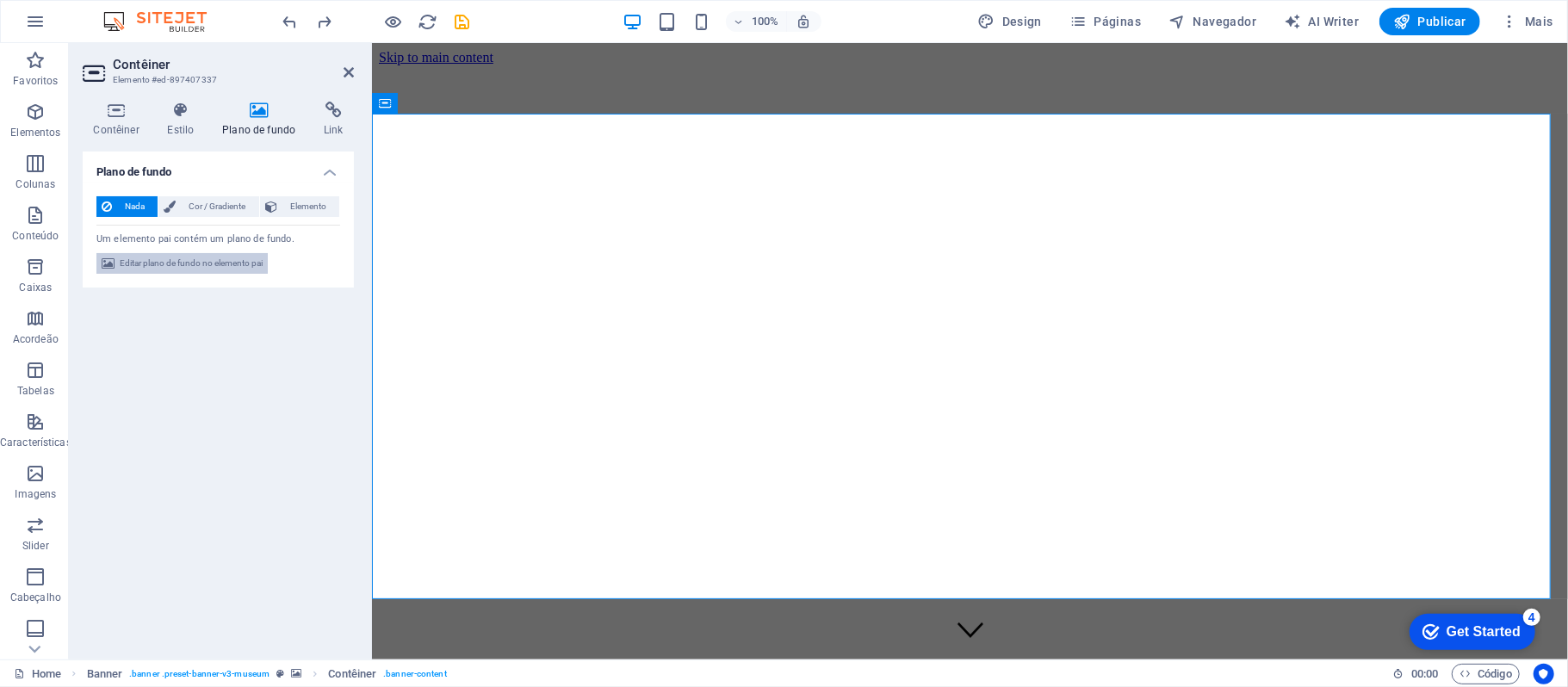
click at [230, 259] on span "Editar plano de fundo no elemento pai" at bounding box center [191, 264] width 143 height 21
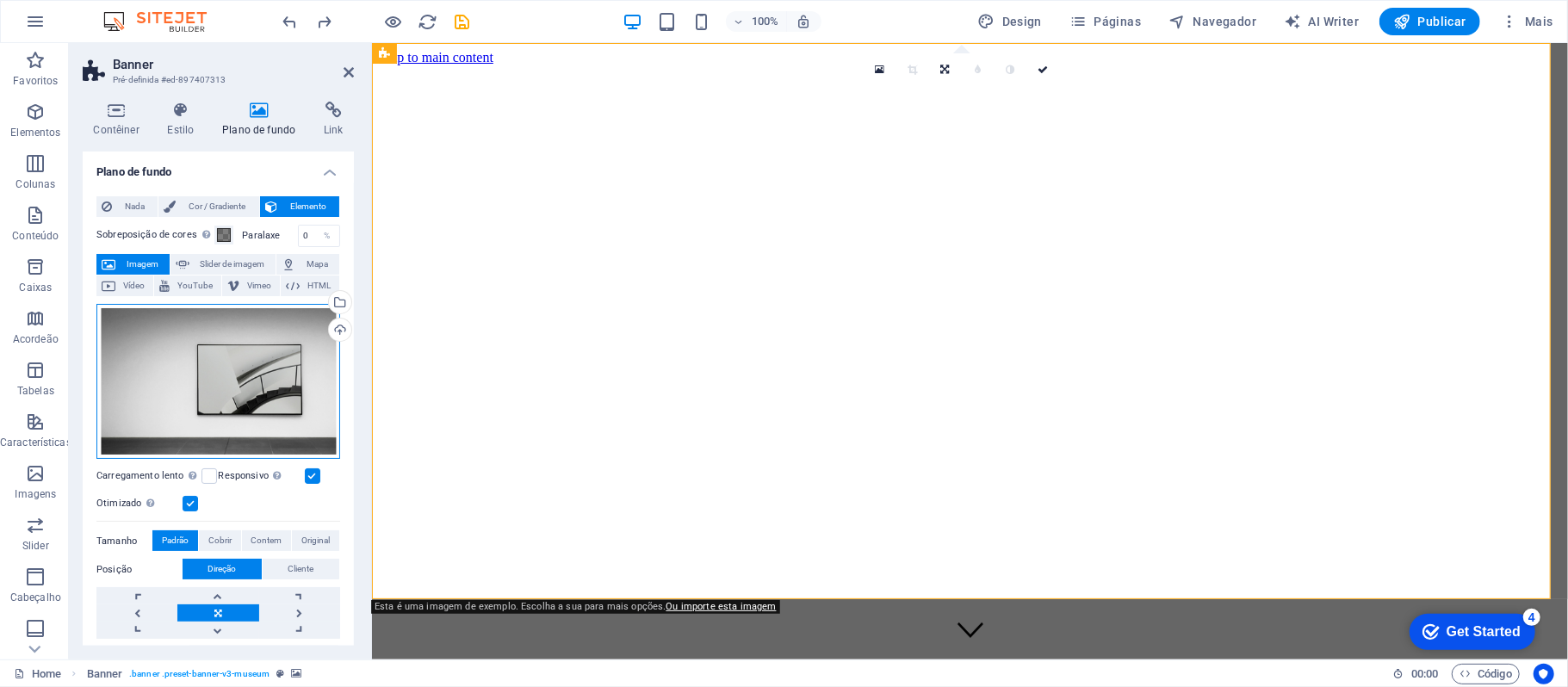
click at [246, 362] on div "Arraste os arquivos aqui, clique para escolher os arquivos ou selecione os arqu…" at bounding box center [218, 382] width 244 height 156
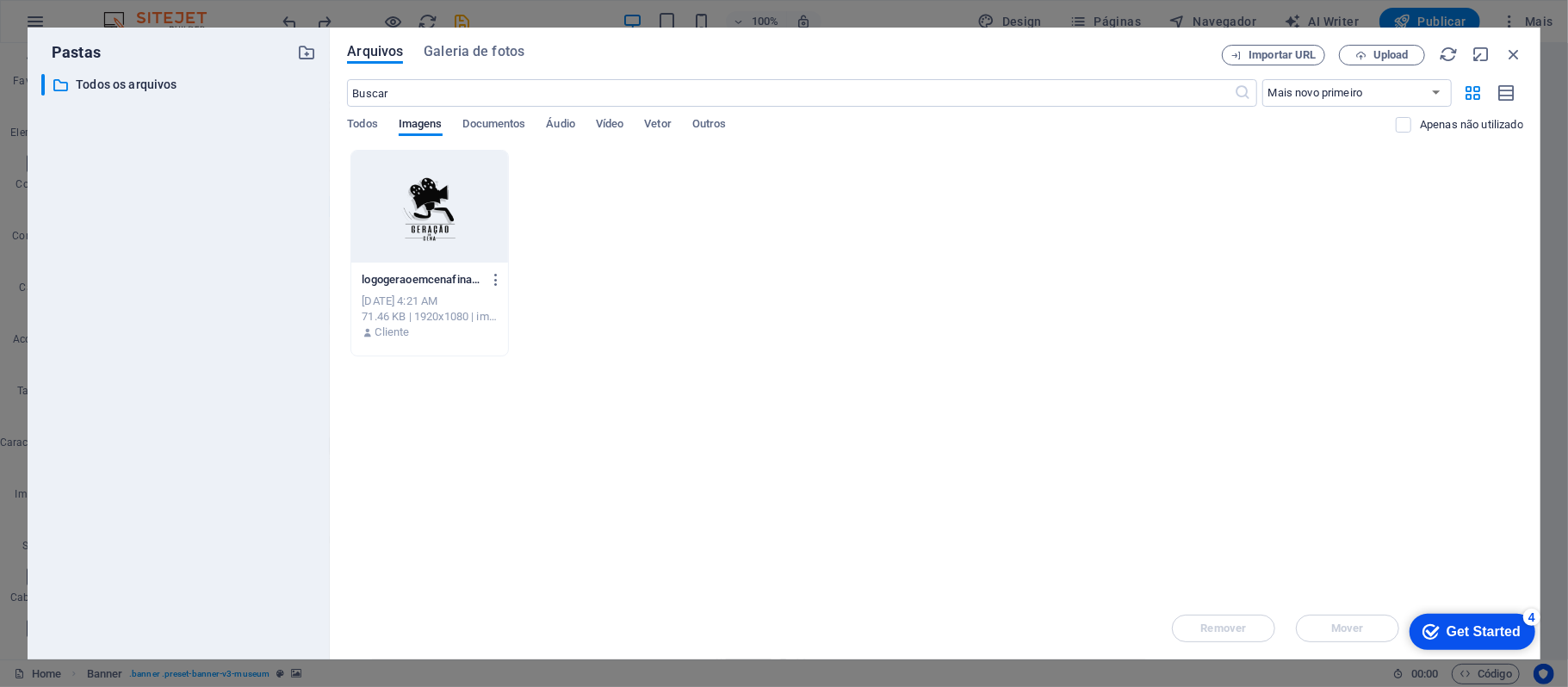
click at [246, 362] on div "​ Todos os arquivos Todos os arquivos" at bounding box center [178, 360] width 275 height 572
click at [391, 231] on div at bounding box center [429, 206] width 157 height 112
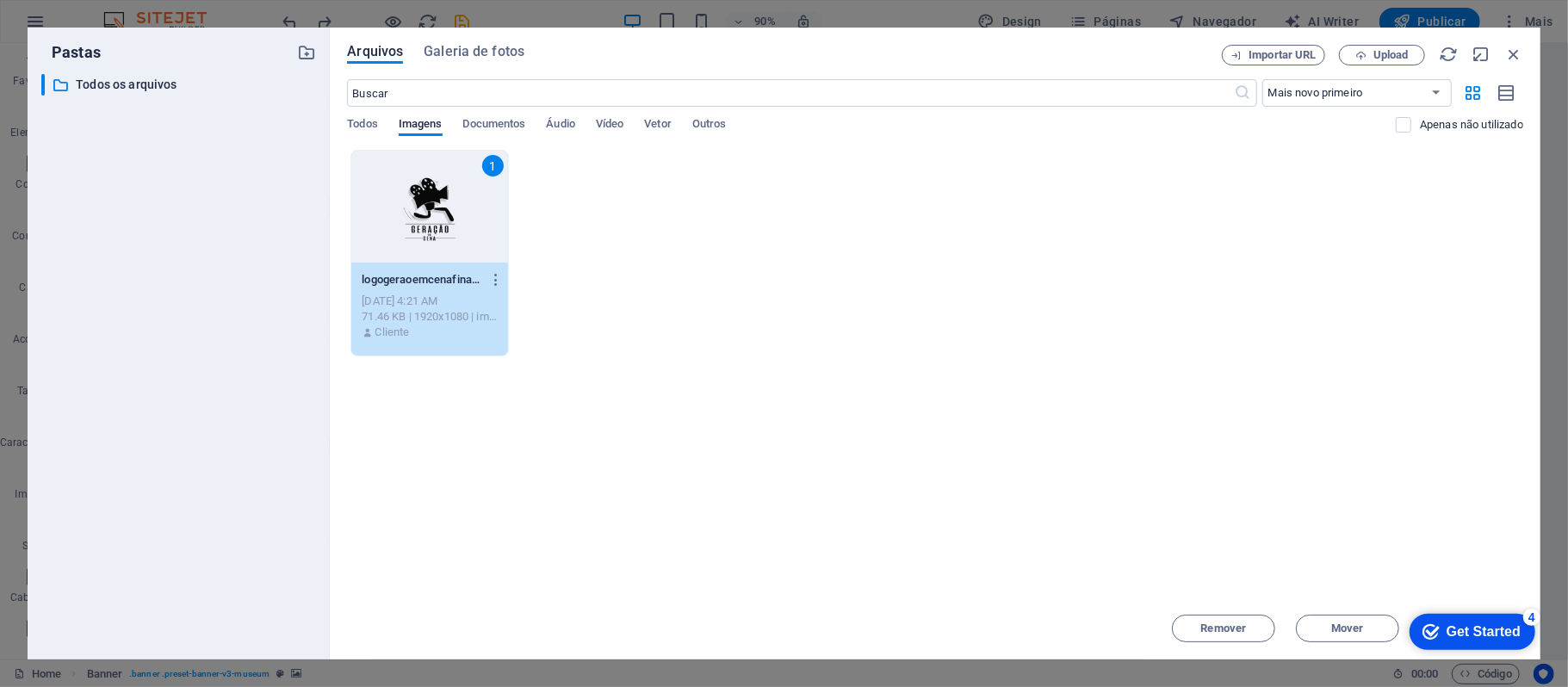
click at [391, 231] on div "1" at bounding box center [429, 206] width 157 height 112
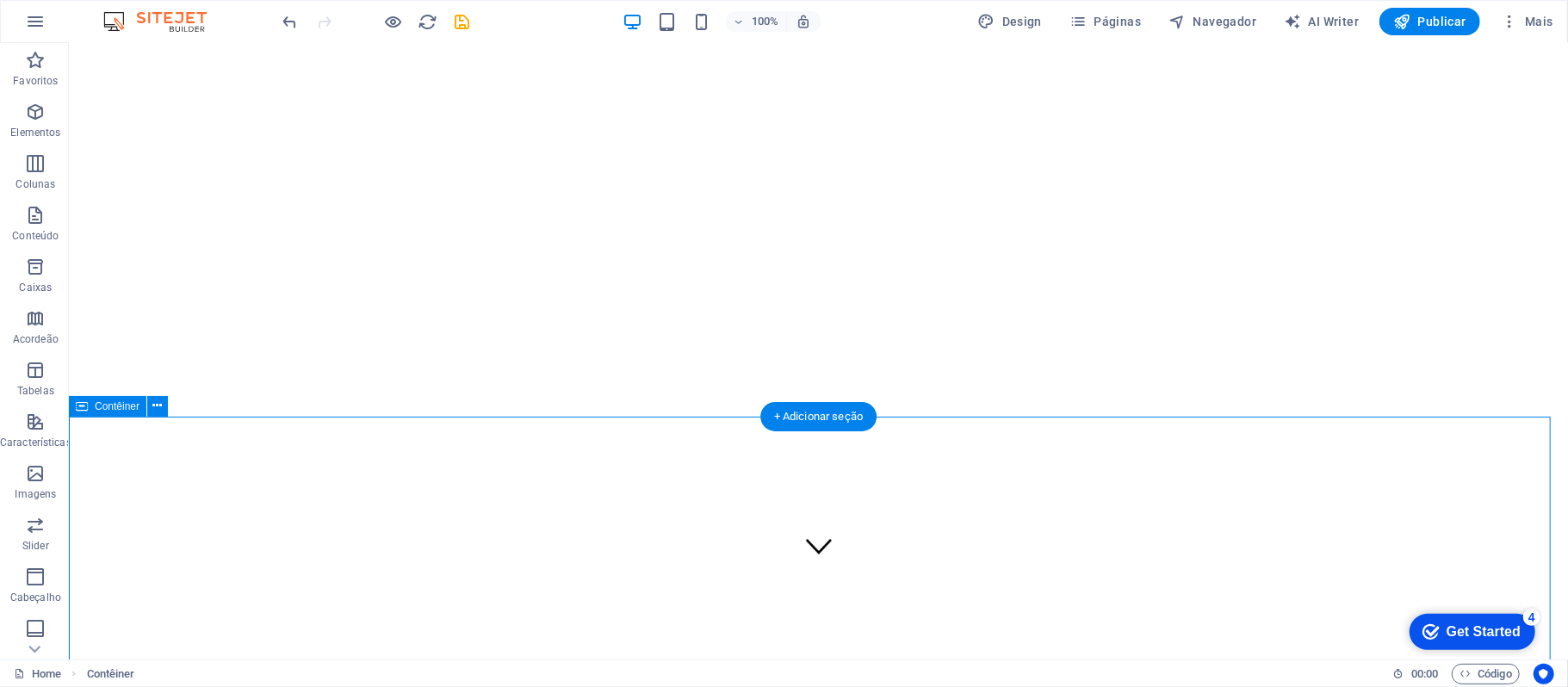
scroll to position [0, 0]
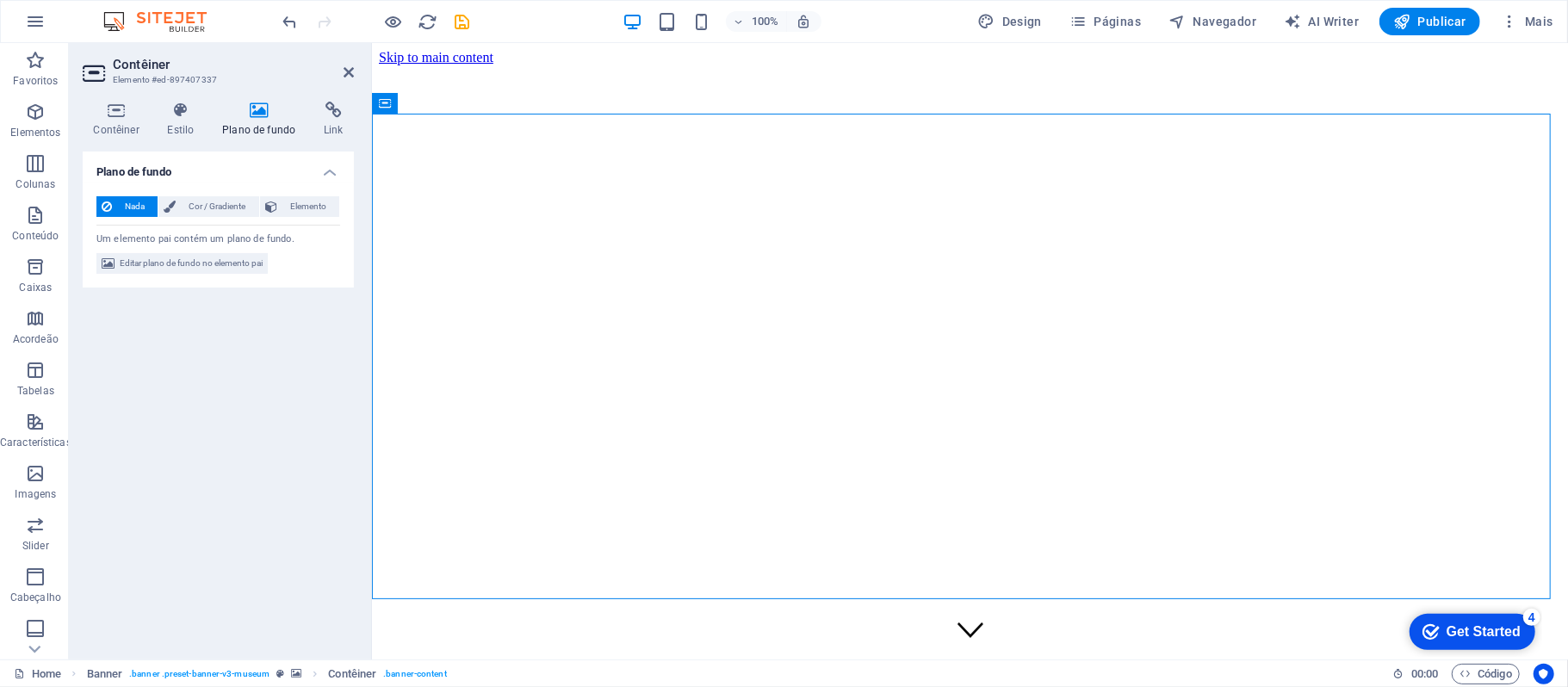
drag, startPoint x: 1040, startPoint y: 523, endPoint x: 1026, endPoint y: 410, distance: 113.9
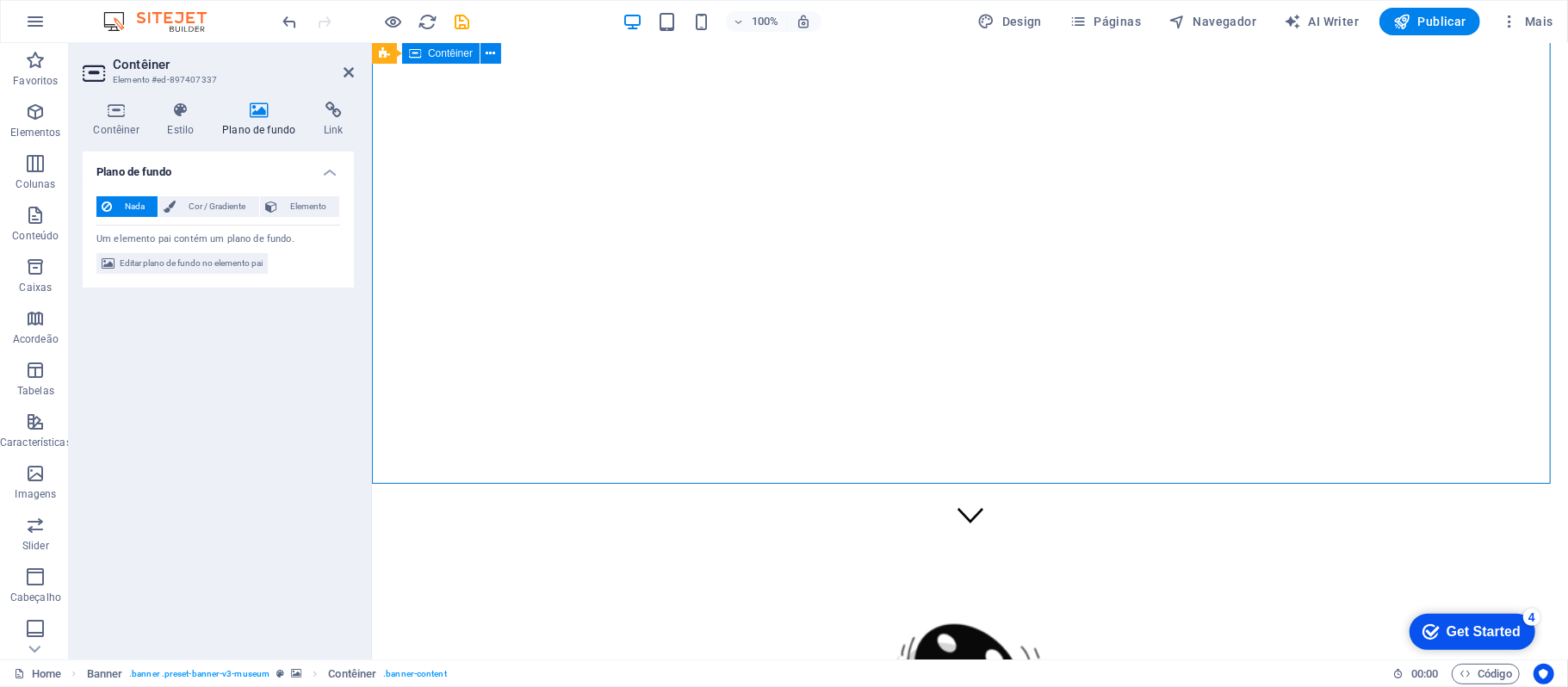
scroll to position [344, 0]
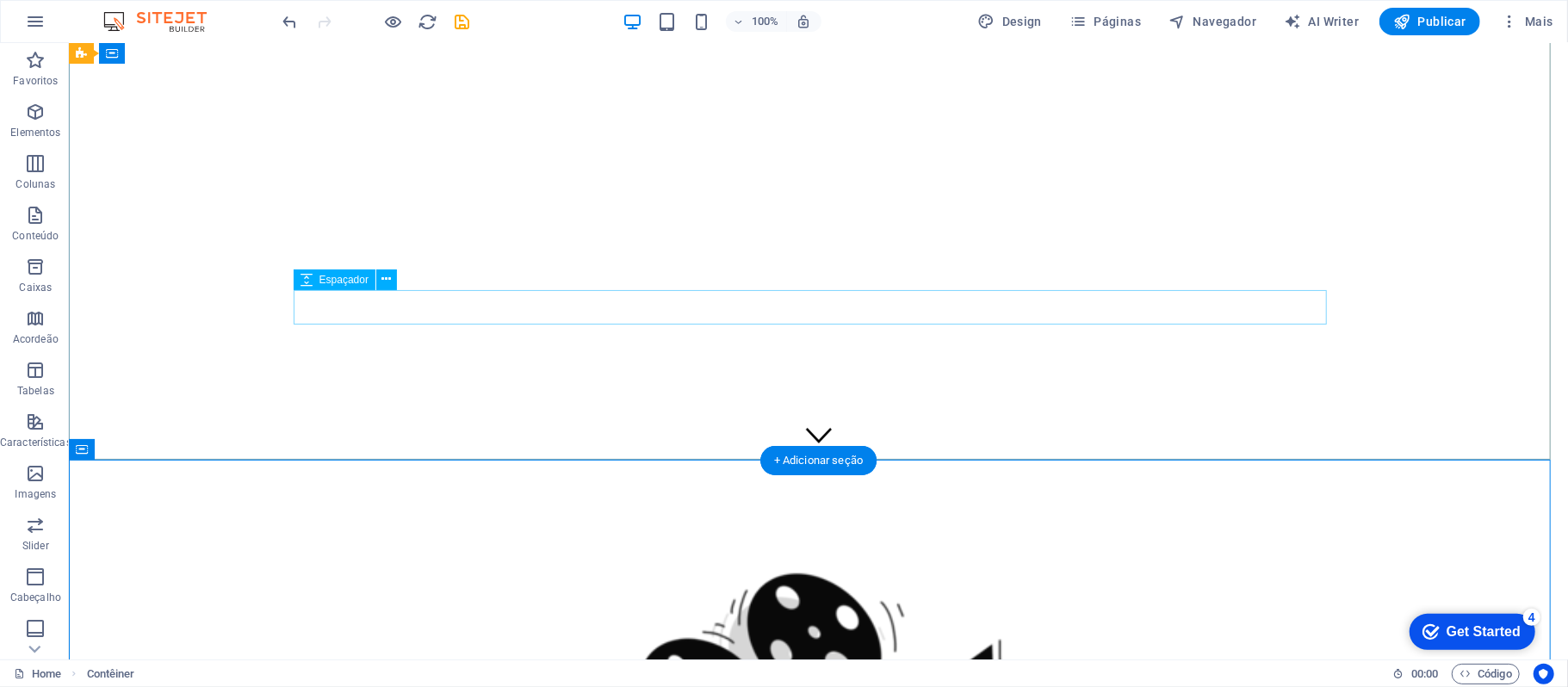
scroll to position [114, 0]
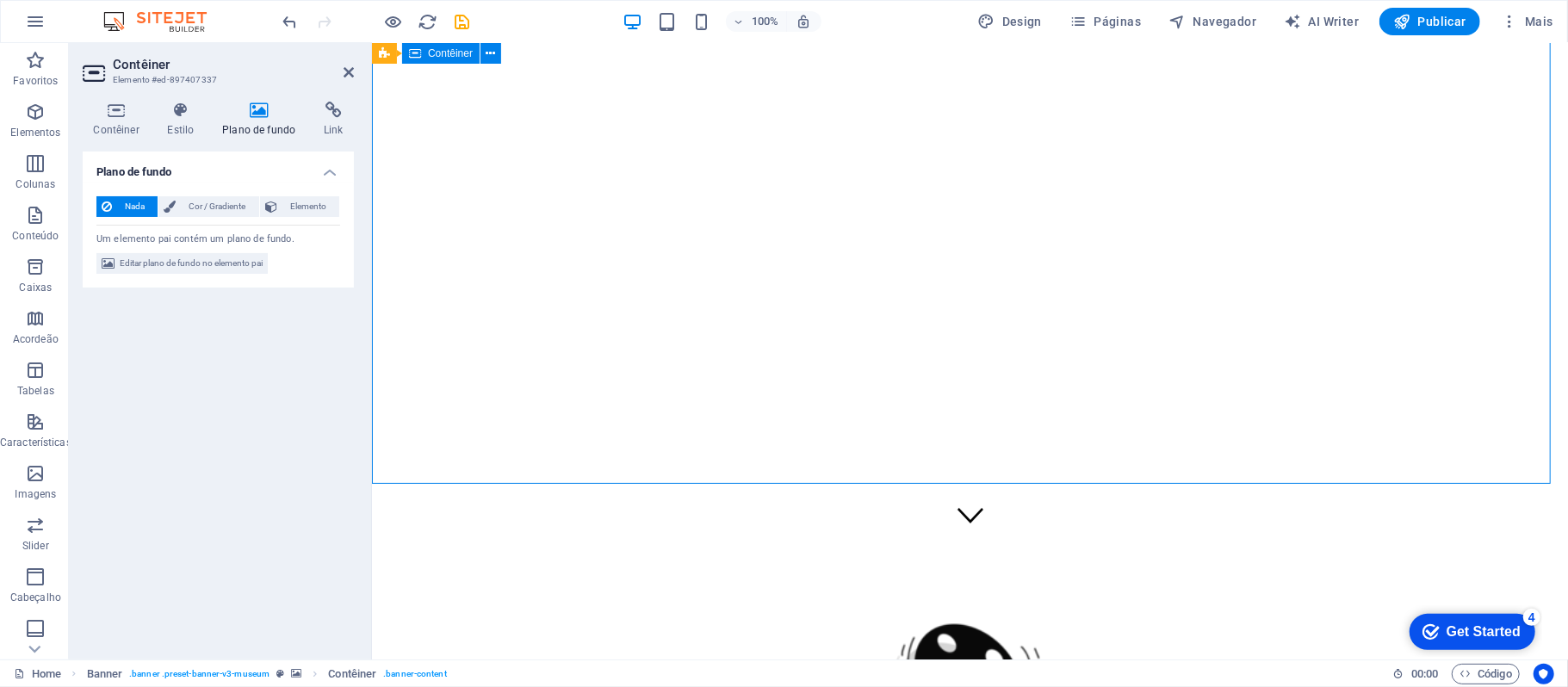
drag, startPoint x: 1037, startPoint y: 443, endPoint x: 1041, endPoint y: 388, distance: 55.1
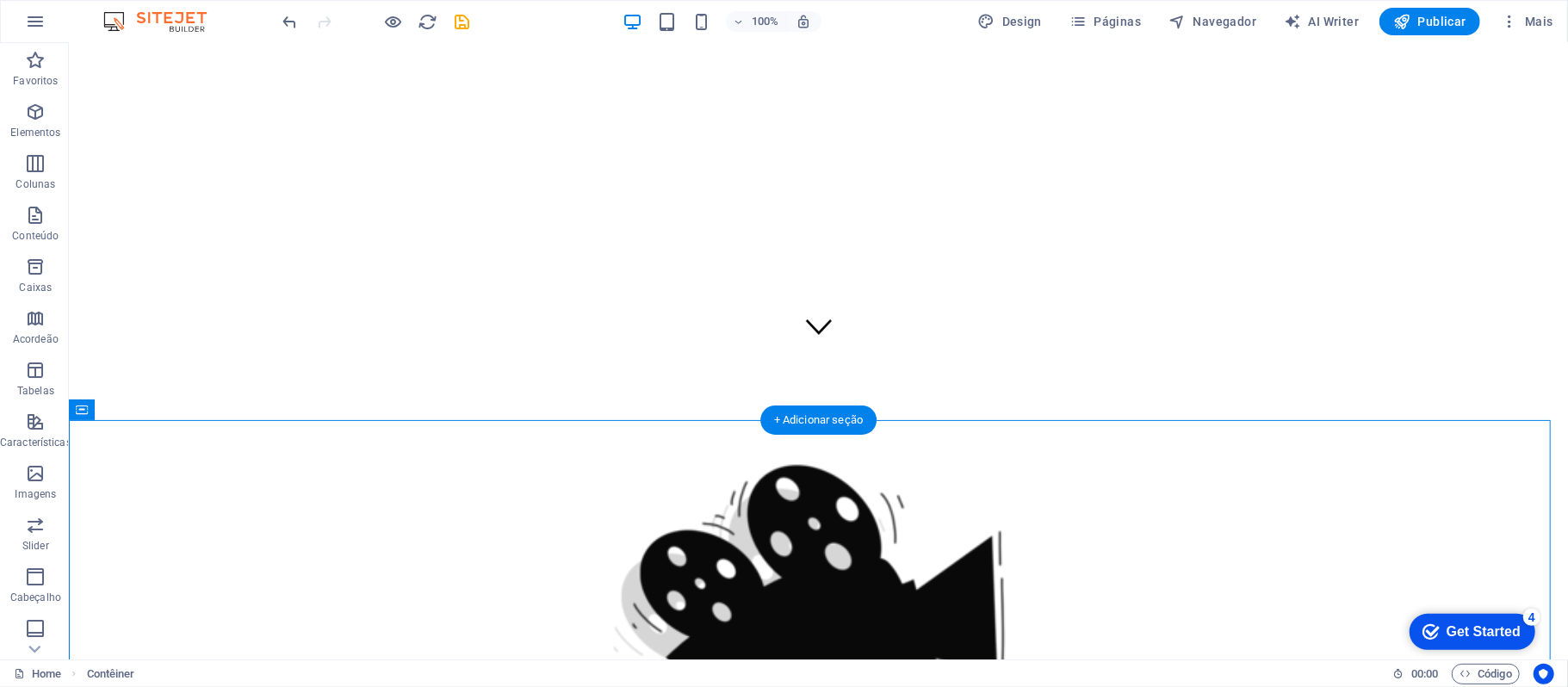
scroll to position [413, 0]
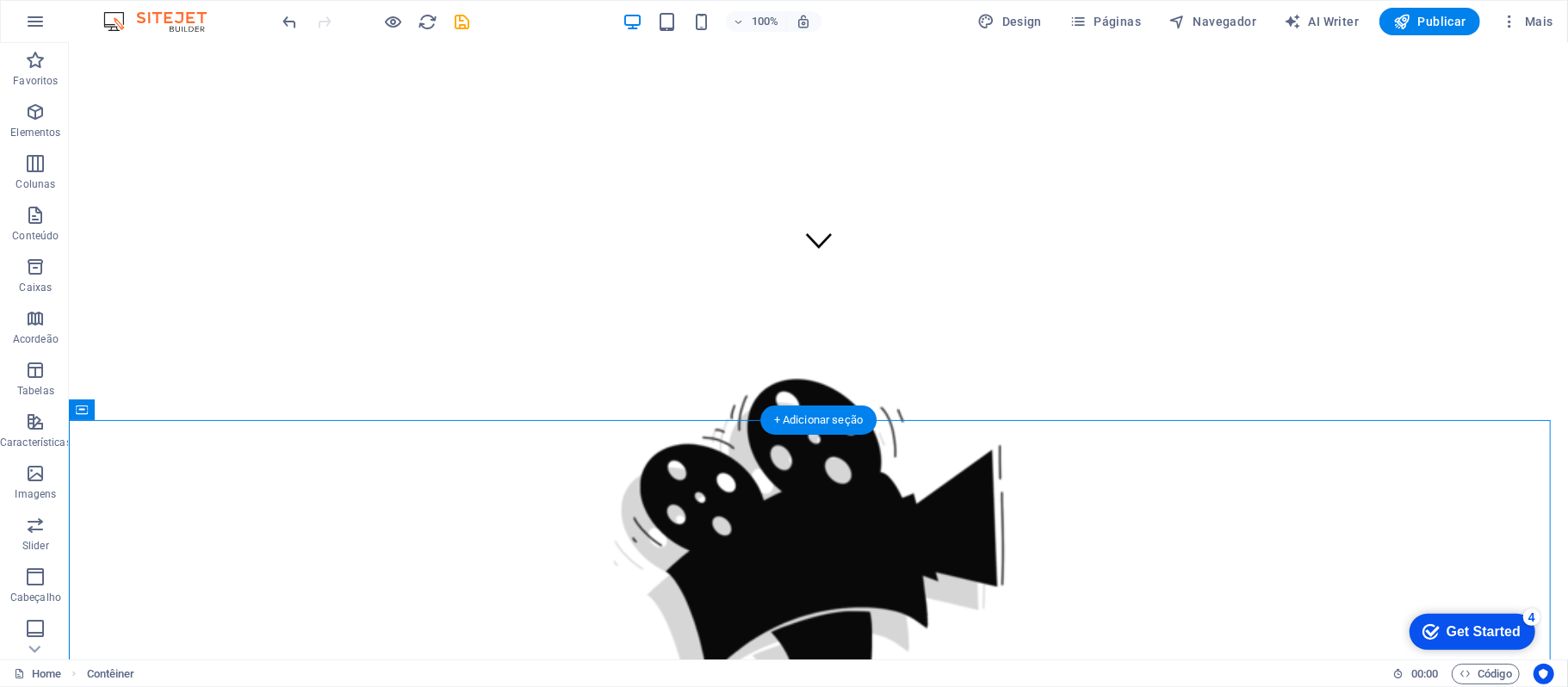
drag, startPoint x: 934, startPoint y: 565, endPoint x: 920, endPoint y: 613, distance: 50.0
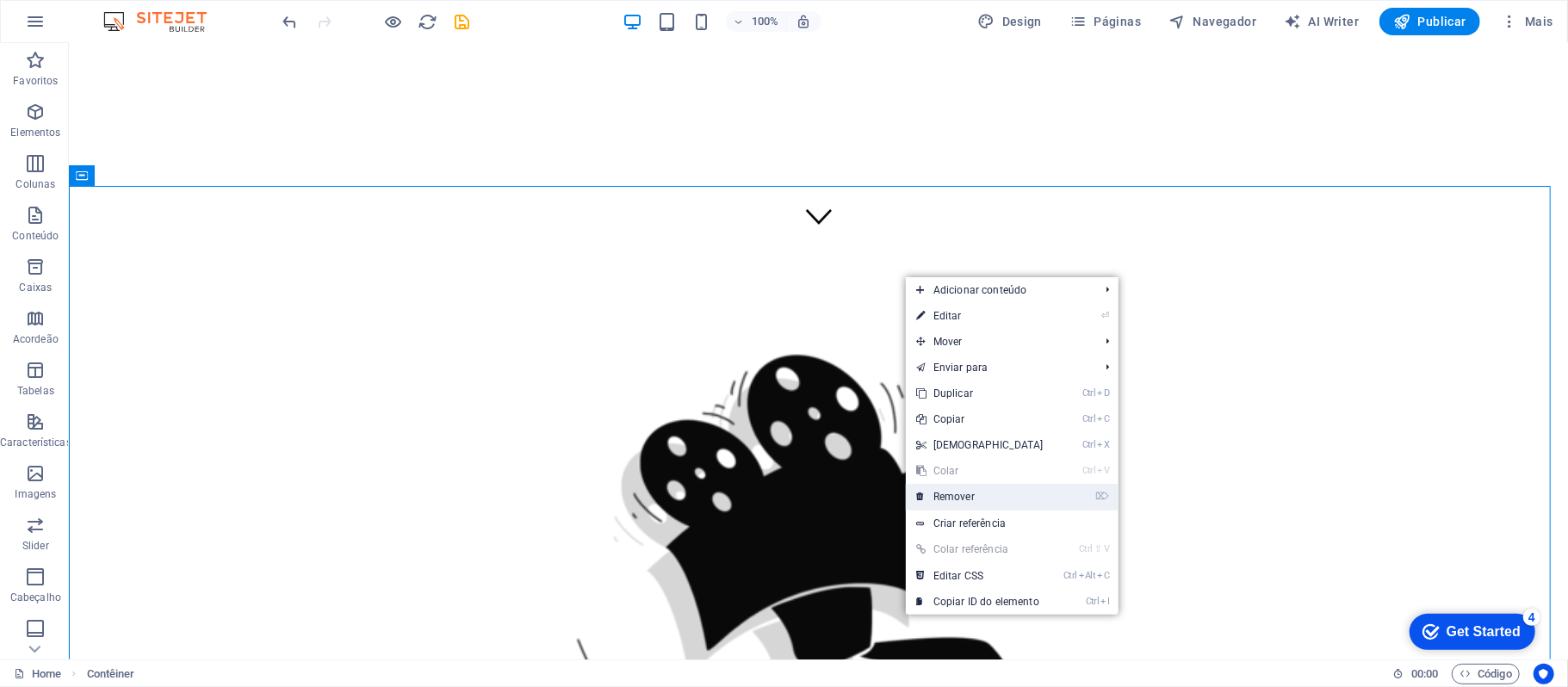
click at [985, 492] on link "⌦ Remover" at bounding box center [981, 496] width 149 height 26
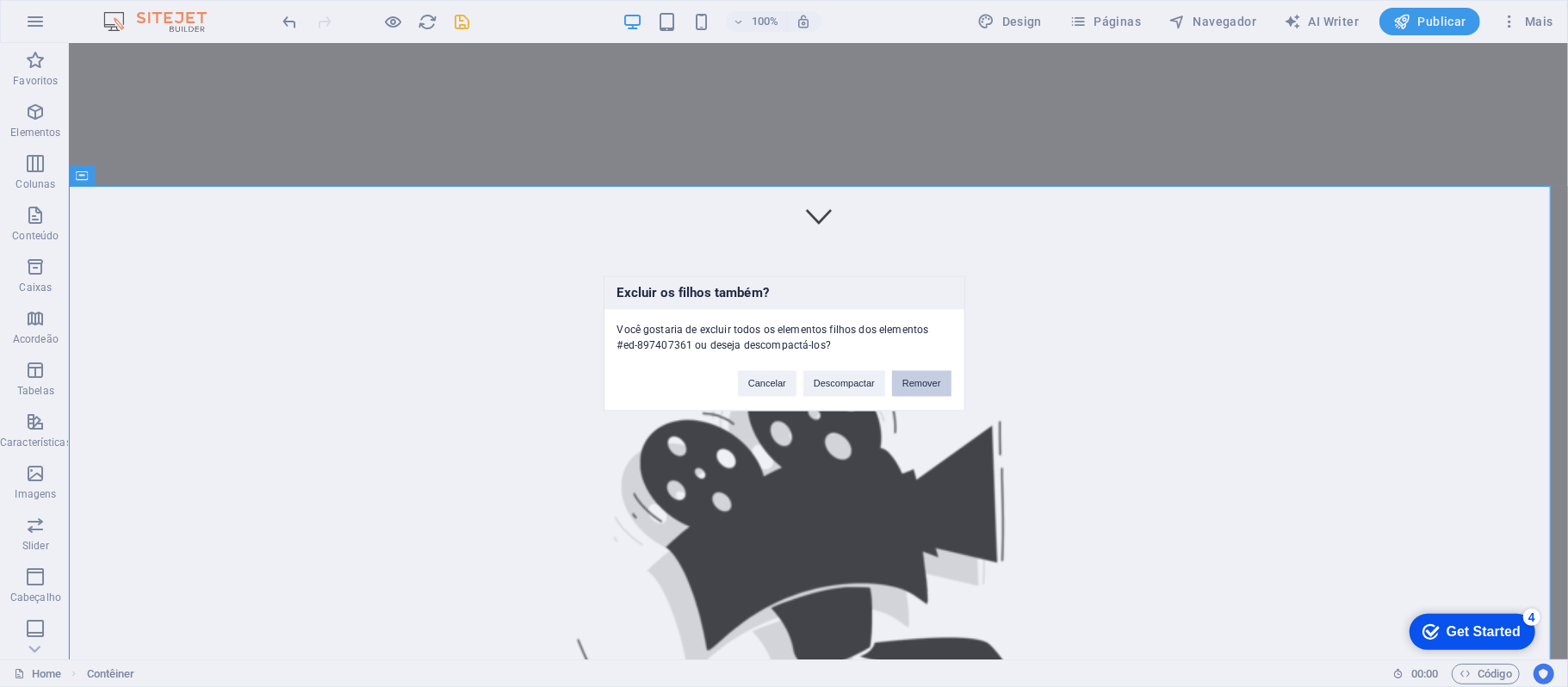
click at [907, 381] on button "Remover" at bounding box center [922, 383] width 59 height 26
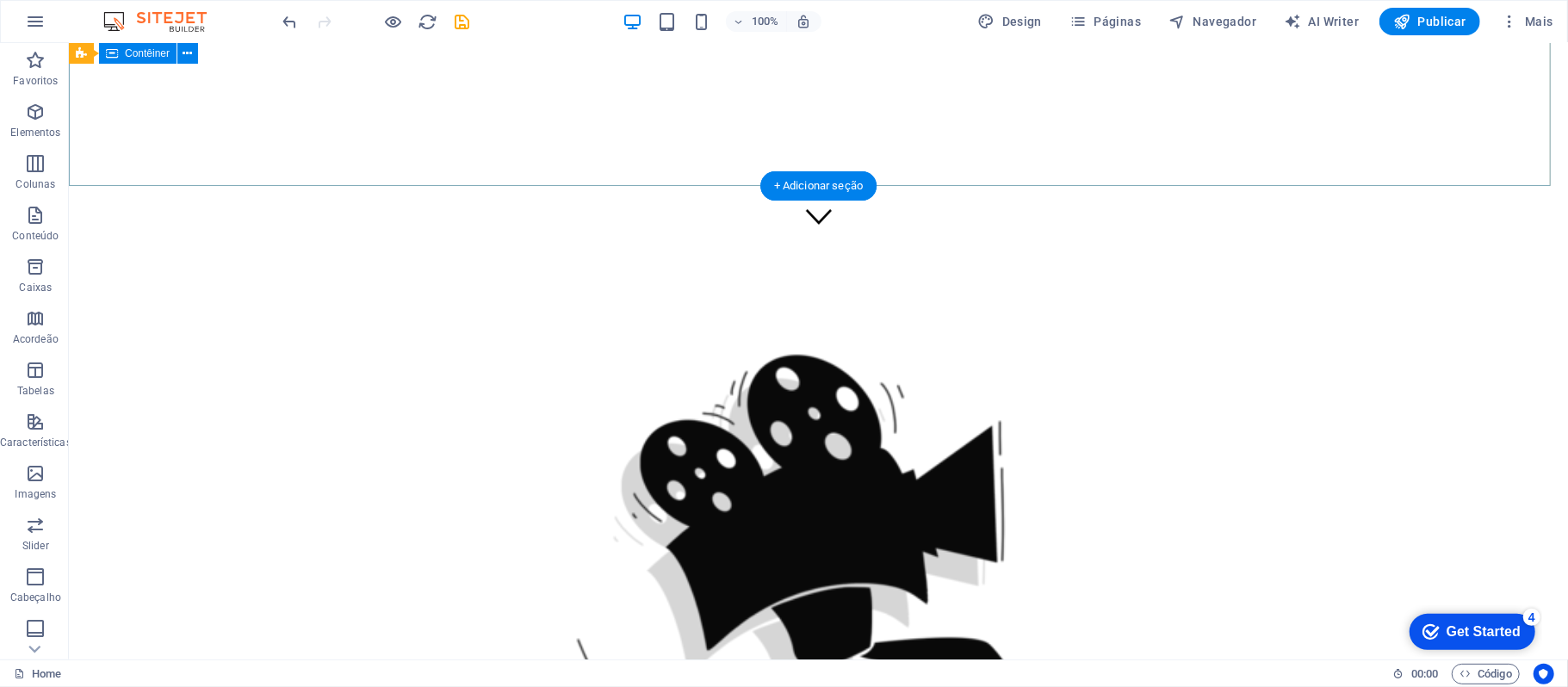
drag, startPoint x: 967, startPoint y: 138, endPoint x: 1072, endPoint y: 207, distance: 125.6
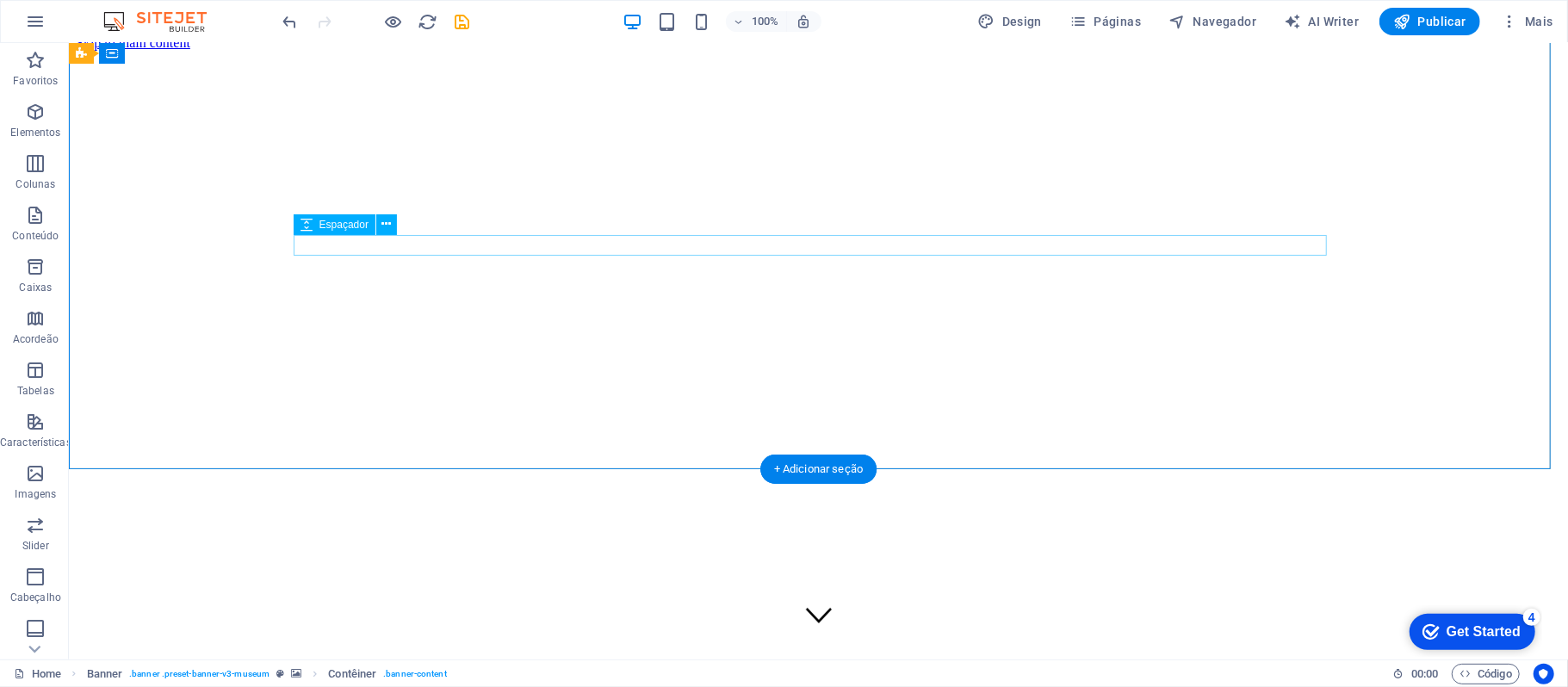
scroll to position [0, 0]
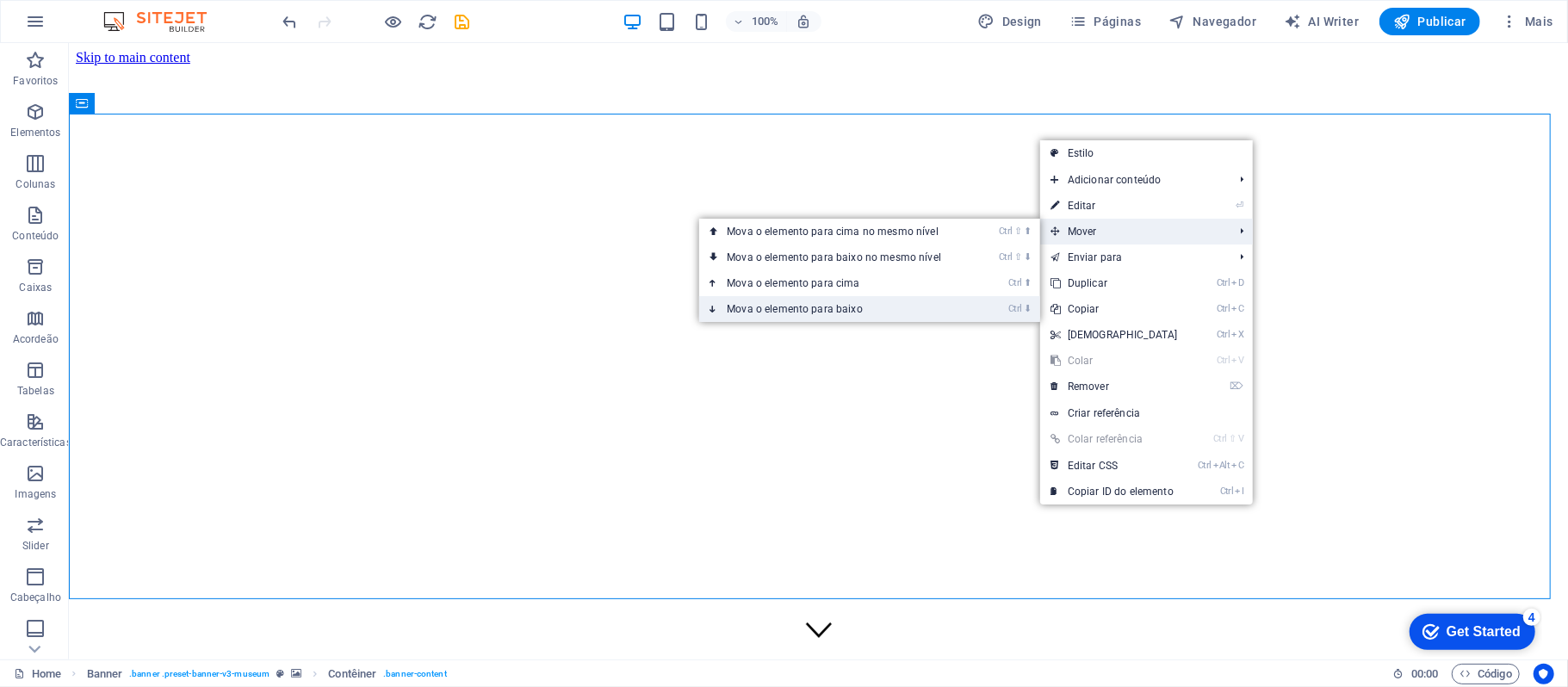
click at [952, 300] on link "Ctrl ⬇ Mova o elemento para baixo" at bounding box center [837, 308] width 276 height 26
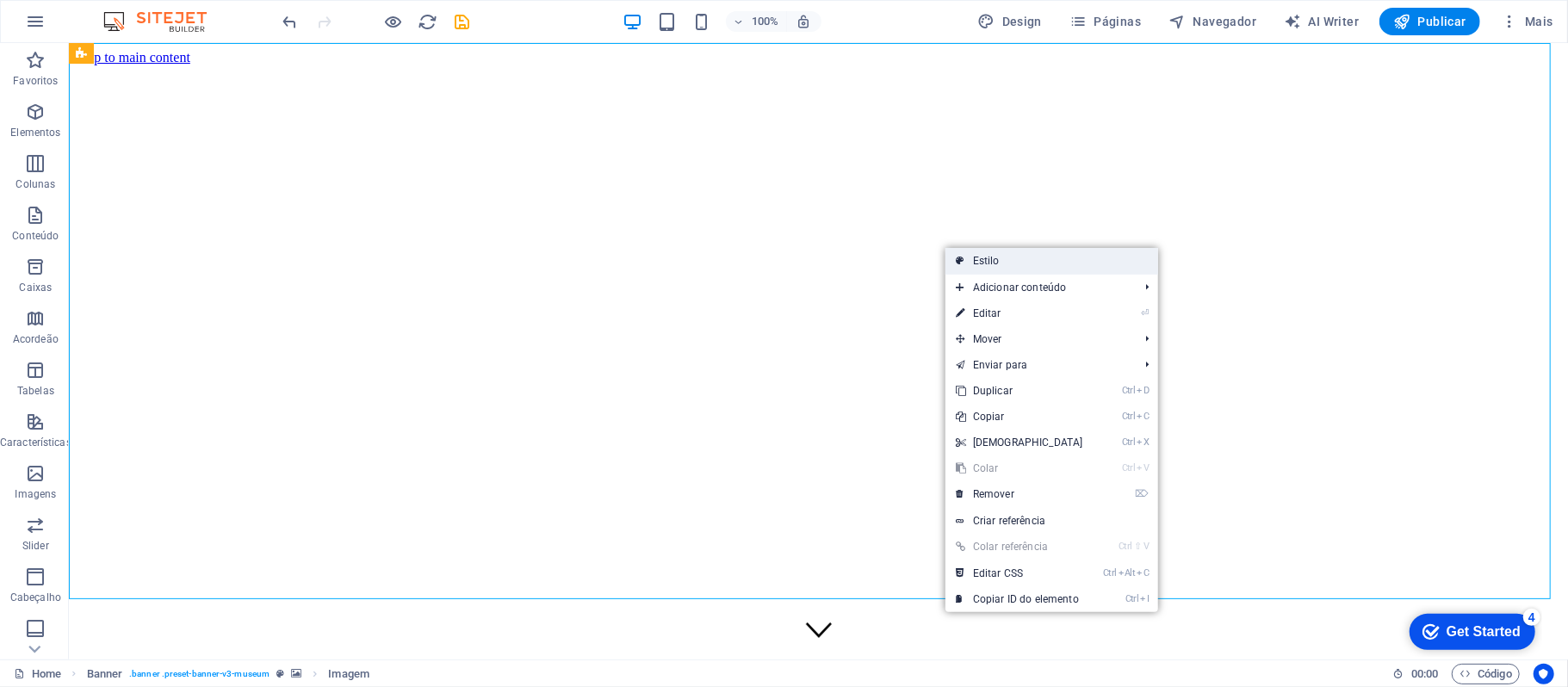
click at [1051, 258] on link "Estilo" at bounding box center [1051, 260] width 212 height 26
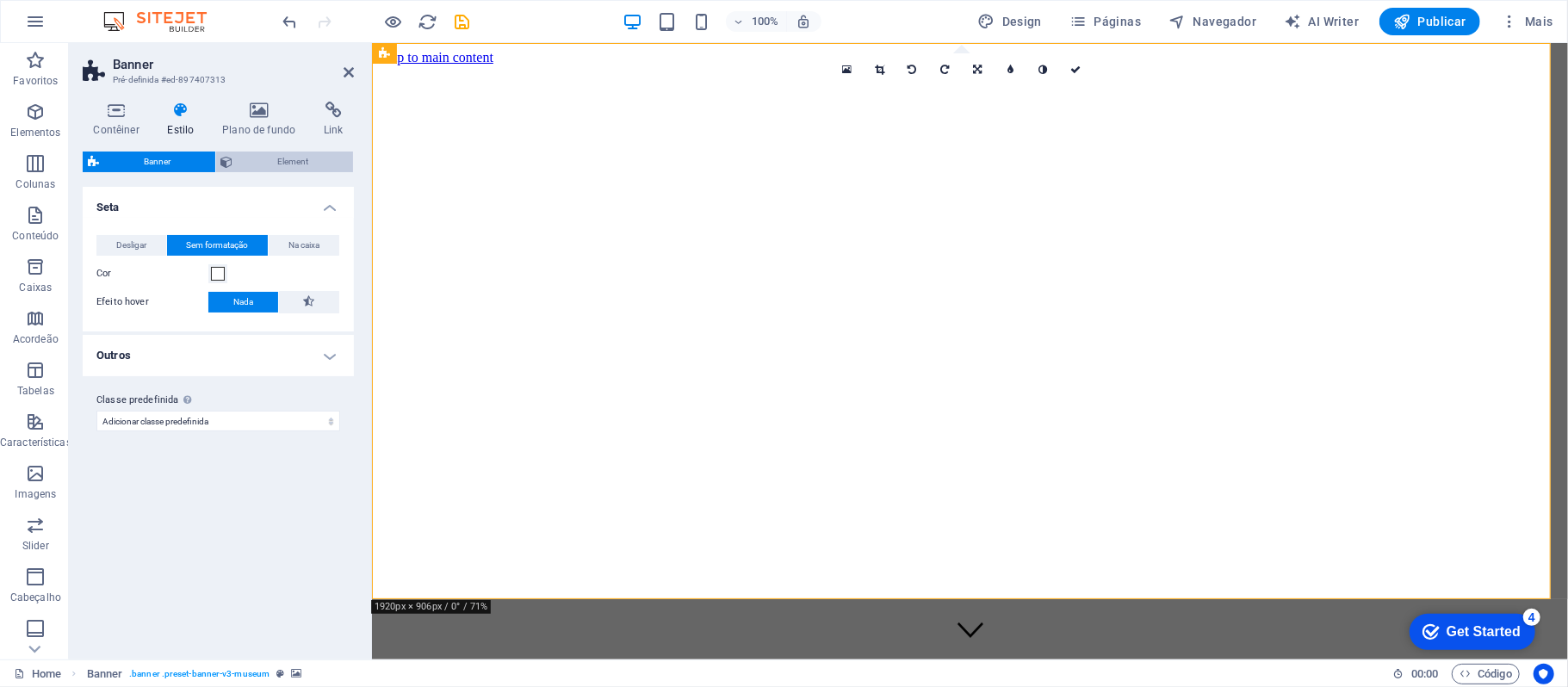
click at [251, 153] on span "Element" at bounding box center [294, 162] width 110 height 21
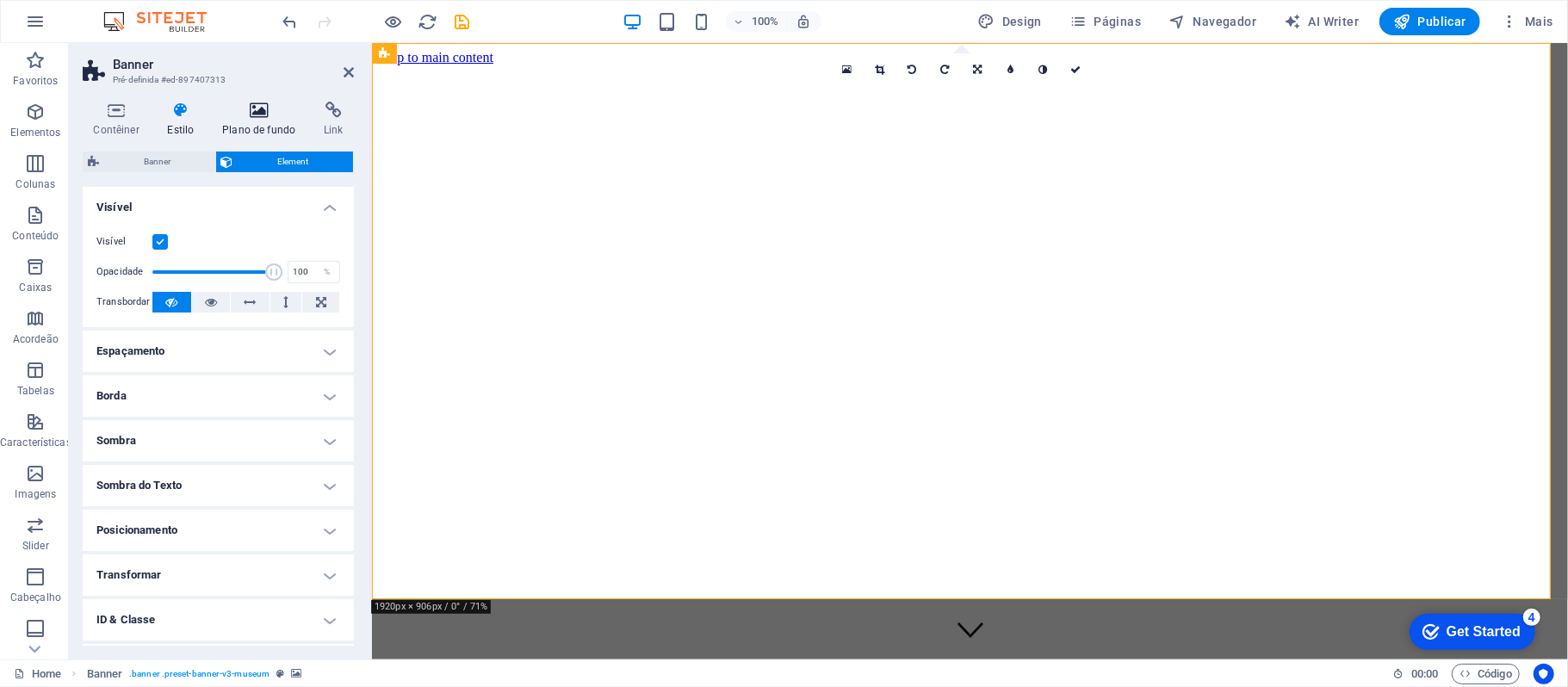
click at [262, 119] on h4 "Plano de fundo" at bounding box center [263, 120] width 102 height 36
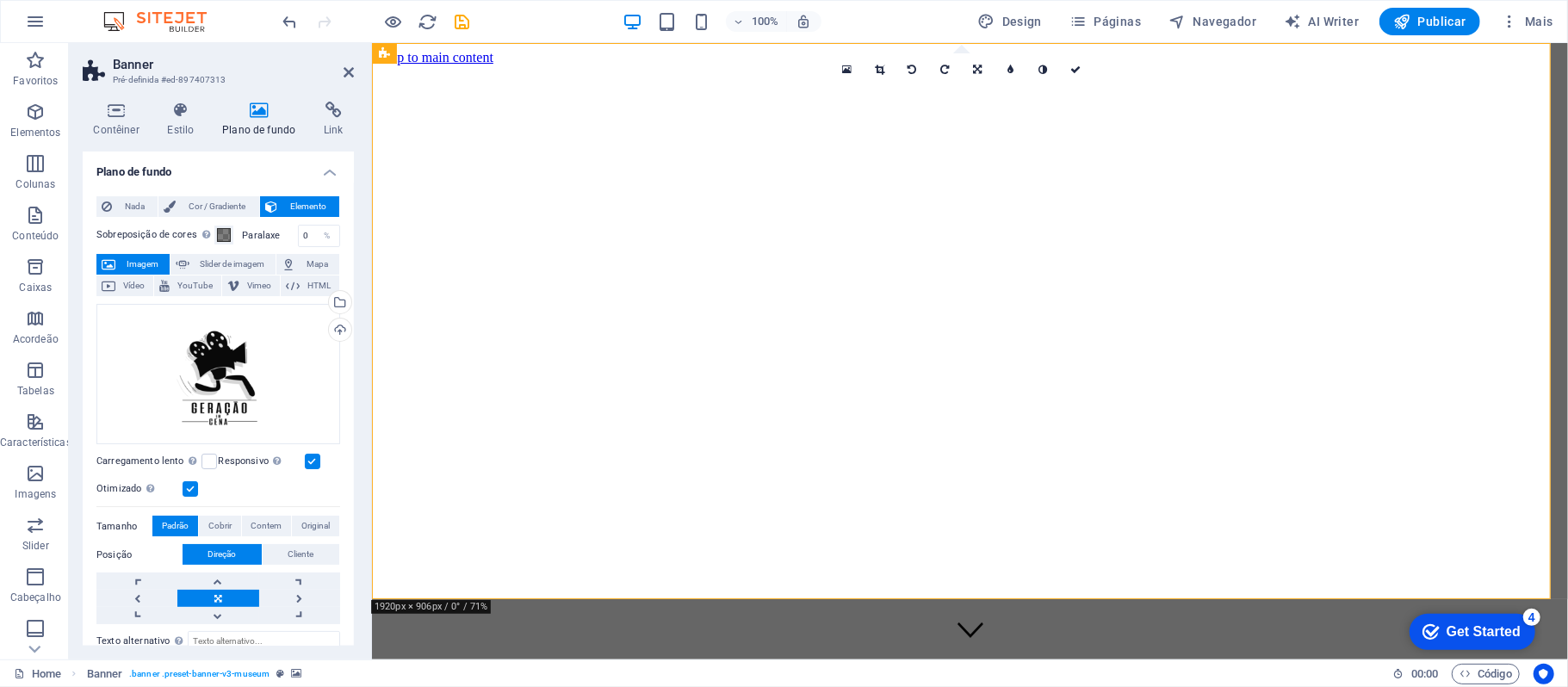
scroll to position [114, 0]
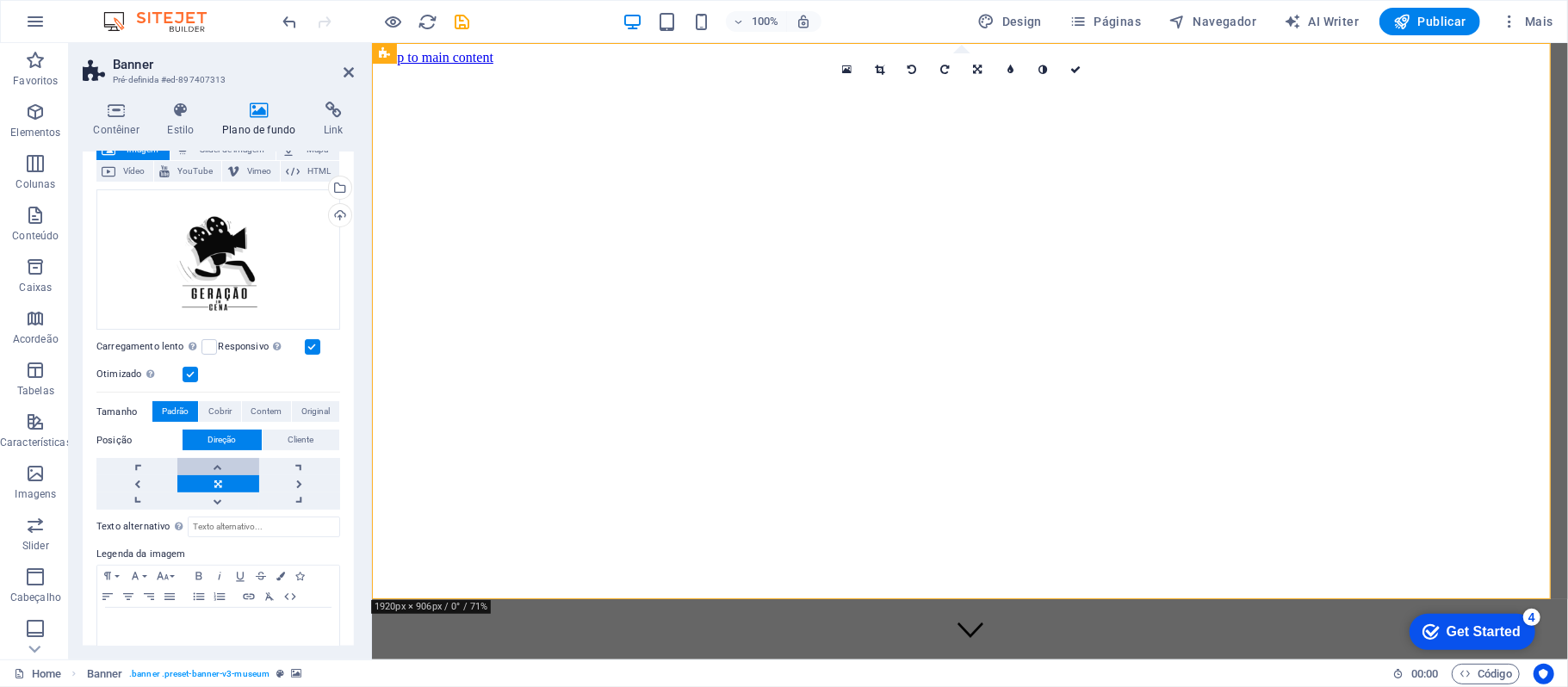
click at [232, 472] on link at bounding box center [217, 466] width 81 height 17
click at [228, 502] on link at bounding box center [217, 501] width 81 height 17
click at [1251, 65] on figure at bounding box center [969, 65] width 1182 height 0
click at [1064, 74] on link at bounding box center [1076, 69] width 32 height 32
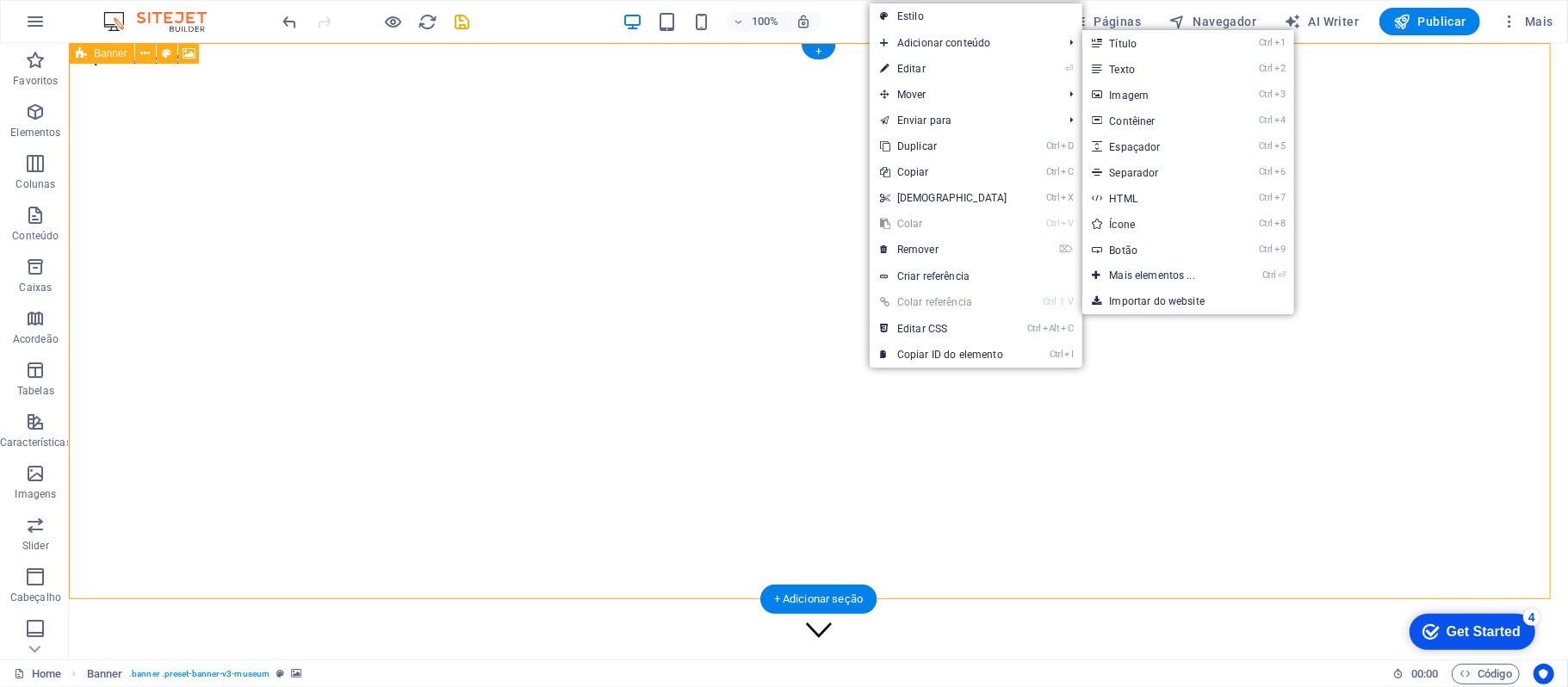
click at [638, 65] on figure at bounding box center [818, 65] width 1485 height 0
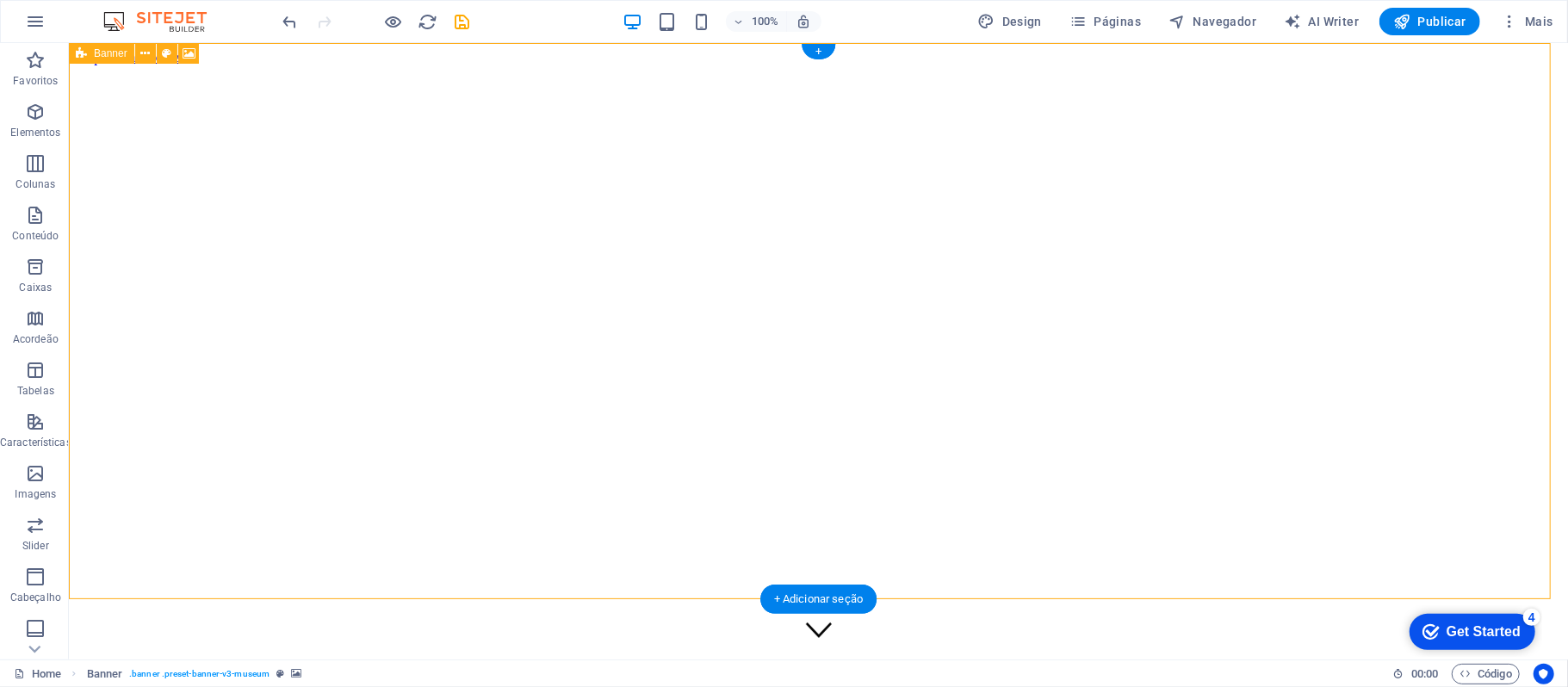
click at [638, 65] on figure at bounding box center [818, 65] width 1485 height 0
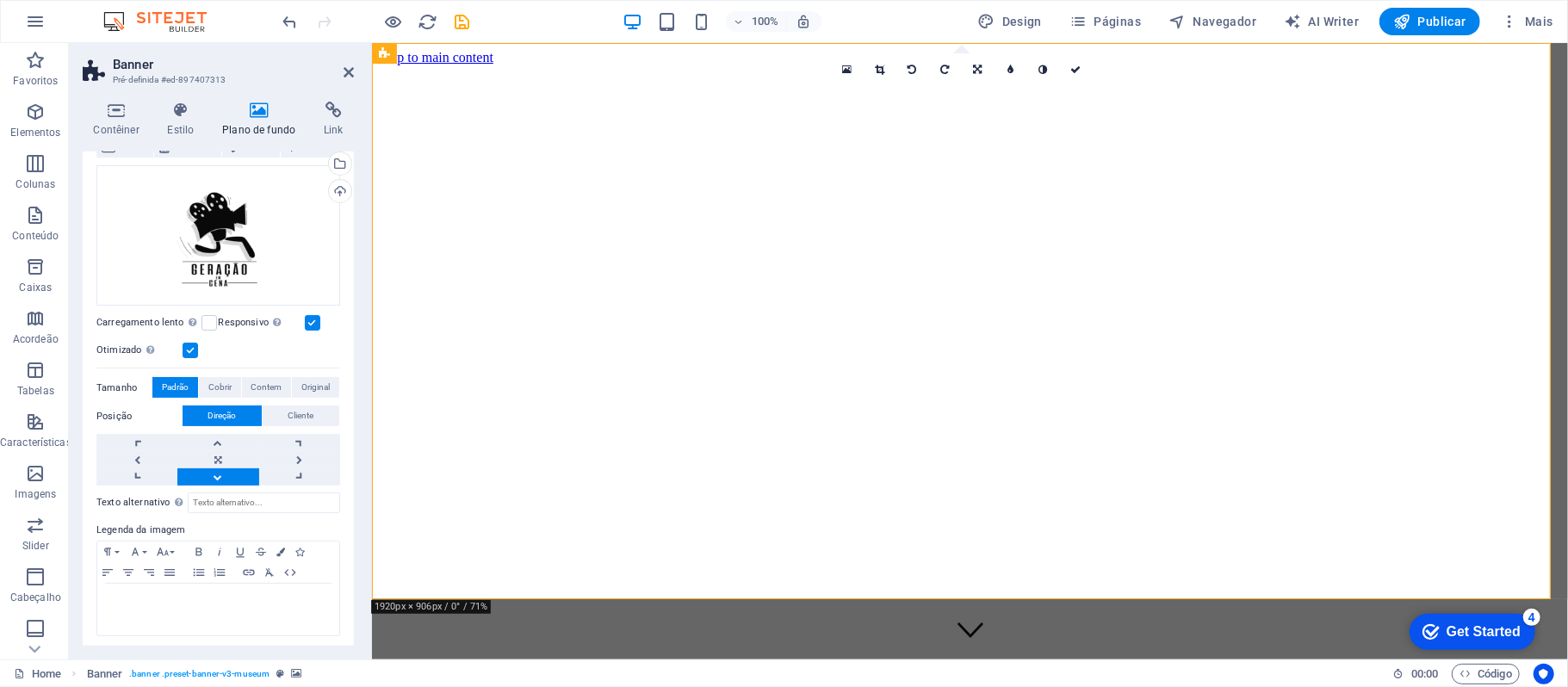
scroll to position [142, 0]
click at [241, 447] on link at bounding box center [217, 456] width 81 height 17
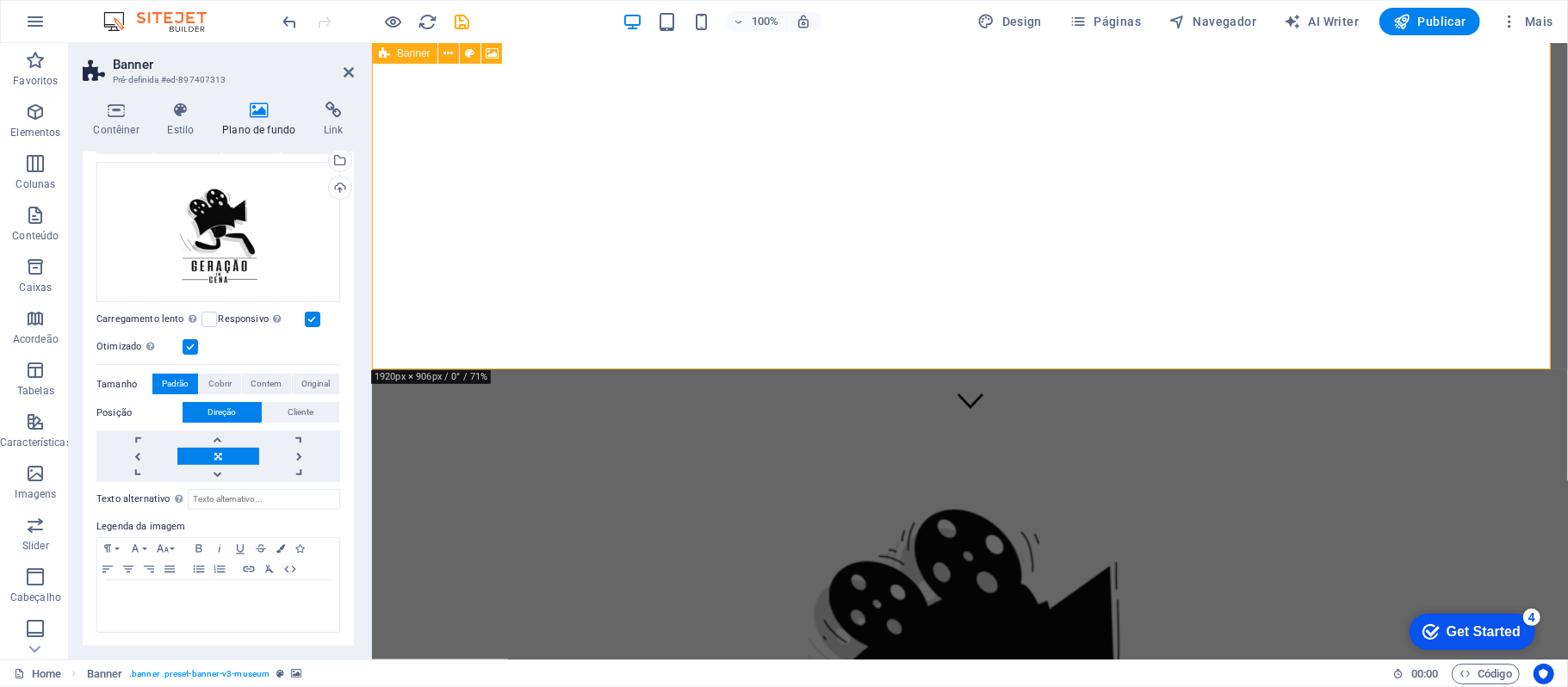
scroll to position [114, 0]
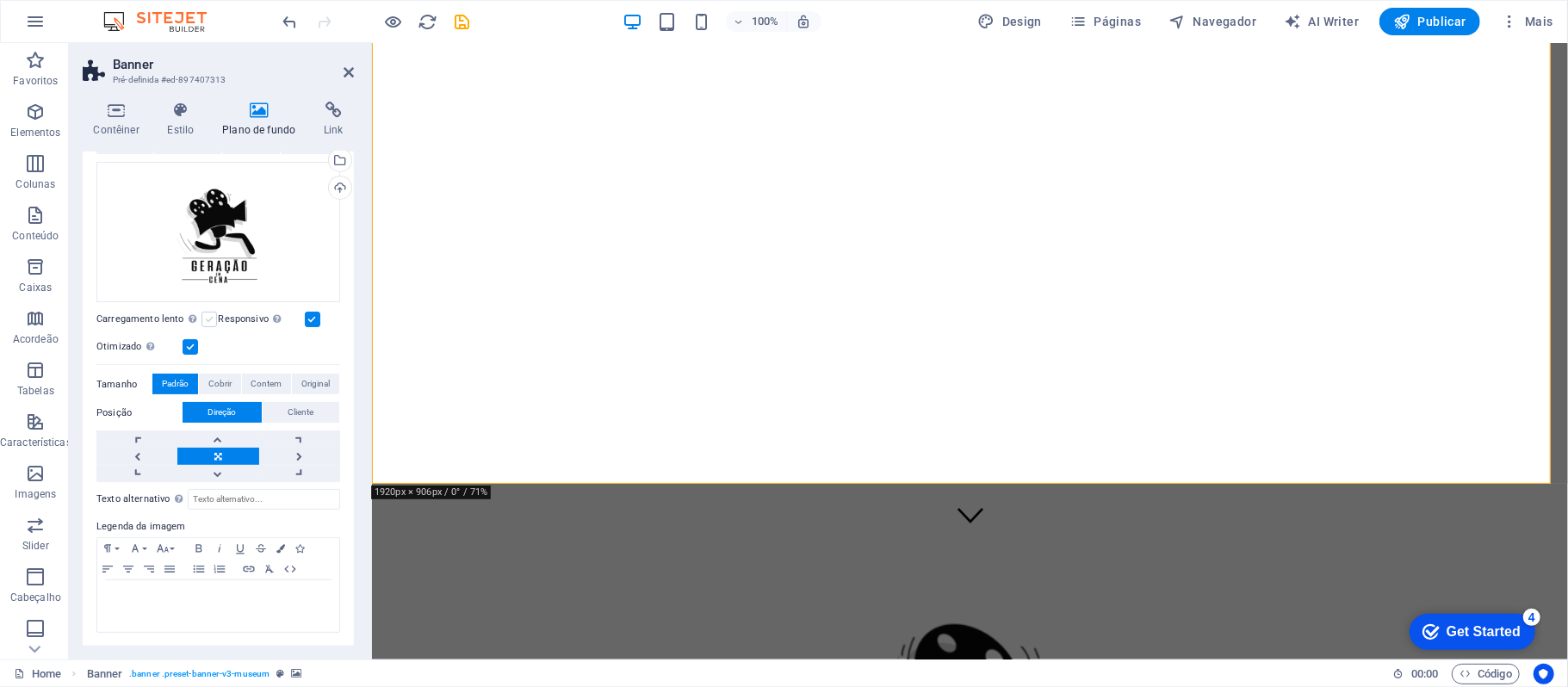
click at [208, 318] on label at bounding box center [209, 319] width 15 height 15
click at [0, 0] on input "Carregamento lento Carregar imagens após o carregamento da página melhora a vel…" at bounding box center [0, 0] width 0 height 0
click at [208, 318] on label at bounding box center [209, 319] width 15 height 15
click at [0, 0] on input "Carregamento lento Carregar imagens após o carregamento da página melhora a vel…" at bounding box center [0, 0] width 0 height 0
click at [236, 383] on button "Cobrir" at bounding box center [220, 384] width 42 height 21
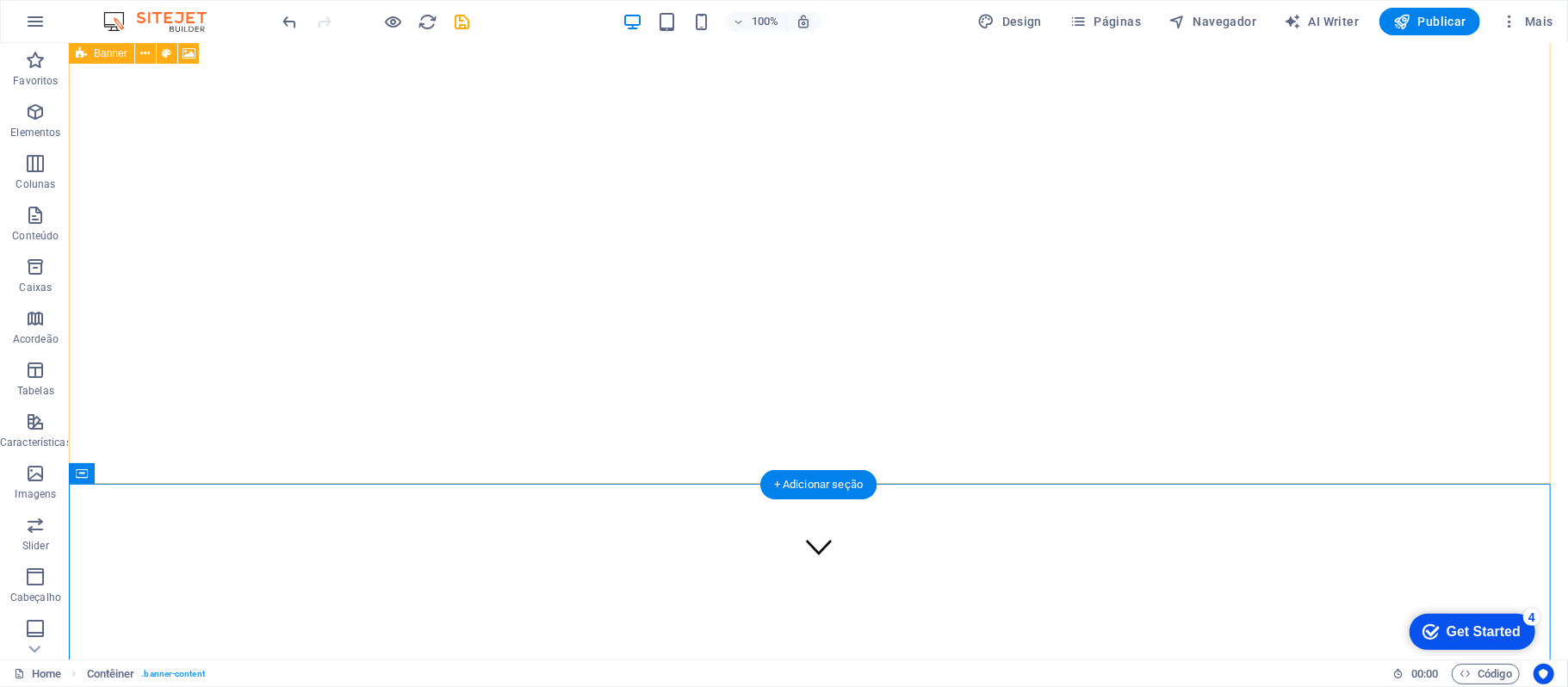
scroll to position [0, 0]
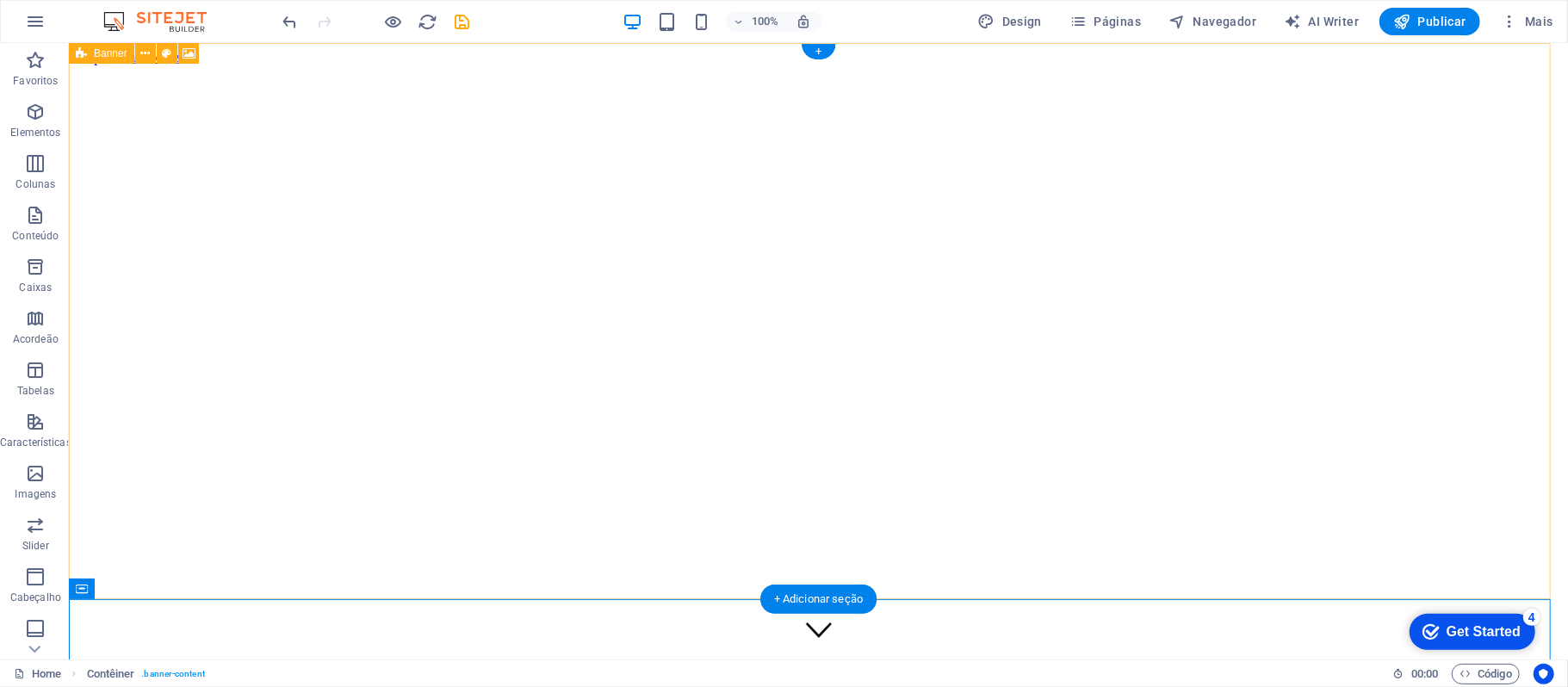
click at [975, 65] on figure at bounding box center [818, 65] width 1485 height 0
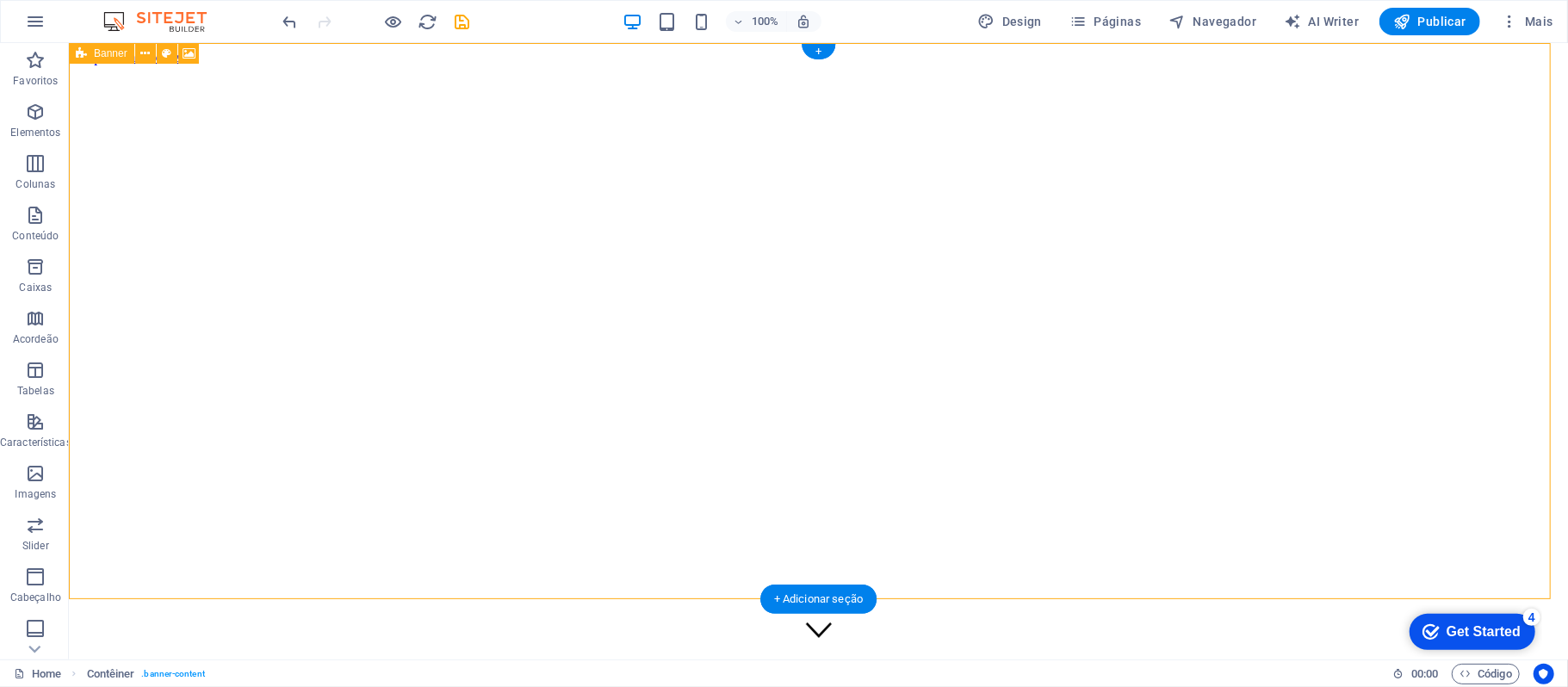
click at [975, 65] on figure at bounding box center [818, 65] width 1485 height 0
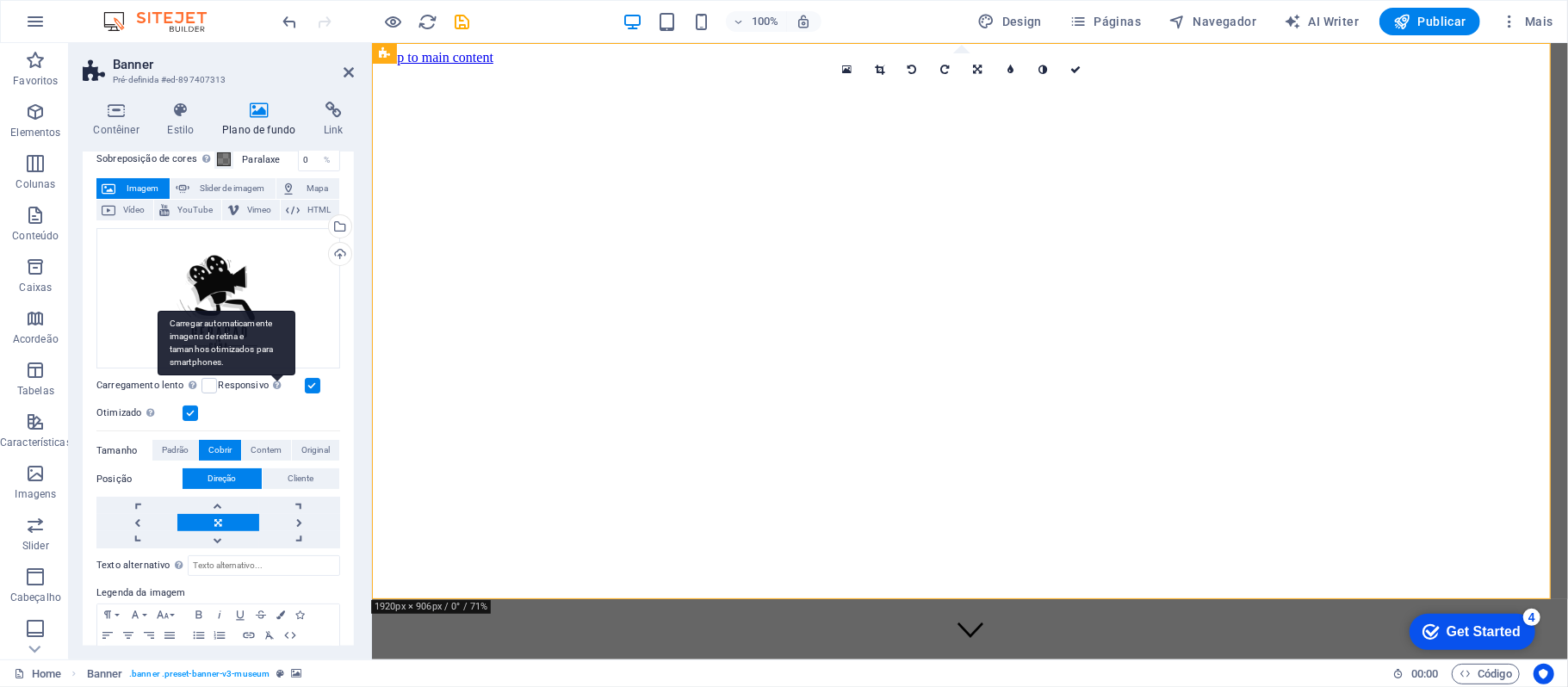
scroll to position [114, 0]
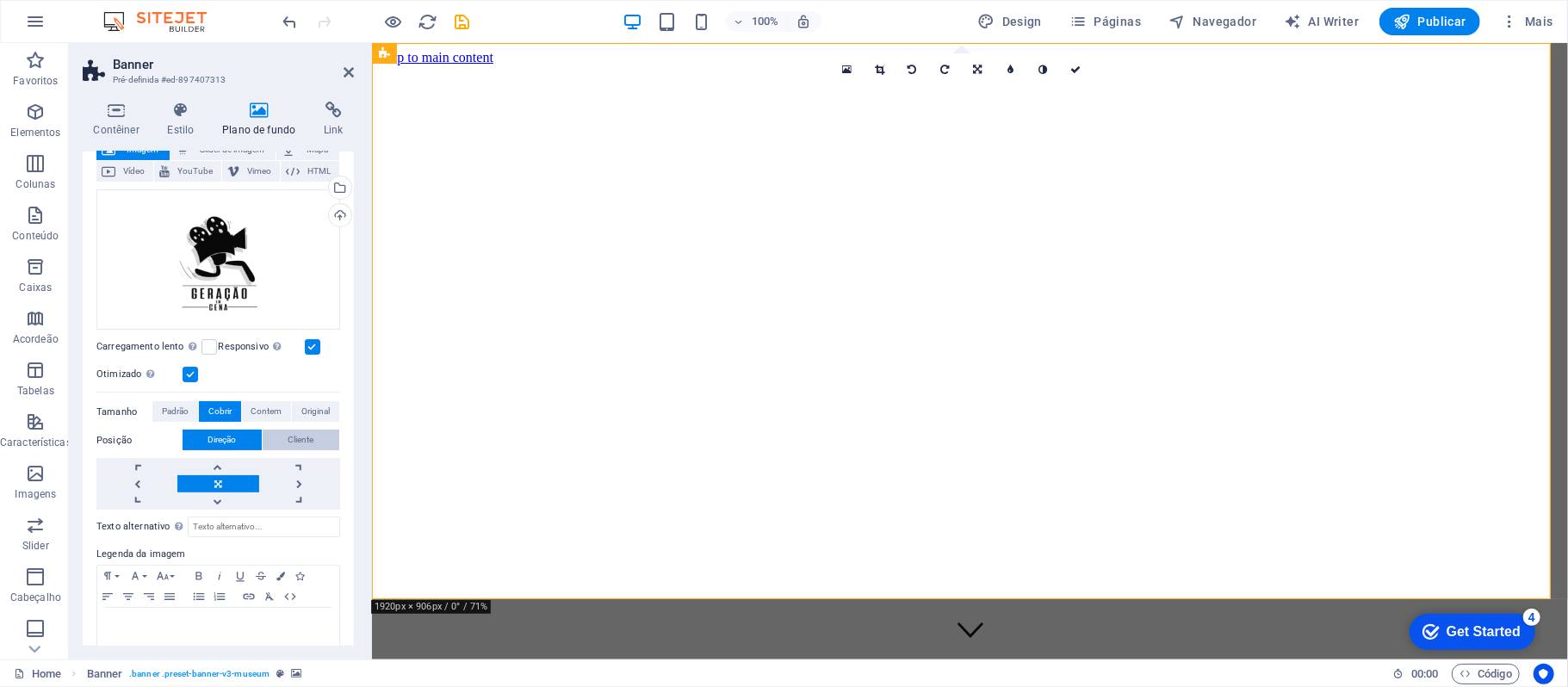
click at [280, 444] on button "Cliente" at bounding box center [301, 440] width 77 height 21
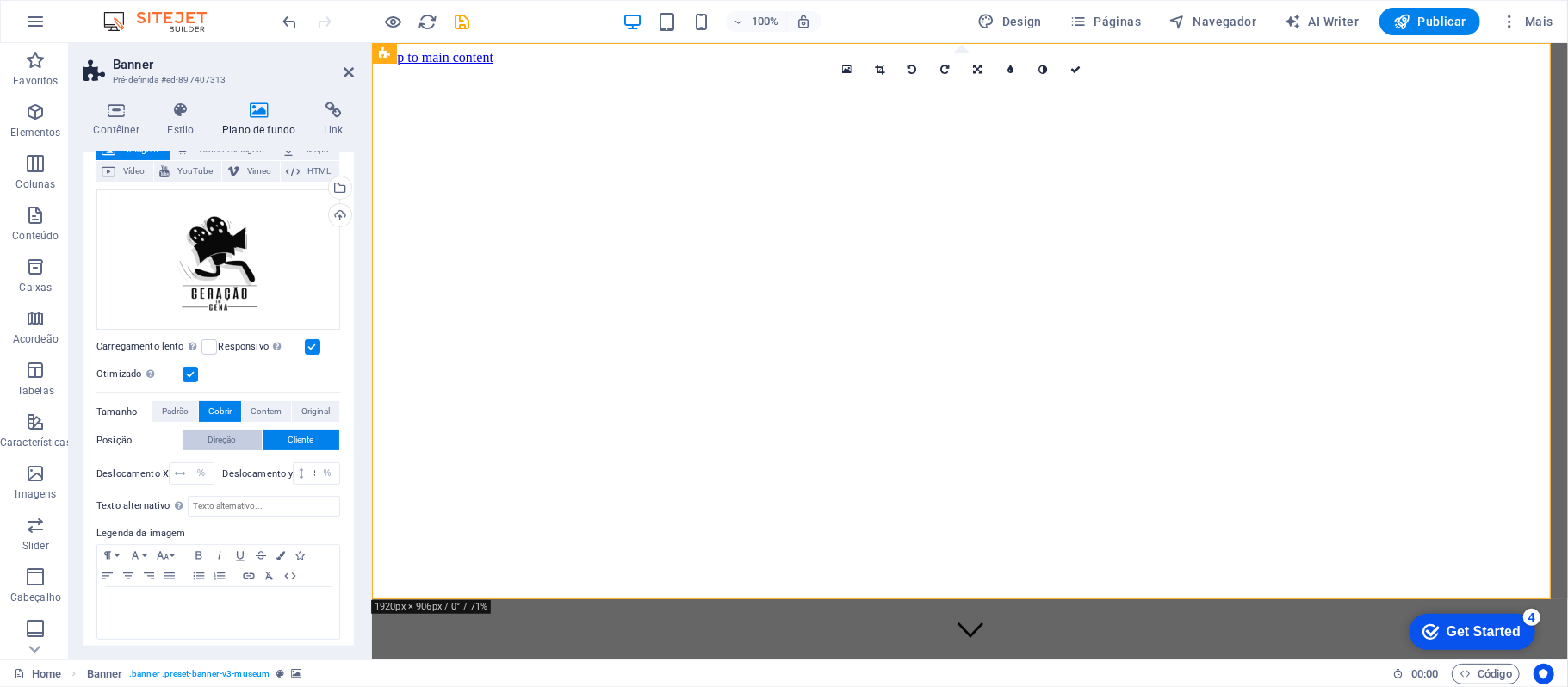
click at [251, 444] on button "Direção" at bounding box center [222, 440] width 79 height 21
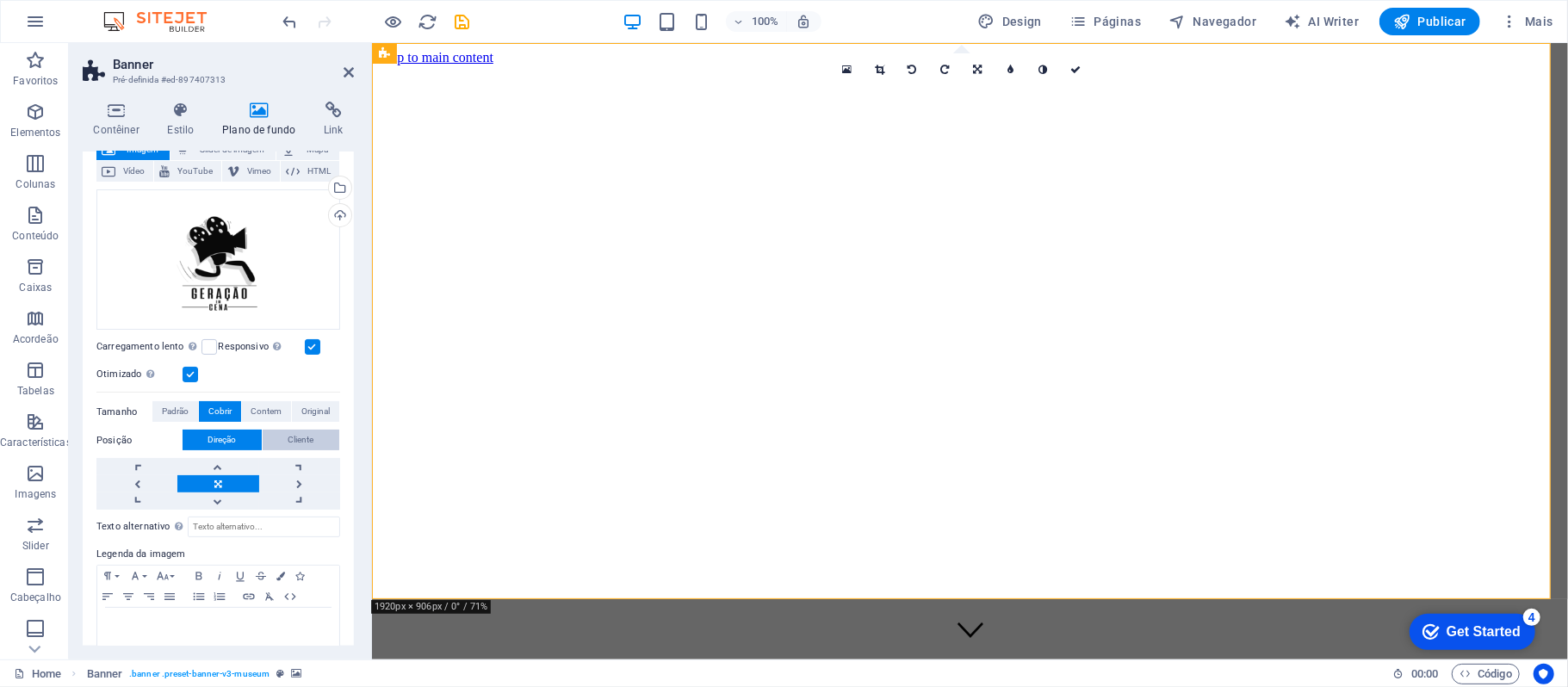
click at [288, 438] on span "Cliente" at bounding box center [301, 440] width 26 height 21
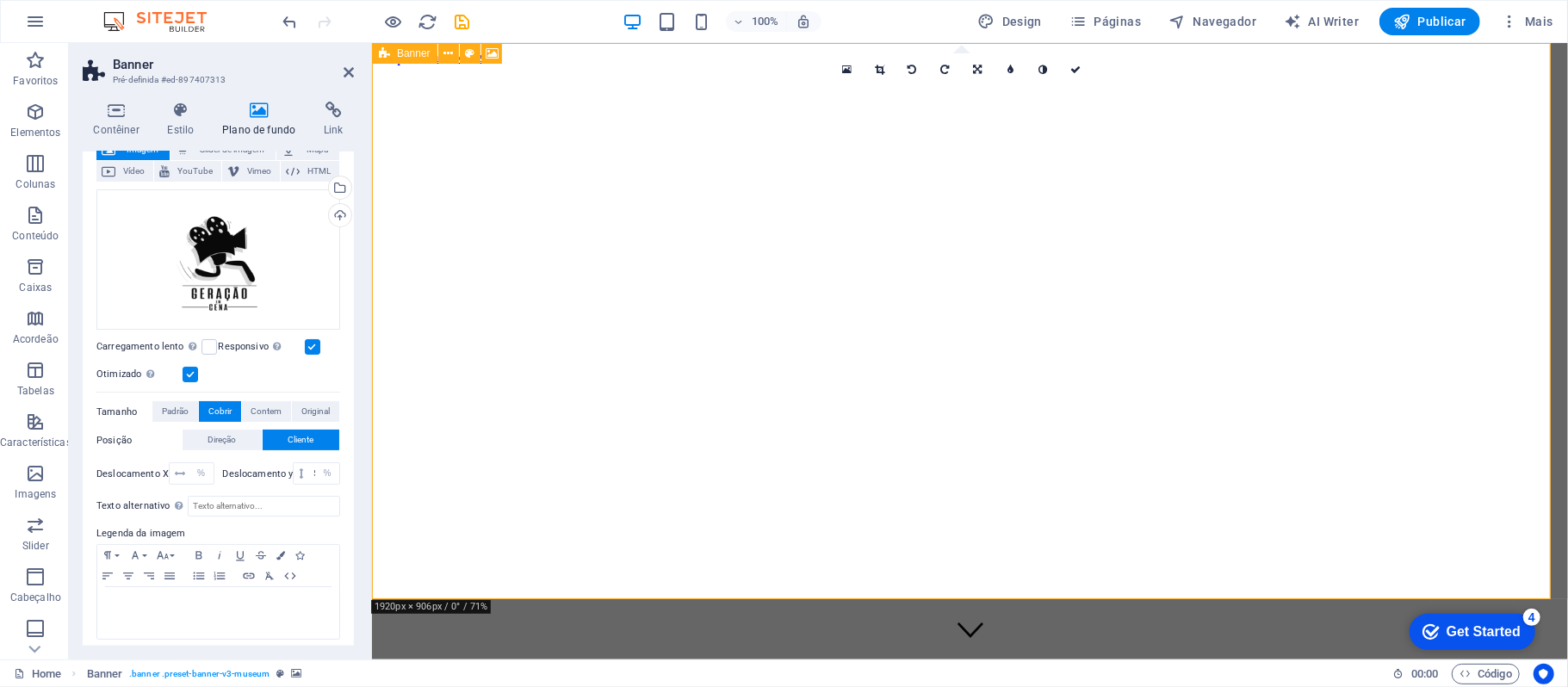
click at [410, 65] on figure at bounding box center [969, 65] width 1182 height 0
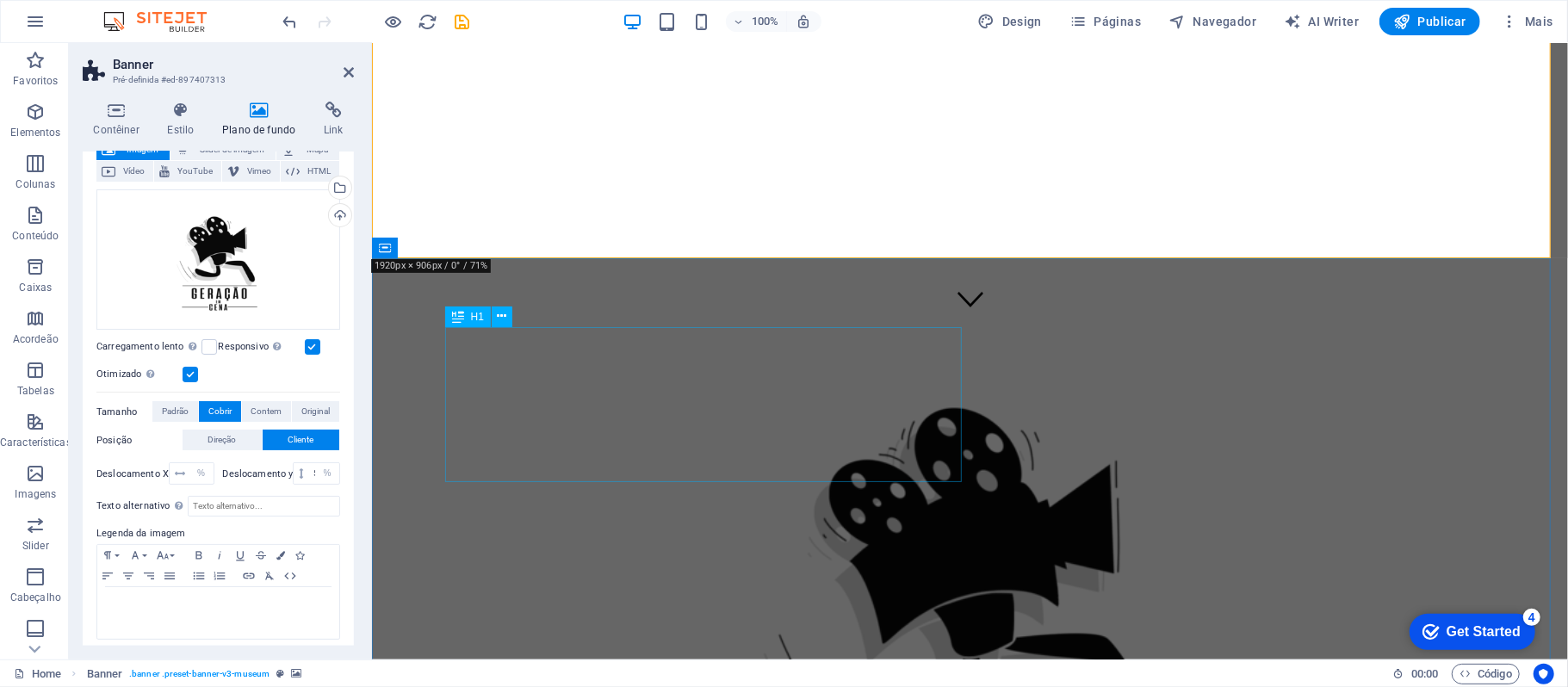
scroll to position [344, 0]
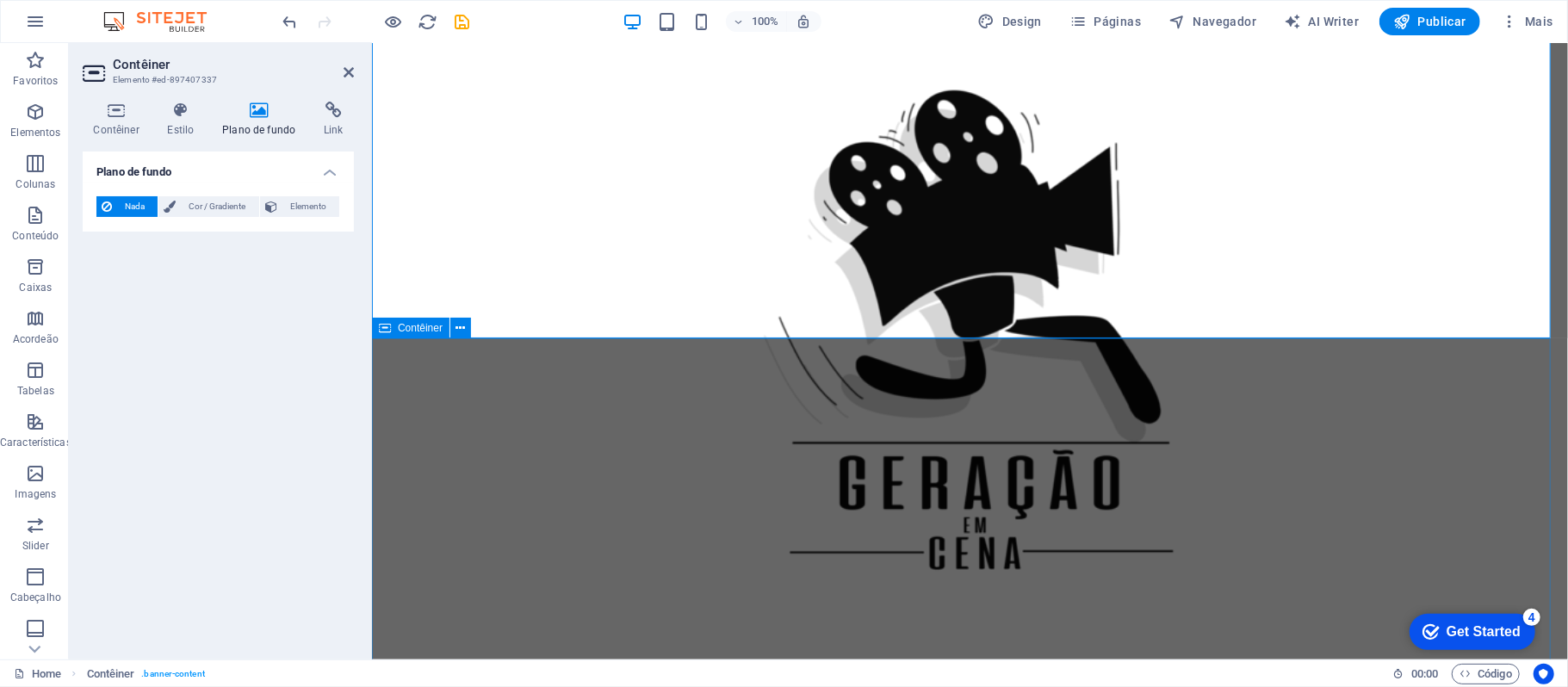
scroll to position [459, 0]
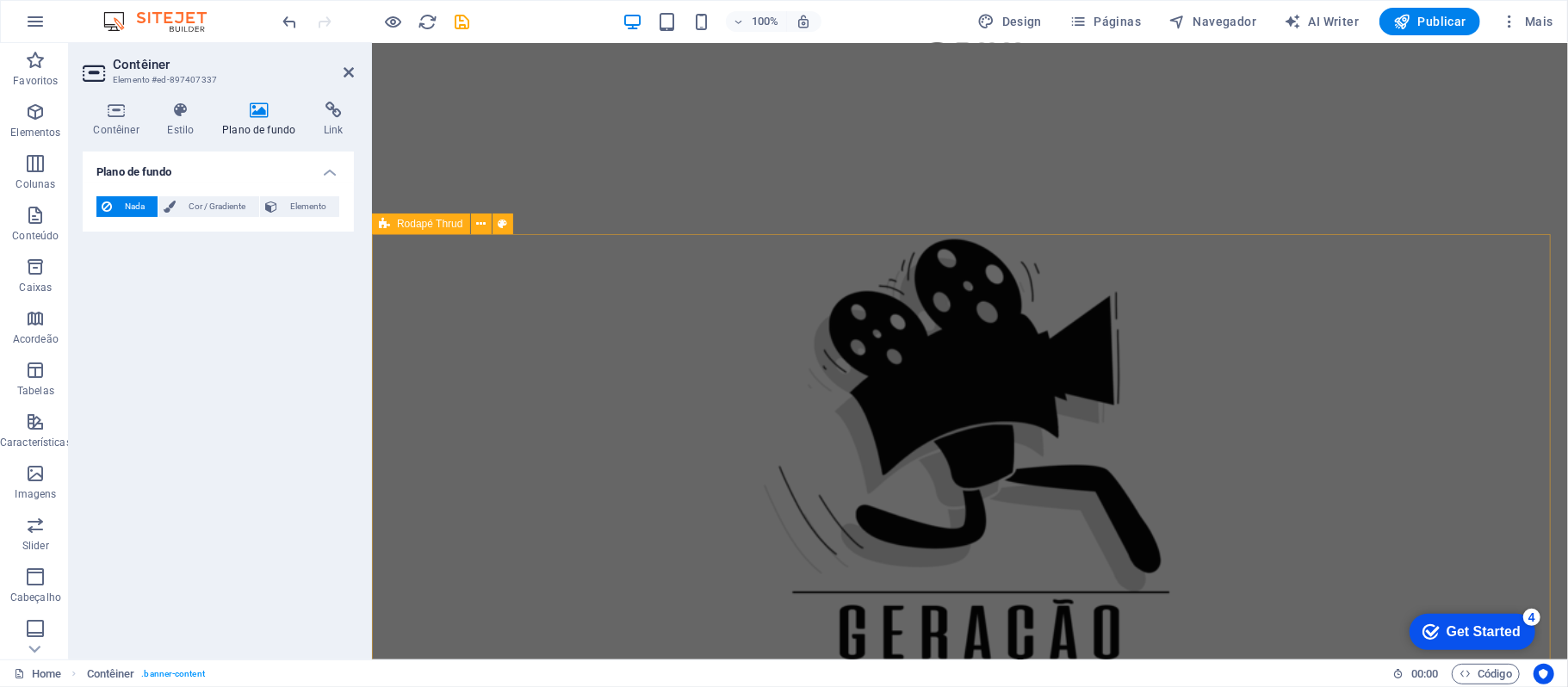
scroll to position [941, 0]
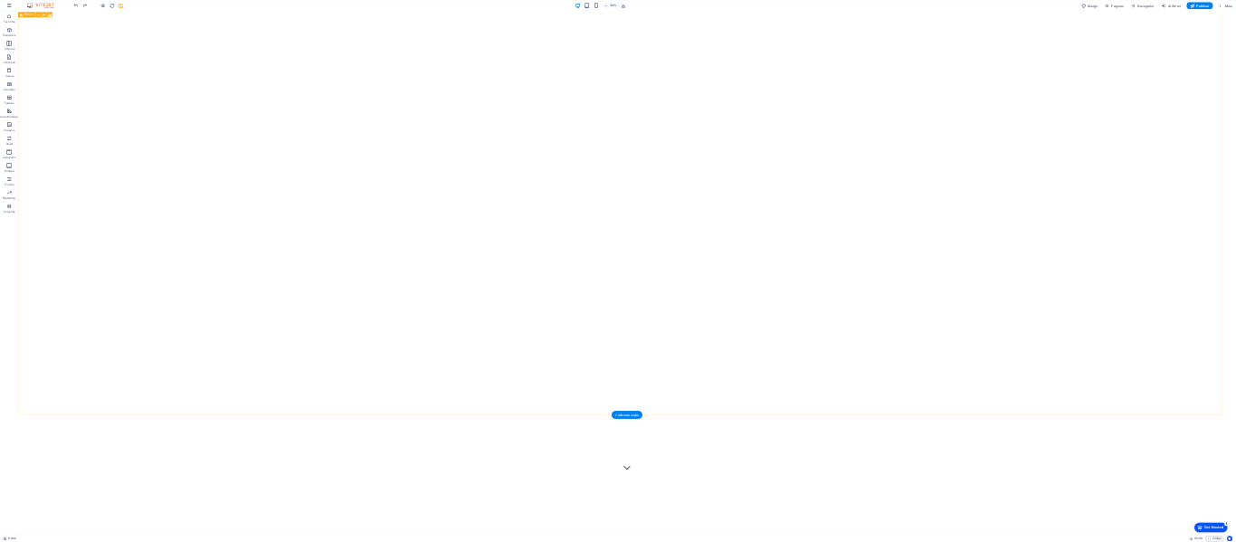
scroll to position [0, 0]
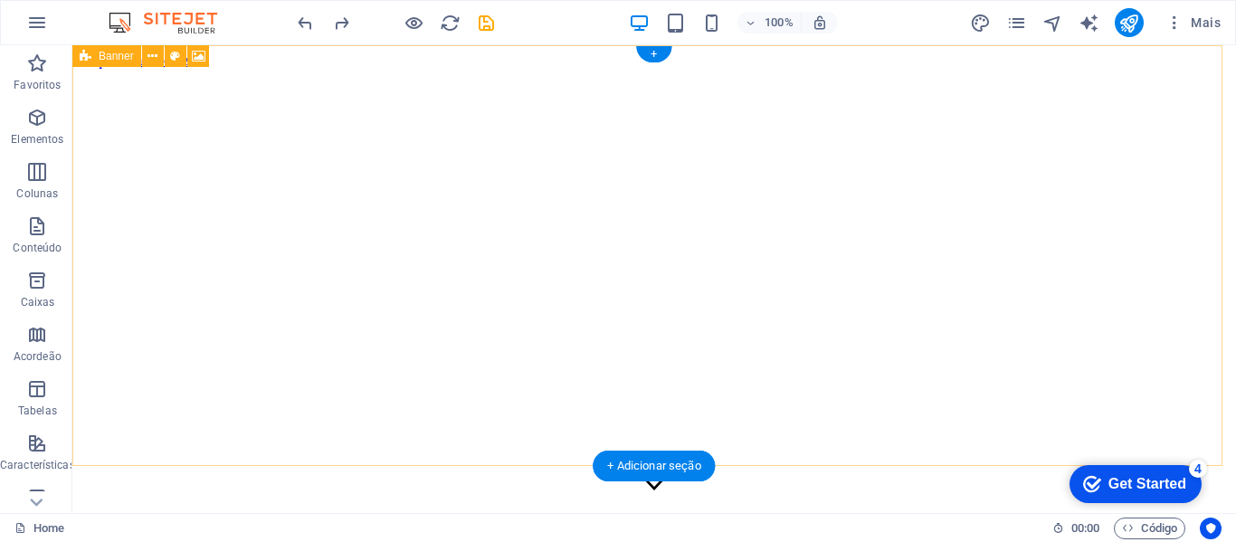
drag, startPoint x: 884, startPoint y: 227, endPoint x: 972, endPoint y: 251, distance: 91.7
click at [972, 69] on figure at bounding box center [654, 69] width 1149 height 0
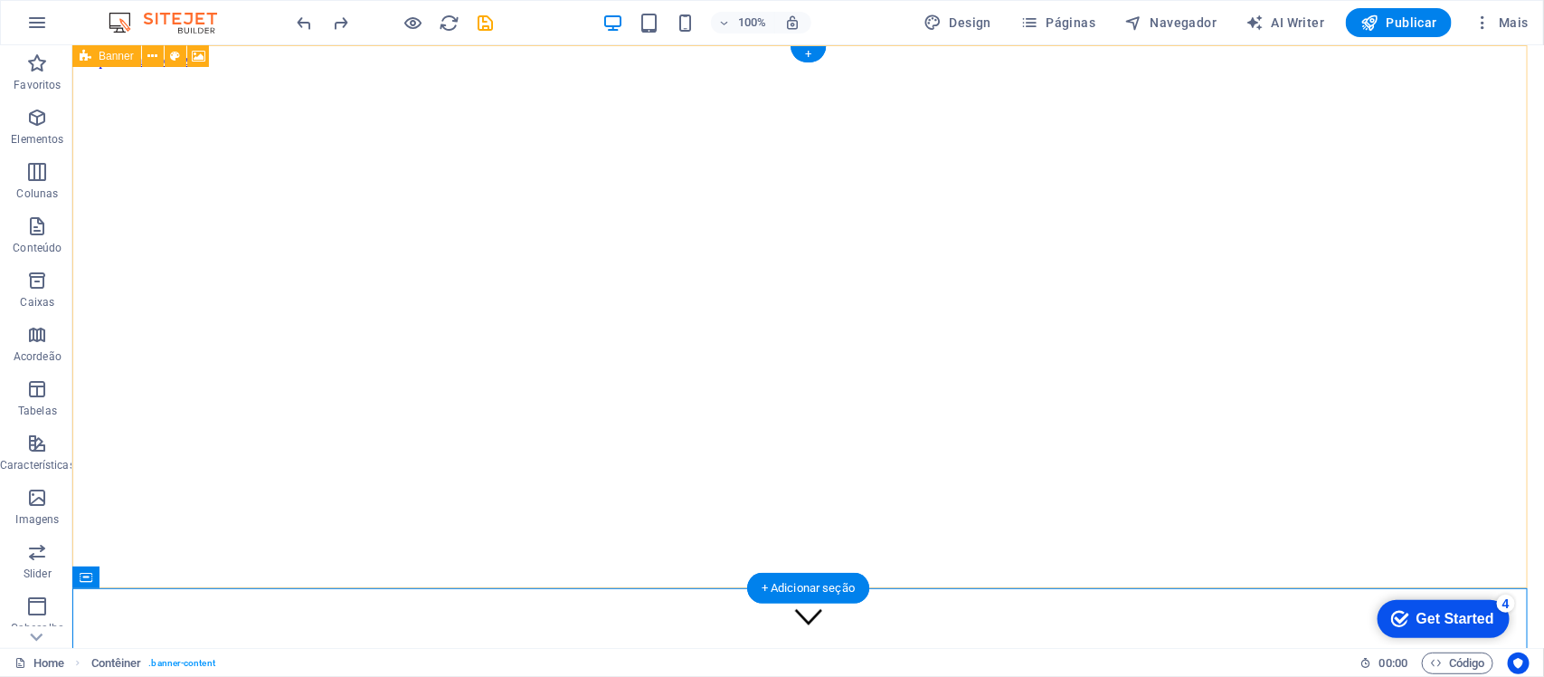
click at [971, 68] on figure at bounding box center [807, 68] width 1457 height 0
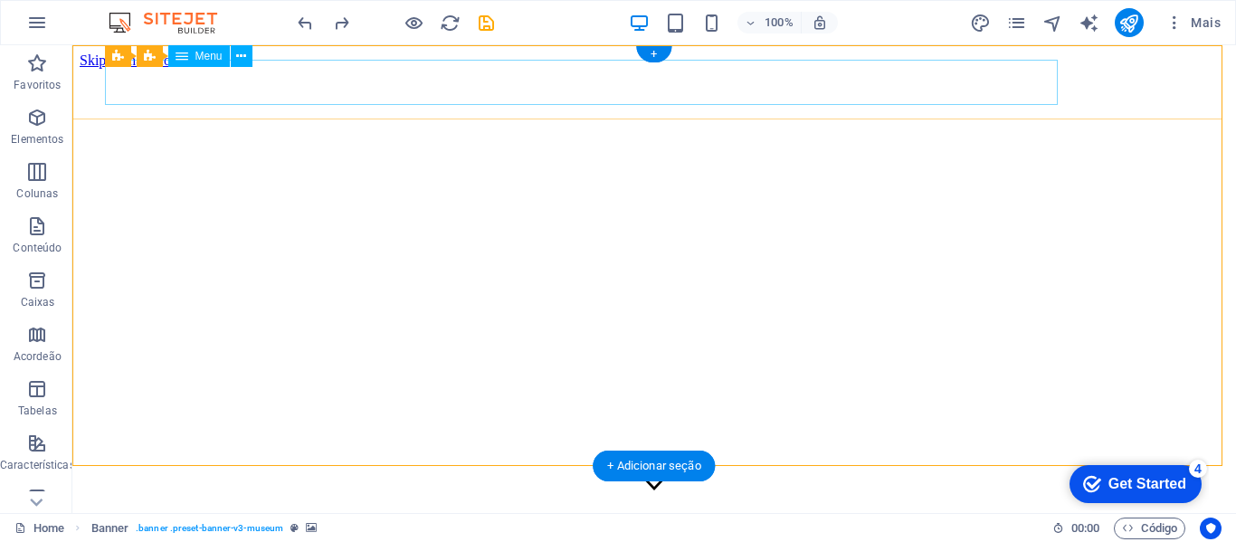
click at [1015, 69] on figure at bounding box center [654, 69] width 1149 height 0
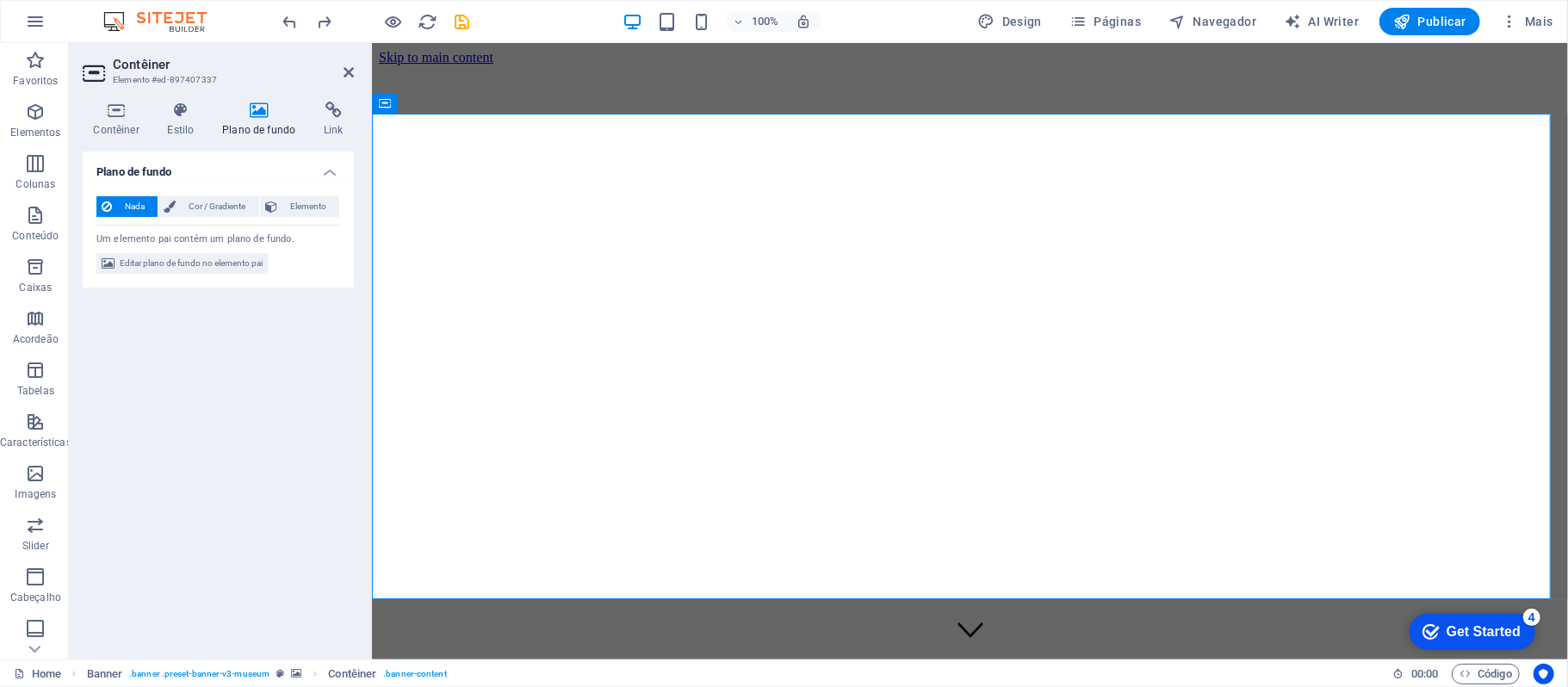
click at [266, 117] on icon at bounding box center [259, 110] width 94 height 17
click at [266, 122] on h4 "Plano de fundo" at bounding box center [263, 120] width 102 height 36
click at [327, 167] on h4 "Plano de fundo" at bounding box center [218, 167] width 271 height 31
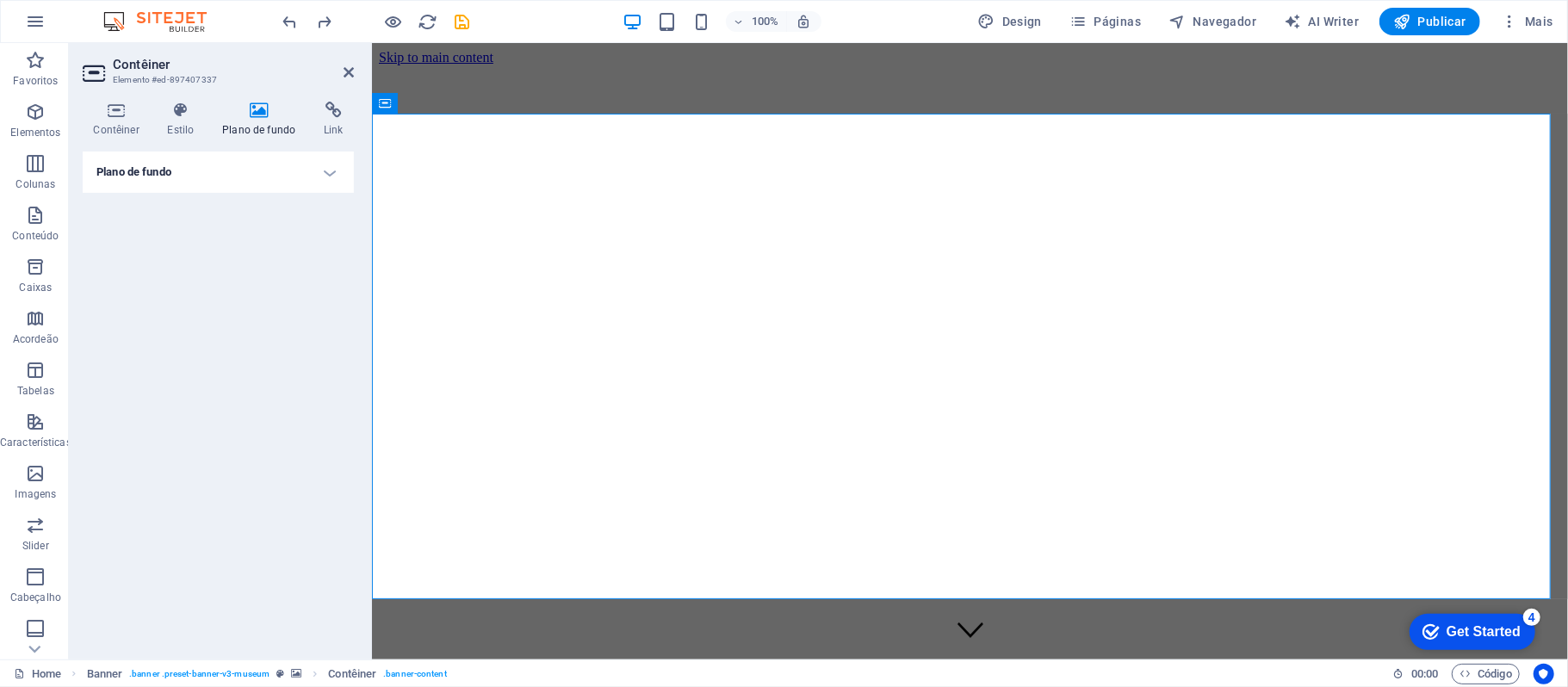
click at [325, 168] on h4 "Plano de fundo" at bounding box center [218, 171] width 271 height 41
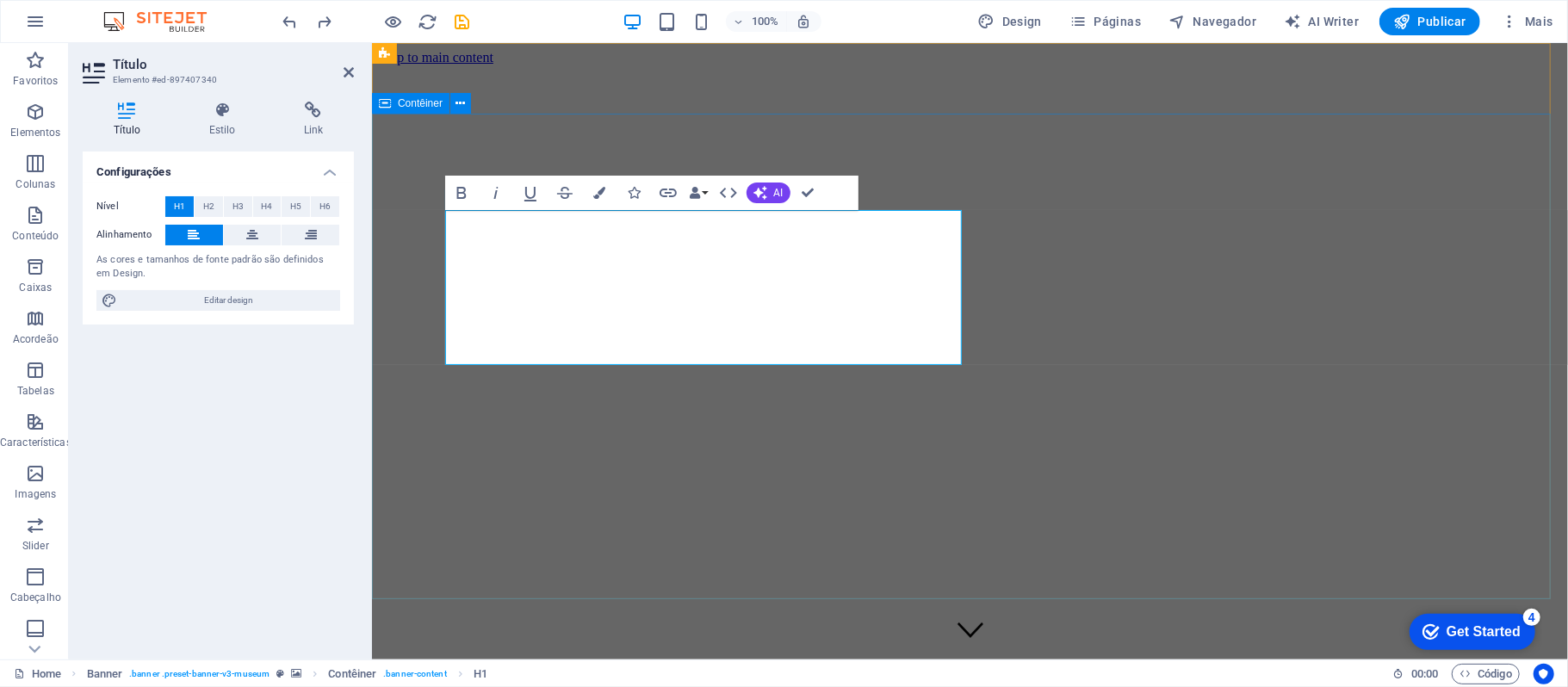
drag, startPoint x: 1065, startPoint y: 240, endPoint x: 1368, endPoint y: 239, distance: 303.0
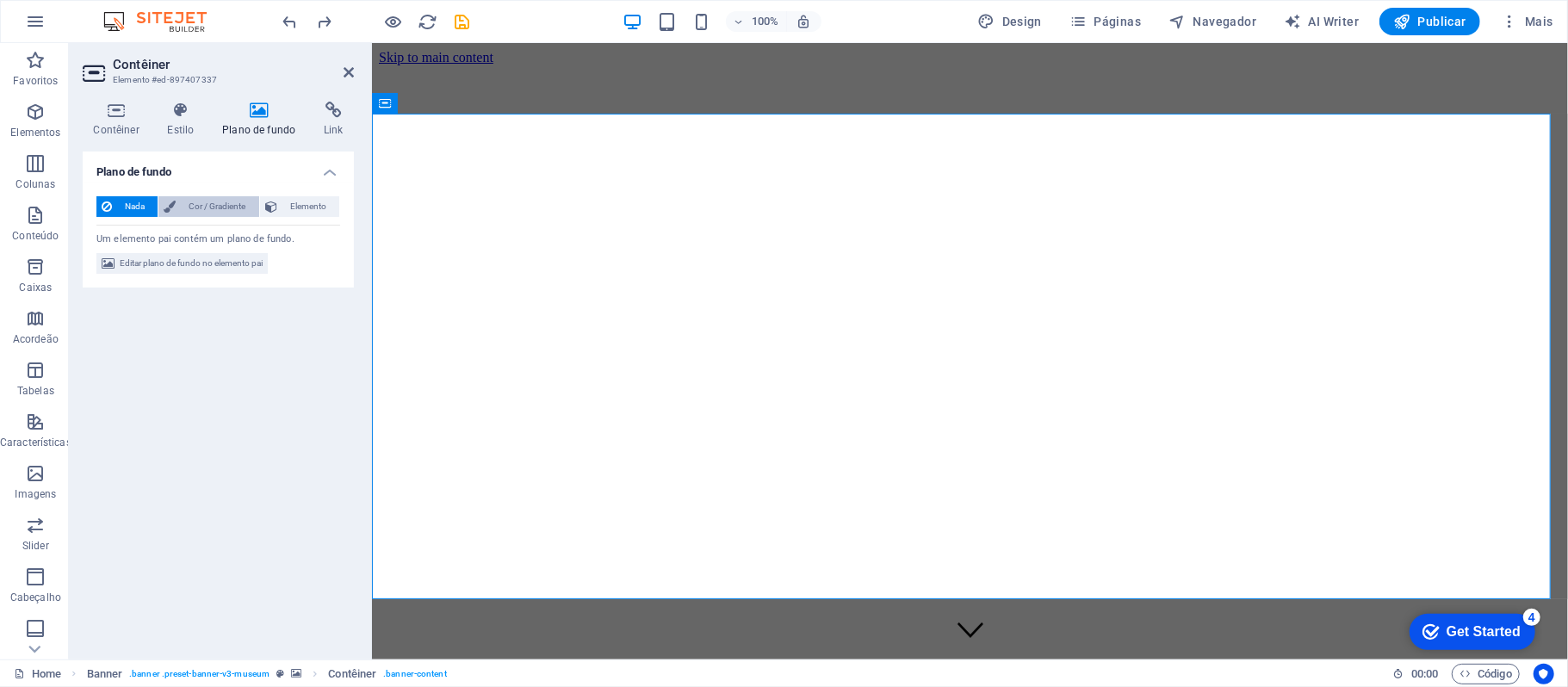
click at [222, 197] on span "Cor / Gradiente" at bounding box center [217, 206] width 72 height 21
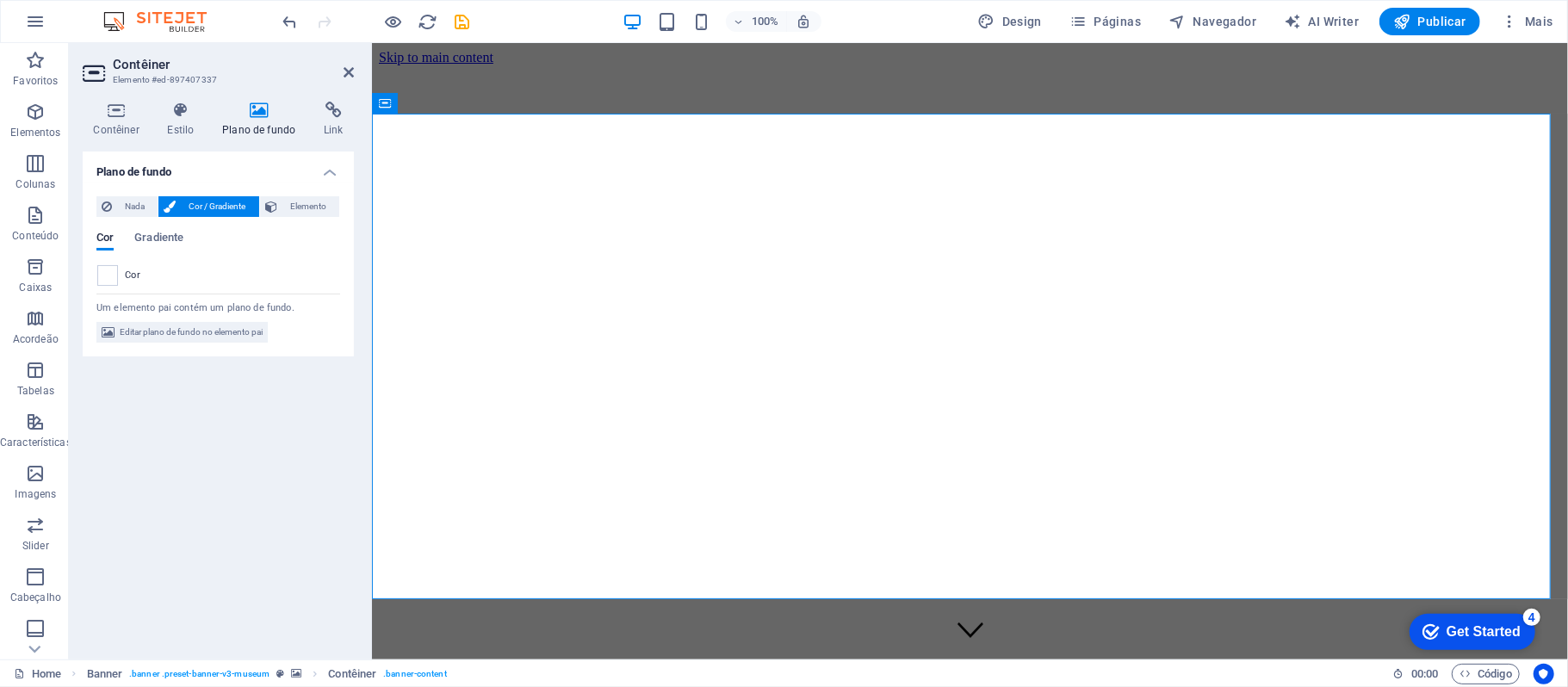
drag, startPoint x: 308, startPoint y: 197, endPoint x: 202, endPoint y: 197, distance: 106.0
click at [310, 197] on span "Elemento" at bounding box center [308, 206] width 51 height 21
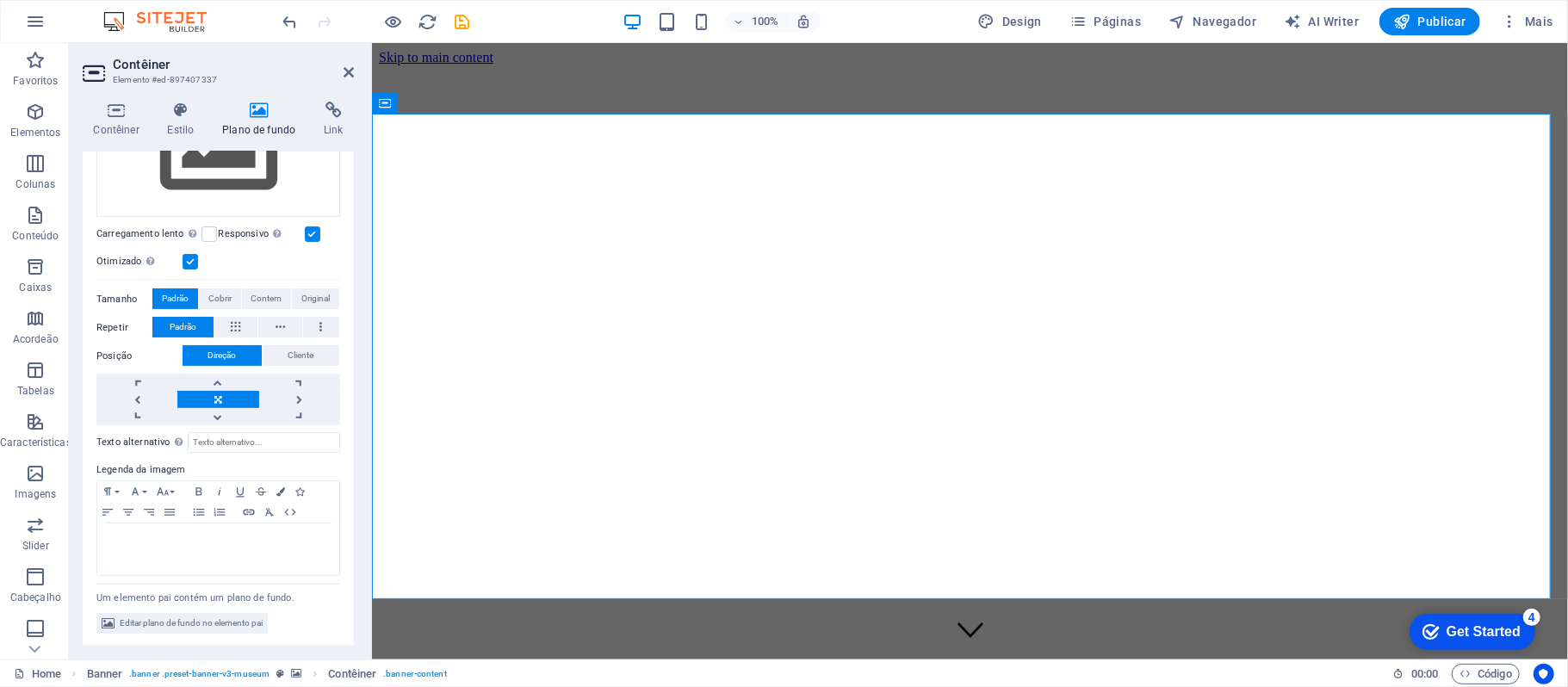
scroll to position [112, 0]
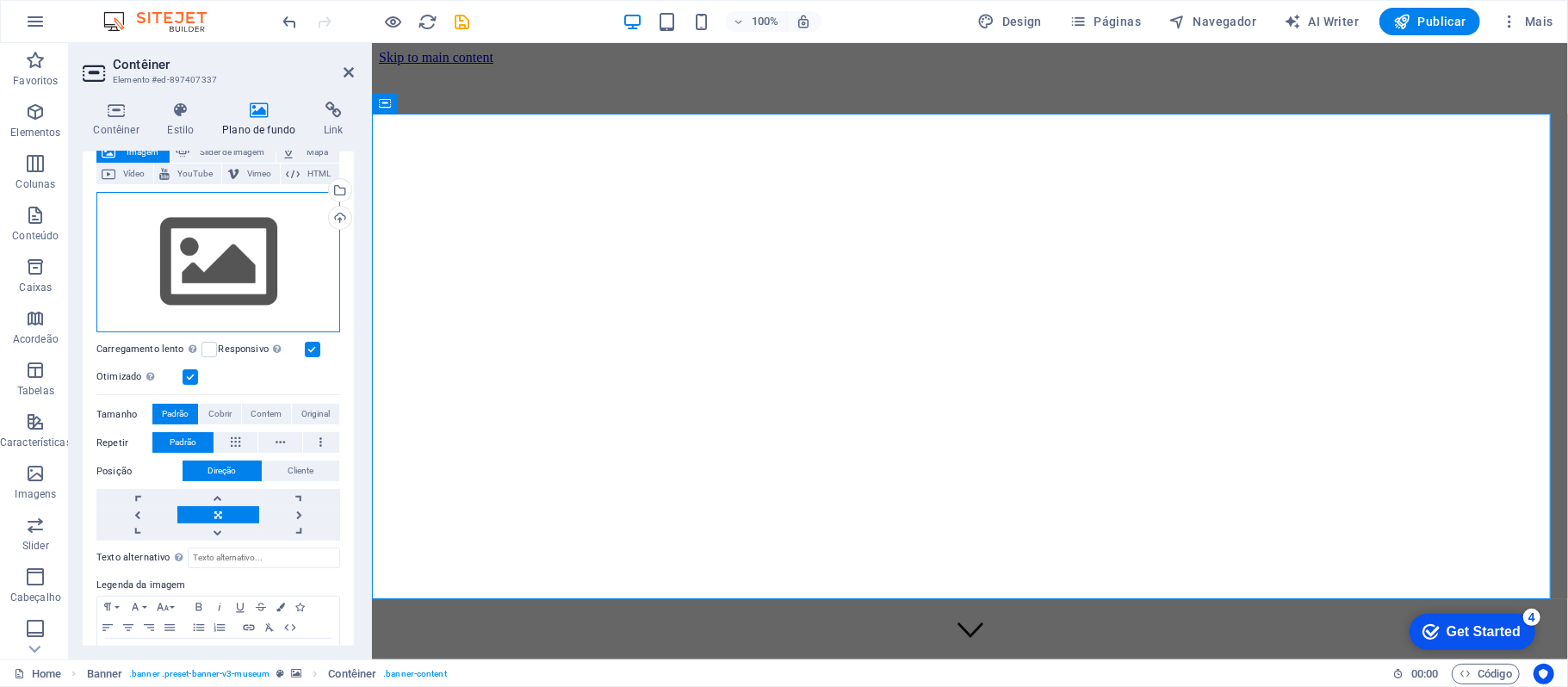
click at [260, 307] on div "Arraste os arquivos aqui, clique para escolher os arquivos ou selecione os arqu…" at bounding box center [218, 263] width 244 height 141
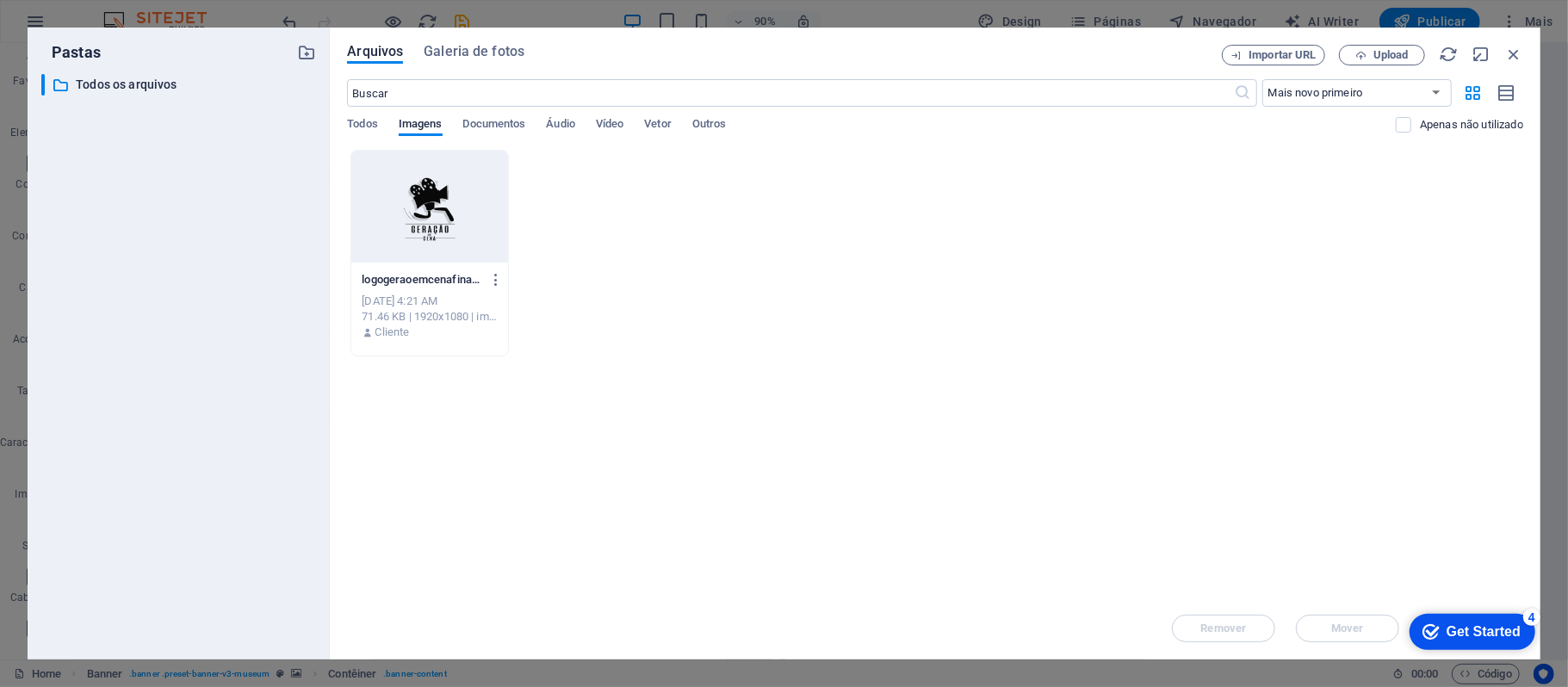
click at [260, 307] on div "​ Todos os arquivos Todos os arquivos" at bounding box center [178, 360] width 275 height 572
click at [404, 187] on div at bounding box center [429, 206] width 157 height 112
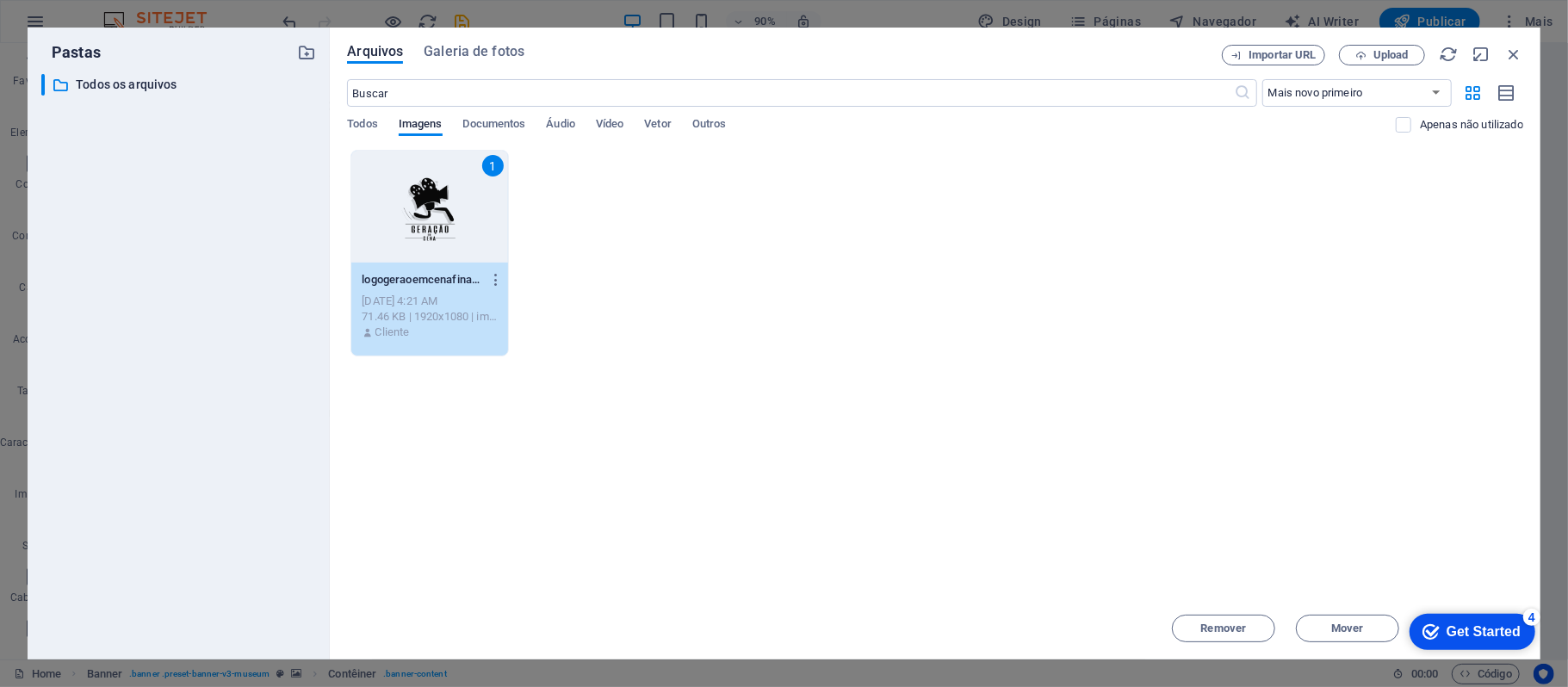
click at [404, 187] on div "1" at bounding box center [429, 206] width 157 height 112
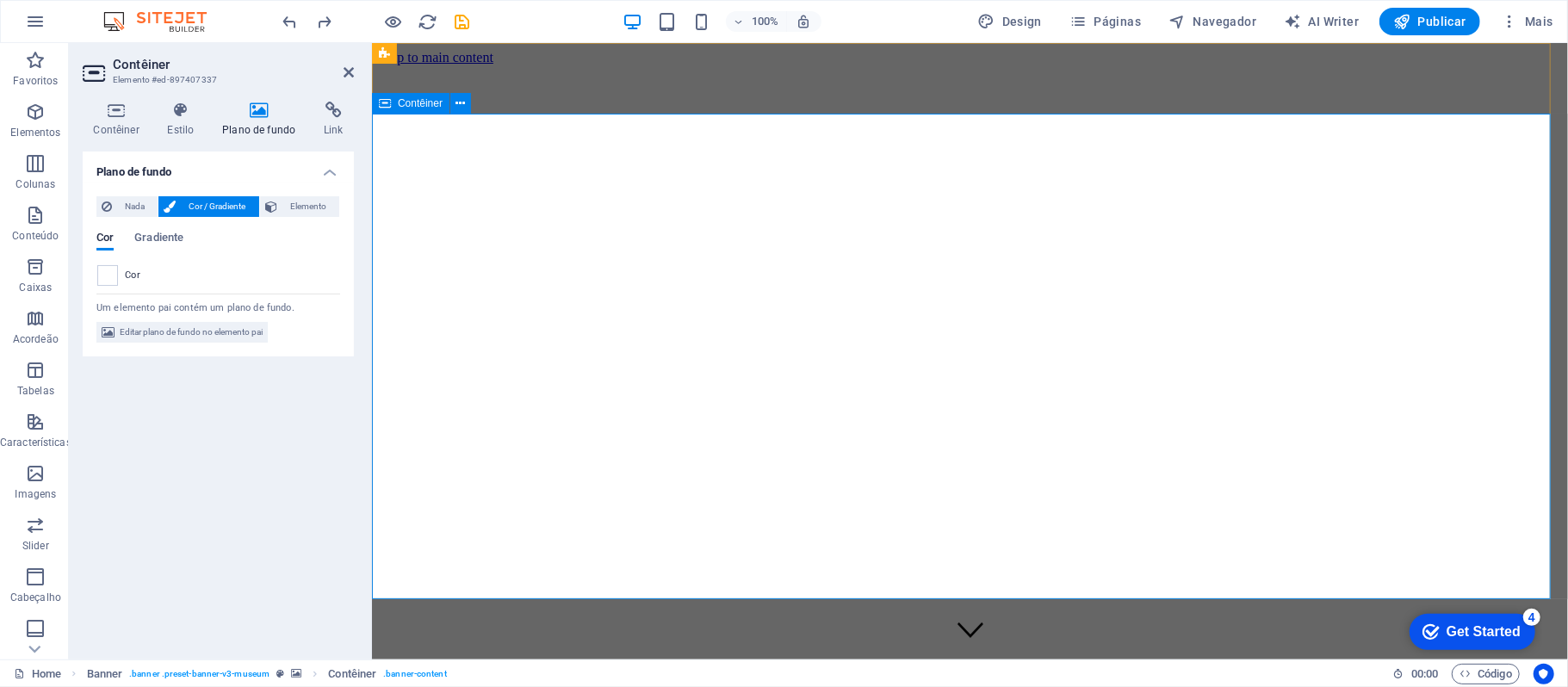
scroll to position [0, 0]
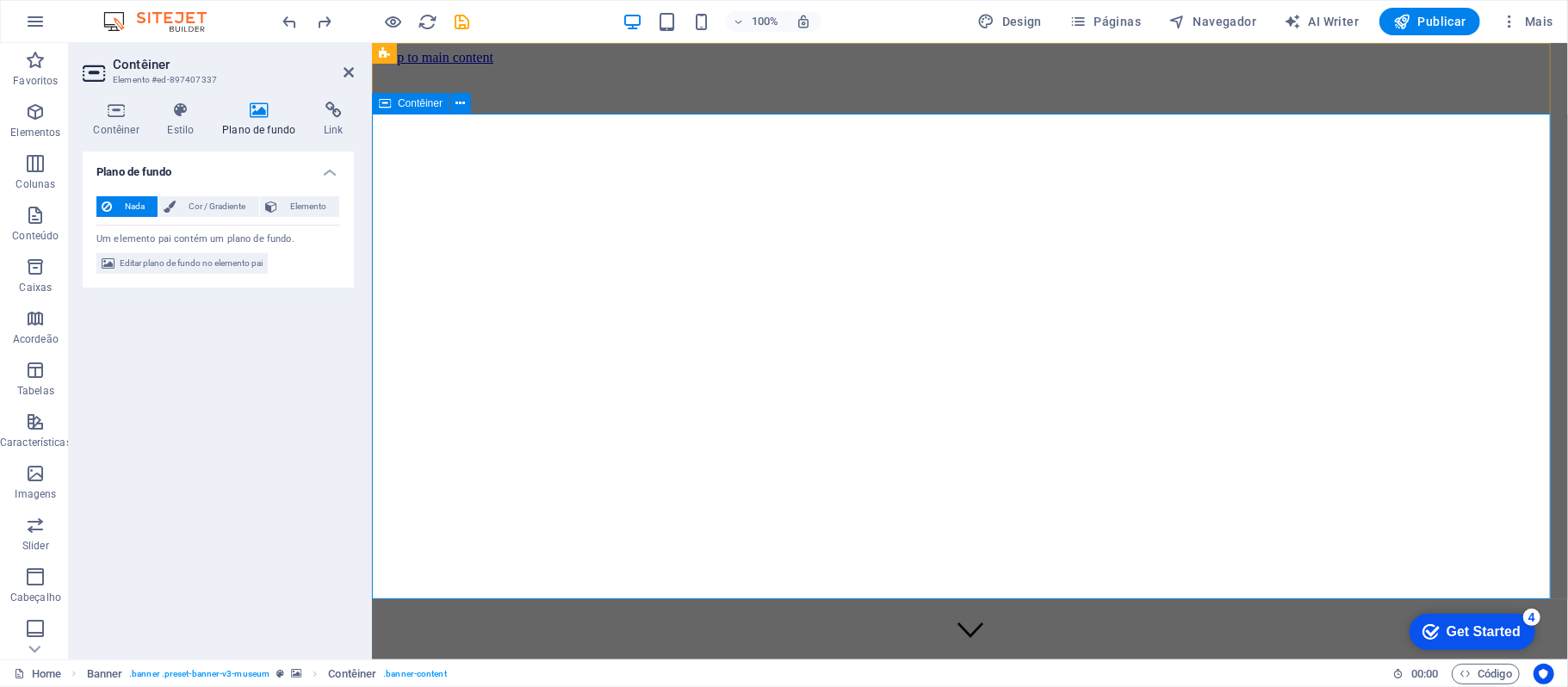
click at [259, 114] on icon at bounding box center [259, 110] width 94 height 17
click at [249, 115] on icon at bounding box center [259, 110] width 94 height 17
click at [186, 258] on span "Editar plano de fundo no elemento pai" at bounding box center [191, 264] width 143 height 21
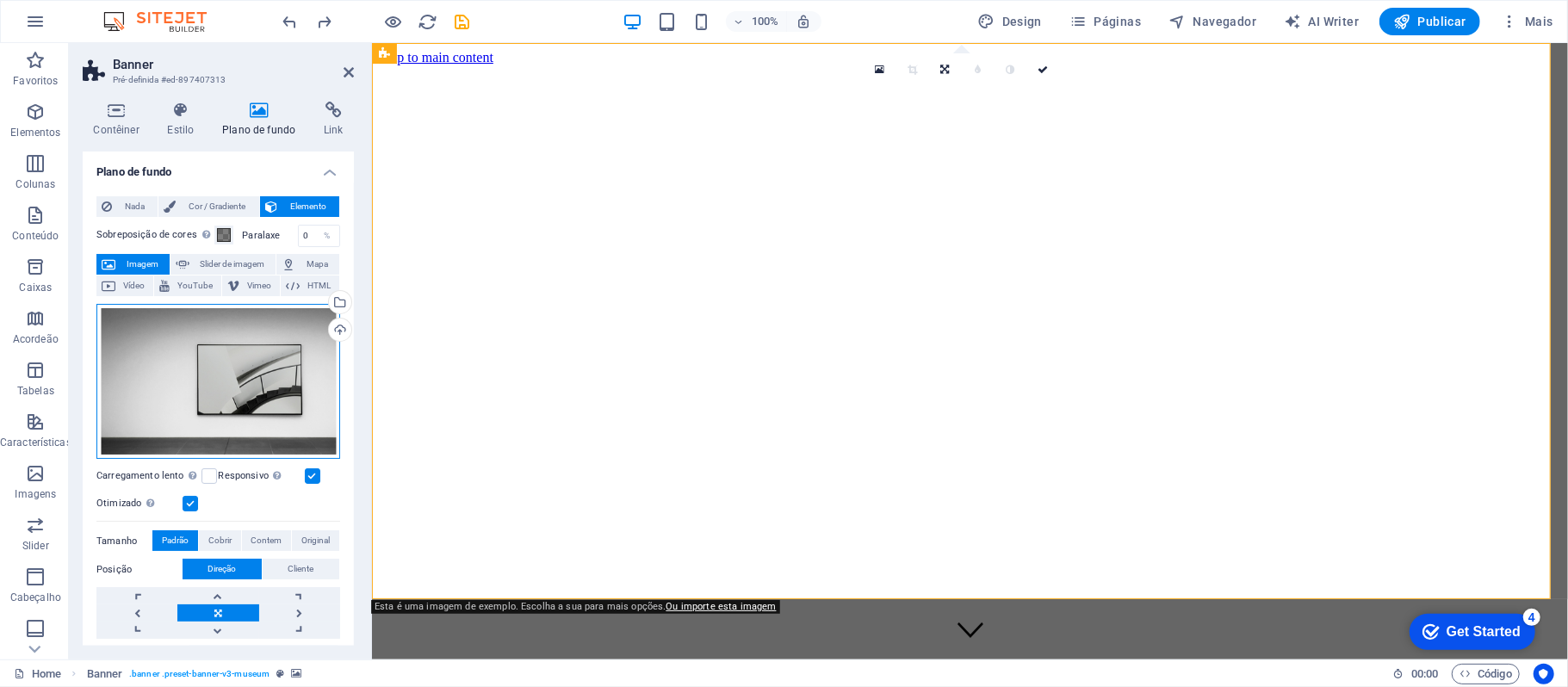
click at [249, 359] on div "Arraste os arquivos aqui, clique para escolher os arquivos ou selecione os arqu…" at bounding box center [218, 382] width 244 height 156
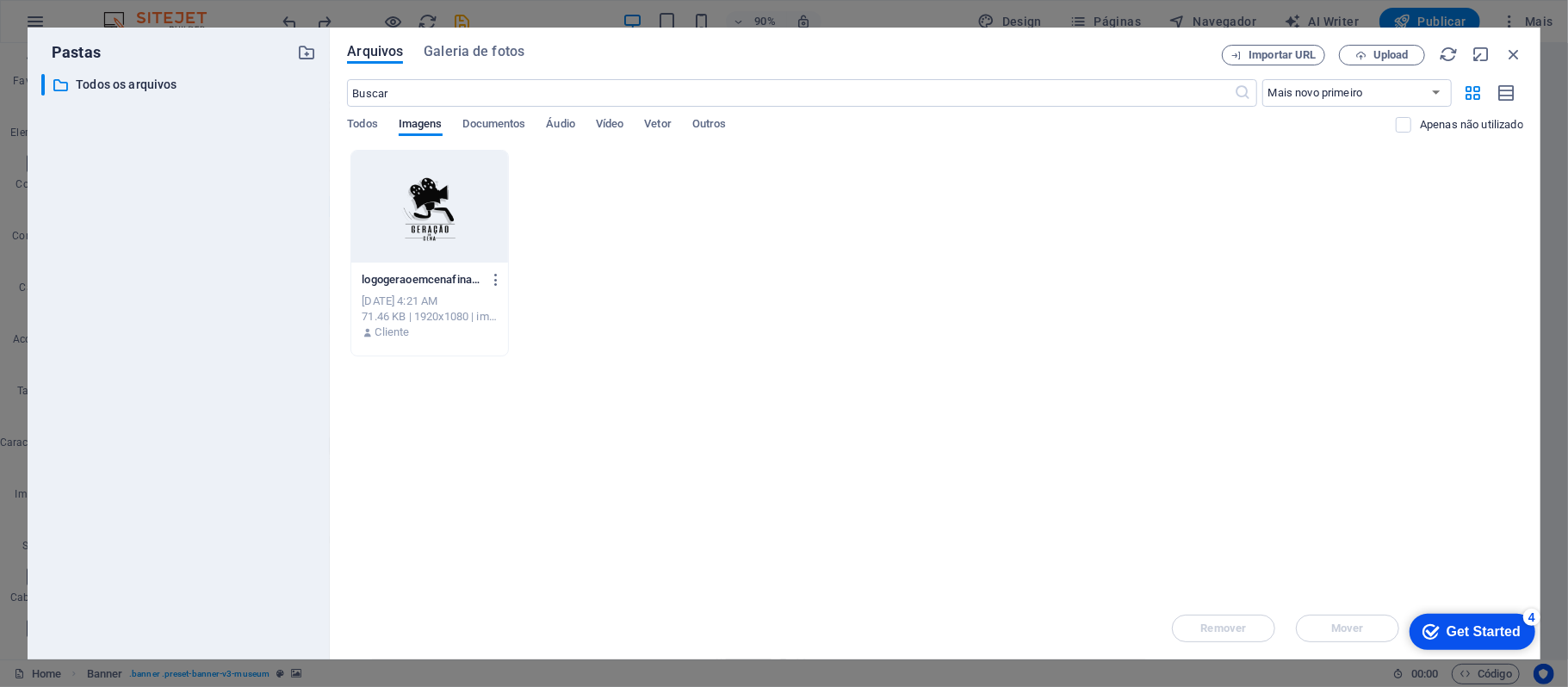
click at [249, 359] on div "​ Todos os arquivos Todos os arquivos" at bounding box center [178, 360] width 275 height 572
click at [411, 197] on div at bounding box center [429, 206] width 157 height 112
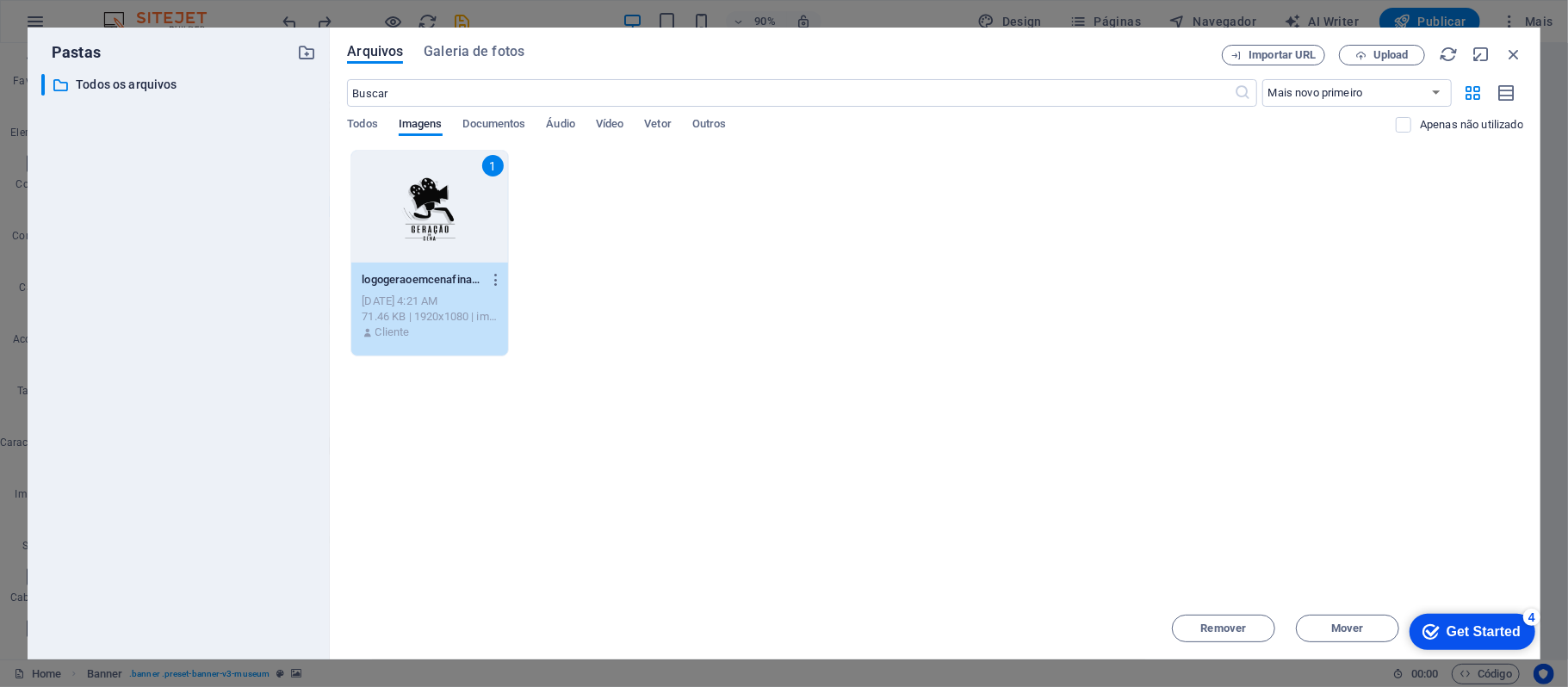
click at [411, 197] on div "1" at bounding box center [429, 206] width 157 height 112
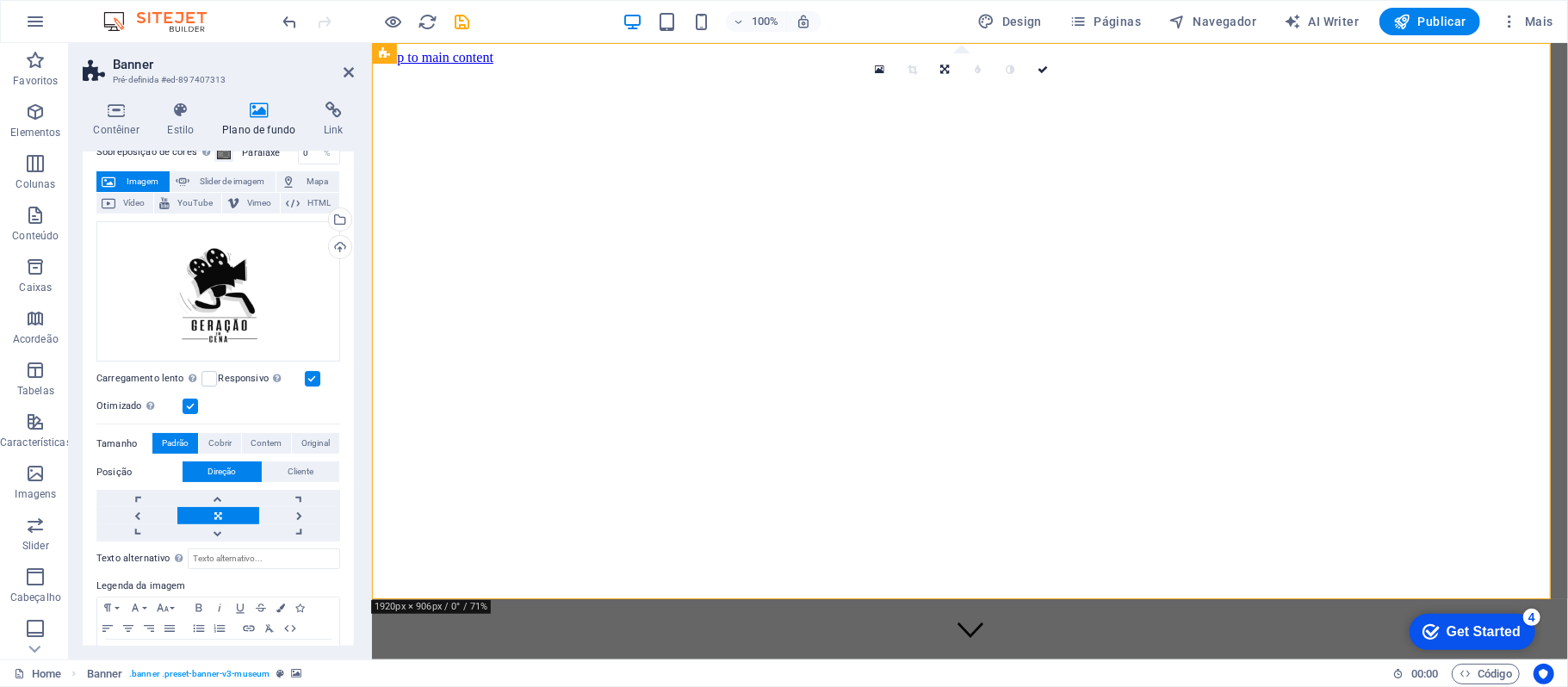
scroll to position [114, 0]
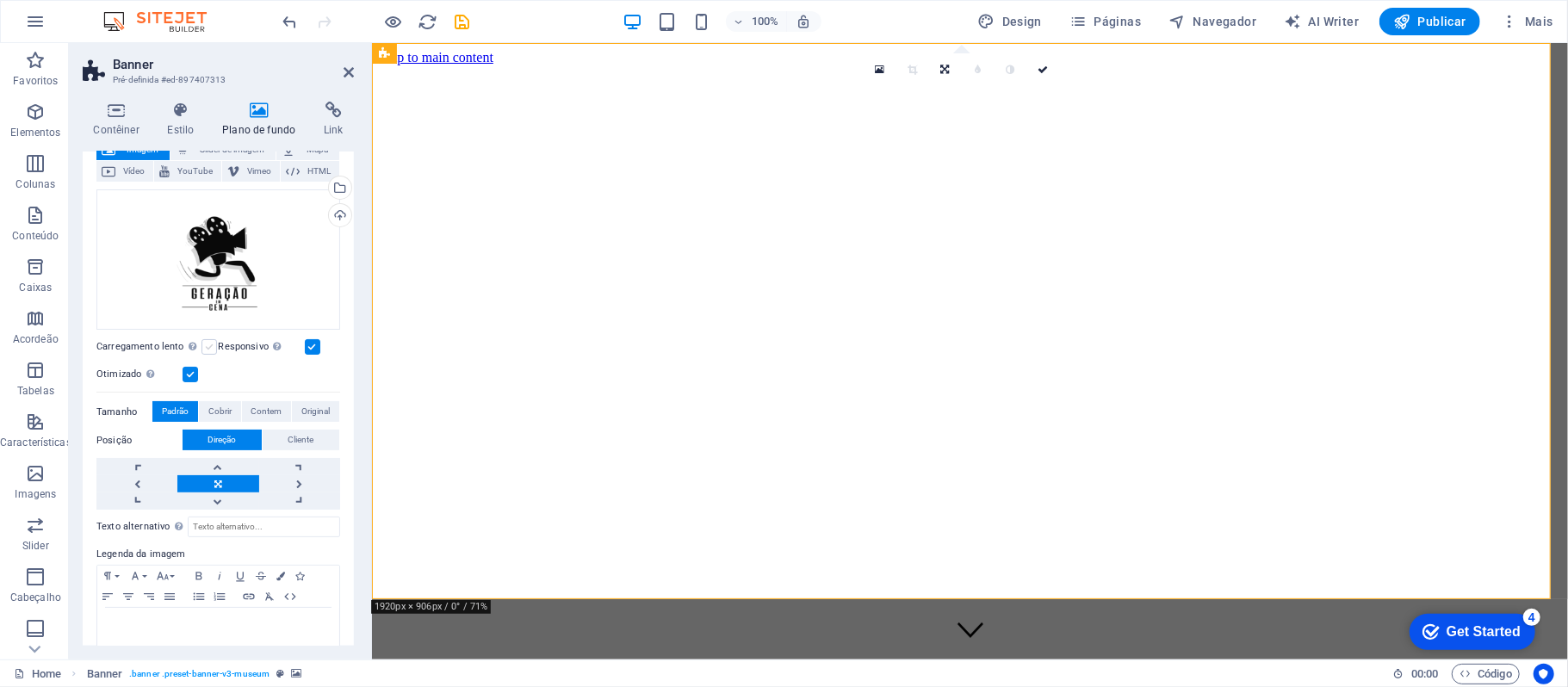
click at [207, 342] on label at bounding box center [209, 346] width 15 height 15
click at [0, 0] on input "Carregamento lento Carregar imagens após o carregamento da página melhora a vel…" at bounding box center [0, 0] width 0 height 0
click at [224, 407] on span "Cobrir" at bounding box center [220, 412] width 23 height 21
click at [188, 403] on span "Padrão" at bounding box center [175, 412] width 27 height 21
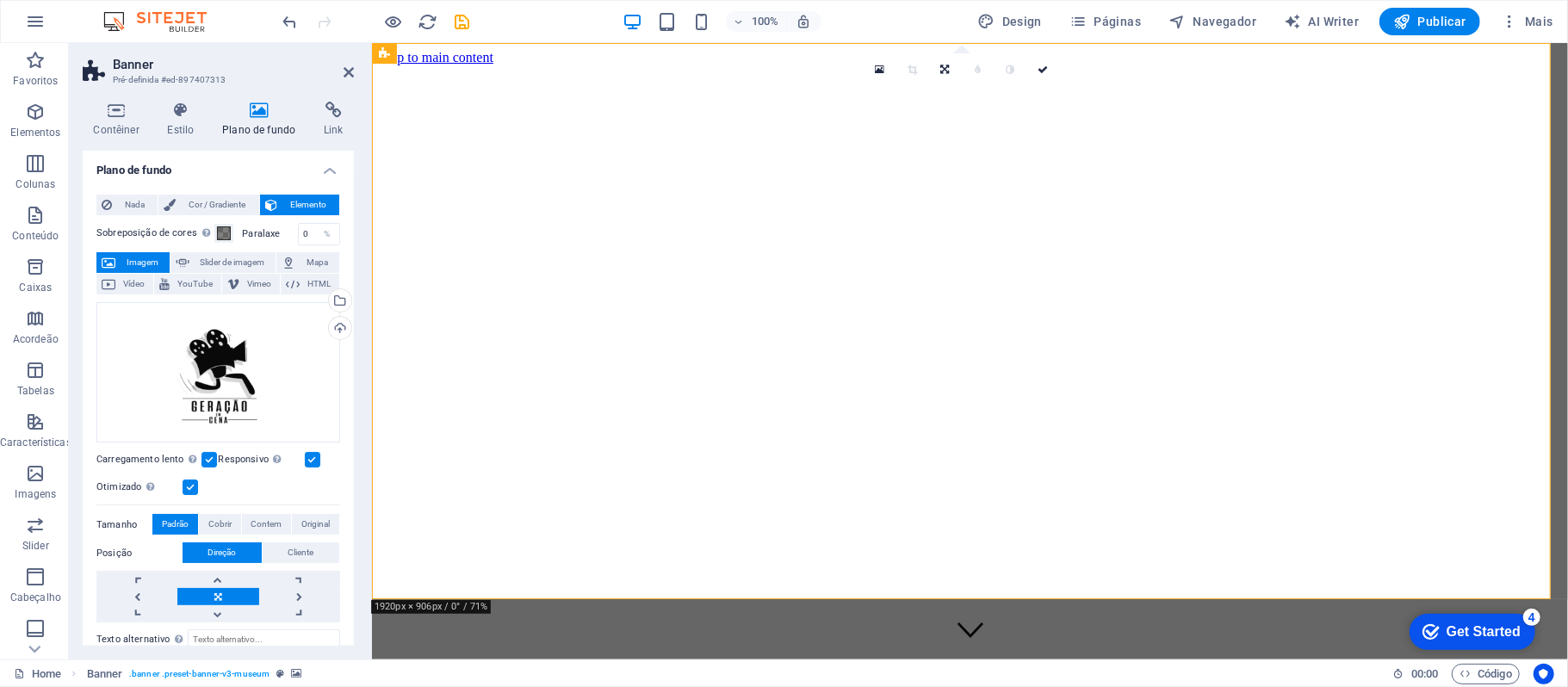
scroll to position [0, 0]
click at [307, 228] on input "0" at bounding box center [319, 236] width 41 height 21
click at [221, 226] on button "Sobreposição de cores Coloca uma sobreposição sobre o plano de fundo para color…" at bounding box center [224, 235] width 19 height 19
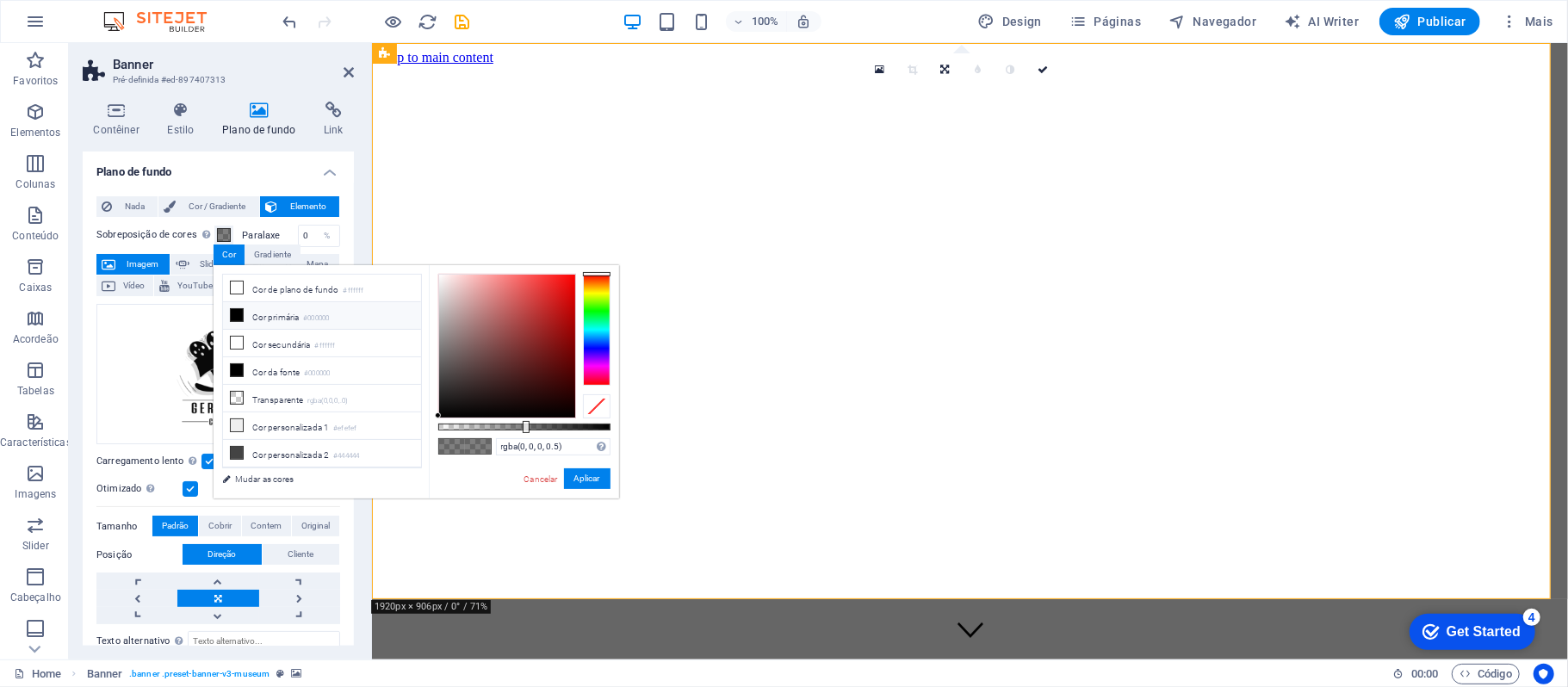
click at [257, 313] on li "Cor primária #000000" at bounding box center [322, 315] width 198 height 28
click at [589, 479] on button "Aplicar" at bounding box center [586, 479] width 47 height 21
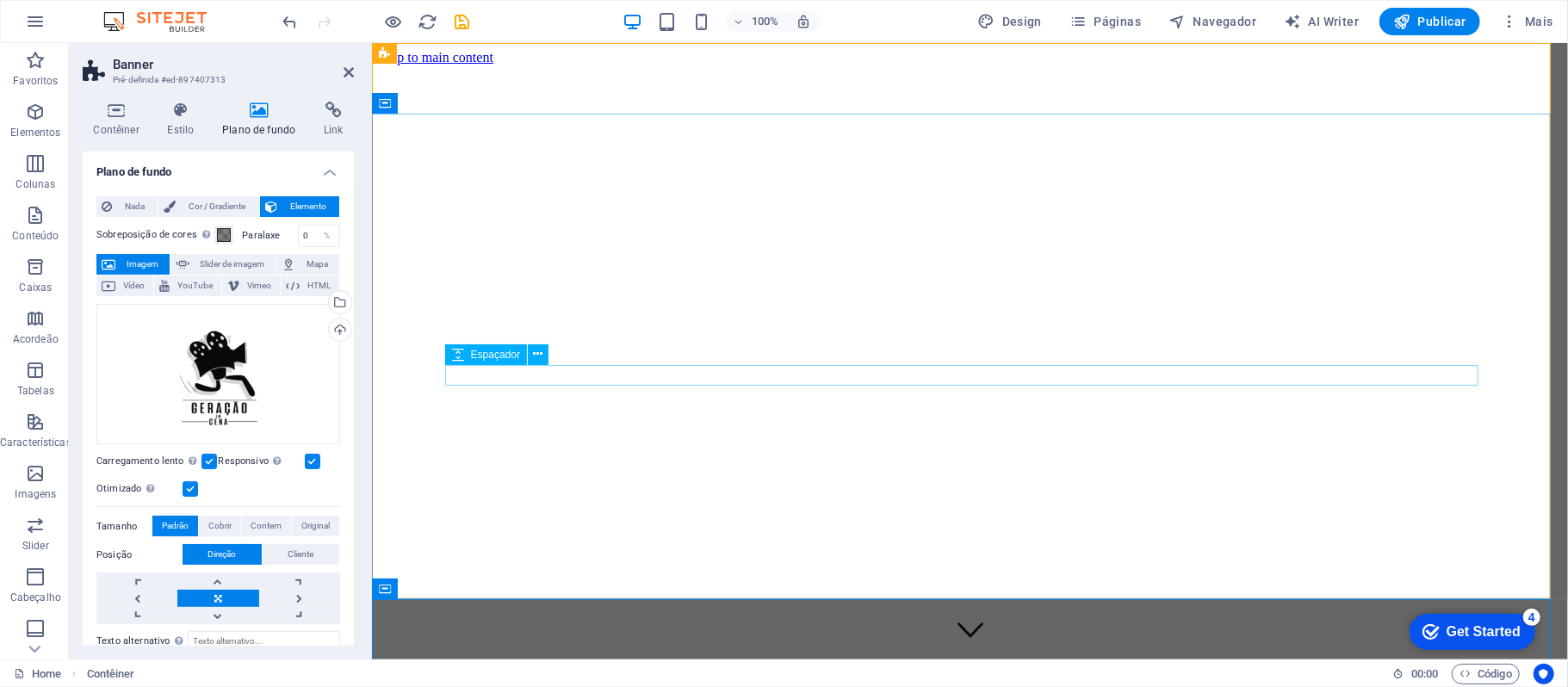
click at [346, 66] on icon at bounding box center [348, 72] width 10 height 13
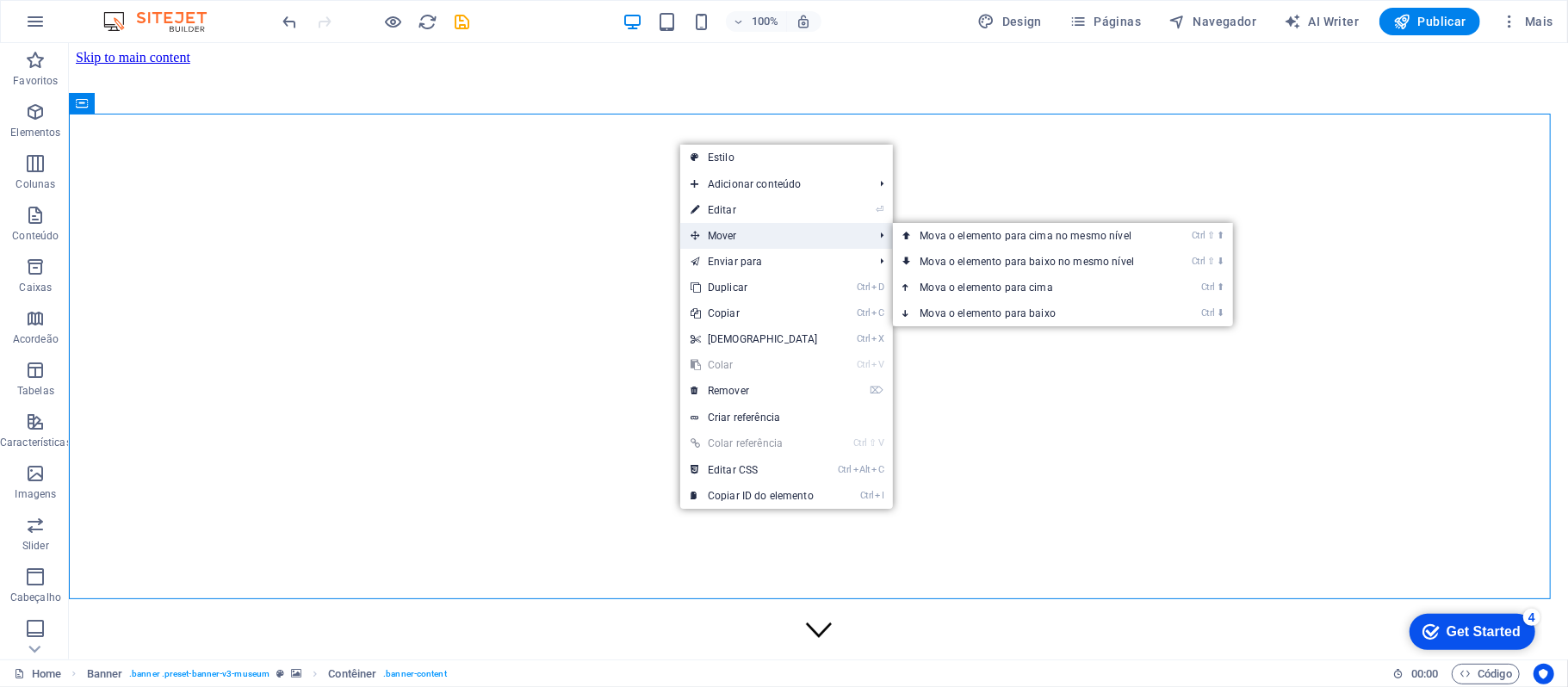
click at [806, 239] on span "Mover" at bounding box center [774, 235] width 187 height 26
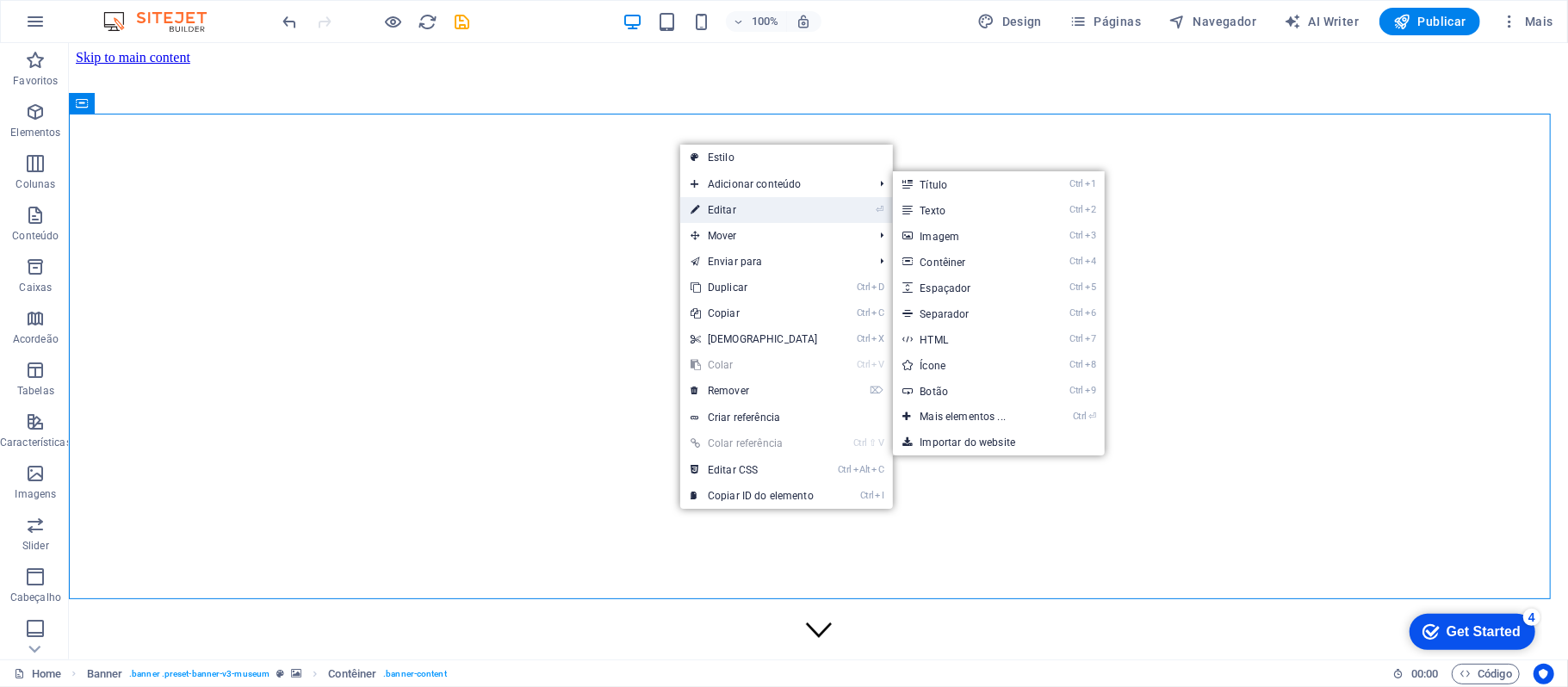
click at [806, 217] on link "⏎ Editar" at bounding box center [755, 209] width 149 height 26
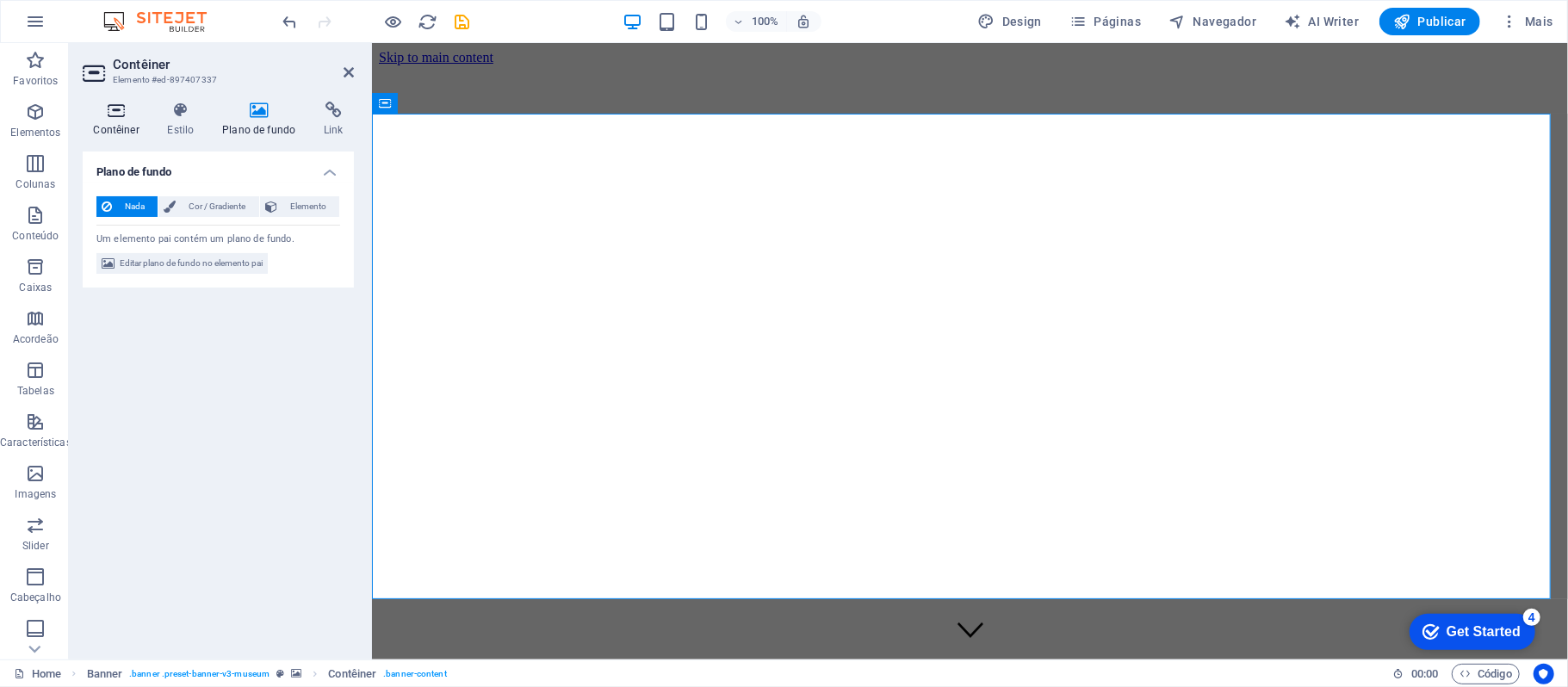
click at [117, 105] on icon at bounding box center [116, 110] width 68 height 17
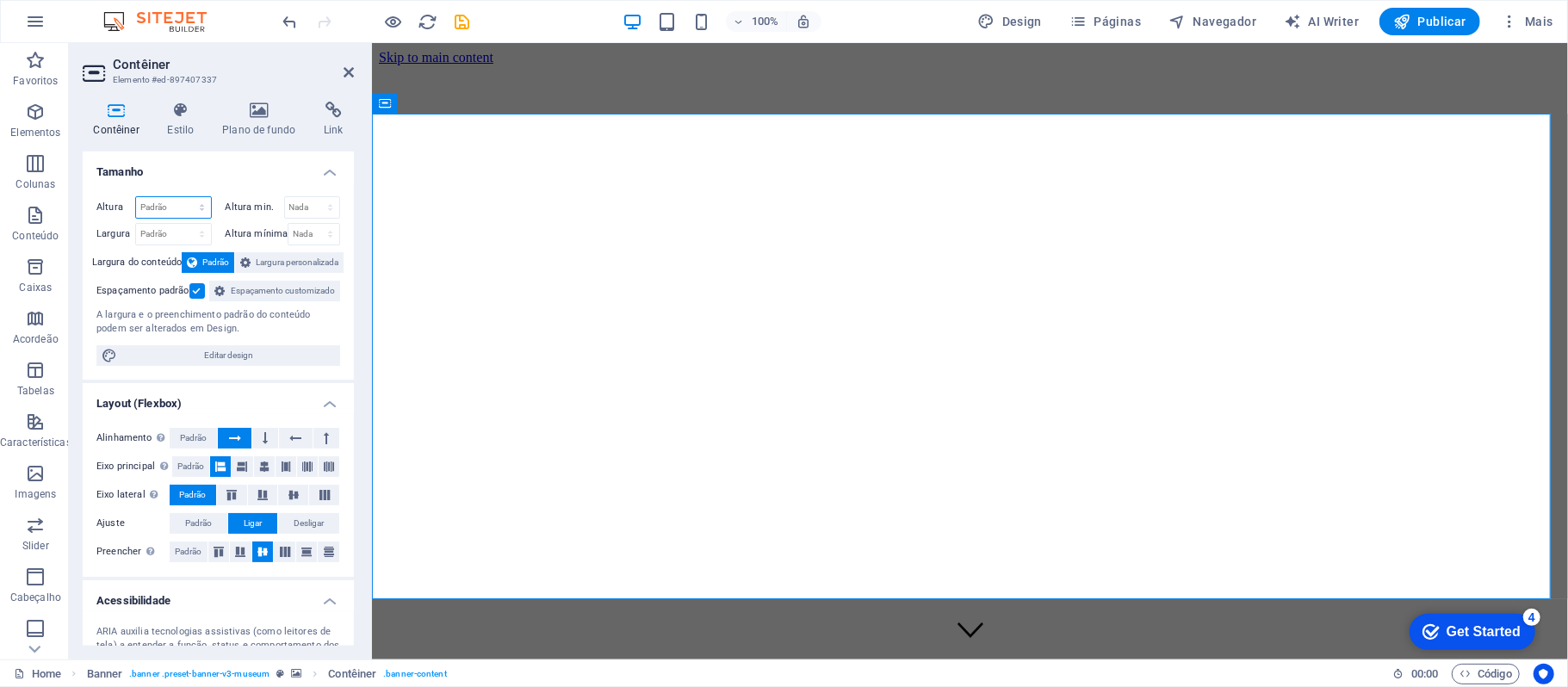
click at [204, 203] on select "Padrão px rem % vh vw" at bounding box center [173, 207] width 75 height 21
select select "px"
click at [185, 197] on select "Padrão px rem % vh vw" at bounding box center [173, 207] width 75 height 21
type input "564"
click at [273, 172] on h4 "Tamanho" at bounding box center [218, 167] width 271 height 31
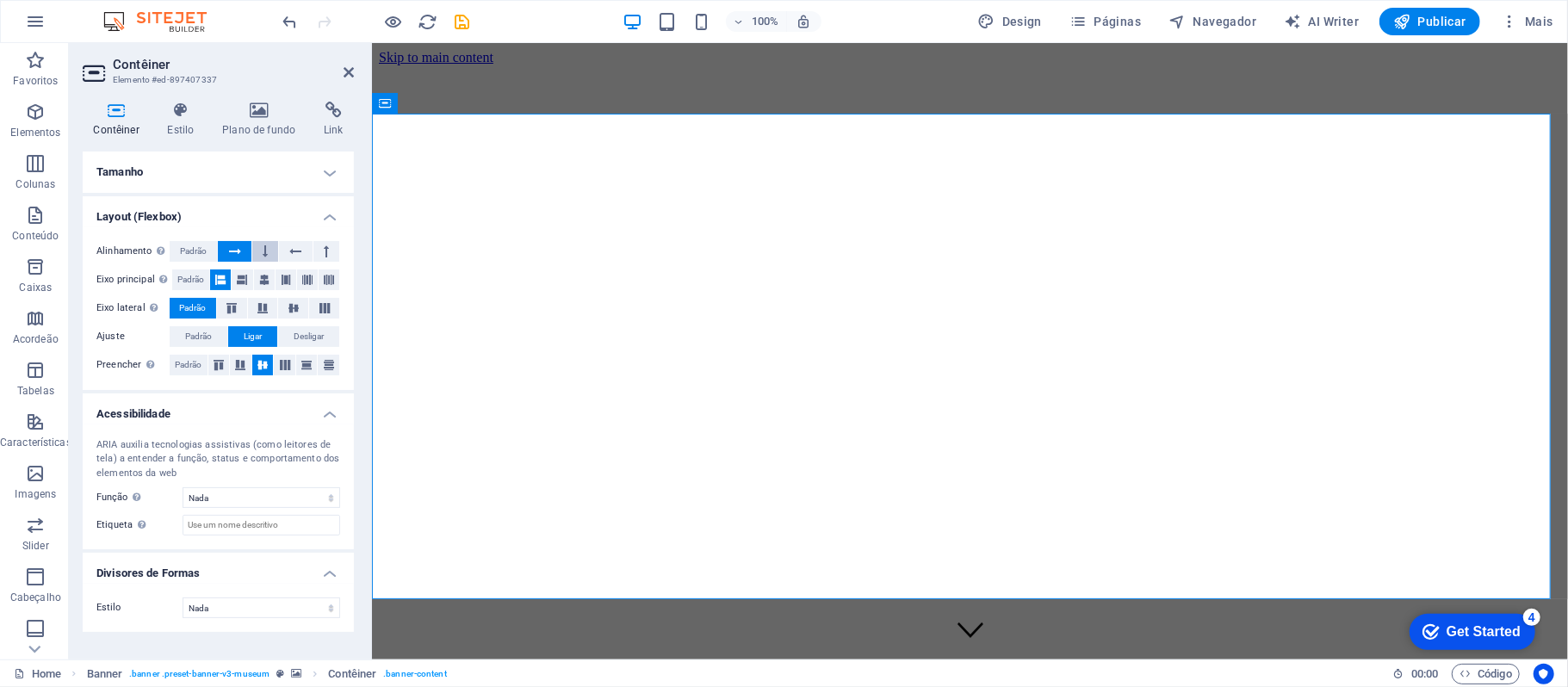
click at [264, 256] on icon at bounding box center [265, 251] width 5 height 21
click at [241, 252] on button at bounding box center [234, 251] width 32 height 21
click at [196, 134] on h4 "Estilo" at bounding box center [185, 120] width 55 height 36
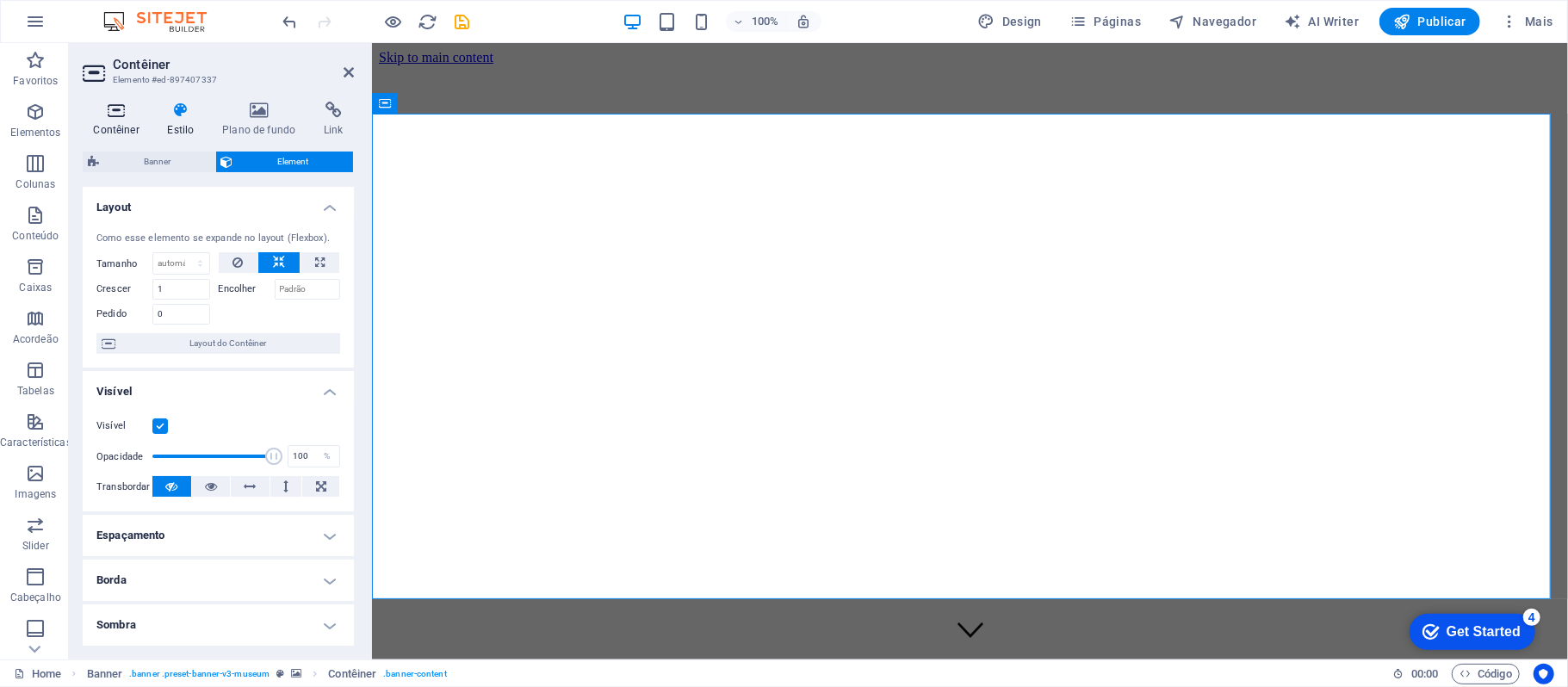
click at [121, 110] on icon at bounding box center [116, 110] width 68 height 17
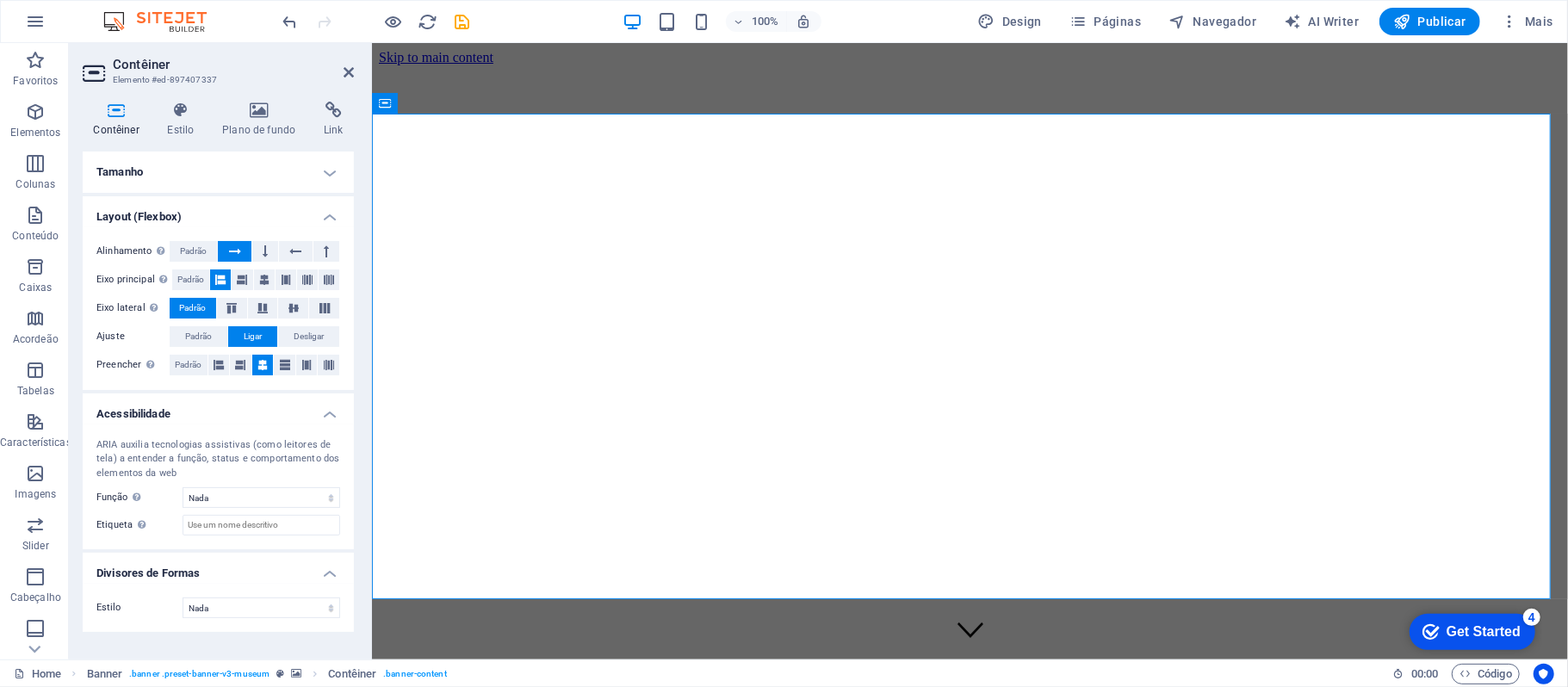
click at [152, 166] on h4 "Tamanho" at bounding box center [218, 171] width 271 height 41
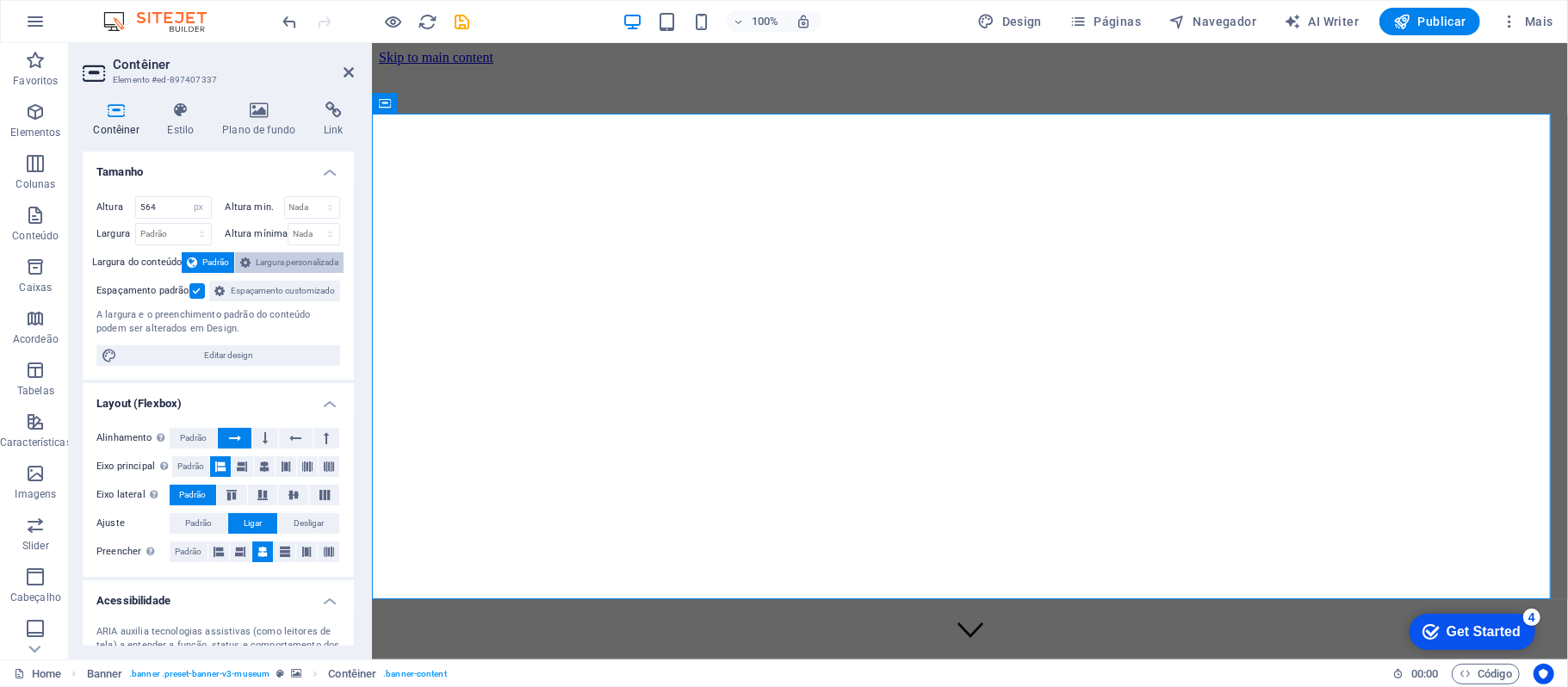
click at [263, 265] on span "Largura personalizada" at bounding box center [297, 263] width 83 height 21
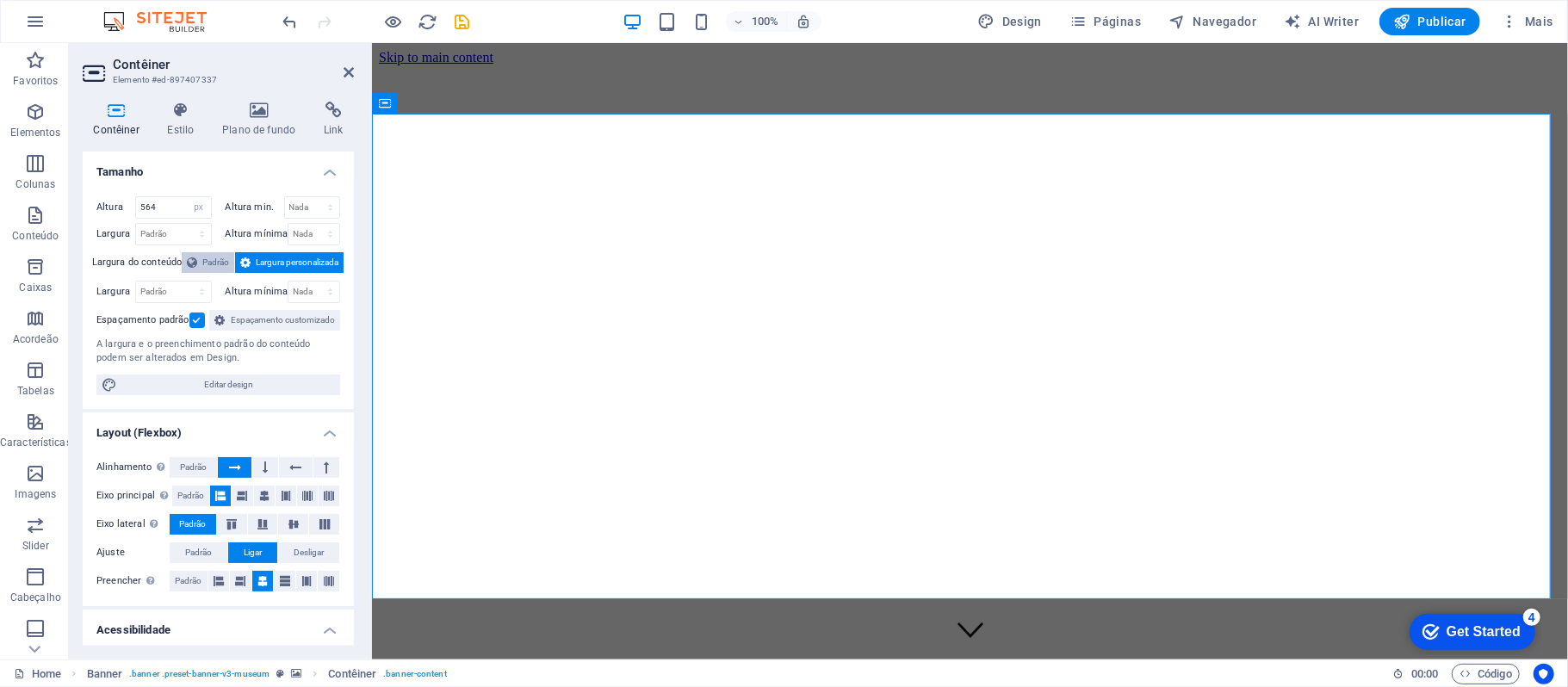
click at [228, 270] on button "Padrão" at bounding box center [208, 263] width 52 height 21
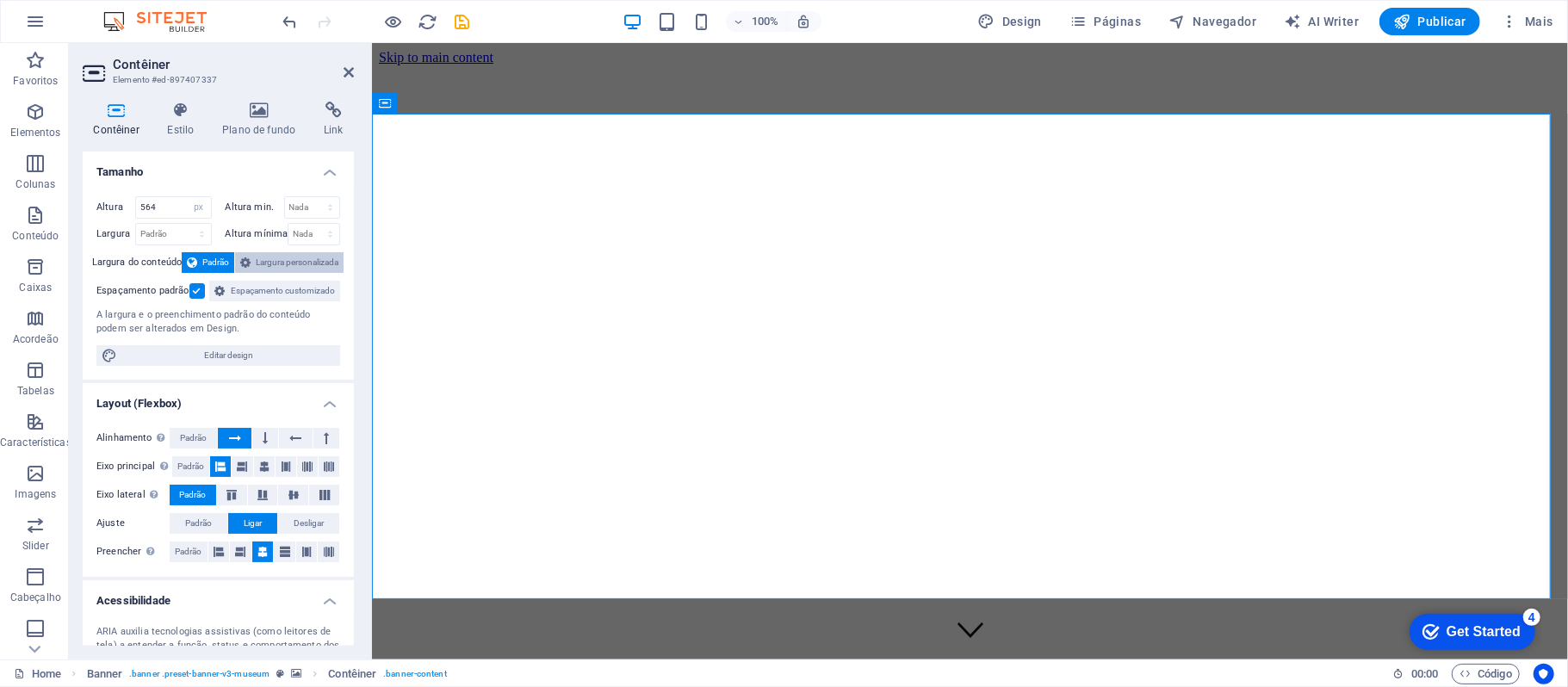
click at [267, 270] on span "Largura personalizada" at bounding box center [297, 263] width 83 height 21
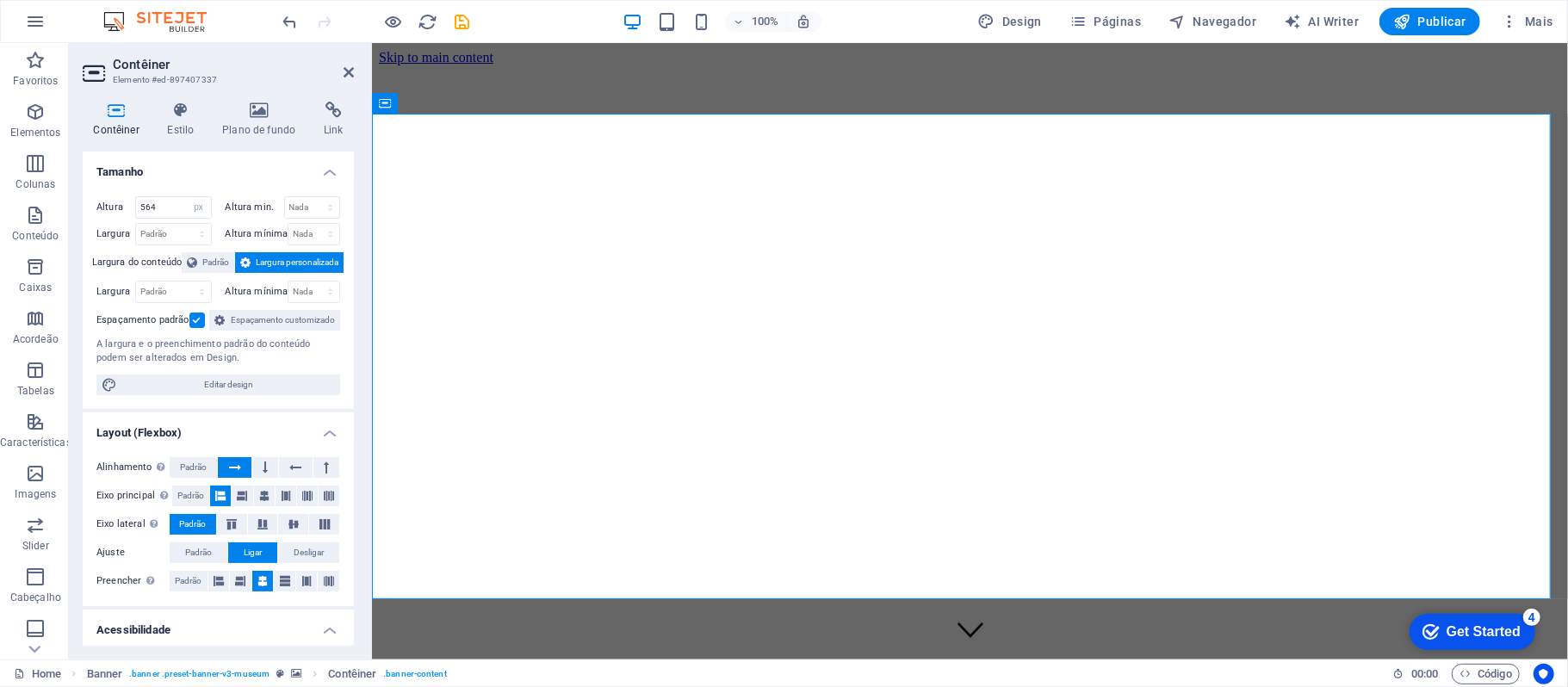
click at [279, 330] on span "Espaçamento customizado" at bounding box center [283, 321] width 105 height 21
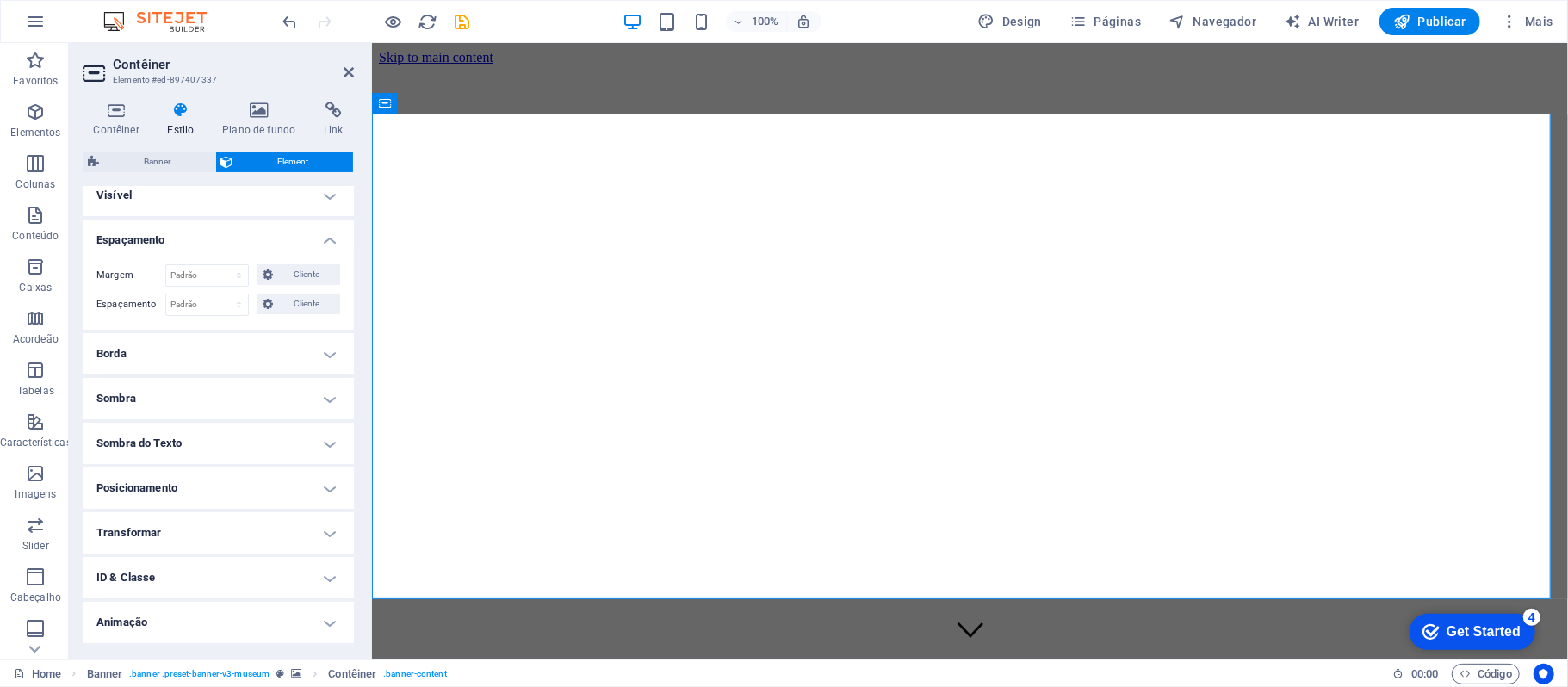
scroll to position [98, 0]
click at [351, 77] on icon at bounding box center [348, 72] width 10 height 13
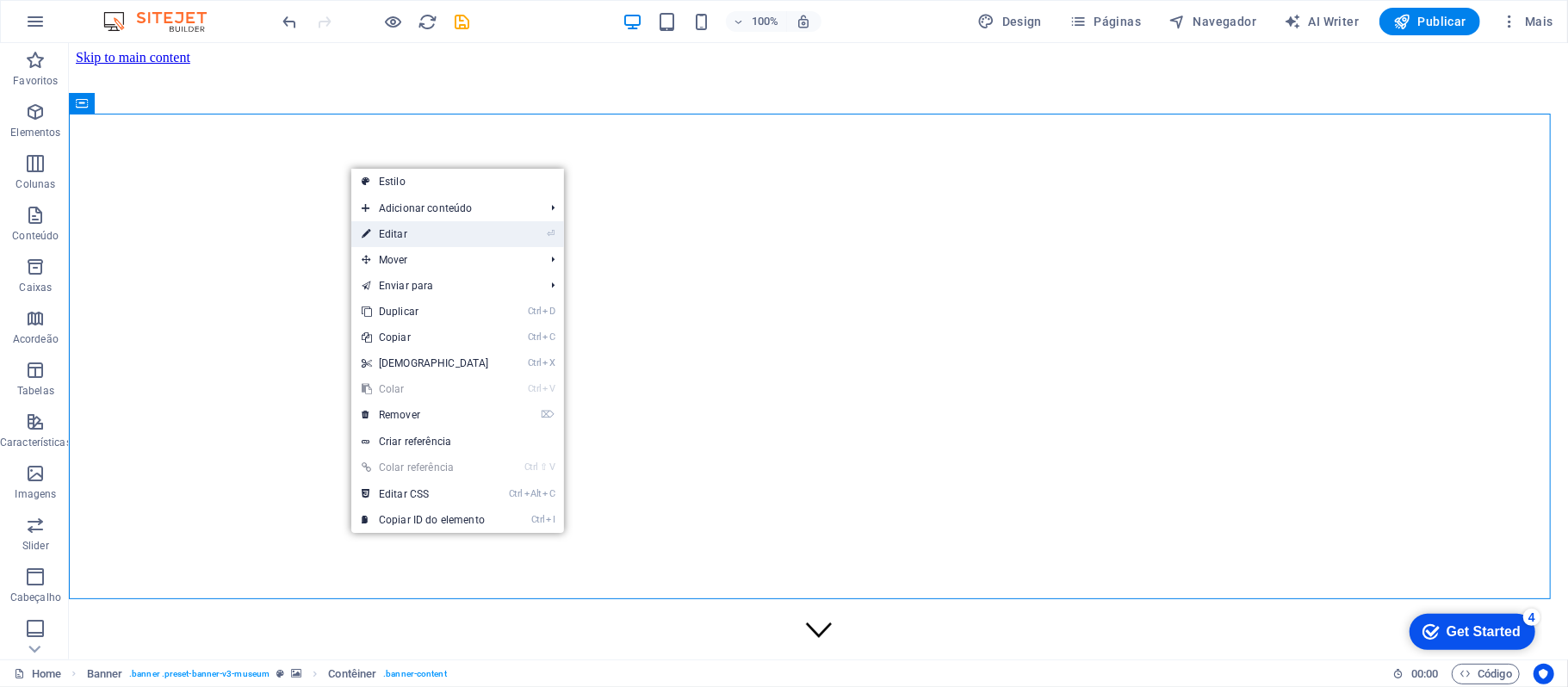
click at [446, 243] on link "⏎ Editar" at bounding box center [426, 233] width 149 height 26
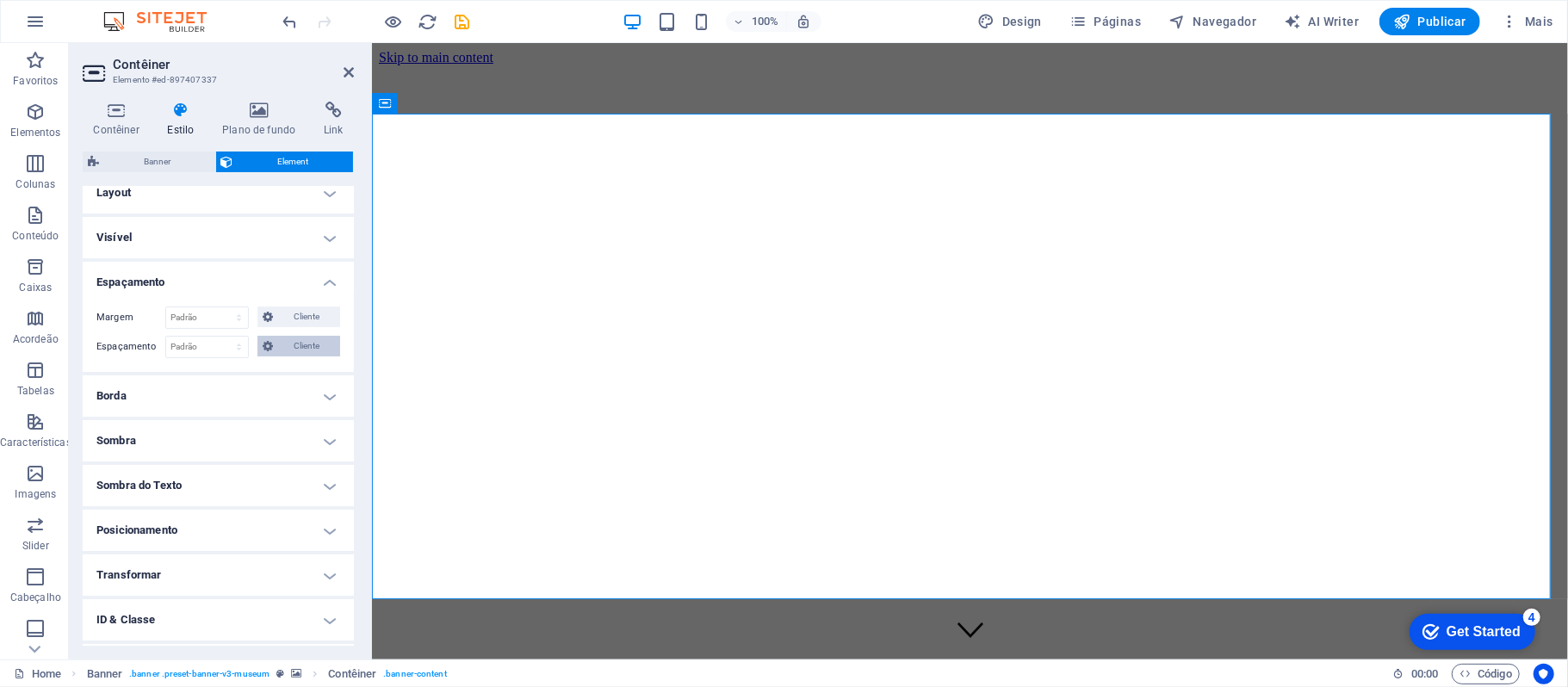
scroll to position [0, 0]
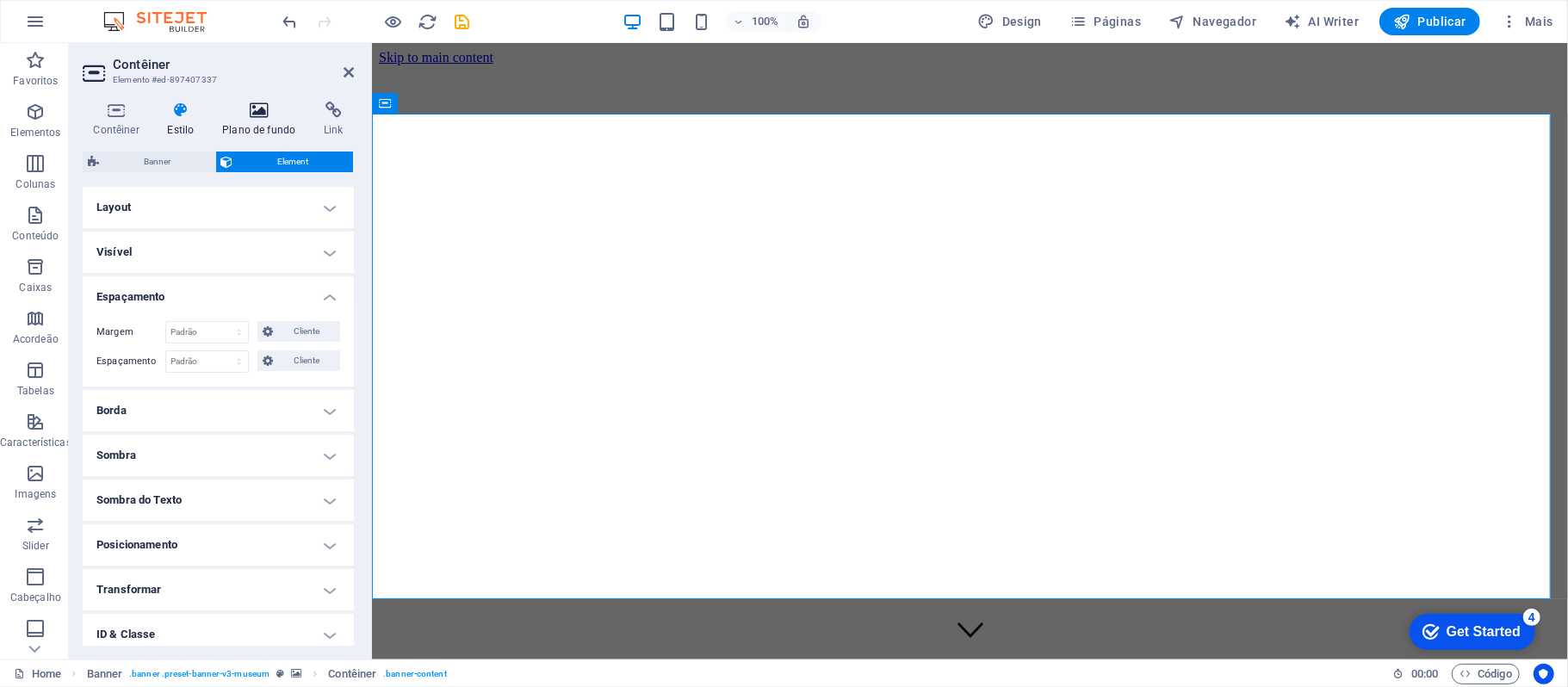
click at [280, 121] on h4 "Plano de fundo" at bounding box center [263, 120] width 102 height 36
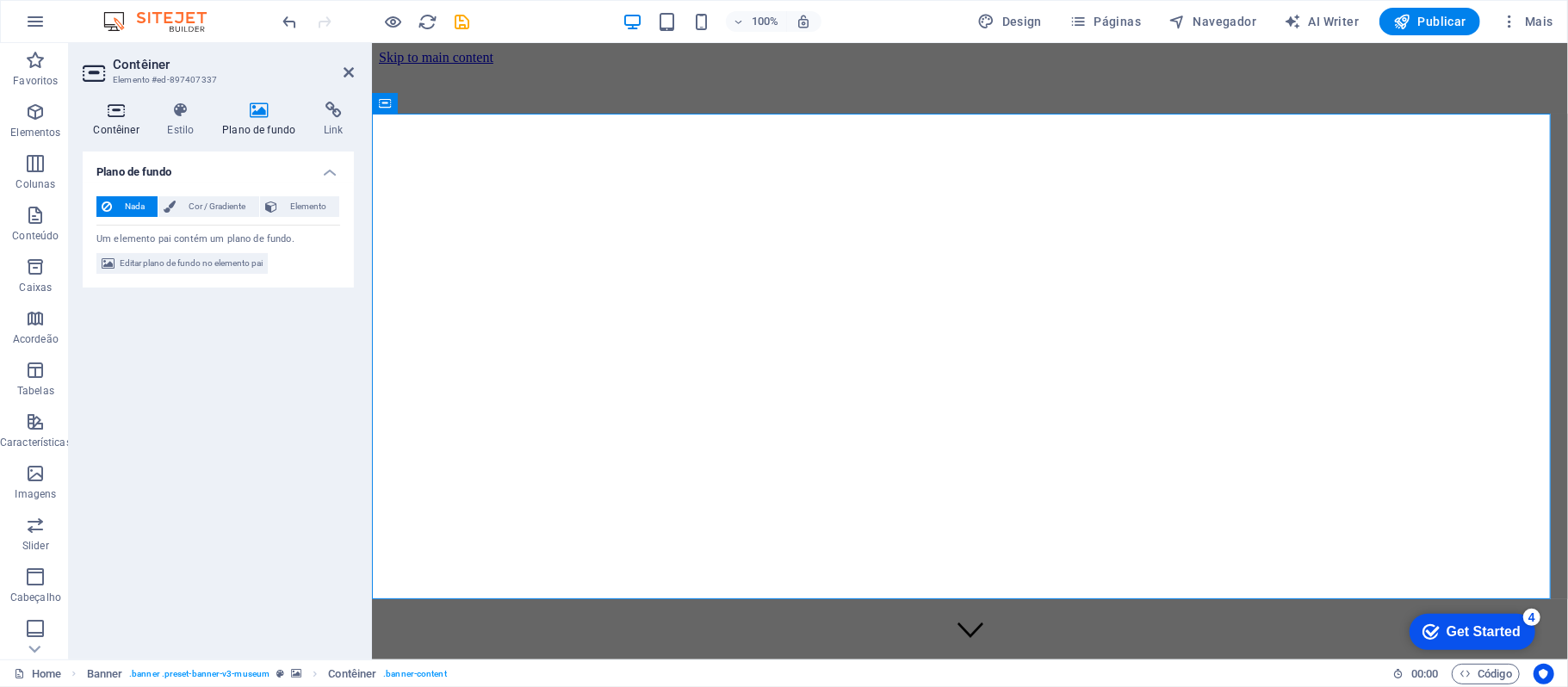
click at [113, 118] on icon at bounding box center [116, 110] width 68 height 17
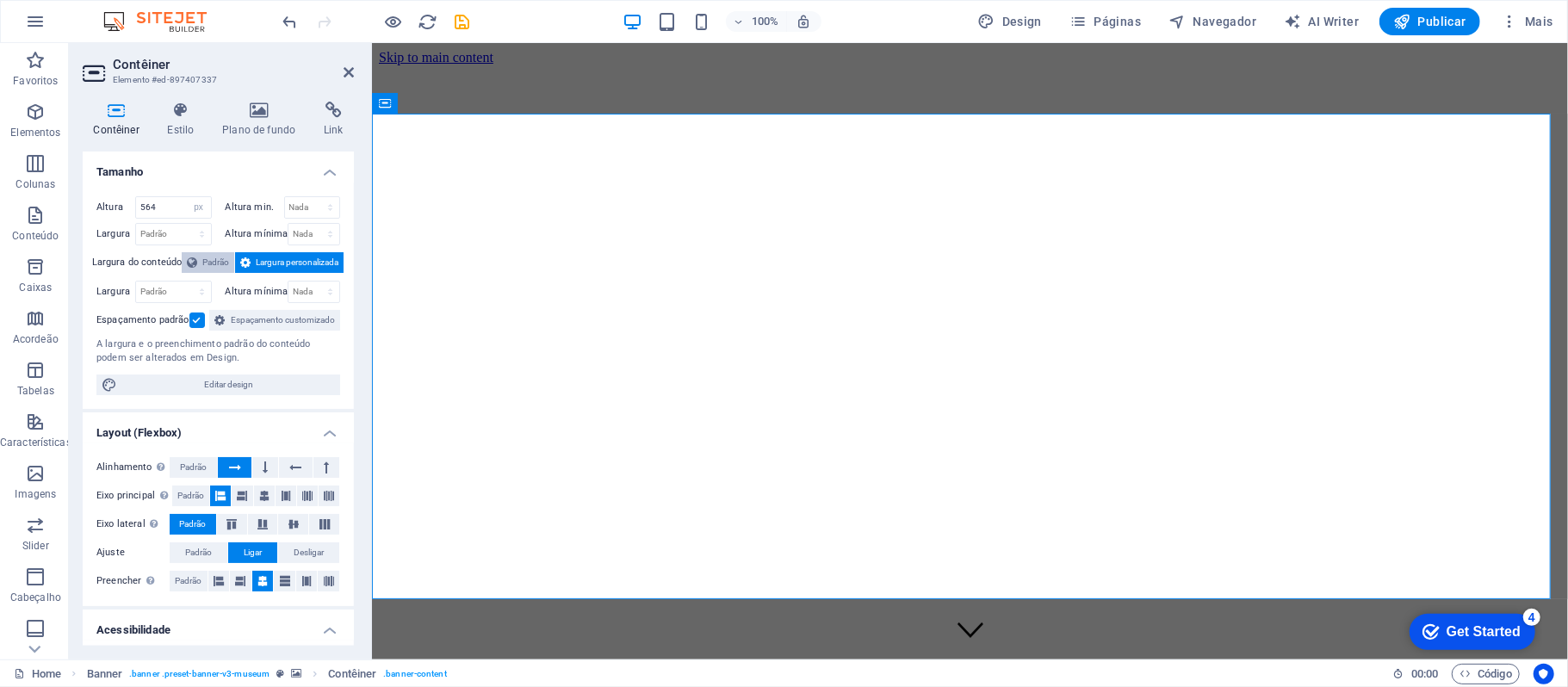
click at [194, 257] on button "Padrão" at bounding box center [208, 263] width 52 height 21
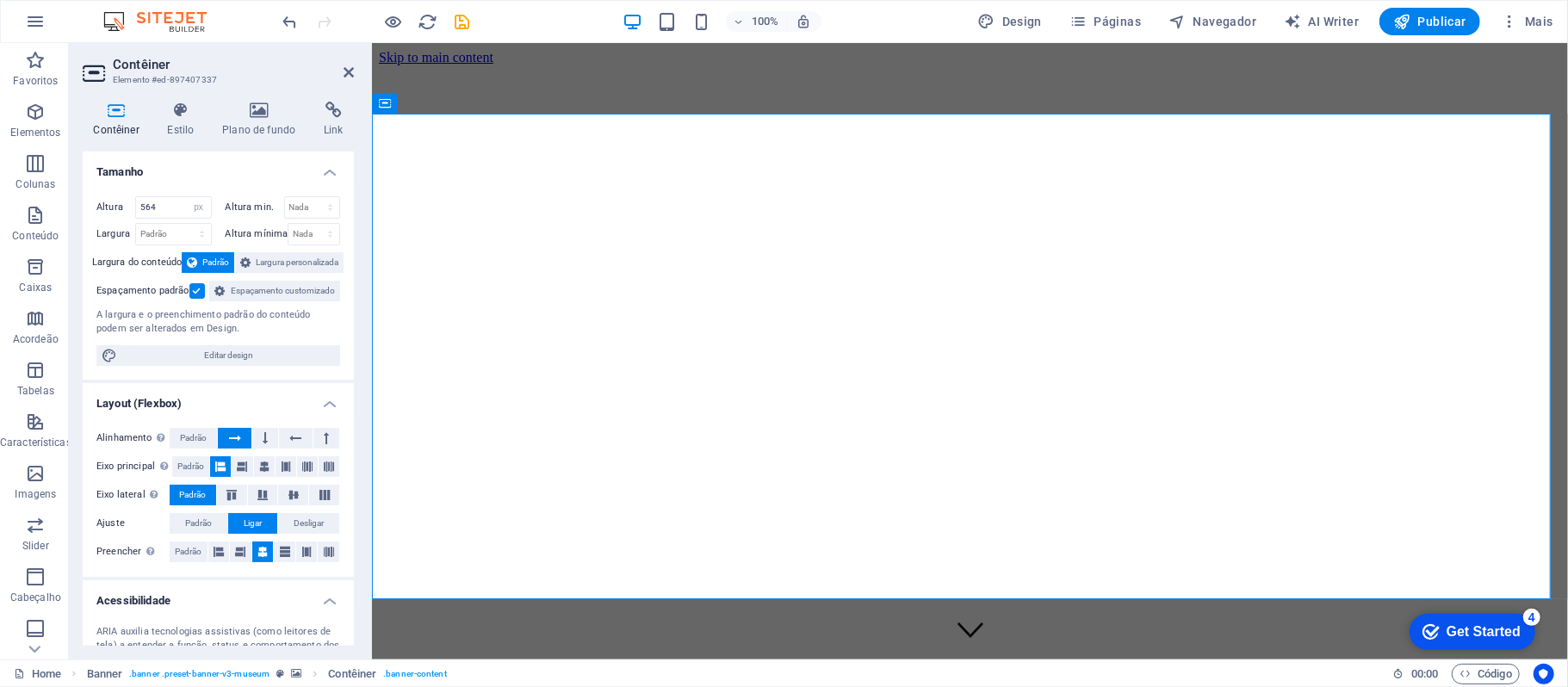
click at [260, 174] on h4 "Tamanho" at bounding box center [218, 167] width 271 height 31
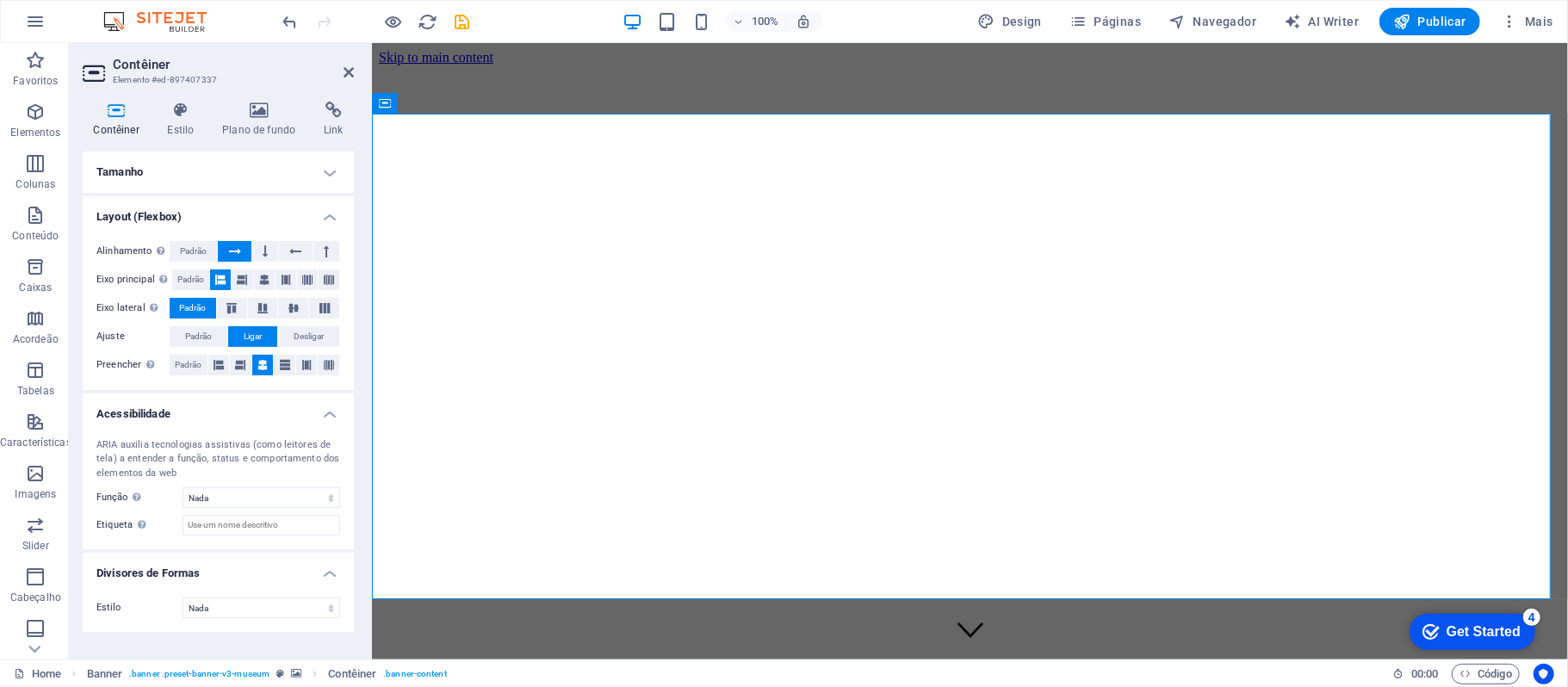
click at [257, 174] on h4 "Tamanho" at bounding box center [218, 171] width 271 height 41
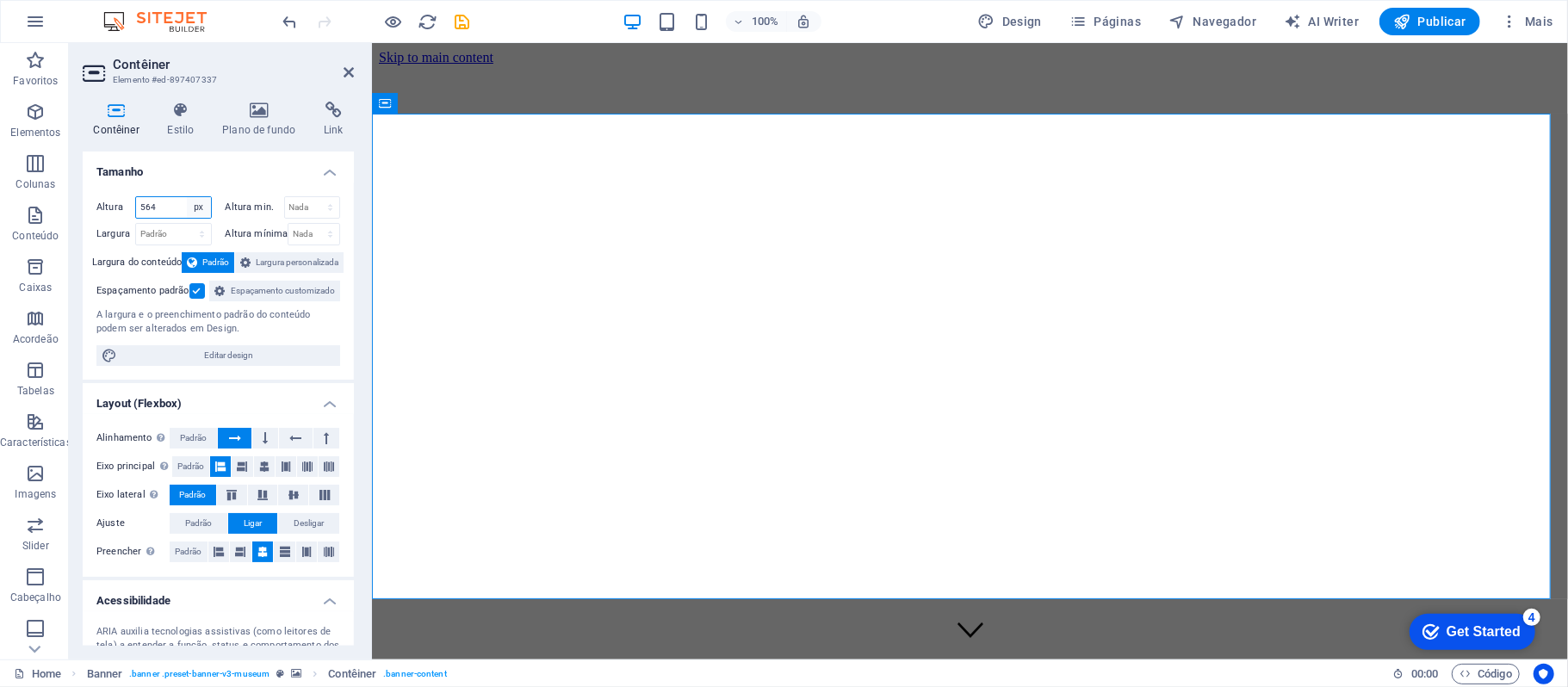
click at [187, 211] on select "Padrão px rem % vh vw" at bounding box center [198, 207] width 24 height 21
select select "%"
click at [187, 197] on select "Padrão px rem % vh vw" at bounding box center [198, 207] width 24 height 21
click at [174, 207] on input "100" at bounding box center [173, 207] width 75 height 21
type input "120"
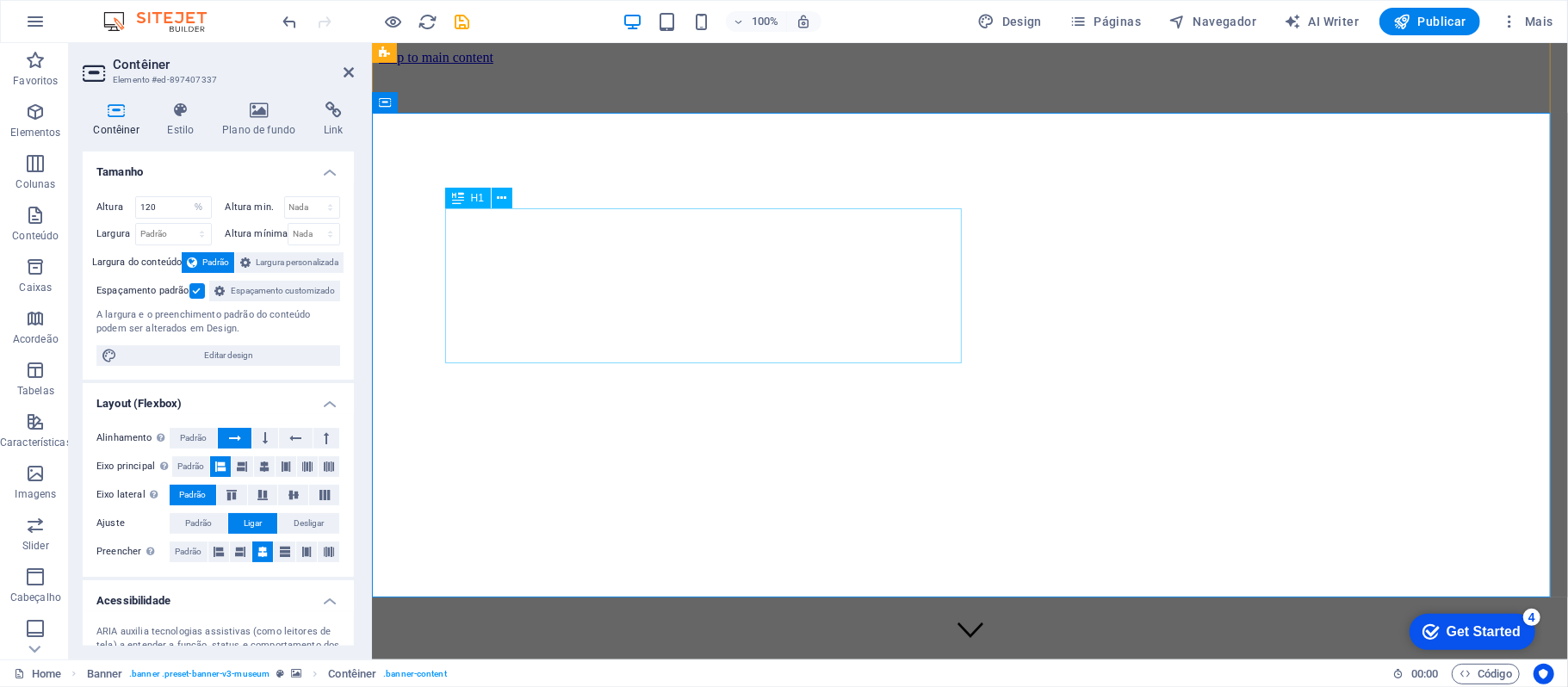
scroll to position [344, 0]
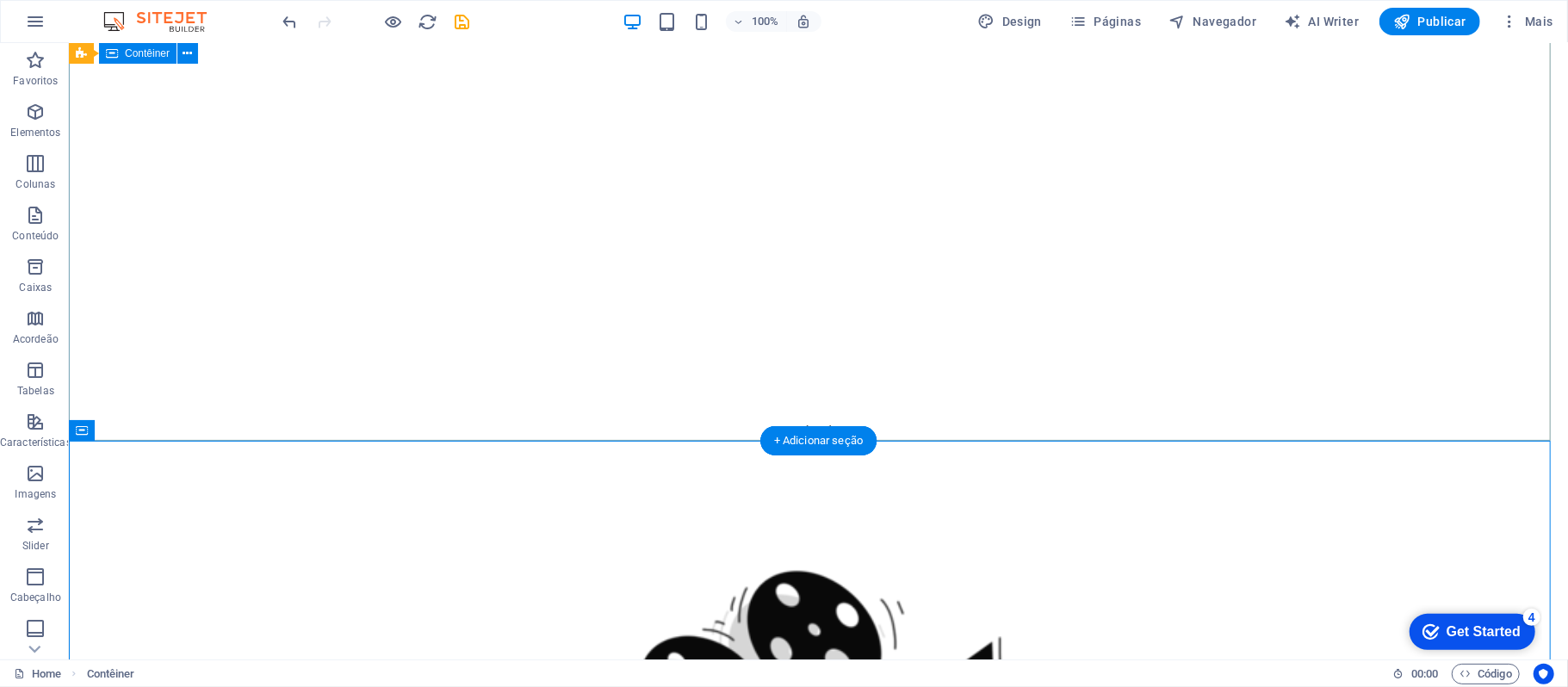
scroll to position [0, 0]
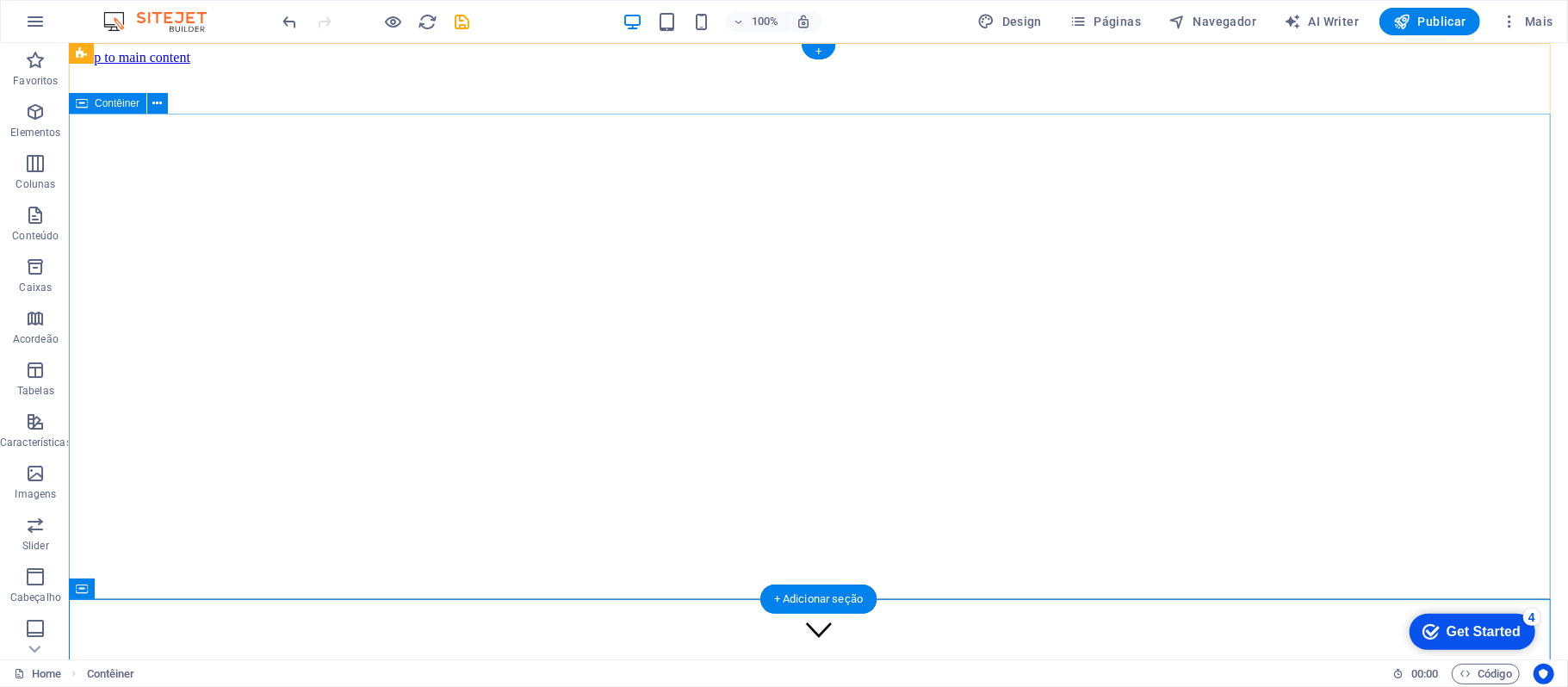
select select "%"
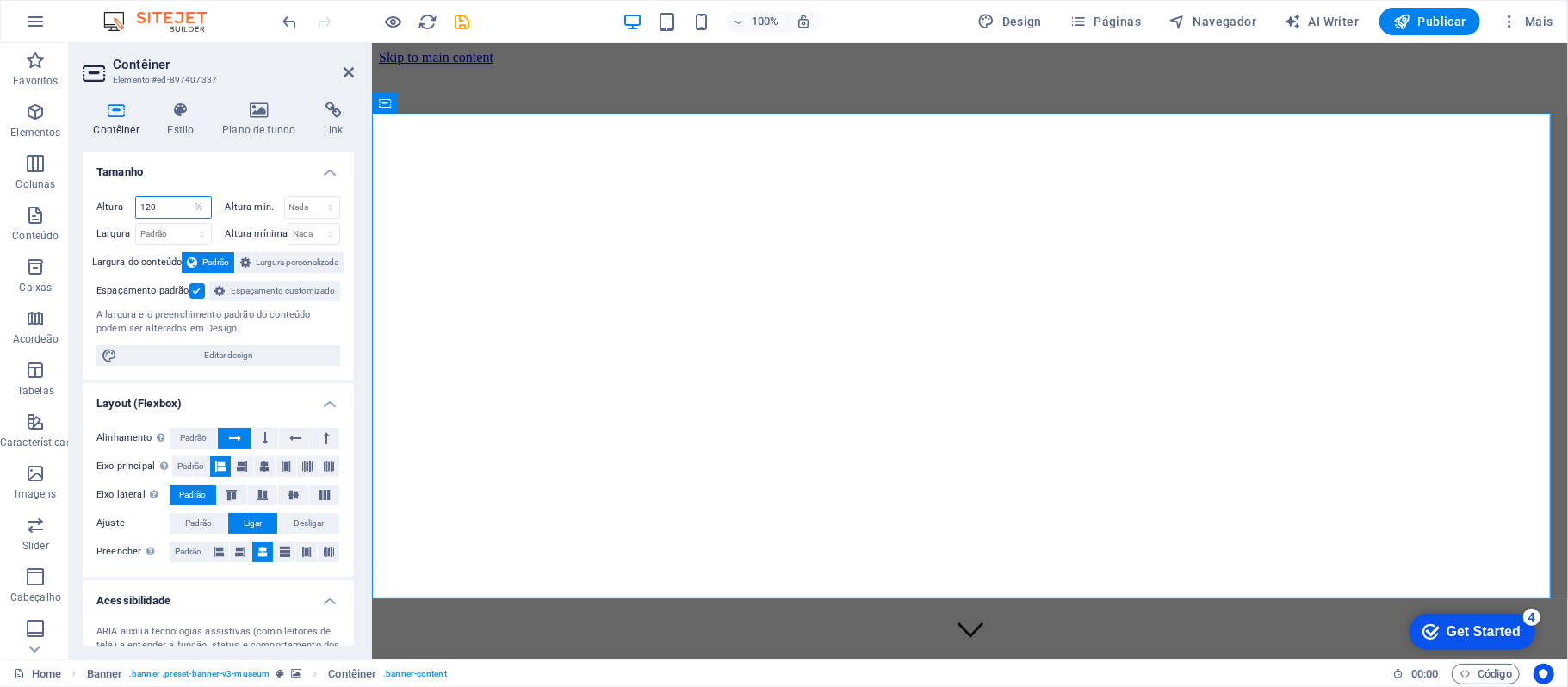
click at [174, 198] on input "120" at bounding box center [173, 207] width 75 height 21
type input "100"
click at [207, 168] on h4 "Tamanho" at bounding box center [218, 167] width 271 height 31
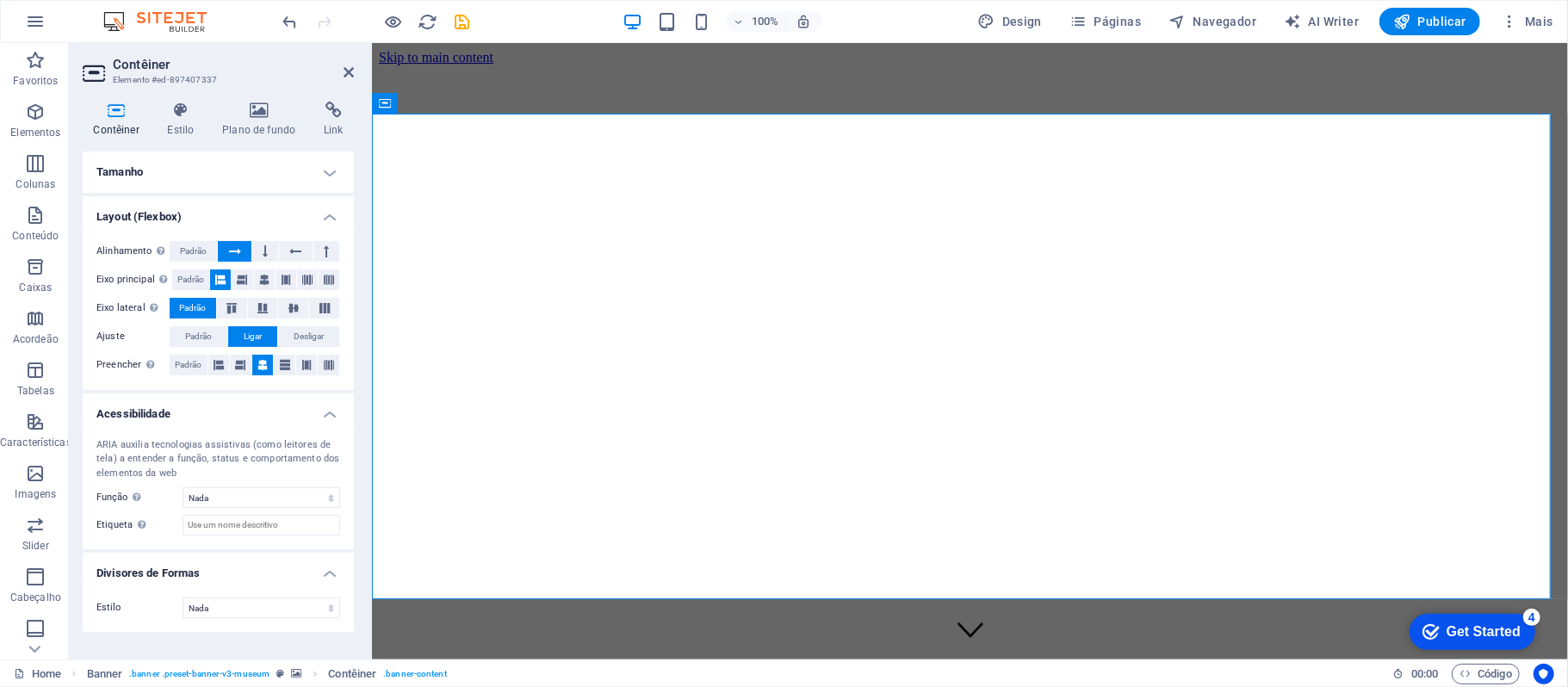
click at [302, 152] on h4 "Tamanho" at bounding box center [218, 171] width 271 height 41
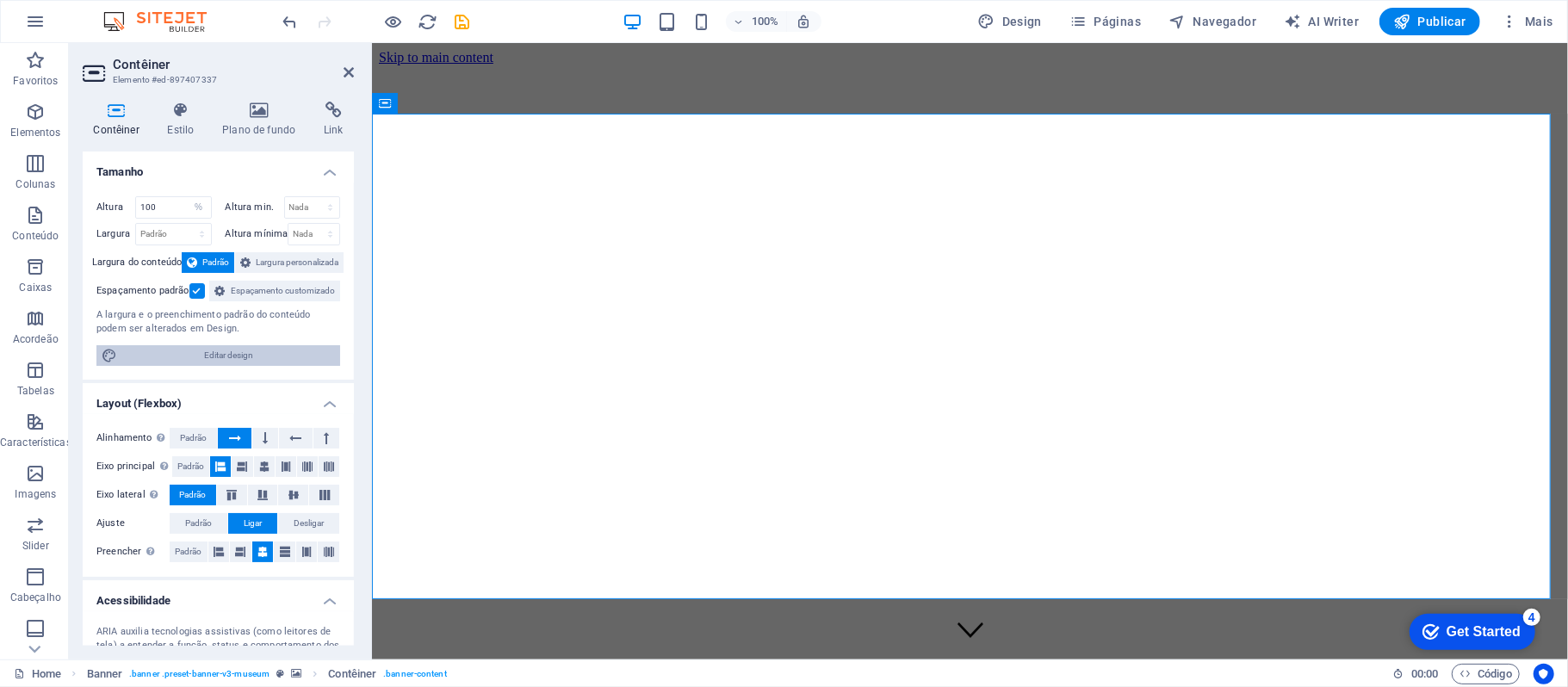
click at [288, 365] on span "Editar design" at bounding box center [228, 356] width 212 height 21
select select "rem"
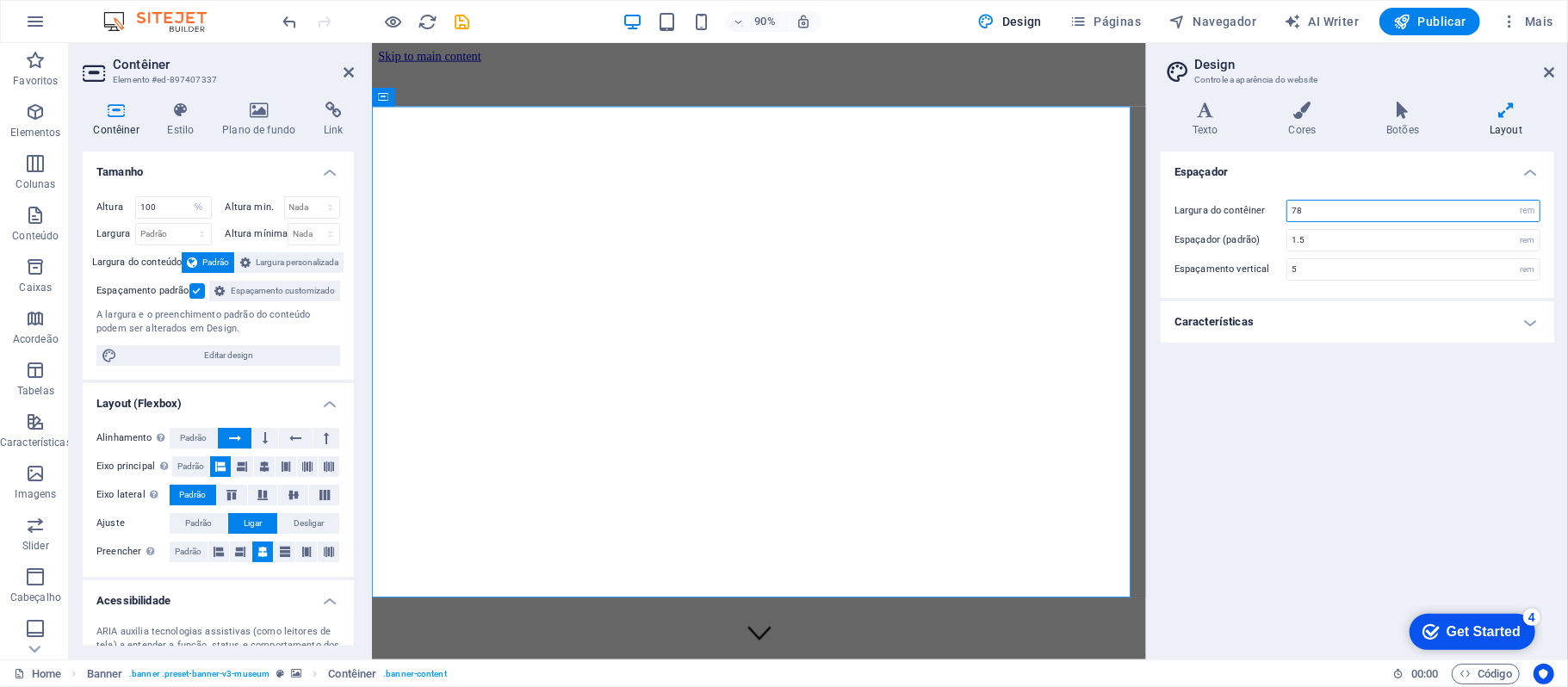
click at [1355, 210] on input "78" at bounding box center [1413, 211] width 252 height 21
type input "7"
type input "88"
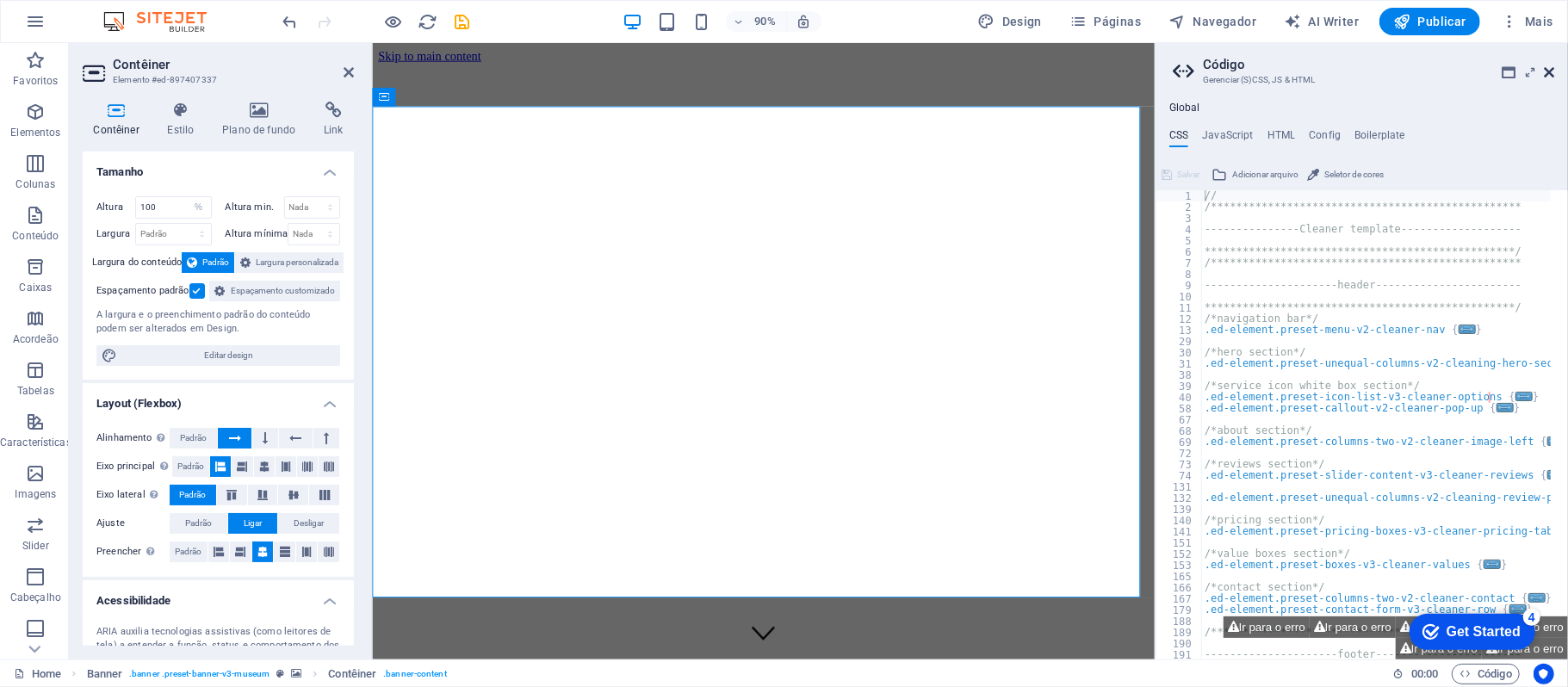
click at [1544, 67] on icon at bounding box center [1549, 72] width 10 height 13
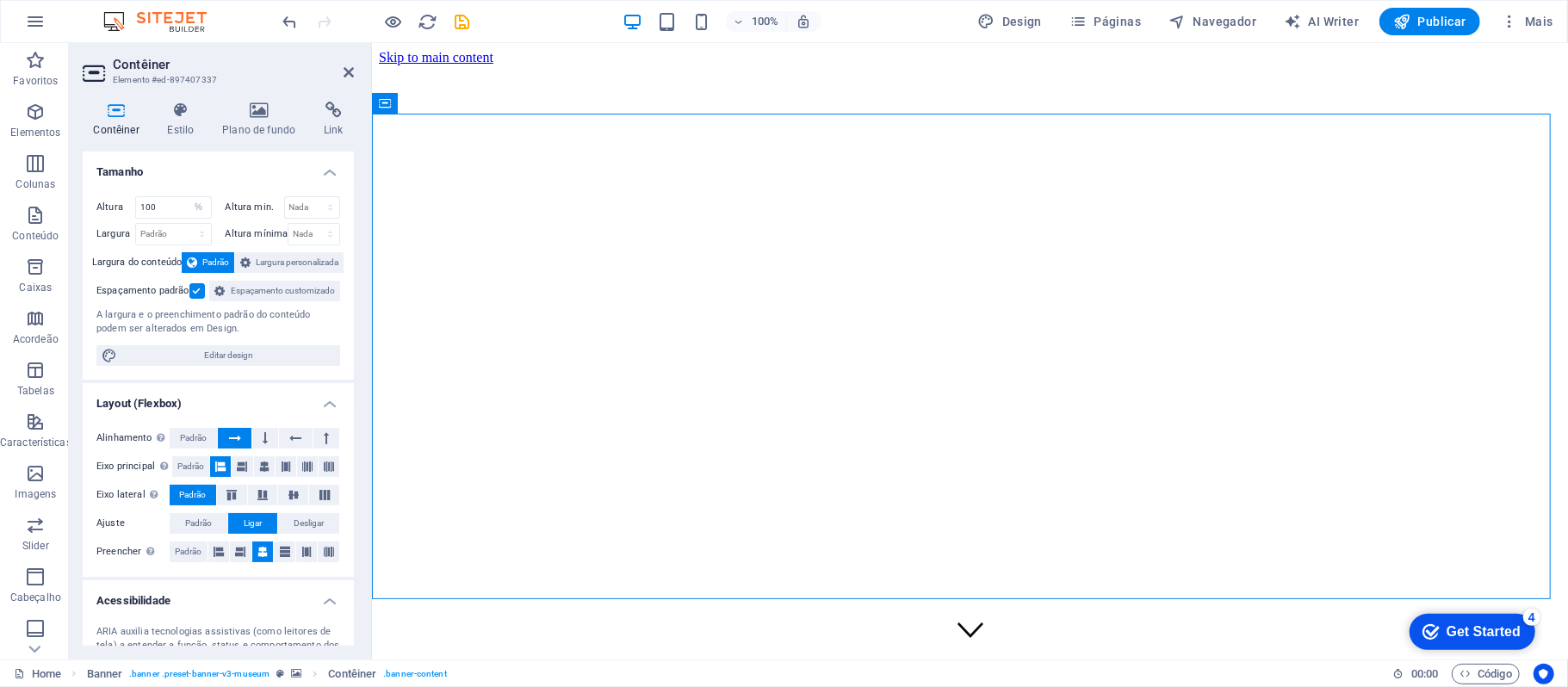
click at [349, 80] on header "Contêiner Elemento #ed-897407337" at bounding box center [218, 65] width 271 height 45
click at [351, 70] on icon at bounding box center [348, 72] width 10 height 13
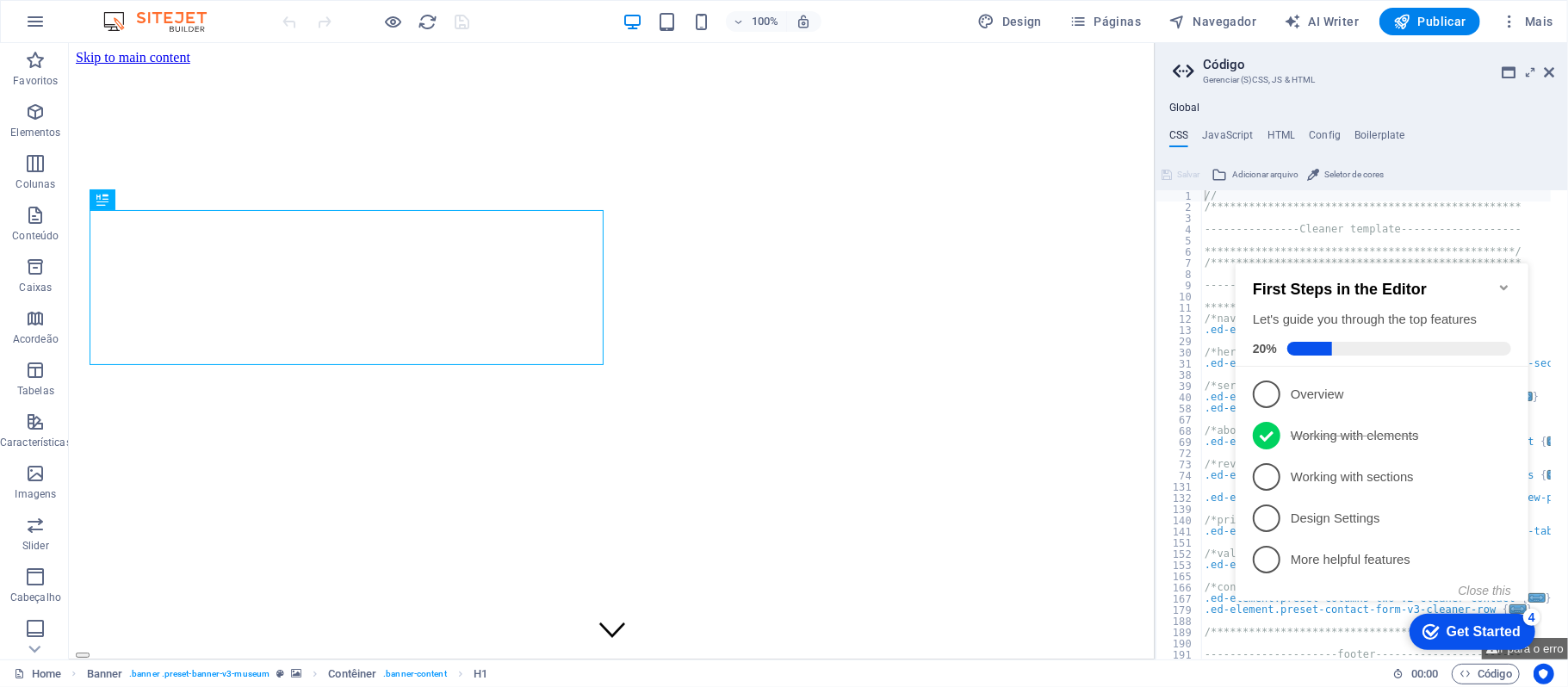
click at [1497, 284] on icon "Minimize checklist" at bounding box center [1503, 286] width 13 height 13
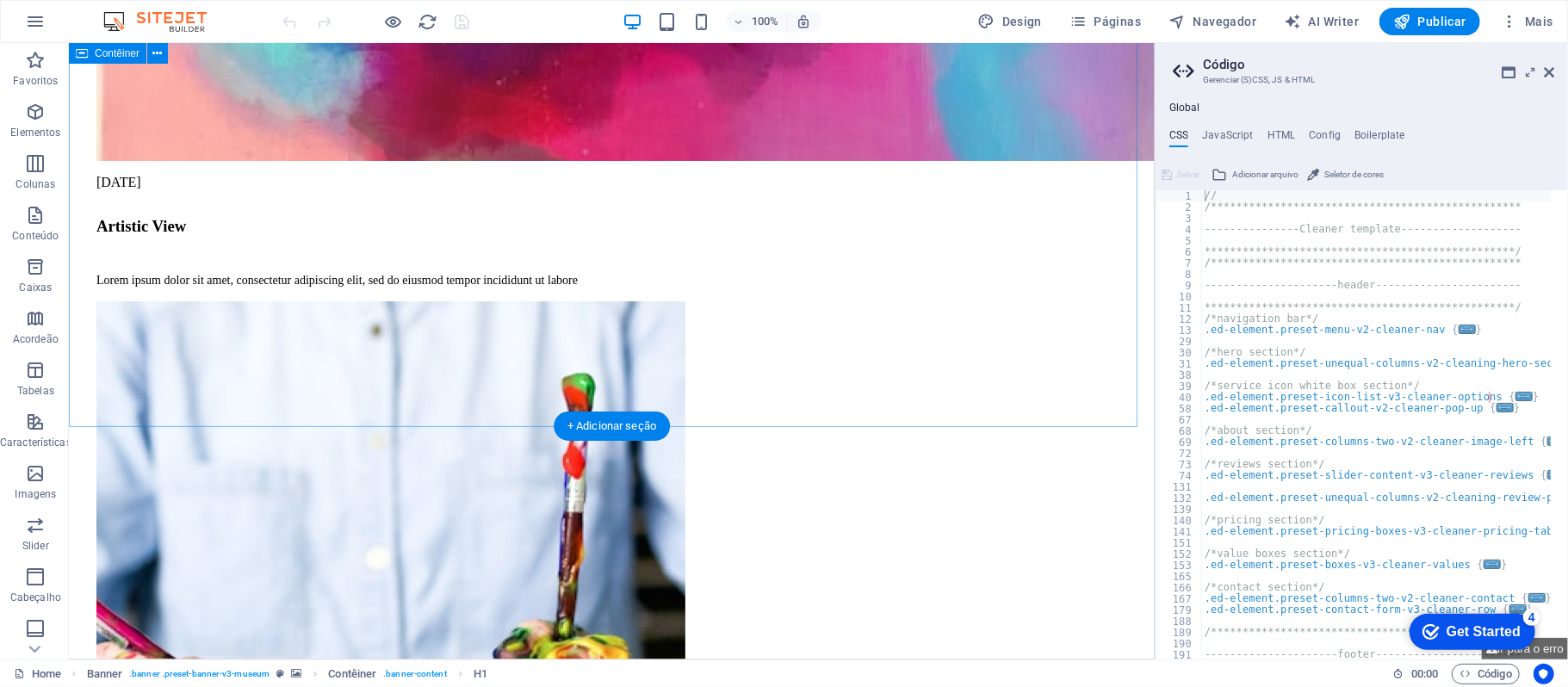
scroll to position [2180, 0]
